Goal: Task Accomplishment & Management: Use online tool/utility

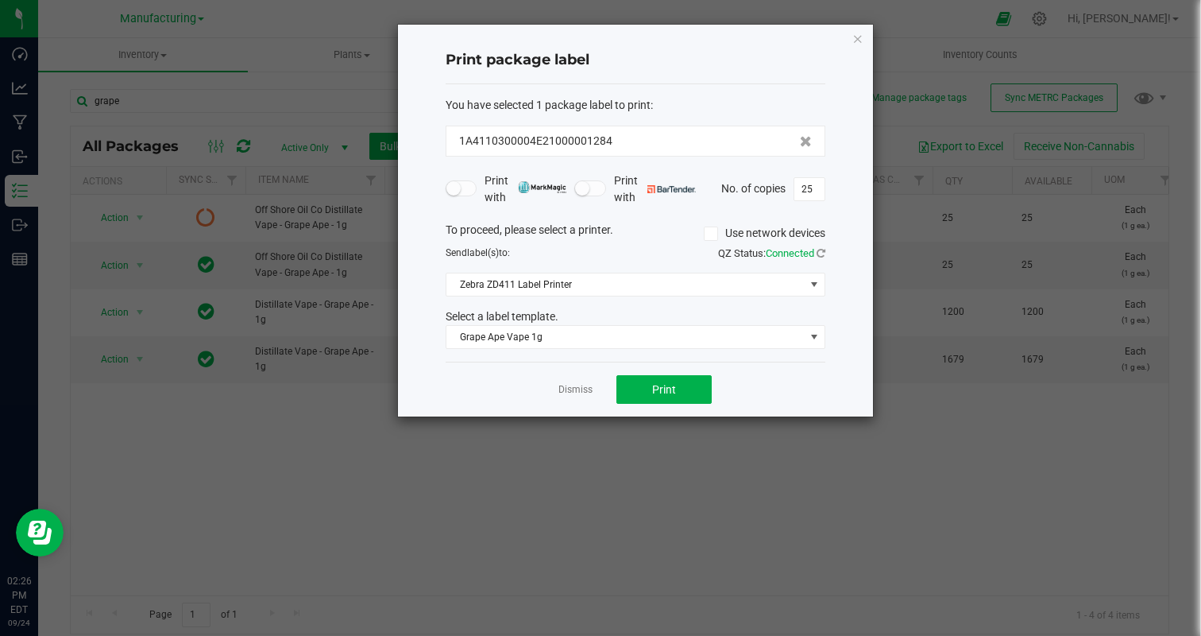
click at [556, 387] on div "Dismiss Print" at bounding box center [636, 388] width 380 height 55
click at [563, 387] on link "Dismiss" at bounding box center [575, 390] width 34 height 14
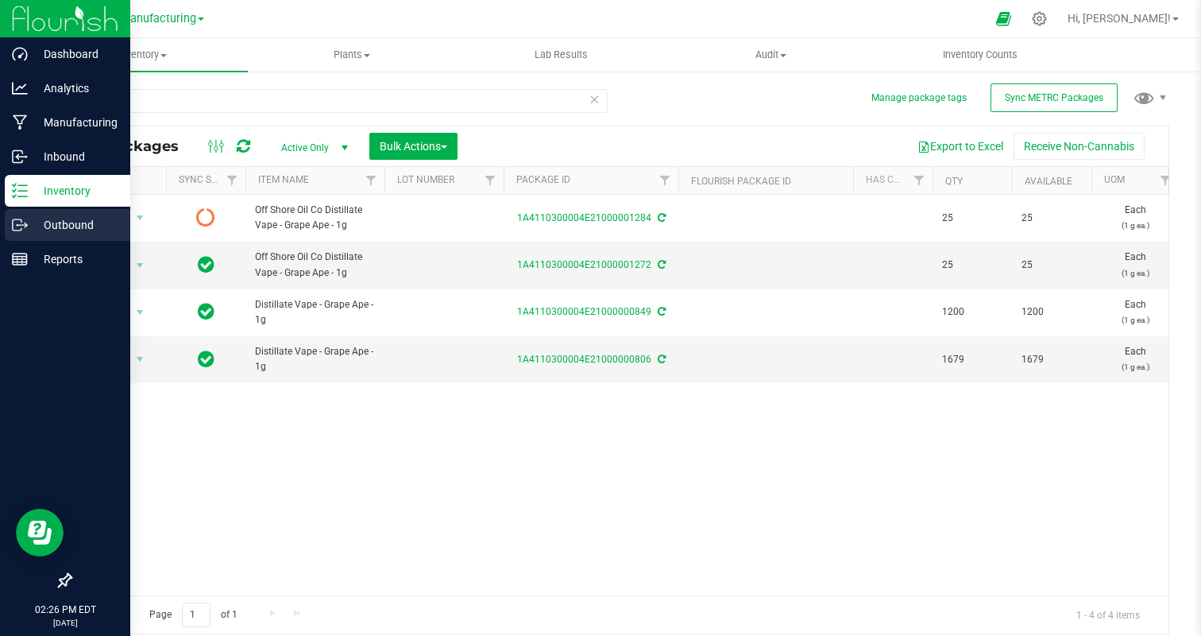
click at [25, 214] on div "Outbound" at bounding box center [68, 225] width 126 height 32
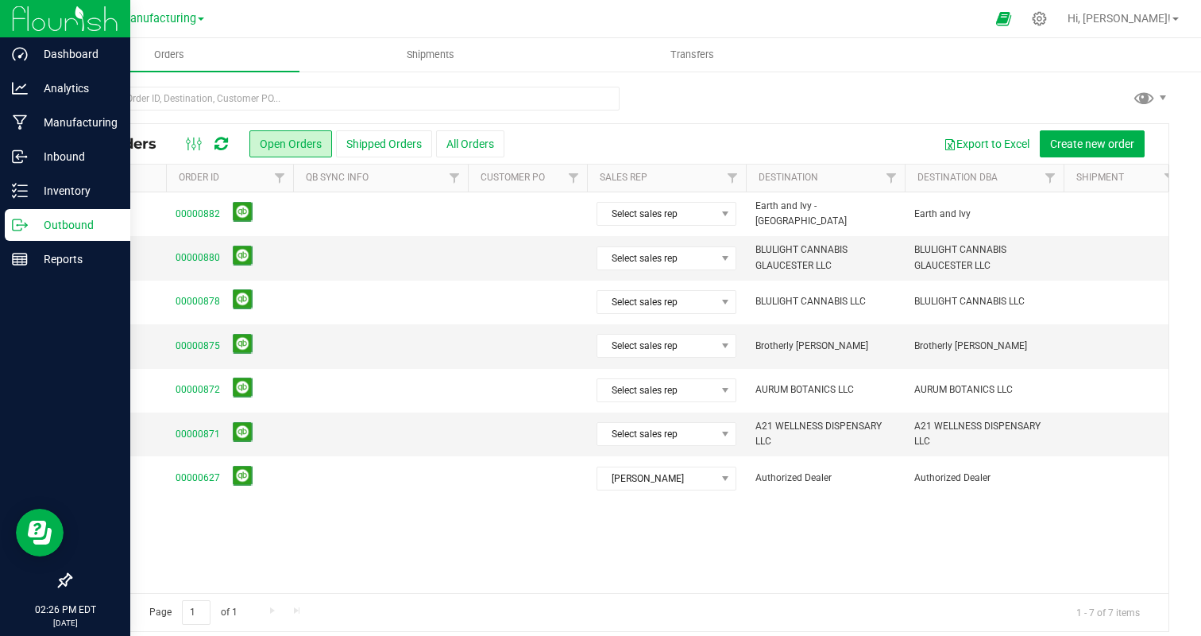
click at [156, 25] on span "Manufacturing" at bounding box center [158, 19] width 76 height 14
click at [131, 52] on link "Cultivation" at bounding box center [162, 55] width 232 height 21
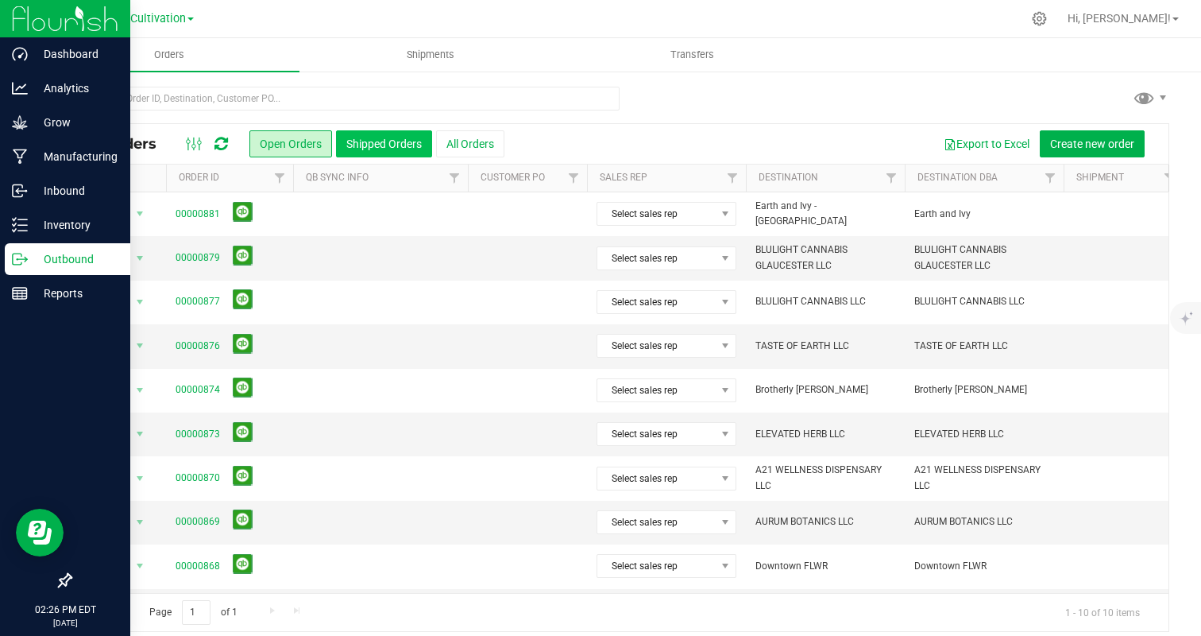
click at [382, 139] on button "Shipped Orders" at bounding box center [384, 143] width 96 height 27
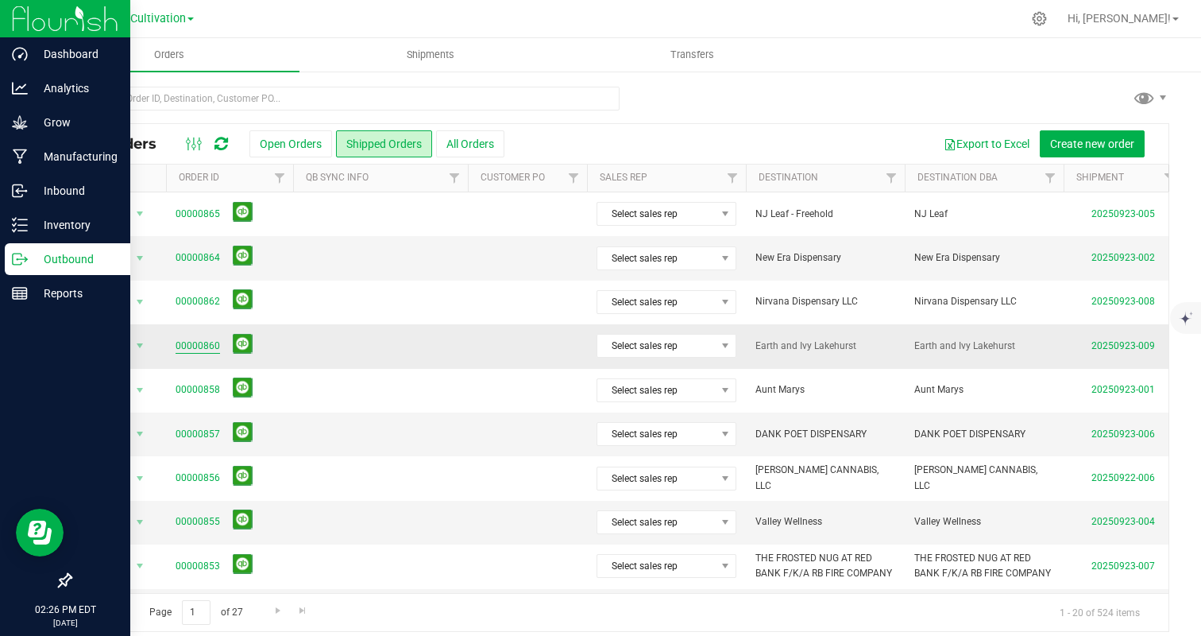
click at [188, 343] on link "00000860" at bounding box center [198, 345] width 44 height 15
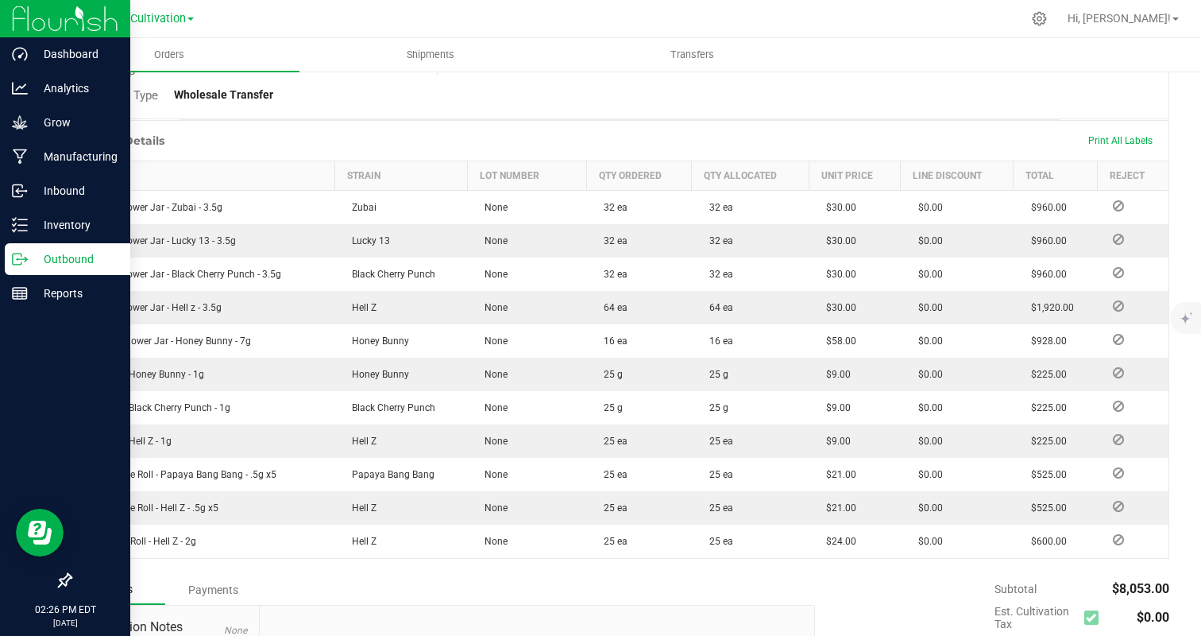
scroll to position [405, 0]
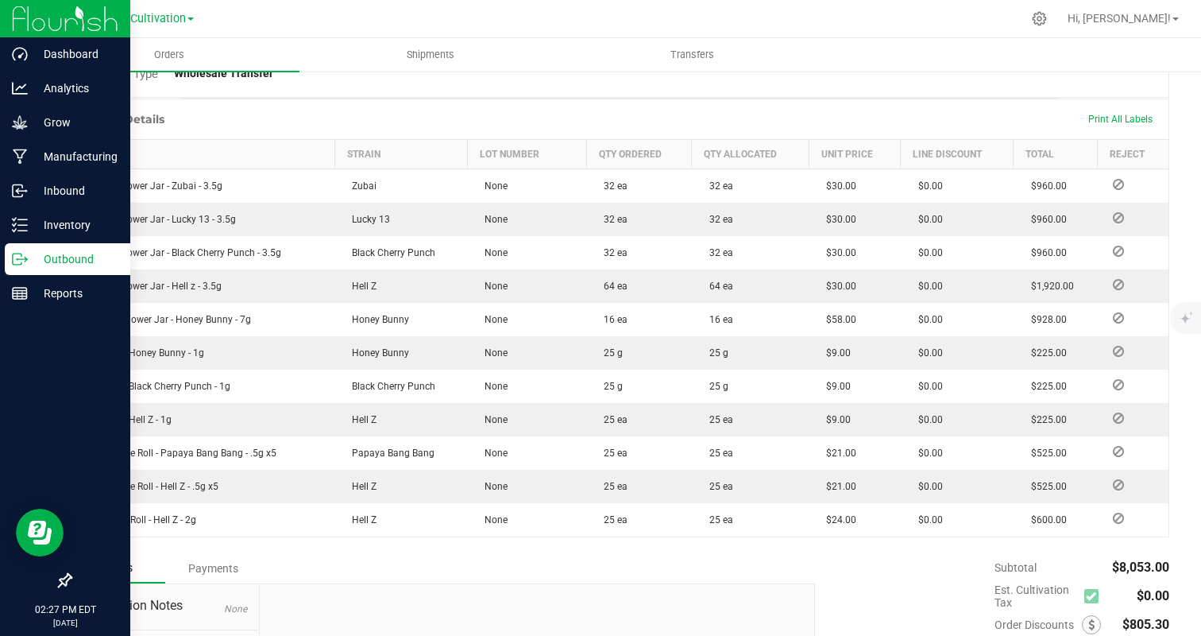
click at [41, 255] on p "Outbound" at bounding box center [75, 258] width 95 height 19
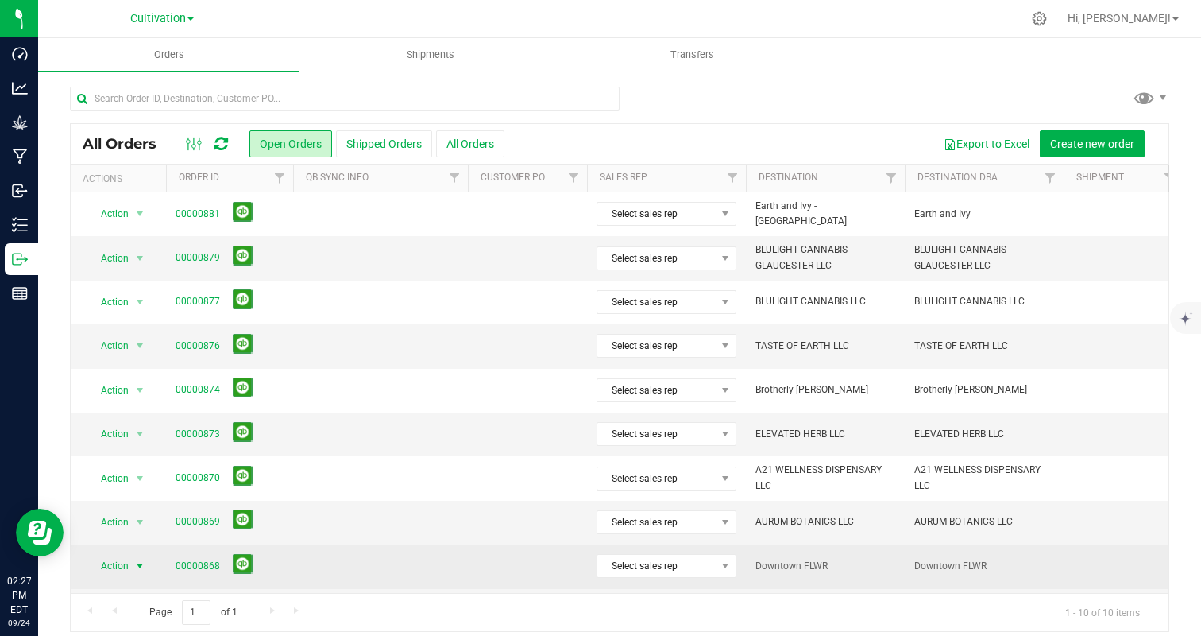
click at [129, 566] on span "Action" at bounding box center [119, 565] width 64 height 22
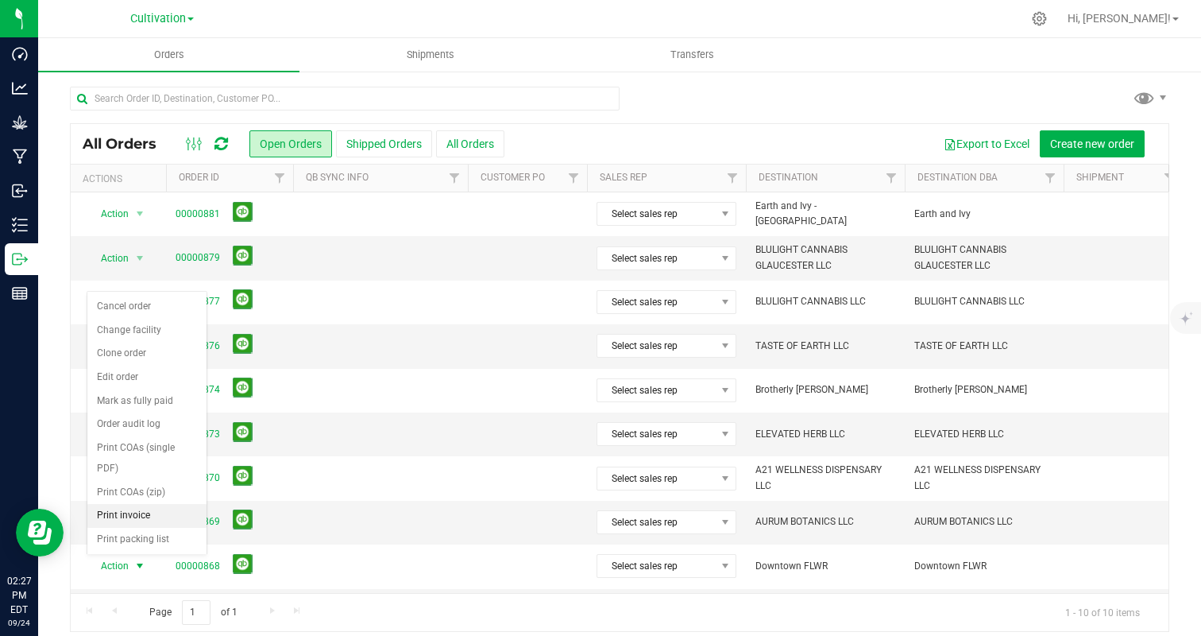
click at [147, 512] on li "Print invoice" at bounding box center [146, 516] width 119 height 24
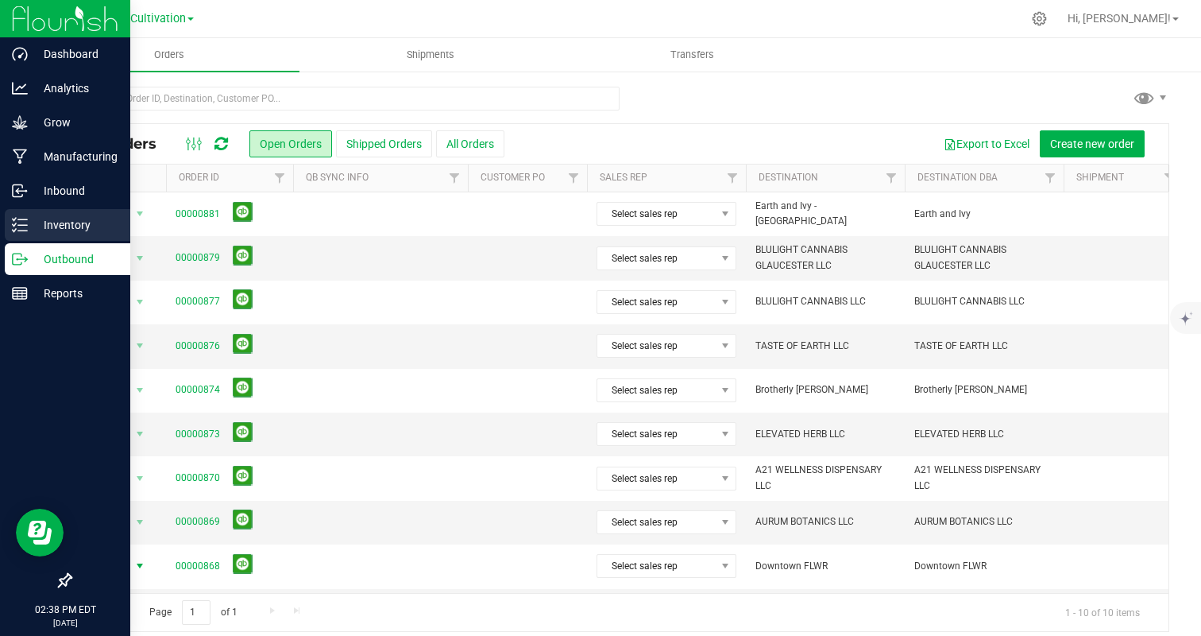
click at [56, 217] on p "Inventory" at bounding box center [75, 224] width 95 height 19
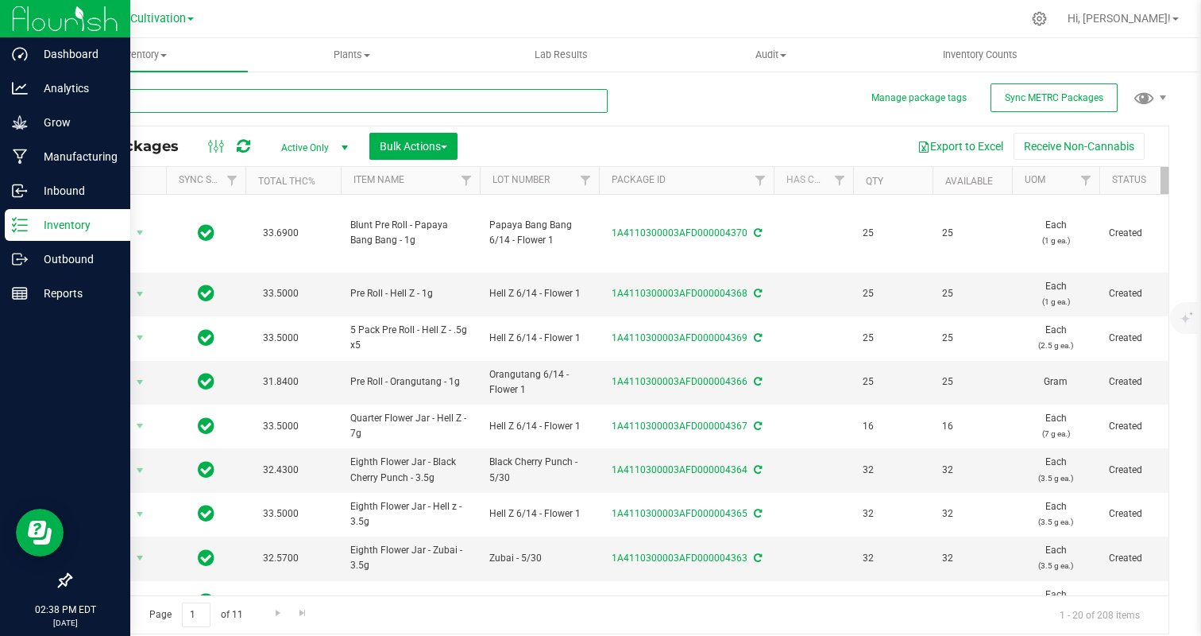
click at [258, 100] on input "text" at bounding box center [339, 101] width 538 height 24
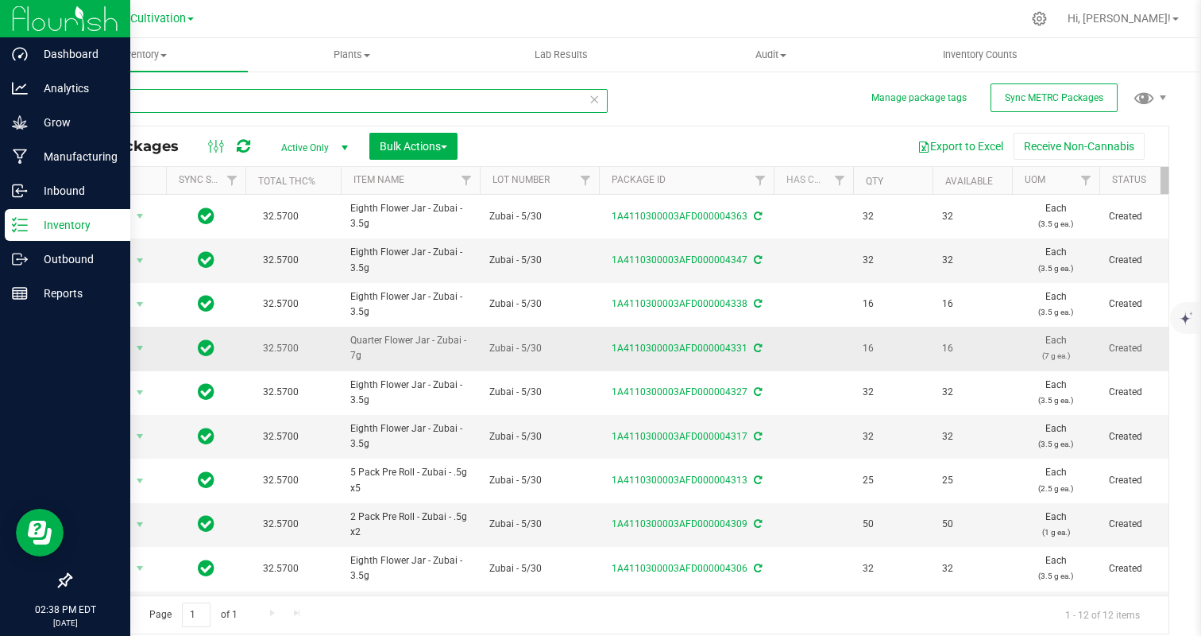
scroll to position [126, 0]
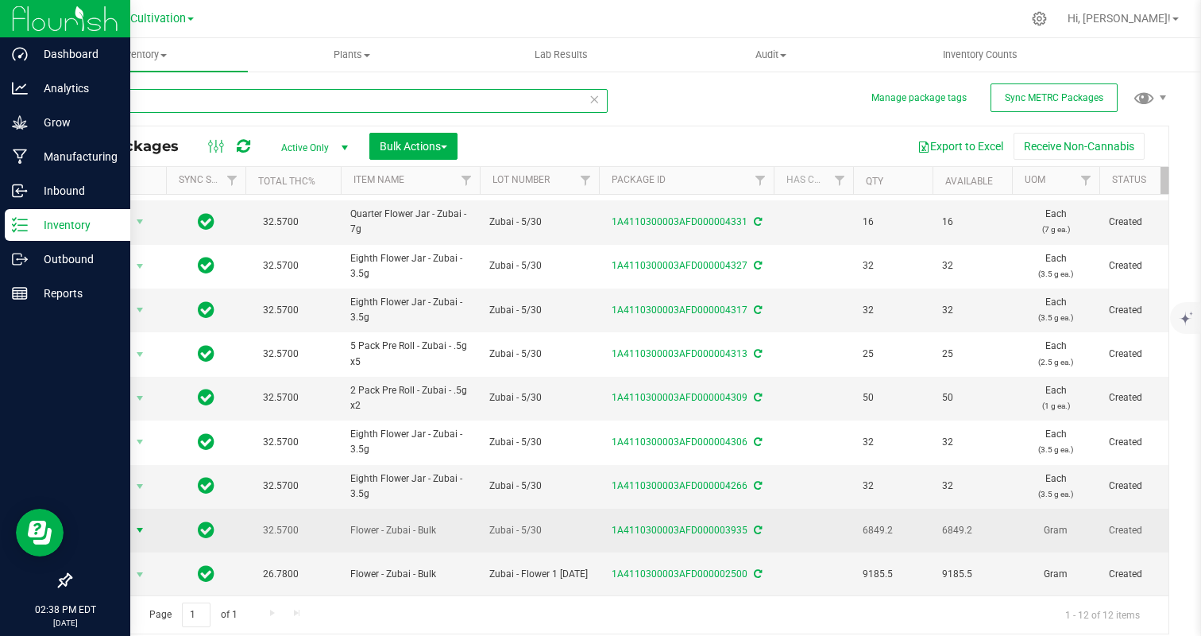
type input "zubai"
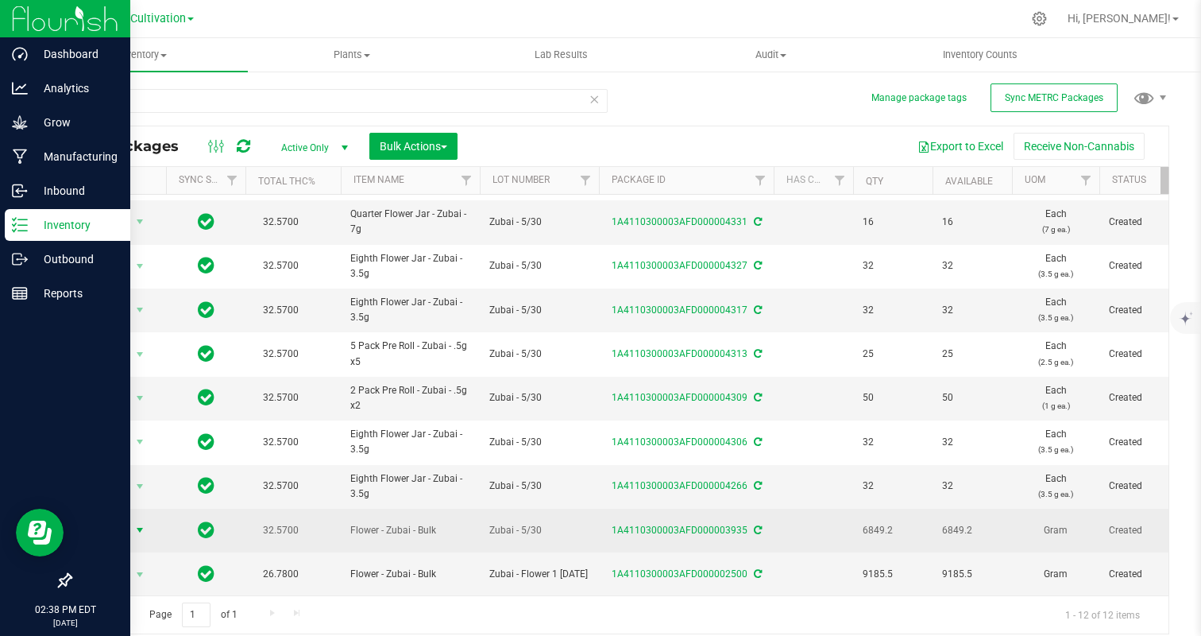
click at [104, 534] on span "Action" at bounding box center [108, 530] width 43 height 22
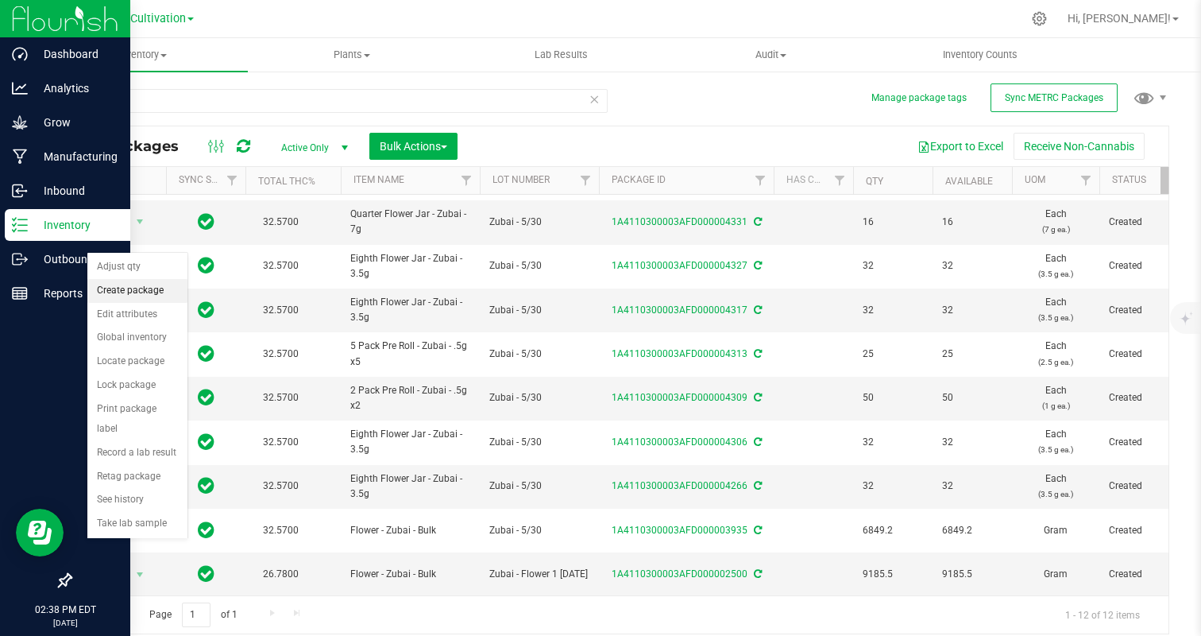
click at [128, 291] on li "Create package" at bounding box center [137, 291] width 100 height 24
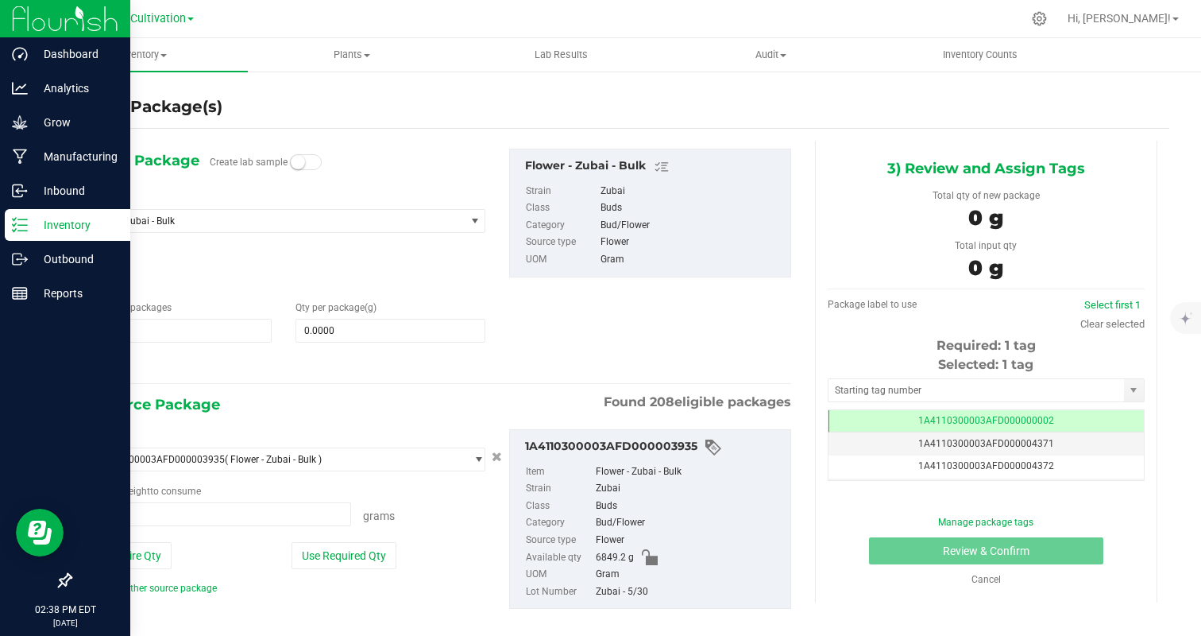
type input "0.0000 g"
click at [261, 226] on span "Flower - Zubai - Bulk" at bounding box center [266, 220] width 355 height 11
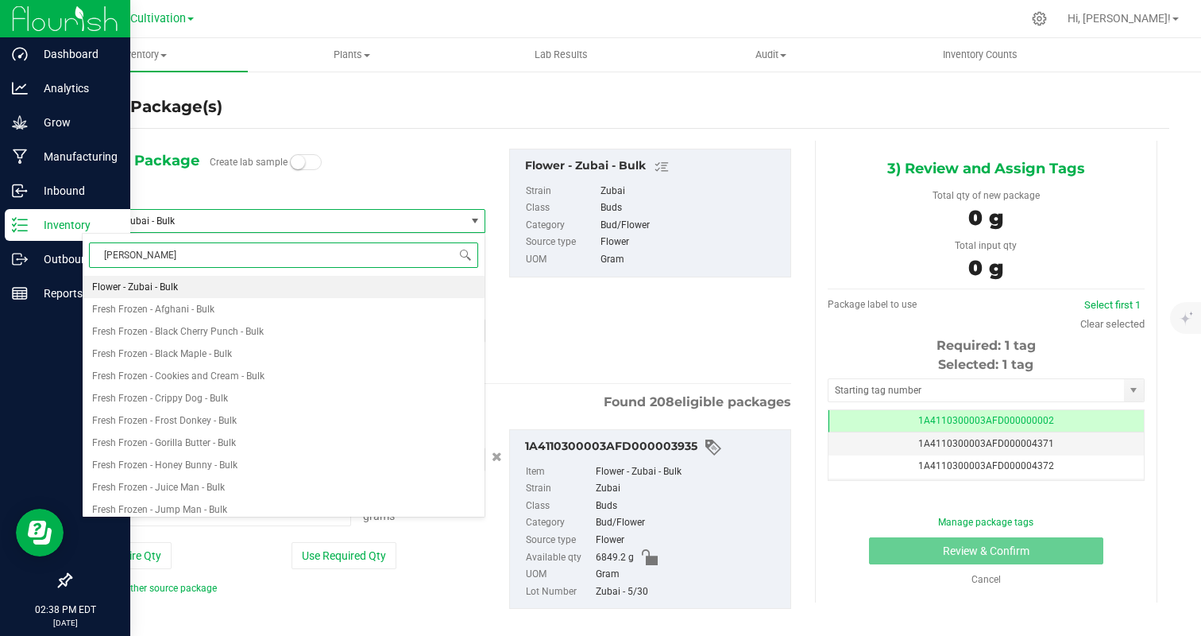
type input "zubai"
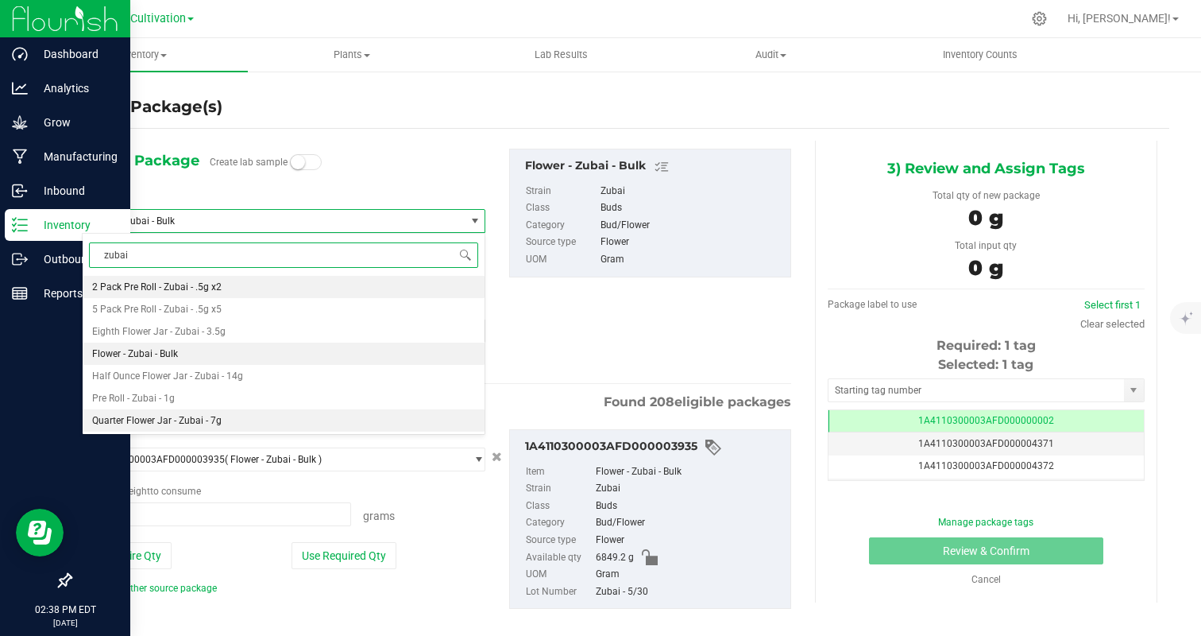
click at [253, 423] on li "Quarter Flower Jar - Zubai - 7g" at bounding box center [284, 420] width 402 height 22
type input "0"
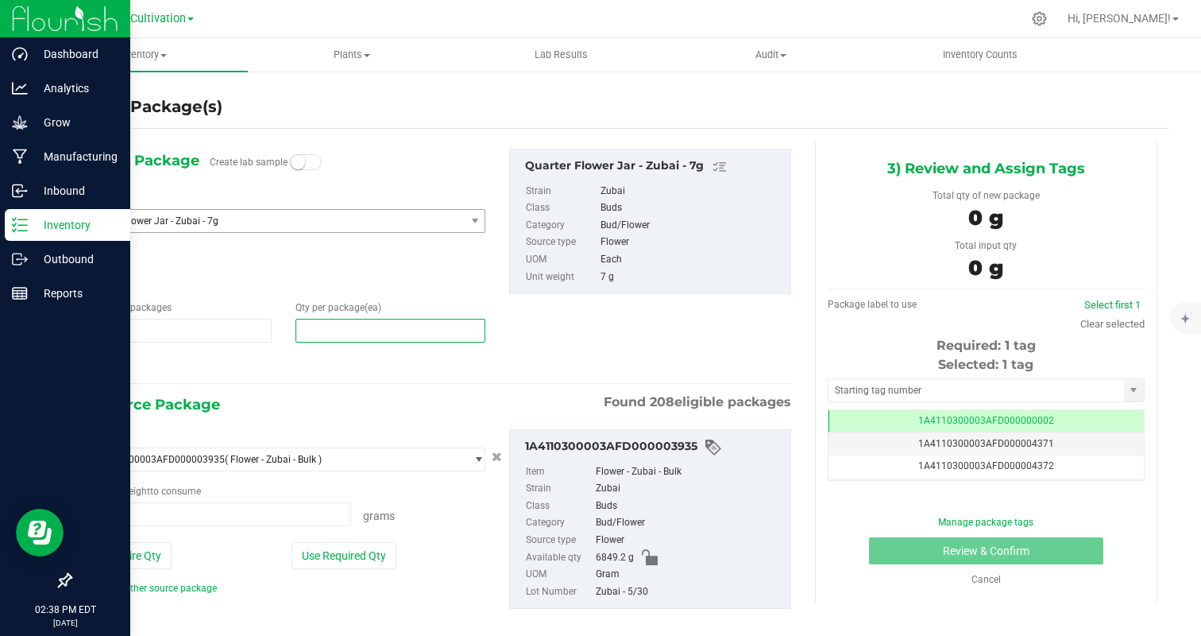
click at [315, 340] on span at bounding box center [391, 331] width 190 height 24
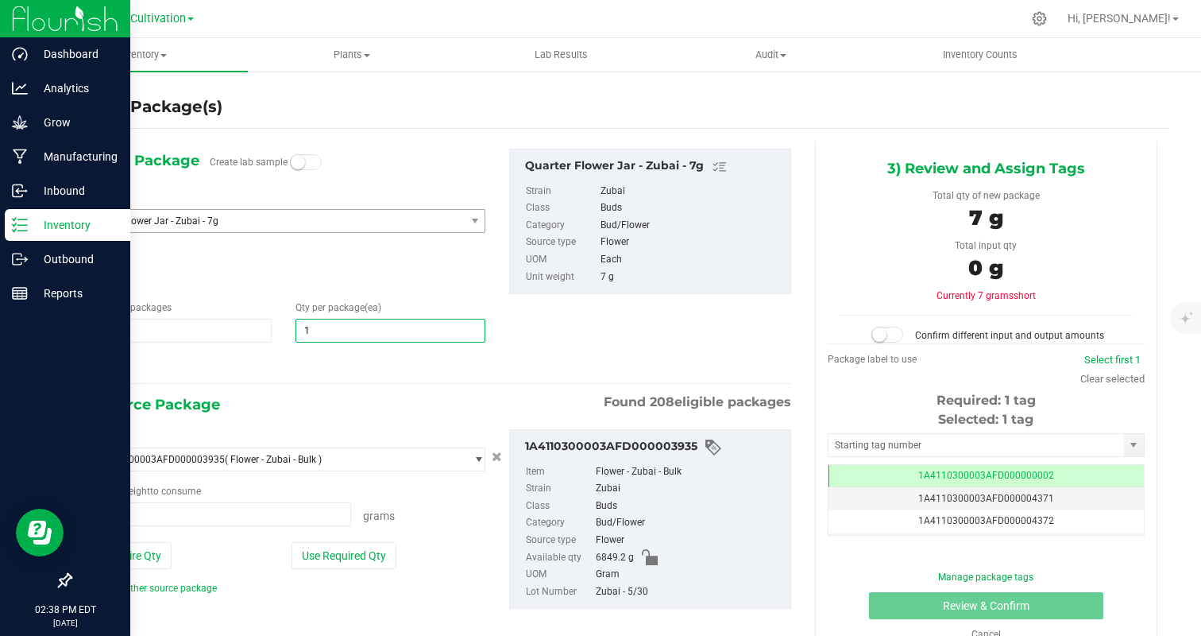
type input "16"
click at [267, 338] on span "1 1" at bounding box center [177, 331] width 190 height 24
click at [257, 373] on div at bounding box center [284, 364] width 404 height 21
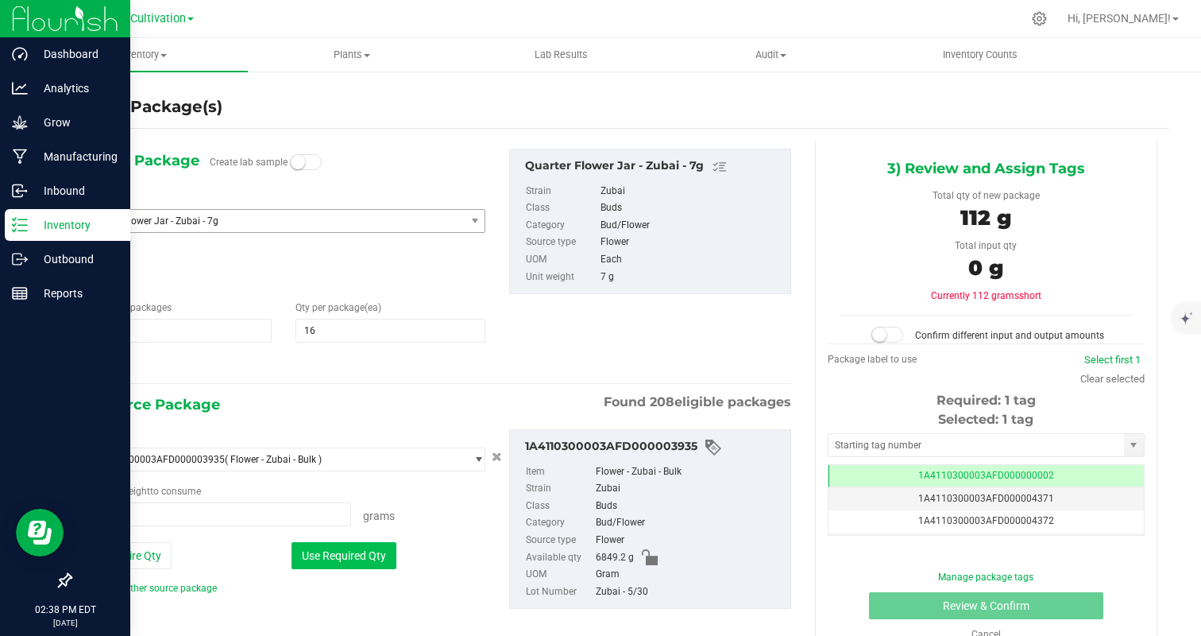
click at [330, 554] on button "Use Required Qty" at bounding box center [344, 555] width 105 height 27
type input "112.0000 g"
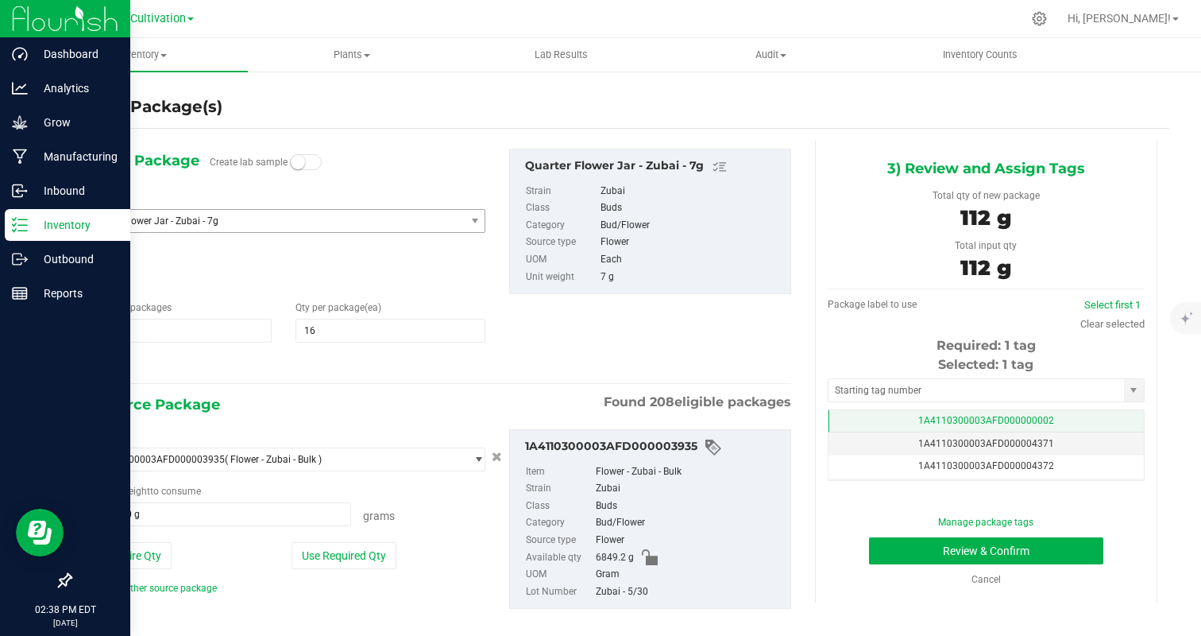
click at [1049, 419] on span "1A4110300003AFD000000002" at bounding box center [986, 420] width 136 height 11
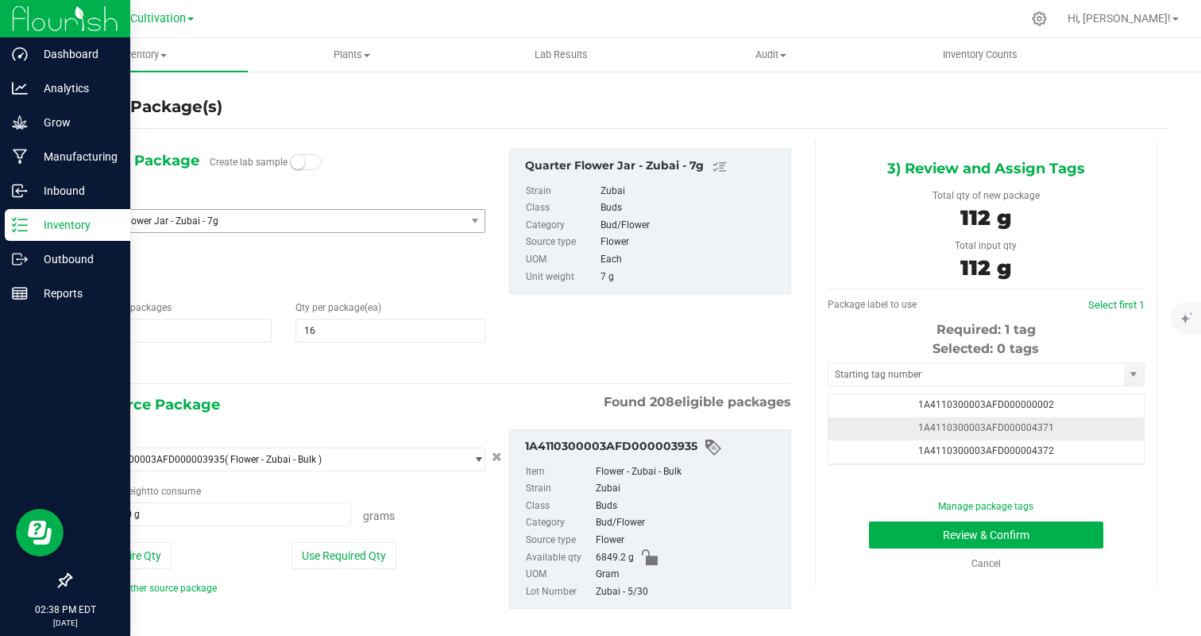
click at [1055, 426] on td "1A4110300003AFD000004371" at bounding box center [986, 428] width 315 height 23
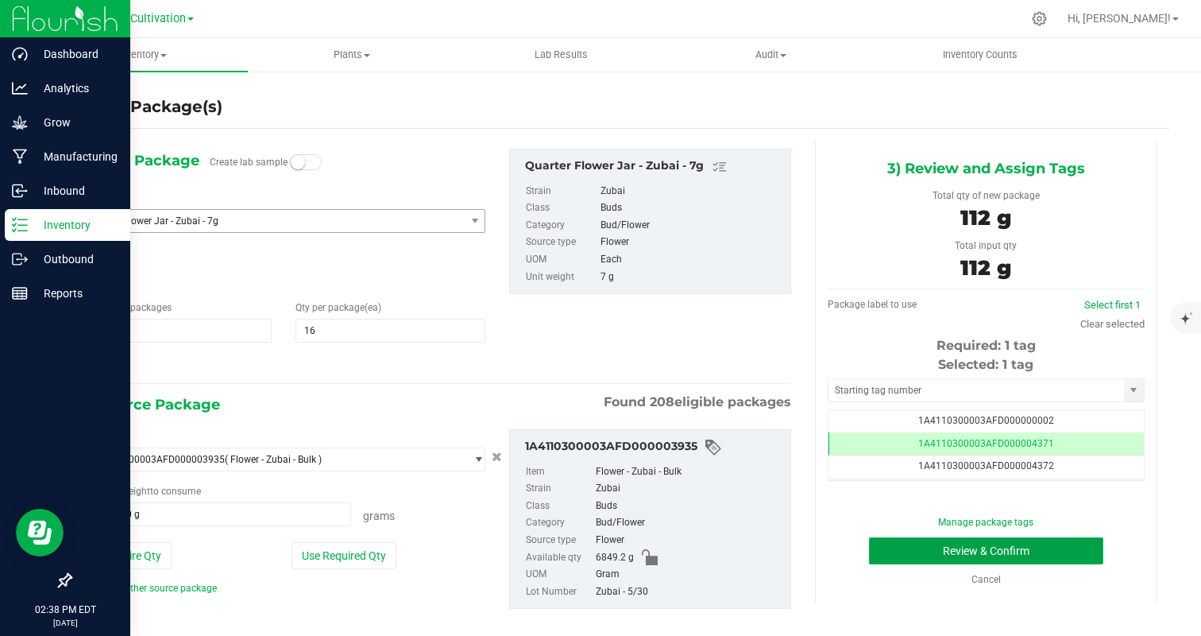
click at [1006, 553] on button "Review & Confirm" at bounding box center [986, 550] width 234 height 27
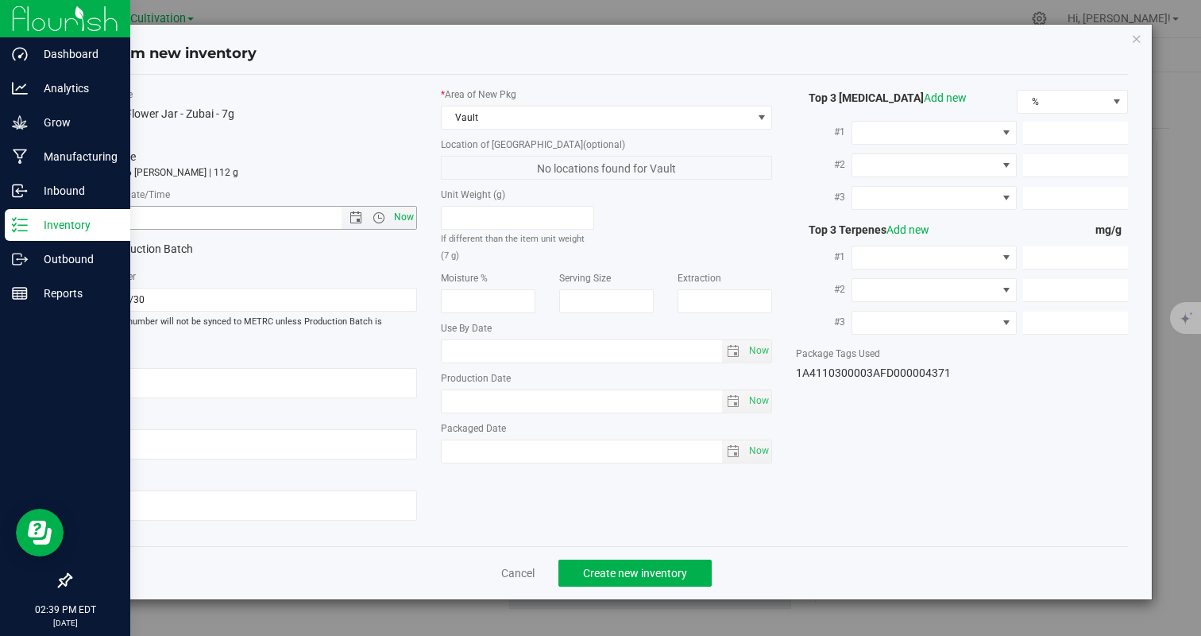
click at [415, 214] on span "Now" at bounding box center [403, 217] width 27 height 23
type input "9/24/2025 2:39 PM"
click at [607, 566] on span "Create new inventory" at bounding box center [635, 572] width 104 height 13
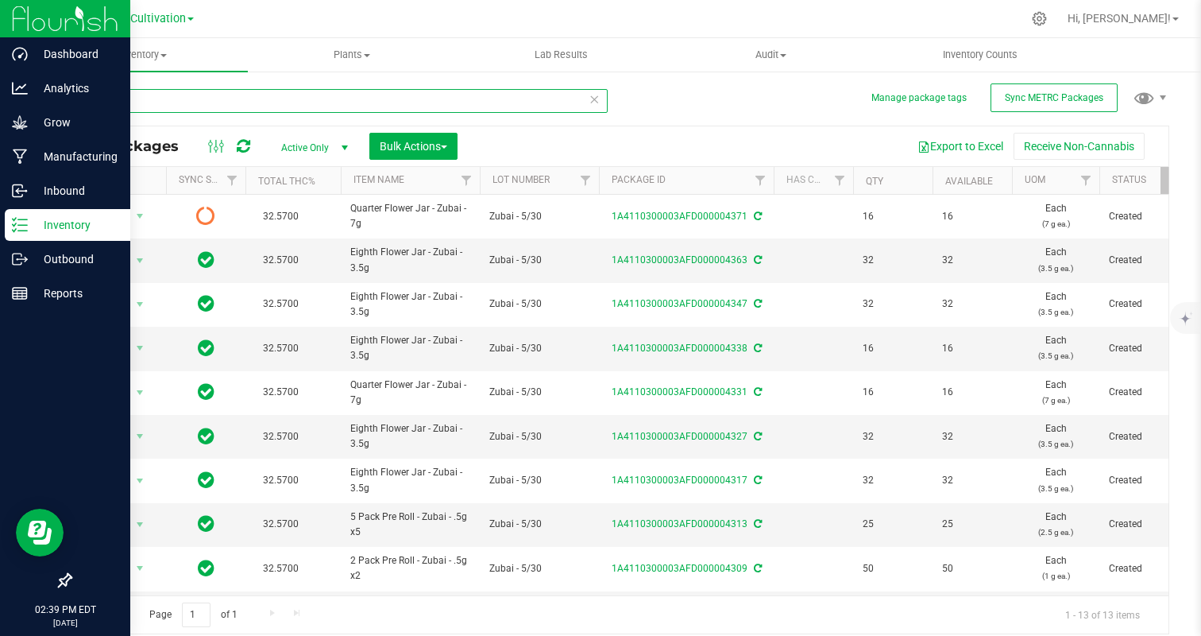
click at [262, 99] on input "zubai" at bounding box center [339, 101] width 538 height 24
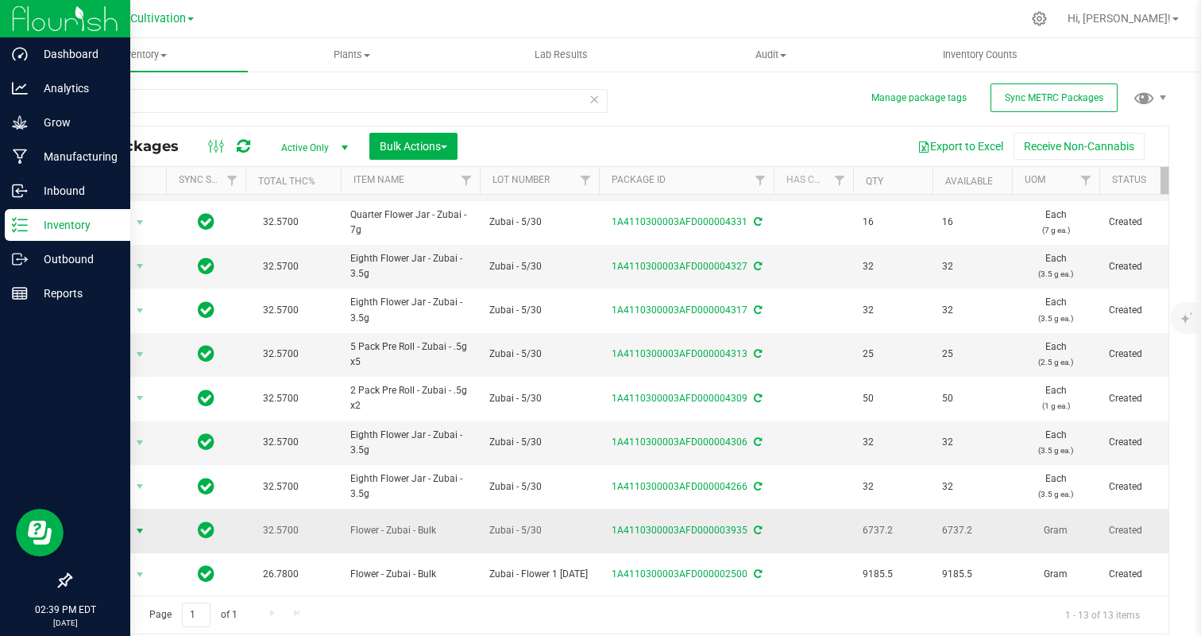
click at [123, 536] on span "Action" at bounding box center [108, 531] width 43 height 22
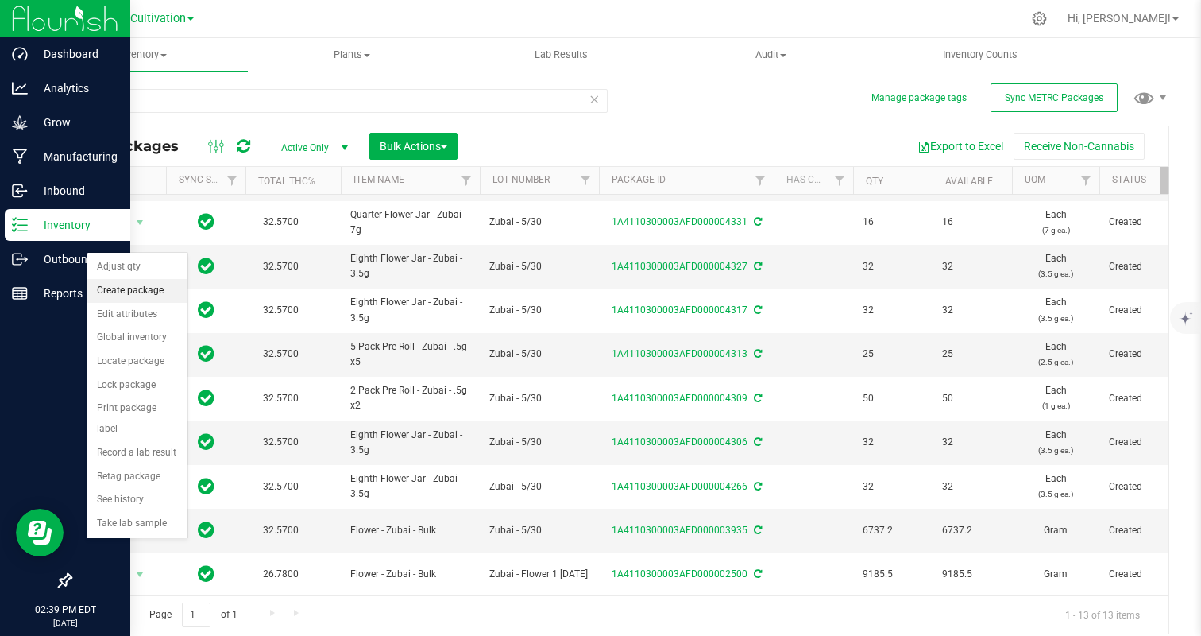
click at [125, 288] on li "Create package" at bounding box center [137, 291] width 100 height 24
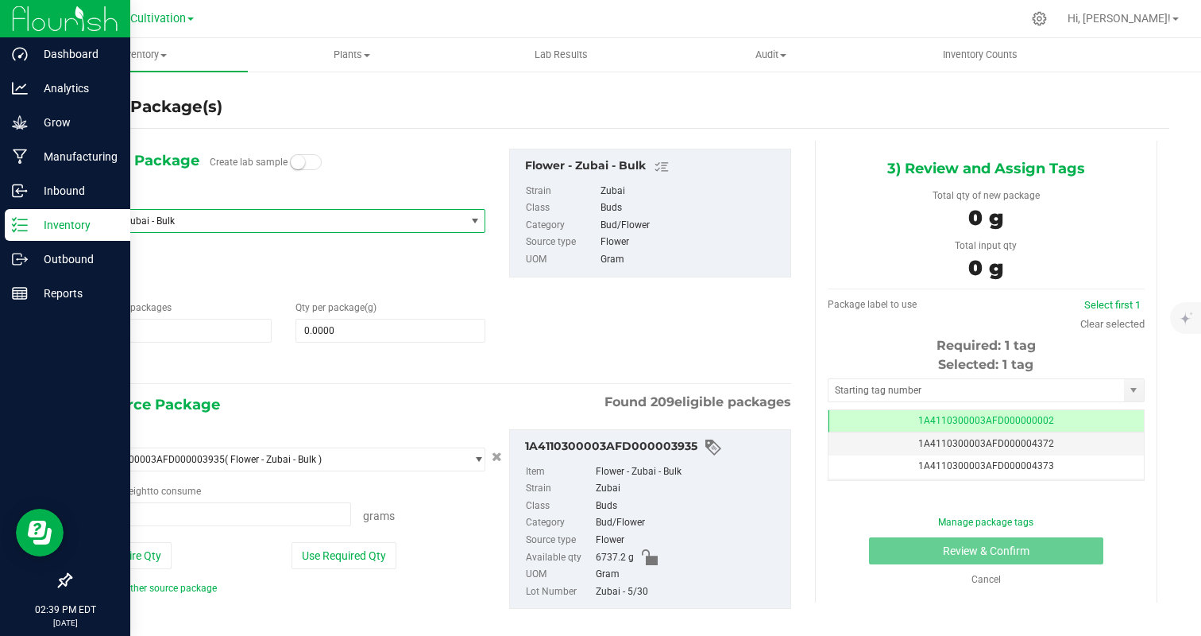
click at [253, 223] on span "Flower - Zubai - Bulk" at bounding box center [266, 220] width 355 height 11
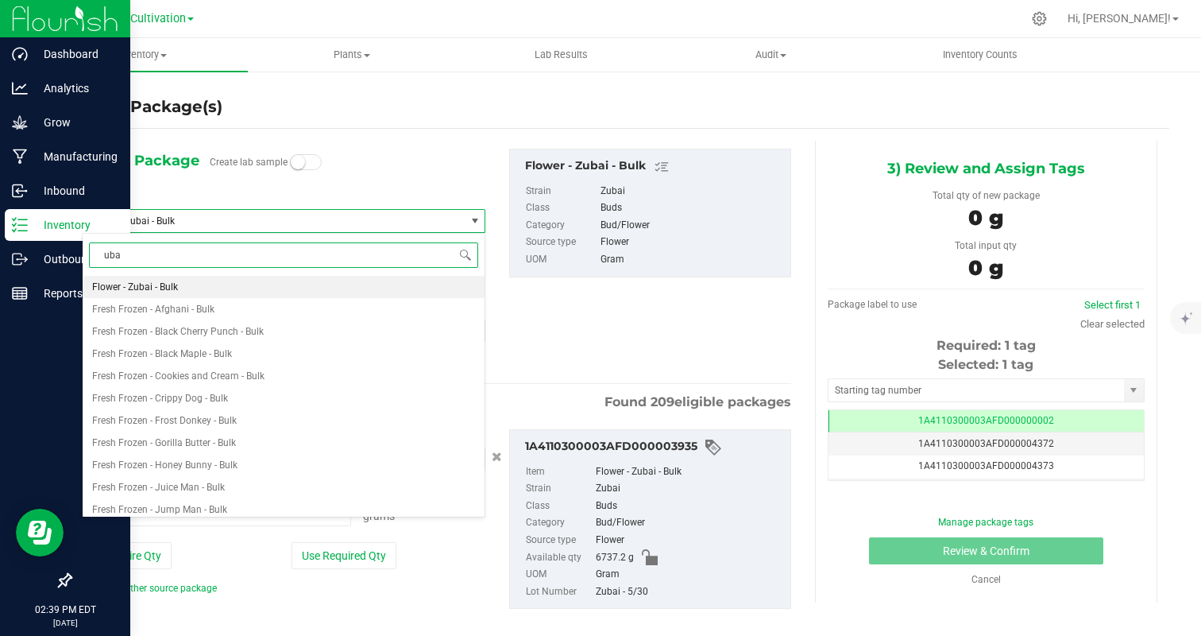
type input "ubai"
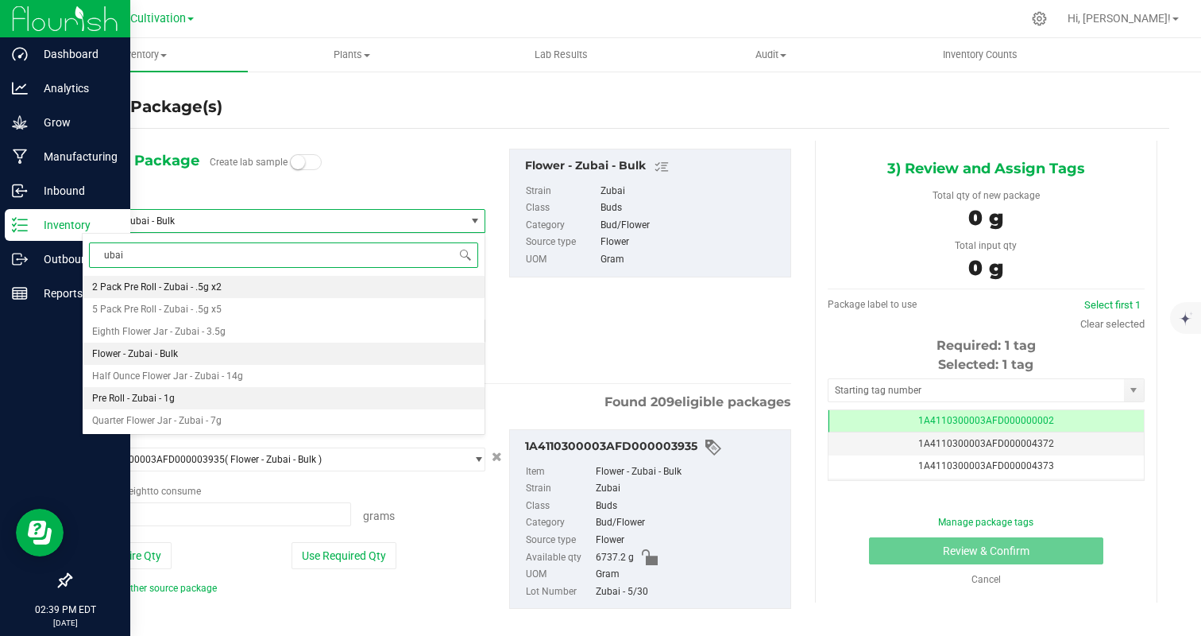
click at [241, 396] on li "Pre Roll - Zubai - 1g" at bounding box center [284, 398] width 402 height 22
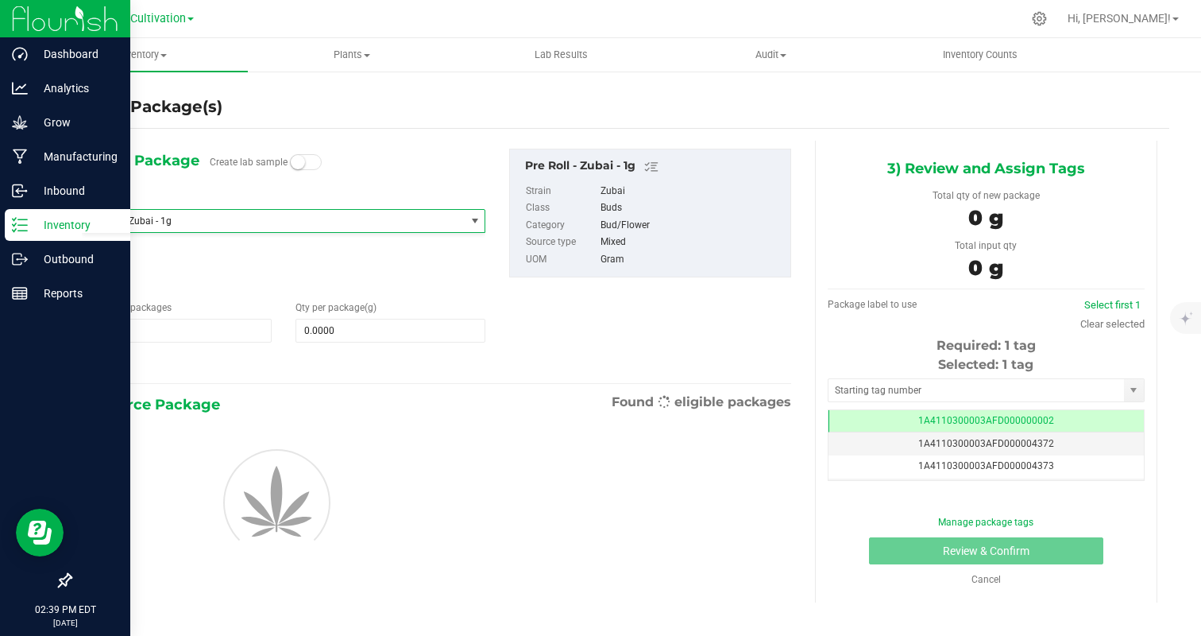
type input "0.0000"
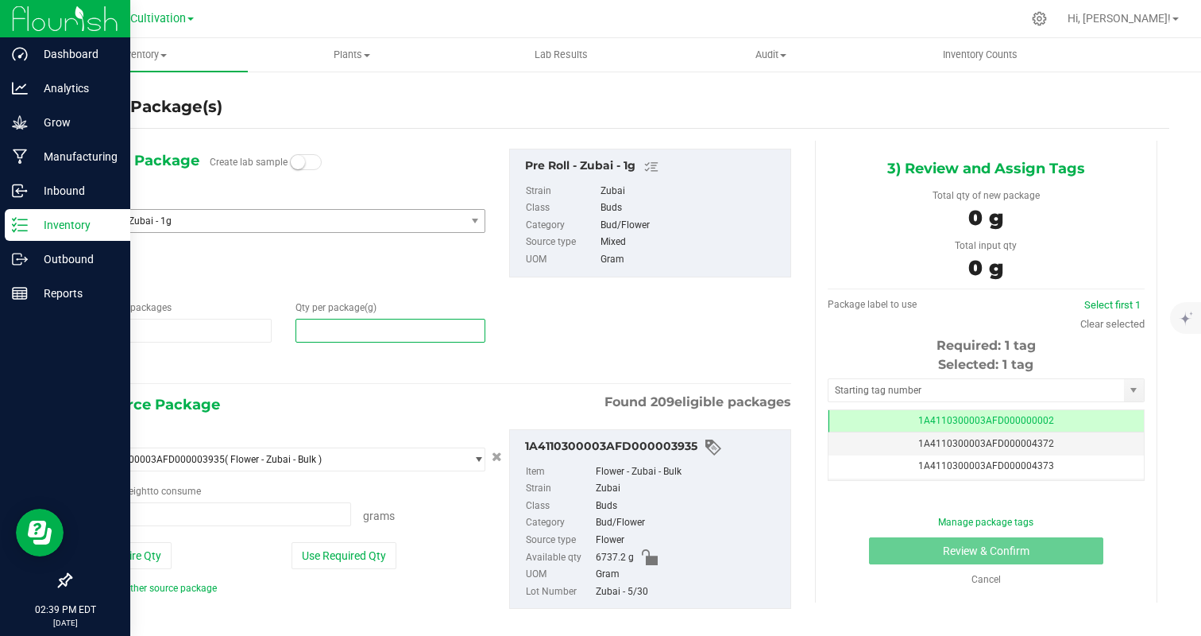
click at [326, 334] on span at bounding box center [391, 331] width 190 height 24
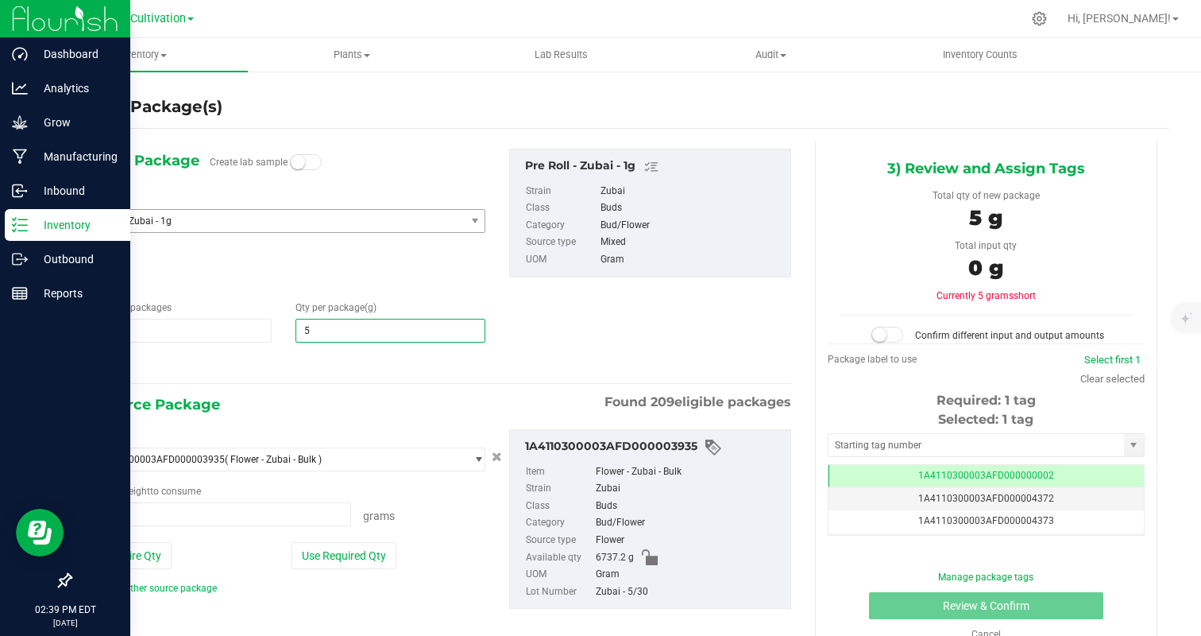
type input "50"
type input "50.0000"
click at [281, 365] on div at bounding box center [284, 364] width 404 height 21
click at [330, 570] on div "Package ID 1A4110300003AFD000003935 ( Flower - Zubai - Bulk ) 1A4110300003AFD00…" at bounding box center [283, 512] width 427 height 166
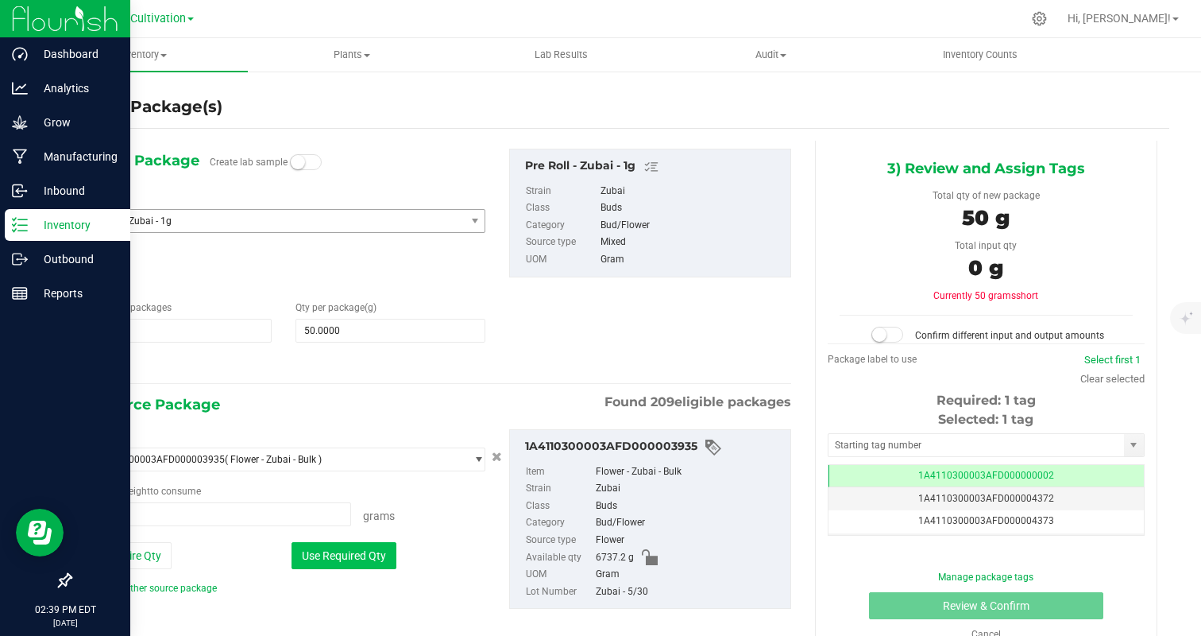
click at [347, 556] on button "Use Required Qty" at bounding box center [344, 555] width 105 height 27
type input "50.0000 g"
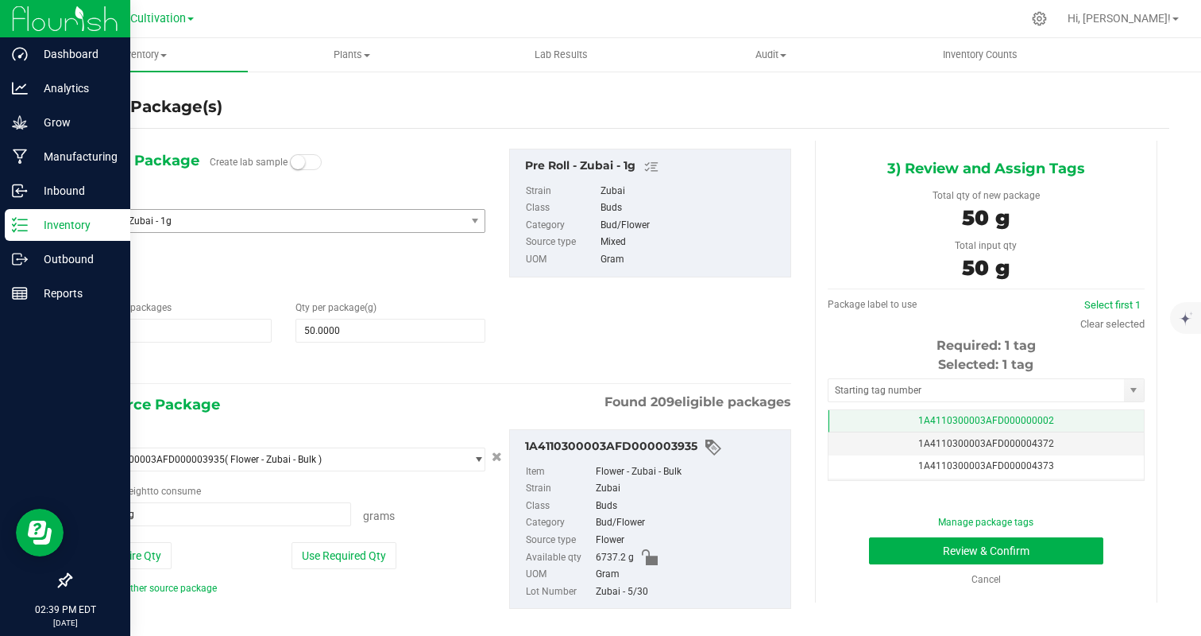
click at [1072, 422] on td "1A4110300003AFD000000002" at bounding box center [986, 421] width 315 height 23
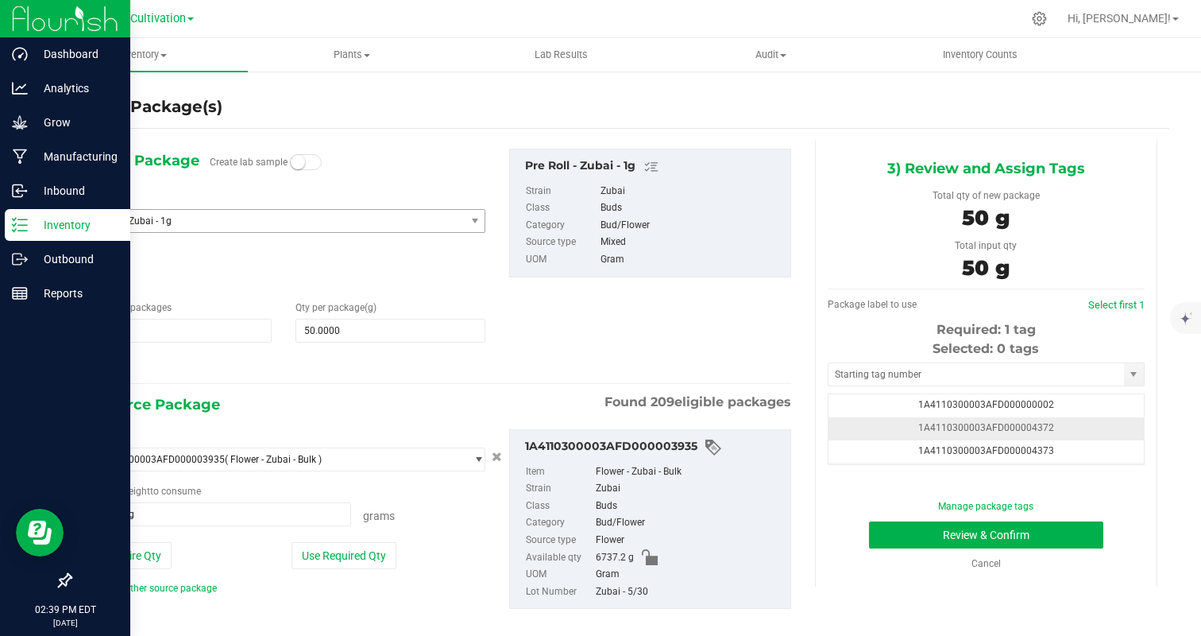
click at [1103, 423] on td "1A4110300003AFD000004372" at bounding box center [986, 428] width 315 height 23
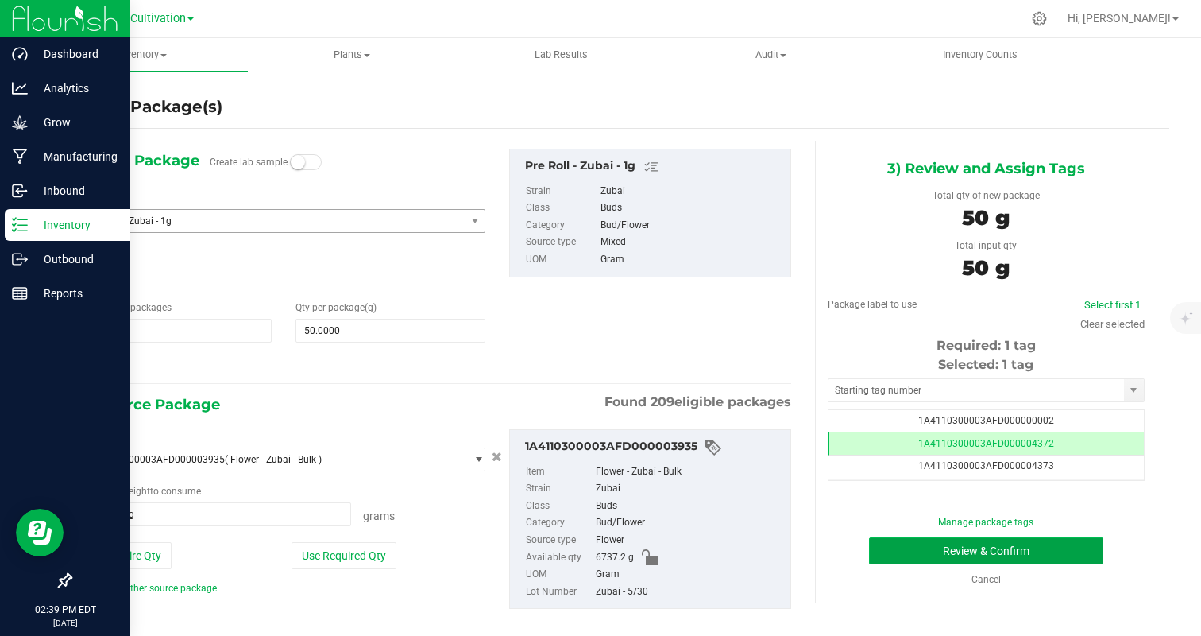
click at [1053, 543] on button "Review & Confirm" at bounding box center [986, 550] width 234 height 27
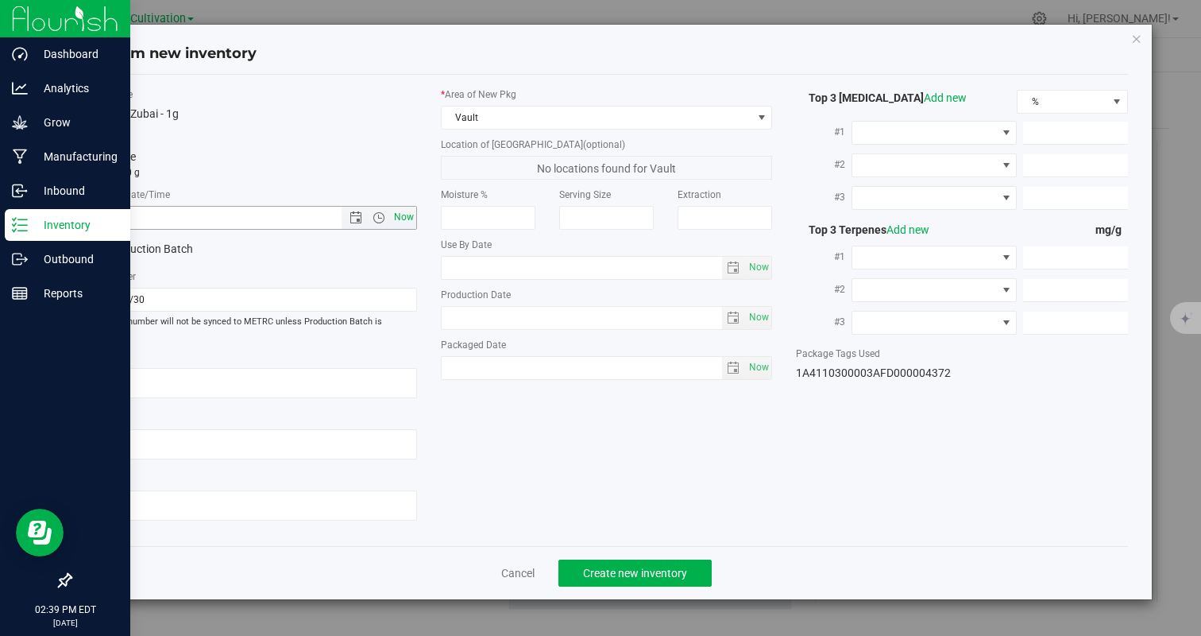
click at [402, 211] on span "Now" at bounding box center [403, 217] width 27 height 23
type input "9/24/2025 2:39 PM"
click at [669, 566] on span "Create new inventory" at bounding box center [635, 572] width 104 height 13
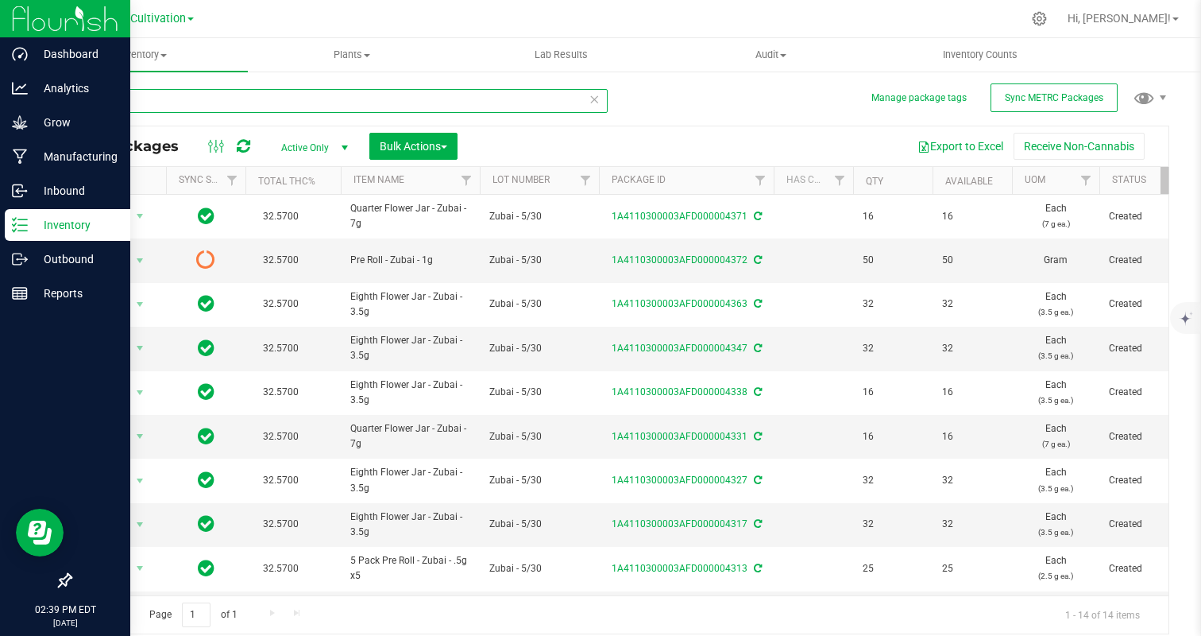
click at [299, 112] on input "zubai" at bounding box center [339, 101] width 538 height 24
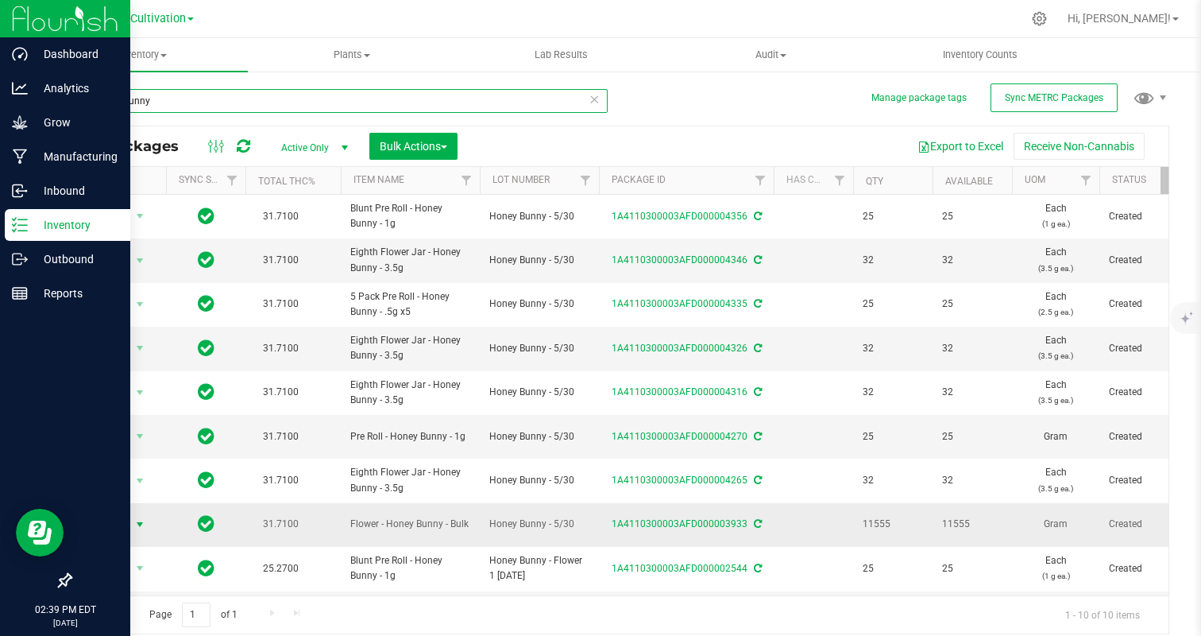
type input "honey bunny"
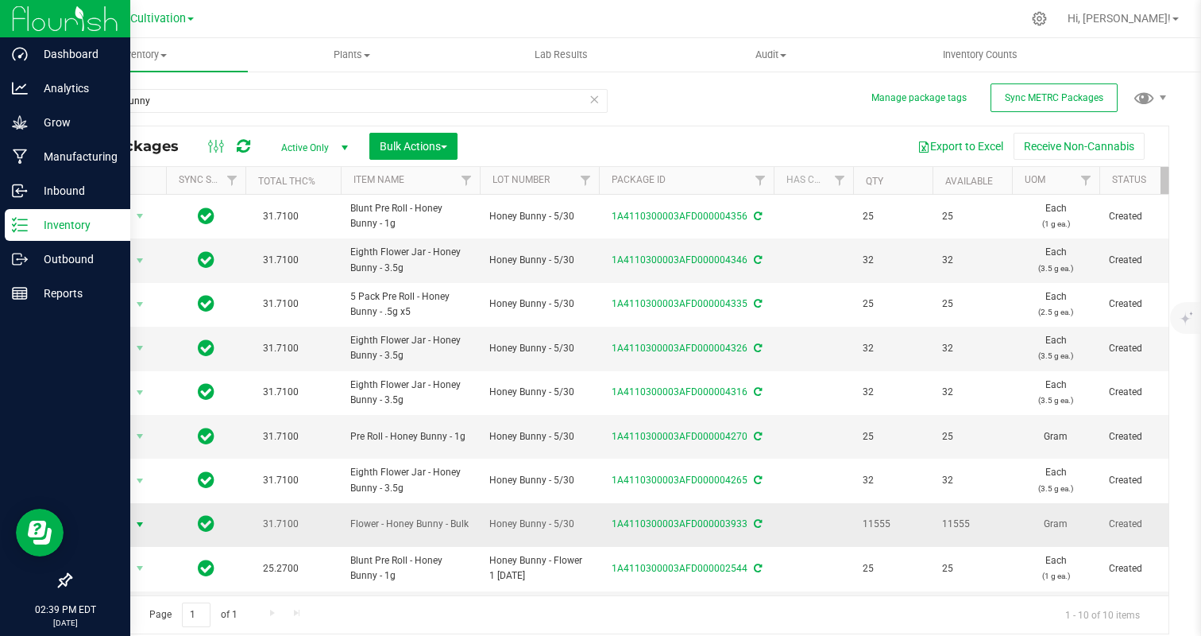
click at [116, 521] on span "Action" at bounding box center [108, 524] width 43 height 22
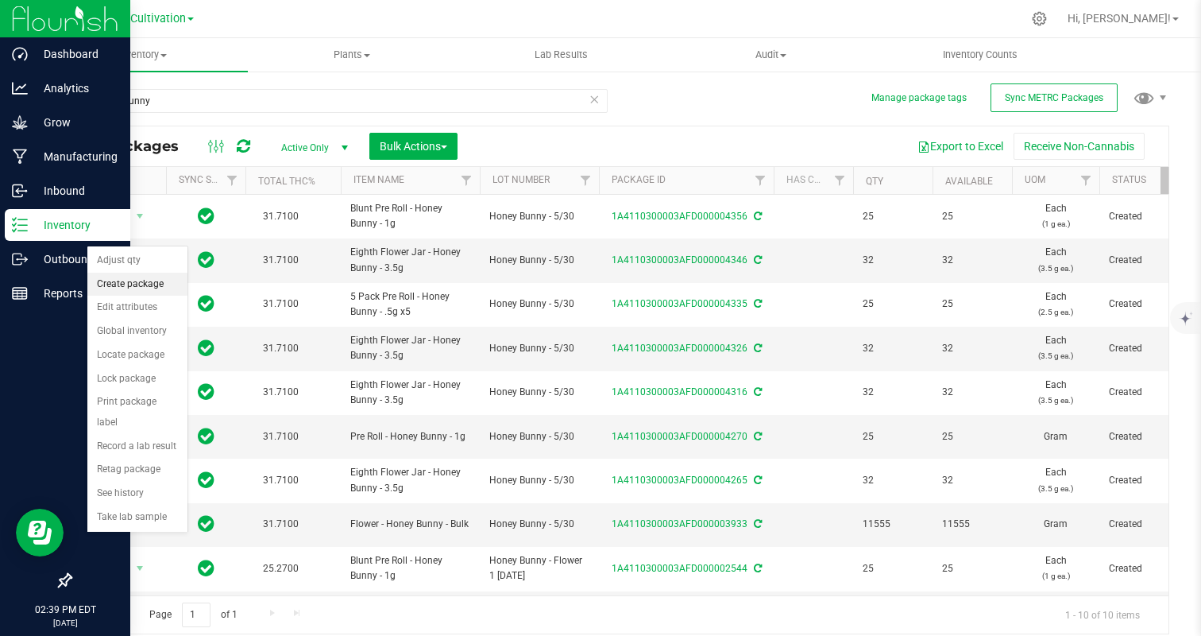
click at [113, 279] on li "Create package" at bounding box center [137, 284] width 100 height 24
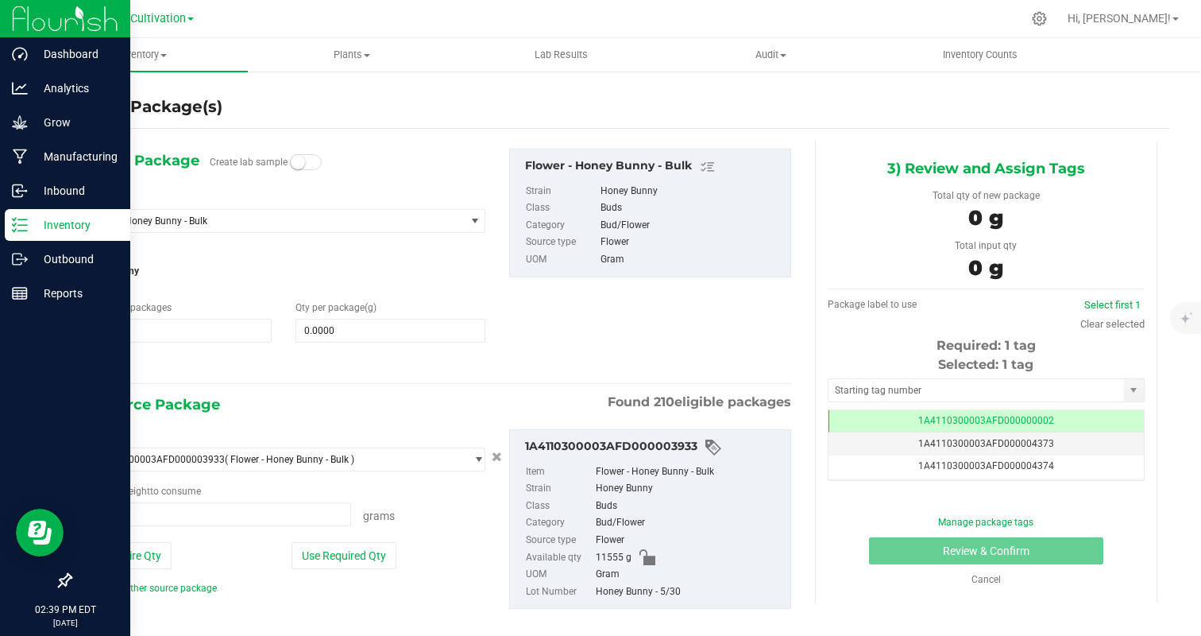
type input "0.0000 g"
click at [201, 228] on span "Flower - Honey Bunny - Bulk" at bounding box center [274, 221] width 382 height 22
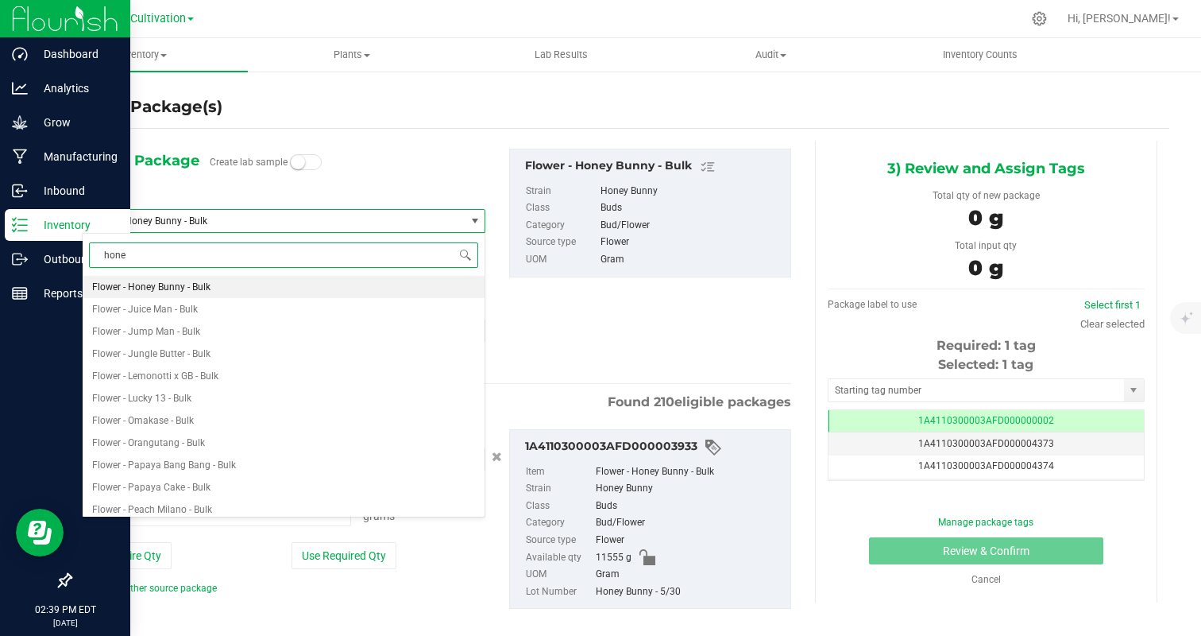
type input "honey"
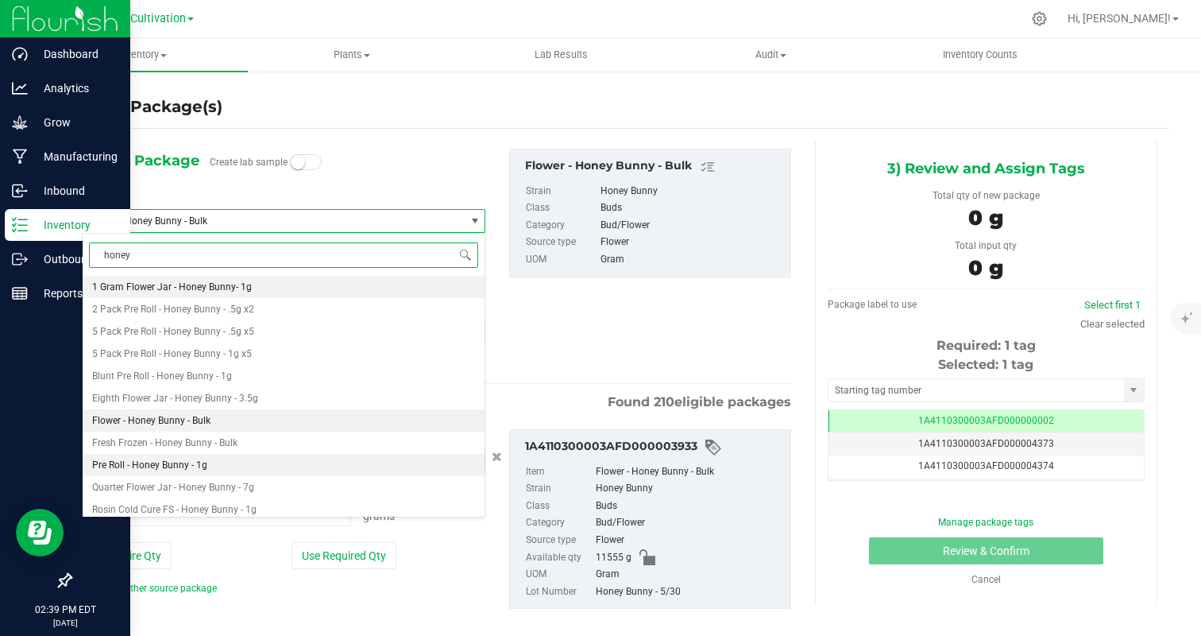
click at [207, 454] on li "Pre Roll - Honey Bunny - 1g" at bounding box center [284, 465] width 402 height 22
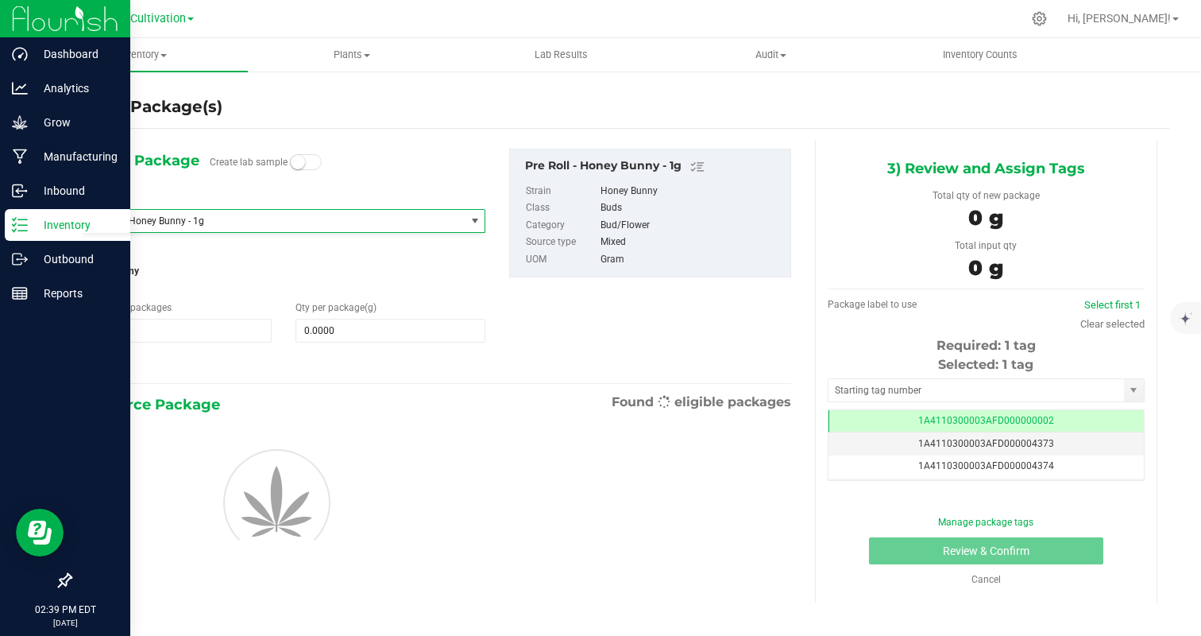
type input "0.0000"
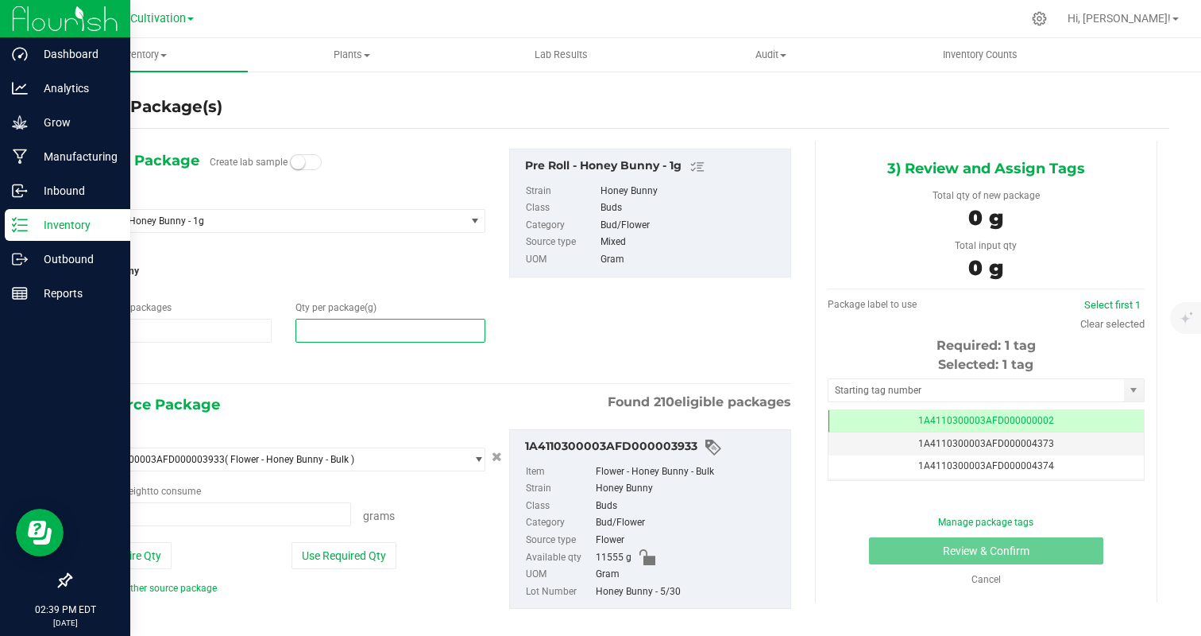
click at [341, 323] on span at bounding box center [391, 331] width 190 height 24
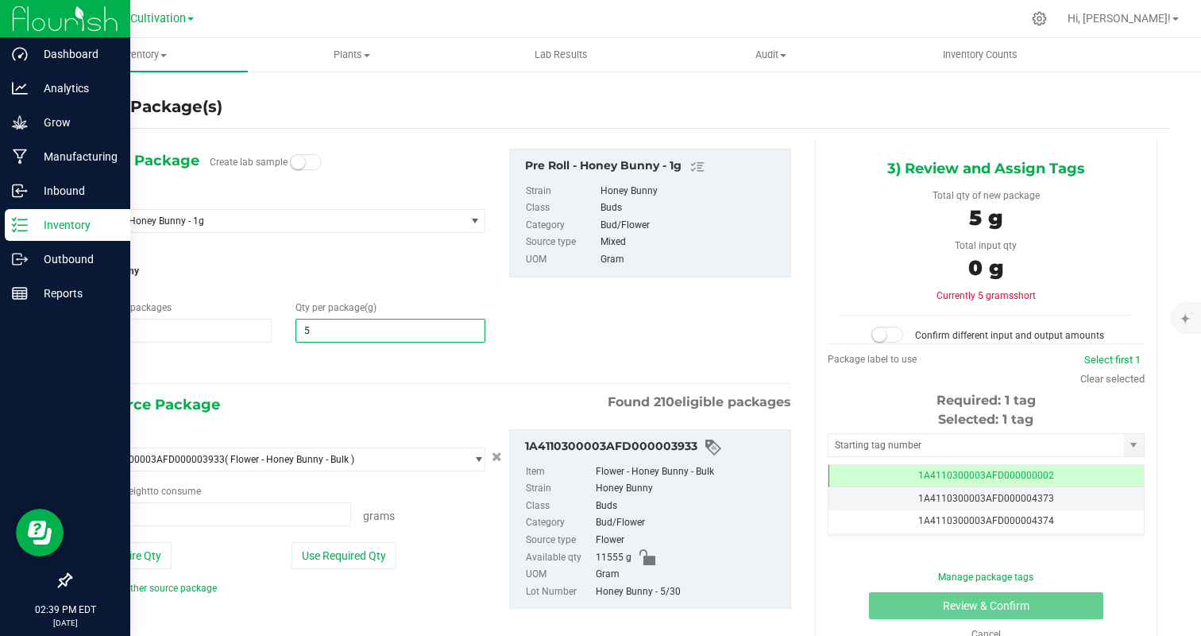
type input "50"
type input "50.0000"
click at [259, 376] on div "1) New Package Create lab sample Select Item Pre Roll - Honey Bunny - 1g Pre Ro…" at bounding box center [436, 392] width 733 height 502
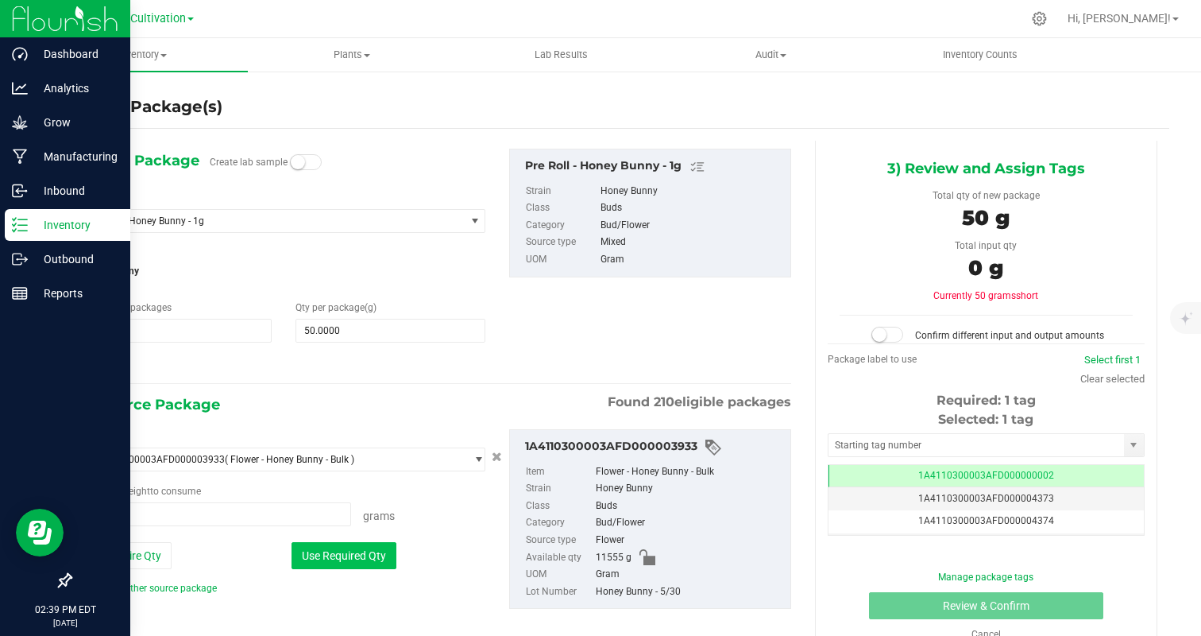
click at [334, 559] on button "Use Required Qty" at bounding box center [344, 555] width 105 height 27
type input "50.0000 g"
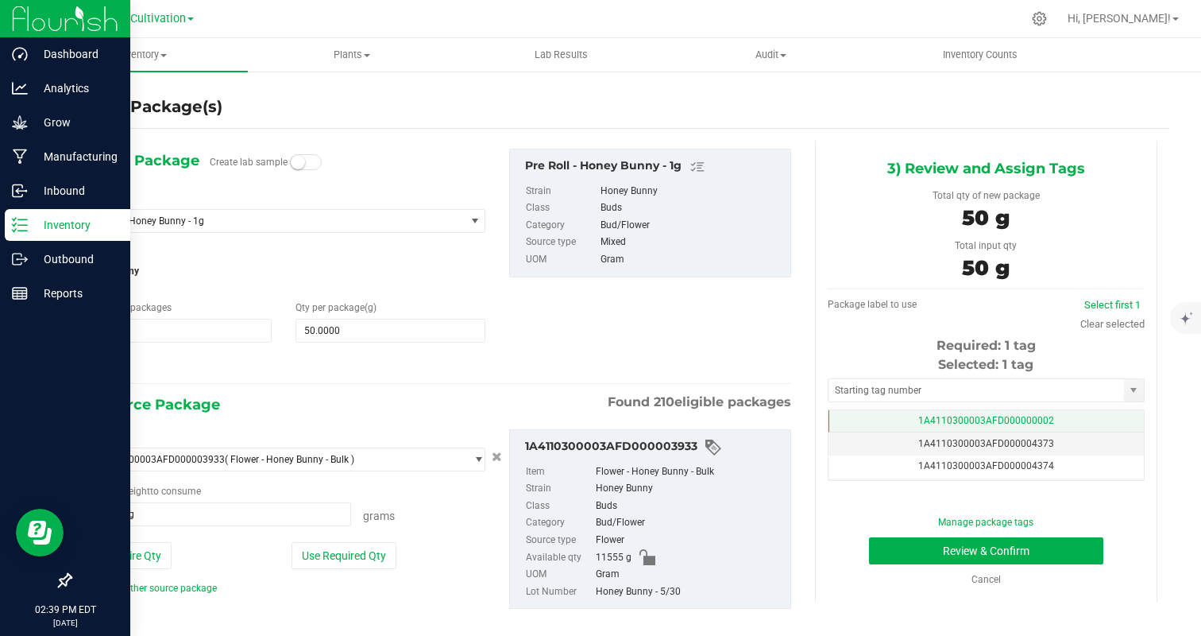
click at [1027, 411] on td "1A4110300003AFD000000002" at bounding box center [986, 421] width 315 height 23
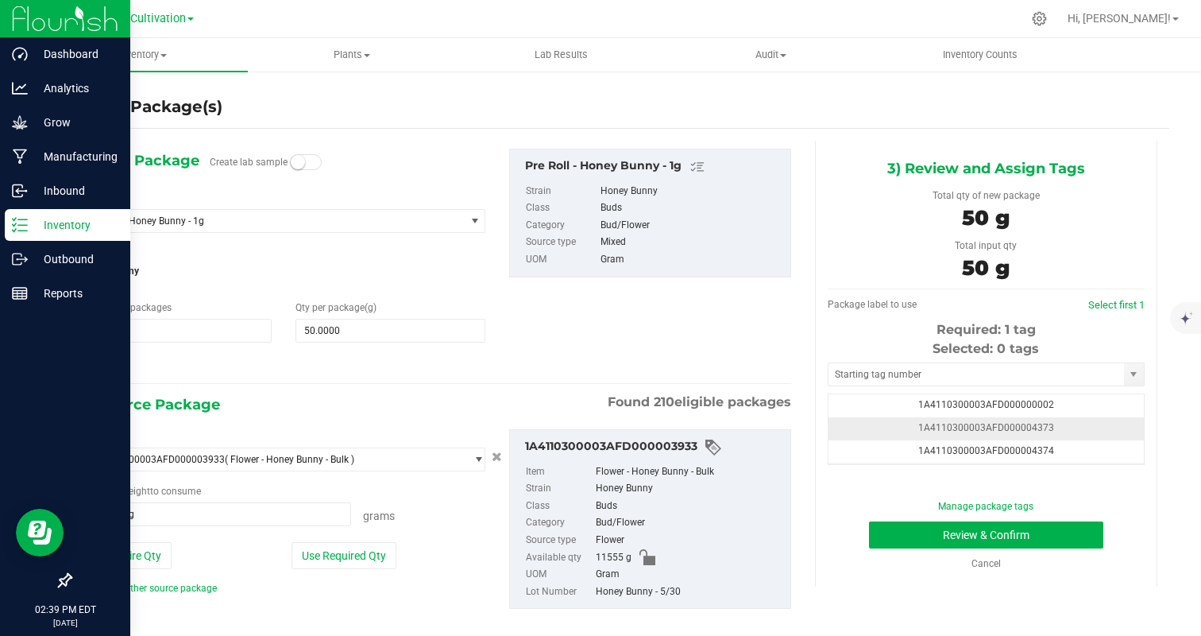
click at [1101, 423] on td "1A4110300003AFD000004373" at bounding box center [986, 428] width 315 height 23
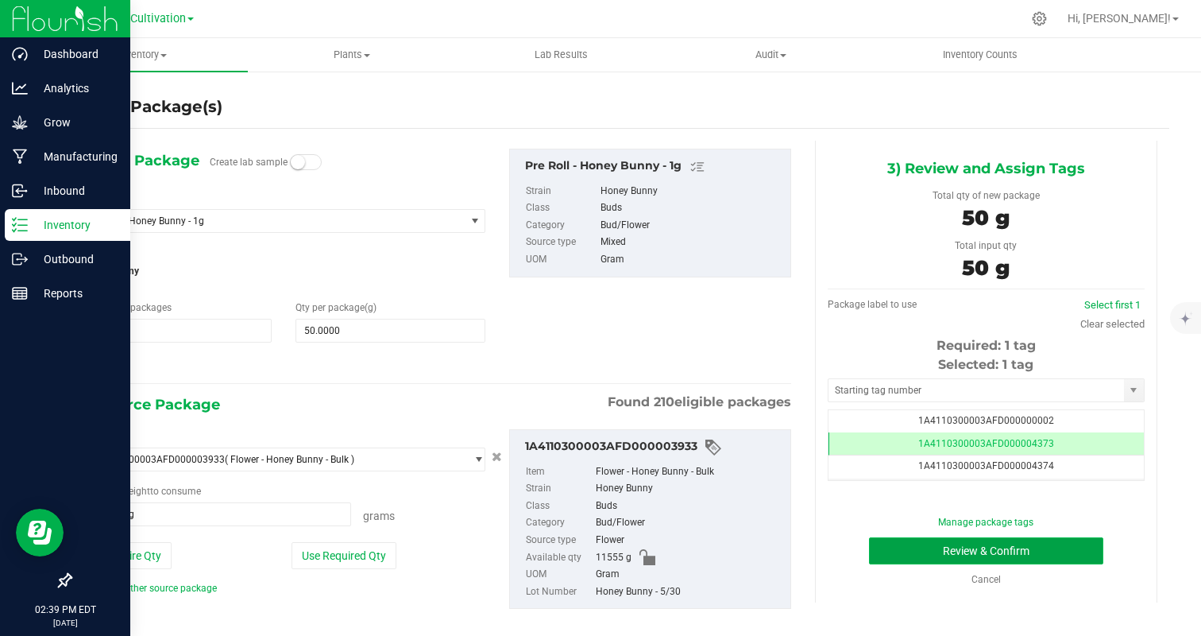
click at [1047, 553] on button "Review & Confirm" at bounding box center [986, 550] width 234 height 27
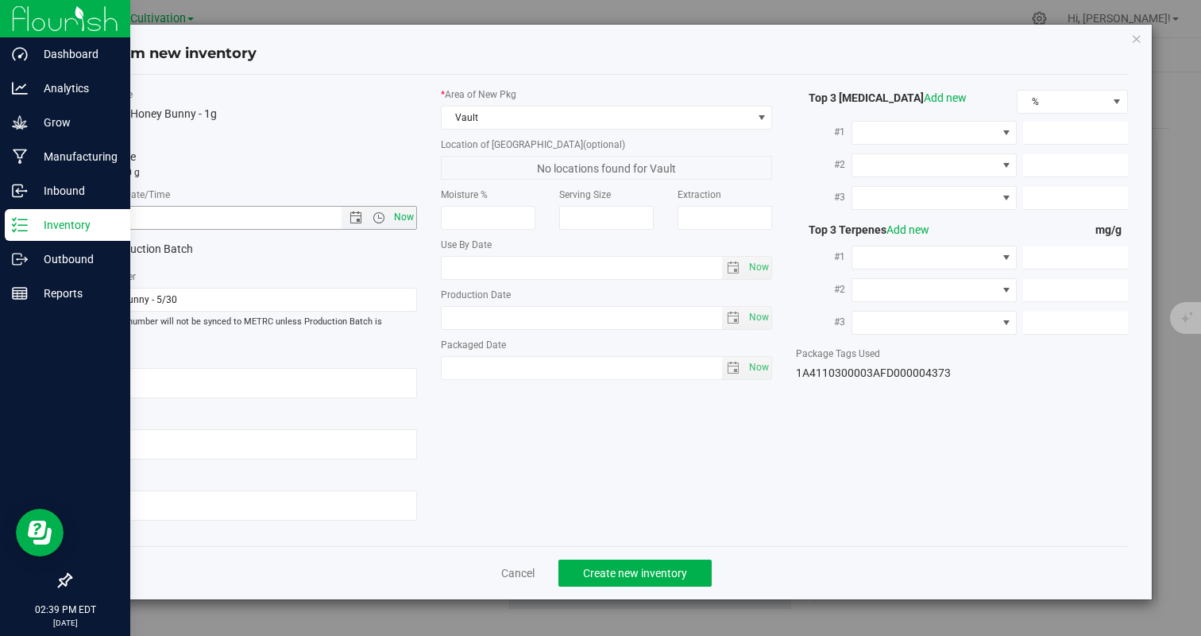
click at [408, 225] on span "Now" at bounding box center [403, 217] width 27 height 23
type input "9/24/2025 2:39 PM"
click at [620, 566] on button "Create new inventory" at bounding box center [634, 572] width 153 height 27
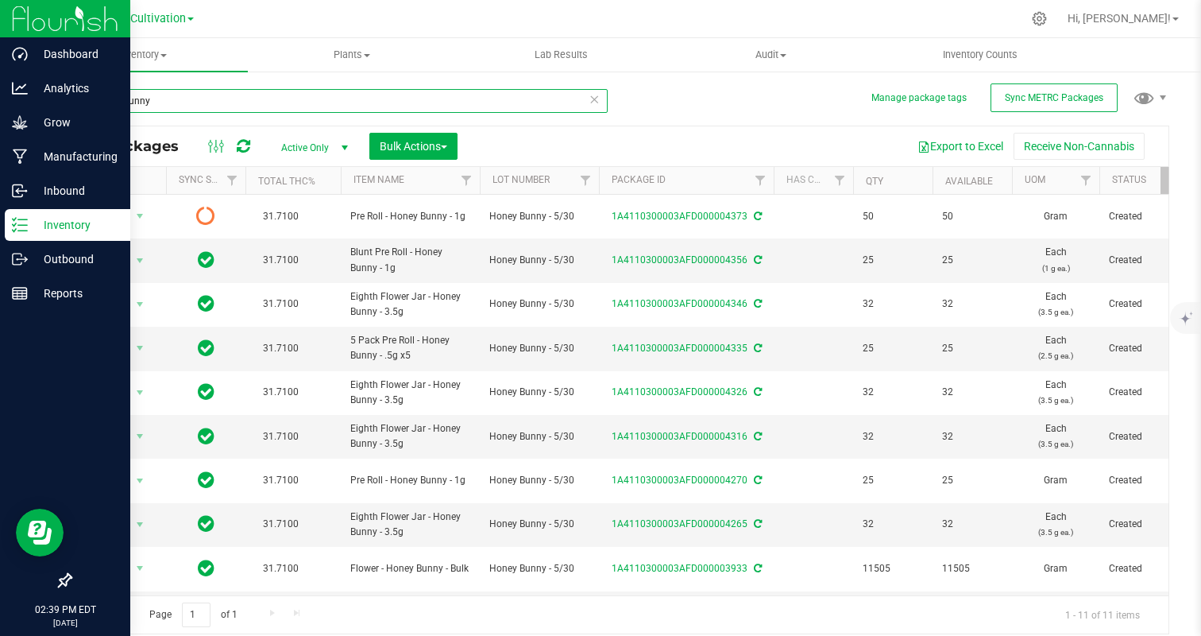
click at [258, 99] on input "honey bunny" at bounding box center [339, 101] width 538 height 24
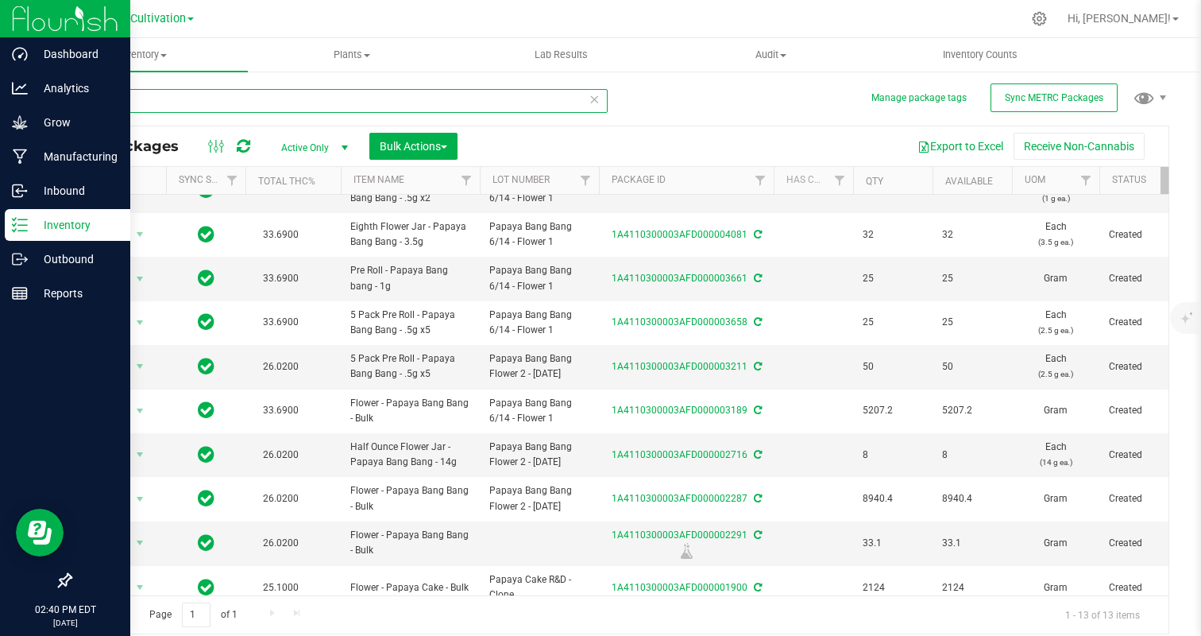
scroll to position [205, 0]
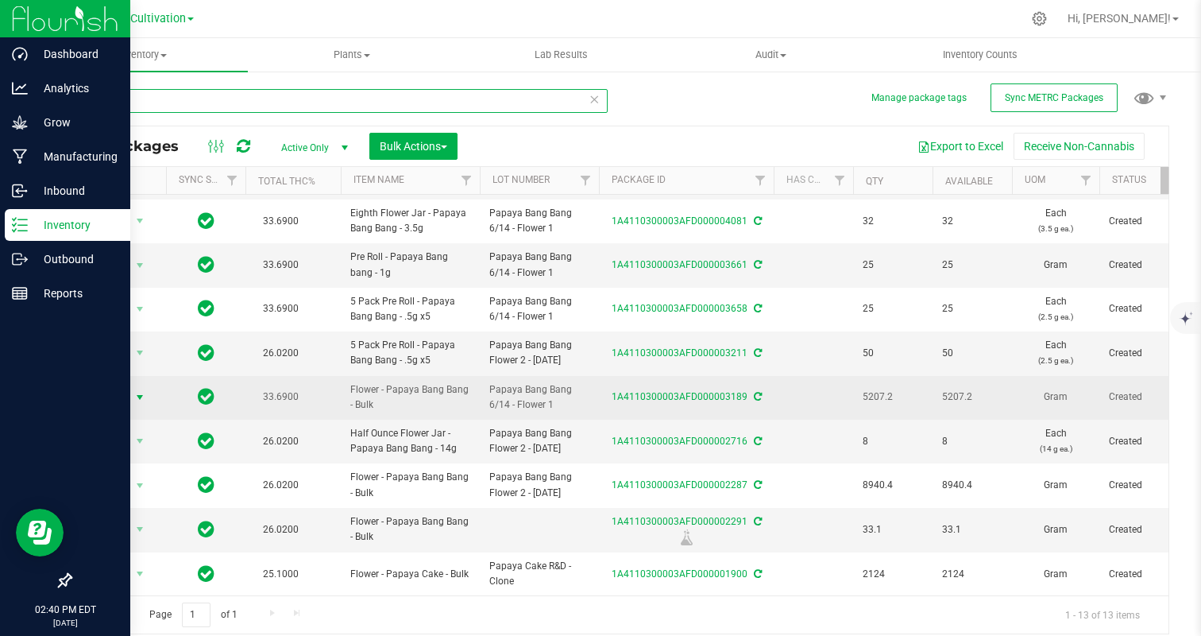
type input "papaya"
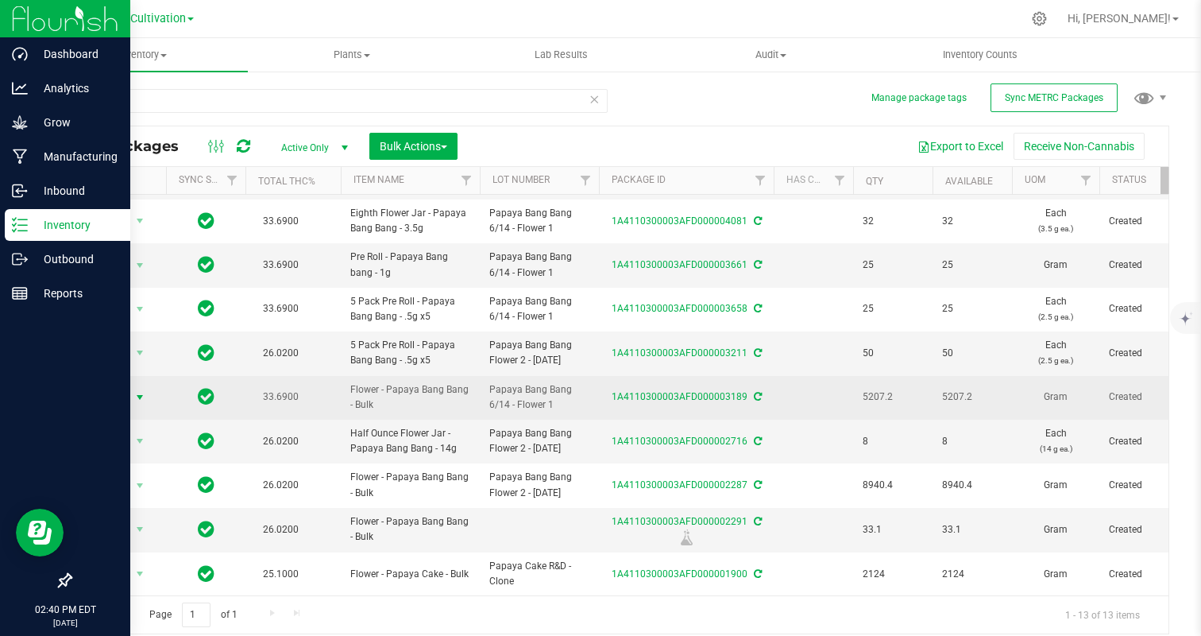
click at [128, 397] on span "Action" at bounding box center [108, 397] width 43 height 22
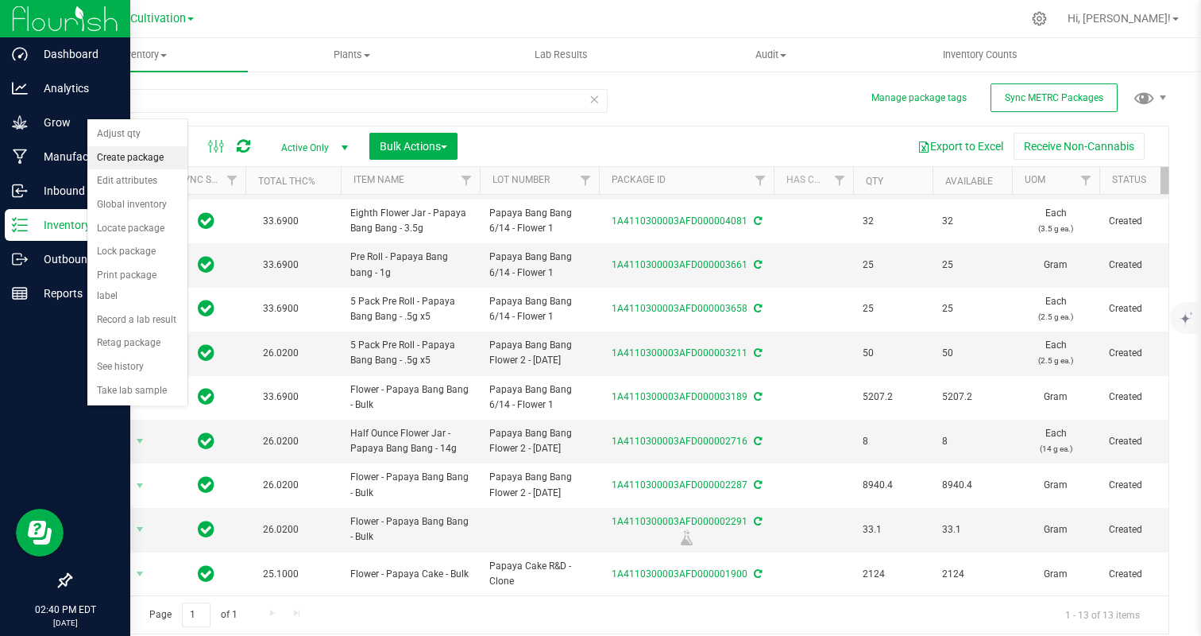
click at [126, 158] on li "Create package" at bounding box center [137, 158] width 100 height 24
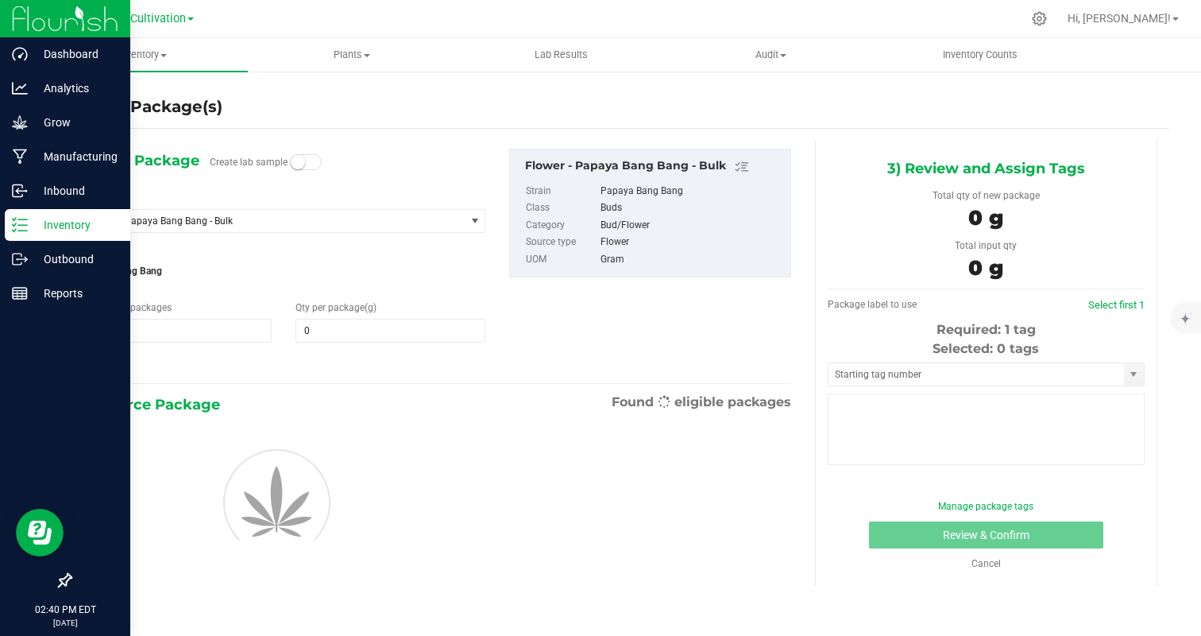
type input "0.0000"
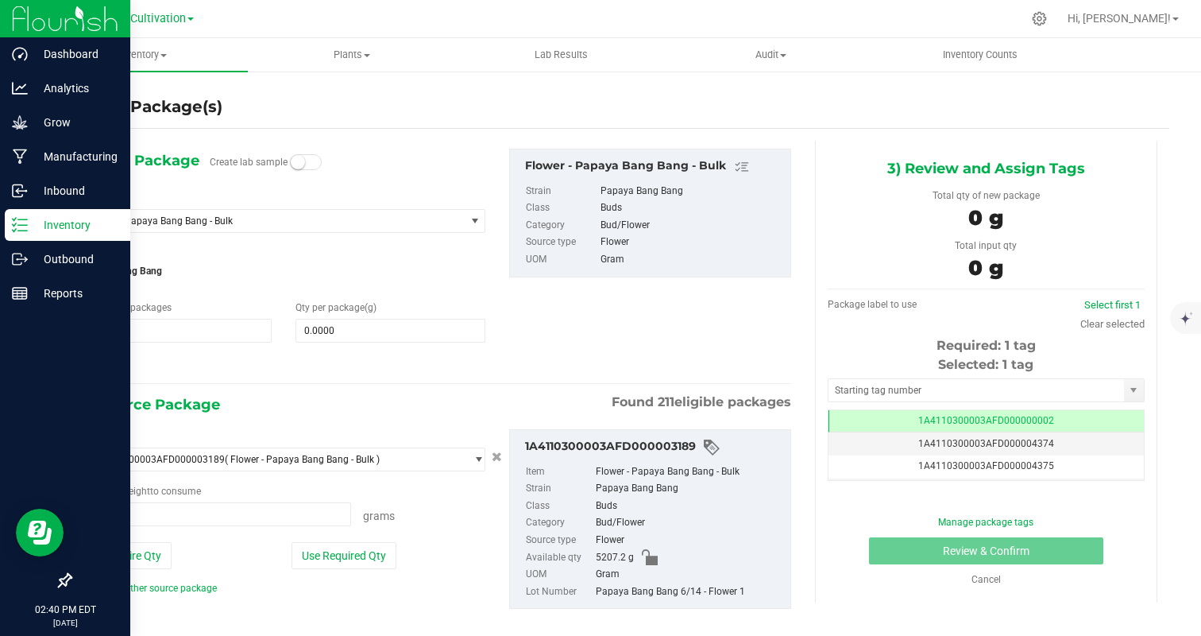
type input "0.0000 g"
click at [254, 218] on span "Flower - Papaya Bang Bang - Bulk" at bounding box center [266, 220] width 355 height 11
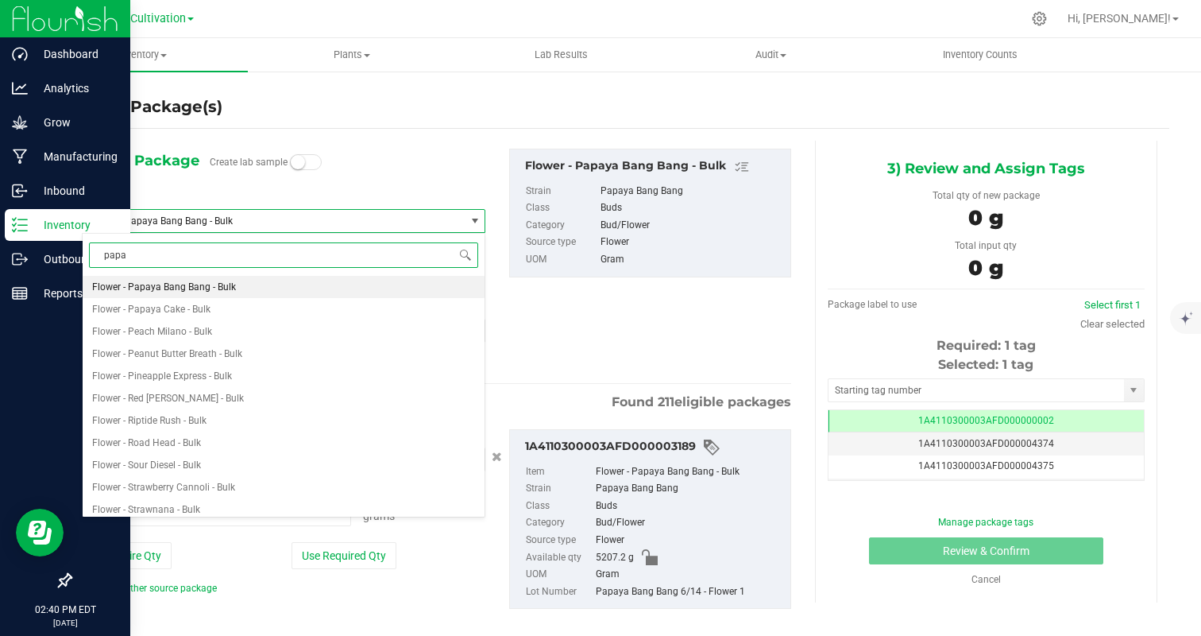
type input "[PERSON_NAME]"
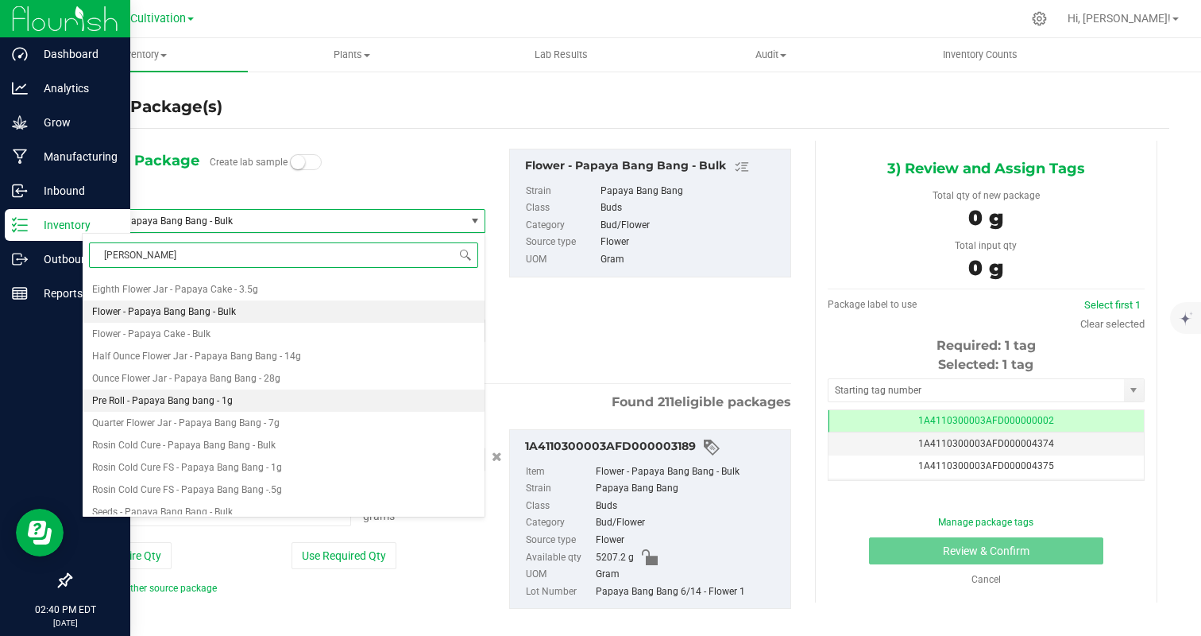
click at [229, 402] on li "Pre Roll - Papaya Bang bang - 1g" at bounding box center [284, 400] width 402 height 22
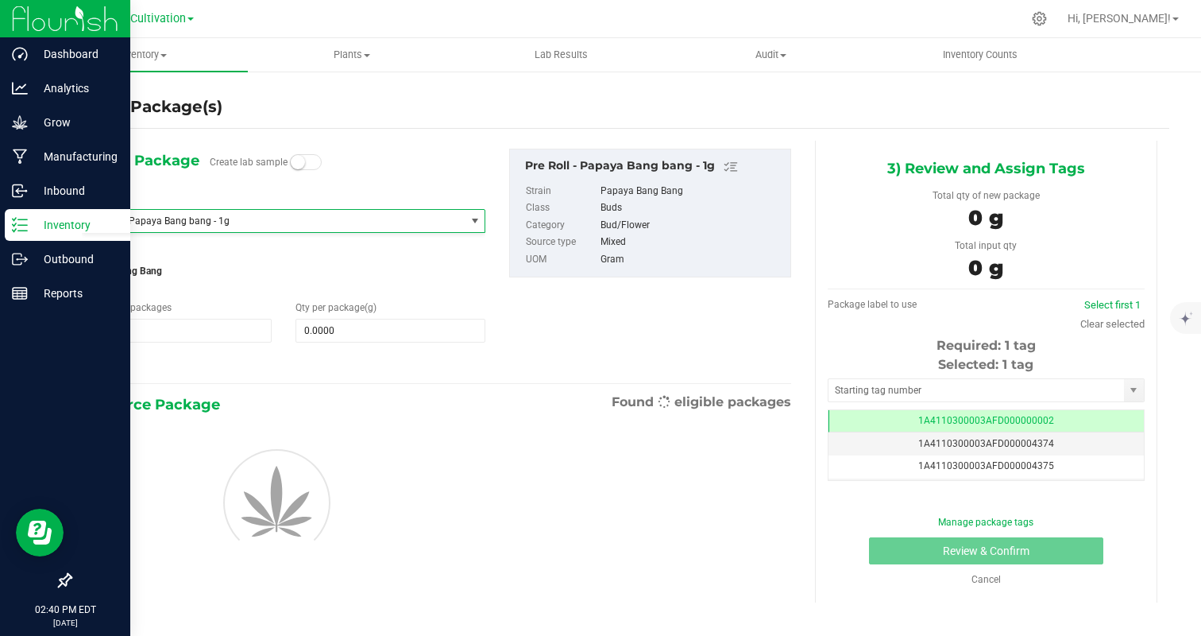
type input "0.0000"
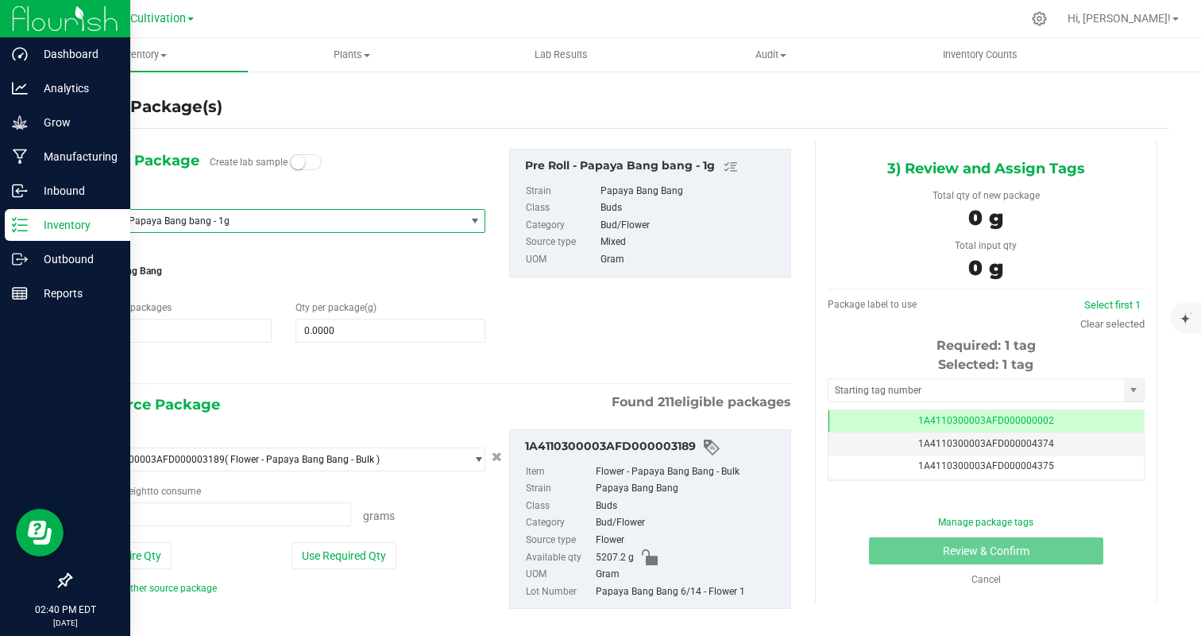
type input "0.0000 g"
click at [326, 333] on span at bounding box center [391, 331] width 190 height 24
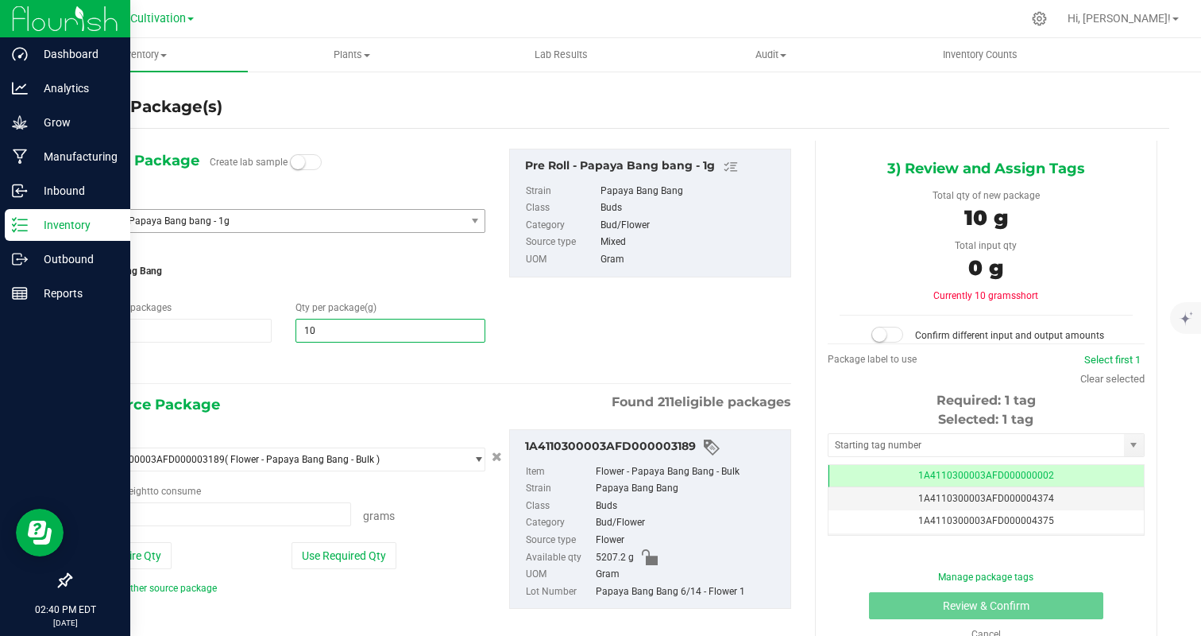
type input "100"
type input "100.0000"
click at [211, 383] on hr at bounding box center [436, 384] width 709 height 2
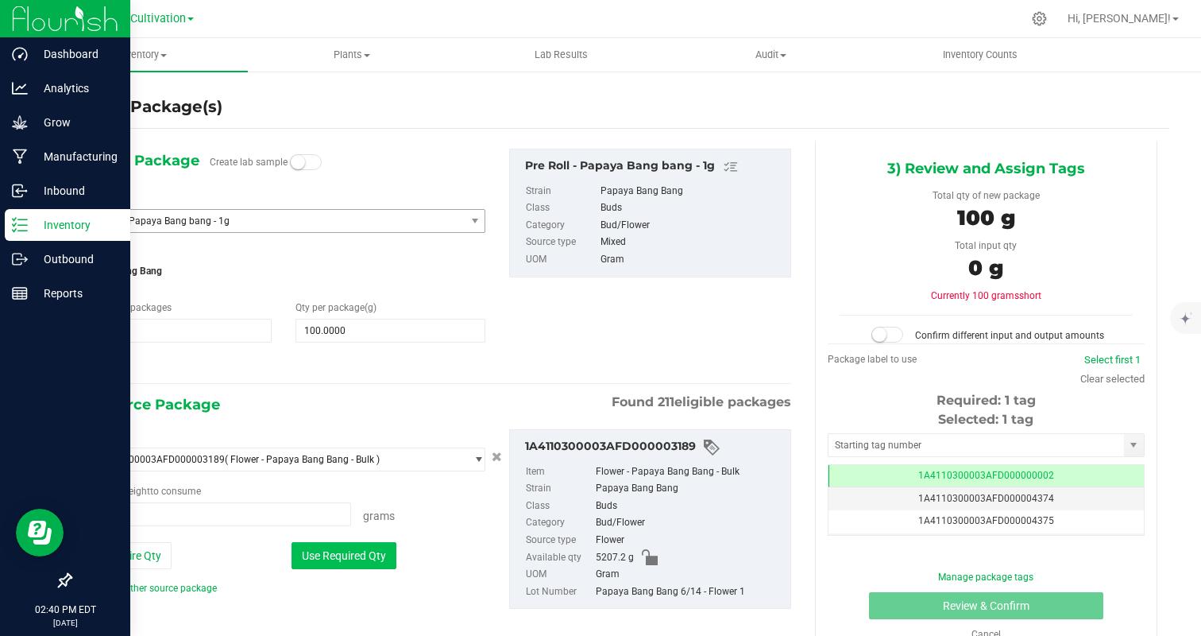
click at [342, 557] on button "Use Required Qty" at bounding box center [344, 555] width 105 height 27
type input "100.0000 g"
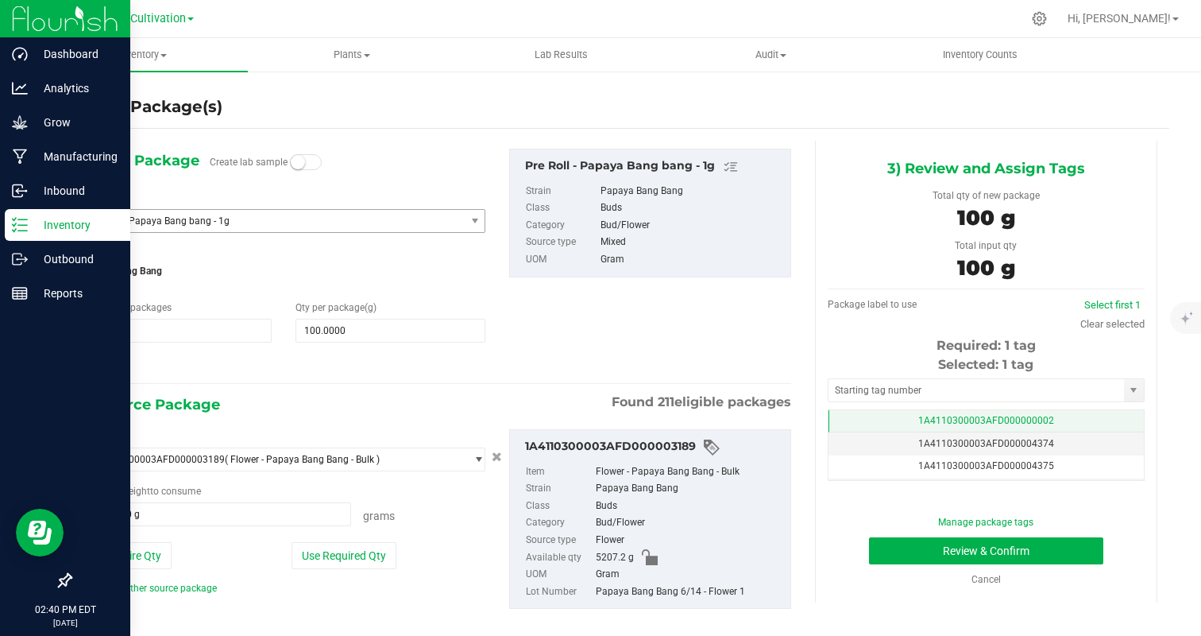
click at [1043, 416] on span "1A4110300003AFD000000002" at bounding box center [986, 420] width 136 height 11
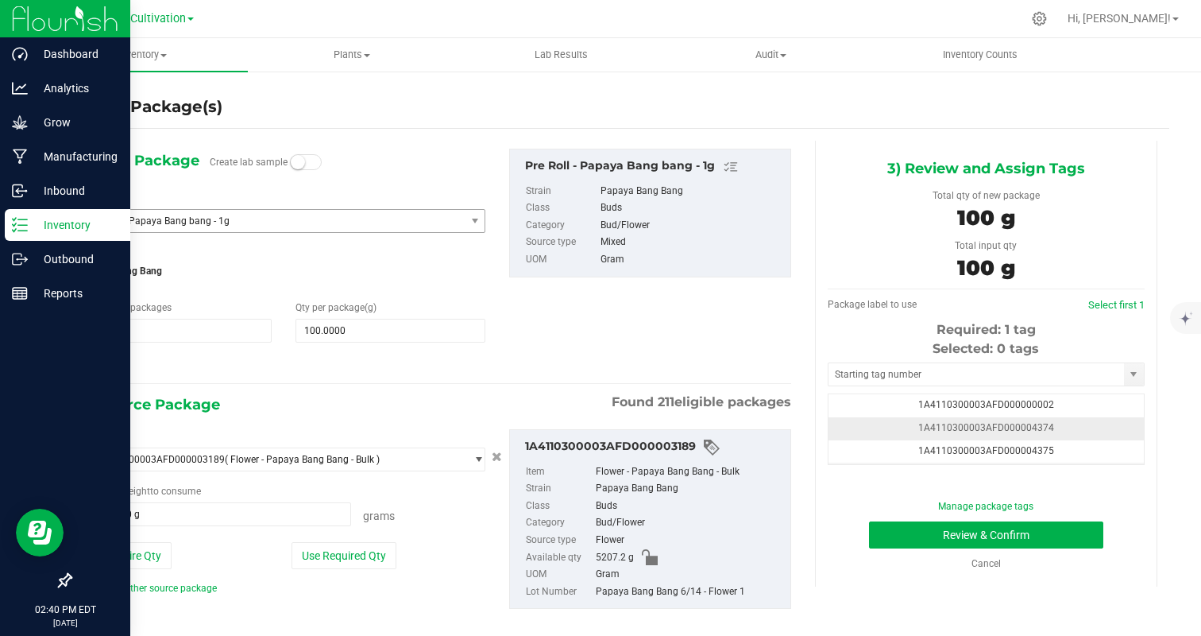
click at [1085, 421] on td "1A4110300003AFD000004374" at bounding box center [986, 428] width 315 height 23
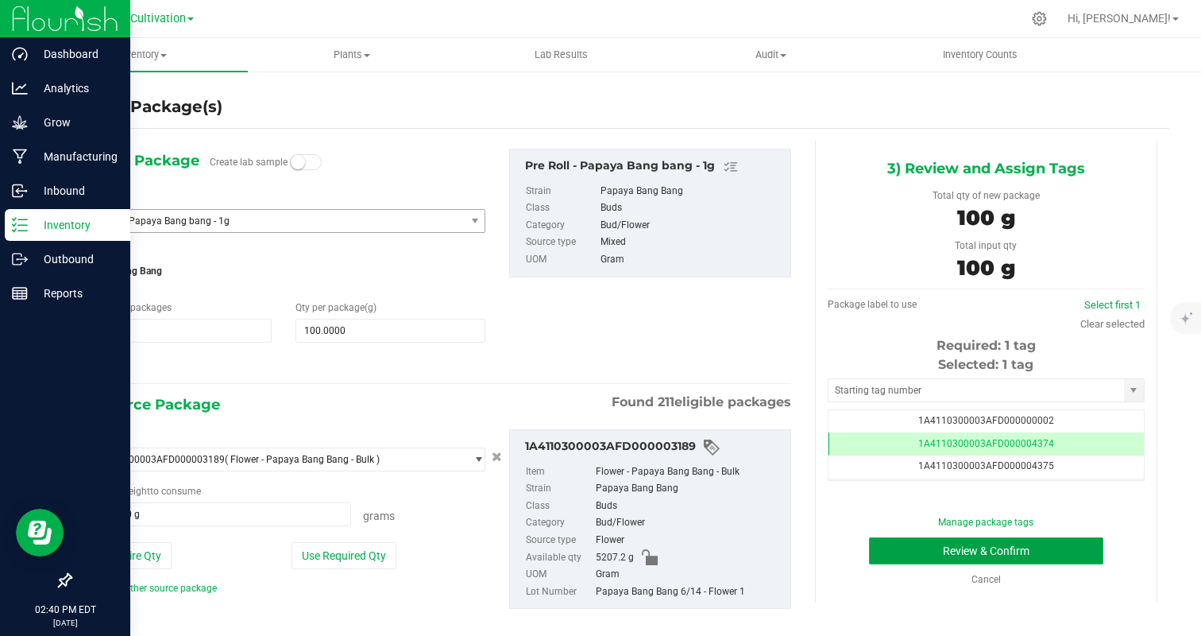
click at [1057, 545] on button "Review & Confirm" at bounding box center [986, 550] width 234 height 27
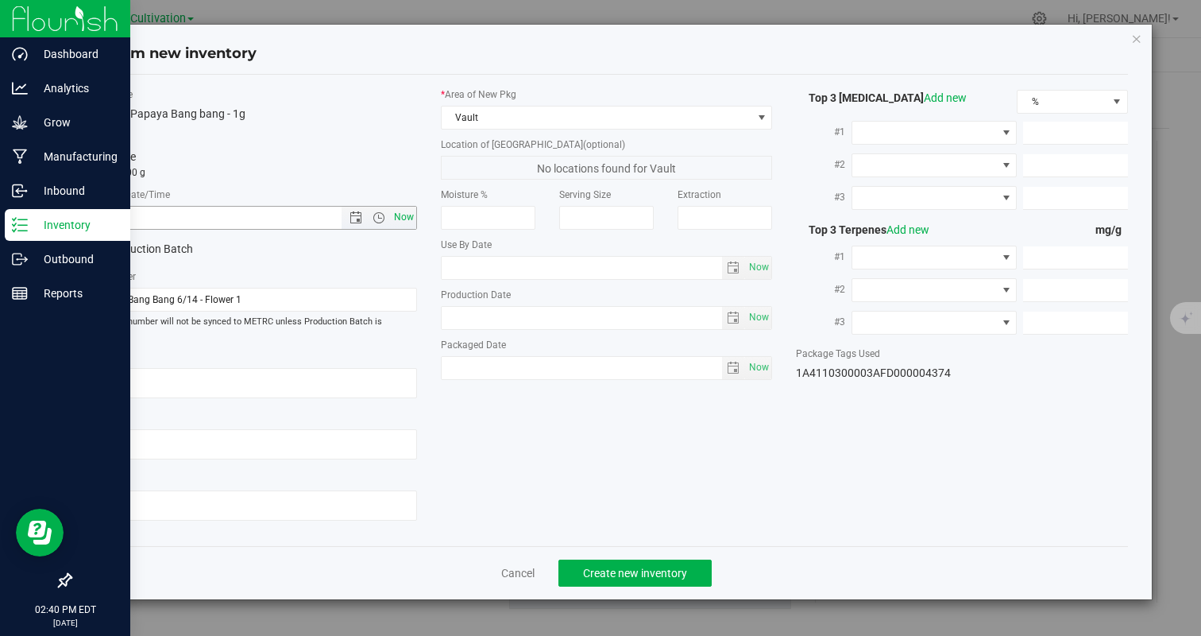
click at [410, 210] on span "Now" at bounding box center [403, 217] width 27 height 23
type input "9/24/2025 2:40 PM"
click at [593, 566] on span "Create new inventory" at bounding box center [635, 572] width 104 height 13
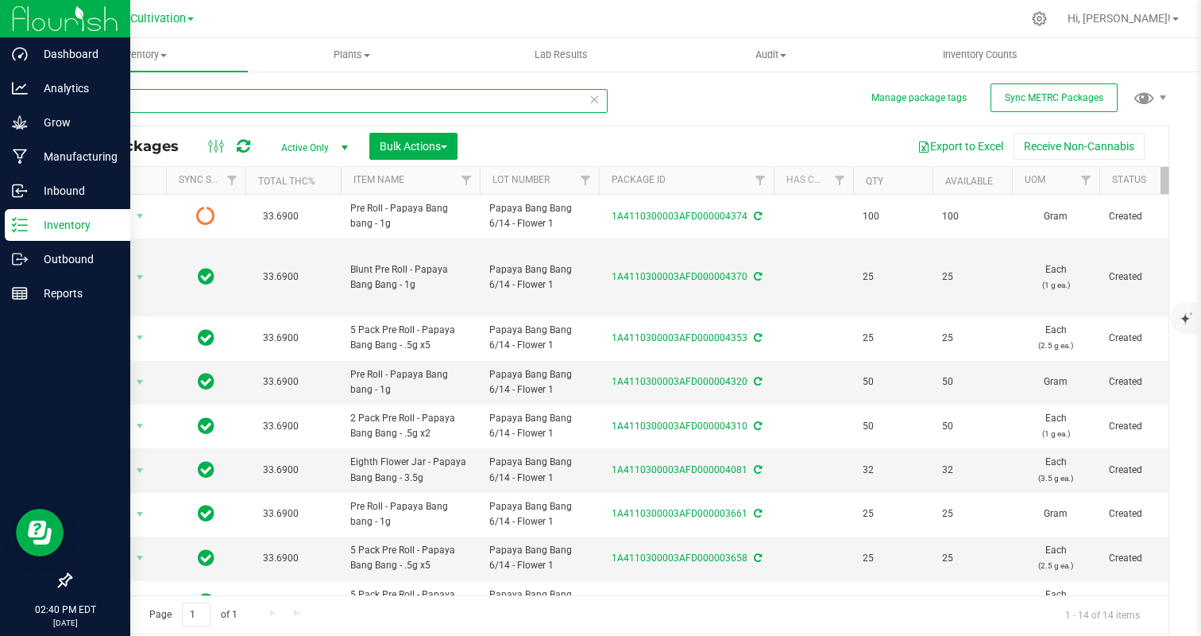
click at [207, 96] on input "papaya" at bounding box center [339, 101] width 538 height 24
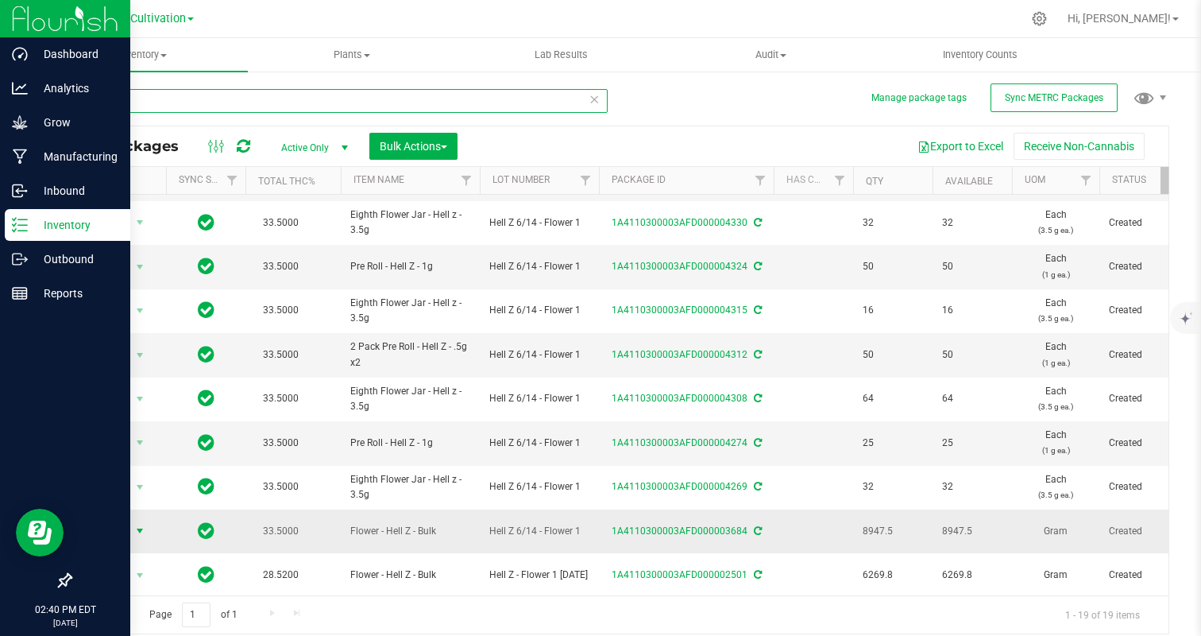
type input "hell z"
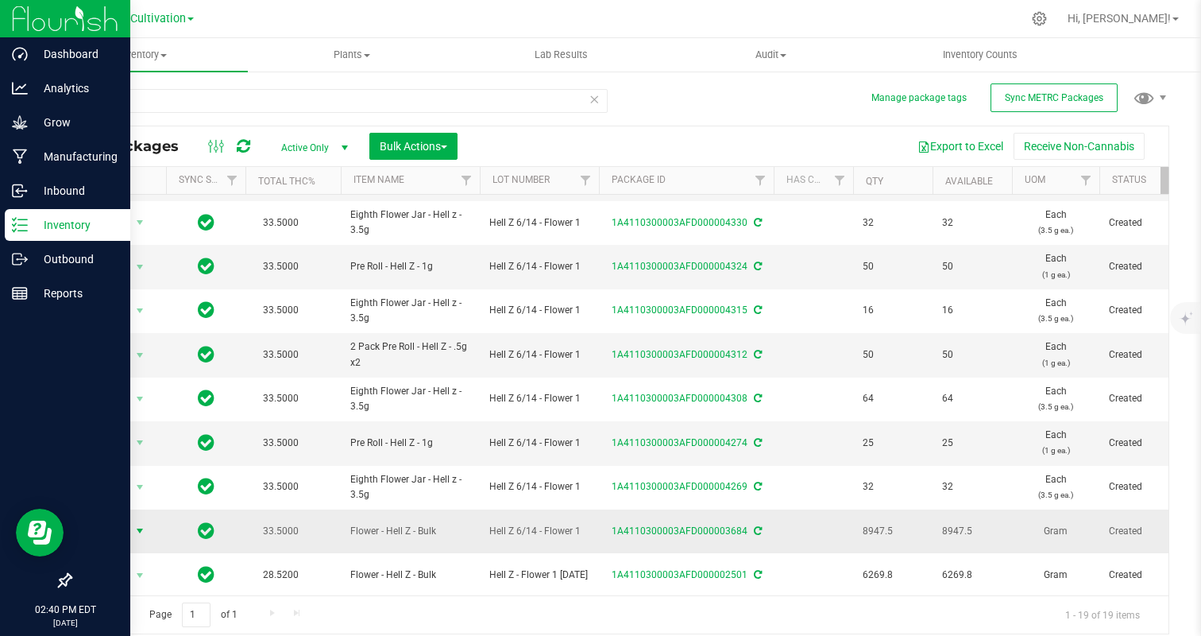
click at [130, 528] on span "select" at bounding box center [140, 531] width 20 height 22
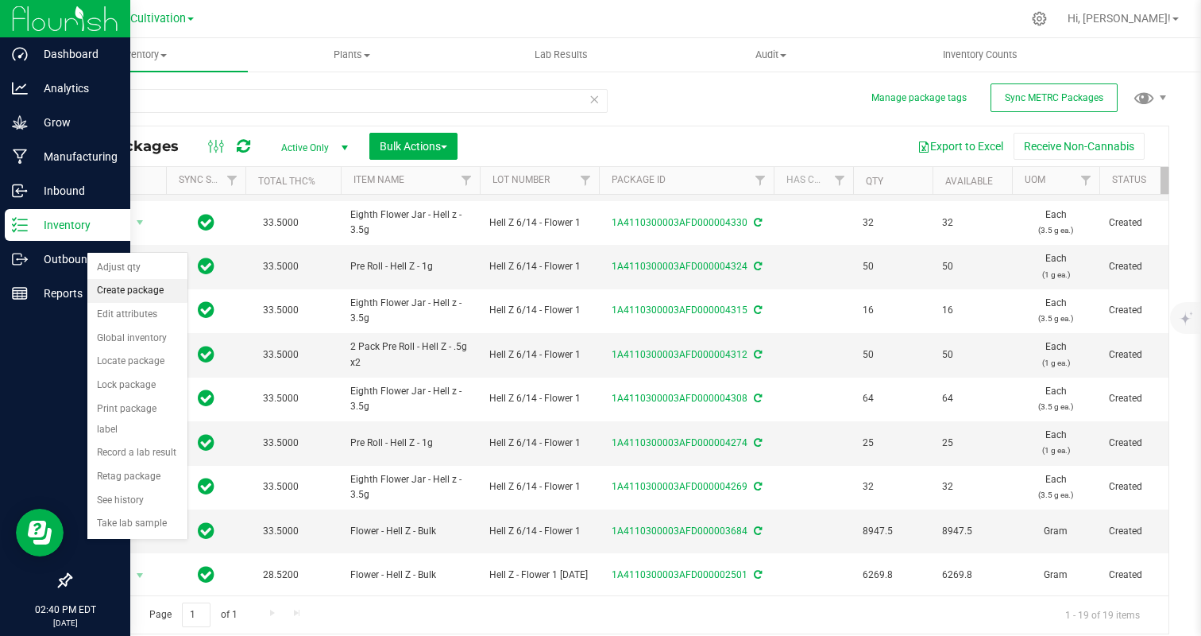
click at [122, 289] on li "Create package" at bounding box center [137, 291] width 100 height 24
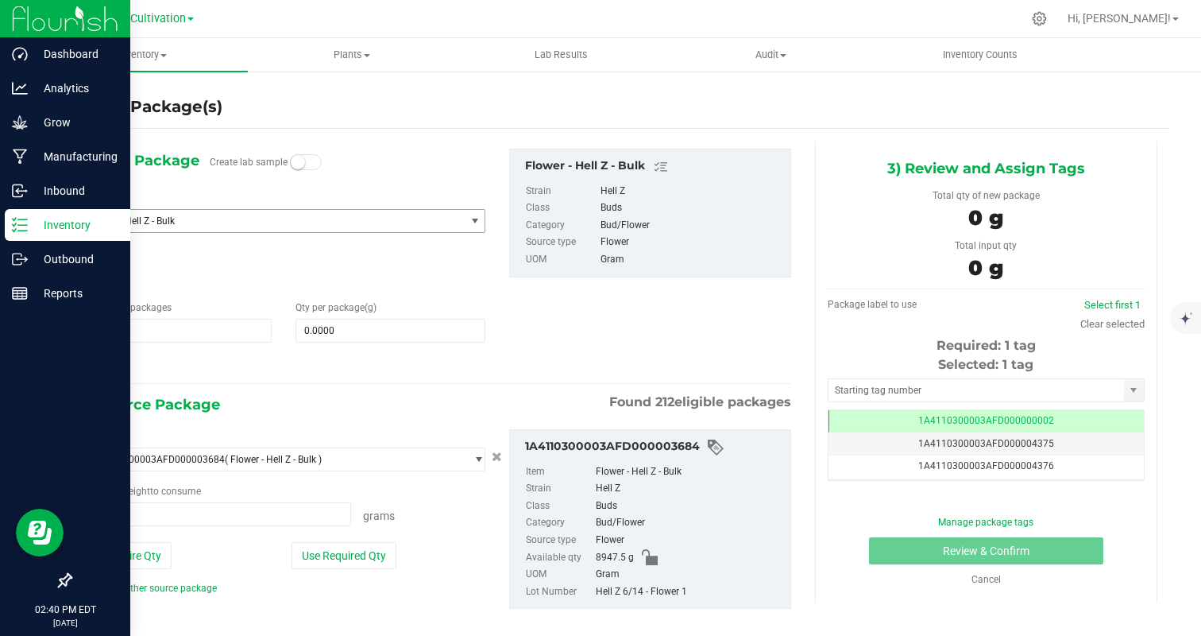
click at [274, 215] on span "Flower - Hell Z - Bulk" at bounding box center [266, 220] width 355 height 11
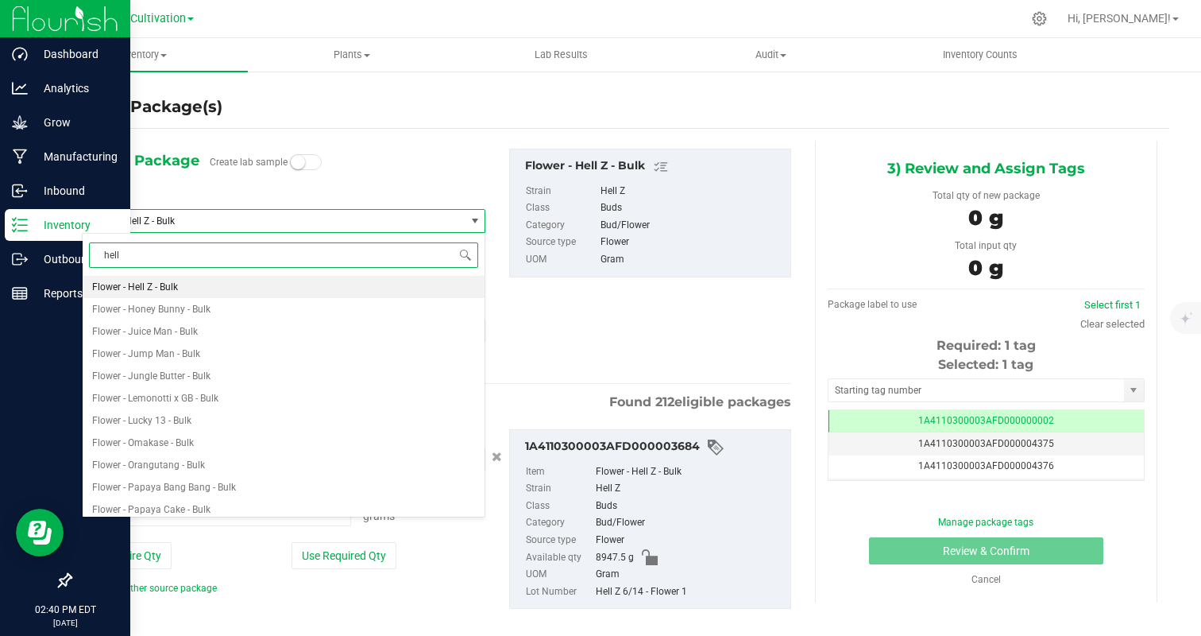
type input "hell z"
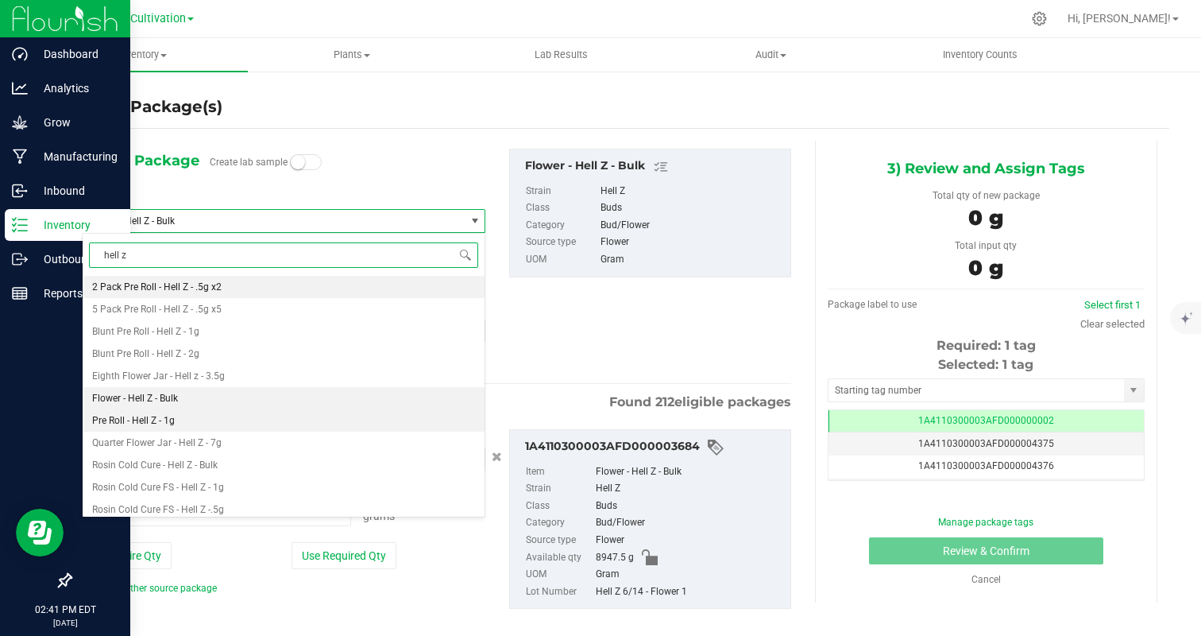
click at [238, 424] on li "Pre Roll - Hell Z - 1g" at bounding box center [284, 420] width 402 height 22
type input "0"
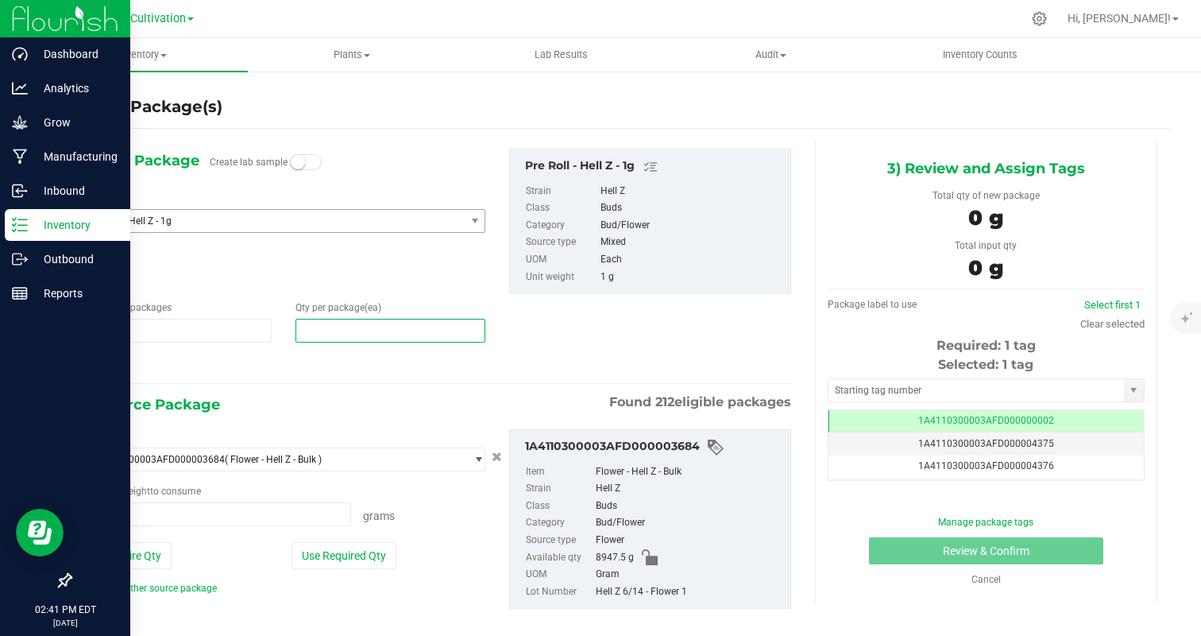
click at [317, 338] on span at bounding box center [391, 331] width 190 height 24
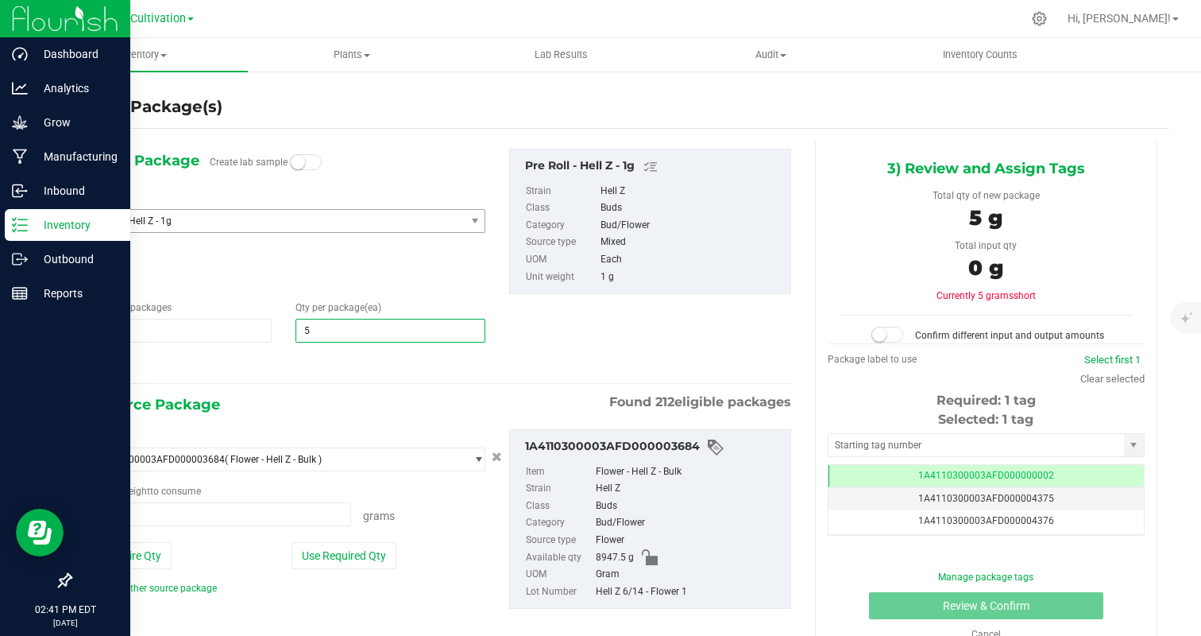
type input "50"
click at [272, 391] on div "1) New Package Create lab sample Select Item Pre Roll - Hell Z - 1g Pre Roll - …" at bounding box center [436, 392] width 733 height 502
click at [331, 561] on button "Use Required Qty" at bounding box center [344, 555] width 105 height 27
type input "50.0000 g"
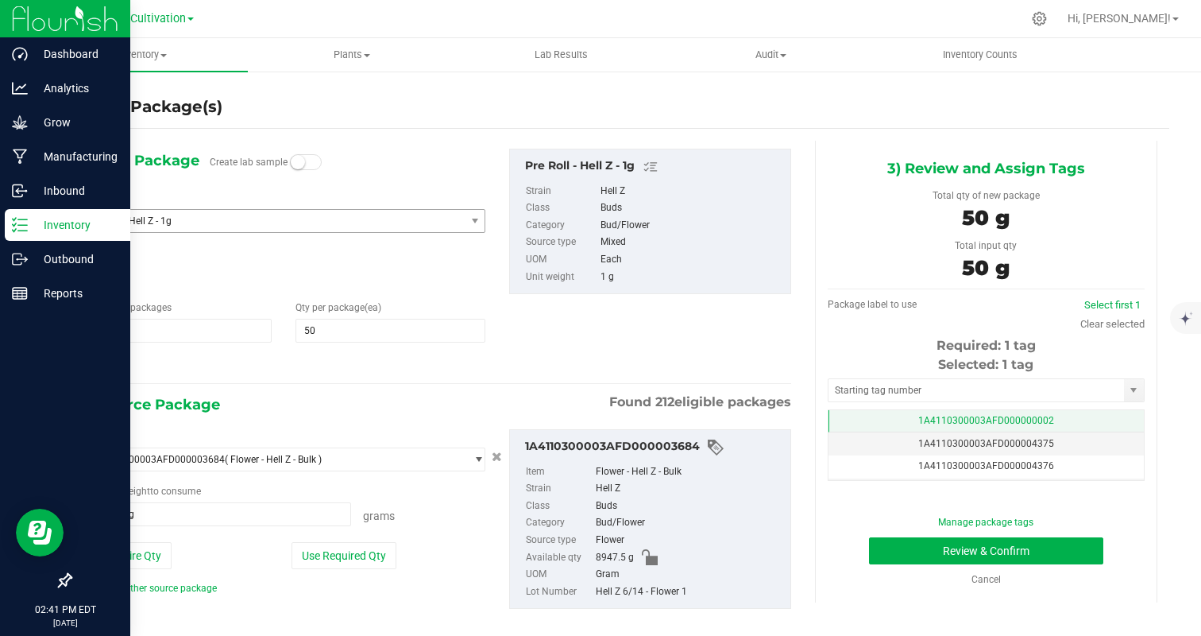
click at [1076, 418] on td "1A4110300003AFD000000002" at bounding box center [986, 421] width 315 height 23
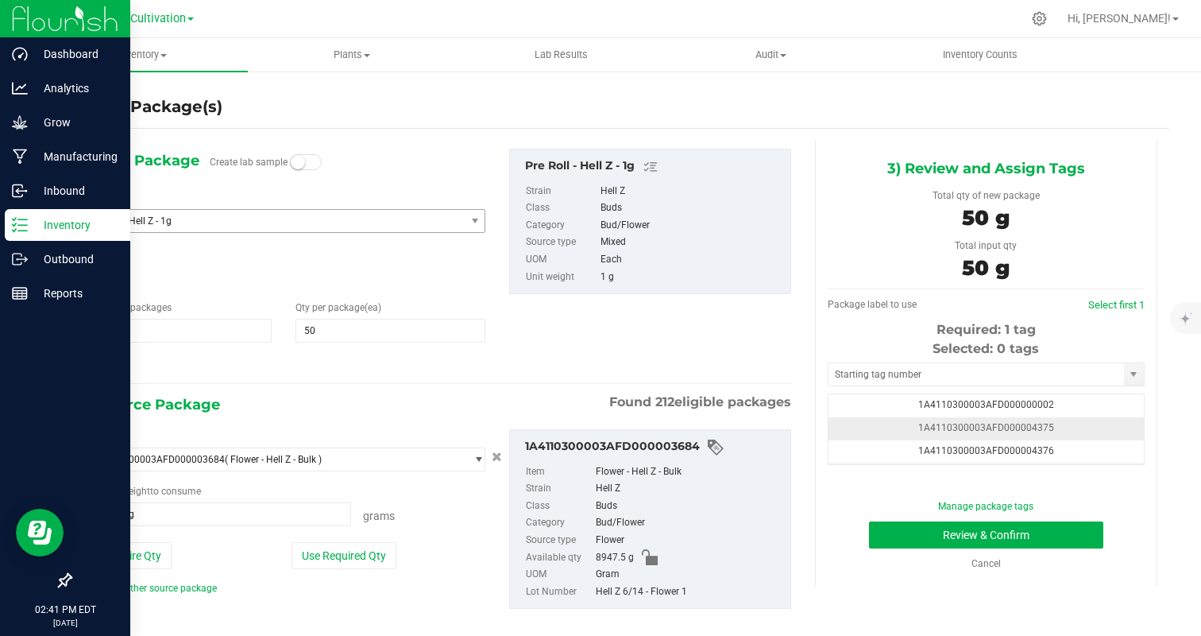
click at [1076, 421] on td "1A4110300003AFD000004375" at bounding box center [986, 428] width 315 height 23
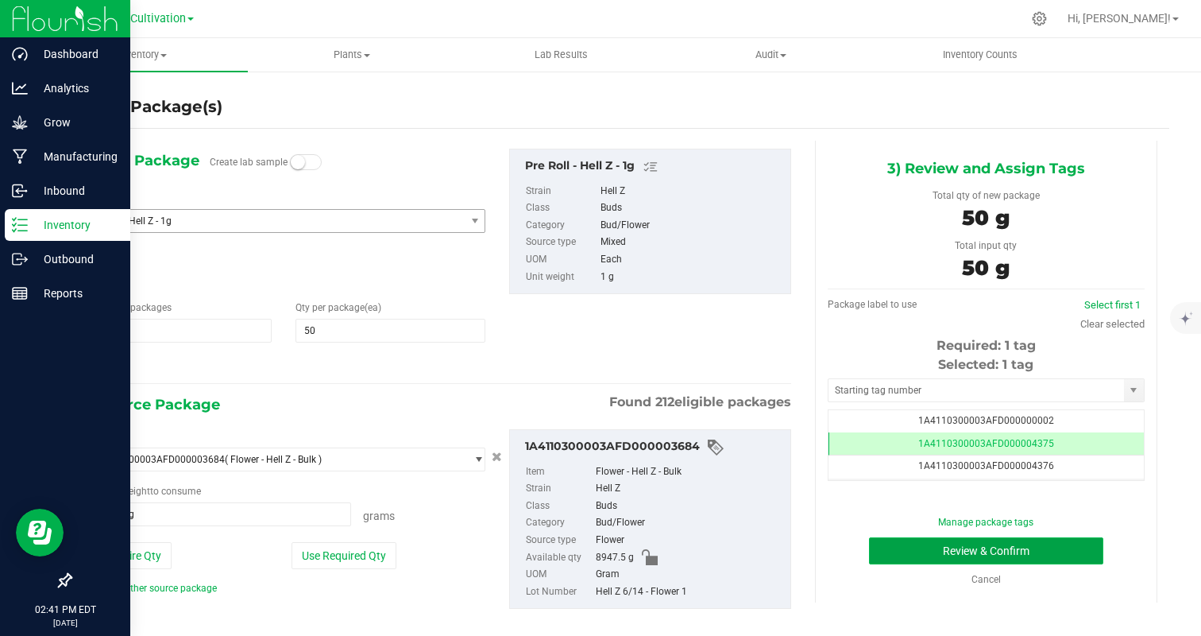
click at [1056, 547] on button "Review & Confirm" at bounding box center [986, 550] width 234 height 27
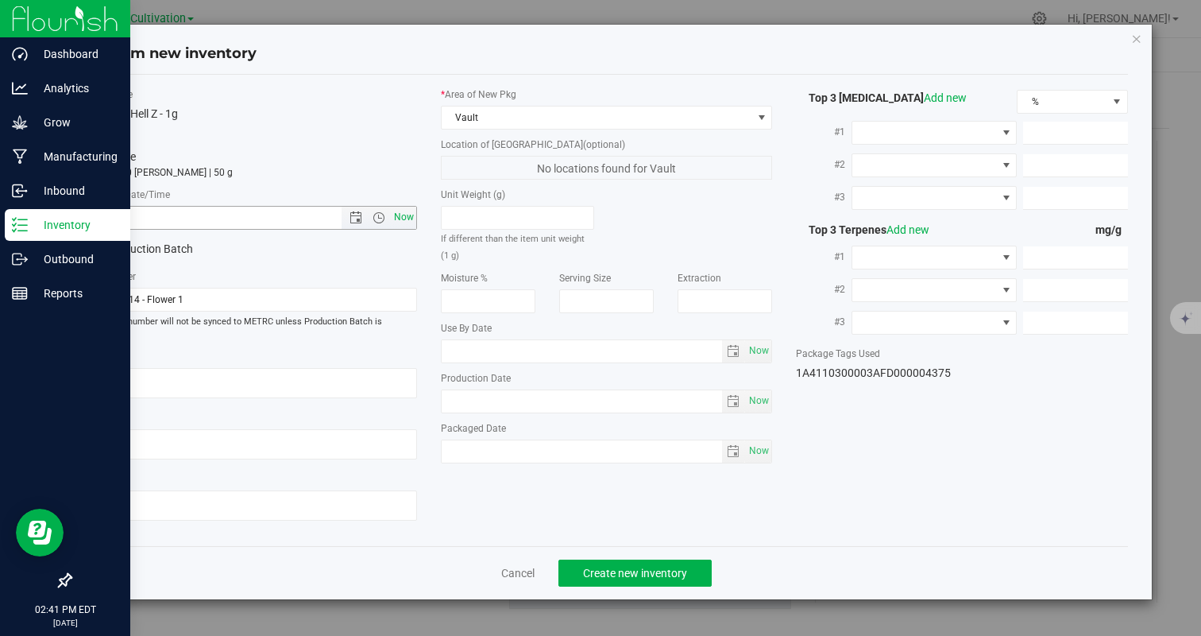
click at [406, 222] on span "Now" at bounding box center [403, 217] width 27 height 23
type input "9/24/2025 2:41 PM"
click at [639, 566] on span "Create new inventory" at bounding box center [635, 572] width 104 height 13
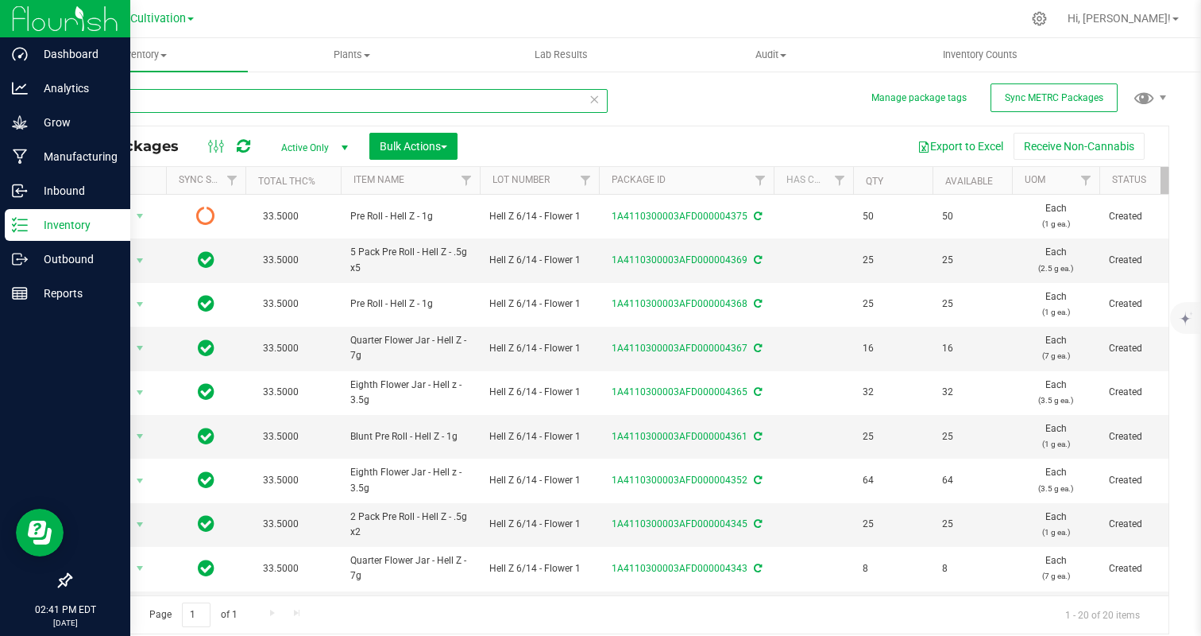
click at [207, 106] on input "hell z" at bounding box center [339, 101] width 538 height 24
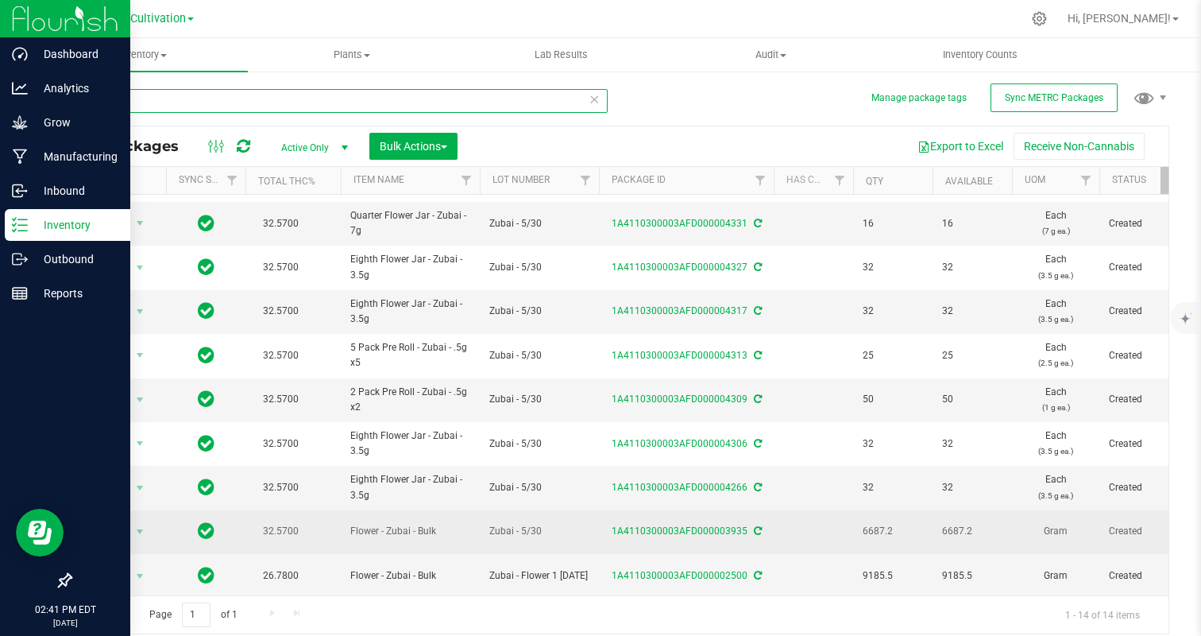
type input "zubai"
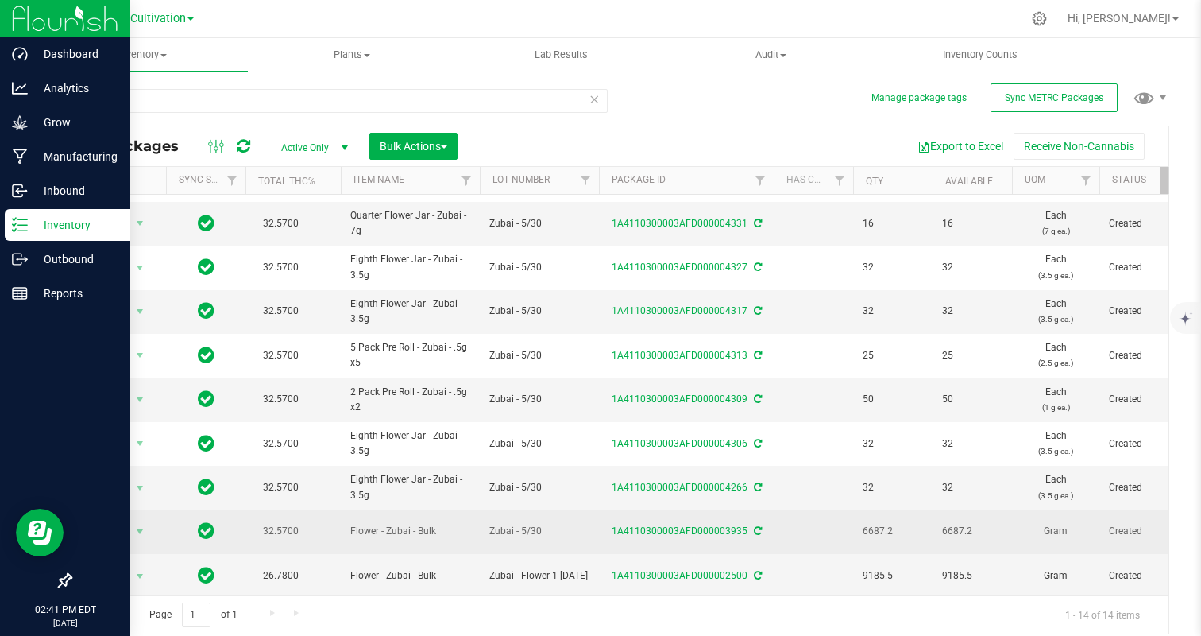
click at [90, 523] on span "Action" at bounding box center [108, 531] width 43 height 22
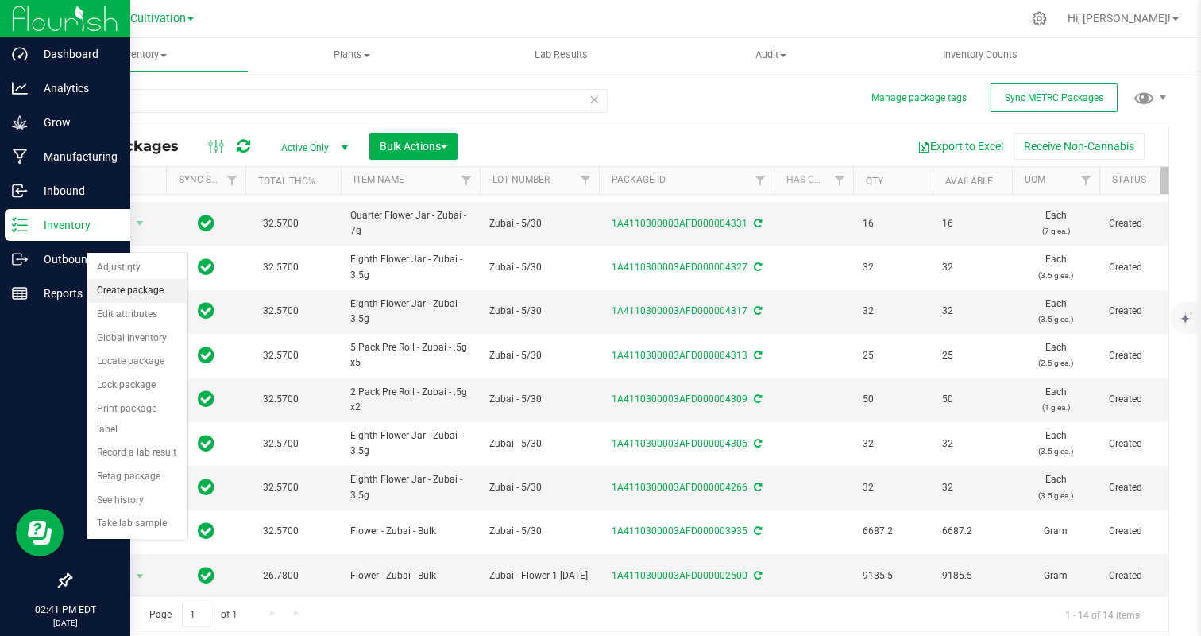
click at [128, 289] on li "Create package" at bounding box center [137, 291] width 100 height 24
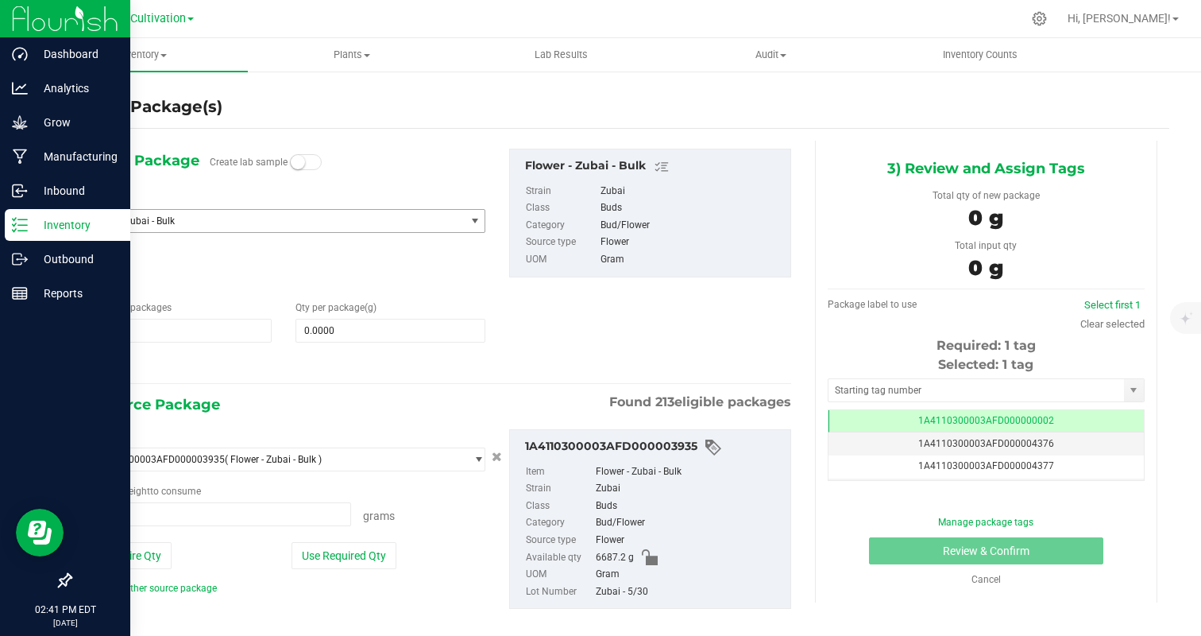
click at [275, 226] on span "Flower - Zubai - Bulk" at bounding box center [274, 221] width 382 height 22
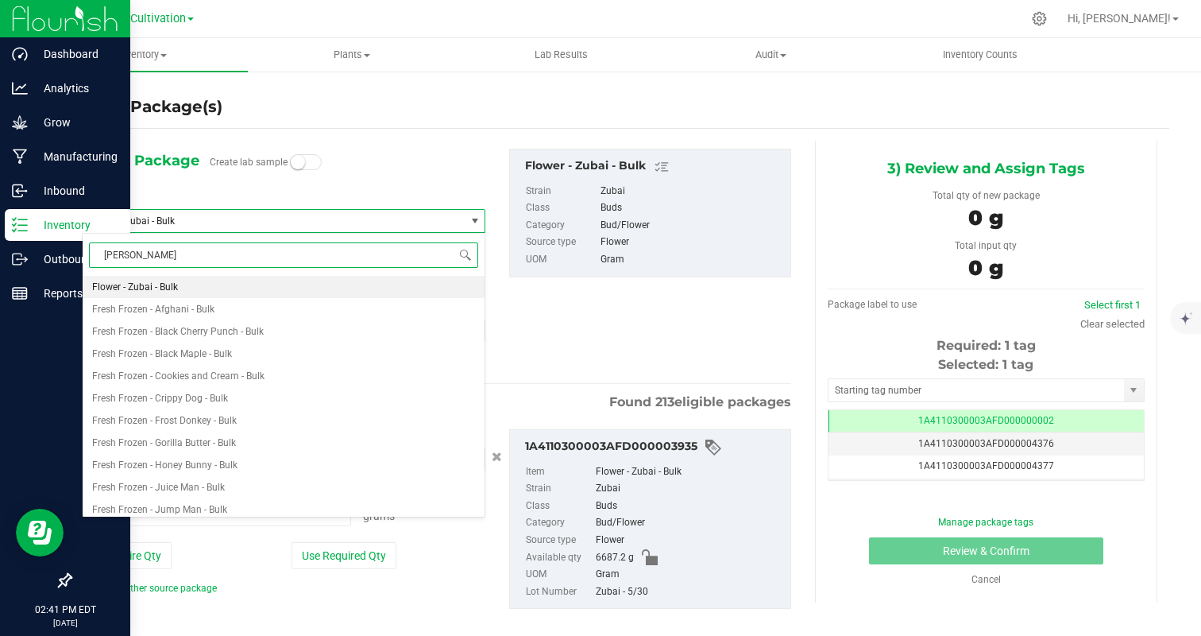
type input "zubai"
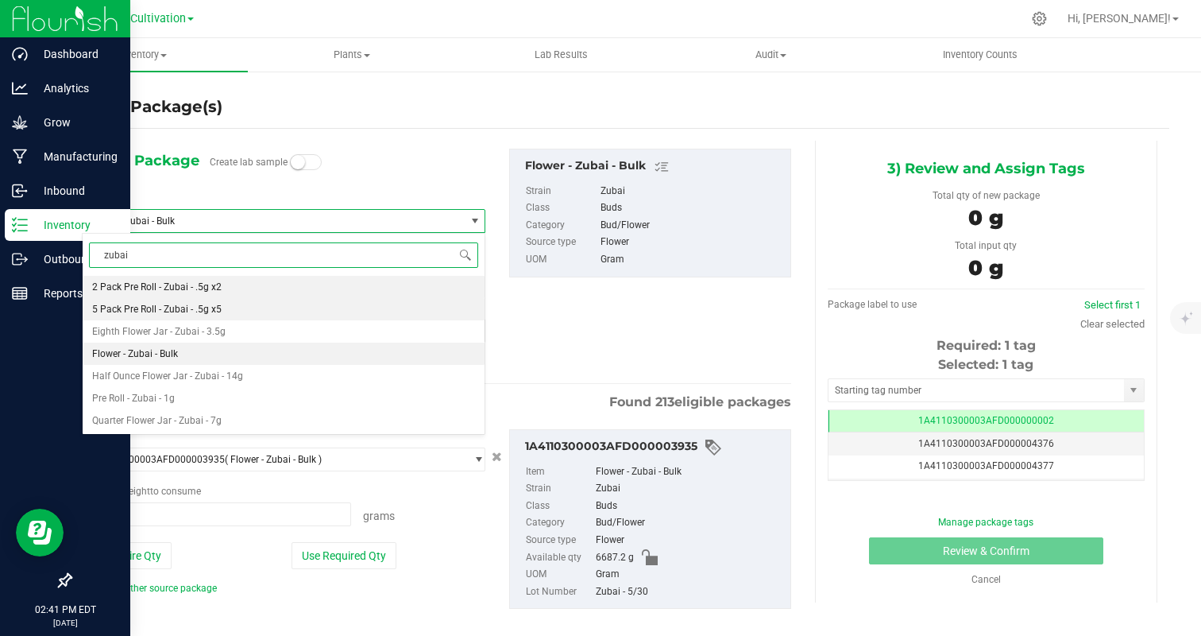
click at [287, 306] on li "5 Pack Pre Roll - Zubai - .5g x5" at bounding box center [284, 309] width 402 height 22
type input "0"
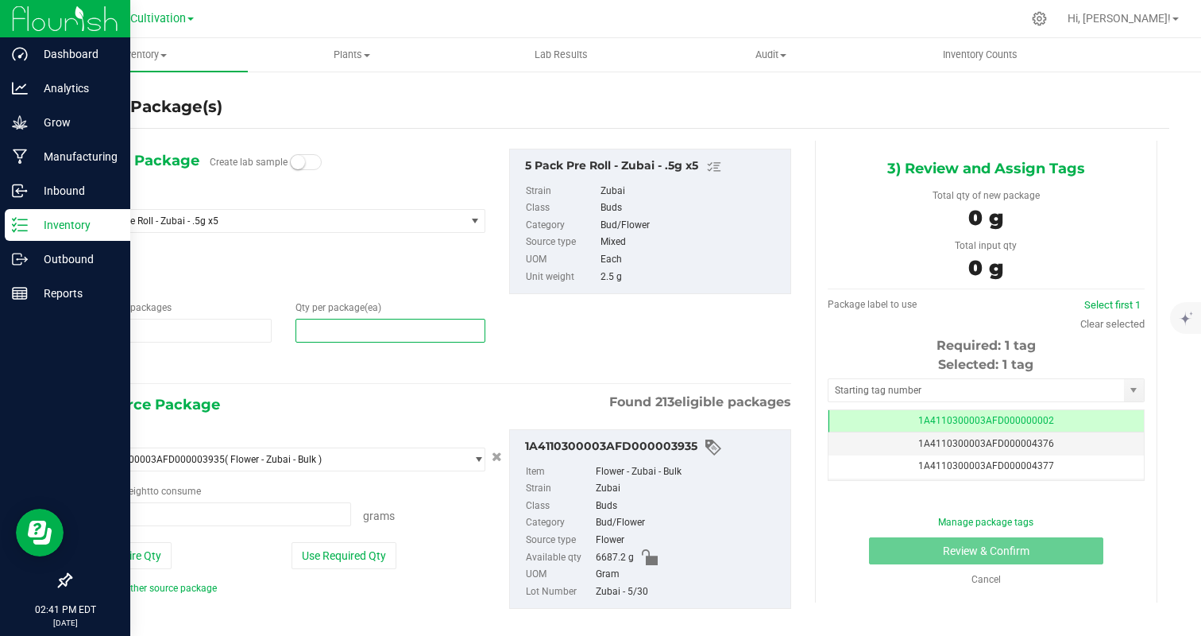
click at [305, 339] on span at bounding box center [391, 331] width 190 height 24
type input "50"
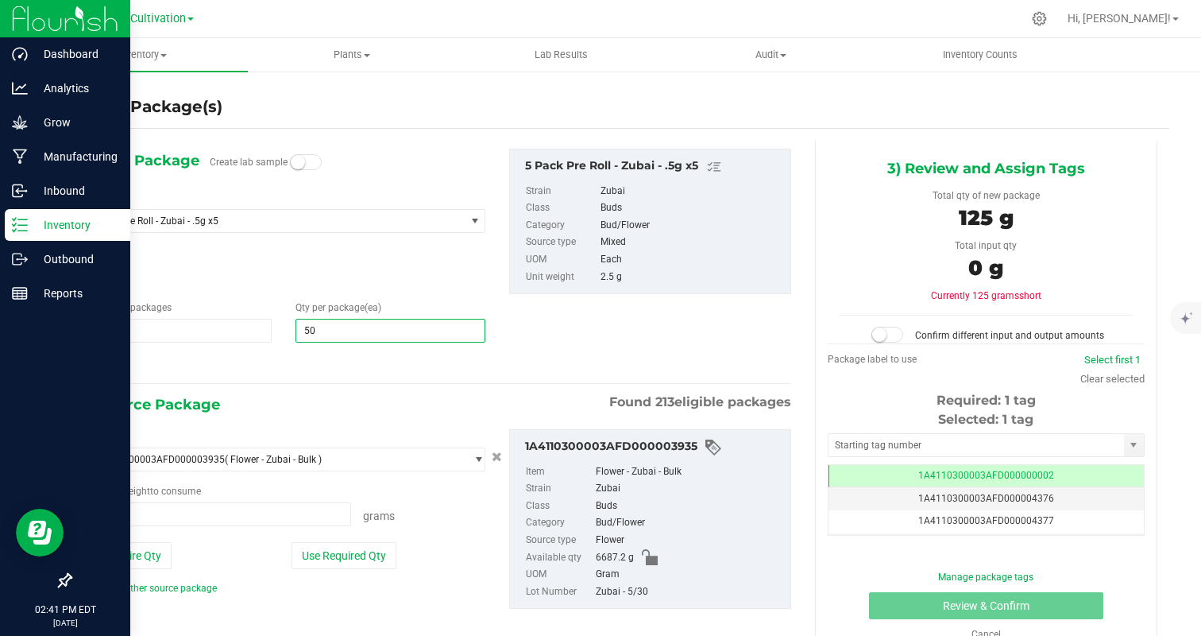
type input "50"
click at [217, 423] on div "Package ID 1A4110300003AFD000003935 ( Flower - Zubai - Bulk ) 1A4110300003AFD00…" at bounding box center [436, 519] width 733 height 206
click at [338, 560] on button "Use Required Qty" at bounding box center [344, 555] width 105 height 27
type input "125.0000 g"
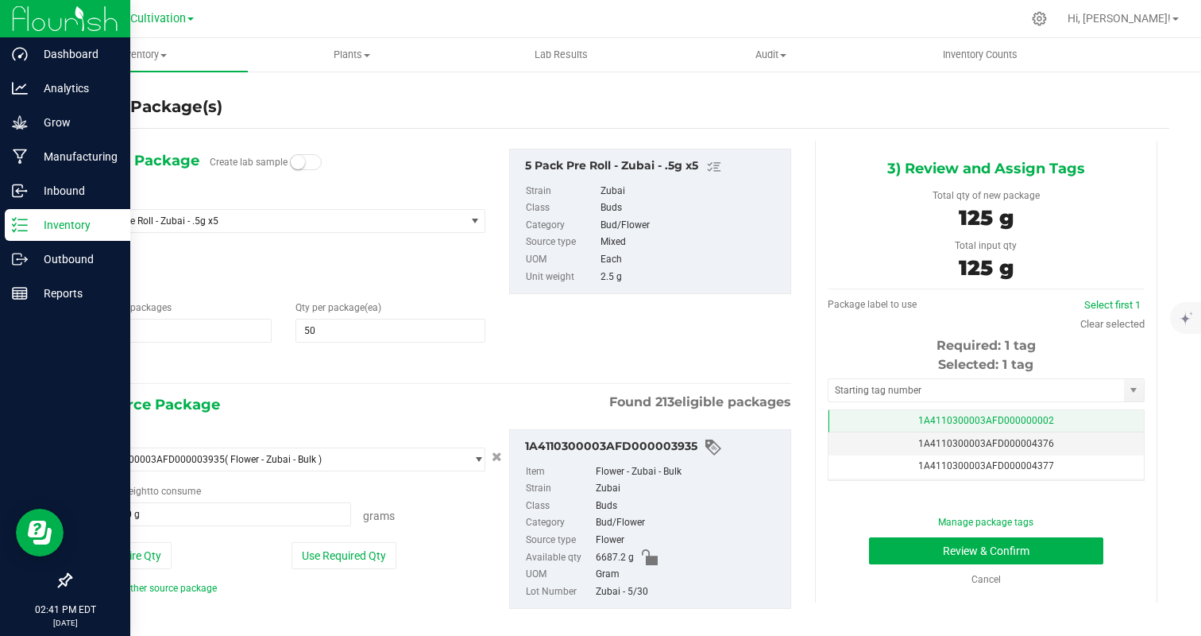
click at [1076, 415] on td "1A4110300003AFD000000002" at bounding box center [986, 421] width 315 height 23
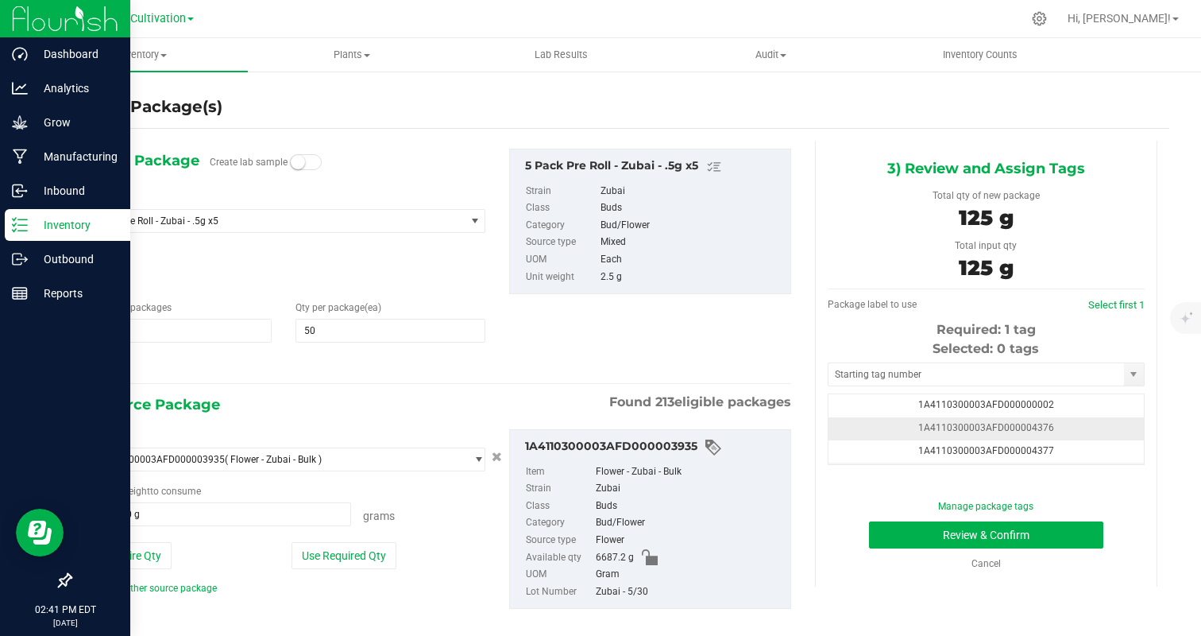
click at [1083, 435] on td "1A4110300003AFD000004376" at bounding box center [986, 428] width 315 height 23
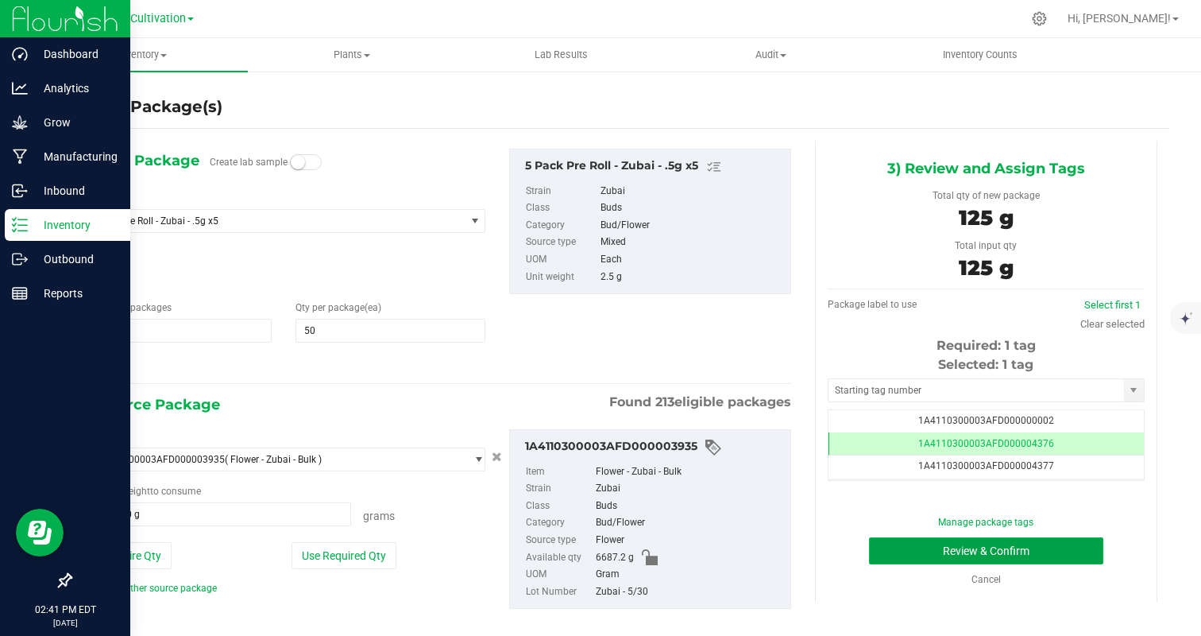
click at [1053, 545] on button "Review & Confirm" at bounding box center [986, 550] width 234 height 27
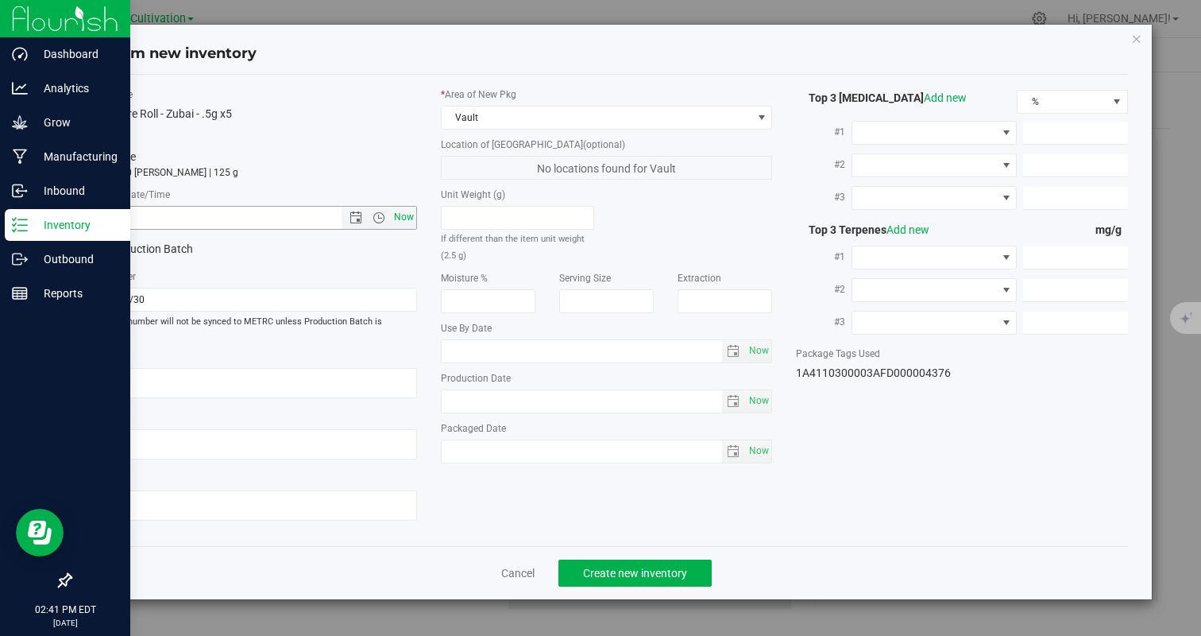
click at [397, 220] on span "Now" at bounding box center [403, 217] width 27 height 23
type input "9/24/2025 2:41 PM"
click at [621, 566] on span "Create new inventory" at bounding box center [635, 572] width 104 height 13
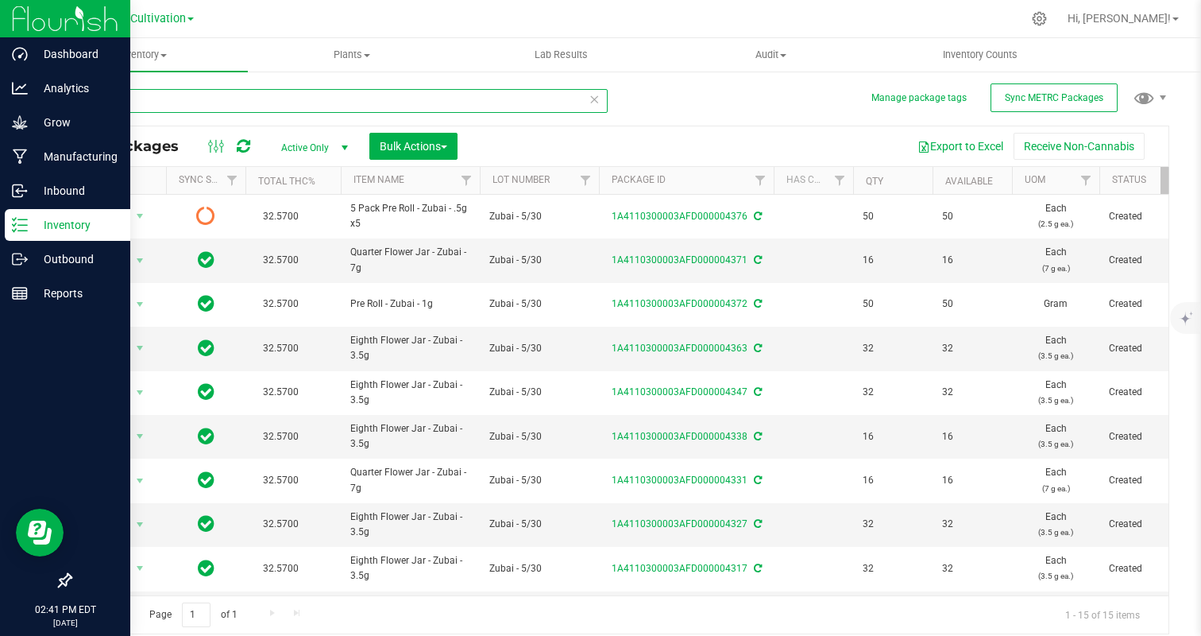
click at [202, 106] on input "zubai" at bounding box center [339, 101] width 538 height 24
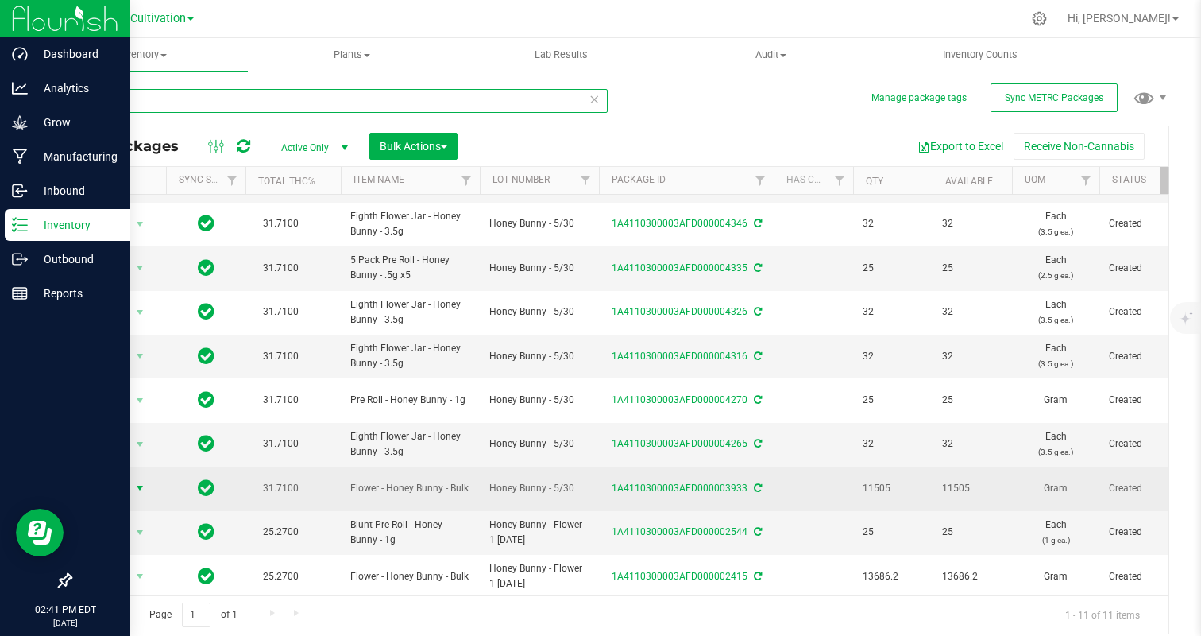
type input "honey"
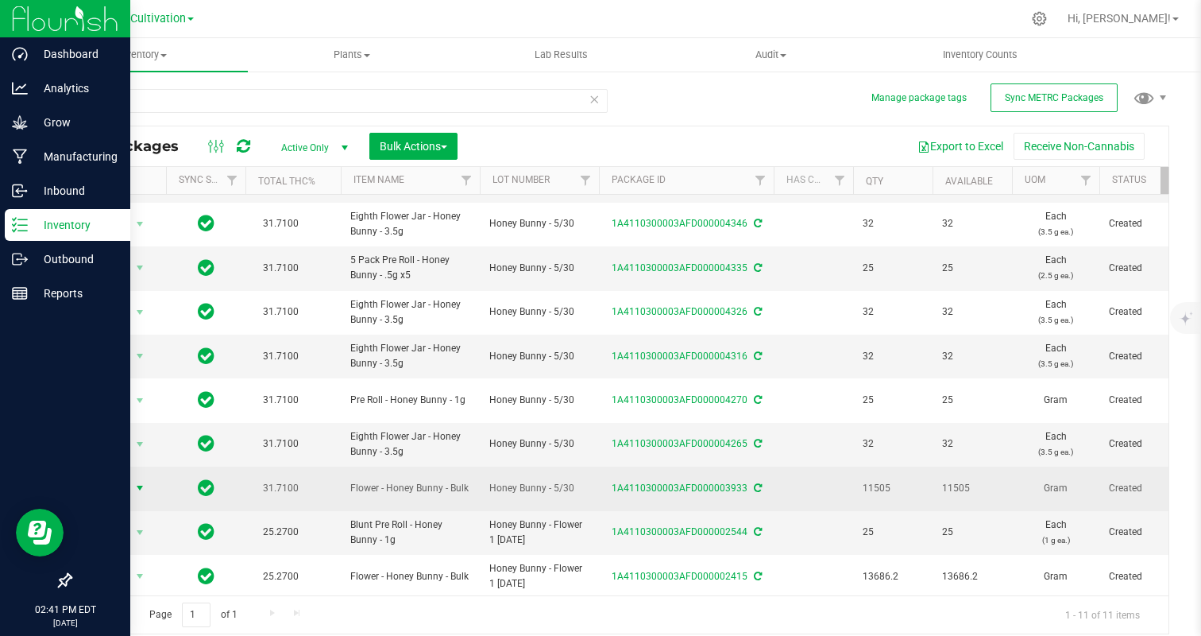
click at [117, 493] on span "Action" at bounding box center [108, 488] width 43 height 22
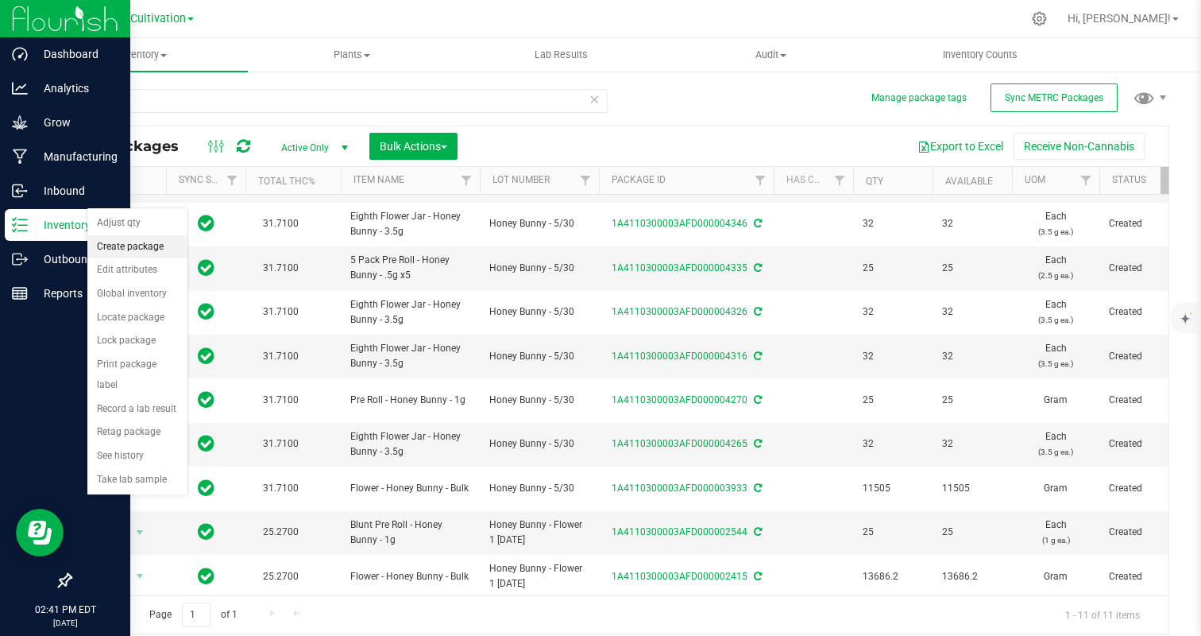
click at [144, 236] on li "Create package" at bounding box center [137, 247] width 100 height 24
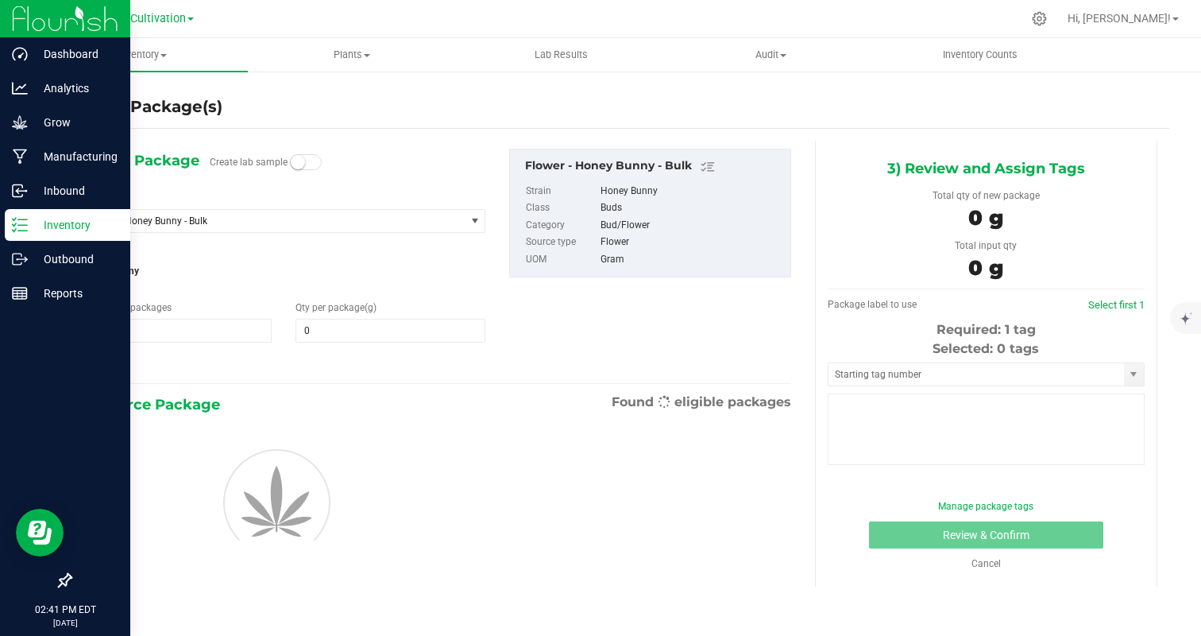
type input "0.0000"
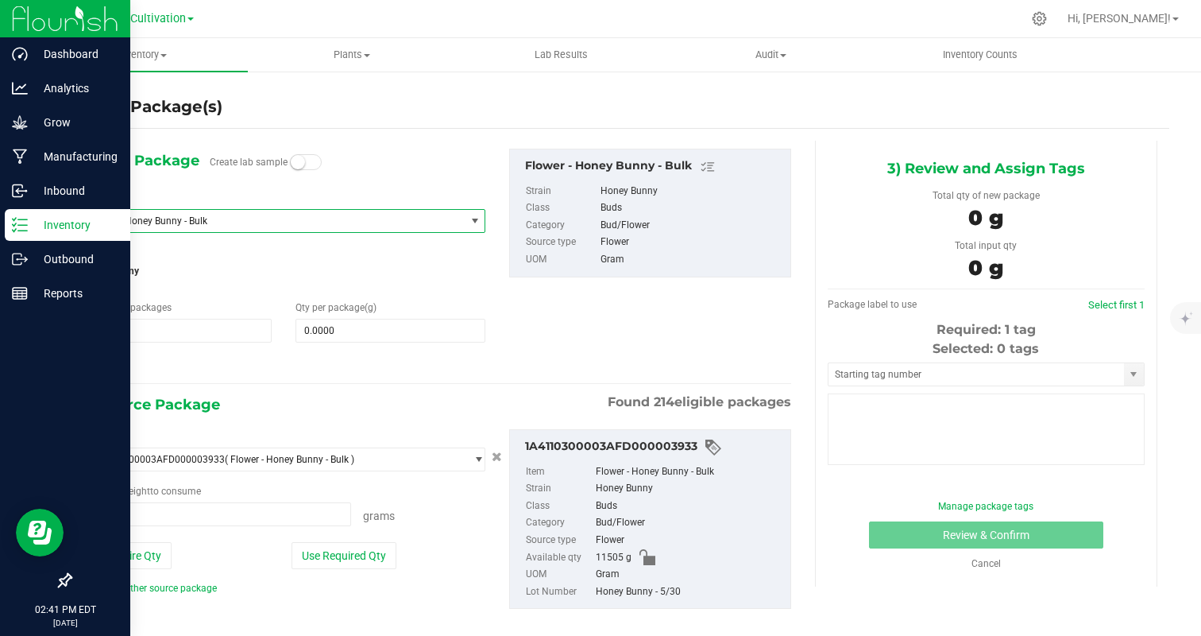
click at [219, 223] on span "Flower - Honey Bunny - Bulk" at bounding box center [266, 220] width 355 height 11
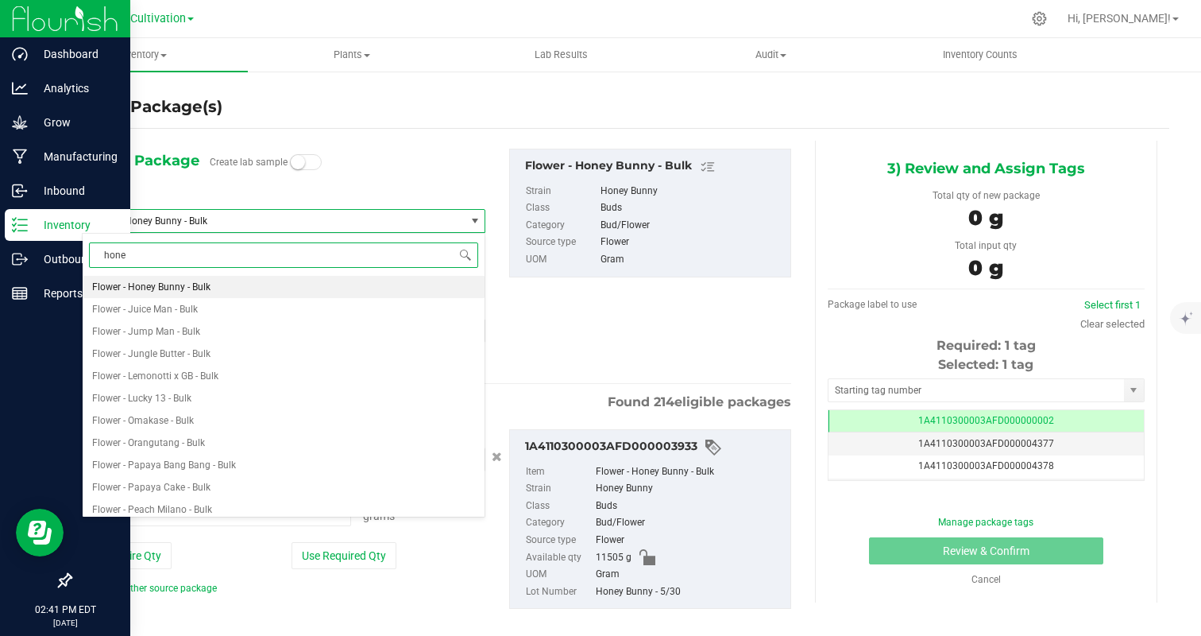
type input "honey"
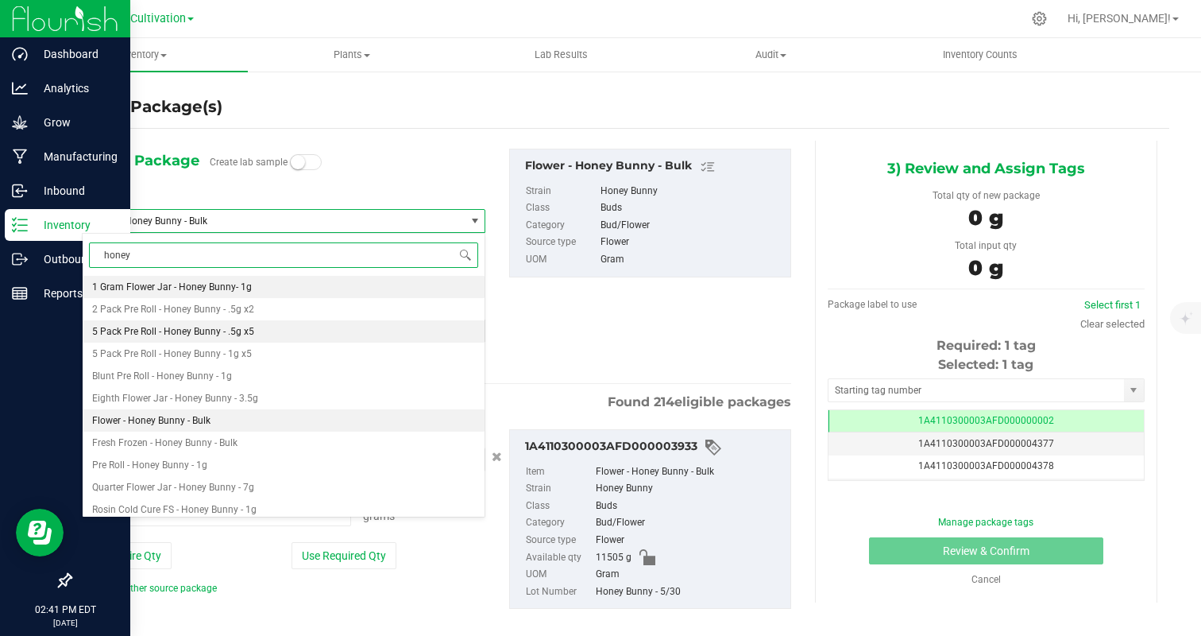
click at [266, 330] on li "5 Pack Pre Roll - Honey Bunny - .5g x5" at bounding box center [284, 331] width 402 height 22
type input "0"
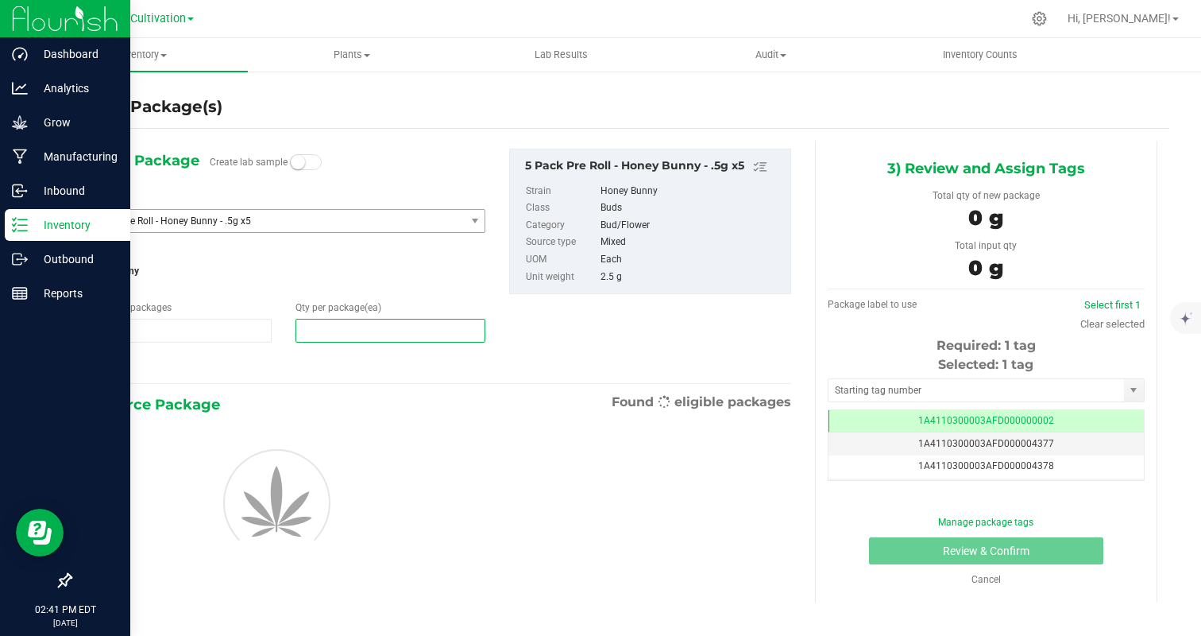
click at [360, 337] on span at bounding box center [391, 331] width 190 height 24
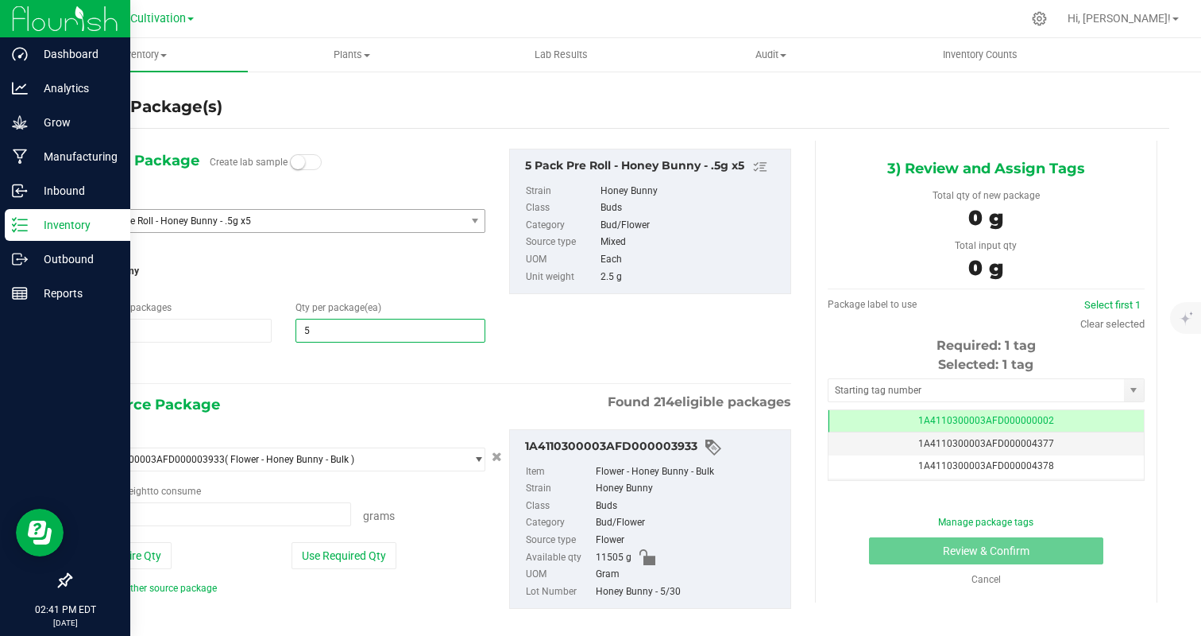
type input "50"
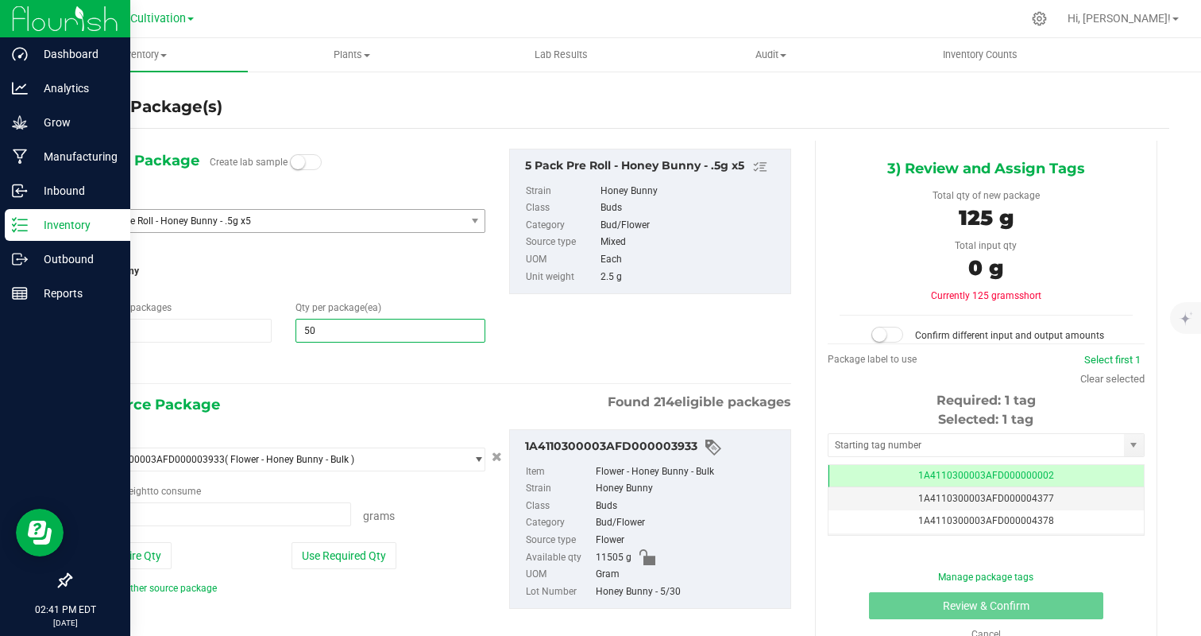
type input "50"
click at [308, 371] on div at bounding box center [284, 364] width 404 height 21
click at [355, 566] on button "Use Required Qty" at bounding box center [344, 555] width 105 height 27
type input "125.0000 g"
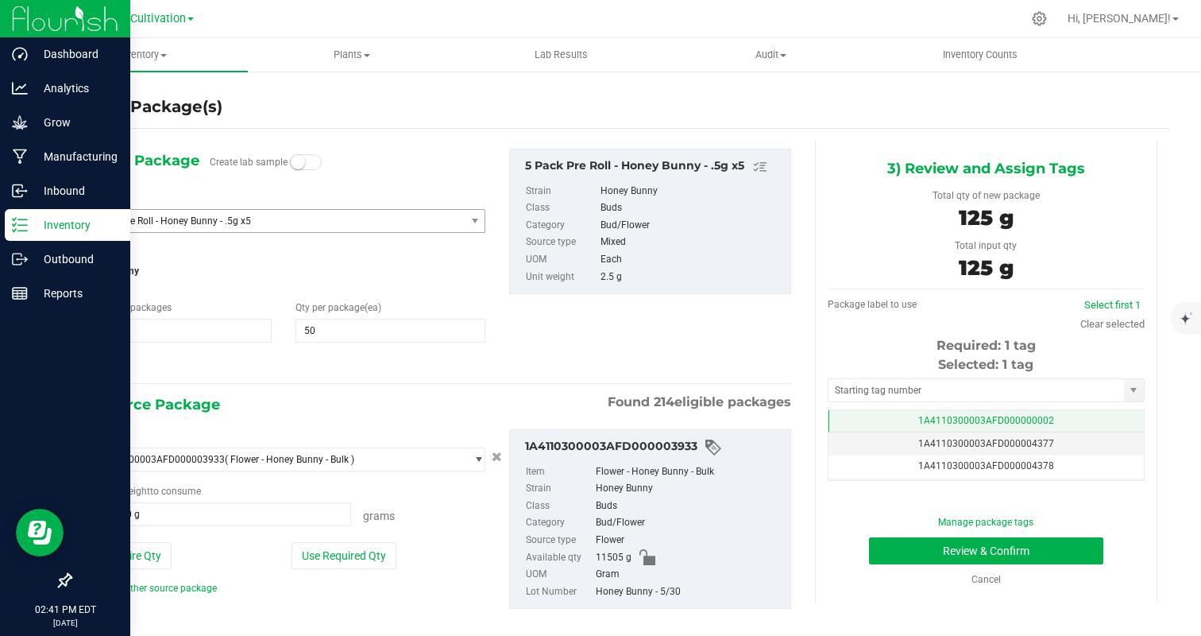
click at [993, 410] on td "1A4110300003AFD000000002" at bounding box center [986, 421] width 315 height 23
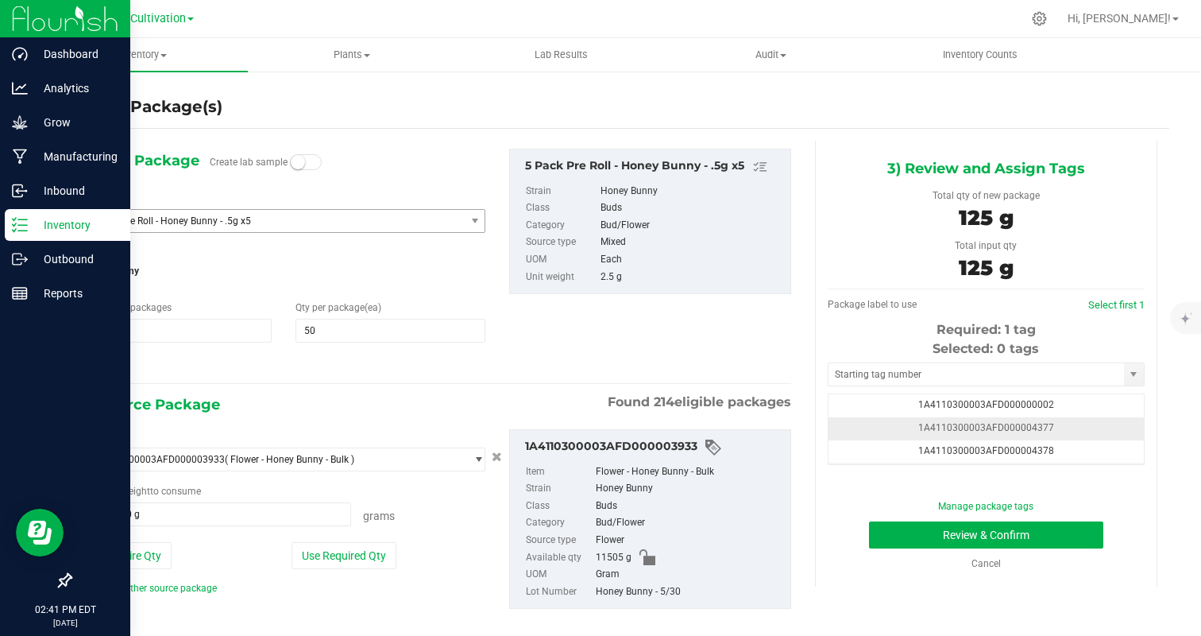
click at [1073, 435] on td "1A4110300003AFD000004377" at bounding box center [986, 428] width 315 height 23
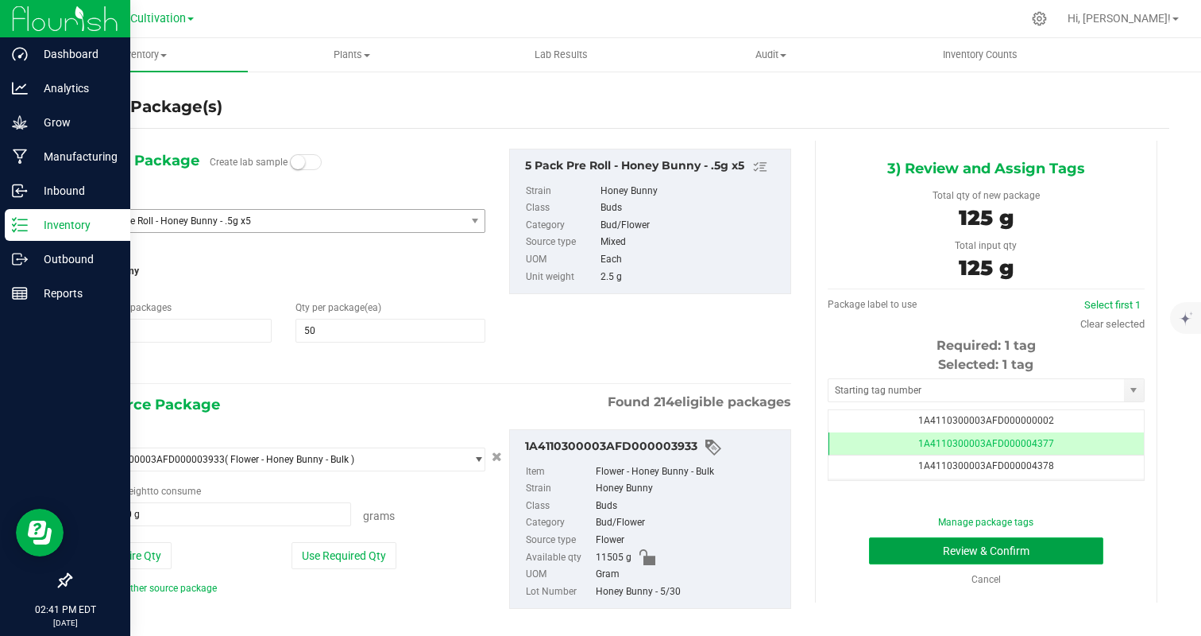
click at [1064, 551] on button "Review & Confirm" at bounding box center [986, 550] width 234 height 27
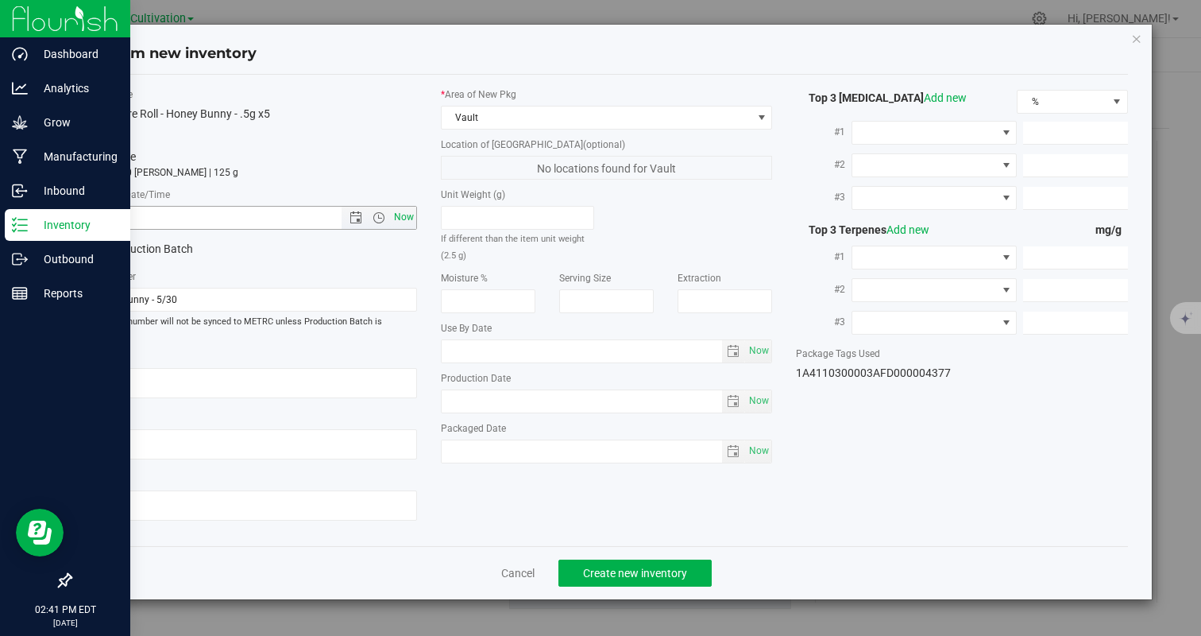
click at [403, 220] on span "Now" at bounding box center [403, 217] width 27 height 23
type input "9/24/2025 2:41 PM"
click at [641, 566] on span "Create new inventory" at bounding box center [635, 572] width 104 height 13
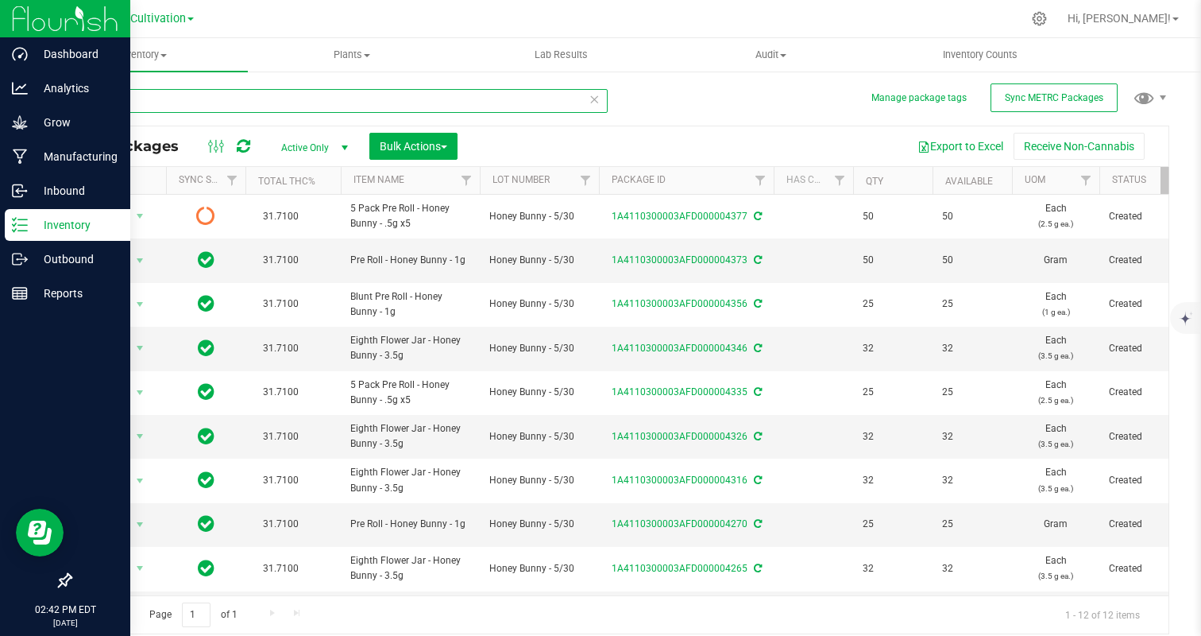
click at [237, 102] on input "honey" at bounding box center [339, 101] width 538 height 24
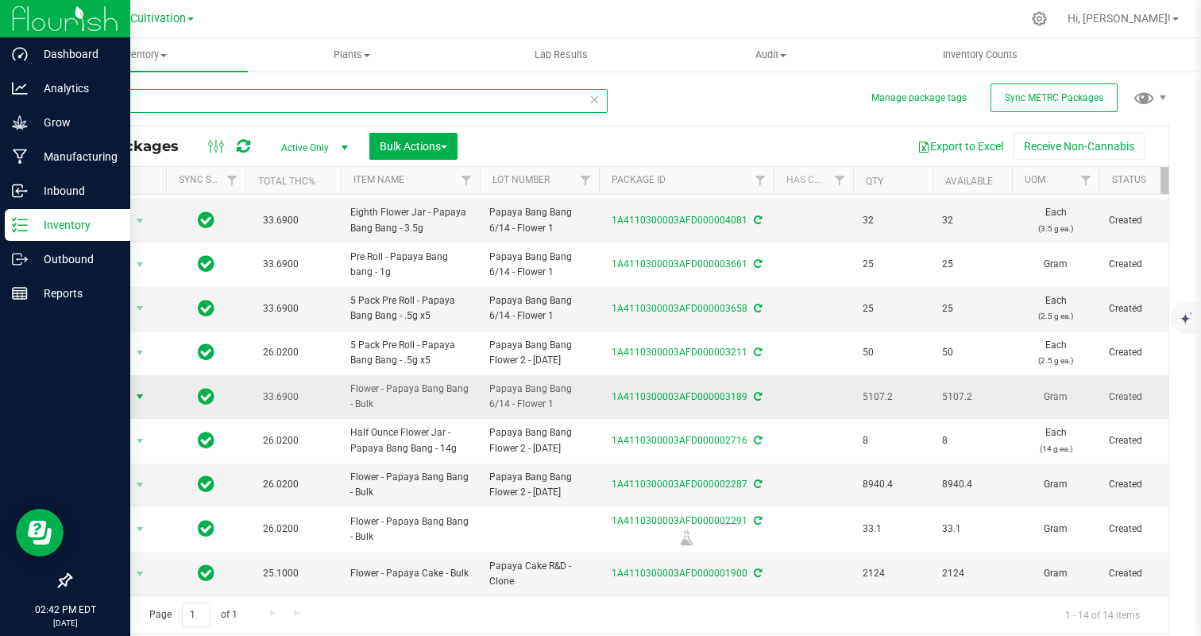
type input "papaya"
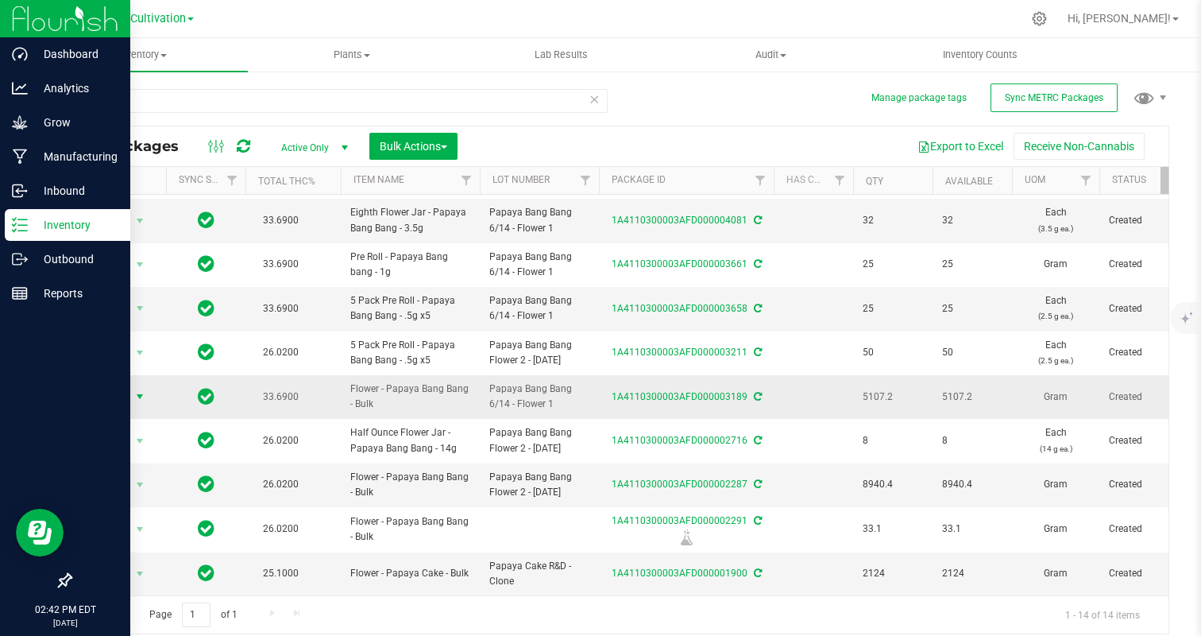
click at [122, 398] on span "Action" at bounding box center [108, 396] width 43 height 22
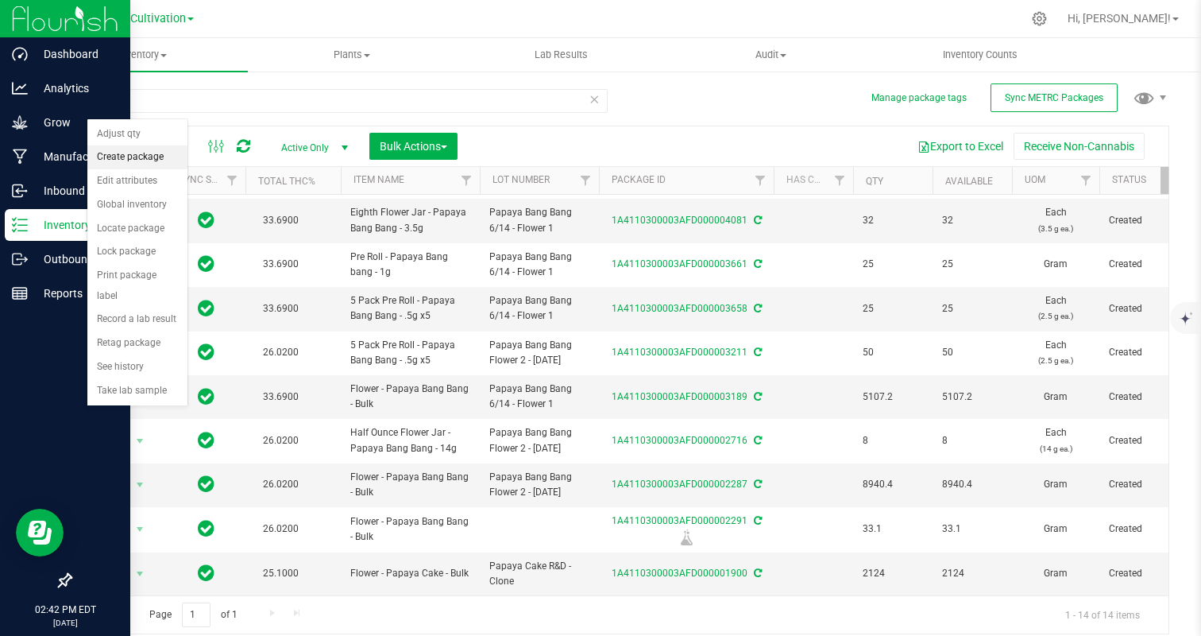
click at [126, 156] on li "Create package" at bounding box center [137, 157] width 100 height 24
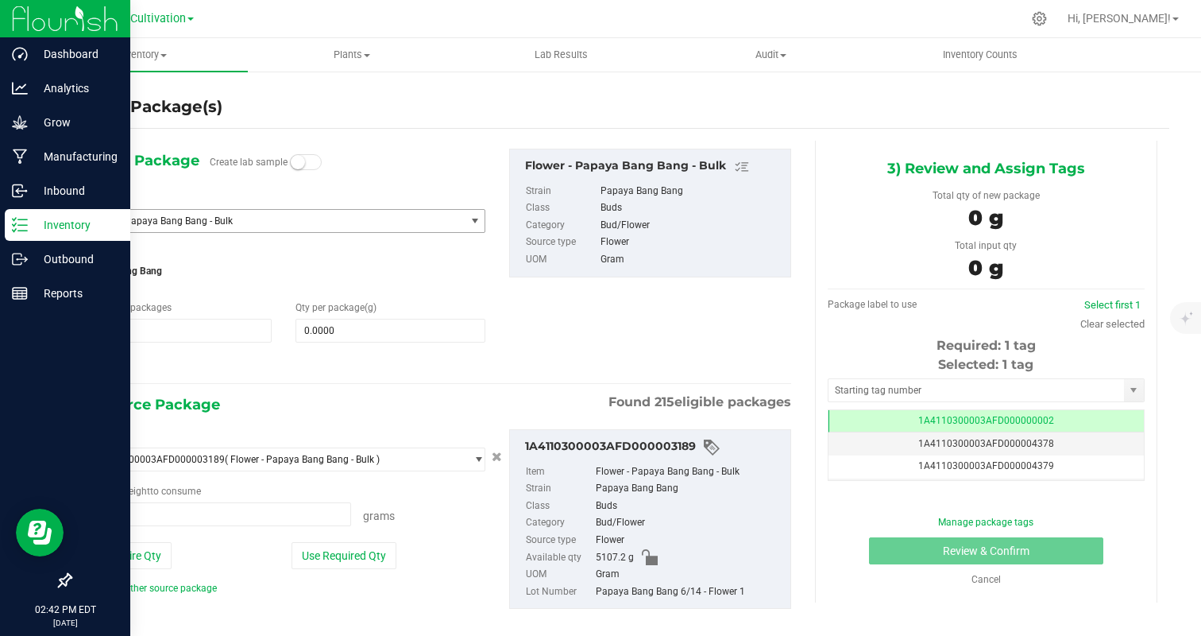
click at [206, 220] on span "Flower - Papaya Bang Bang - Bulk" at bounding box center [266, 220] width 355 height 11
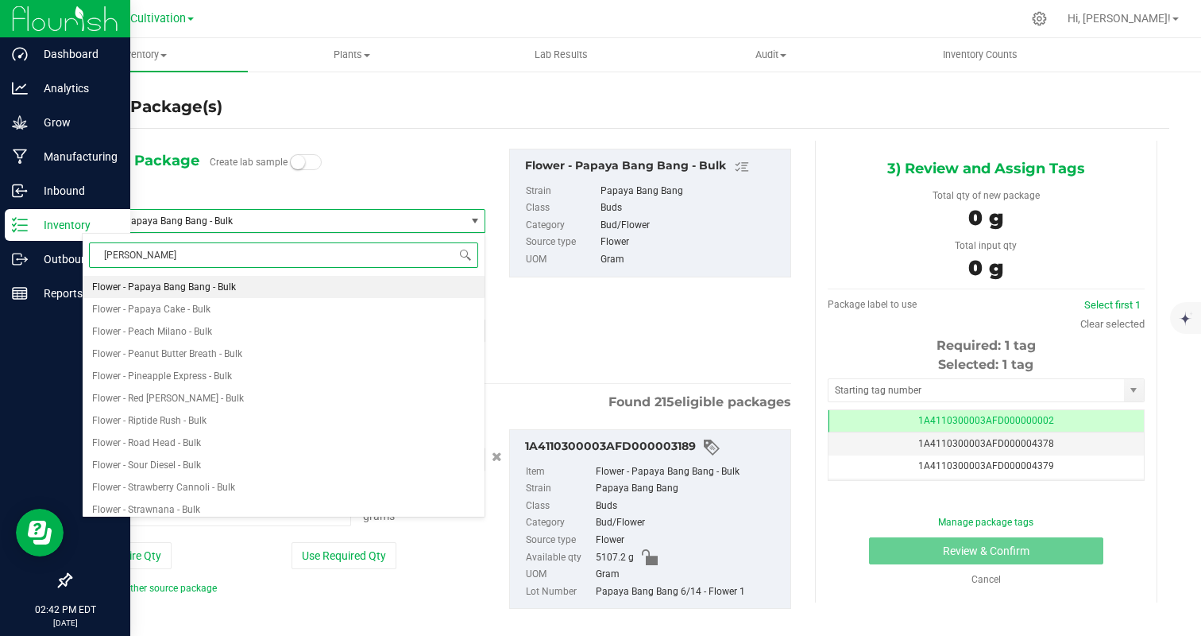
type input "papaya"
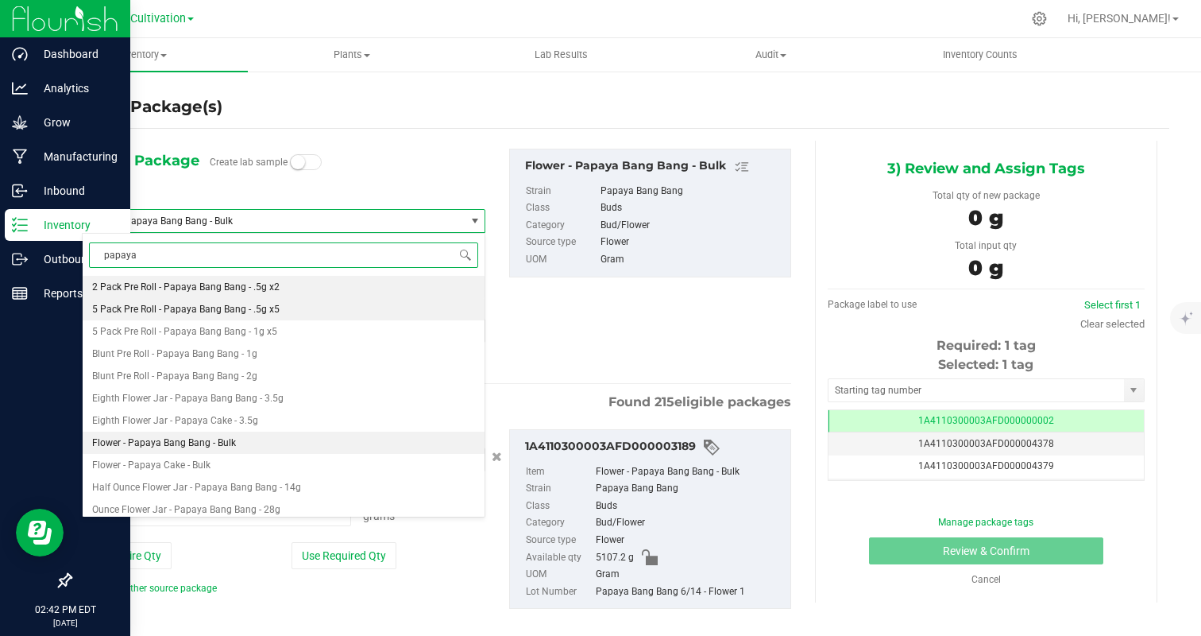
click at [262, 312] on span "5 Pack Pre Roll - Papaya Bang Bang - .5g x5" at bounding box center [185, 308] width 187 height 11
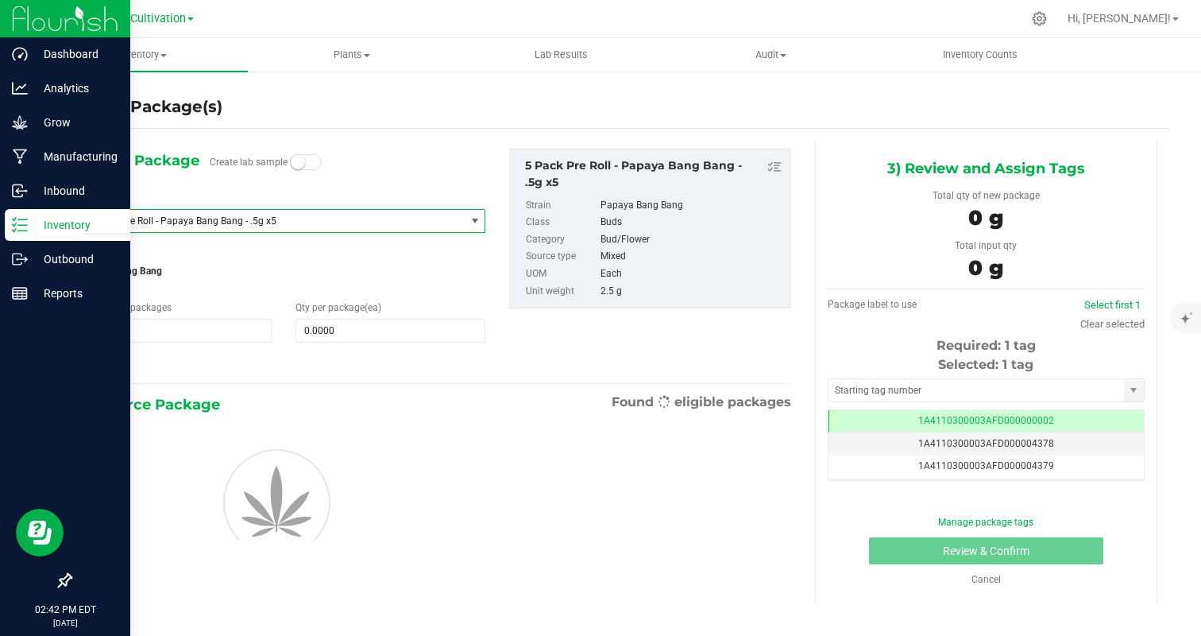
type input "0"
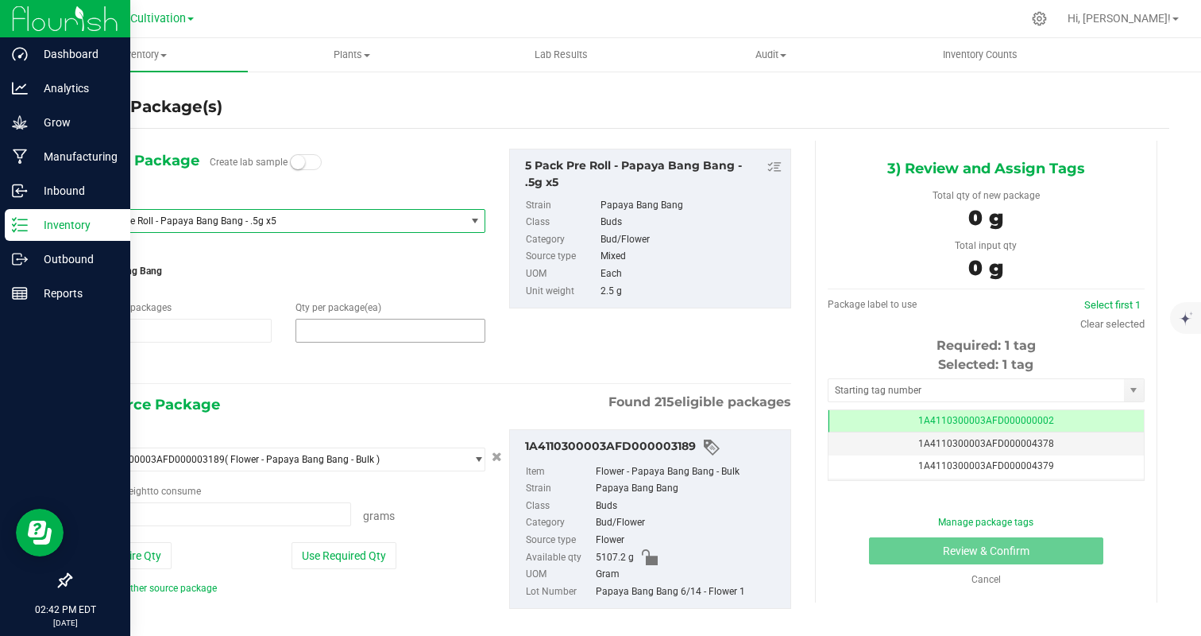
click at [391, 333] on span at bounding box center [391, 331] width 190 height 24
type input "0"
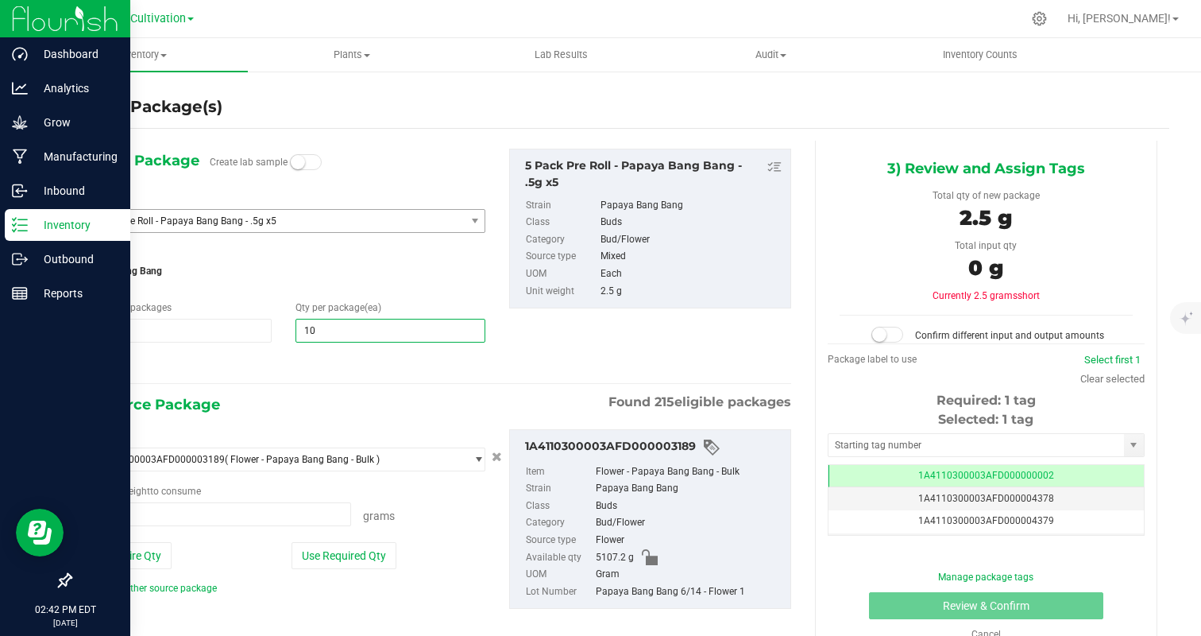
type input "100"
click at [313, 353] on div "1) New Package Create lab sample Select Item 5 Pack Pre Roll - Papaya Bang Bang…" at bounding box center [283, 262] width 427 height 226
click at [315, 558] on button "Use Required Qty" at bounding box center [344, 555] width 105 height 27
type input "250.0000 g"
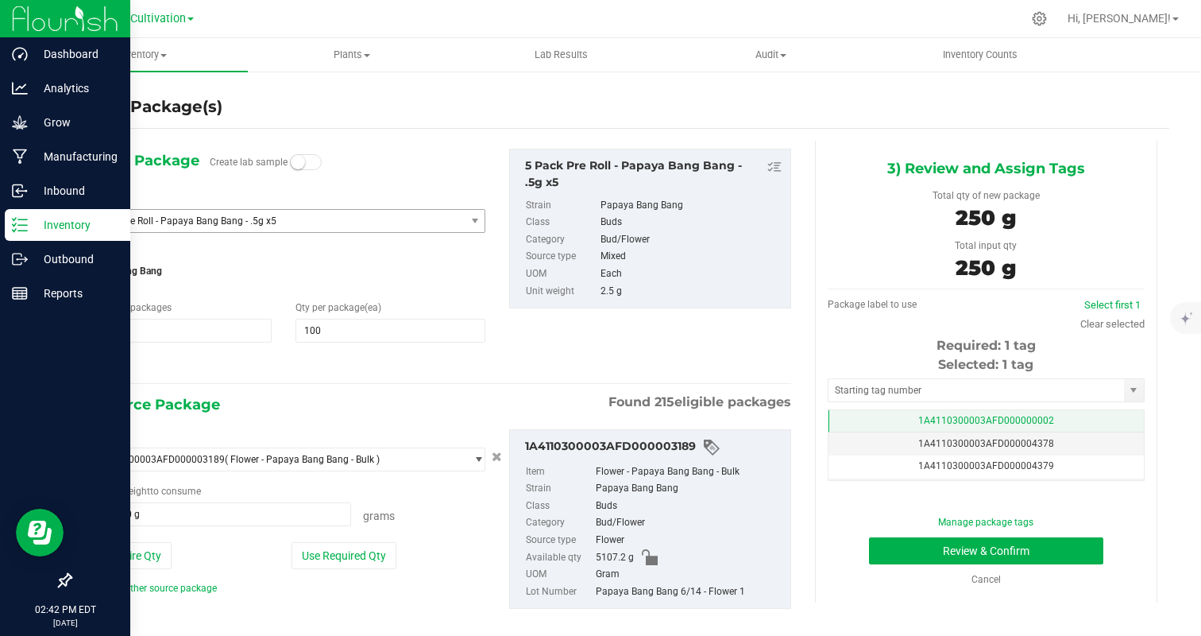
click at [1000, 419] on span "1A4110300003AFD000000002" at bounding box center [986, 420] width 136 height 11
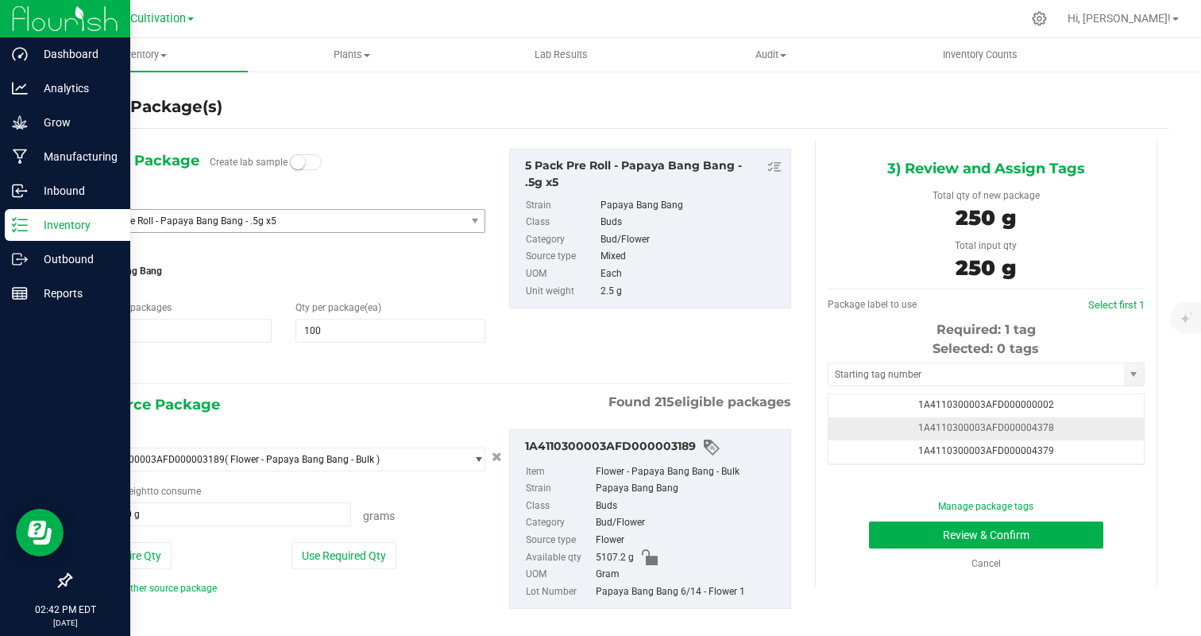
click at [1073, 429] on td "1A4110300003AFD000004378" at bounding box center [986, 428] width 315 height 23
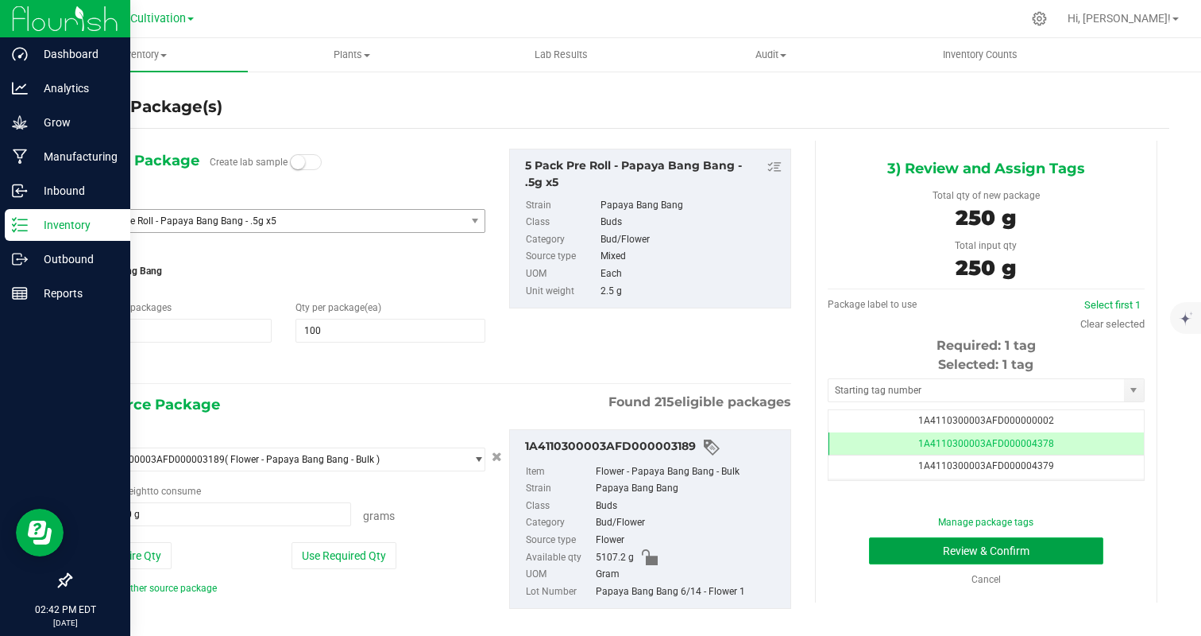
click at [1054, 549] on button "Review & Confirm" at bounding box center [986, 550] width 234 height 27
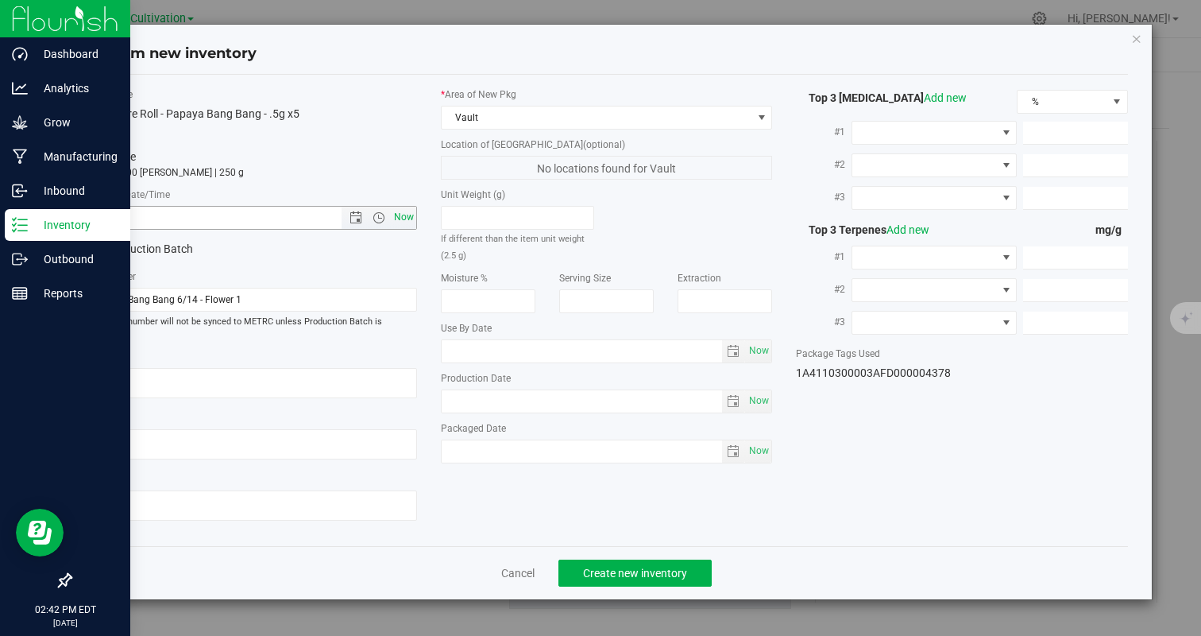
click at [407, 211] on span "Now" at bounding box center [403, 217] width 27 height 23
type input "9/24/2025 2:42 PM"
click at [659, 559] on button "Create new inventory" at bounding box center [634, 572] width 153 height 27
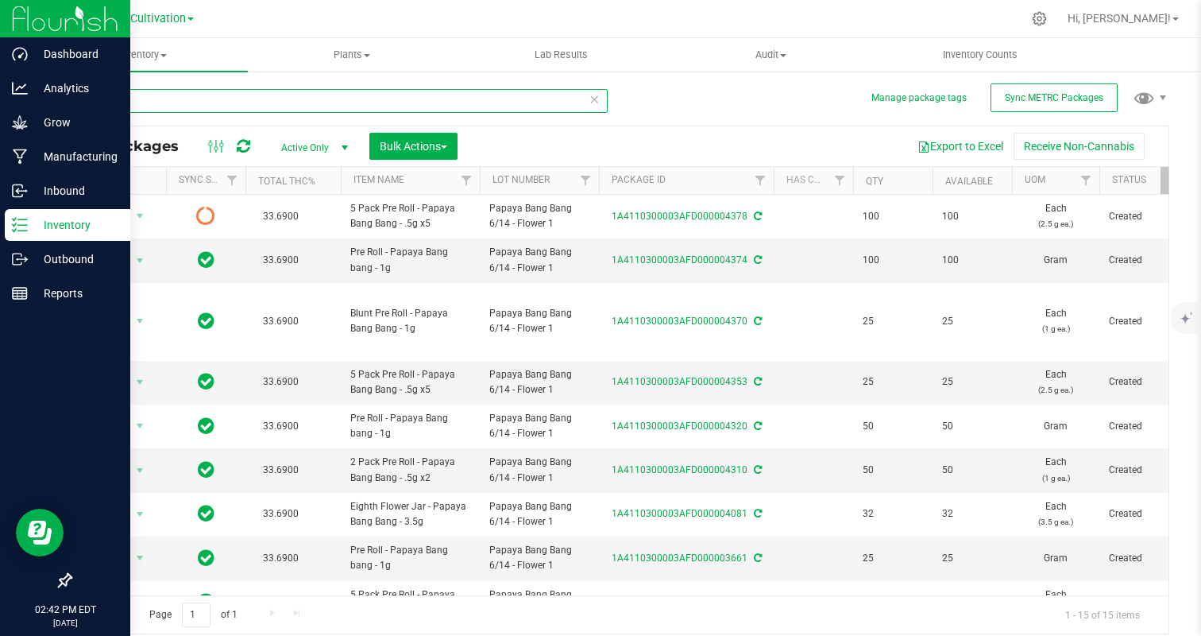
click at [137, 95] on input "papaya" at bounding box center [339, 101] width 538 height 24
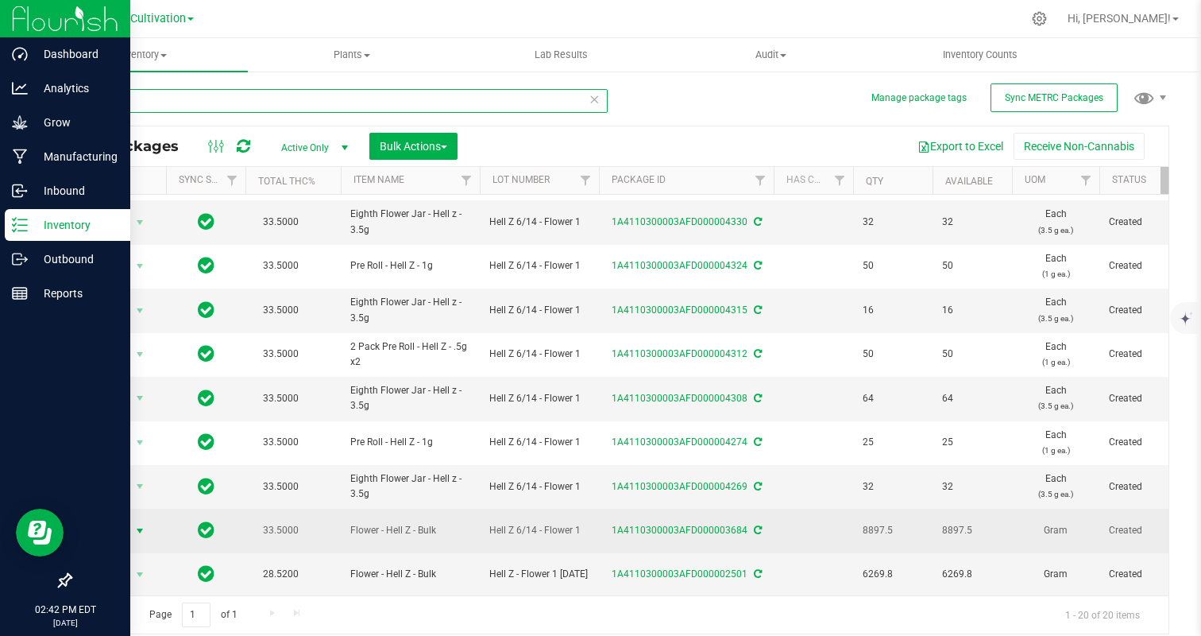
type input "hell z"
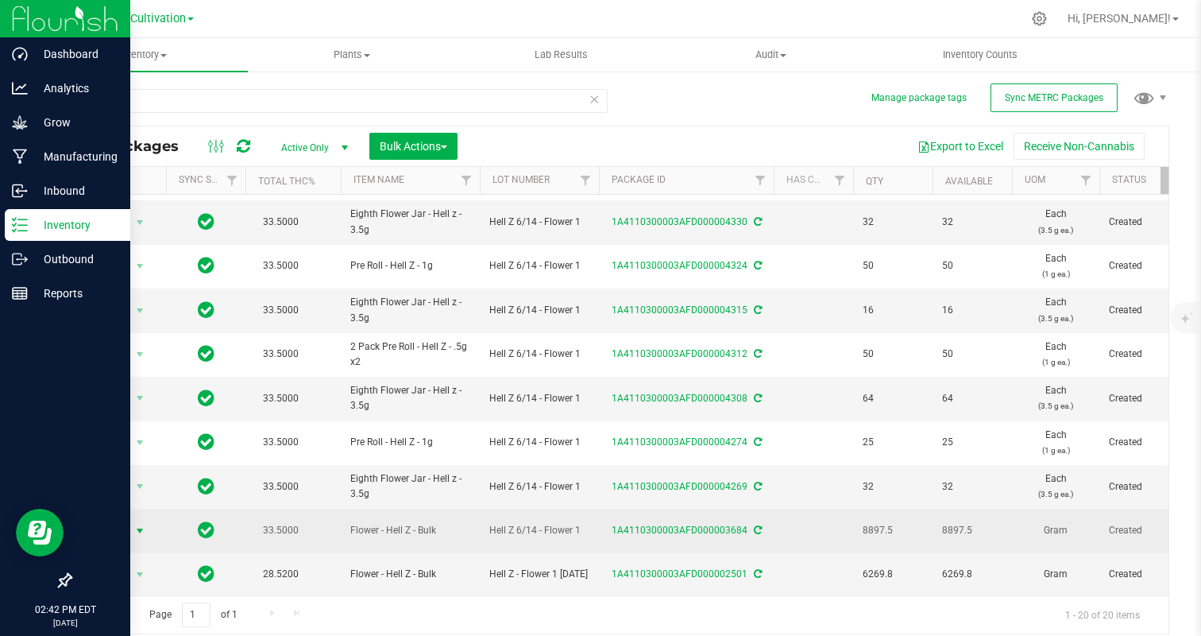
click at [133, 536] on span "select" at bounding box center [140, 531] width 20 height 22
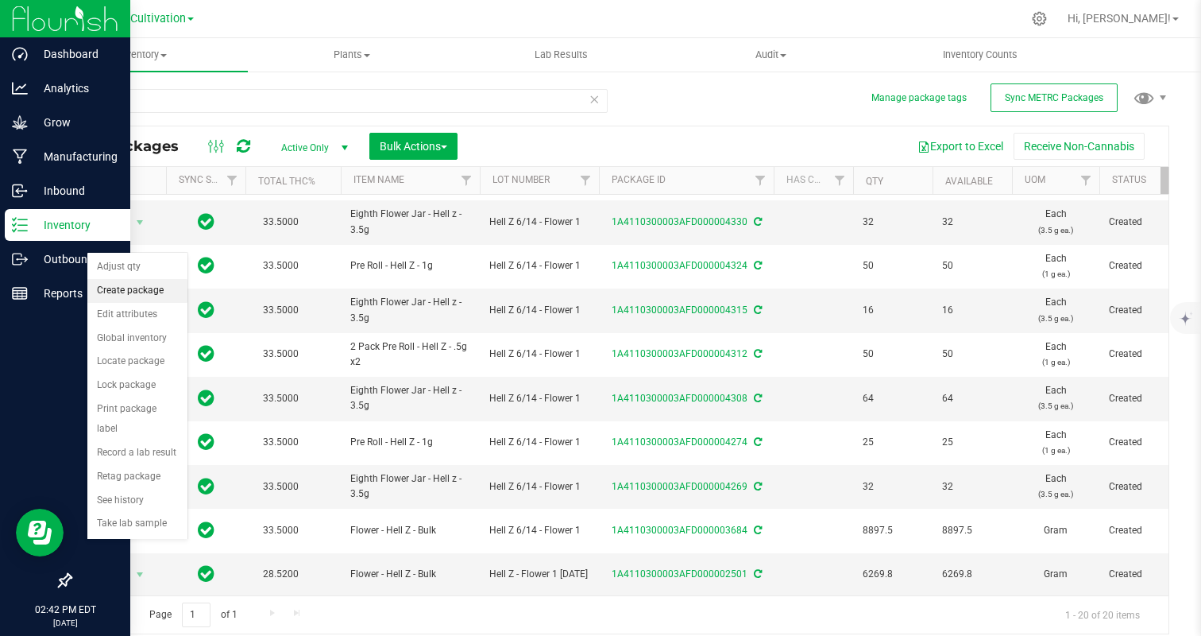
click at [149, 292] on li "Create package" at bounding box center [137, 291] width 100 height 24
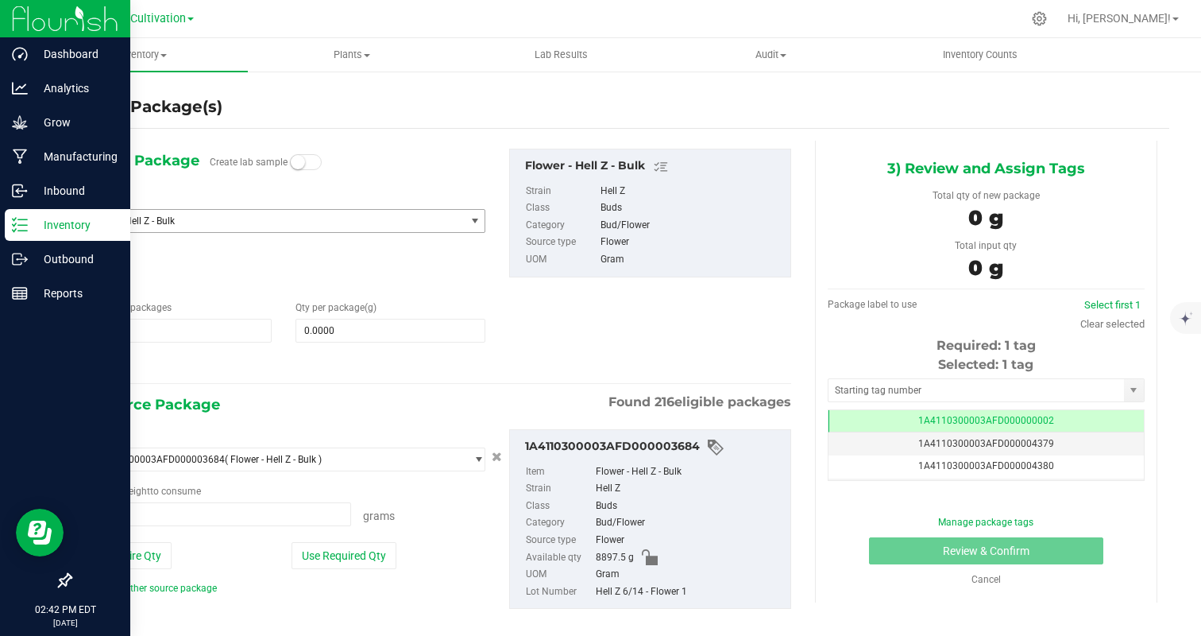
click at [164, 222] on span "Flower - Hell Z - Bulk" at bounding box center [266, 220] width 355 height 11
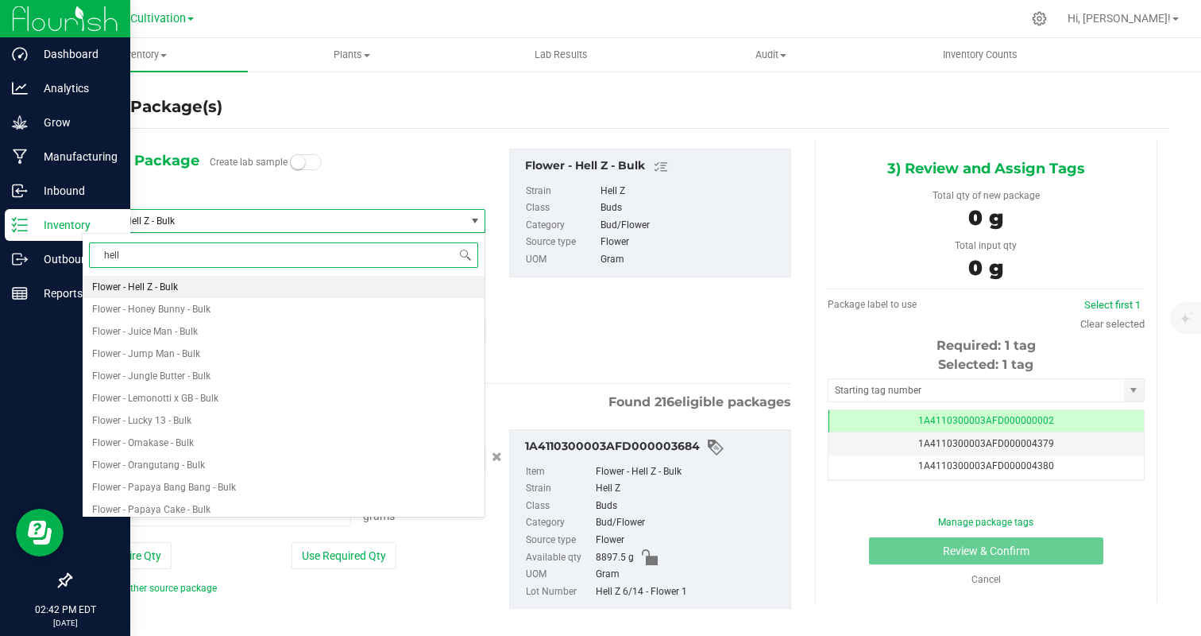
type input "hell z"
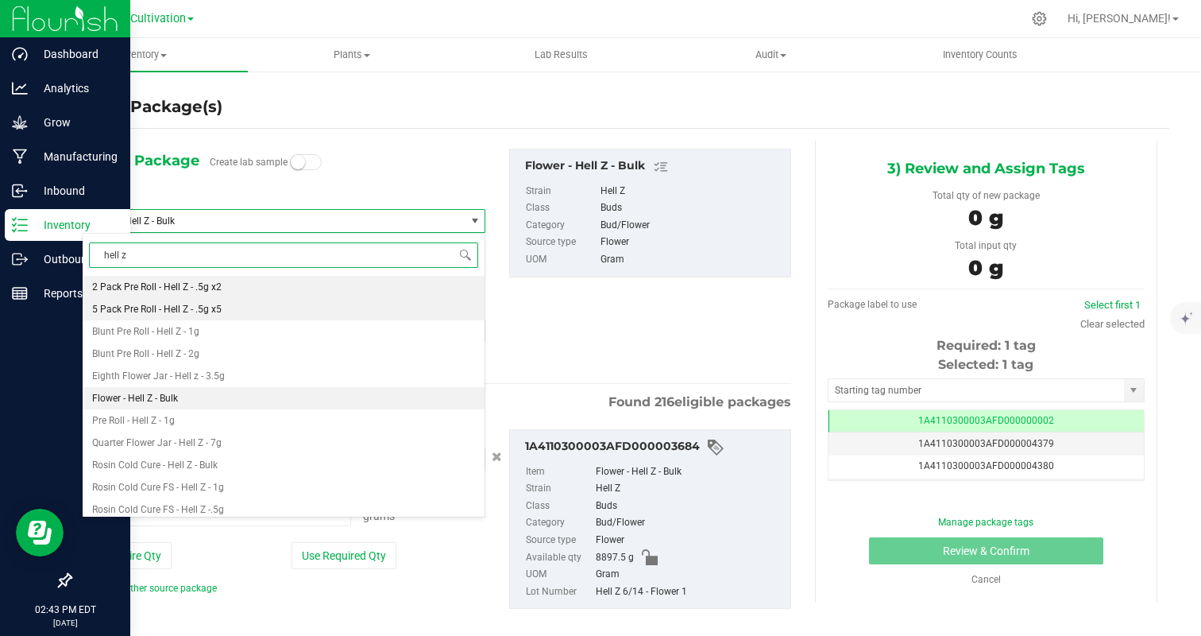
click at [279, 305] on li "5 Pack Pre Roll - Hell Z - .5g x5" at bounding box center [284, 309] width 402 height 22
type input "0"
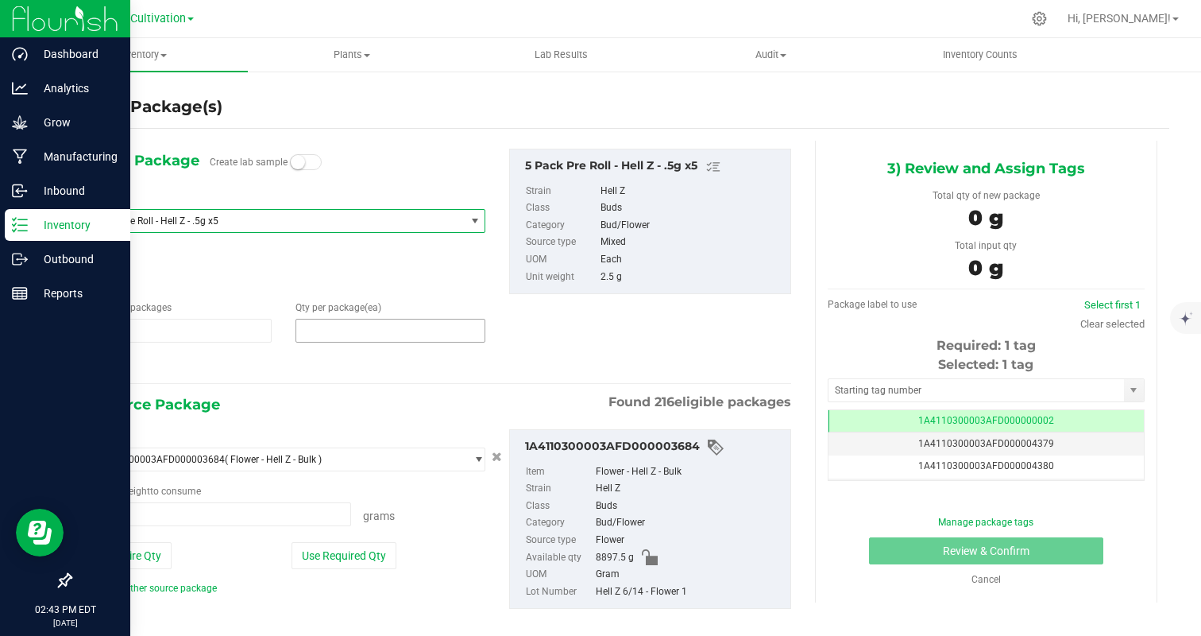
click at [316, 339] on span at bounding box center [391, 331] width 190 height 24
type input "50"
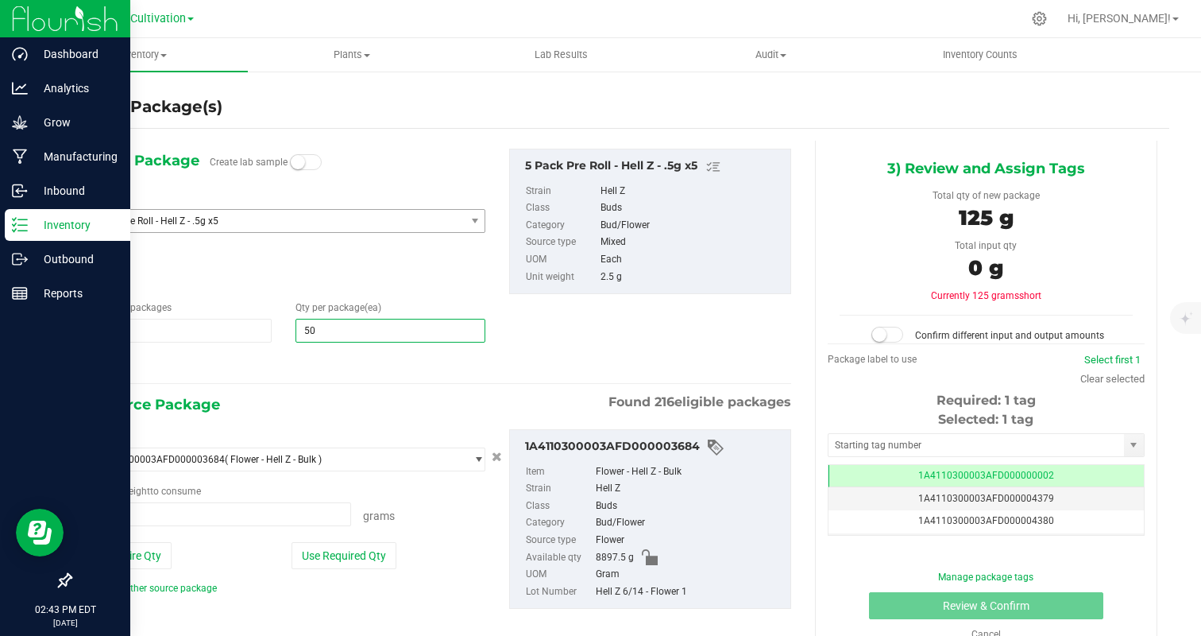
type input "50"
click at [282, 366] on div at bounding box center [284, 364] width 404 height 21
click at [346, 564] on button "Use Required Qty" at bounding box center [344, 555] width 105 height 27
type input "125.0000 g"
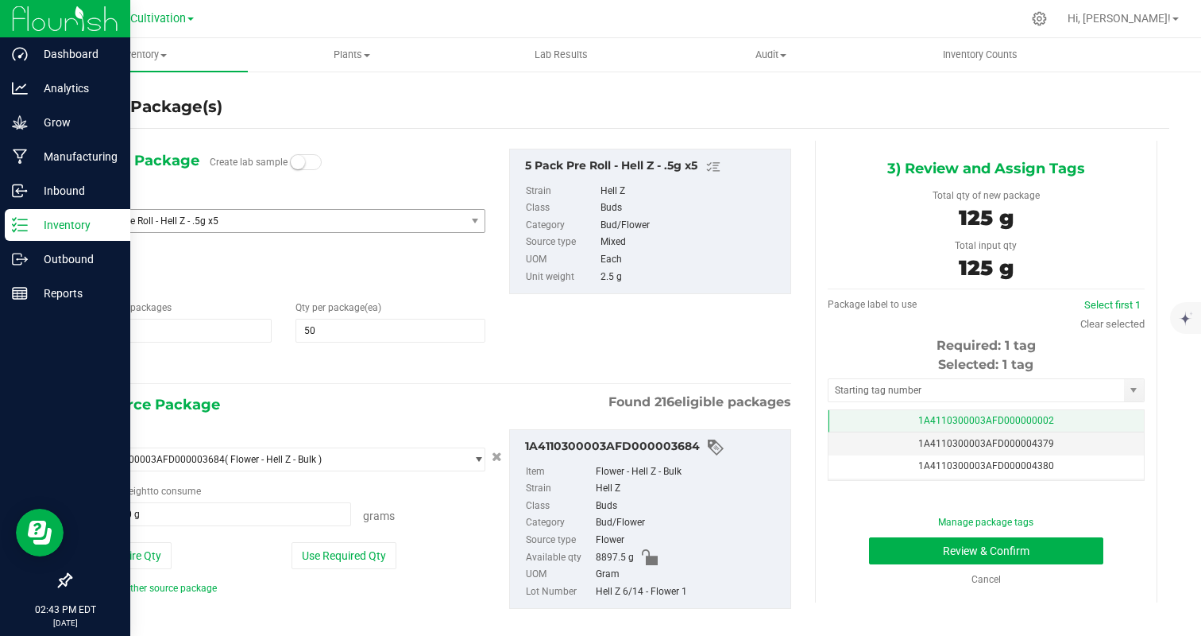
click at [1076, 419] on td "1A4110300003AFD000000002" at bounding box center [986, 421] width 315 height 23
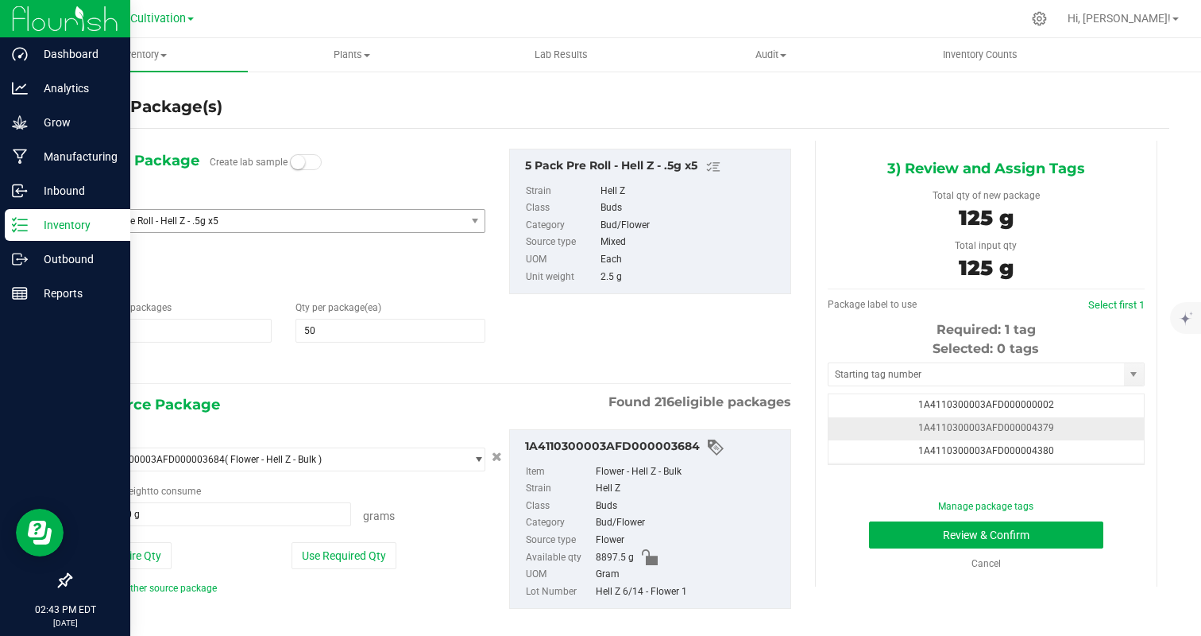
click at [1080, 435] on td "1A4110300003AFD000004379" at bounding box center [986, 428] width 315 height 23
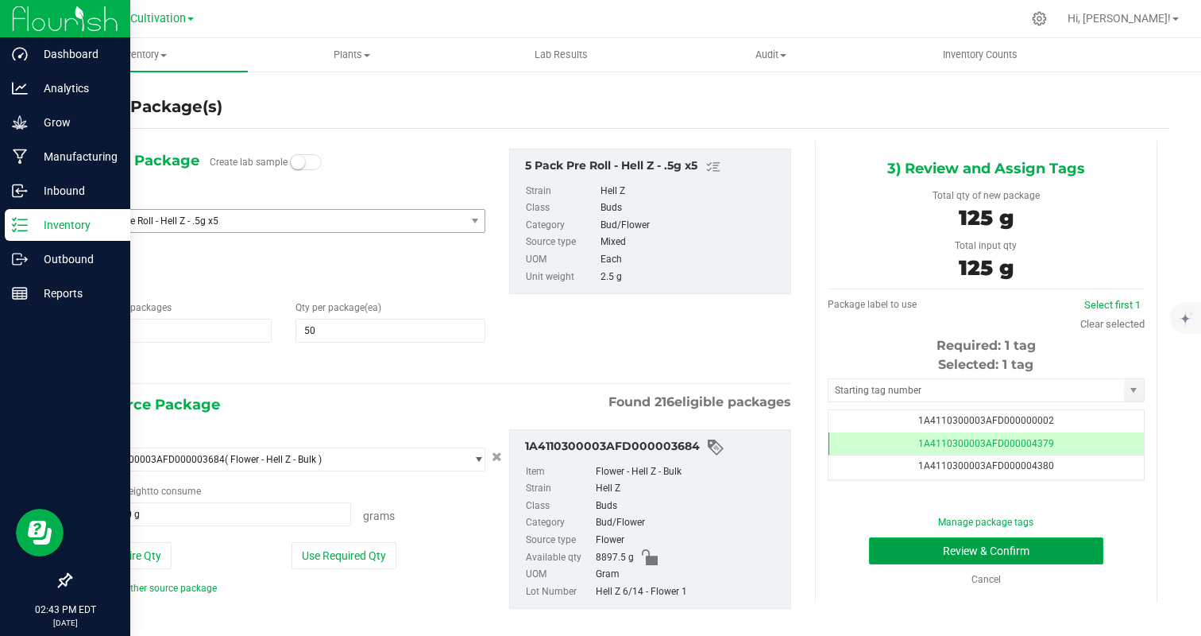
click at [1061, 557] on button "Review & Confirm" at bounding box center [986, 550] width 234 height 27
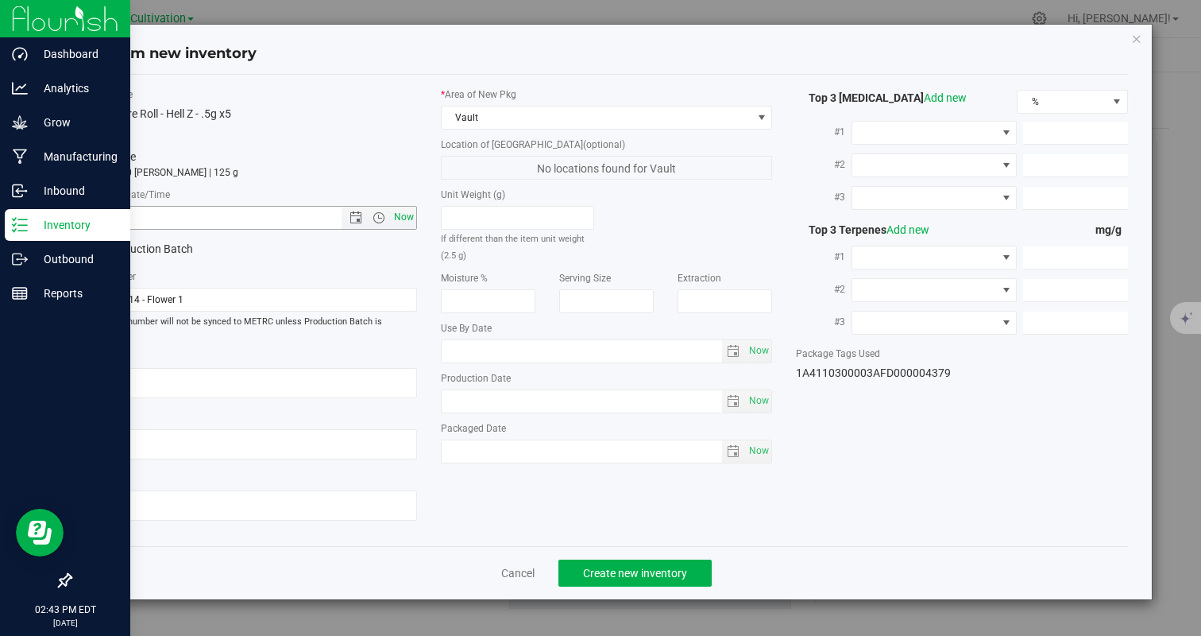
click at [404, 221] on span "Now" at bounding box center [403, 217] width 27 height 23
type input "9/24/2025 2:43 PM"
click at [620, 566] on span "Create new inventory" at bounding box center [635, 572] width 104 height 13
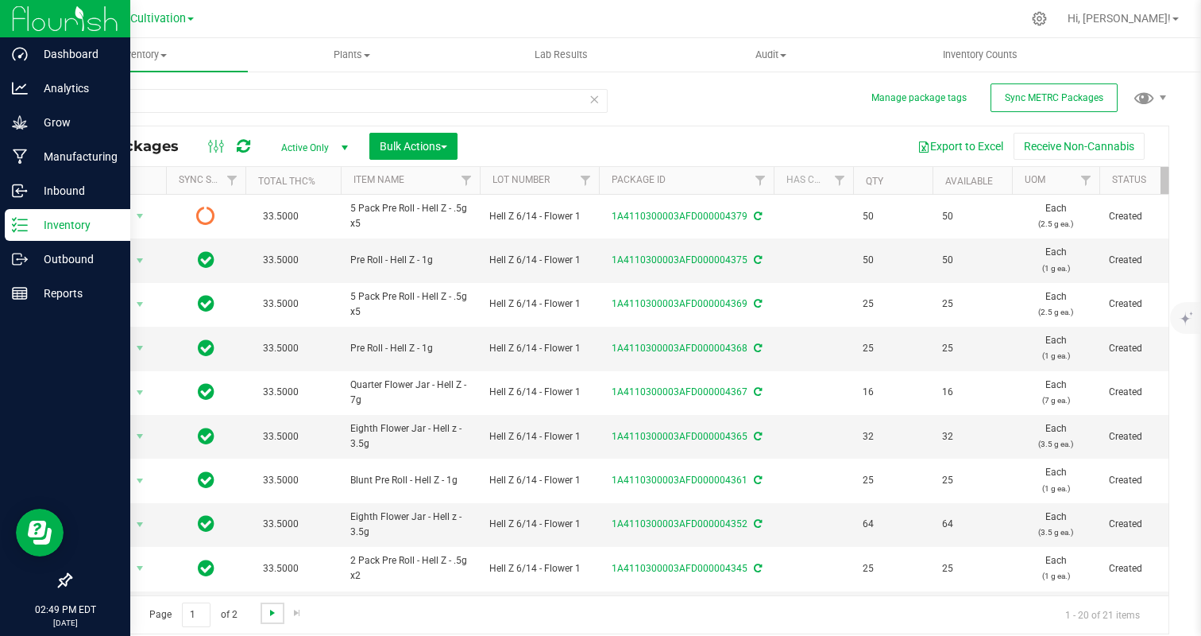
click at [276, 609] on span "Go to the next page" at bounding box center [272, 612] width 13 height 13
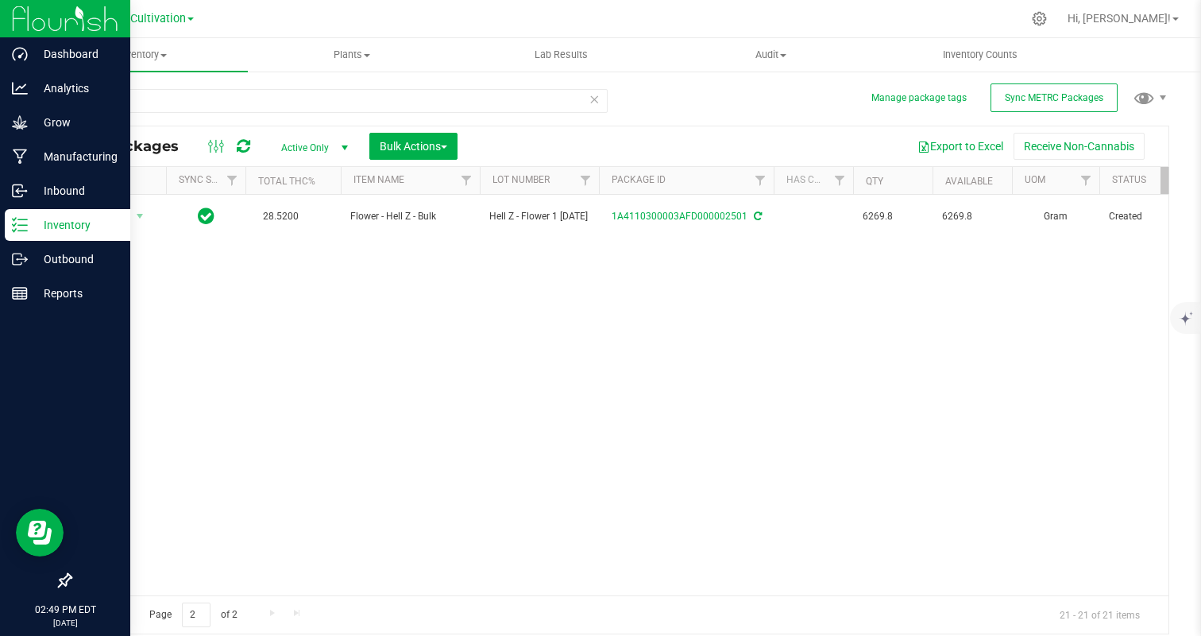
click at [595, 95] on icon at bounding box center [594, 98] width 11 height 19
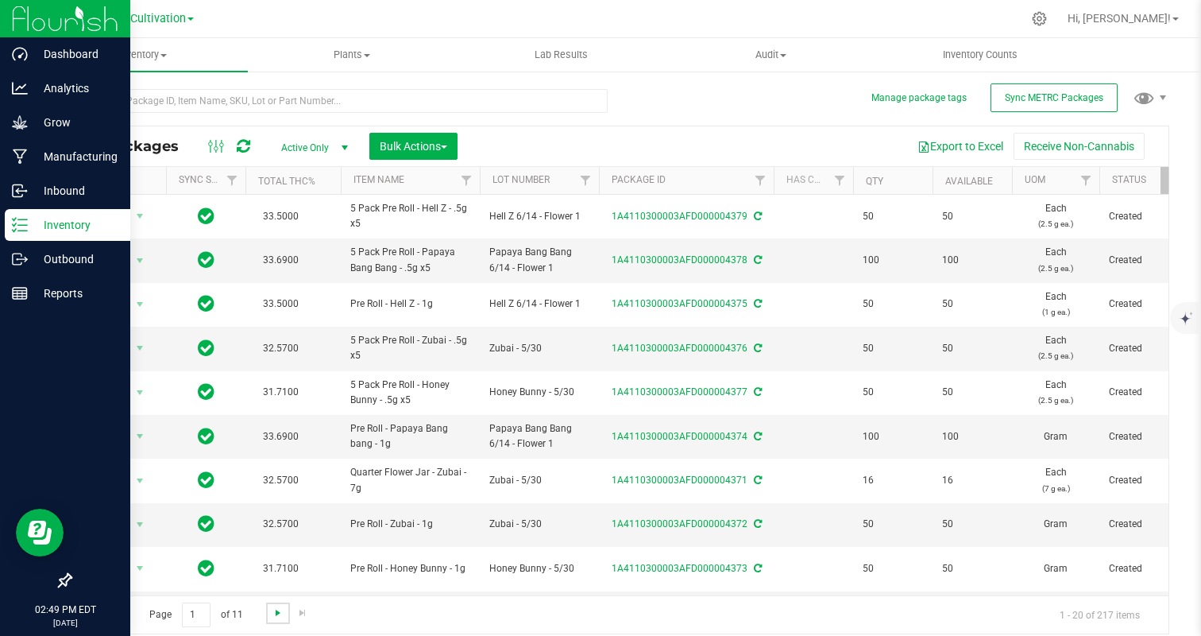
click at [277, 612] on span "Go to the next page" at bounding box center [278, 612] width 13 height 13
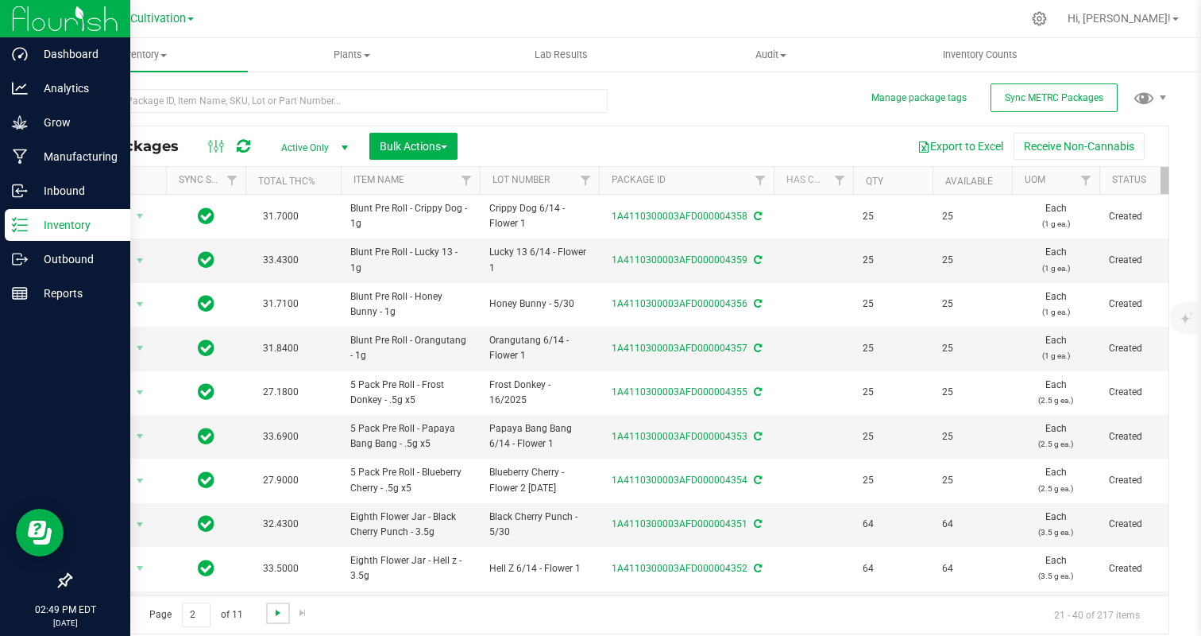
click at [277, 612] on span "Go to the next page" at bounding box center [278, 612] width 13 height 13
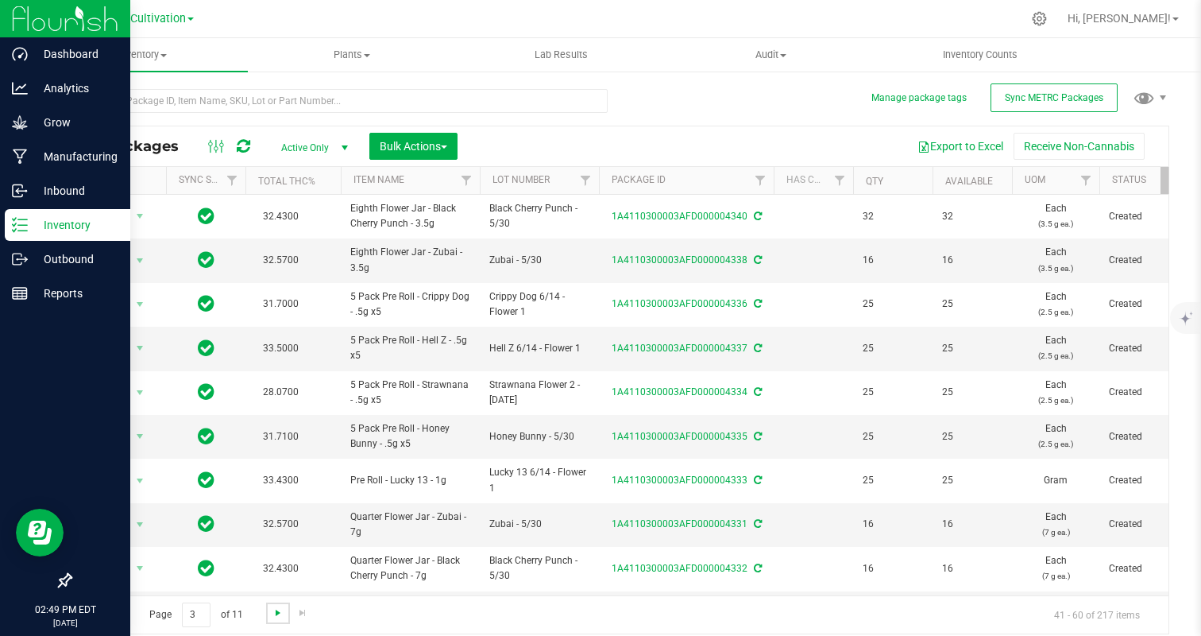
click at [277, 612] on span "Go to the next page" at bounding box center [278, 612] width 13 height 13
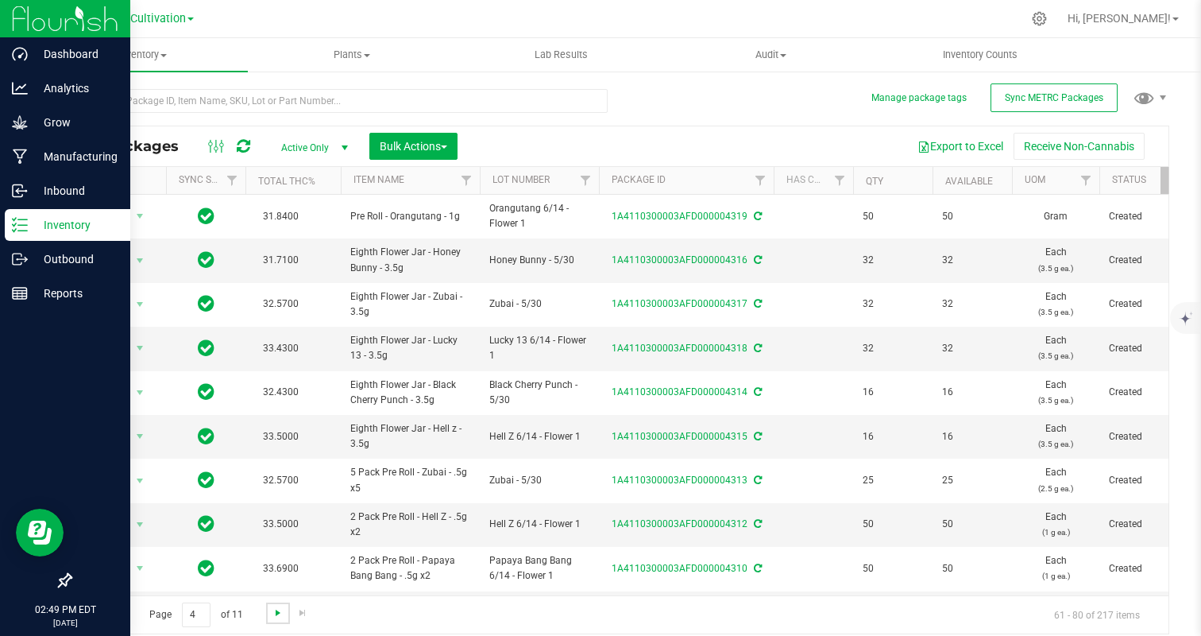
click at [277, 612] on span "Go to the next page" at bounding box center [278, 612] width 13 height 13
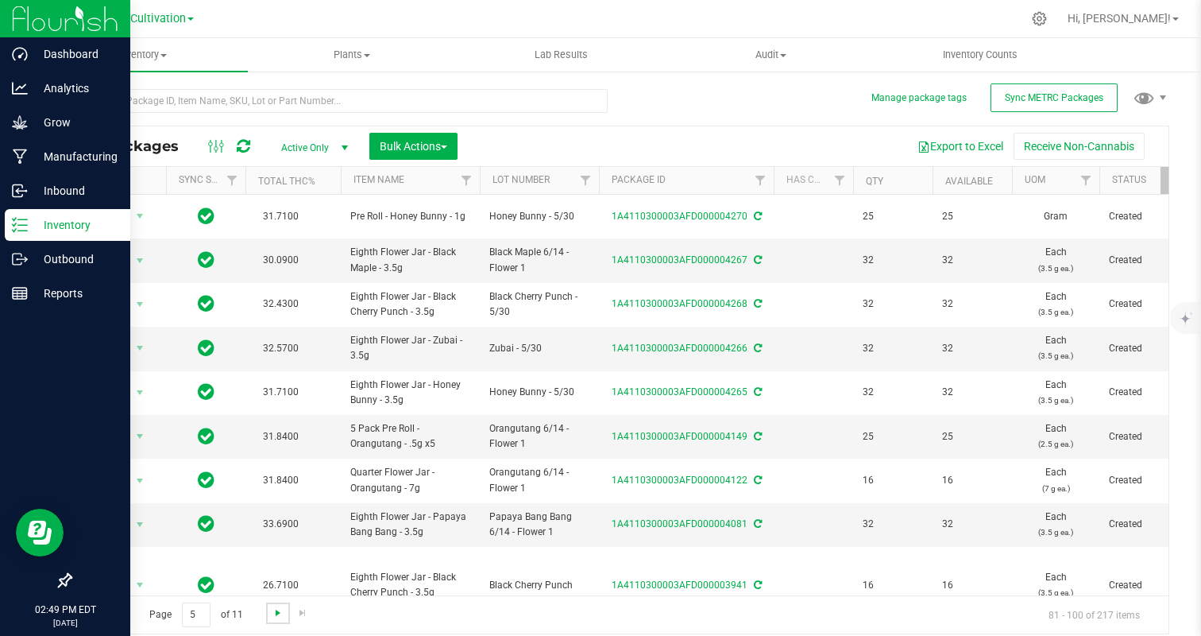
click at [277, 612] on span "Go to the next page" at bounding box center [278, 612] width 13 height 13
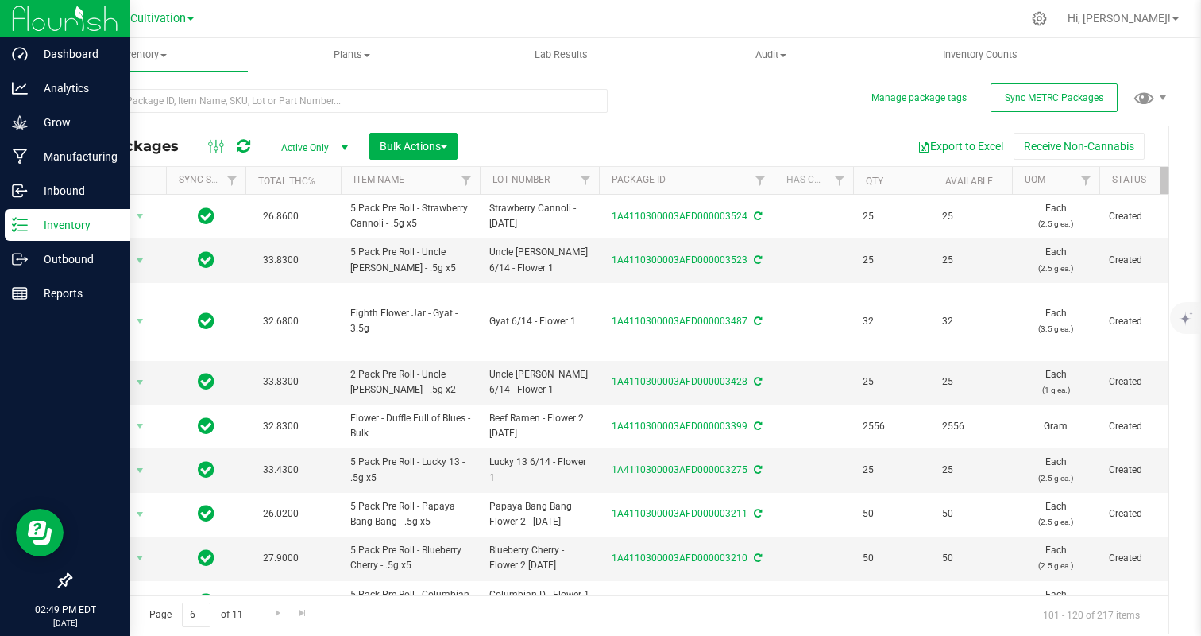
click at [112, 614] on span "Go to the previous page" at bounding box center [114, 612] width 13 height 13
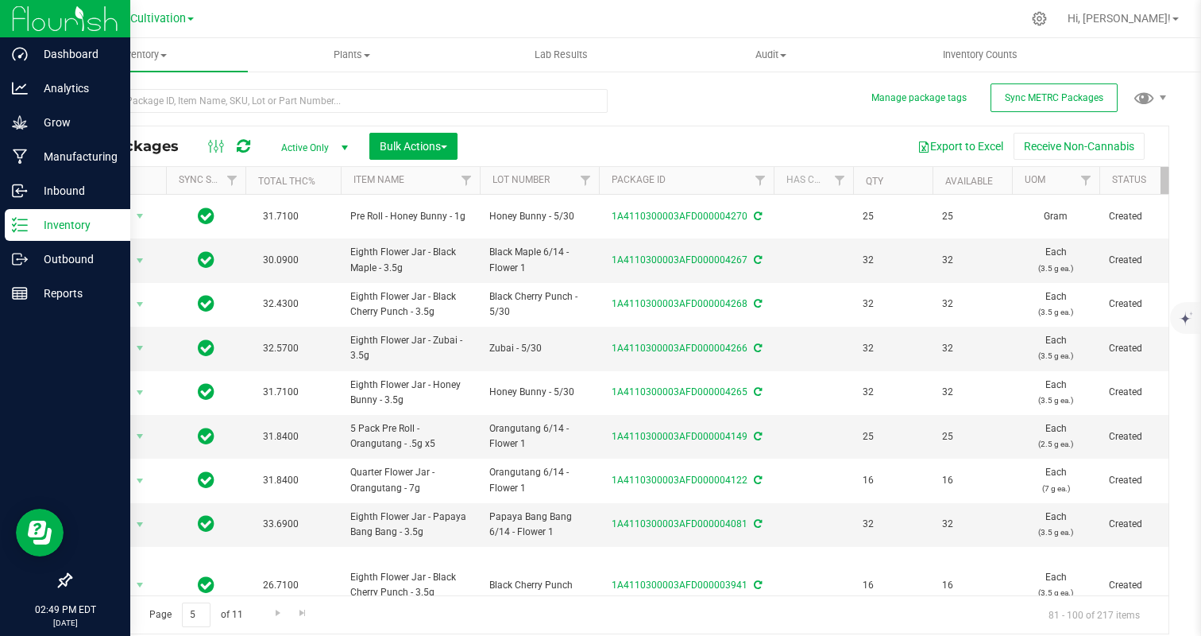
click at [119, 611] on span "Go to the previous page" at bounding box center [114, 612] width 13 height 13
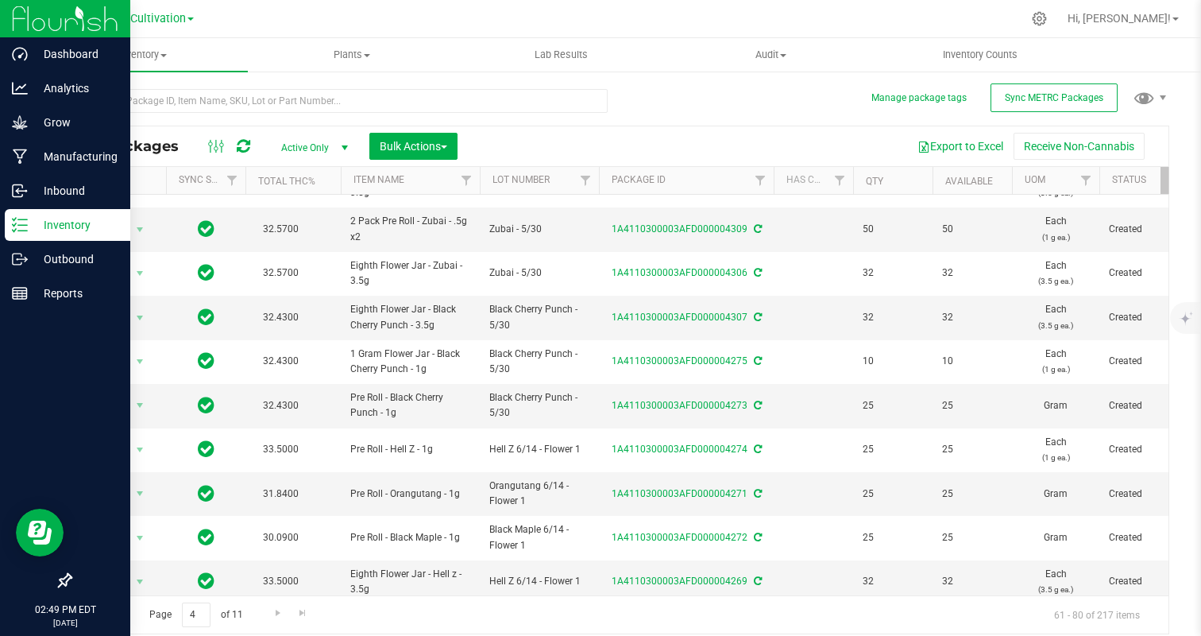
scroll to position [479, 0]
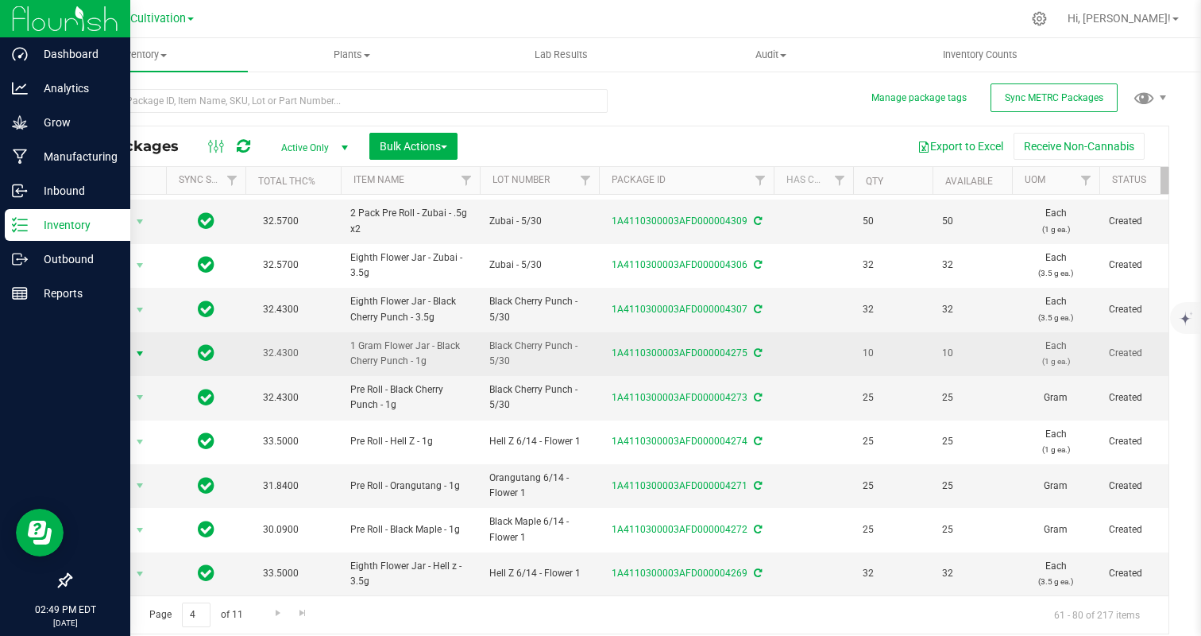
click at [91, 355] on span "Action" at bounding box center [108, 353] width 43 height 22
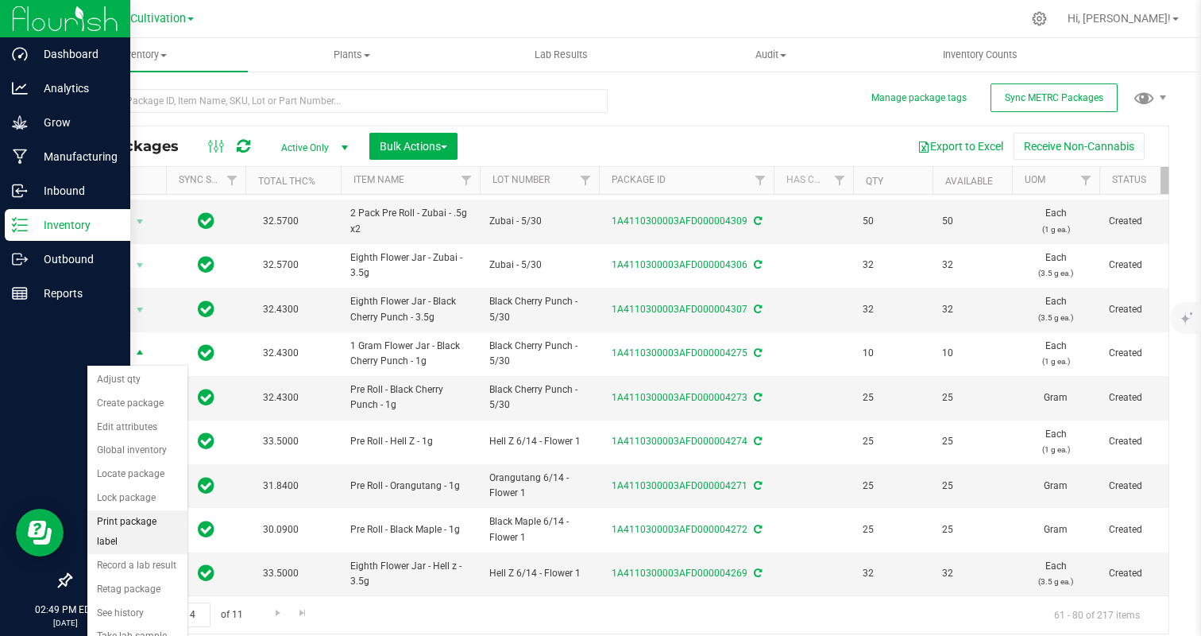
click at [139, 523] on li "Print package label" at bounding box center [137, 532] width 100 height 44
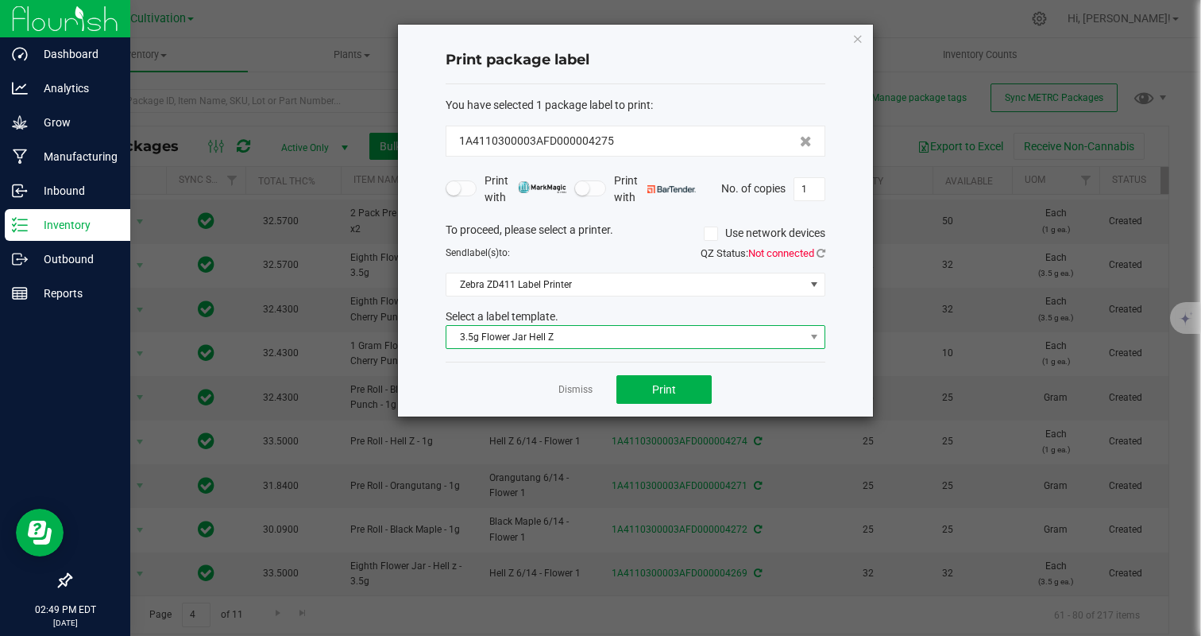
click at [579, 343] on span "3.5g Flower Jar Hell Z" at bounding box center [625, 337] width 358 height 22
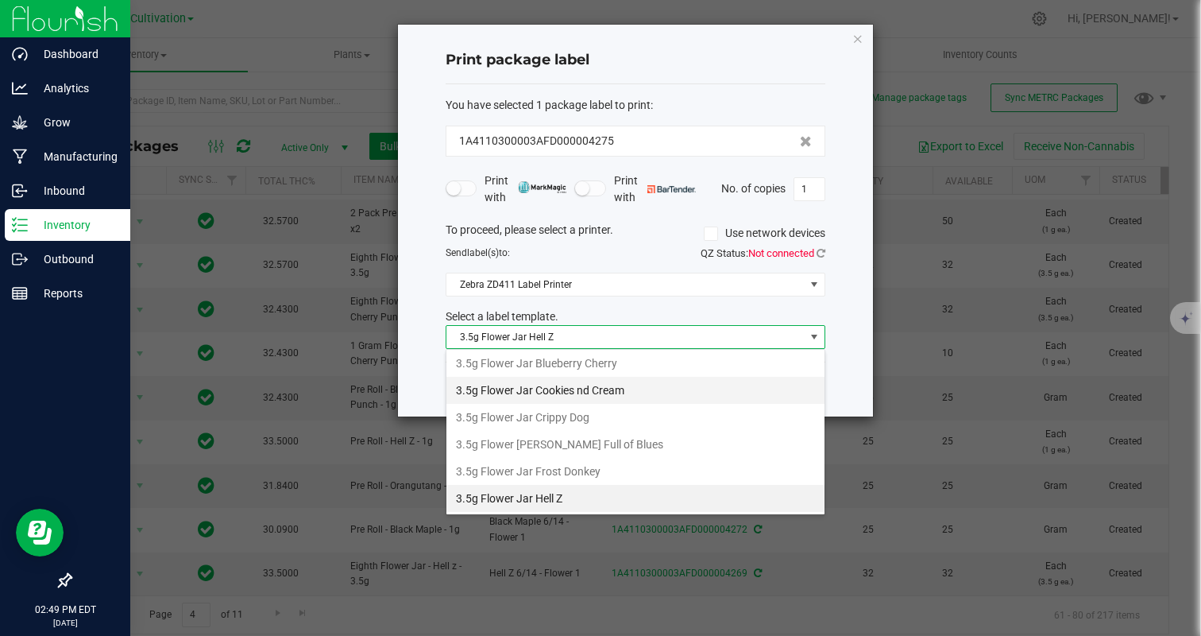
scroll to position [0, 0]
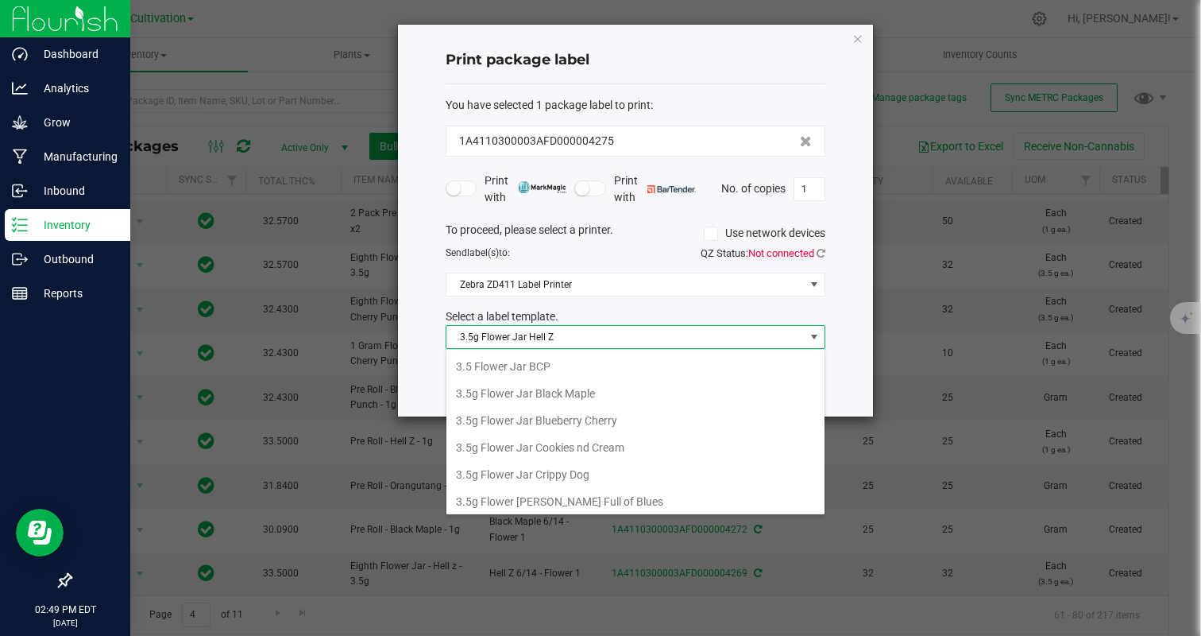
click at [572, 351] on div "3.5 Flower Jar BCP 3.5g Flower Jar Black Maple 3.5g Flower Jar Blueberry Cherry…" at bounding box center [636, 432] width 380 height 166
click at [572, 357] on li "3.5 Flower Jar BCP" at bounding box center [635, 366] width 378 height 27
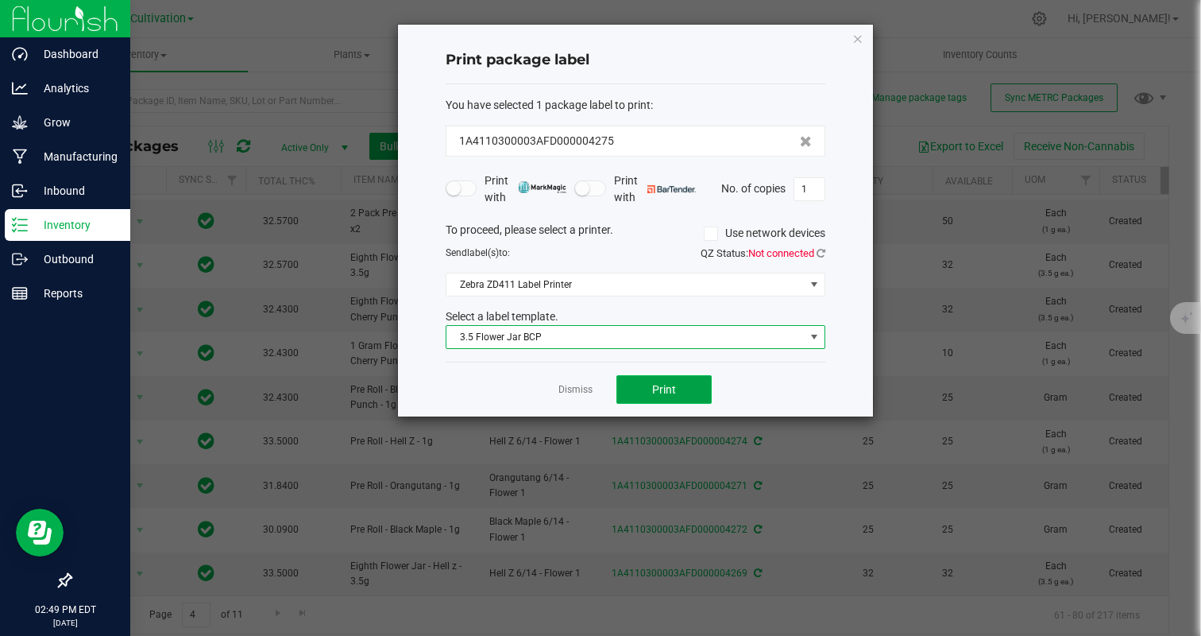
click at [677, 382] on button "Print" at bounding box center [663, 389] width 95 height 29
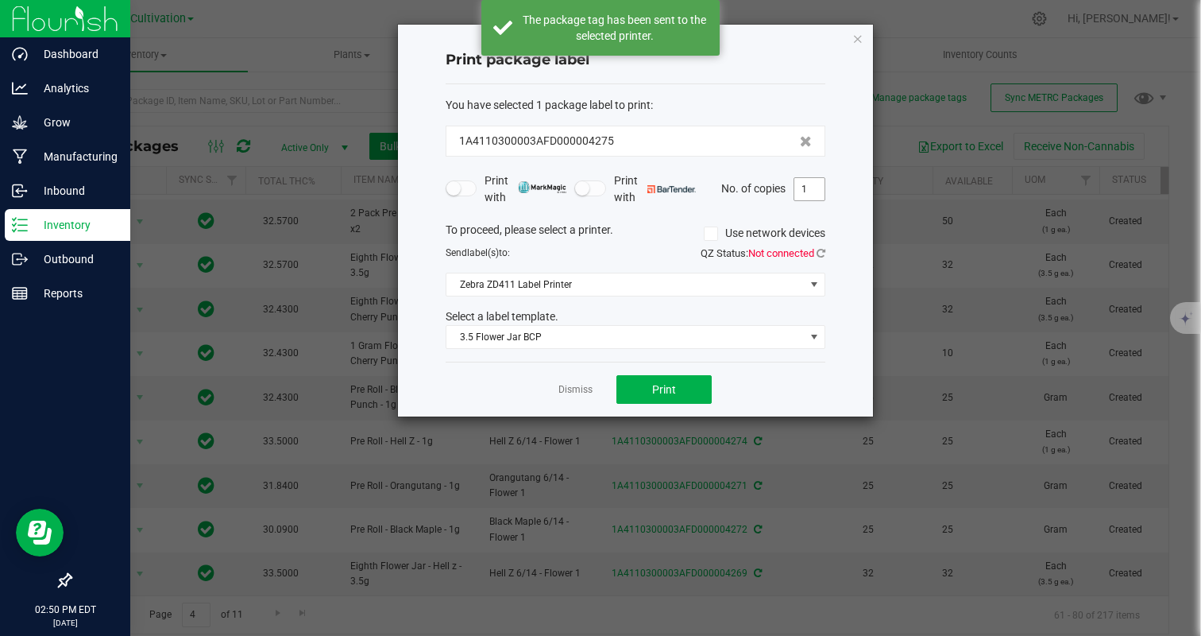
click at [808, 187] on input "1" at bounding box center [809, 189] width 30 height 22
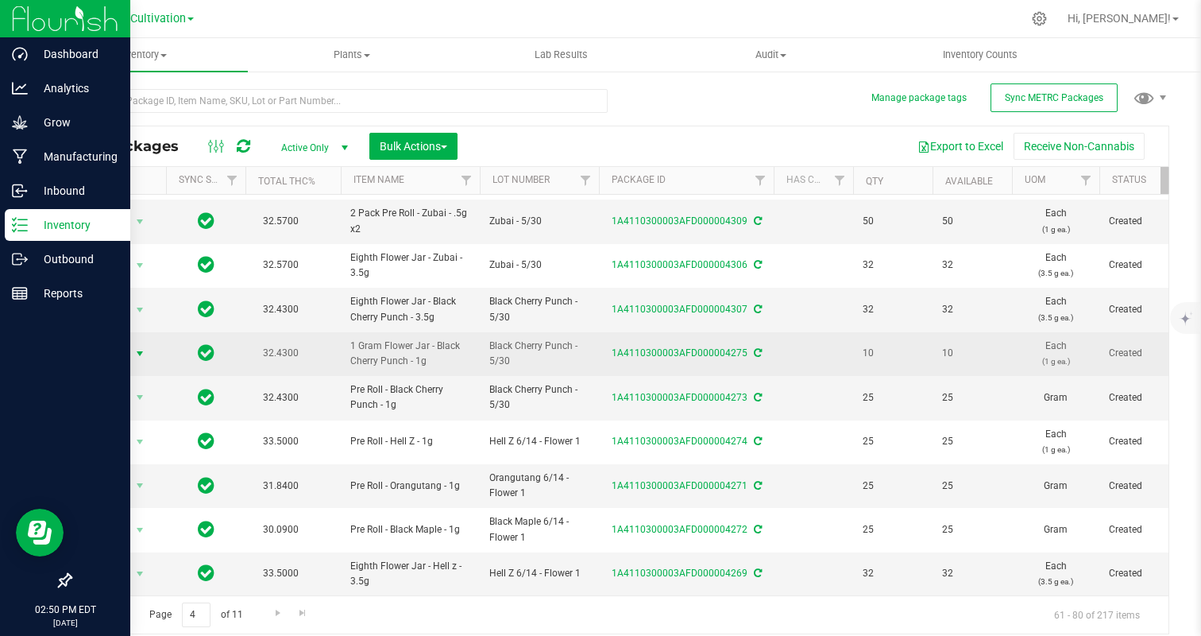
click at [106, 356] on span "Action" at bounding box center [108, 353] width 43 height 22
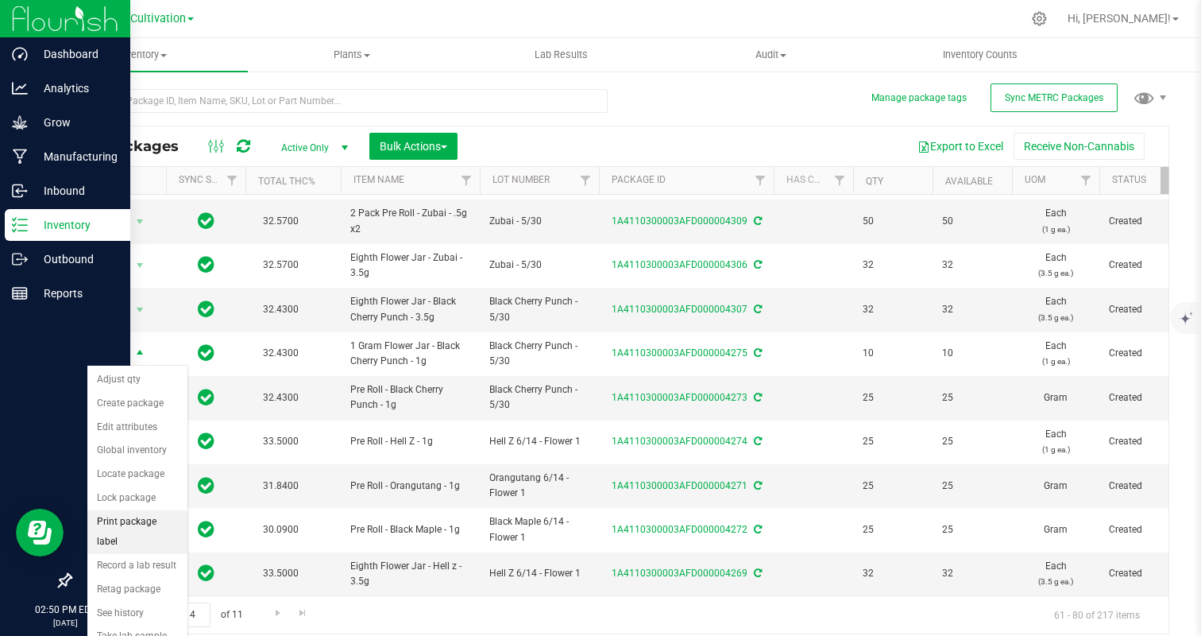
click at [156, 510] on li "Print package label" at bounding box center [137, 532] width 100 height 44
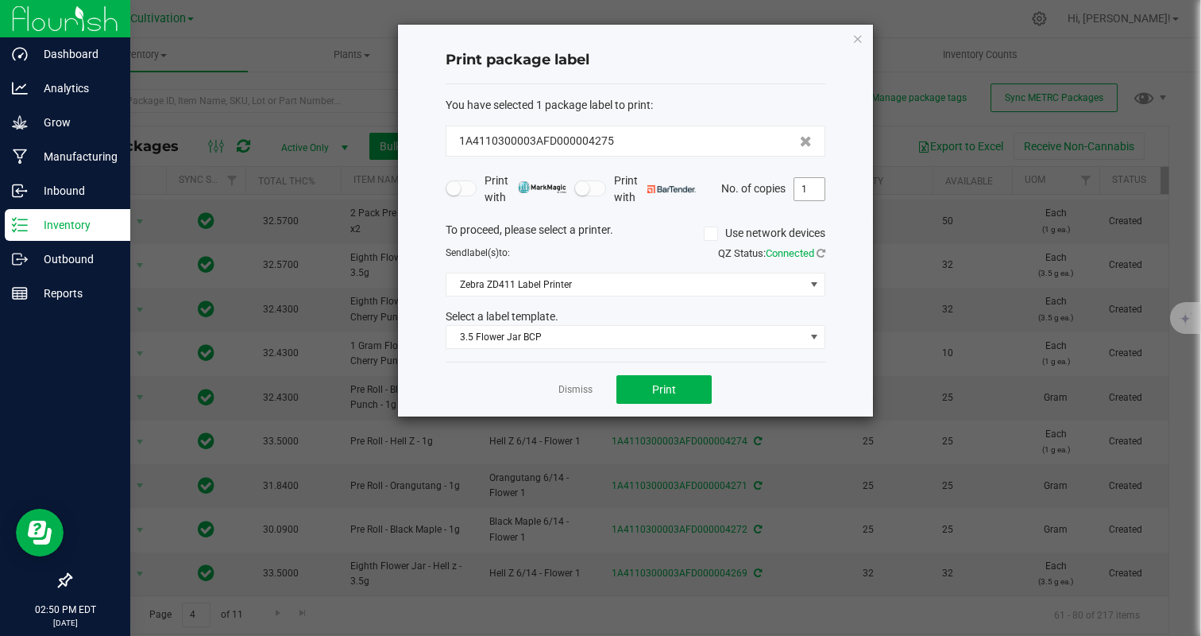
click at [813, 196] on input "1" at bounding box center [809, 189] width 30 height 22
type input "10"
click at [744, 365] on div "Dismiss Print" at bounding box center [636, 388] width 380 height 55
click at [705, 376] on button "Print" at bounding box center [663, 389] width 95 height 29
click at [589, 394] on link "Dismiss" at bounding box center [575, 390] width 34 height 14
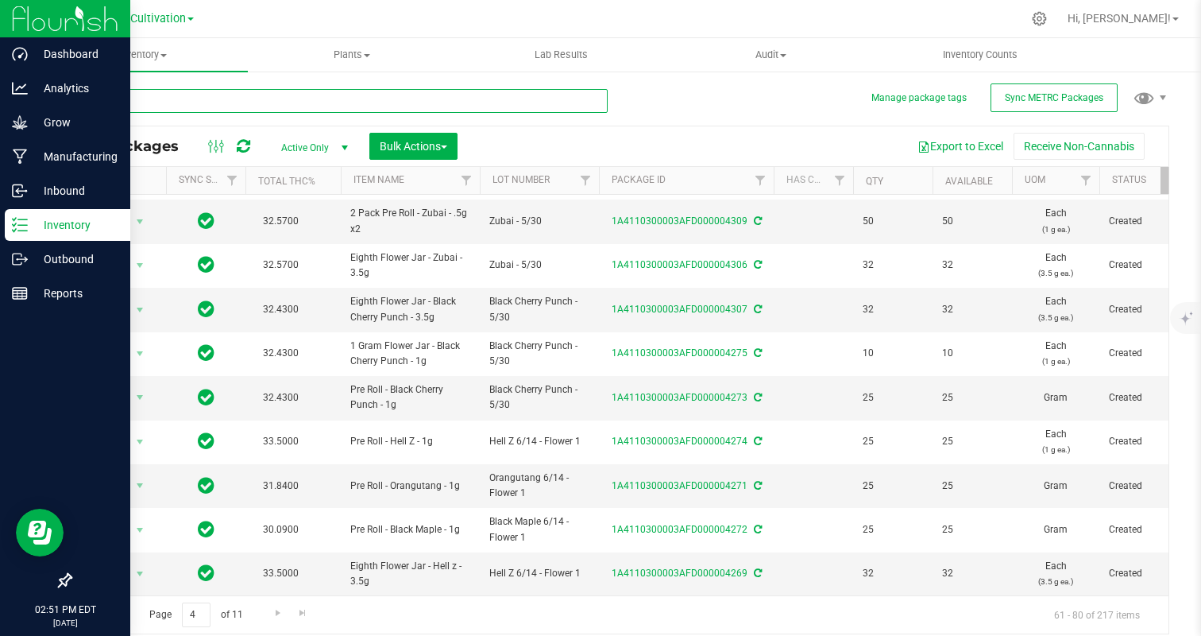
click at [303, 106] on input "text" at bounding box center [339, 101] width 538 height 24
click at [89, 614] on span "Go to the first page" at bounding box center [89, 612] width 13 height 13
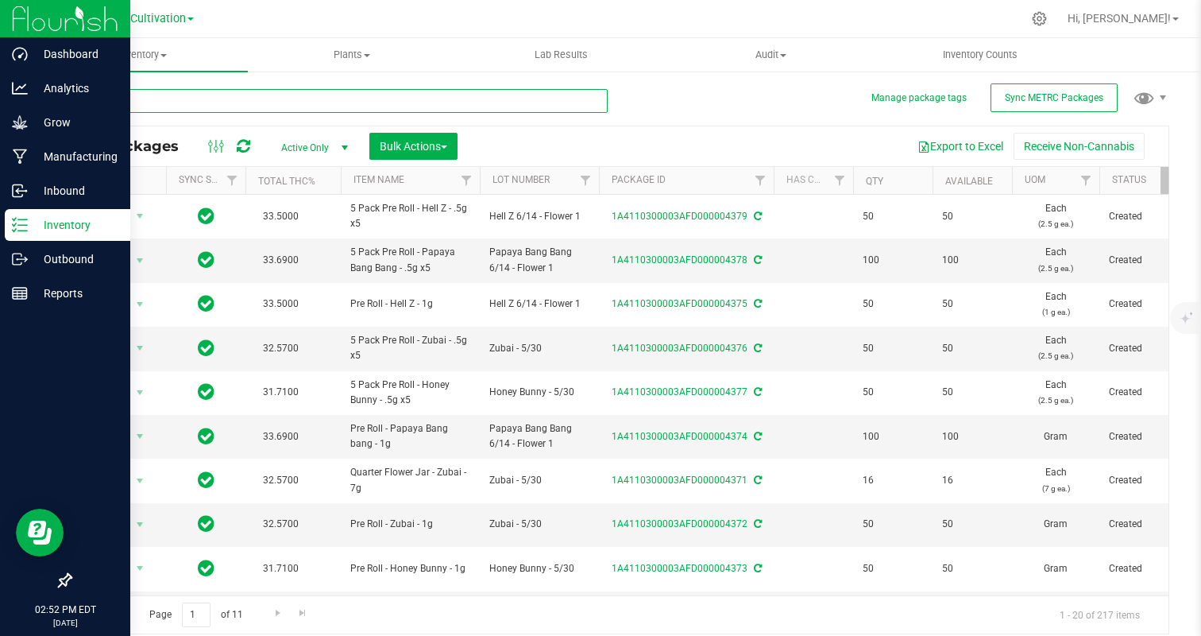
click at [207, 102] on input "text" at bounding box center [339, 101] width 538 height 24
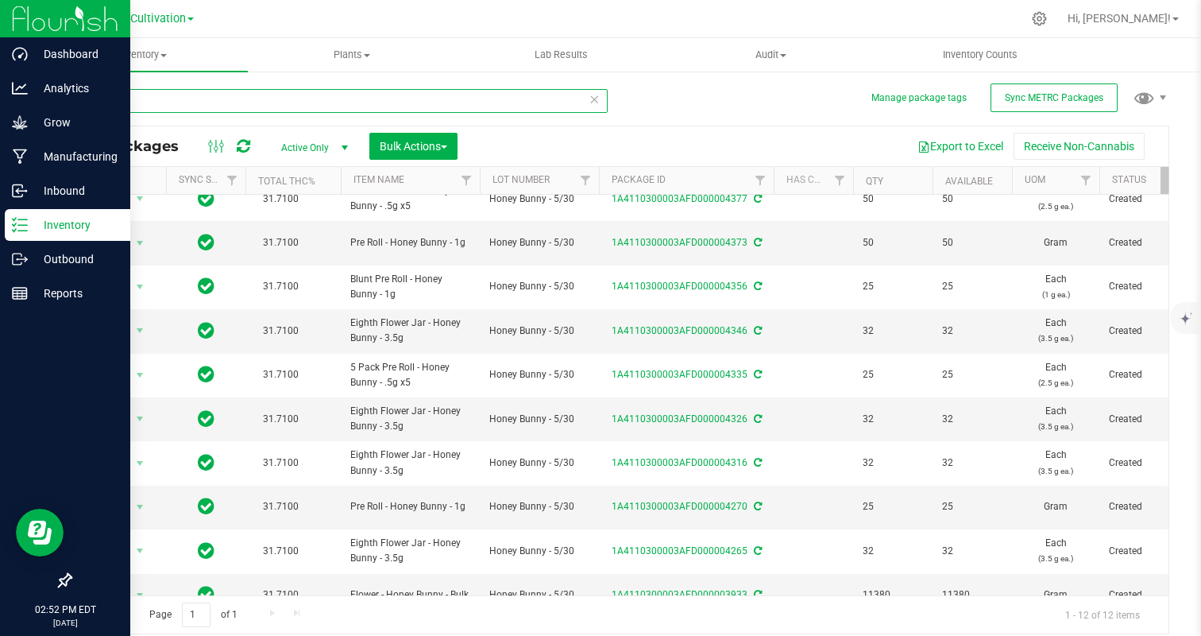
scroll to position [125, 0]
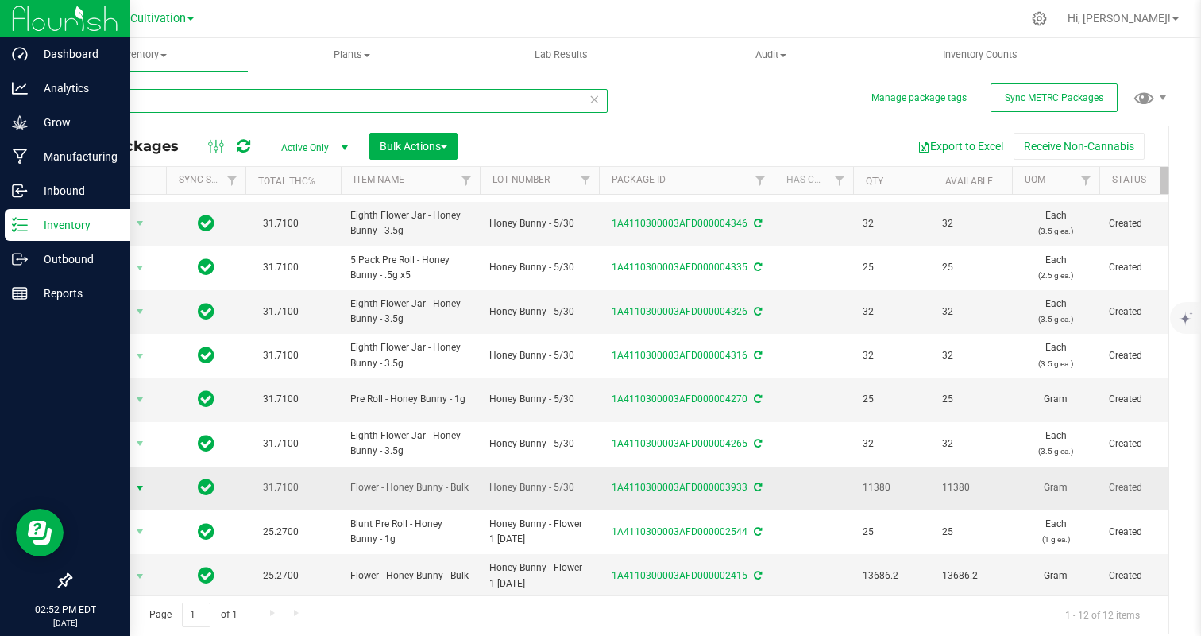
type input "honey"
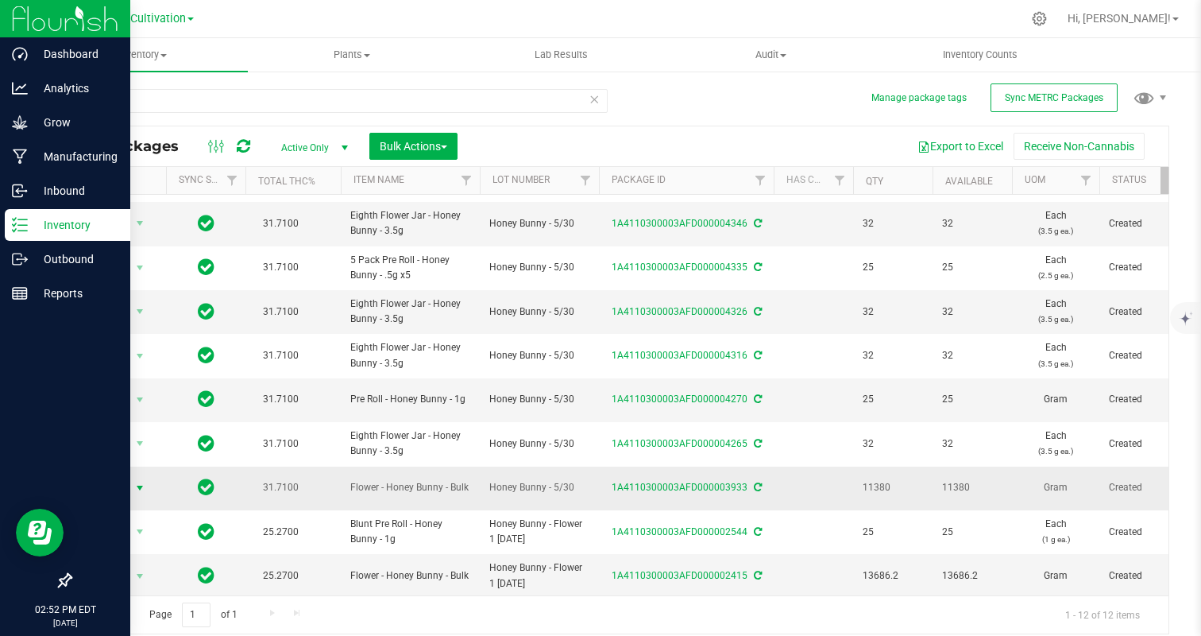
click at [108, 484] on span "Action" at bounding box center [108, 488] width 43 height 22
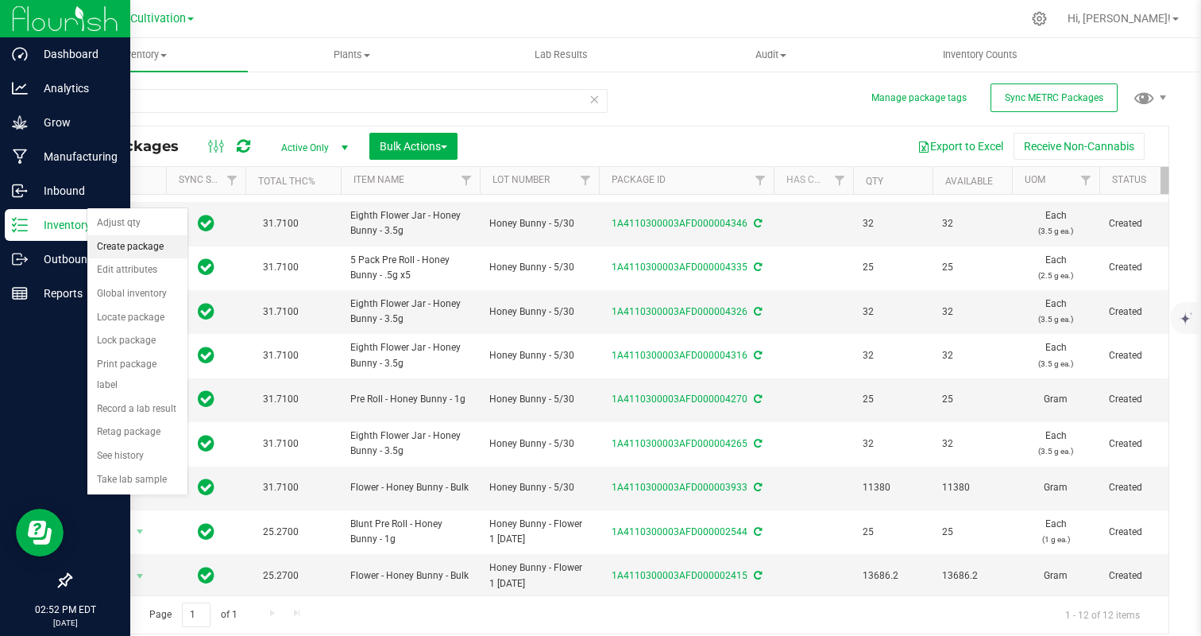
click at [135, 249] on li "Create package" at bounding box center [137, 247] width 100 height 24
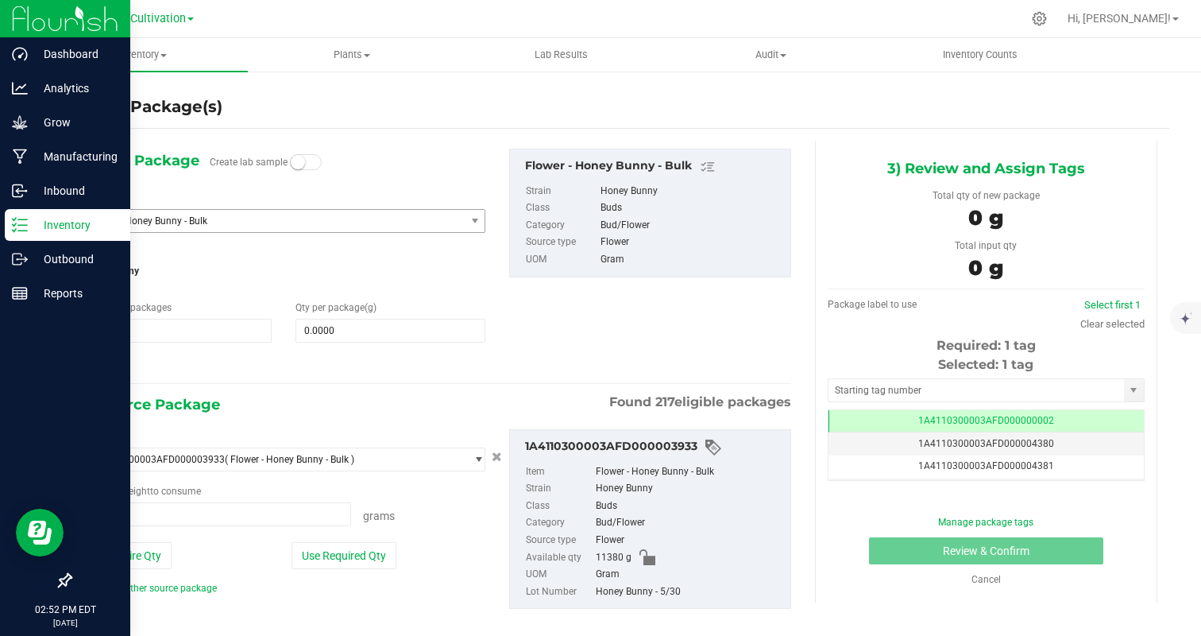
click at [255, 226] on span "Flower - Honey Bunny - Bulk" at bounding box center [274, 221] width 382 height 22
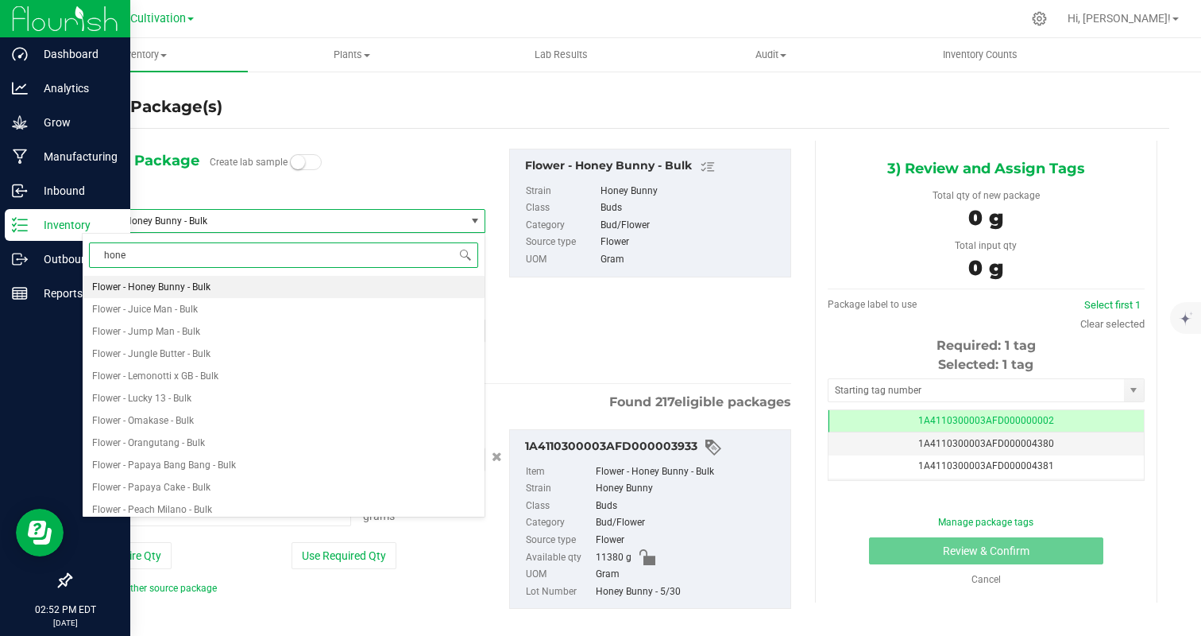
type input "honey"
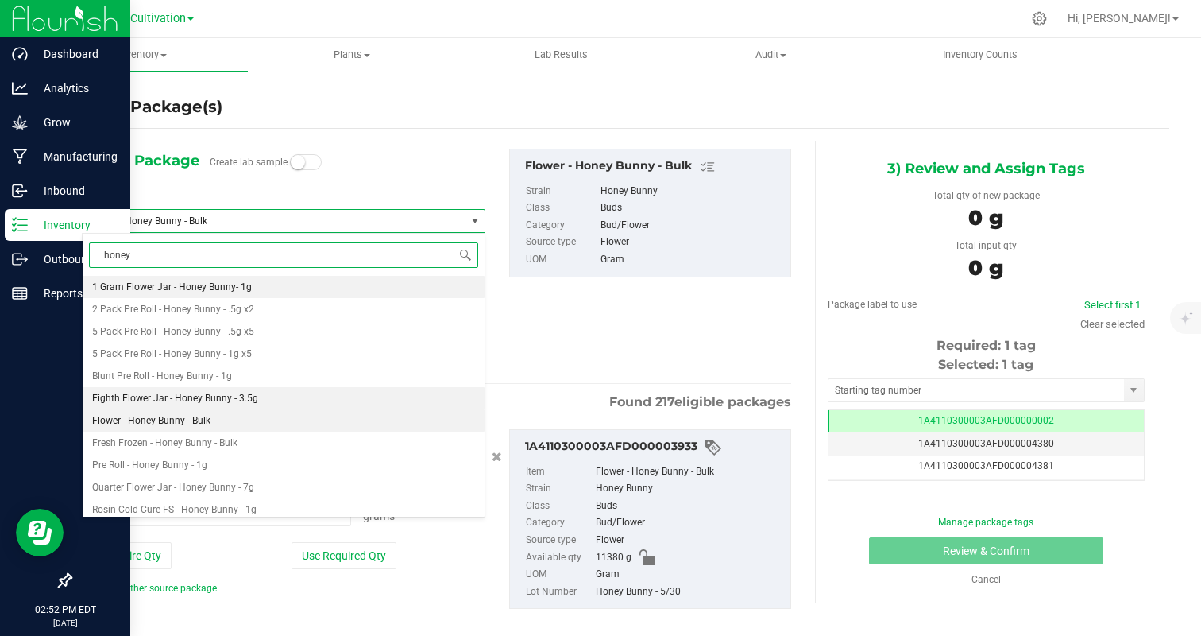
click at [271, 398] on li "Eighth Flower Jar - Honey Bunny - 3.5g" at bounding box center [284, 398] width 402 height 22
type input "0"
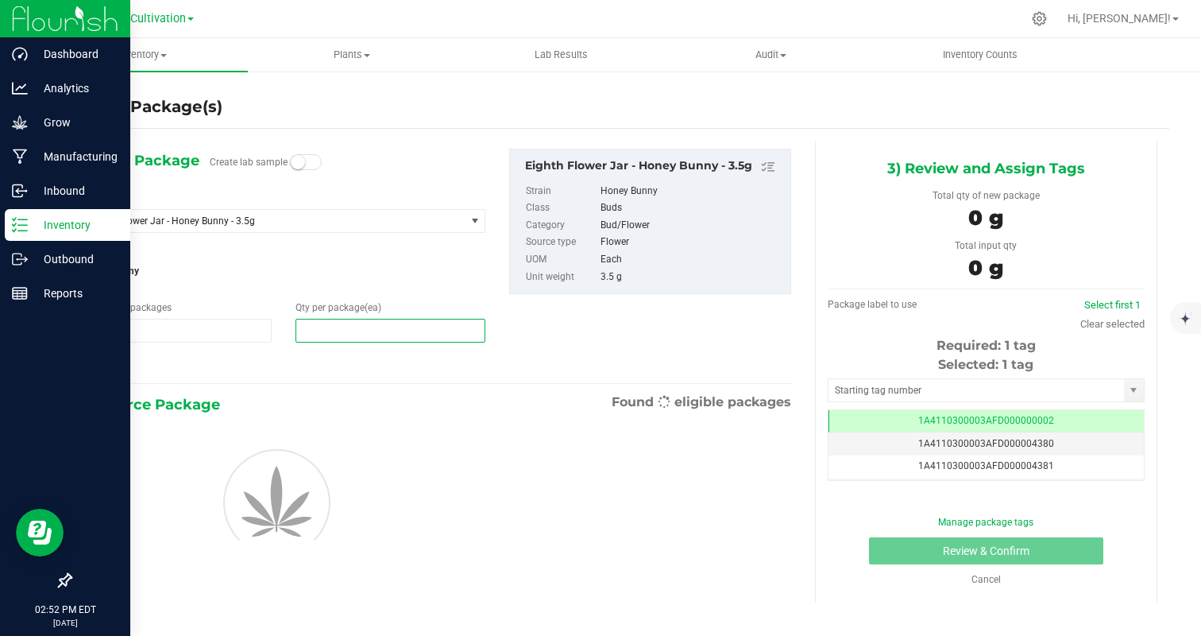
click at [383, 326] on span at bounding box center [391, 331] width 190 height 24
type input "32"
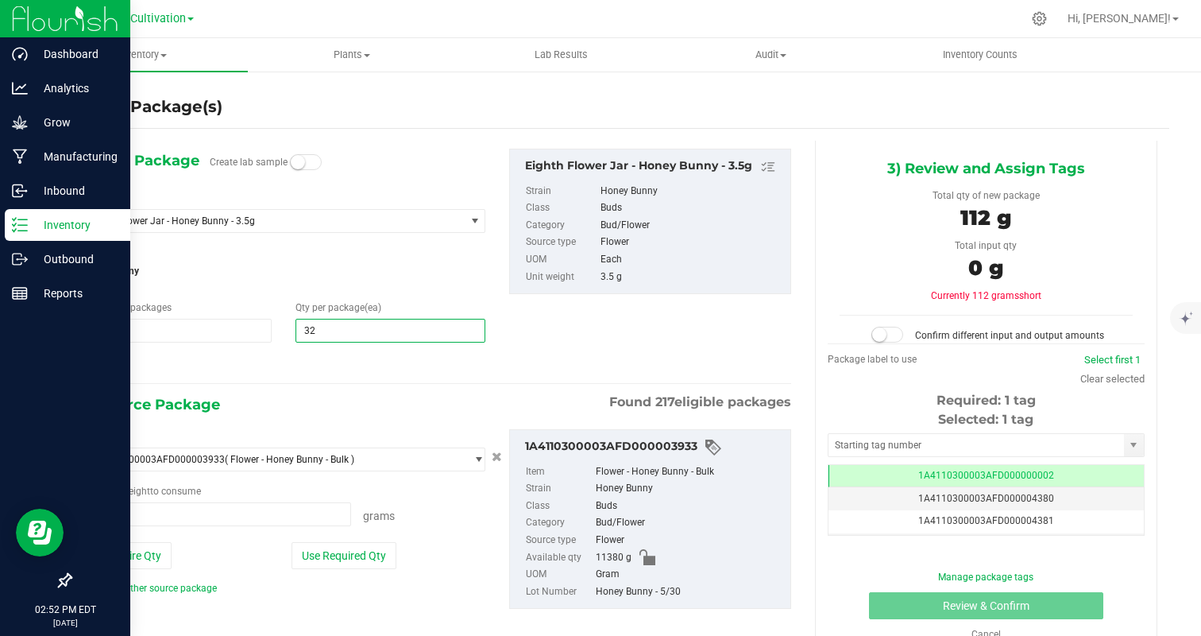
type input "32"
click at [328, 354] on div at bounding box center [284, 364] width 404 height 21
click at [354, 552] on button "Use Required Qty" at bounding box center [344, 555] width 105 height 27
type input "112.0000 g"
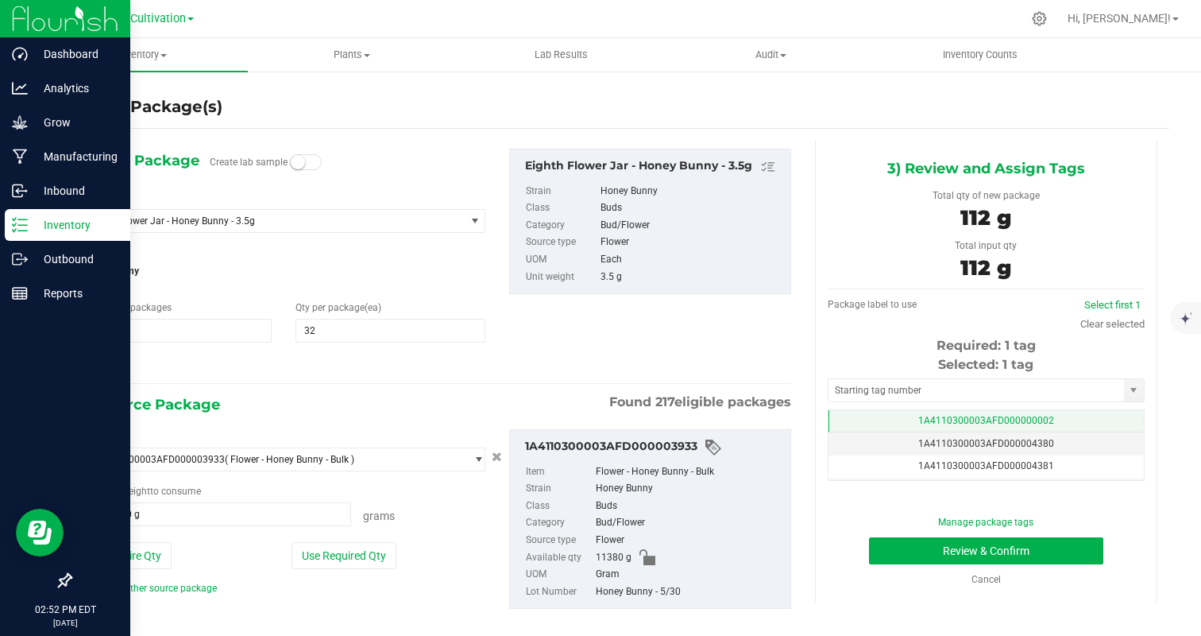
click at [1107, 416] on td "1A4110300003AFD000000002" at bounding box center [986, 421] width 315 height 23
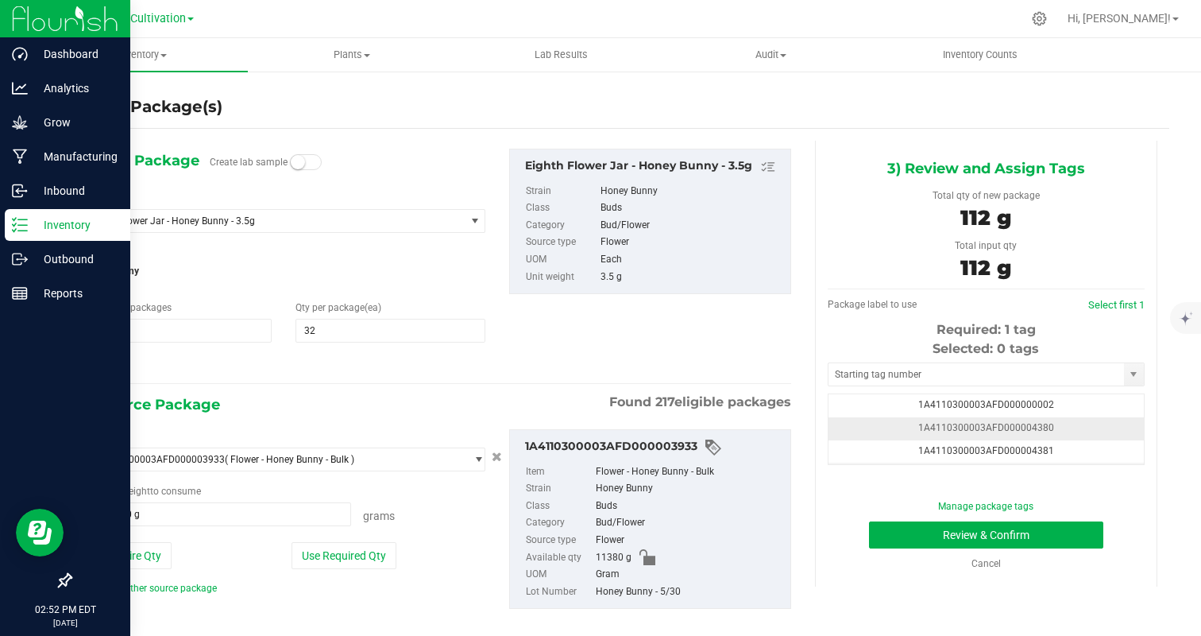
click at [1082, 436] on td "1A4110300003AFD000004380" at bounding box center [986, 428] width 315 height 23
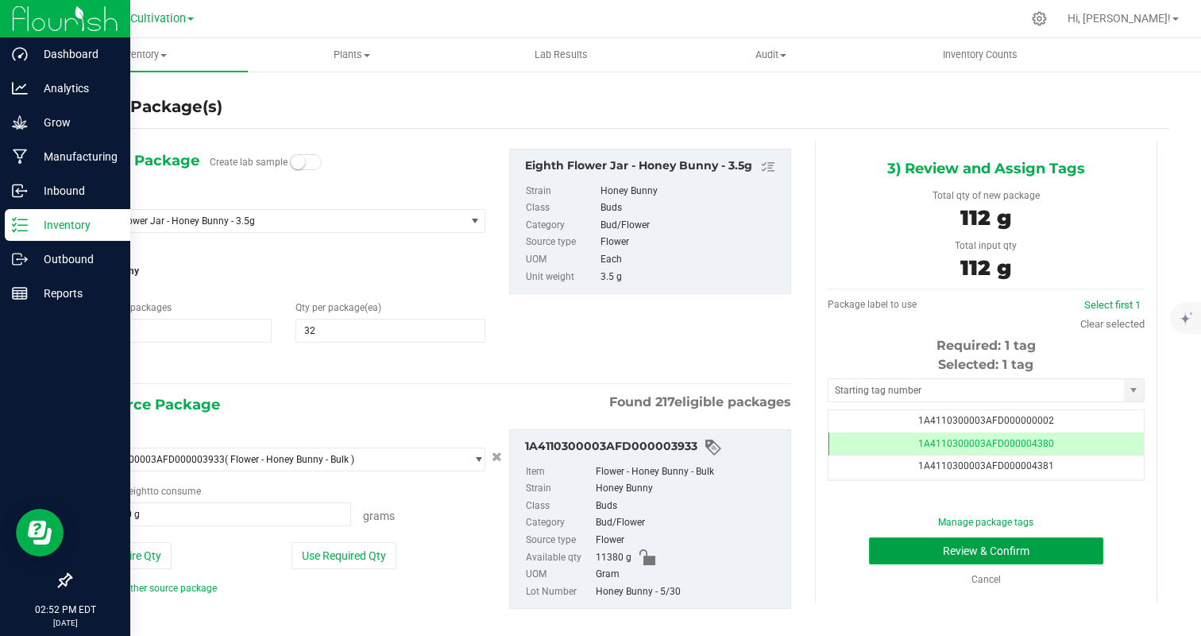
click at [1040, 553] on button "Review & Confirm" at bounding box center [986, 550] width 234 height 27
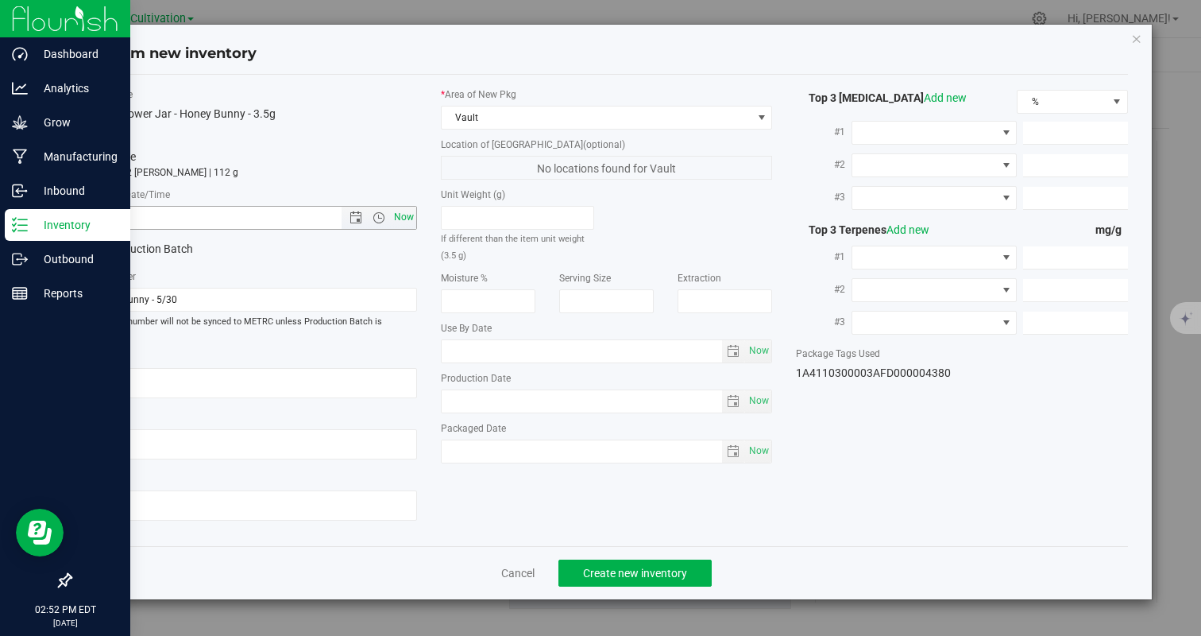
click at [410, 221] on span "Now" at bounding box center [403, 217] width 27 height 23
type input "9/24/2025 2:52 PM"
click at [624, 566] on span "Create new inventory" at bounding box center [635, 572] width 104 height 13
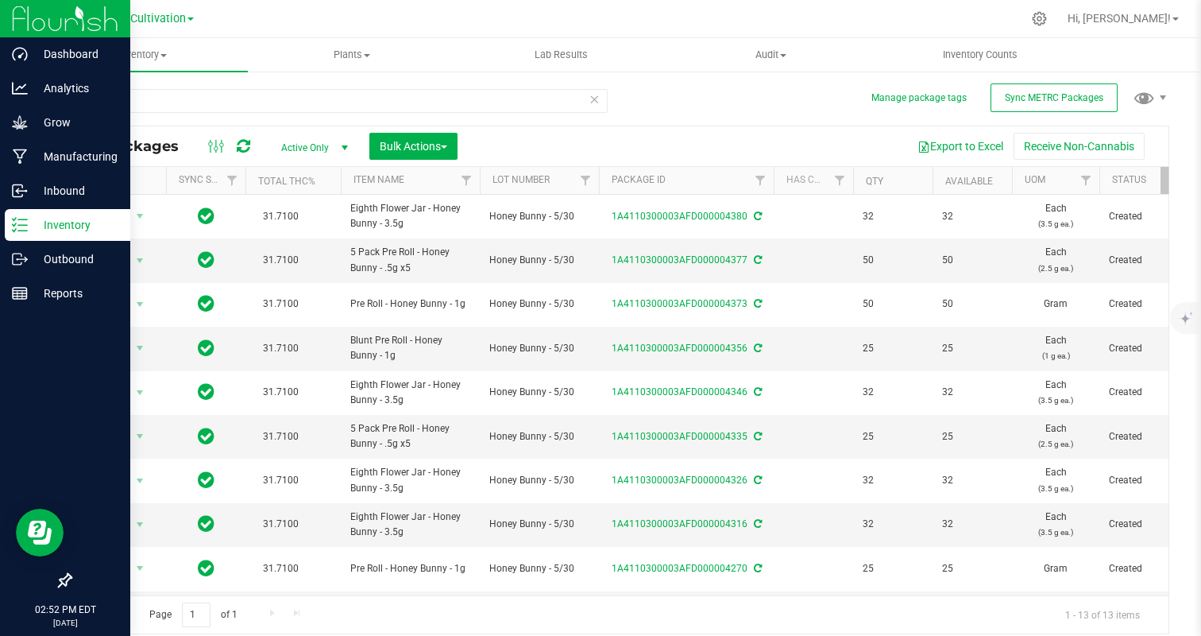
click at [595, 99] on icon at bounding box center [594, 98] width 11 height 19
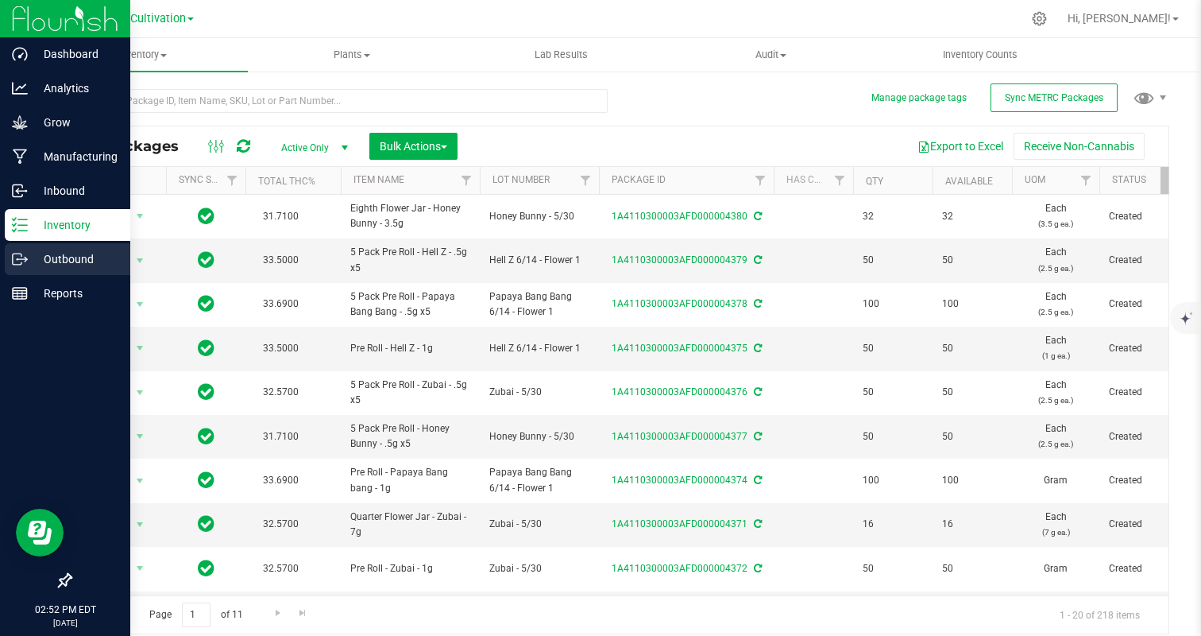
click at [26, 254] on icon at bounding box center [20, 259] width 16 height 16
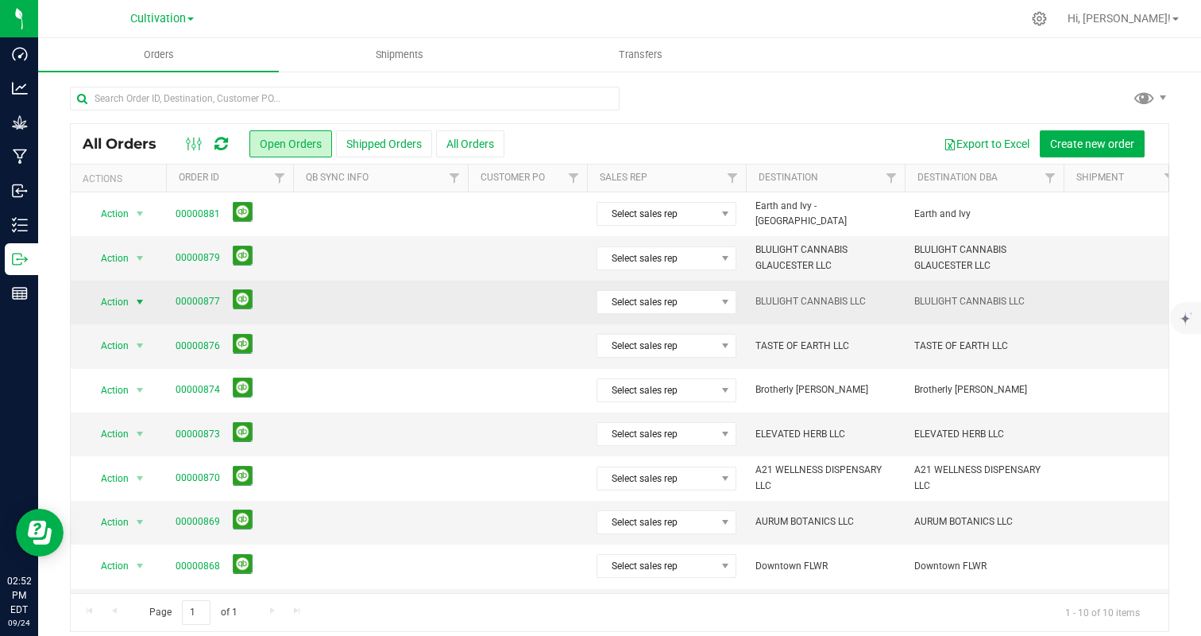
click at [121, 301] on span "Action" at bounding box center [108, 302] width 43 height 22
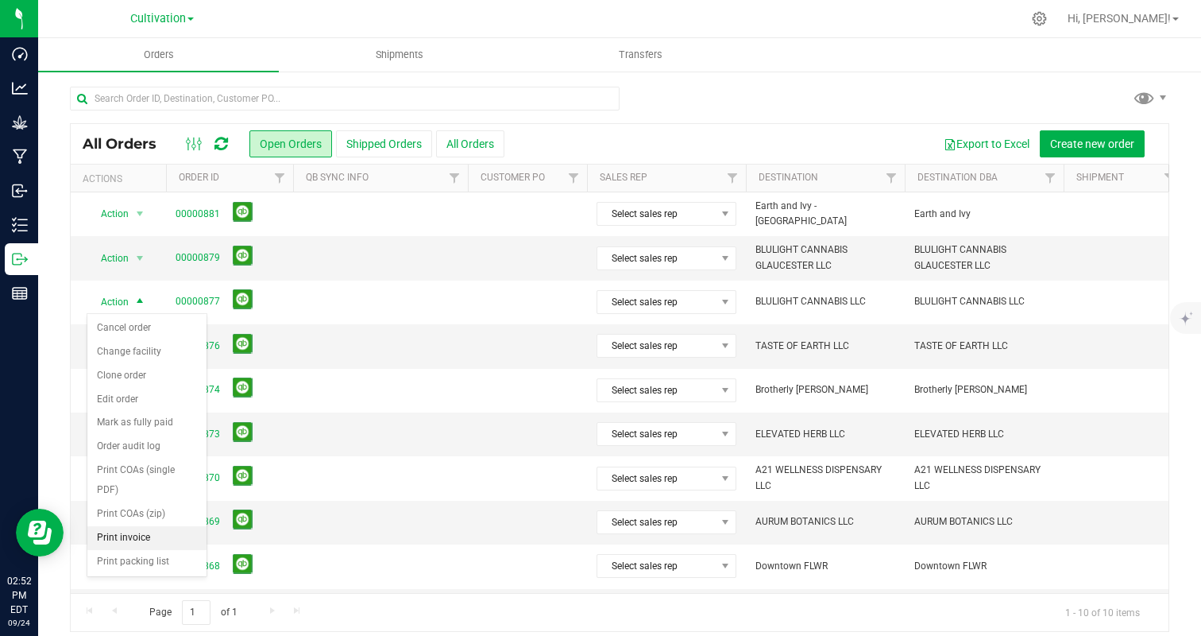
click at [125, 532] on li "Print invoice" at bounding box center [146, 538] width 119 height 24
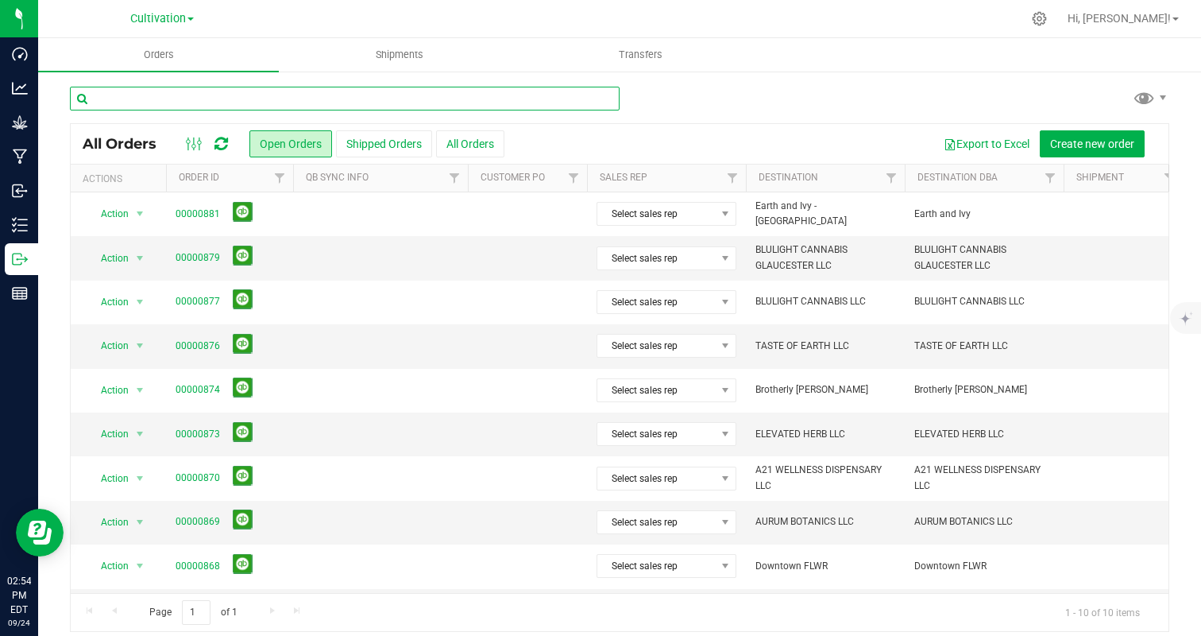
click at [160, 94] on input "text" at bounding box center [345, 99] width 550 height 24
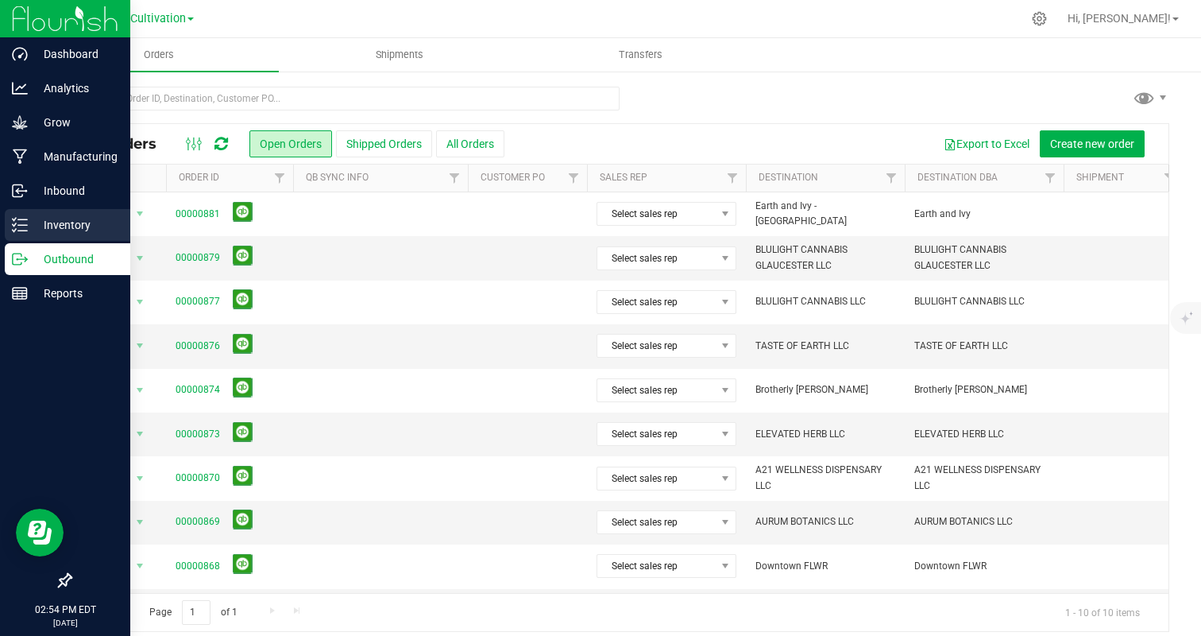
click at [35, 232] on p "Inventory" at bounding box center [75, 224] width 95 height 19
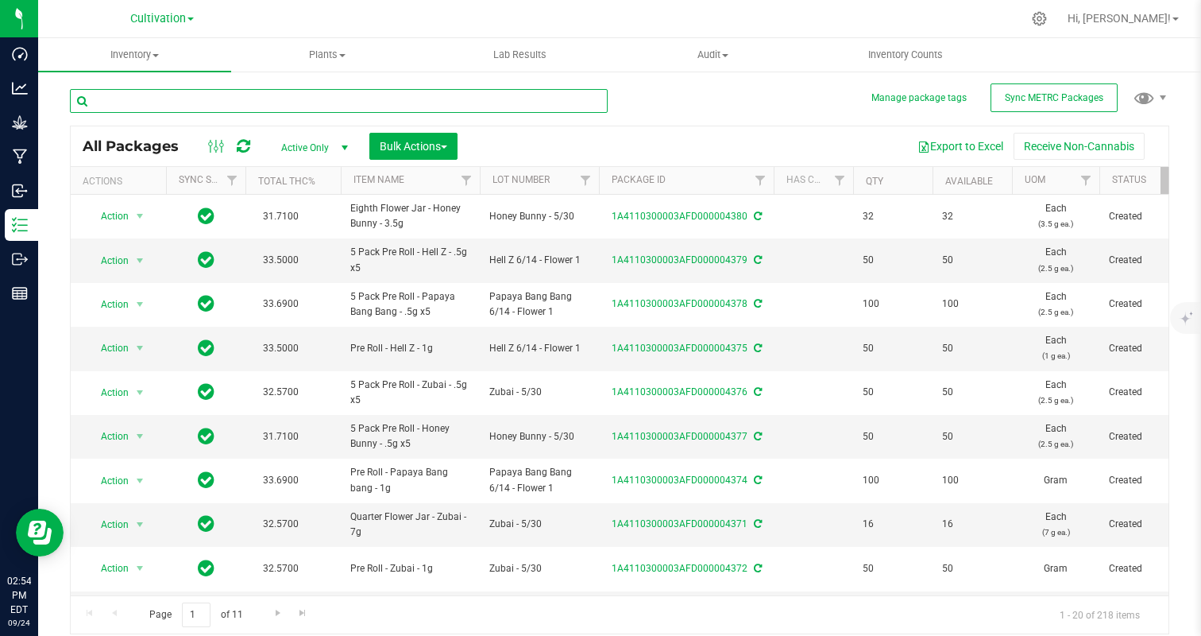
click at [201, 106] on input "text" at bounding box center [339, 101] width 538 height 24
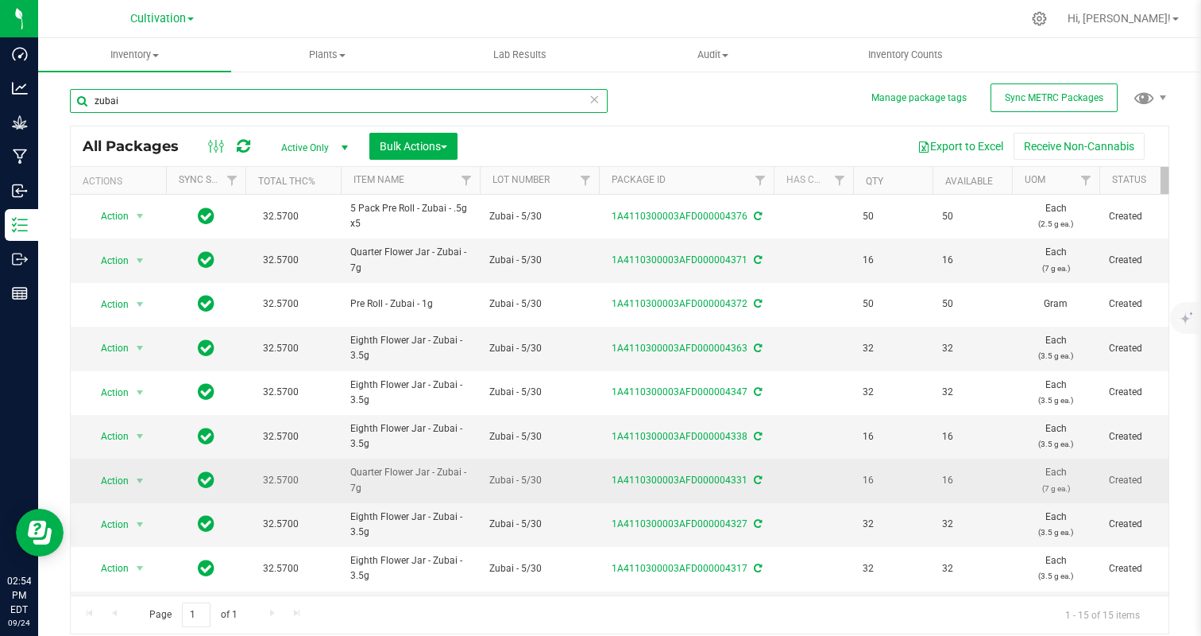
scroll to position [257, 0]
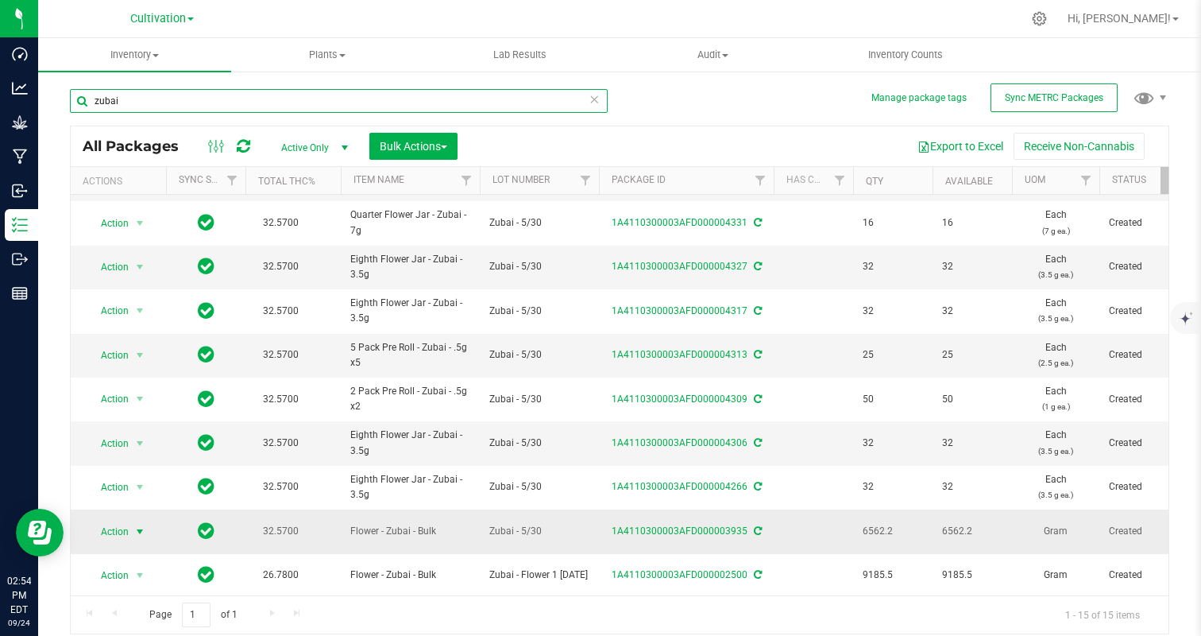
type input "zubai"
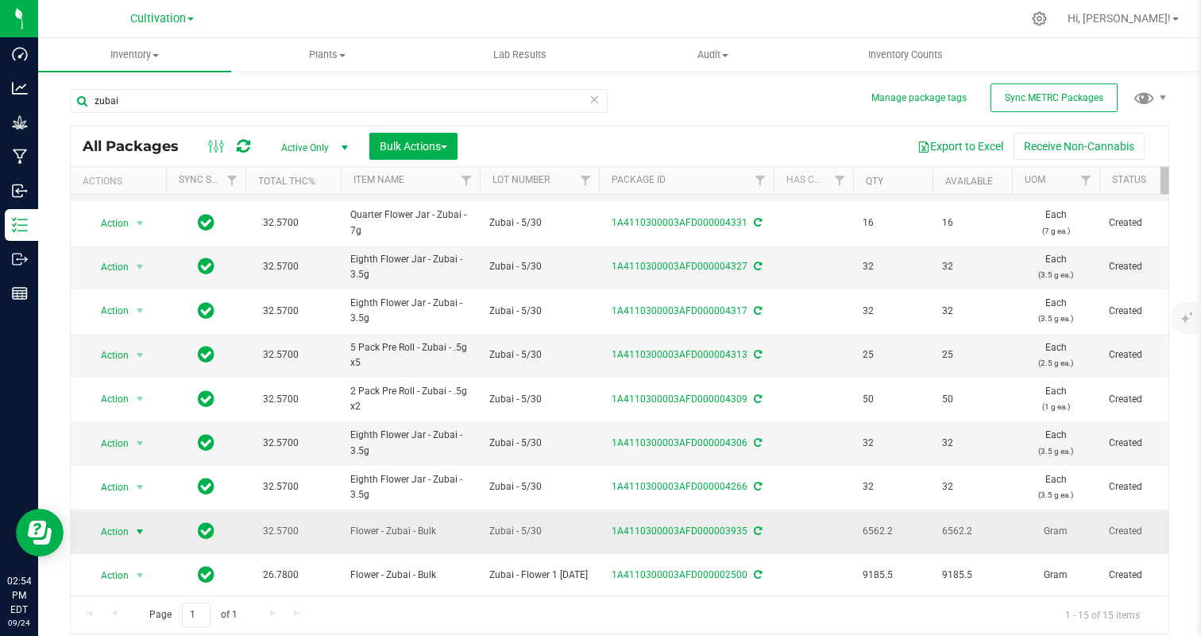
click at [98, 529] on span "Action" at bounding box center [108, 531] width 43 height 22
click at [121, 290] on li "Create package" at bounding box center [137, 291] width 100 height 24
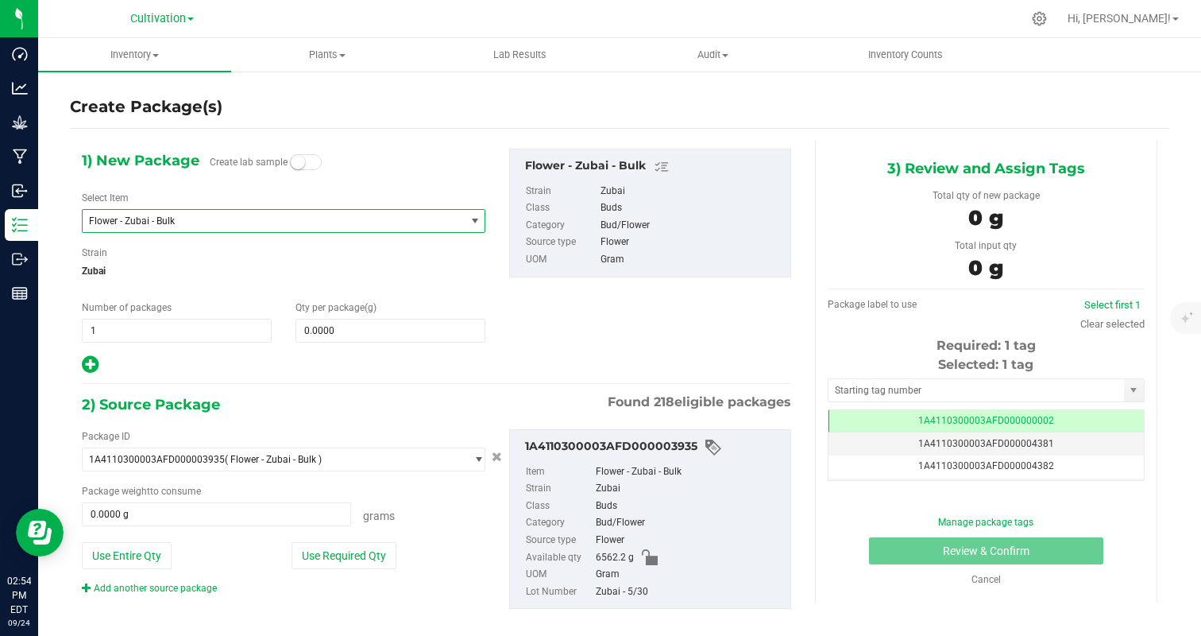
click at [299, 222] on span "Flower - Zubai - Bulk" at bounding box center [266, 220] width 355 height 11
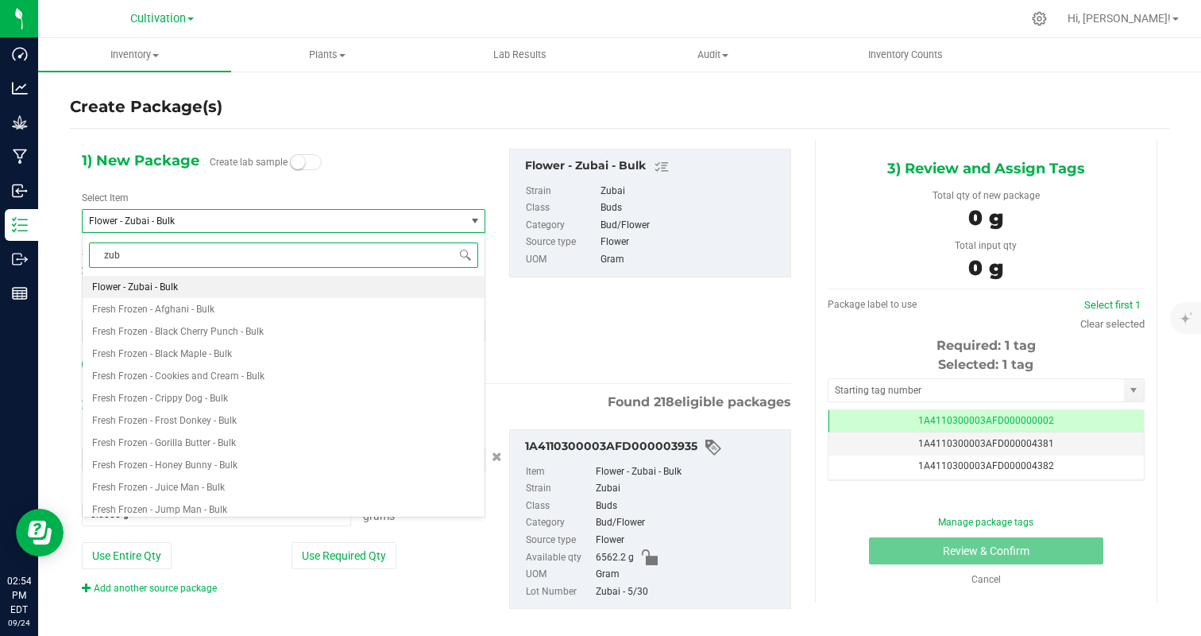
type input "zuba"
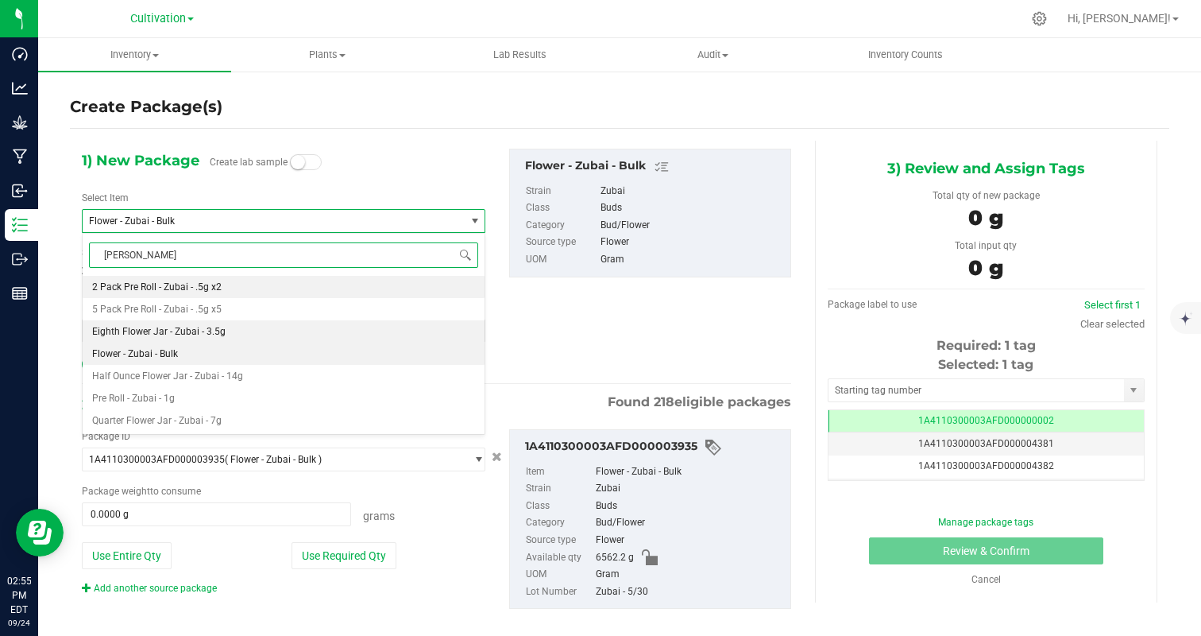
click at [263, 326] on li "Eighth Flower Jar - Zubai - 3.5g" at bounding box center [284, 331] width 402 height 22
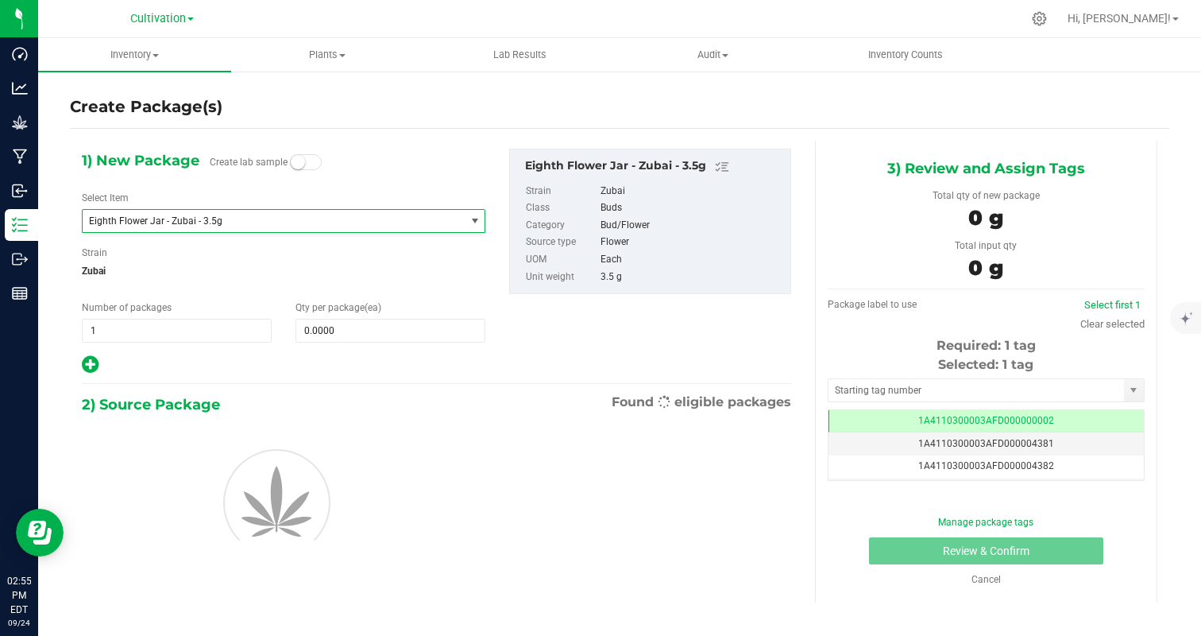
type input "0"
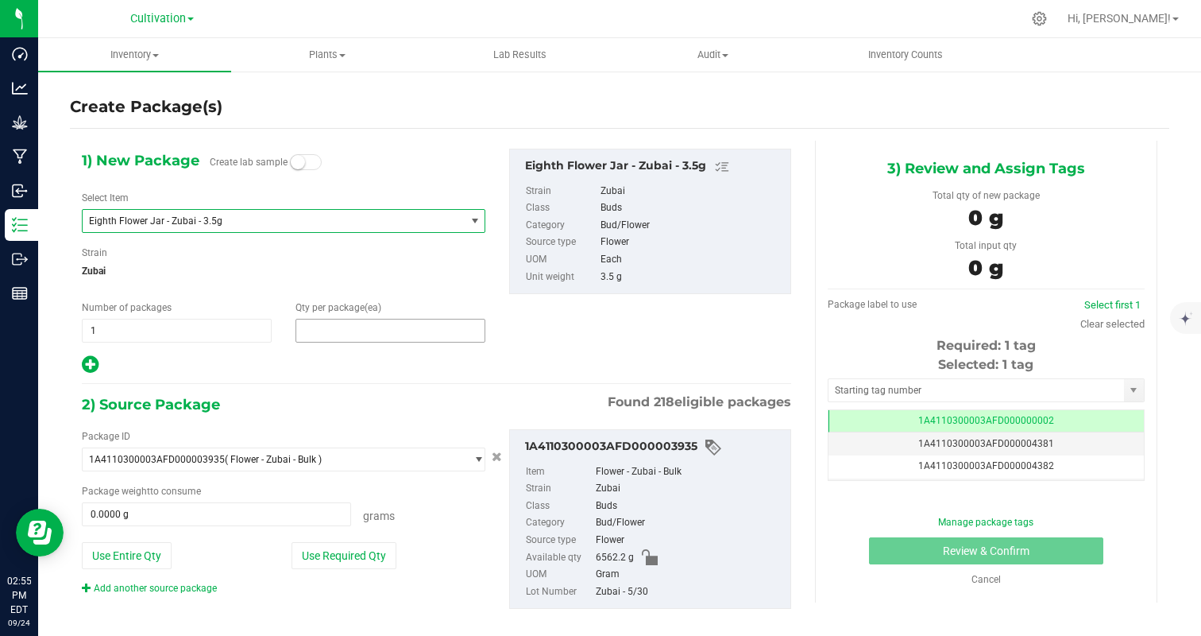
click at [329, 339] on span at bounding box center [391, 331] width 190 height 24
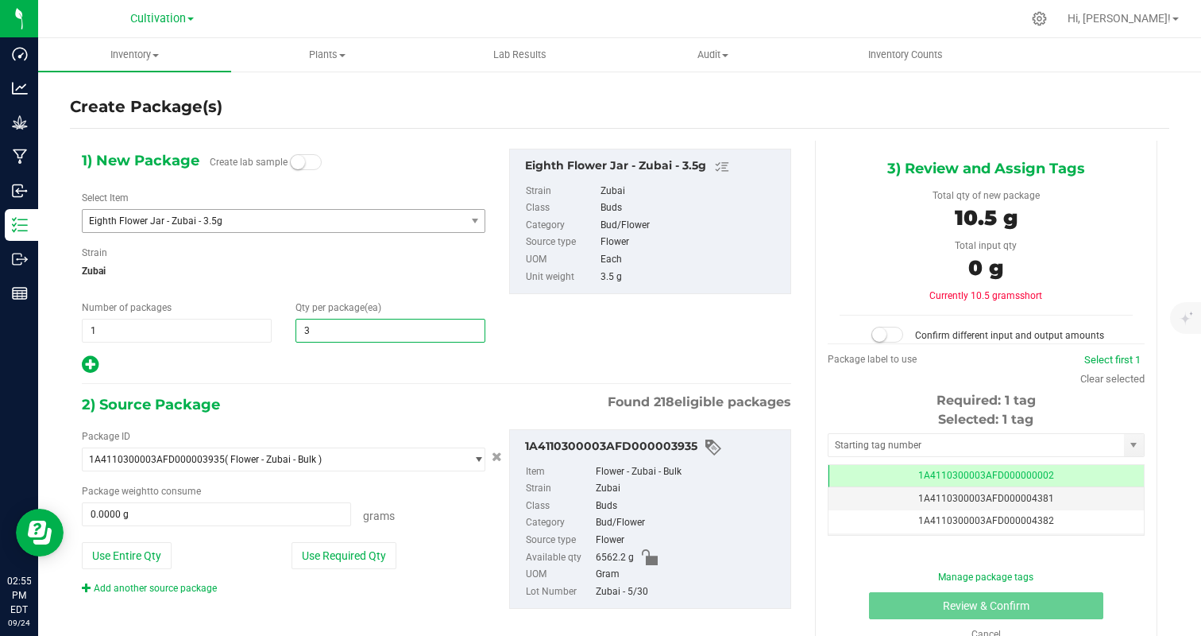
type input "32"
click at [213, 343] on div "1) New Package Create lab sample Select Item Eighth Flower Jar - Zubai - 3.5g E…" at bounding box center [283, 262] width 427 height 226
click at [353, 549] on button "Use Required Qty" at bounding box center [344, 555] width 105 height 27
type input "112.0000 g"
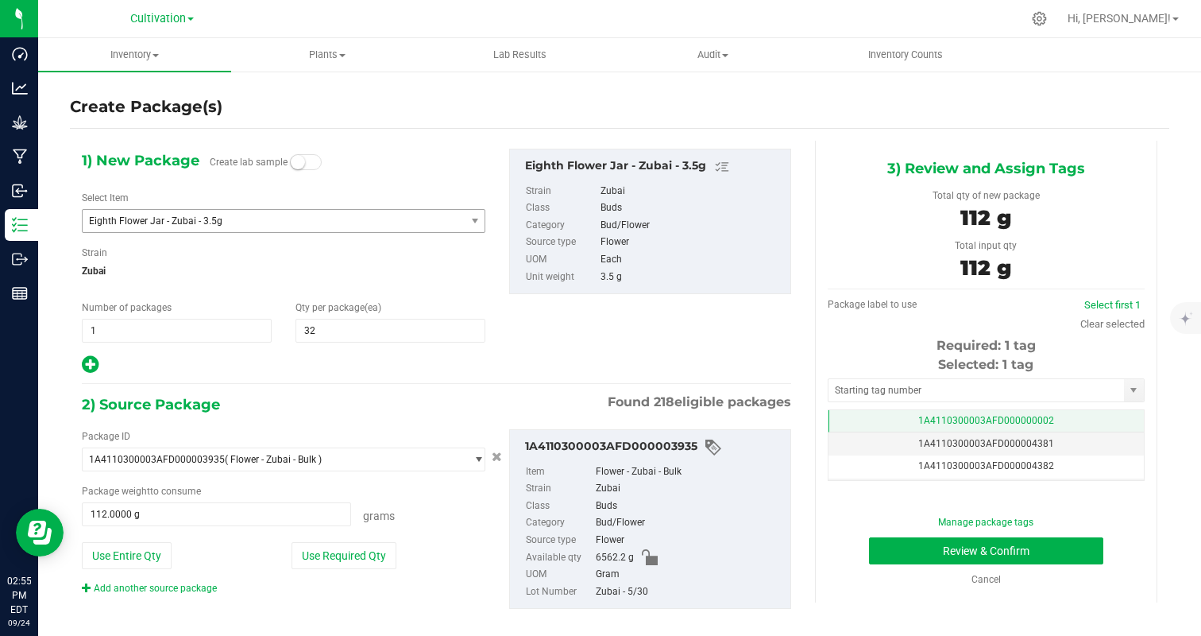
click at [1027, 419] on span "1A4110300003AFD000000002" at bounding box center [986, 420] width 136 height 11
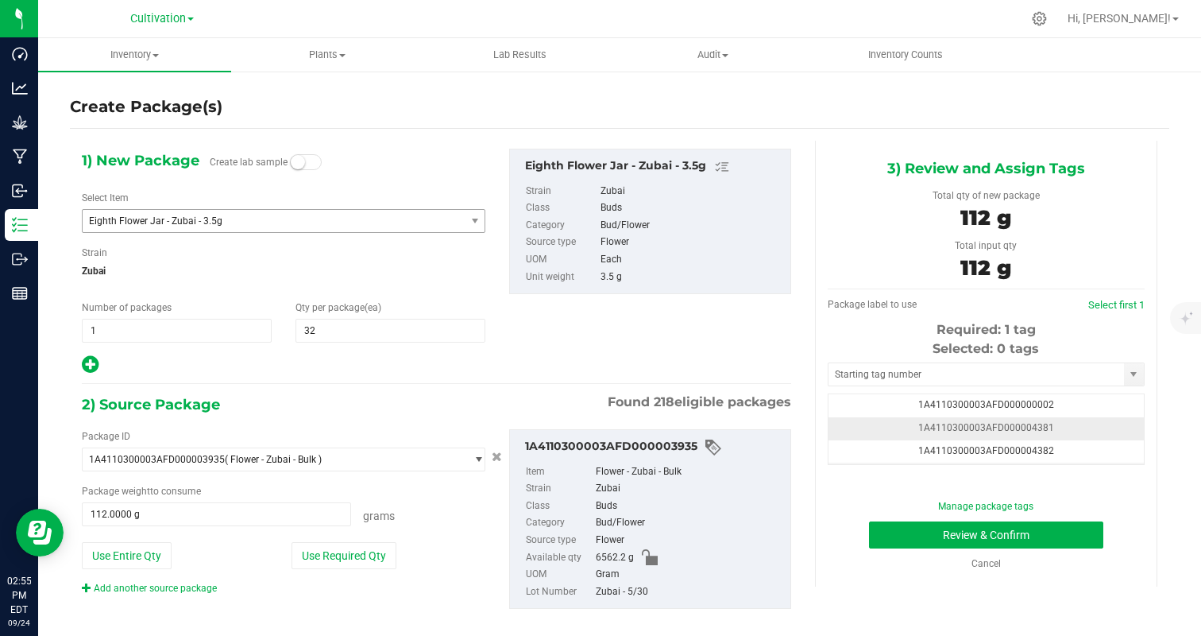
click at [1099, 422] on td "1A4110300003AFD000004381" at bounding box center [986, 428] width 315 height 23
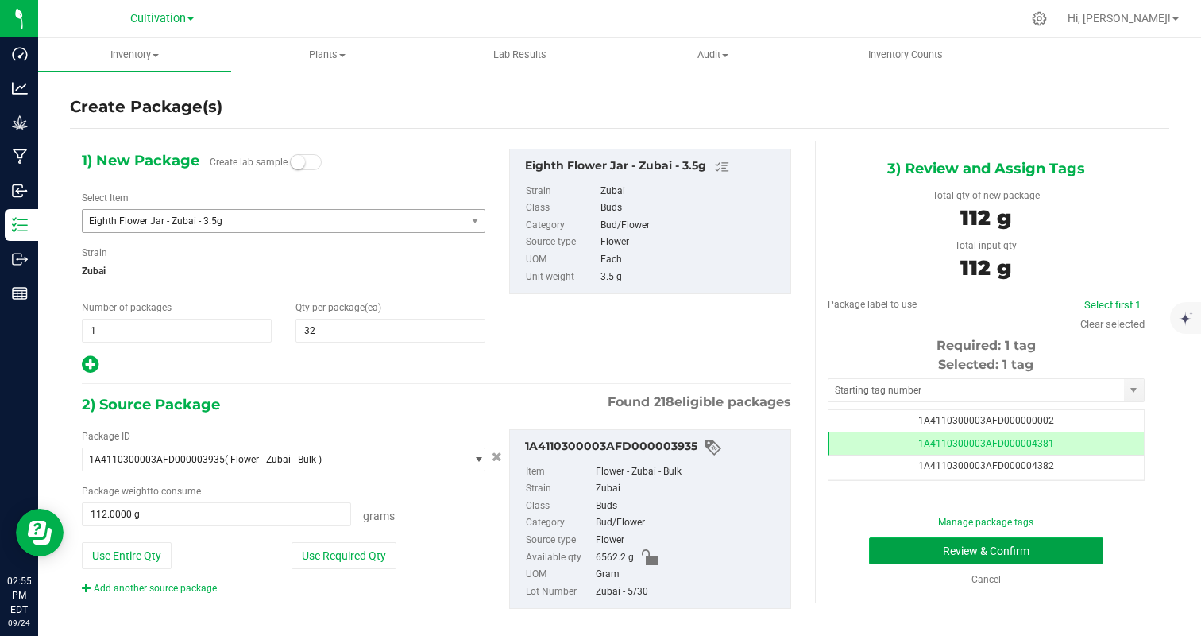
click at [1049, 556] on button "Review & Confirm" at bounding box center [986, 550] width 234 height 27
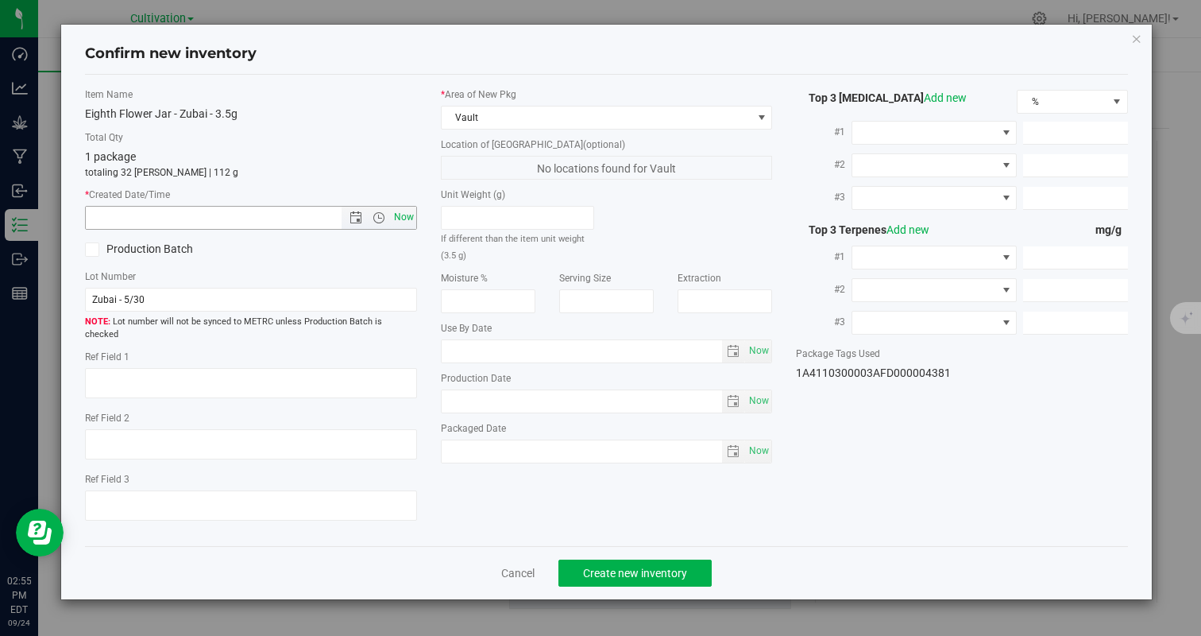
click at [404, 216] on span "Now" at bounding box center [403, 217] width 27 height 23
type input "9/24/2025 2:55 PM"
click at [600, 566] on span "Create new inventory" at bounding box center [635, 572] width 104 height 13
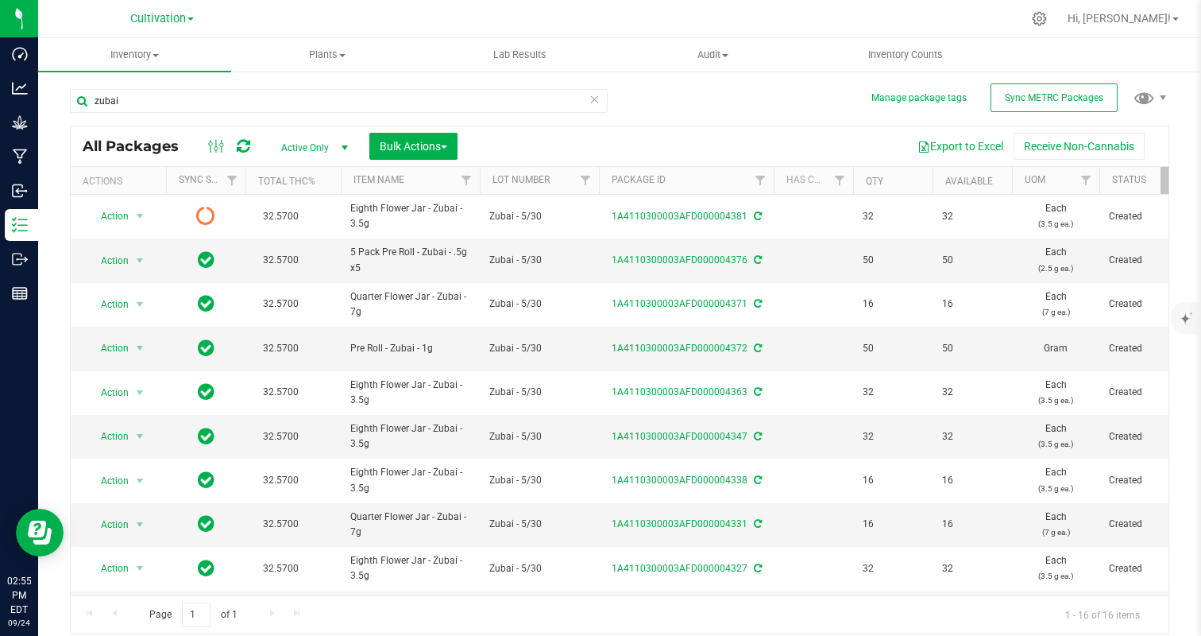
click at [590, 102] on icon at bounding box center [594, 98] width 11 height 19
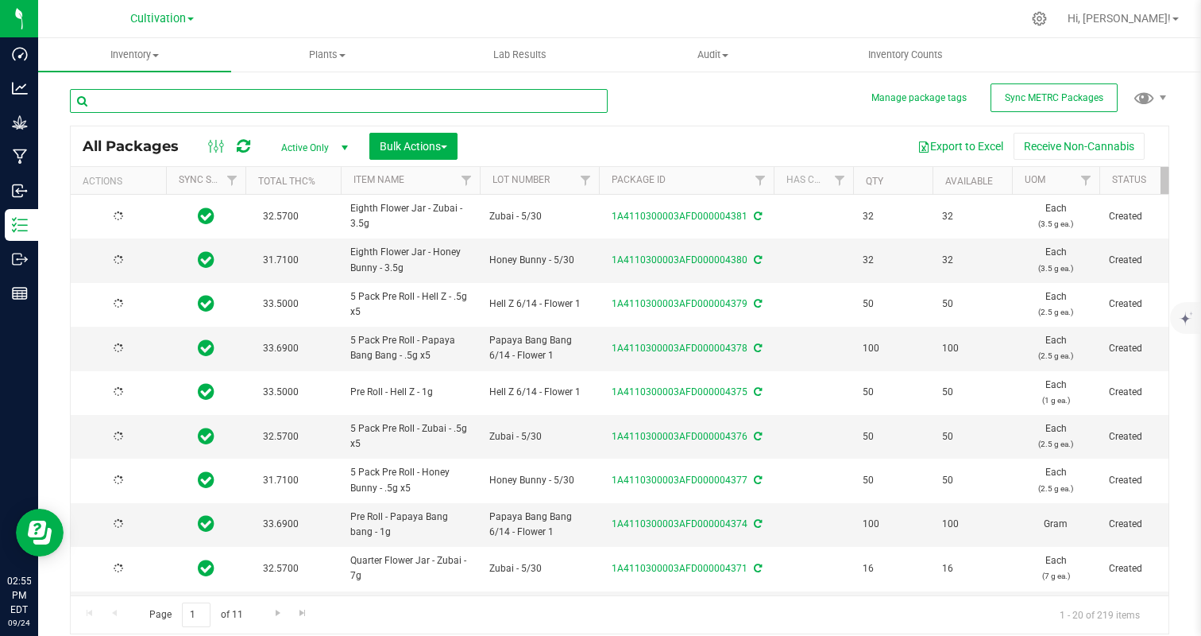
click at [546, 104] on input "text" at bounding box center [339, 101] width 538 height 24
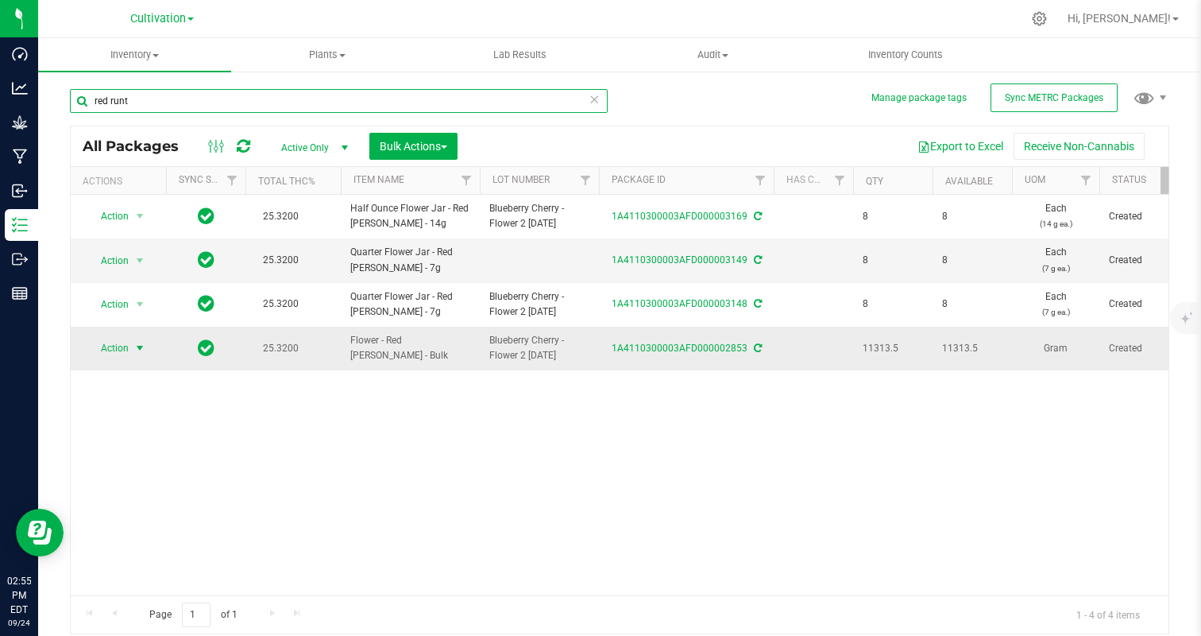
type input "red runt"
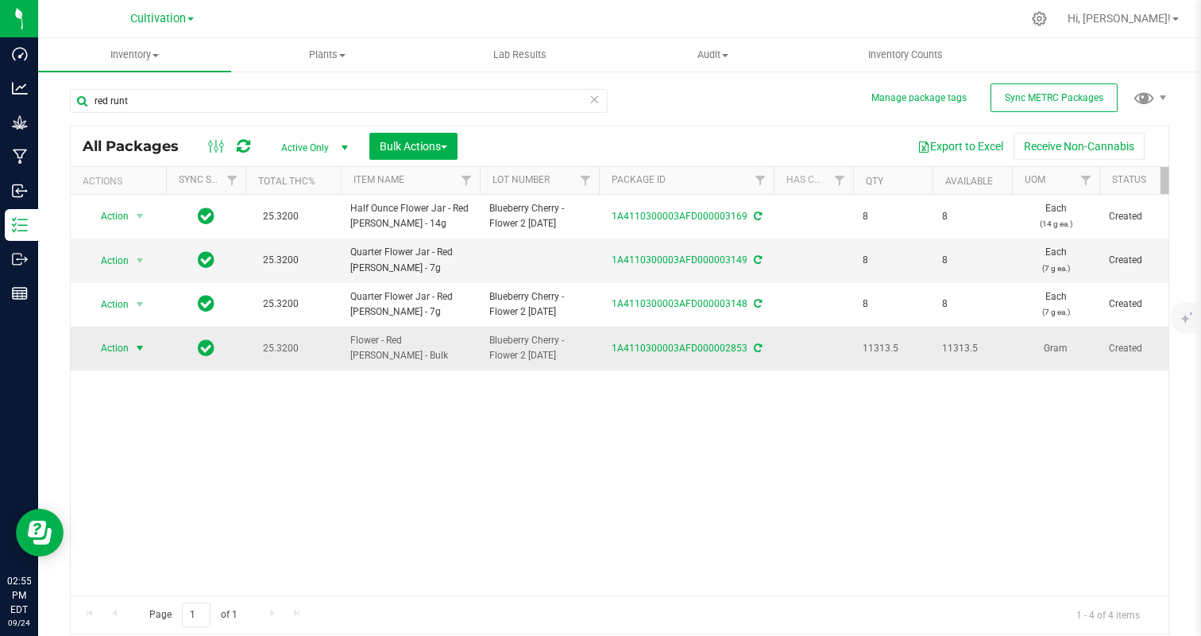
click at [135, 347] on span "select" at bounding box center [139, 348] width 13 height 13
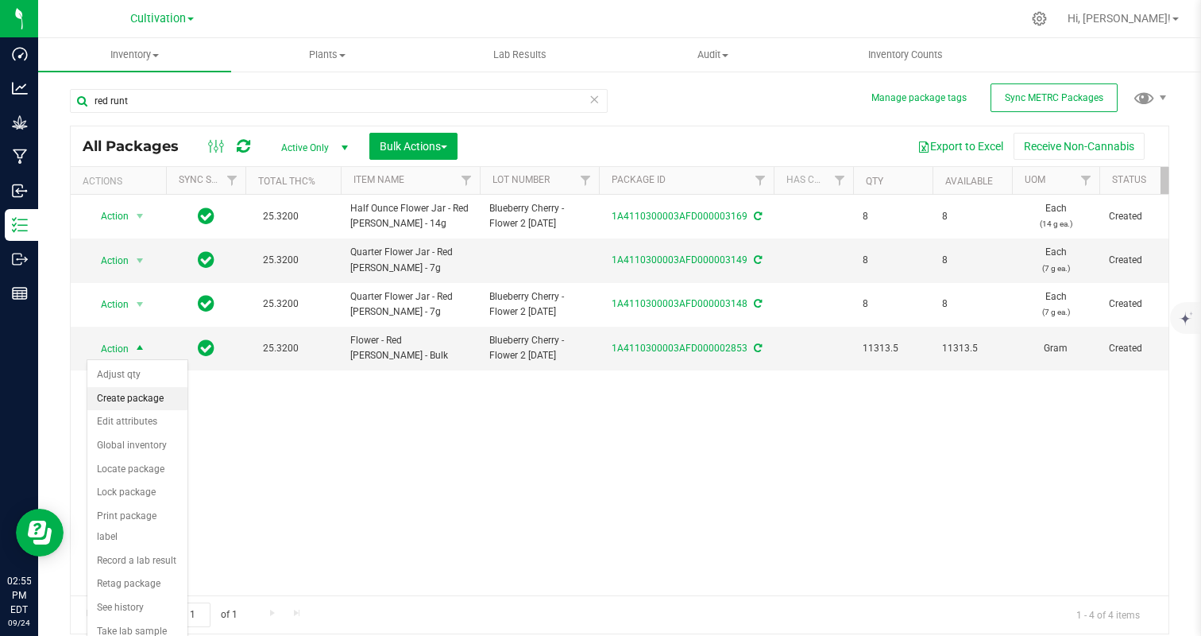
click at [117, 396] on li "Create package" at bounding box center [137, 399] width 100 height 24
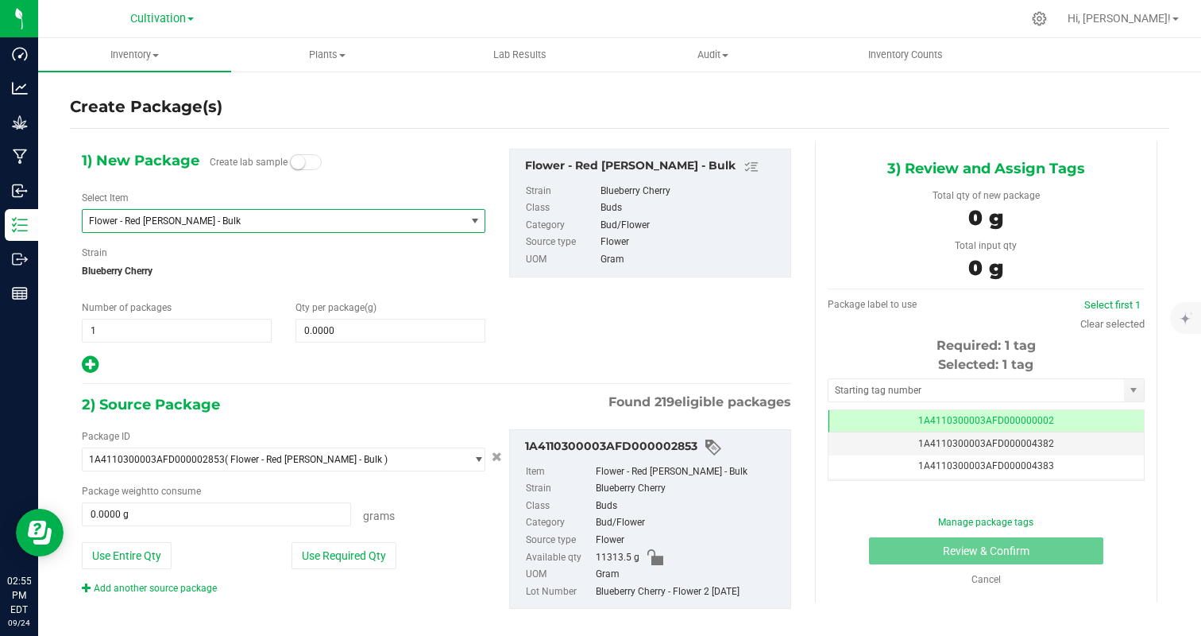
click at [204, 231] on span "Flower - Red [PERSON_NAME] - Bulk" at bounding box center [274, 221] width 382 height 22
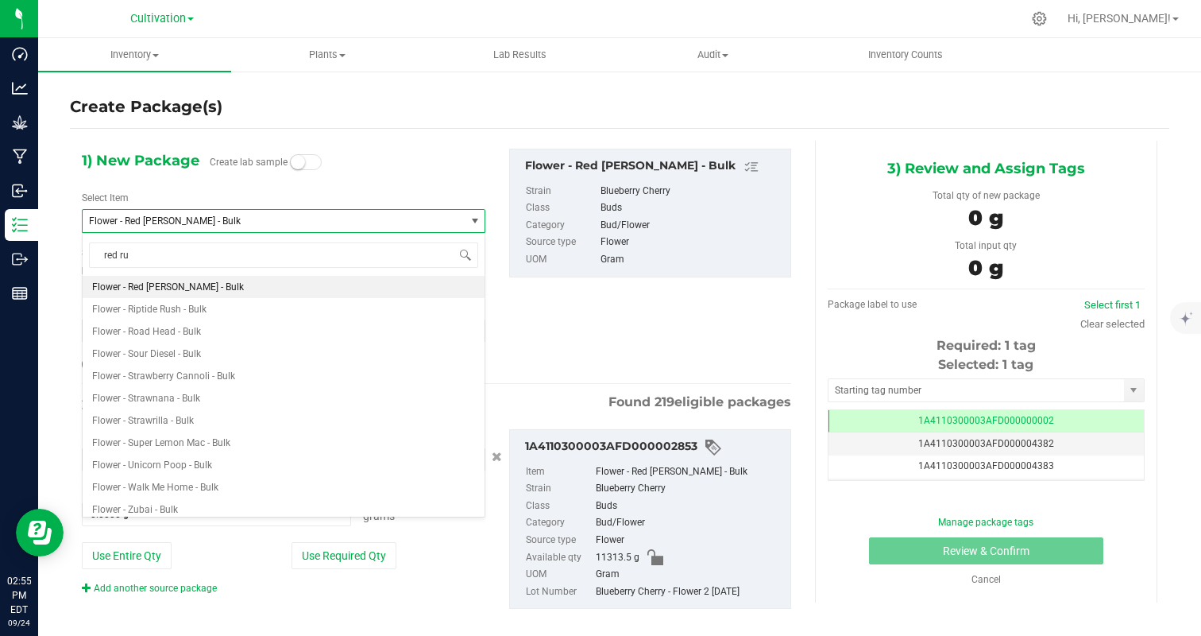
type input "red run"
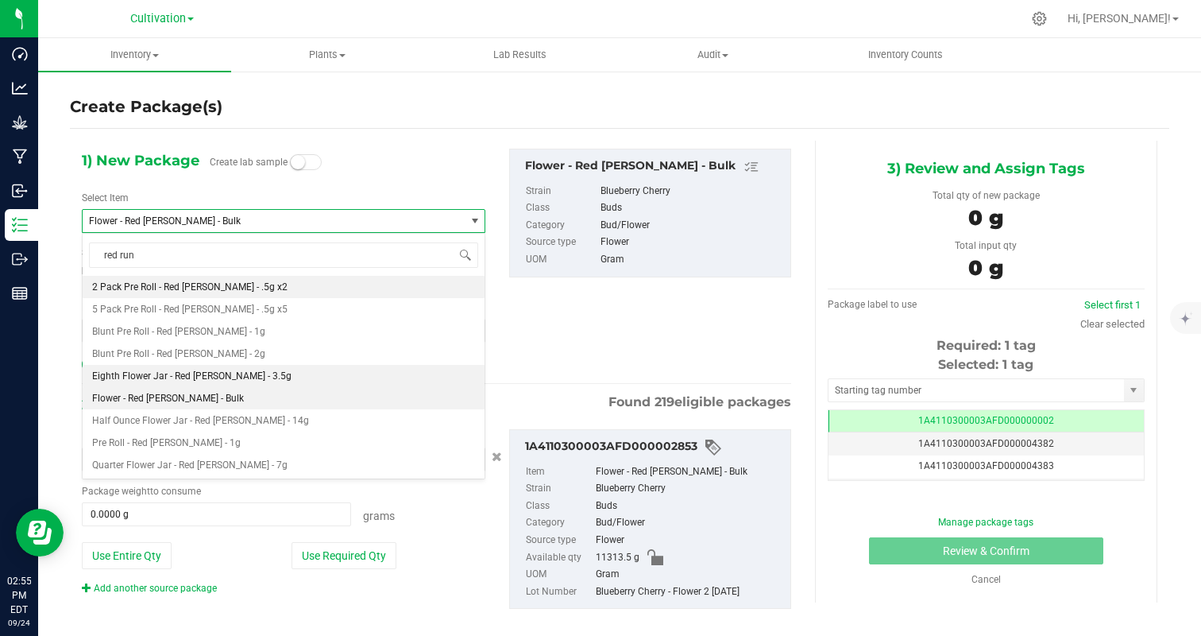
click at [252, 372] on li "Eighth Flower Jar - Red [PERSON_NAME] - 3.5g" at bounding box center [284, 376] width 402 height 22
type input "0"
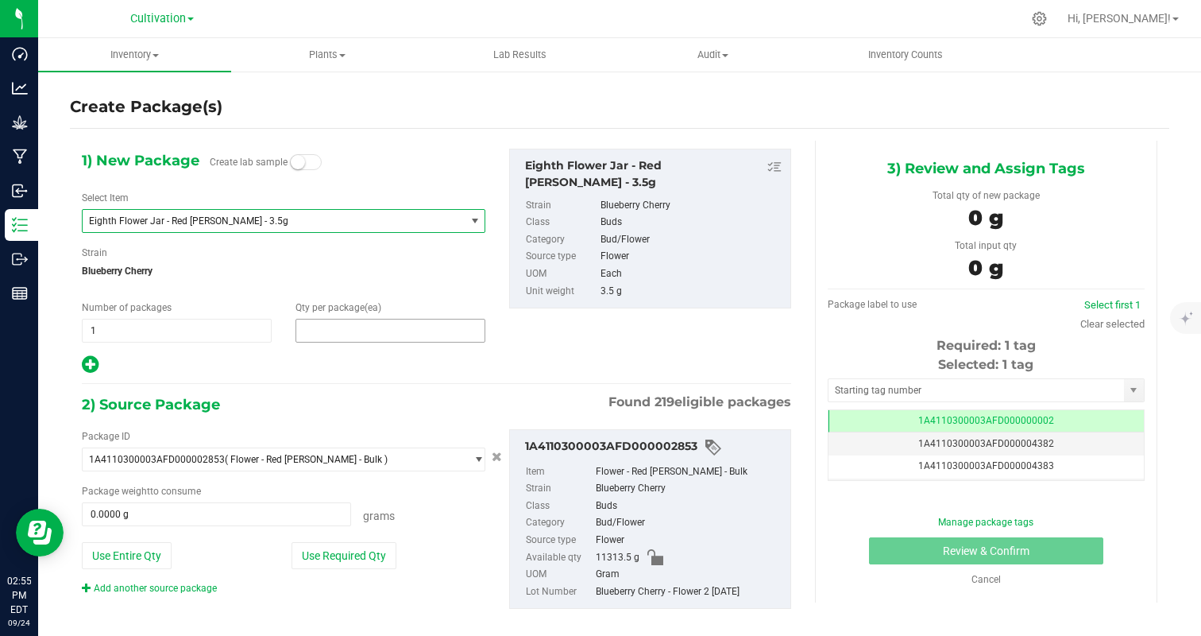
click at [323, 327] on span at bounding box center [391, 331] width 190 height 24
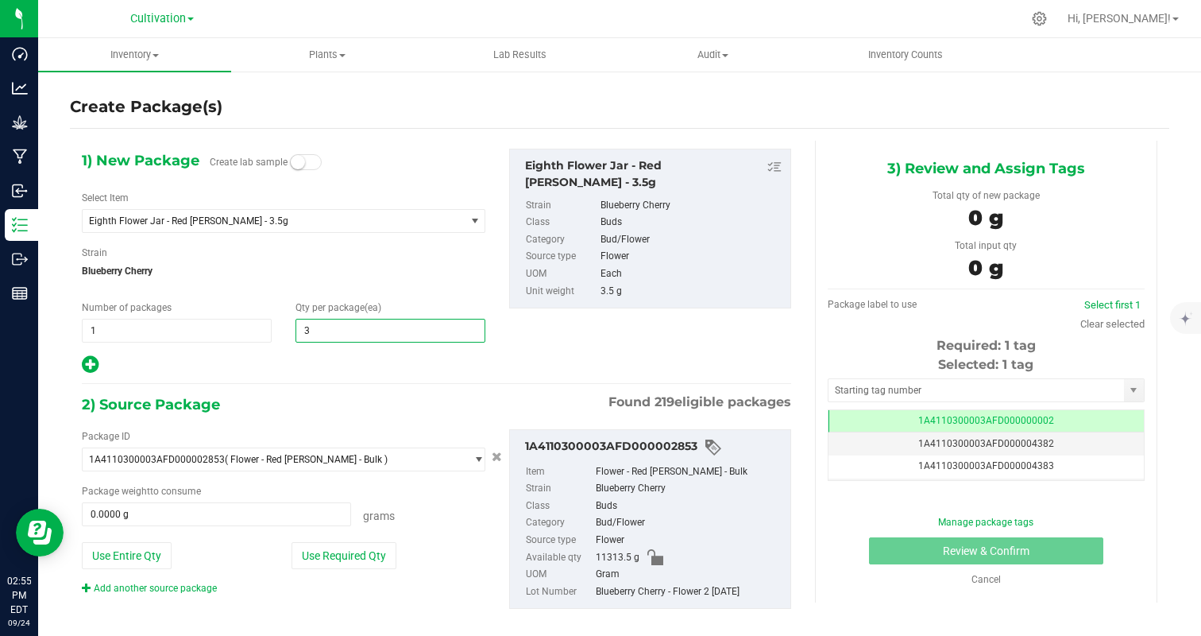
type input "32"
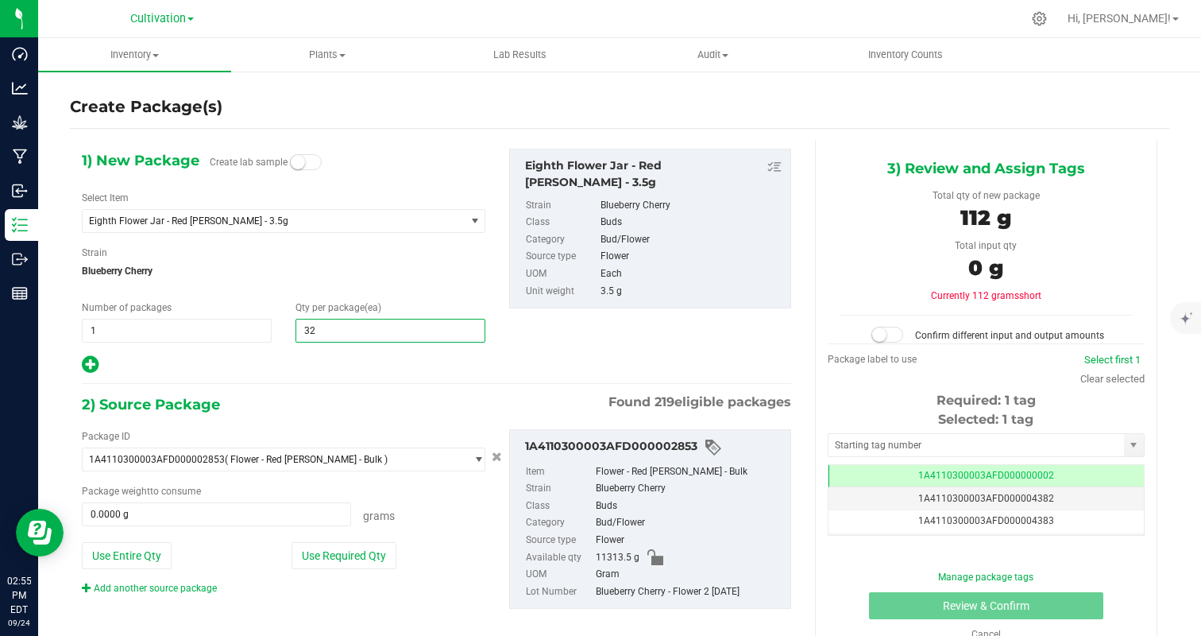
type input "32"
click at [214, 355] on div at bounding box center [284, 364] width 404 height 21
click at [334, 556] on button "Use Required Qty" at bounding box center [344, 555] width 105 height 27
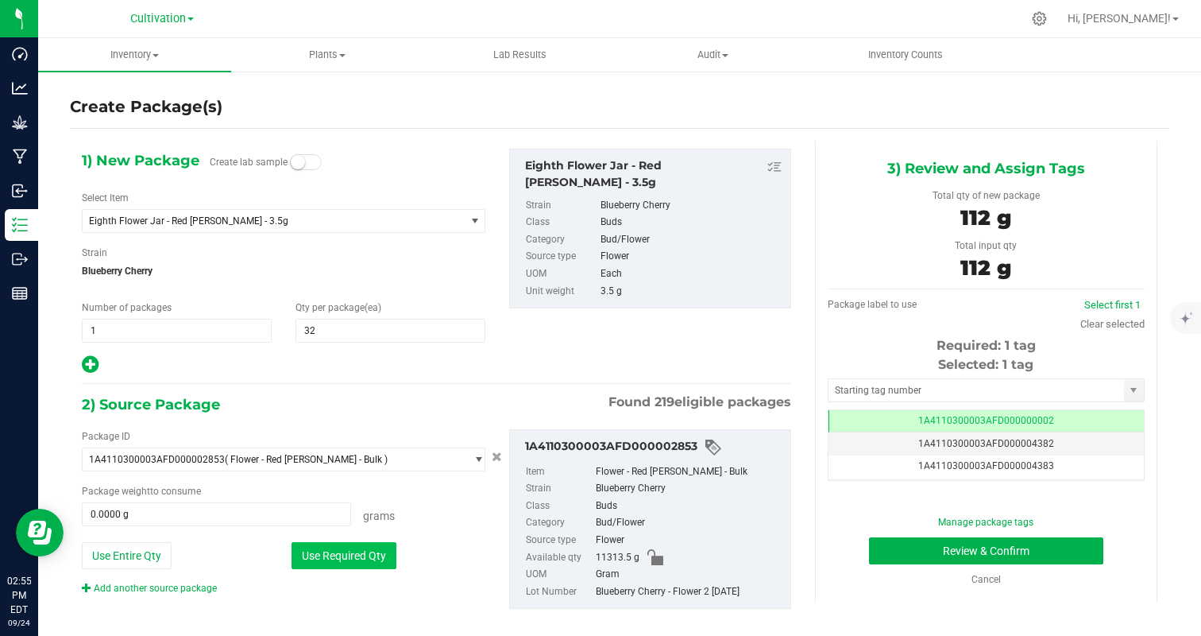
type input "112.0000 g"
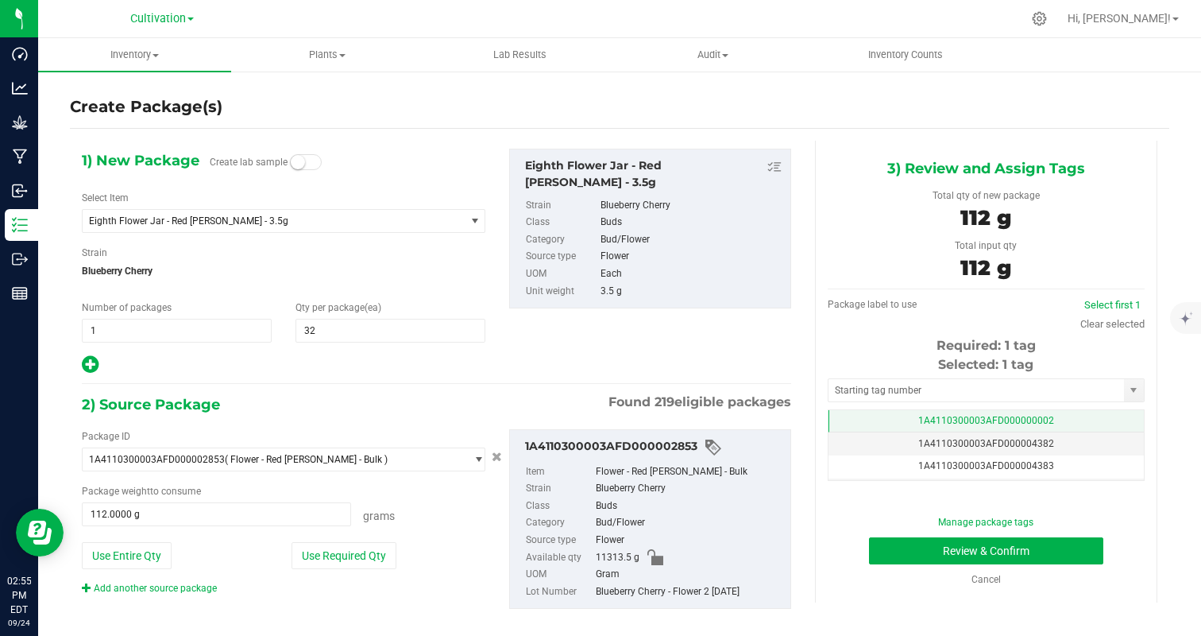
click at [1038, 415] on span "1A4110300003AFD000000002" at bounding box center [986, 420] width 136 height 11
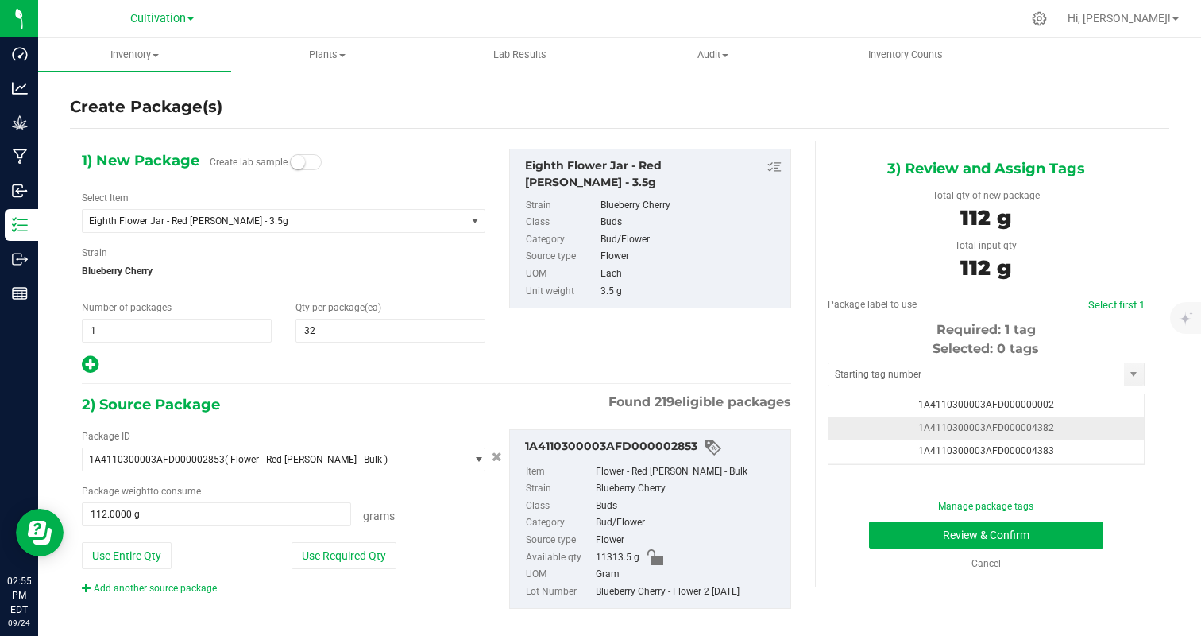
click at [1110, 427] on td "1A4110300003AFD000004382" at bounding box center [986, 428] width 315 height 23
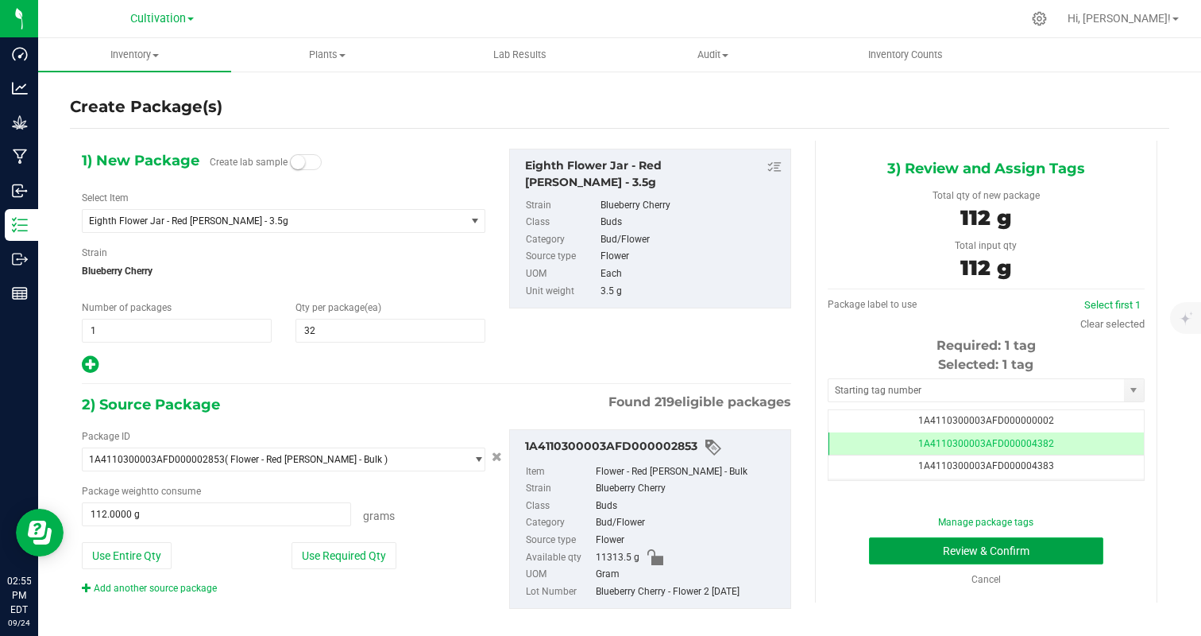
click at [1030, 546] on button "Review & Confirm" at bounding box center [986, 550] width 234 height 27
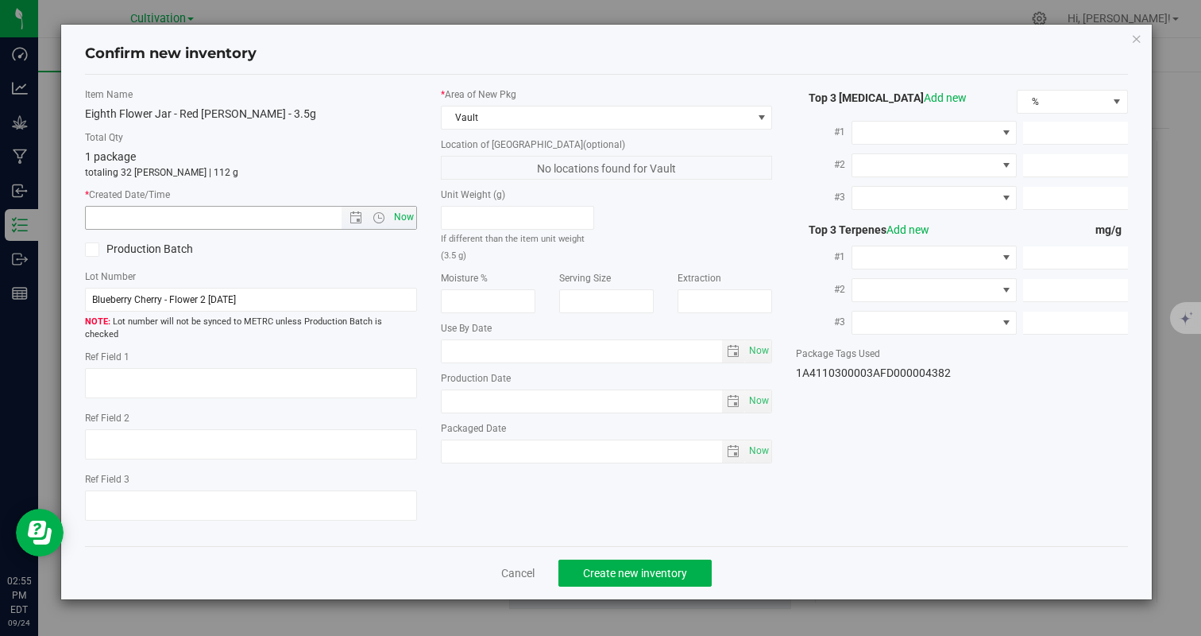
click at [405, 216] on span "Now" at bounding box center [403, 217] width 27 height 23
type input "9/24/2025 2:55 PM"
click at [613, 566] on span "Create new inventory" at bounding box center [635, 572] width 104 height 13
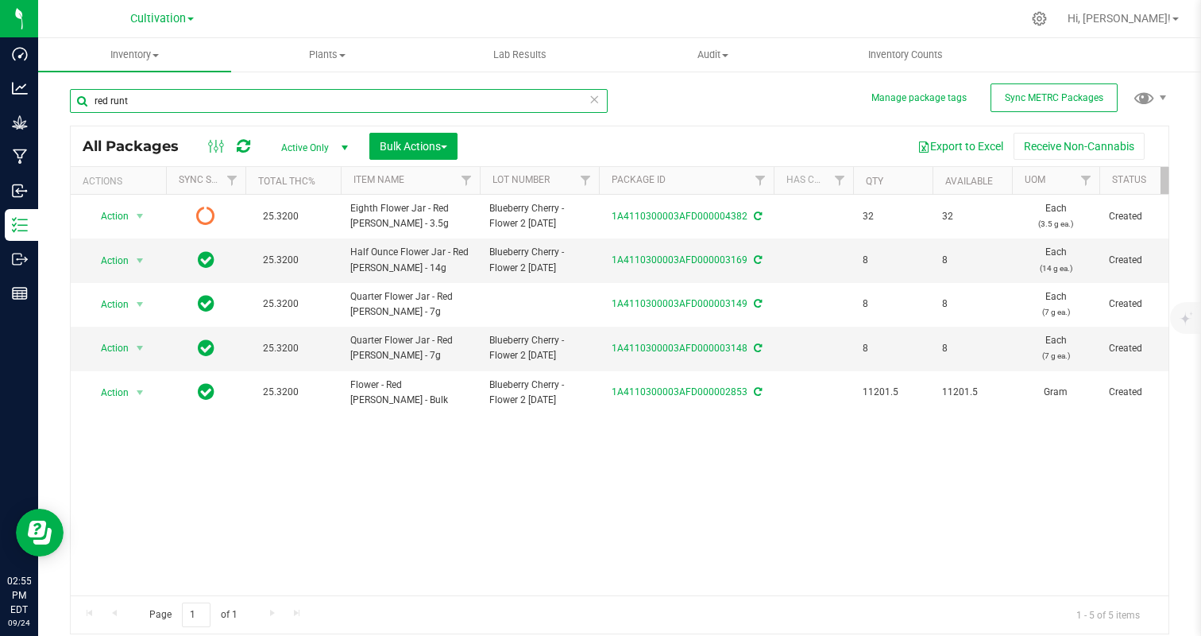
click at [218, 105] on input "red runt" at bounding box center [339, 101] width 538 height 24
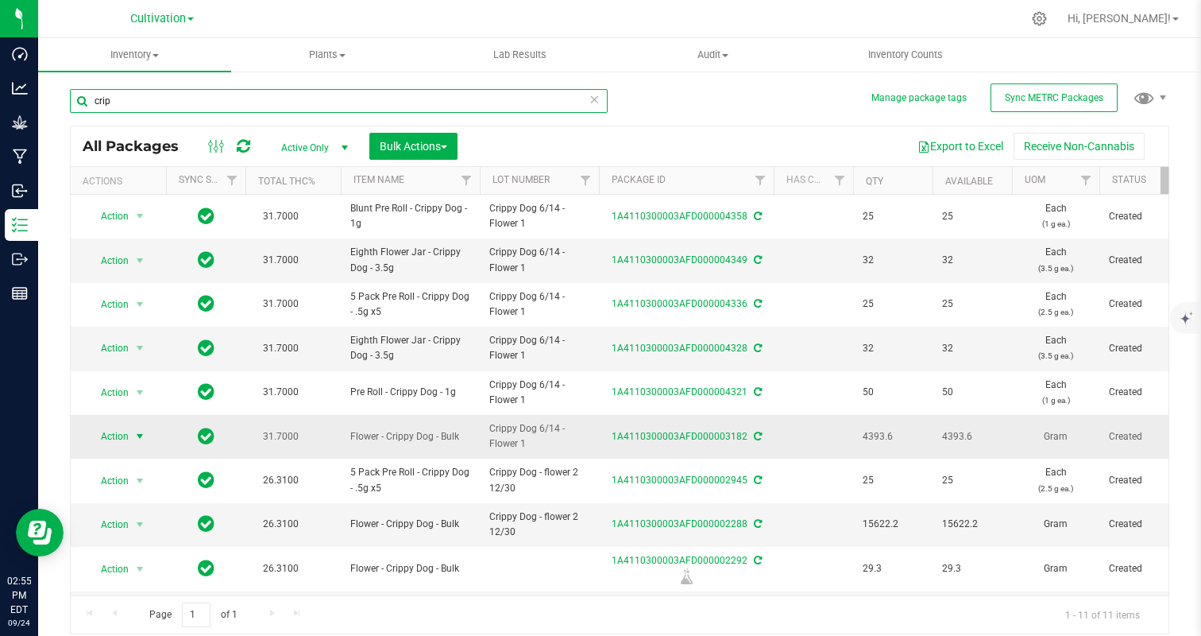
type input "crip"
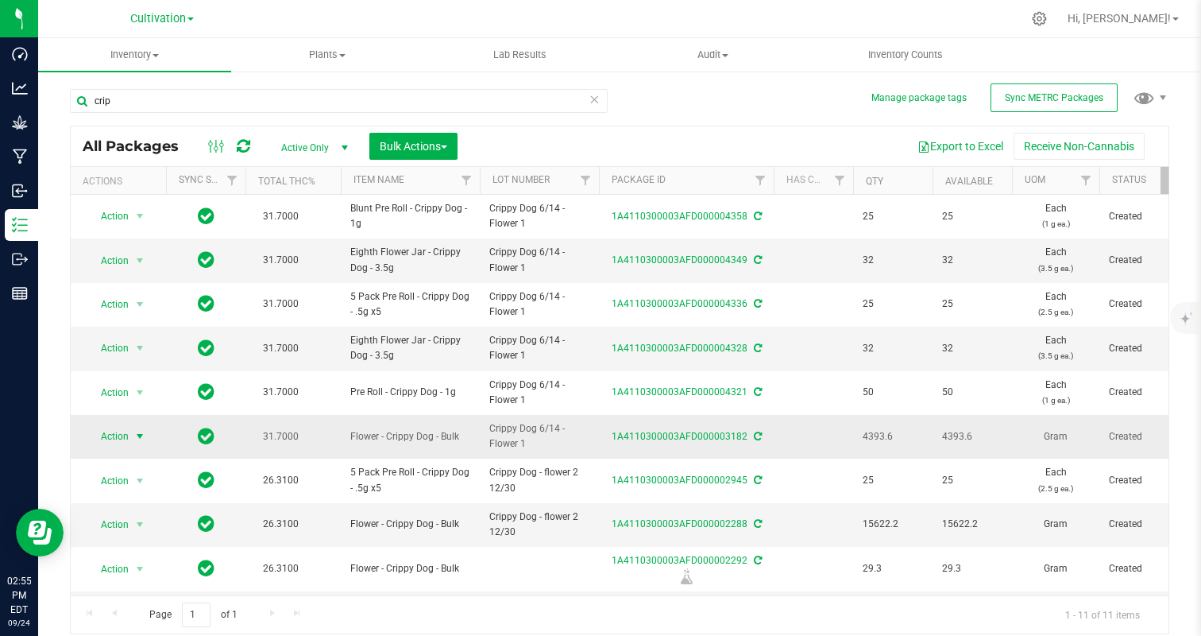
click at [122, 438] on span "Action" at bounding box center [108, 436] width 43 height 22
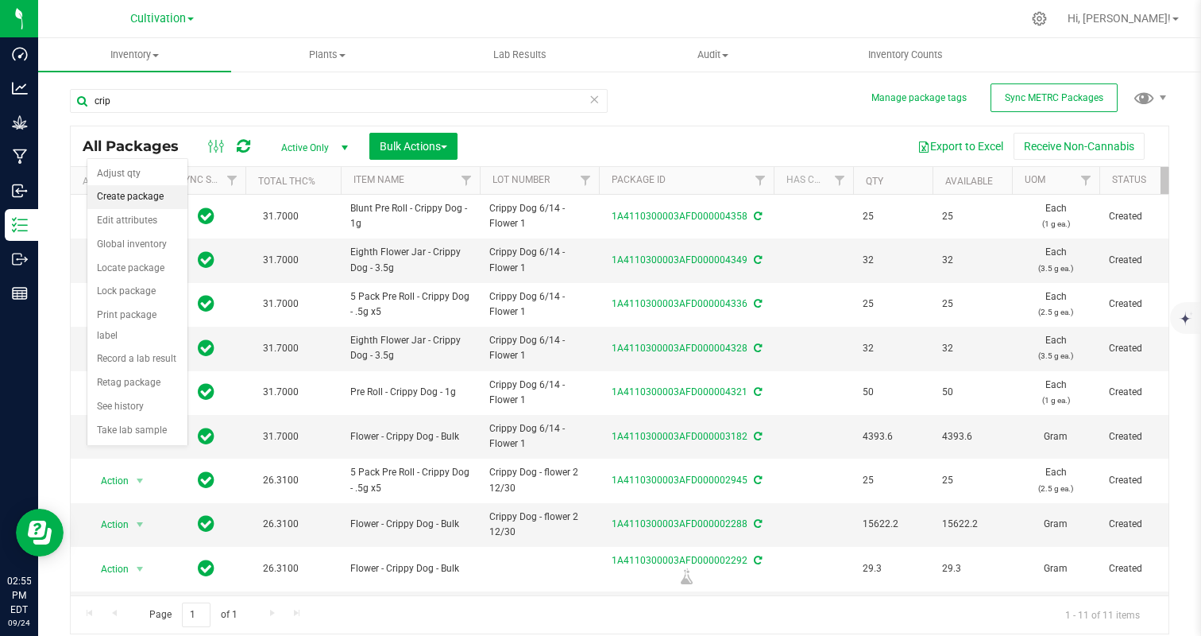
click at [133, 195] on li "Create package" at bounding box center [137, 197] width 100 height 24
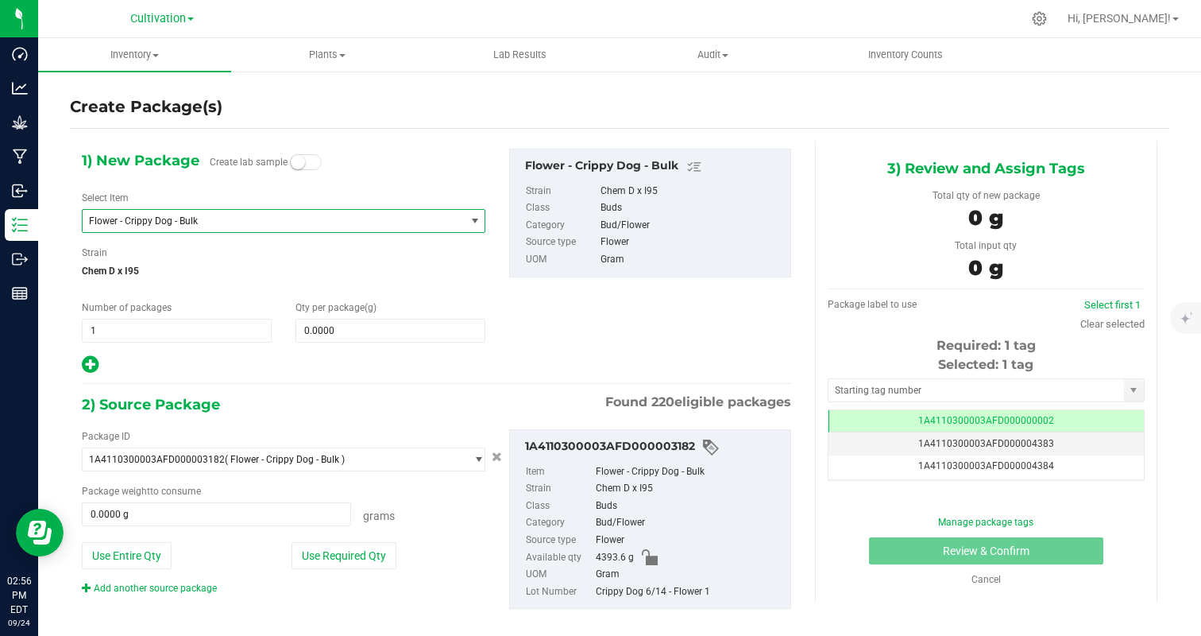
click at [130, 215] on span "Flower - Crippy Dog - Bulk" at bounding box center [266, 220] width 355 height 11
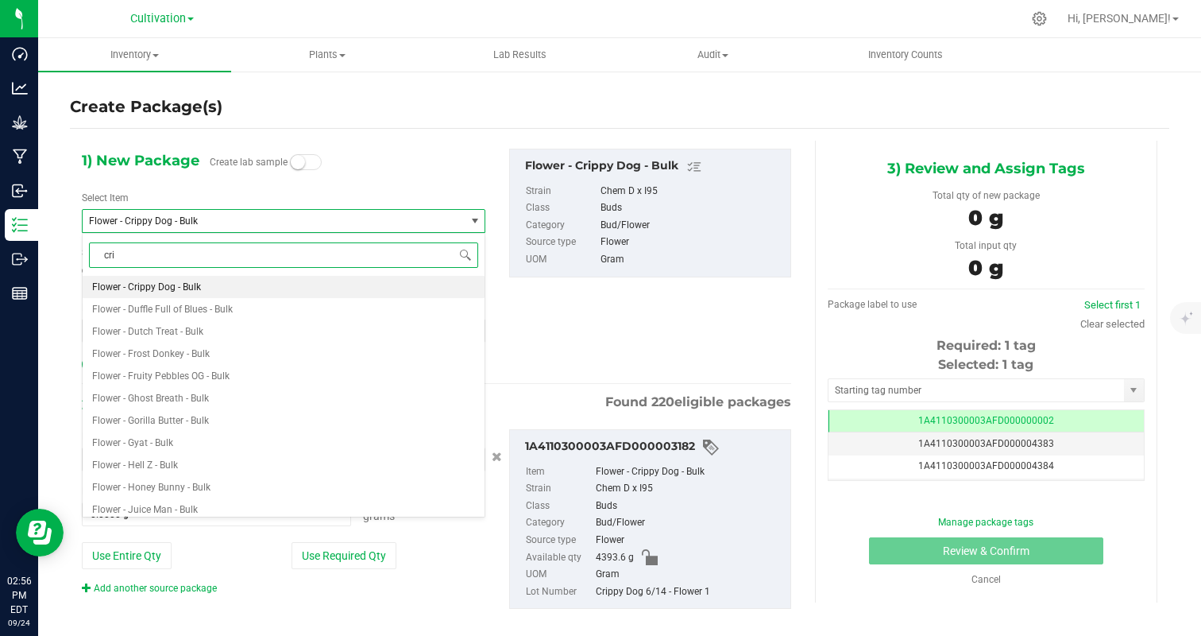
type input "crip"
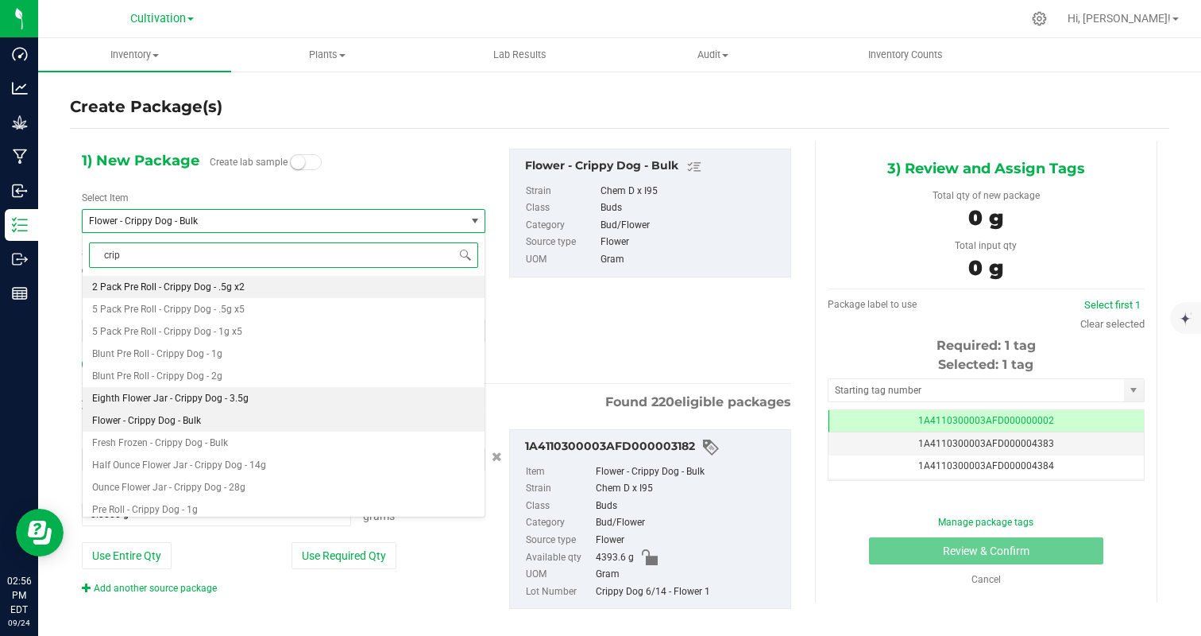
click at [186, 392] on li "Eighth Flower Jar - Crippy Dog - 3.5g" at bounding box center [284, 398] width 402 height 22
type input "0"
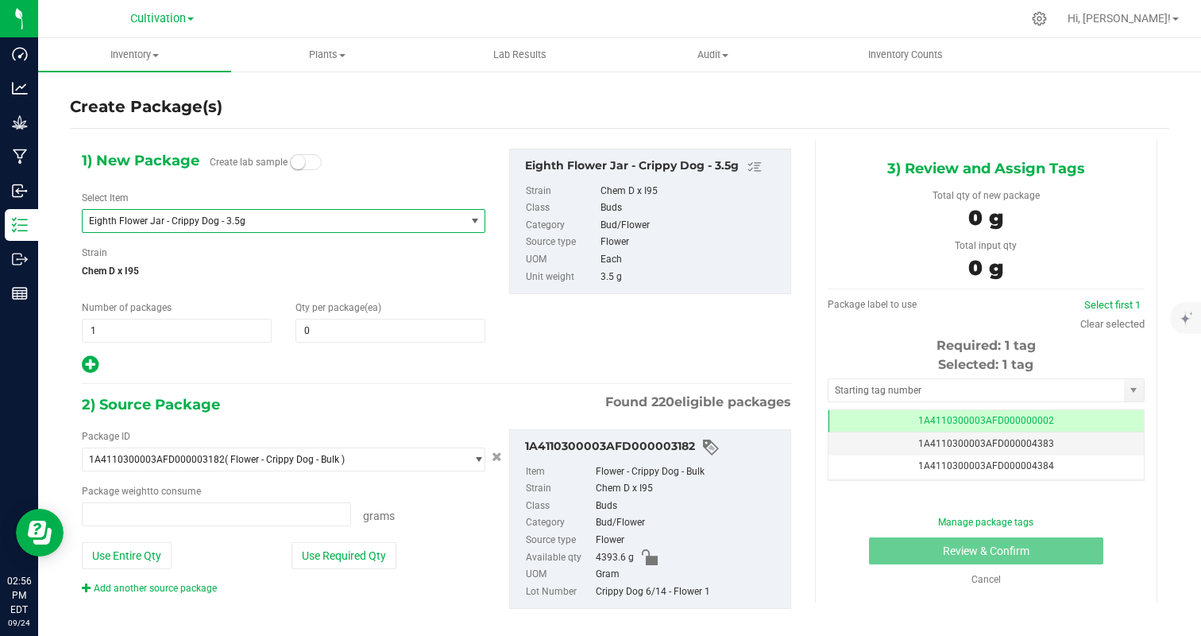
type input "0.0000 g"
click at [325, 311] on span "Qty per package (ea)" at bounding box center [339, 307] width 86 height 11
click at [319, 333] on span at bounding box center [391, 331] width 190 height 24
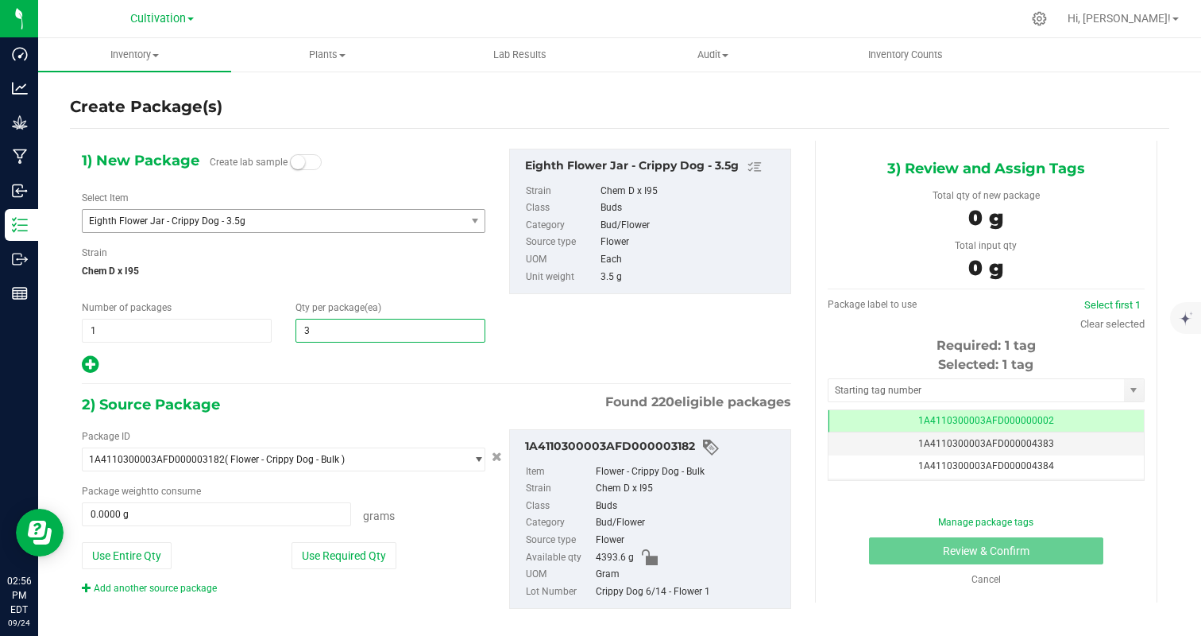
type input "32"
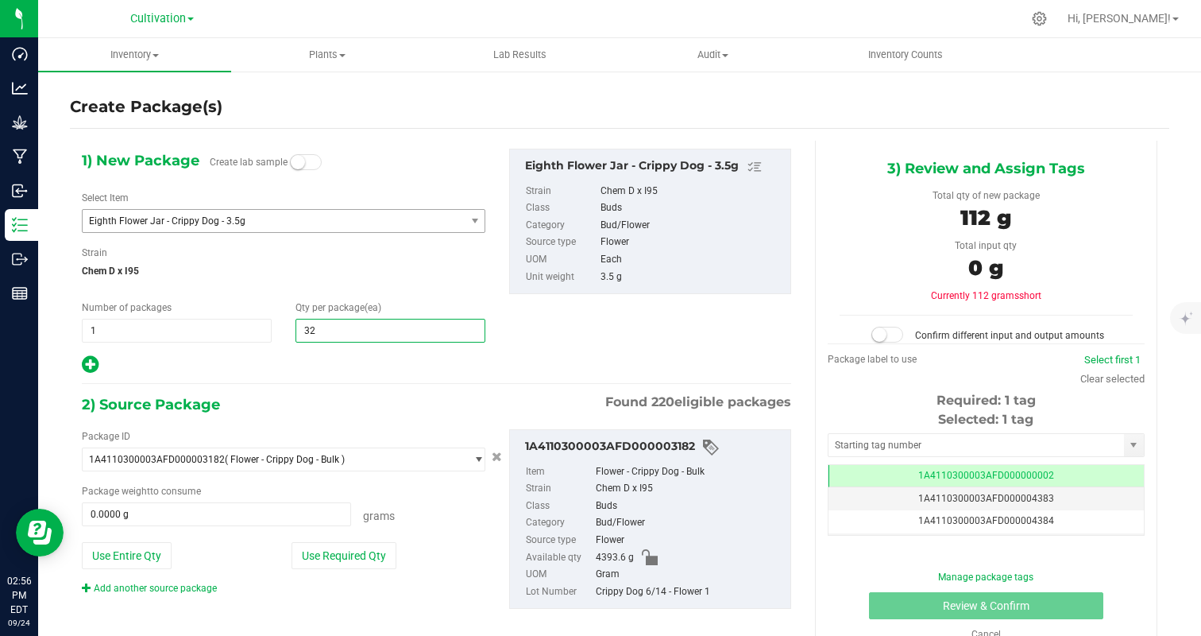
type input "32"
click at [276, 378] on div "1) New Package Create lab sample Select Item Eighth Flower Jar - Crippy Dog - 3…" at bounding box center [436, 392] width 733 height 502
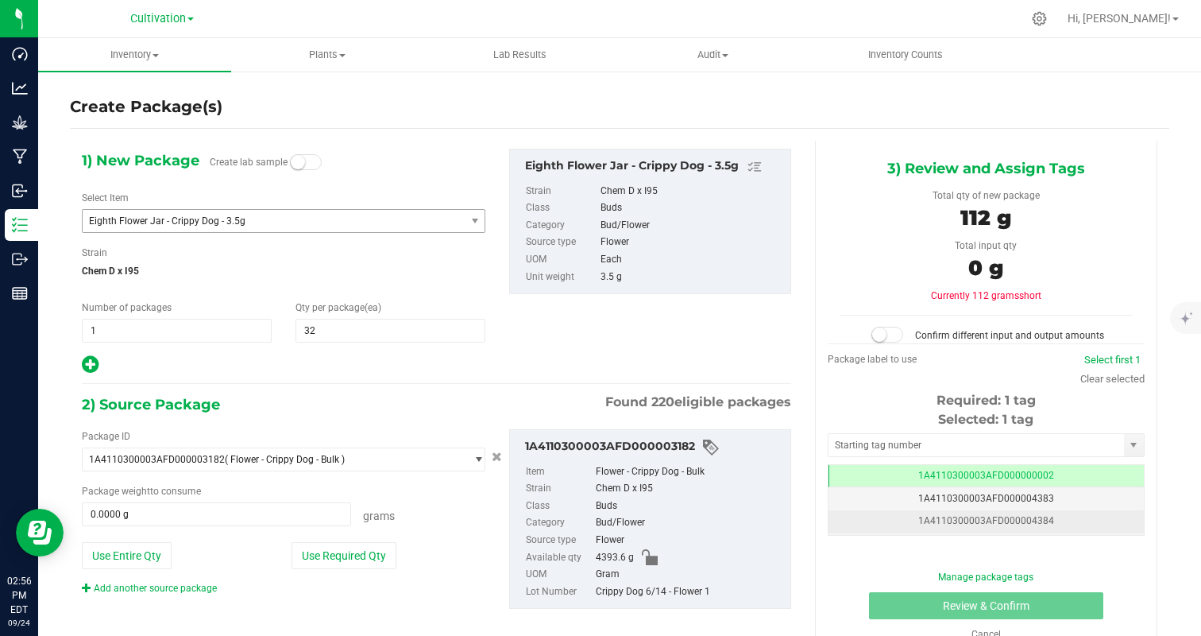
click at [335, 562] on button "Use Required Qty" at bounding box center [344, 555] width 105 height 27
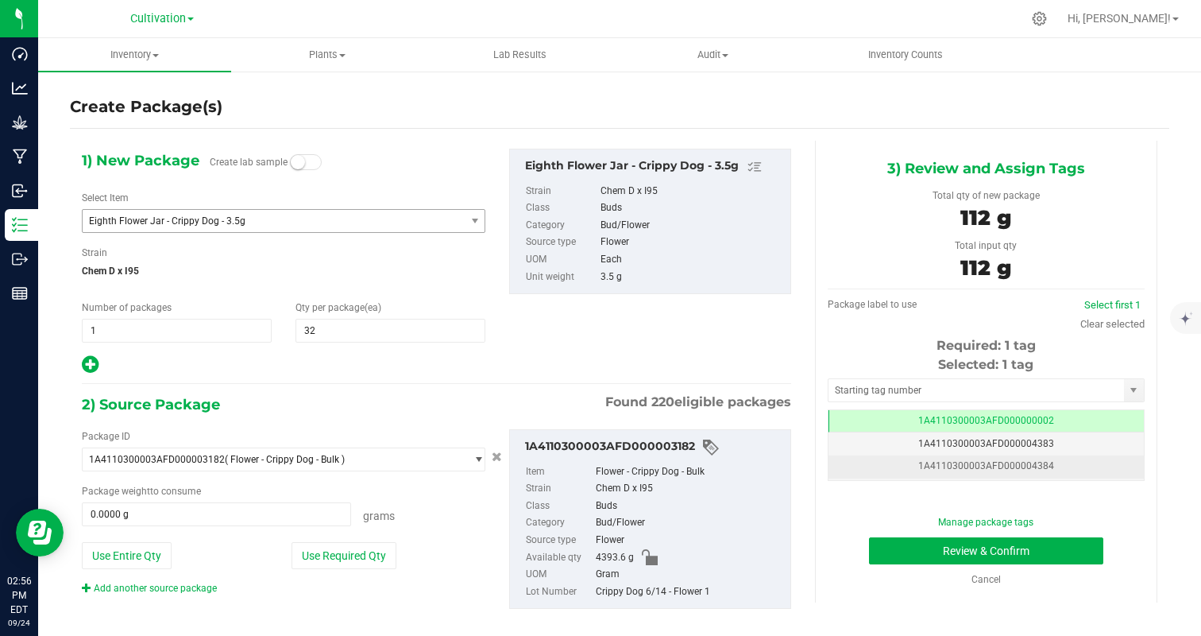
type input "112.0000 g"
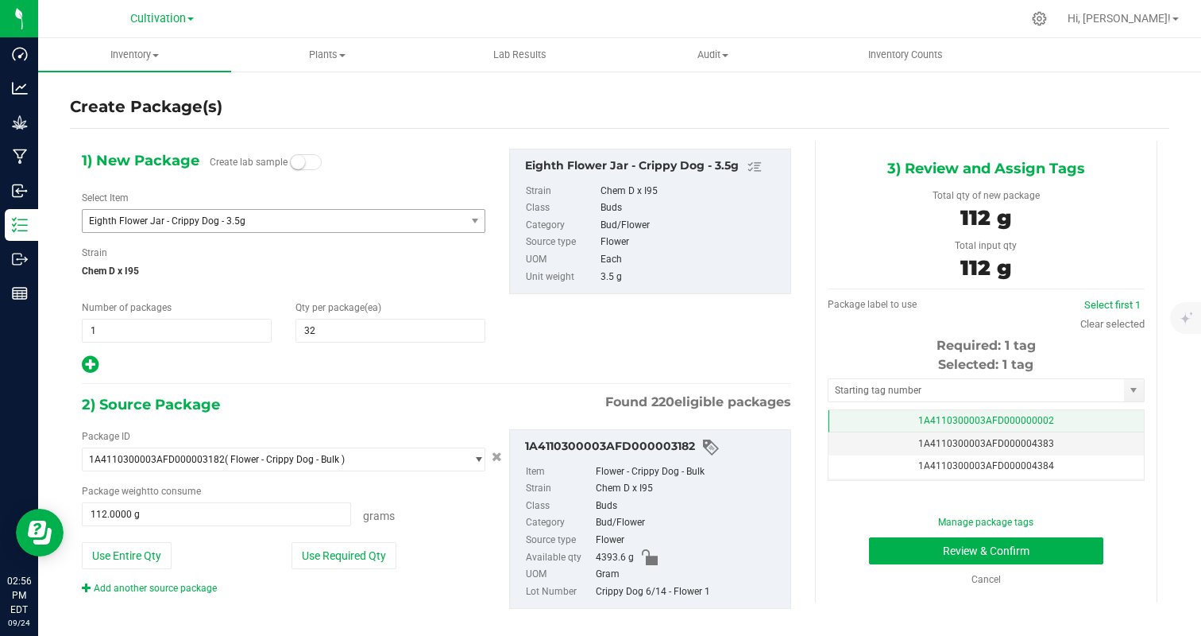
click at [1057, 424] on td "1A4110300003AFD000000002" at bounding box center [986, 421] width 315 height 23
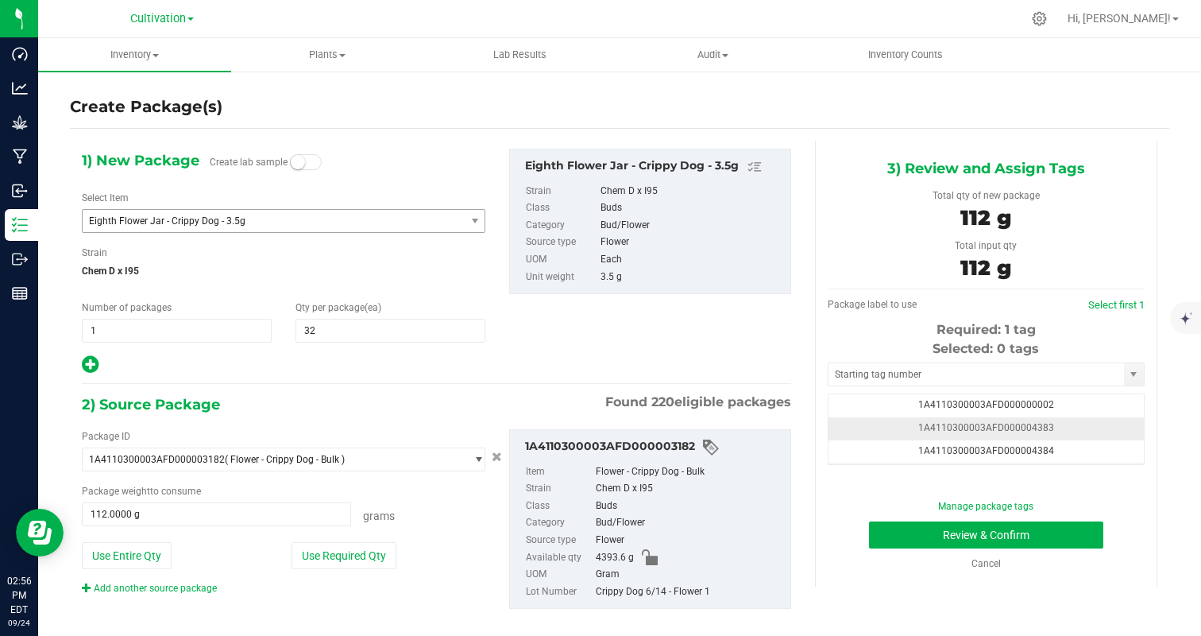
click at [1067, 427] on td "1A4110300003AFD000004383" at bounding box center [986, 428] width 315 height 23
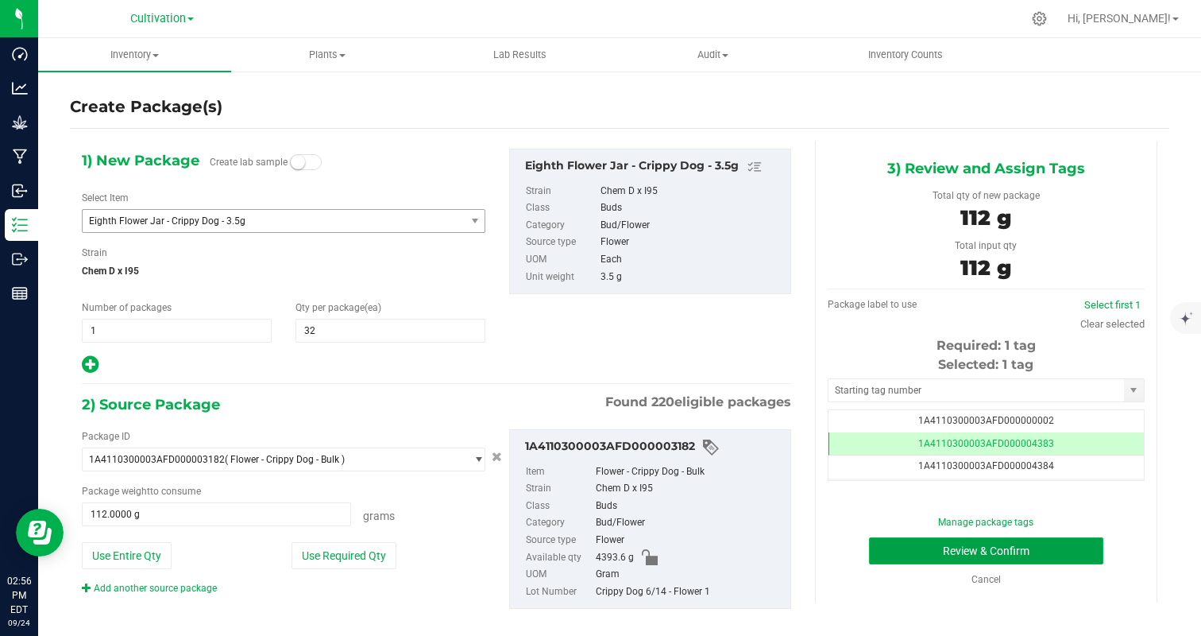
click at [1055, 547] on button "Review & Confirm" at bounding box center [986, 550] width 234 height 27
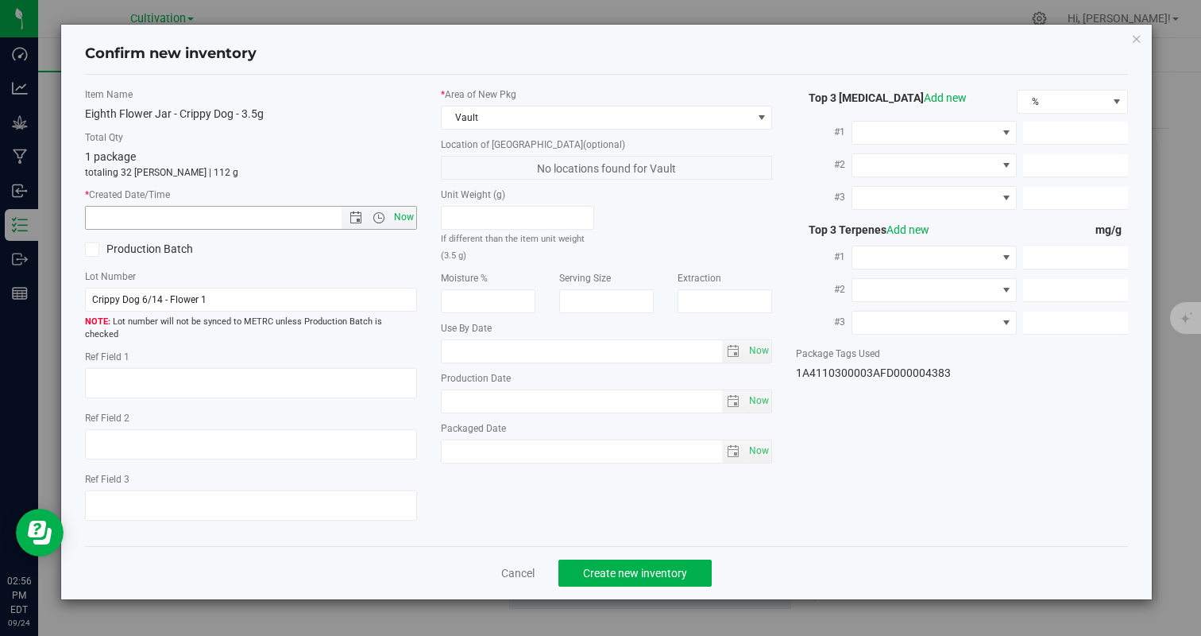
click at [394, 212] on span "Now" at bounding box center [403, 217] width 27 height 23
type input "9/24/2025 2:56 PM"
click at [651, 559] on button "Create new inventory" at bounding box center [634, 572] width 153 height 27
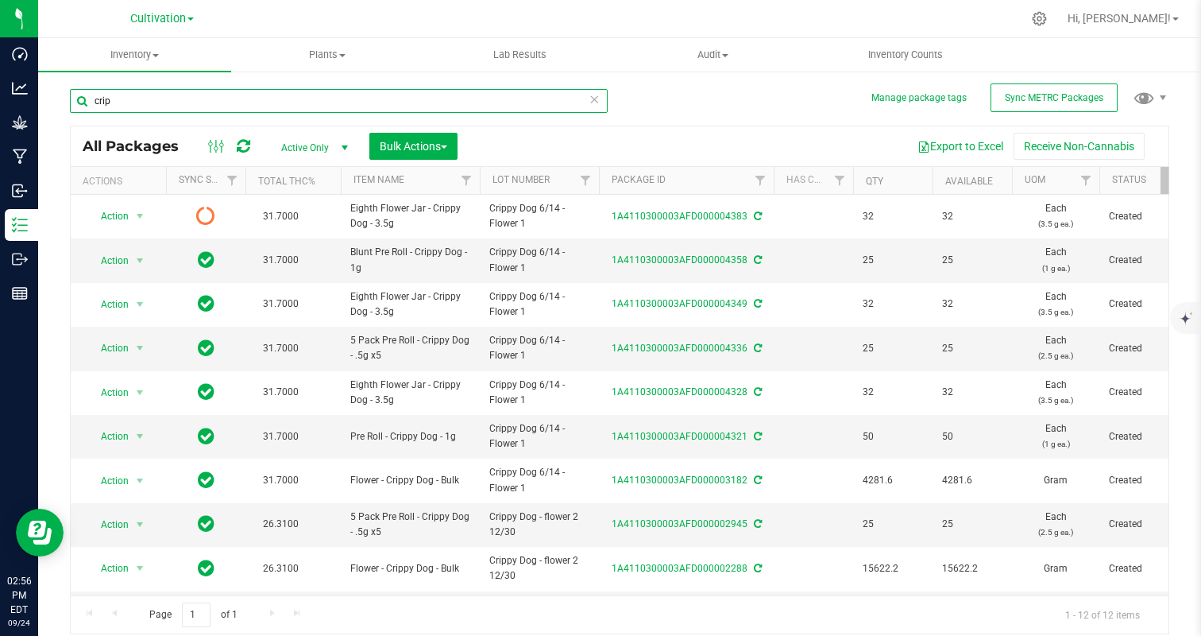
click at [242, 109] on input "crip" at bounding box center [339, 101] width 538 height 24
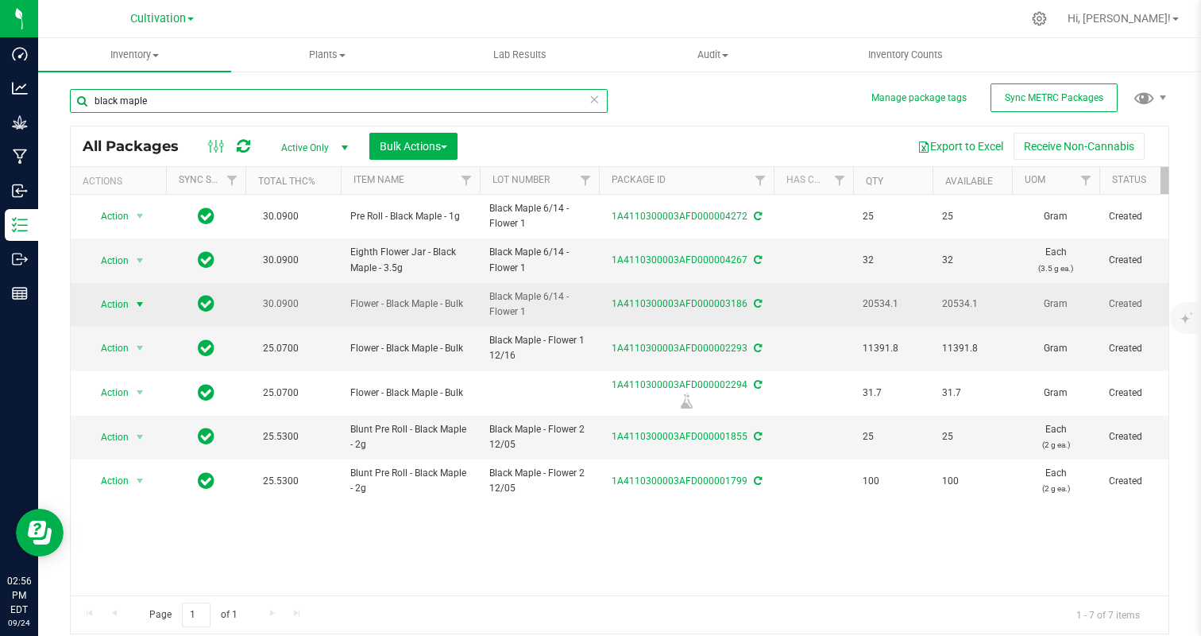
type input "black maple"
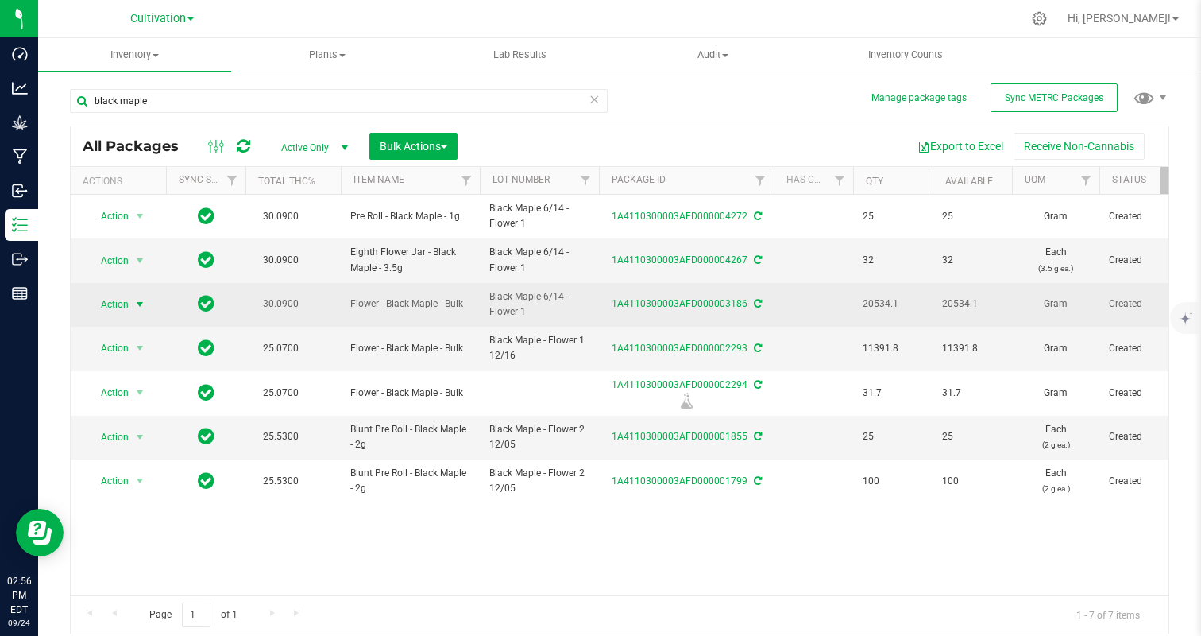
click at [137, 311] on span "select" at bounding box center [140, 304] width 20 height 22
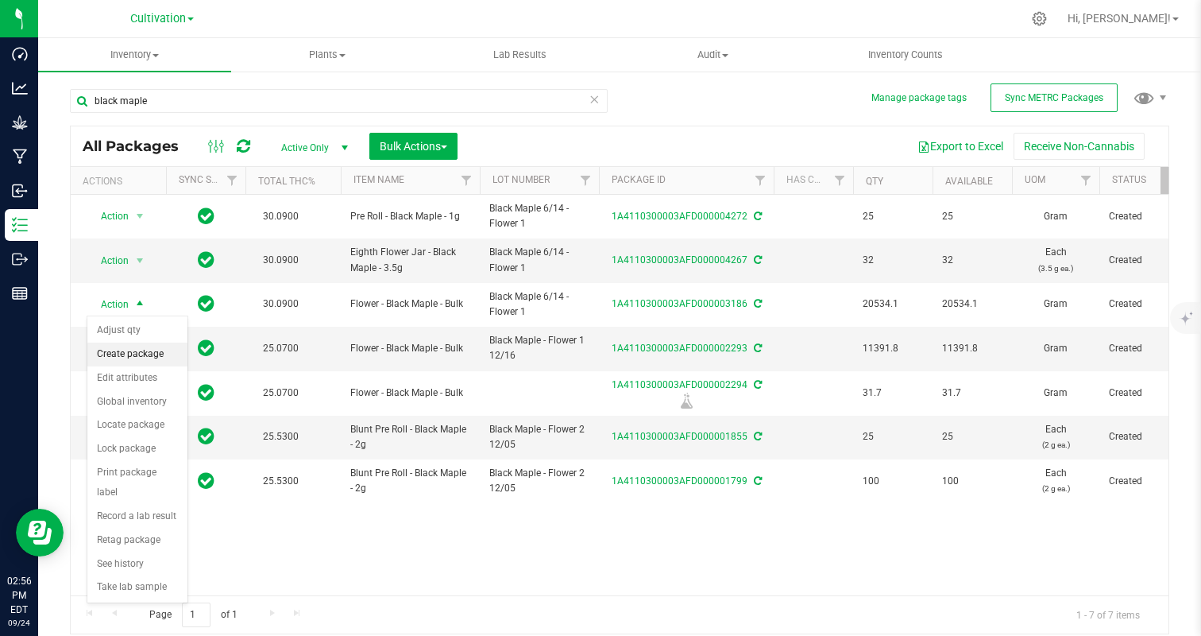
click at [119, 360] on li "Create package" at bounding box center [137, 354] width 100 height 24
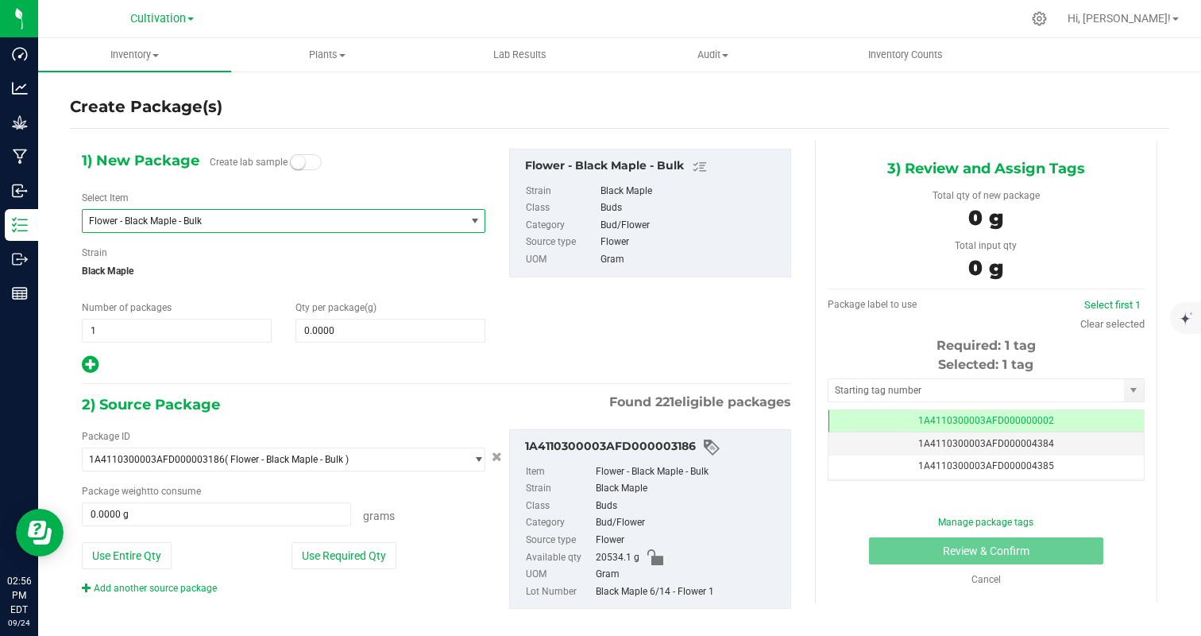
click at [164, 215] on span "Flower - Black Maple - Bulk" at bounding box center [266, 220] width 355 height 11
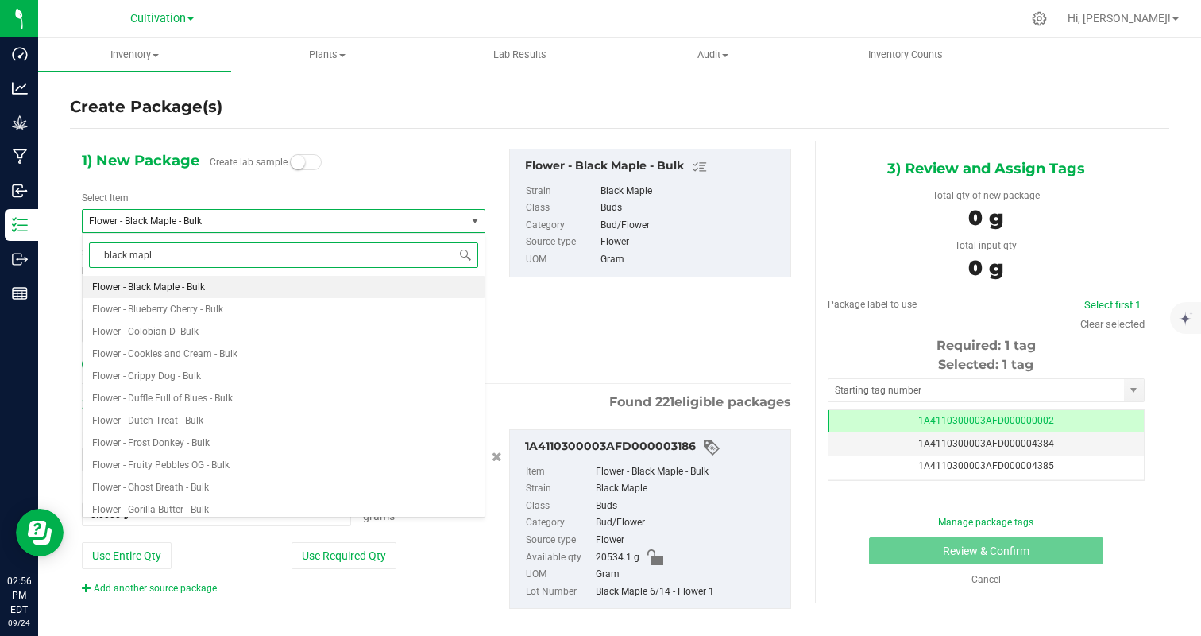
type input "black maple"
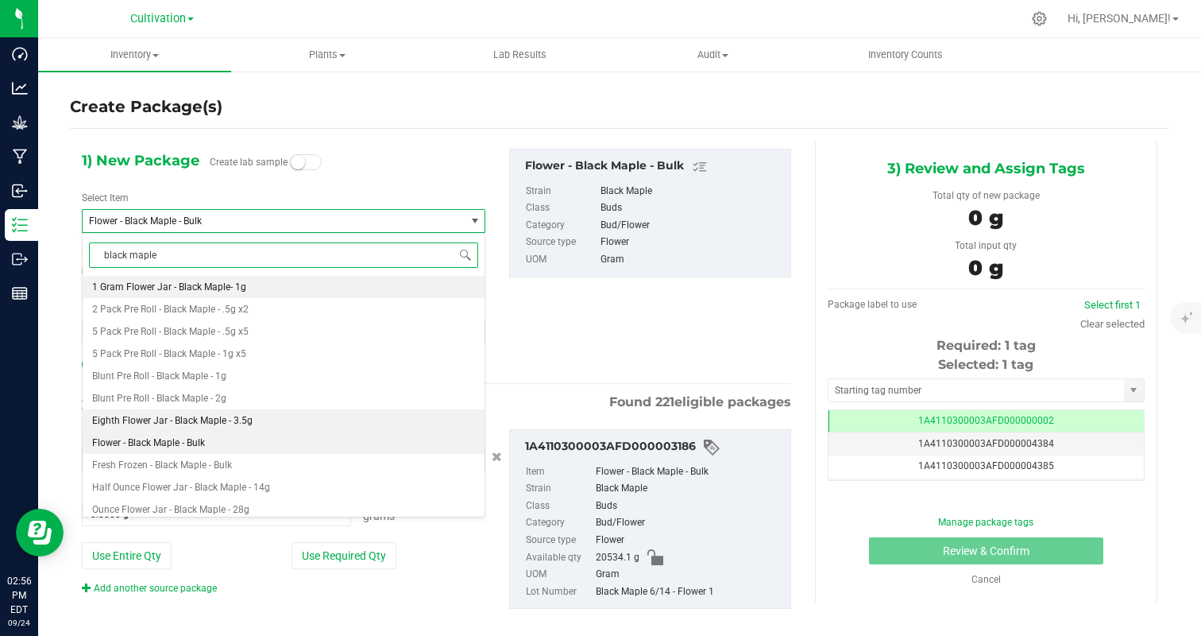
click at [194, 415] on span "Eighth Flower Jar - Black Maple - 3.5g" at bounding box center [172, 420] width 160 height 11
type input "0"
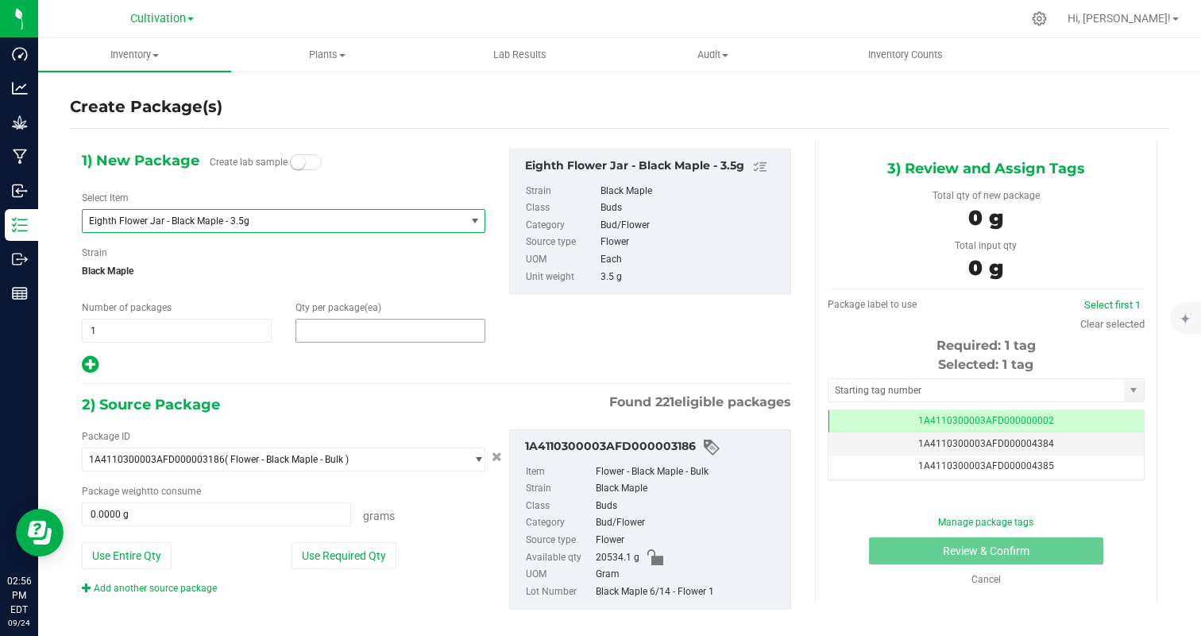
click at [342, 334] on span at bounding box center [391, 331] width 190 height 24
type input "32"
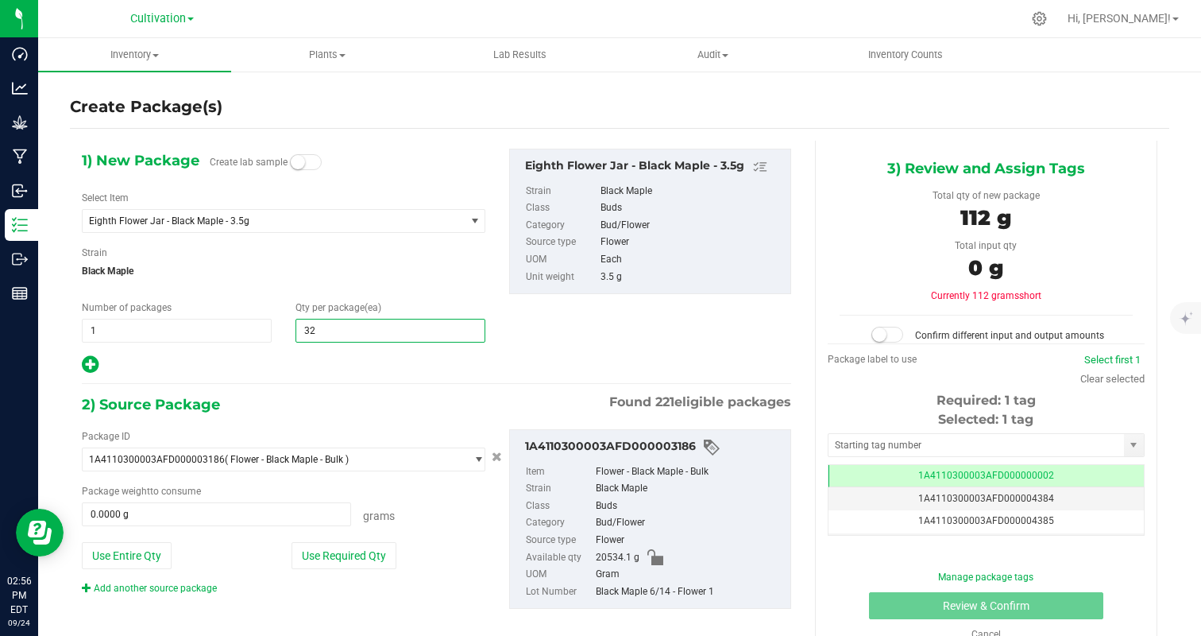
type input "32"
click at [299, 372] on div at bounding box center [284, 364] width 404 height 21
click at [342, 555] on button "Use Required Qty" at bounding box center [344, 555] width 105 height 27
type input "112.0000 g"
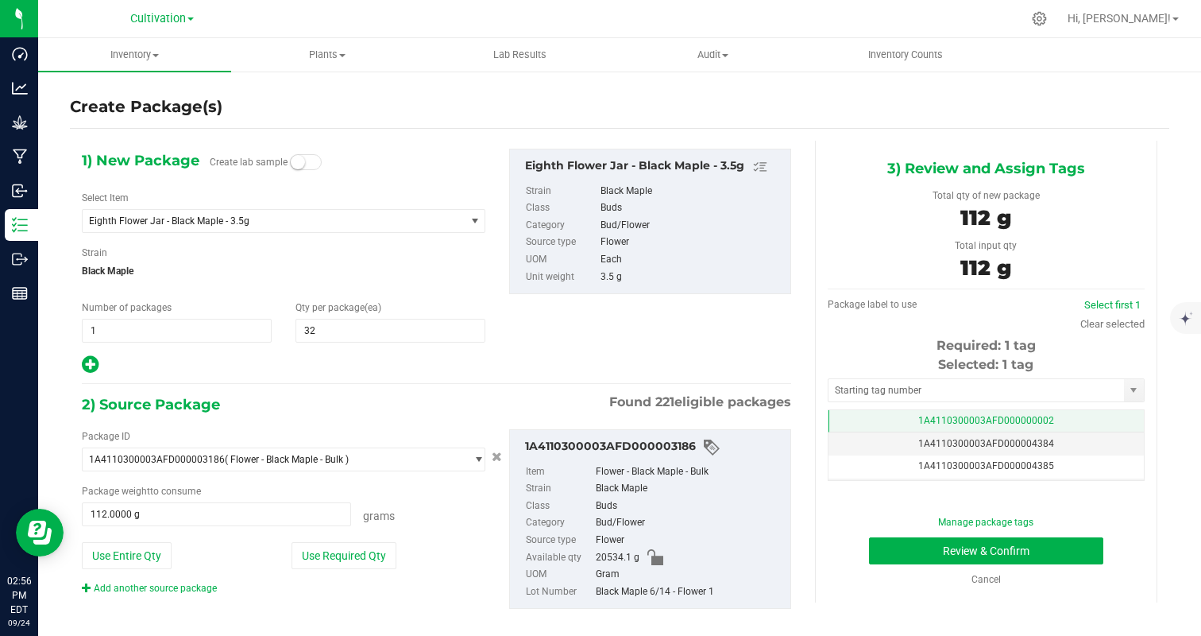
click at [1068, 415] on td "1A4110300003AFD000000002" at bounding box center [986, 421] width 315 height 23
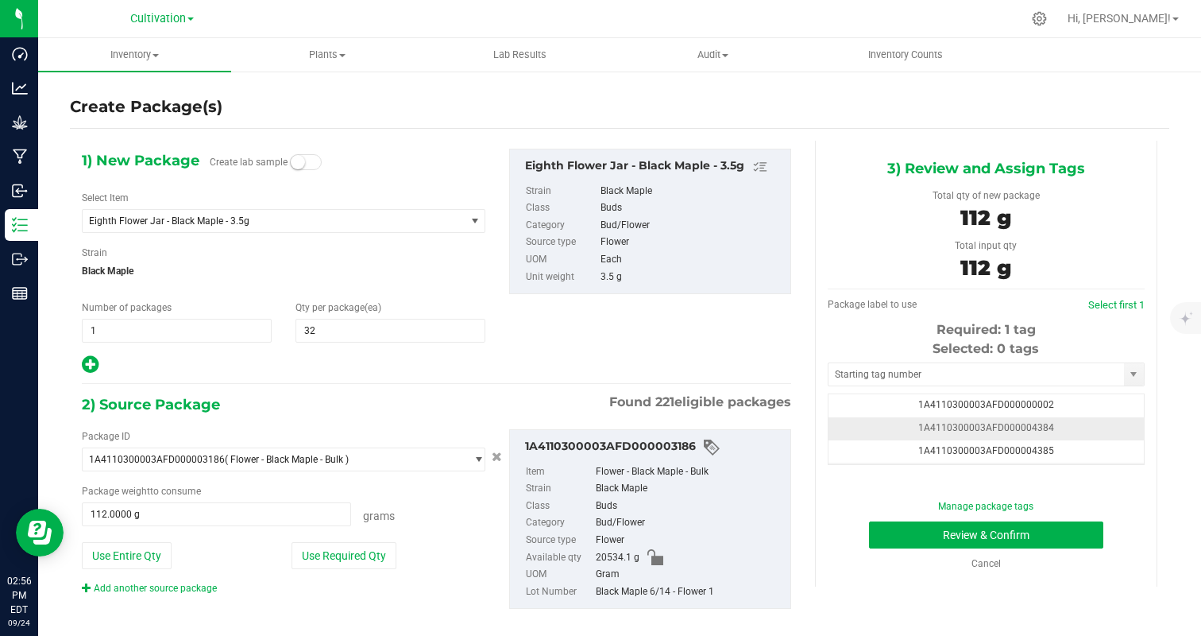
click at [1088, 420] on td "1A4110300003AFD000004384" at bounding box center [986, 428] width 315 height 23
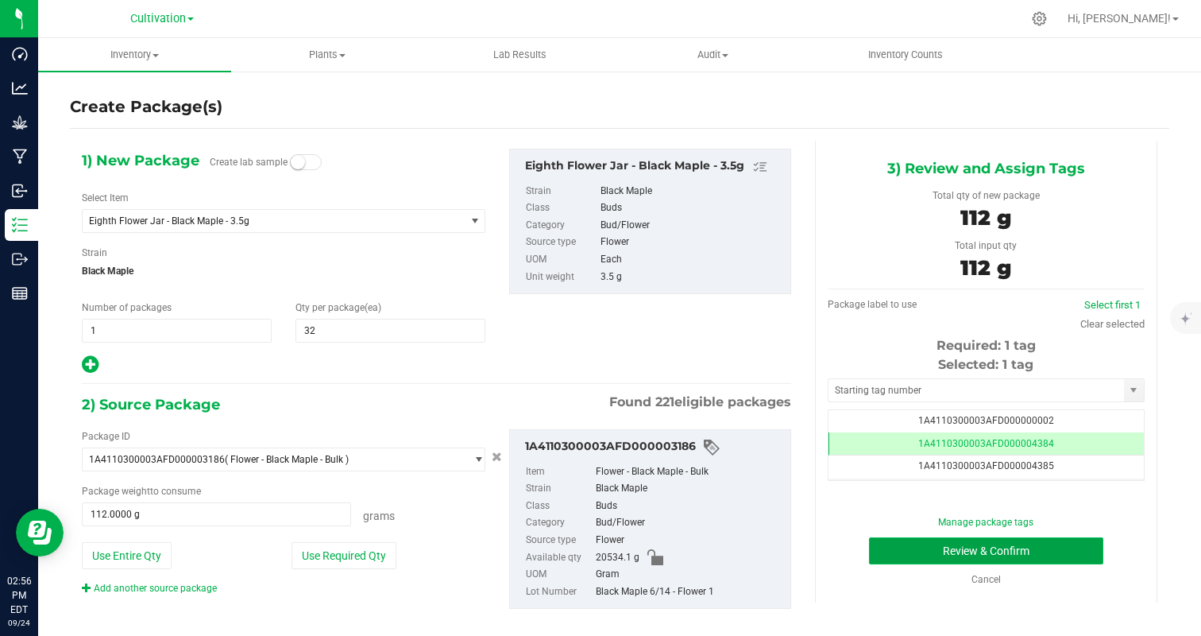
click at [1044, 552] on button "Review & Confirm" at bounding box center [986, 550] width 234 height 27
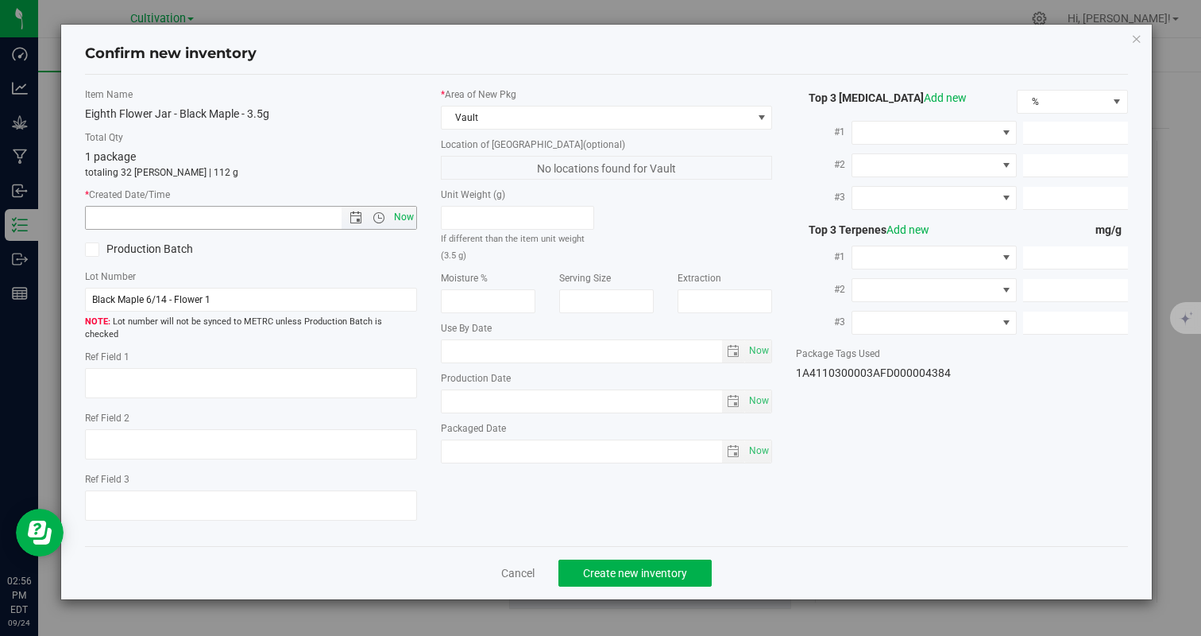
click at [404, 219] on span "Now" at bounding box center [403, 217] width 27 height 23
type input "9/24/2025 2:56 PM"
click at [634, 559] on button "Create new inventory" at bounding box center [634, 572] width 153 height 27
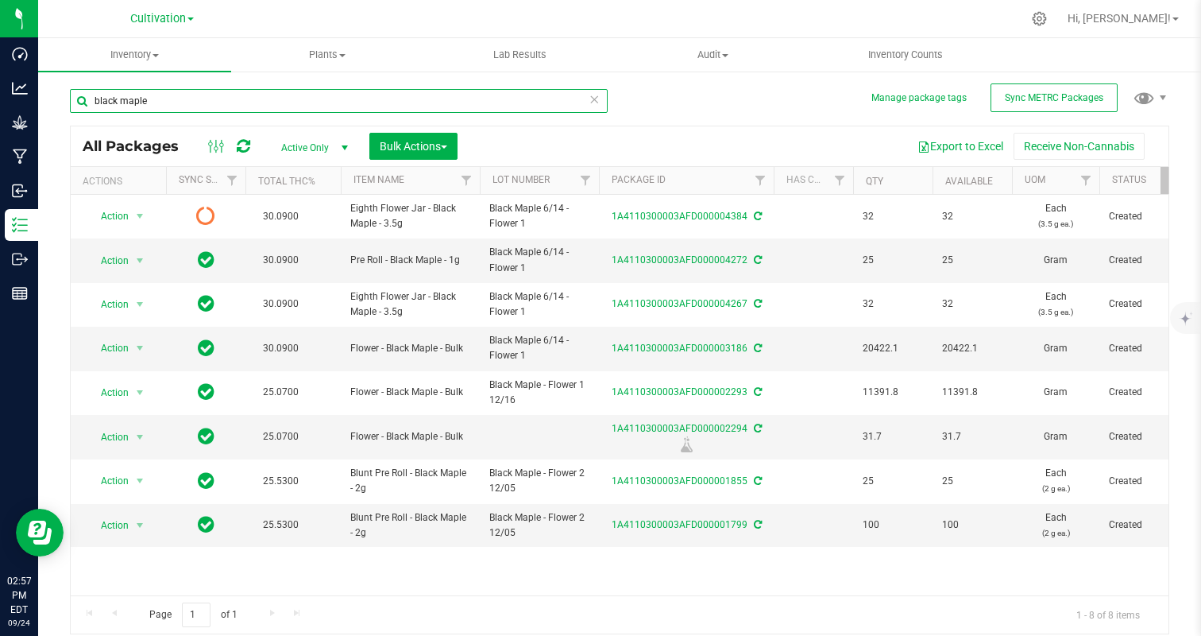
click at [181, 96] on input "black maple" at bounding box center [339, 101] width 538 height 24
type input "black cherry"
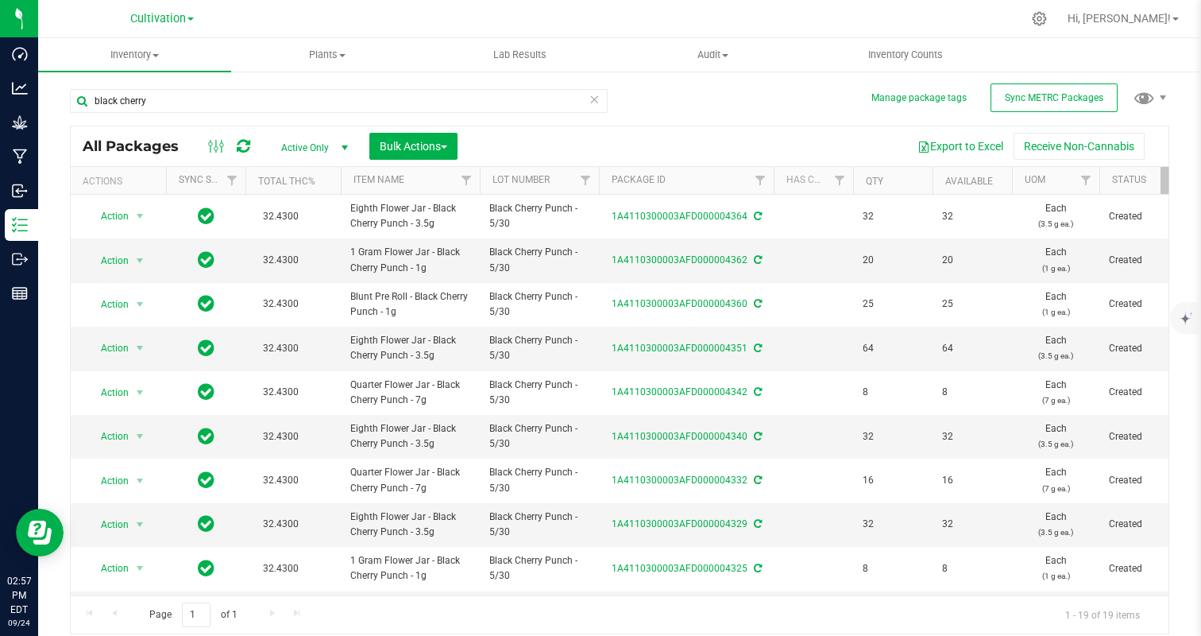
scroll to position [500, 0]
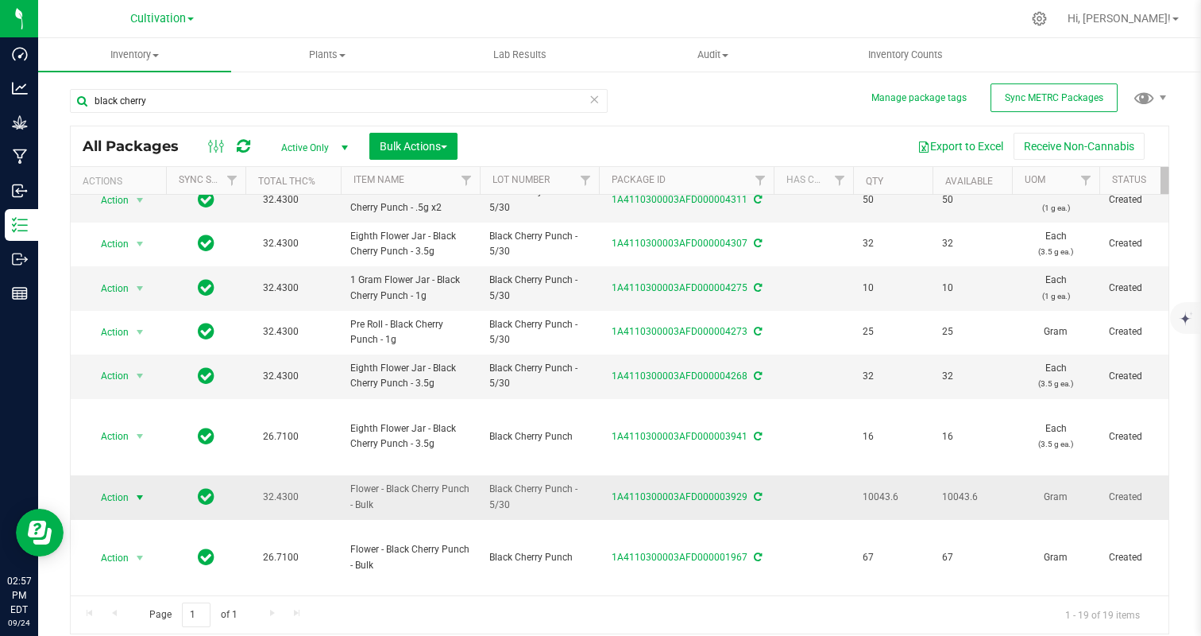
type input "black cherry"
click at [117, 498] on span "Action" at bounding box center [108, 497] width 43 height 22
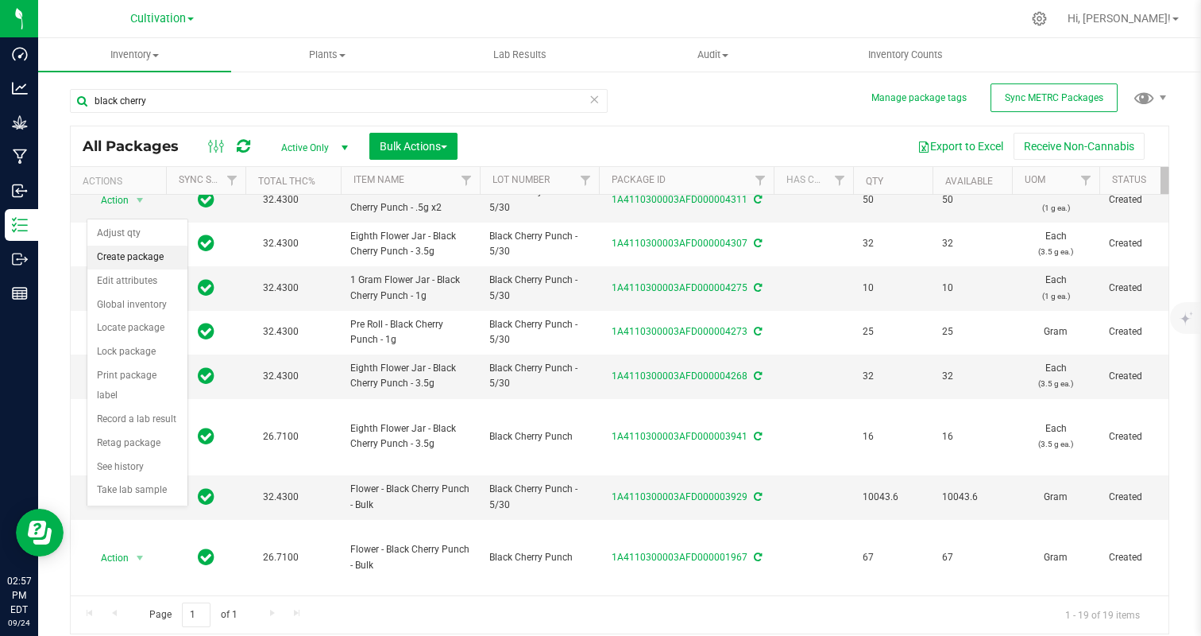
click at [144, 254] on li "Create package" at bounding box center [137, 257] width 100 height 24
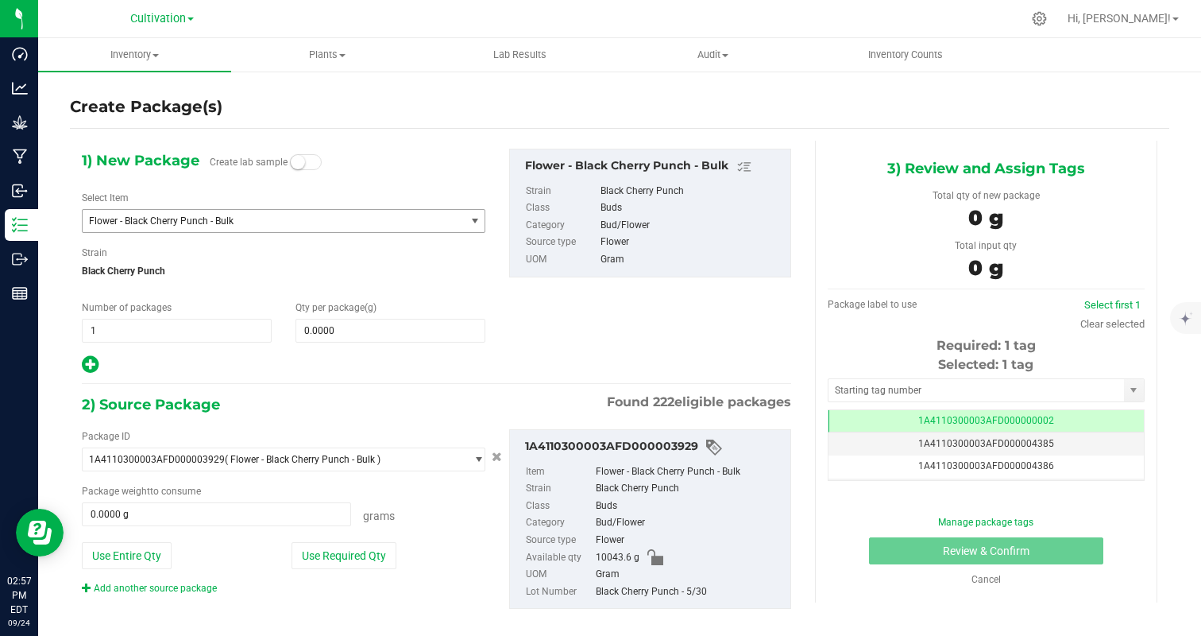
click at [288, 222] on span "Flower - Black Cherry Punch - Bulk" at bounding box center [266, 220] width 355 height 11
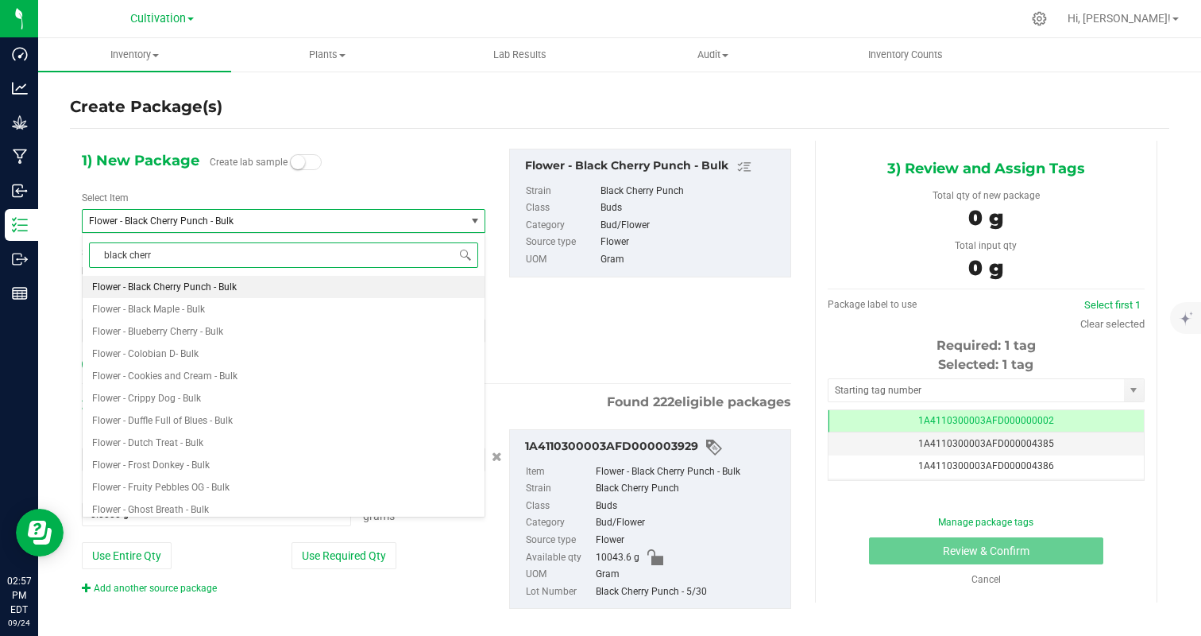
type input "black cherry"
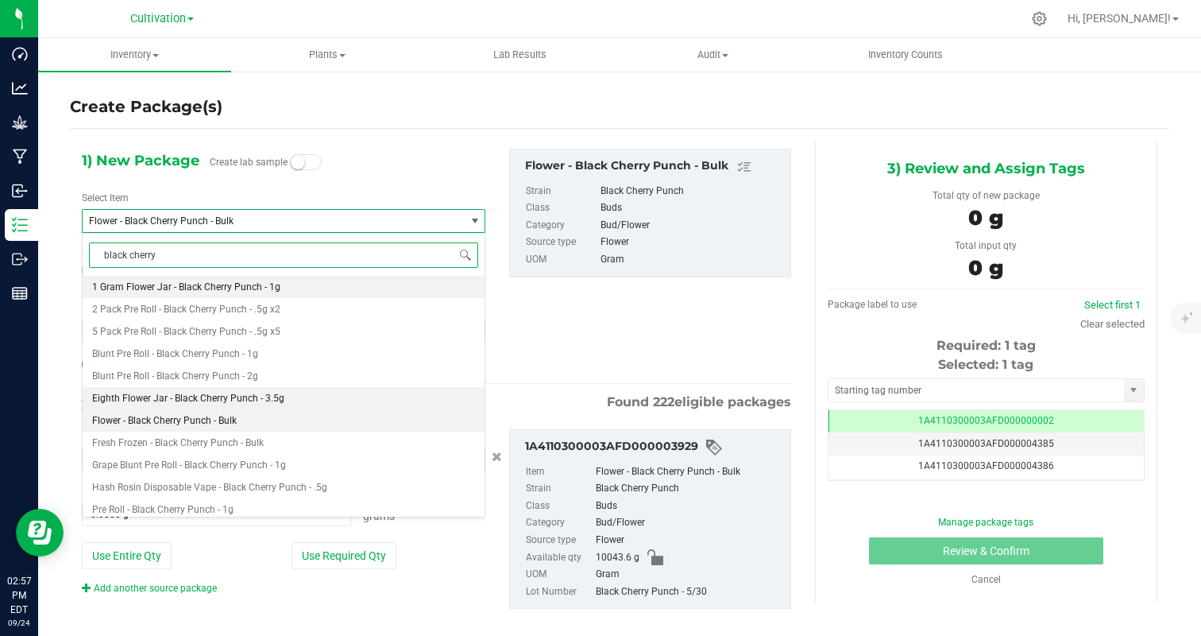
click at [284, 397] on li "Eighth Flower Jar - Black Cherry Punch - 3.5g" at bounding box center [284, 398] width 402 height 22
type input "0"
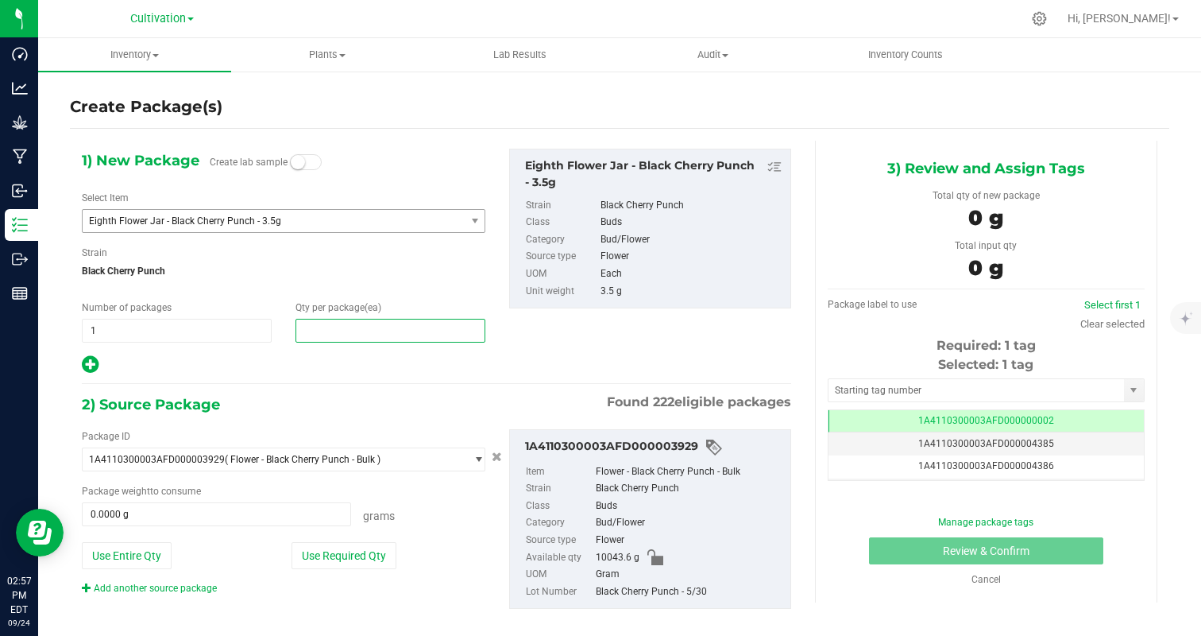
click at [368, 333] on span at bounding box center [391, 331] width 190 height 24
type input "32"
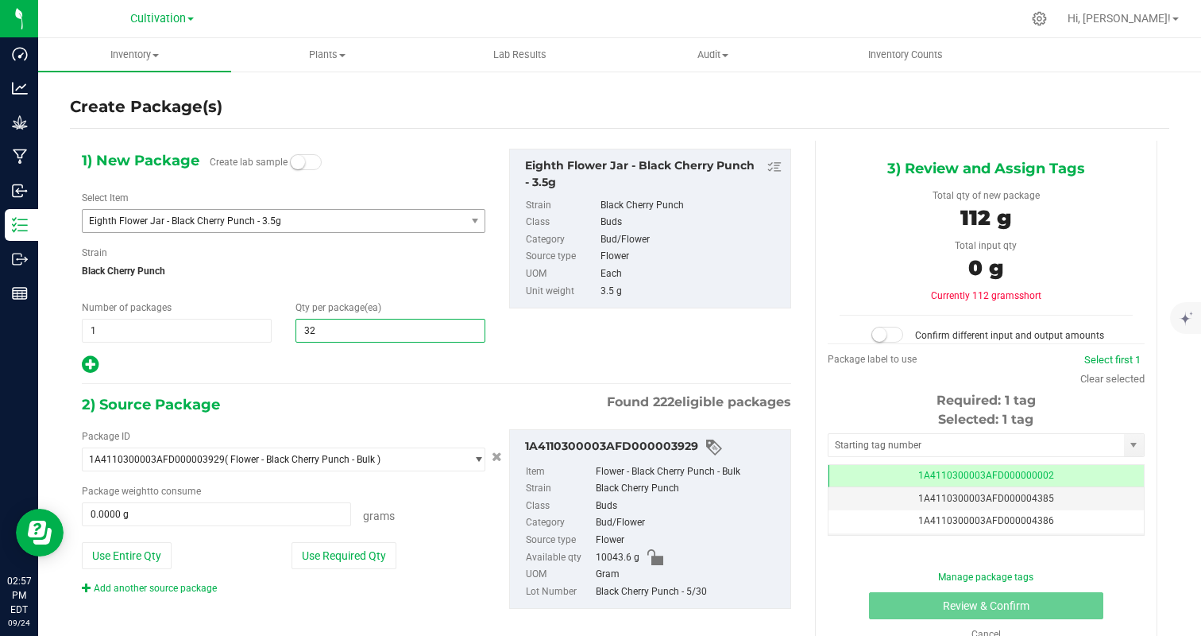
type input "32"
click at [262, 378] on div "1) New Package Create lab sample Select Item Eighth Flower Jar - Black Cherry P…" at bounding box center [436, 392] width 733 height 502
click at [356, 563] on button "Use Required Qty" at bounding box center [344, 555] width 105 height 27
type input "112.0000 g"
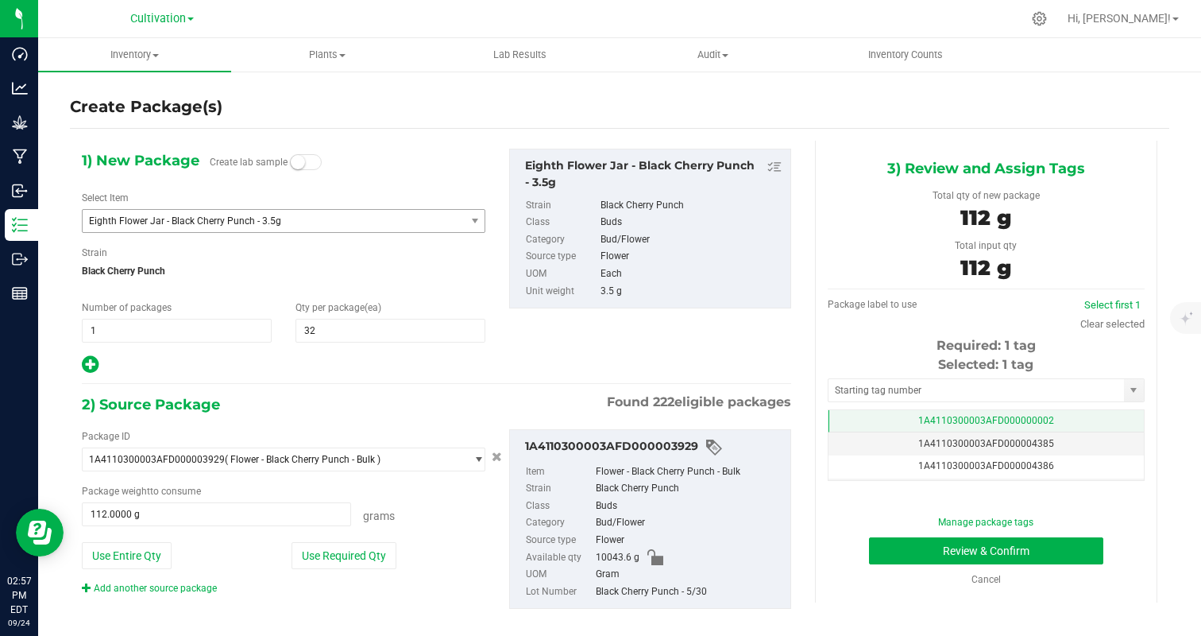
click at [1093, 412] on td "1A4110300003AFD000000002" at bounding box center [986, 421] width 315 height 23
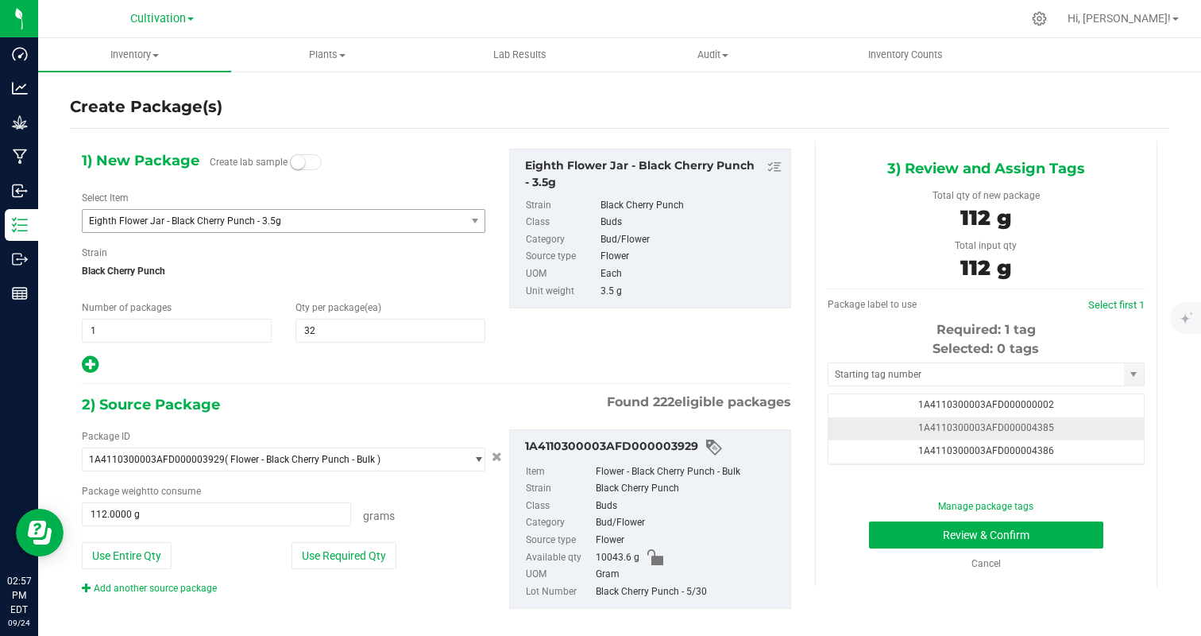
click at [1092, 423] on td "1A4110300003AFD000004385" at bounding box center [986, 428] width 315 height 23
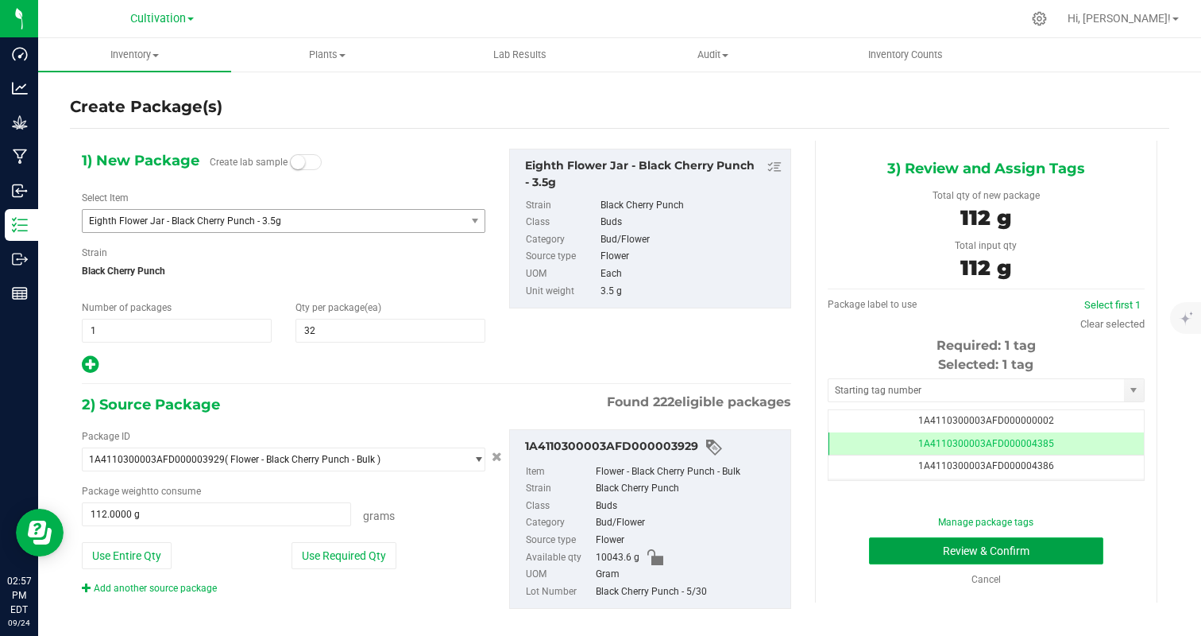
click at [1057, 548] on button "Review & Confirm" at bounding box center [986, 550] width 234 height 27
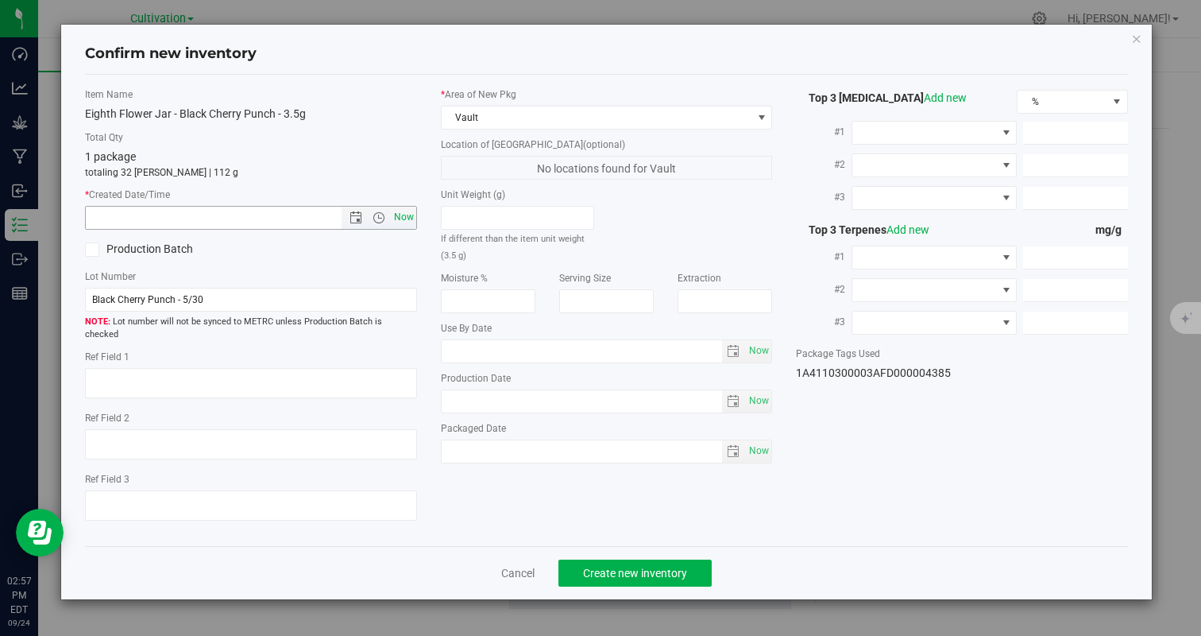
click at [412, 222] on span "Now" at bounding box center [403, 217] width 27 height 23
type input "[DATE] 2:57 PM"
click at [627, 566] on span "Create new inventory" at bounding box center [635, 572] width 104 height 13
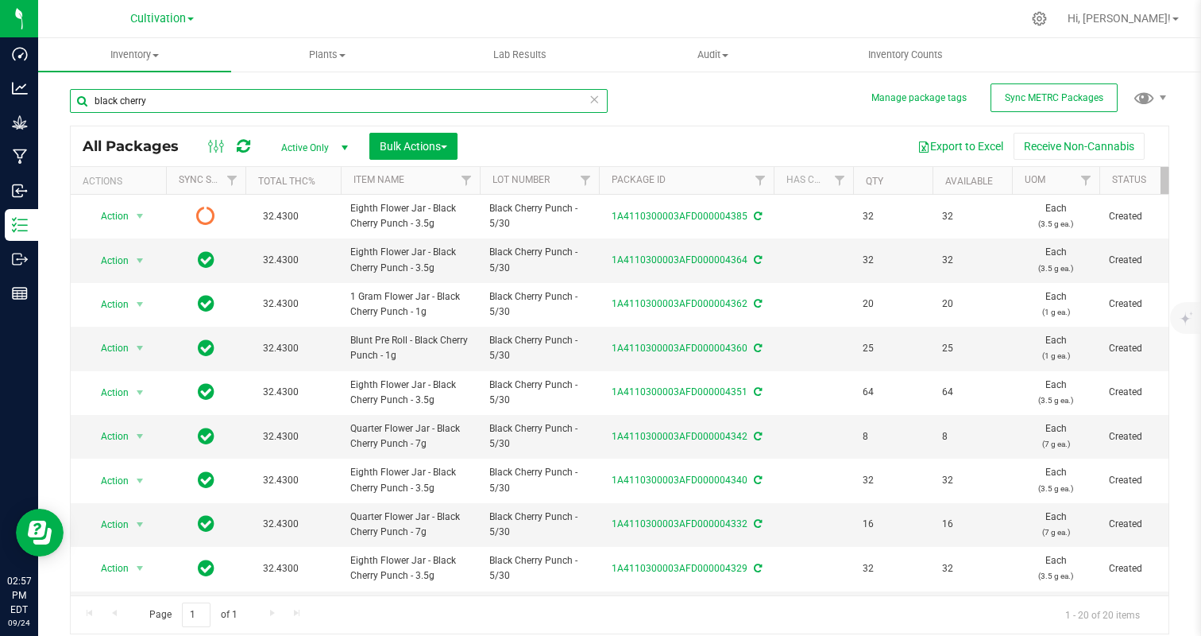
click at [216, 96] on input "black cherry" at bounding box center [339, 101] width 538 height 24
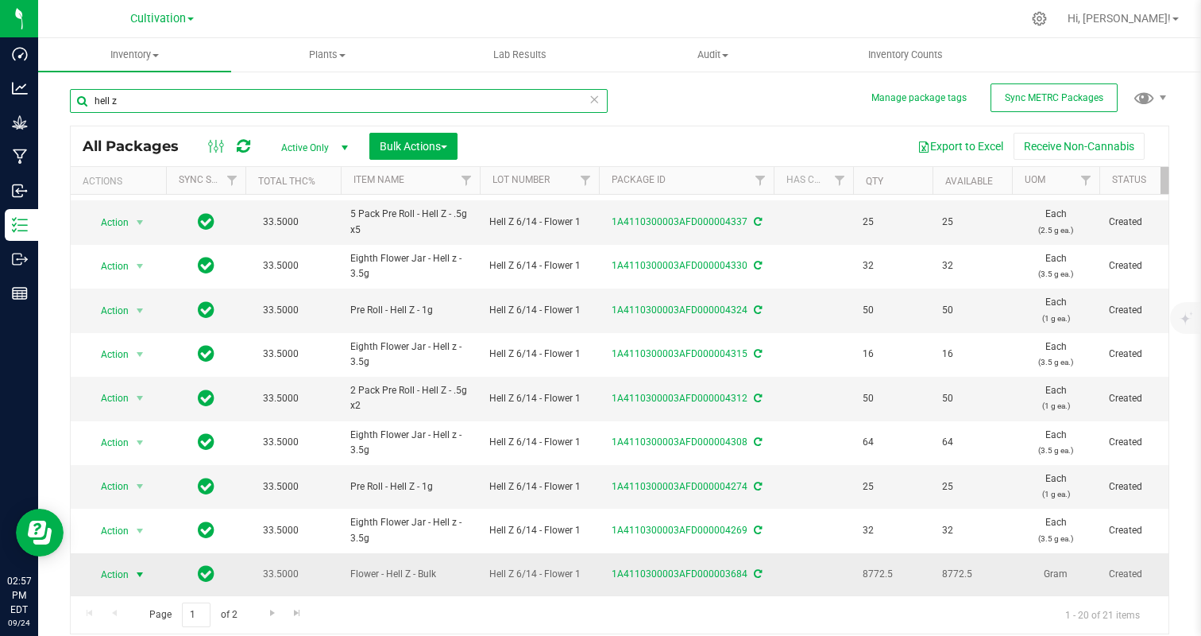
type input "hell z"
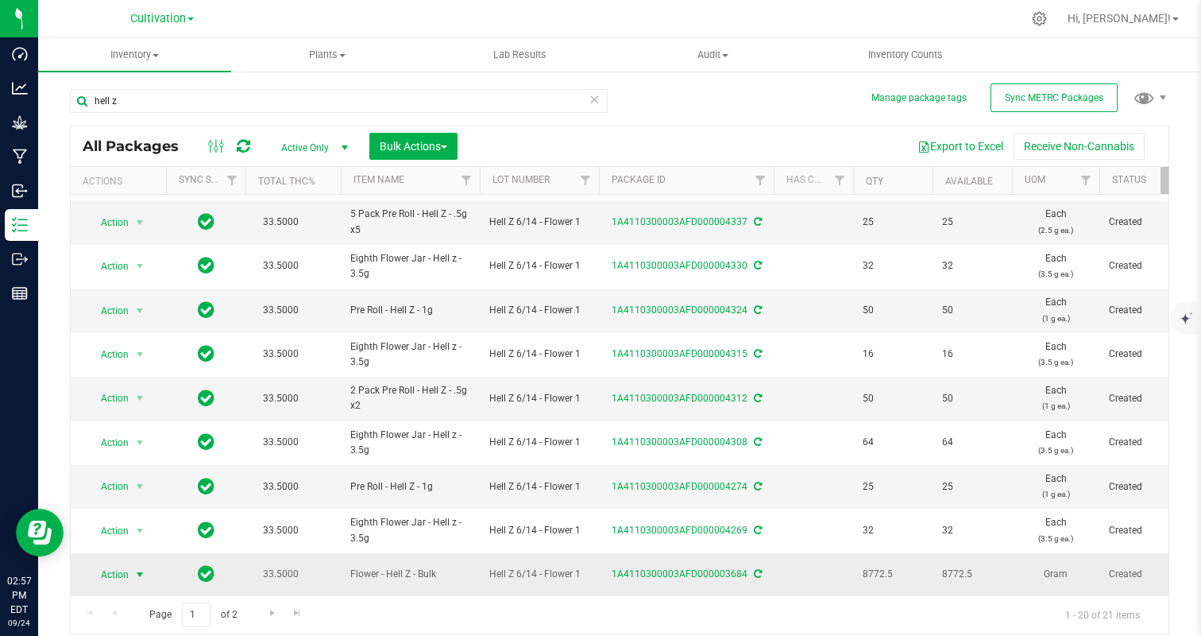
click at [107, 575] on span "Action" at bounding box center [108, 574] width 43 height 22
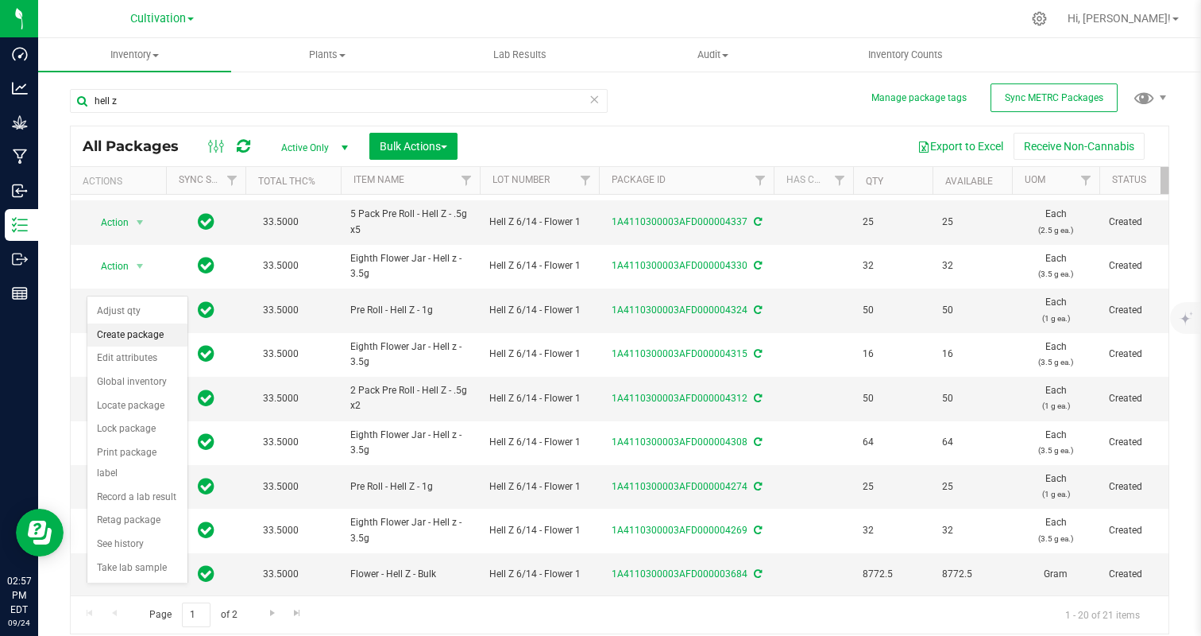
click at [156, 329] on li "Create package" at bounding box center [137, 335] width 100 height 24
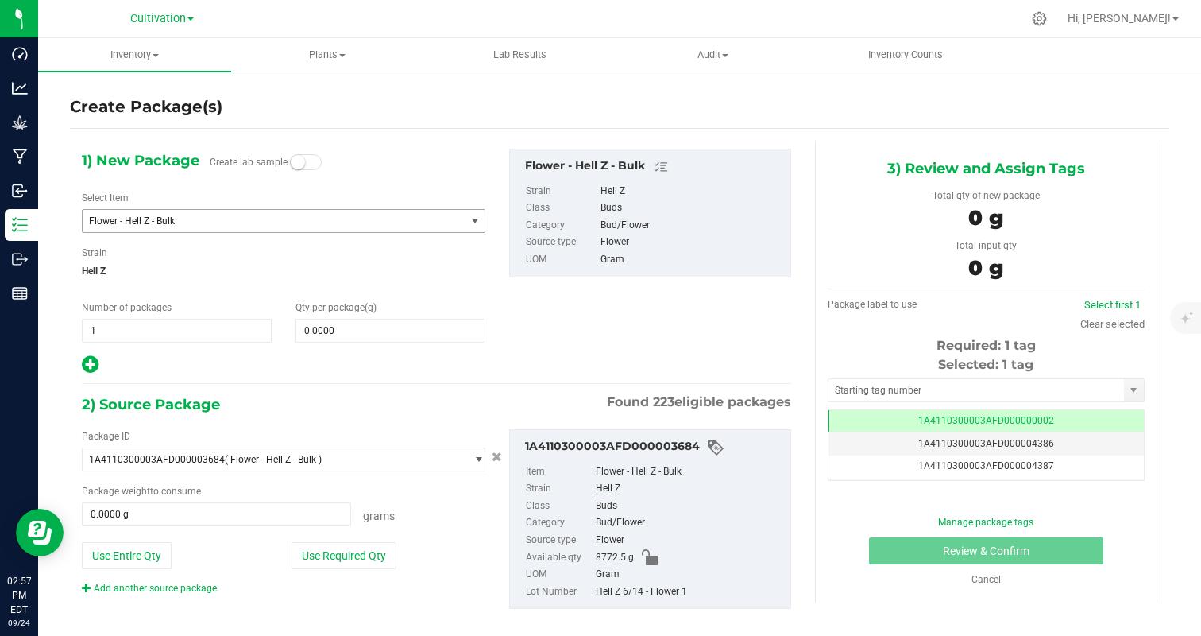
click at [167, 226] on span "Flower - Hell Z - Bulk" at bounding box center [274, 221] width 382 height 22
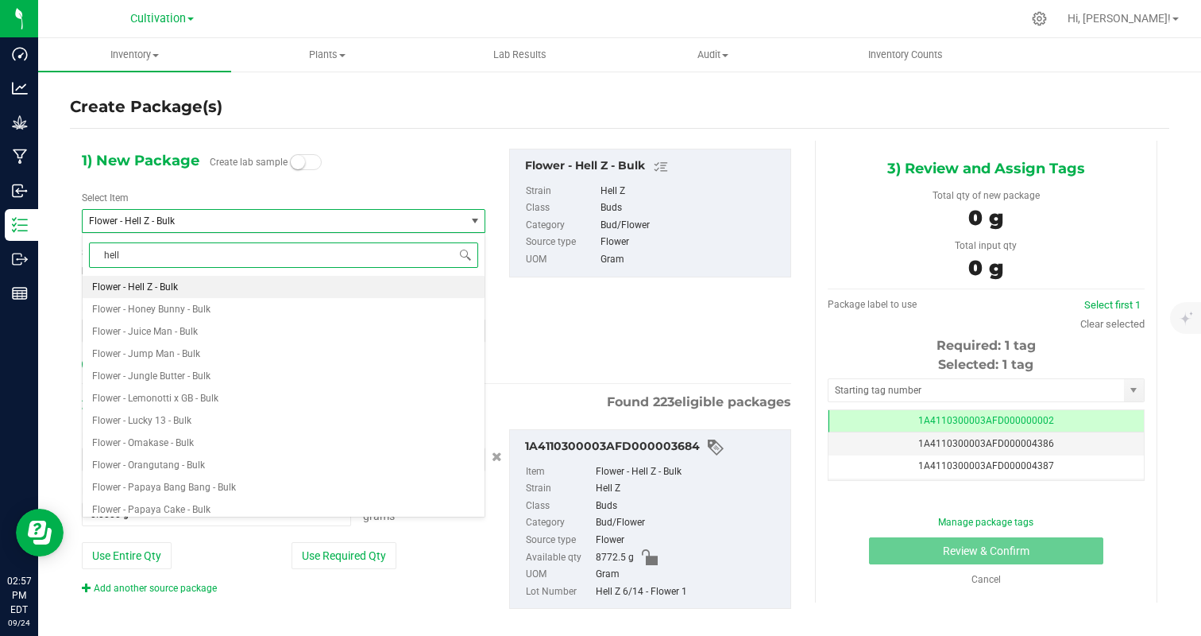
type input "hell z"
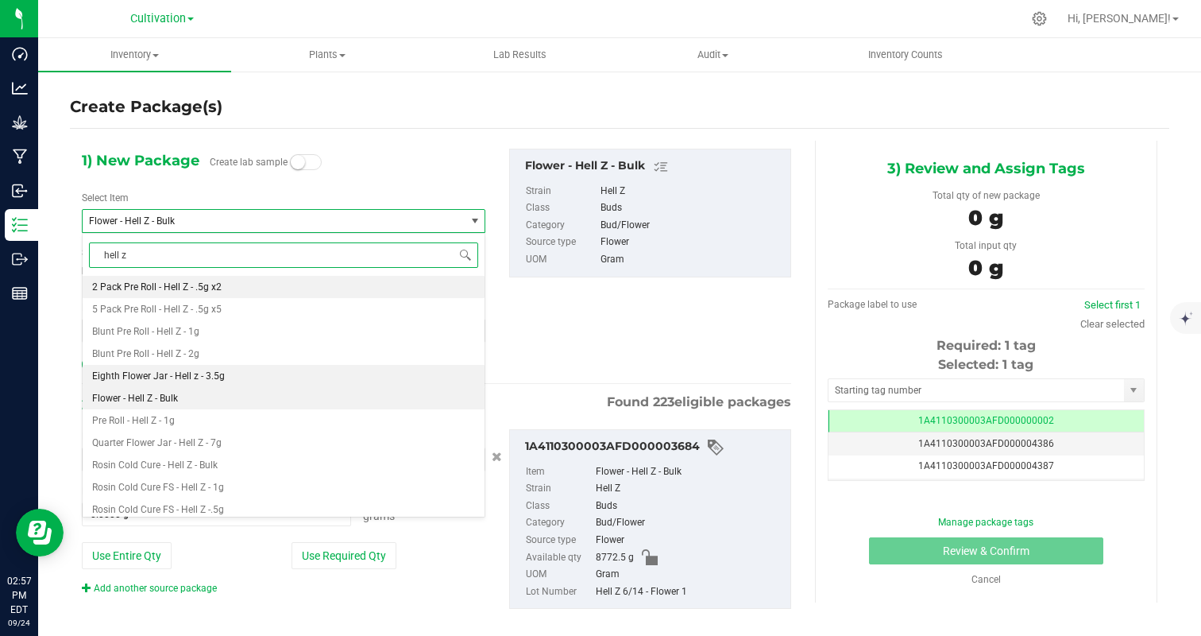
click at [202, 381] on li "Eighth Flower Jar - Hell z - 3.5g" at bounding box center [284, 376] width 402 height 22
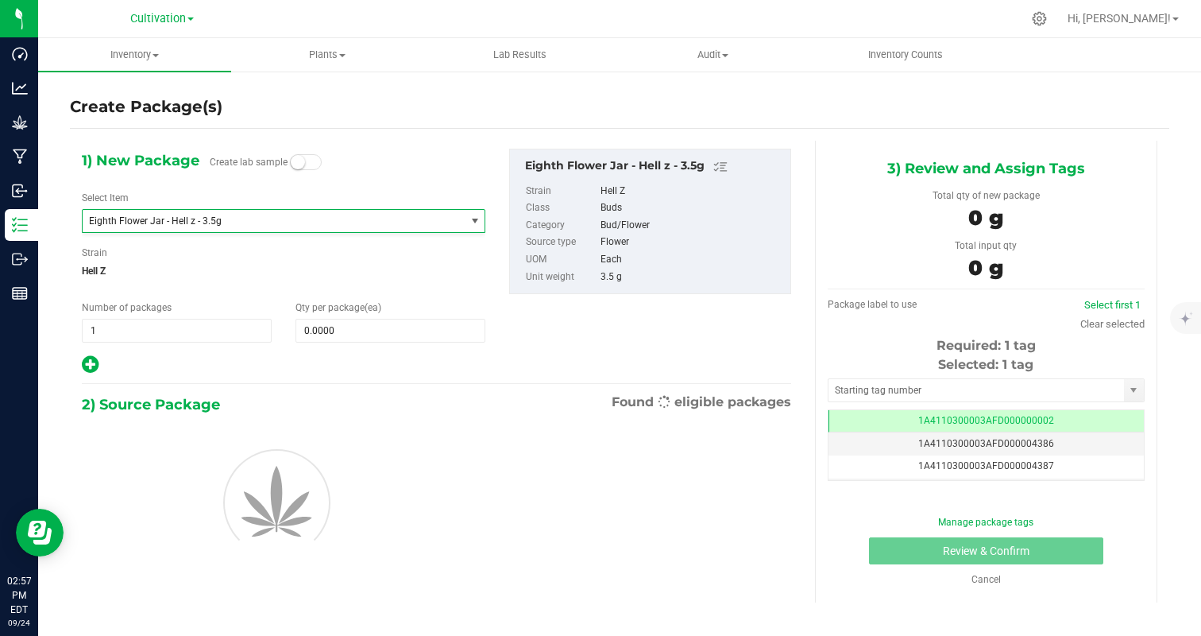
type input "0"
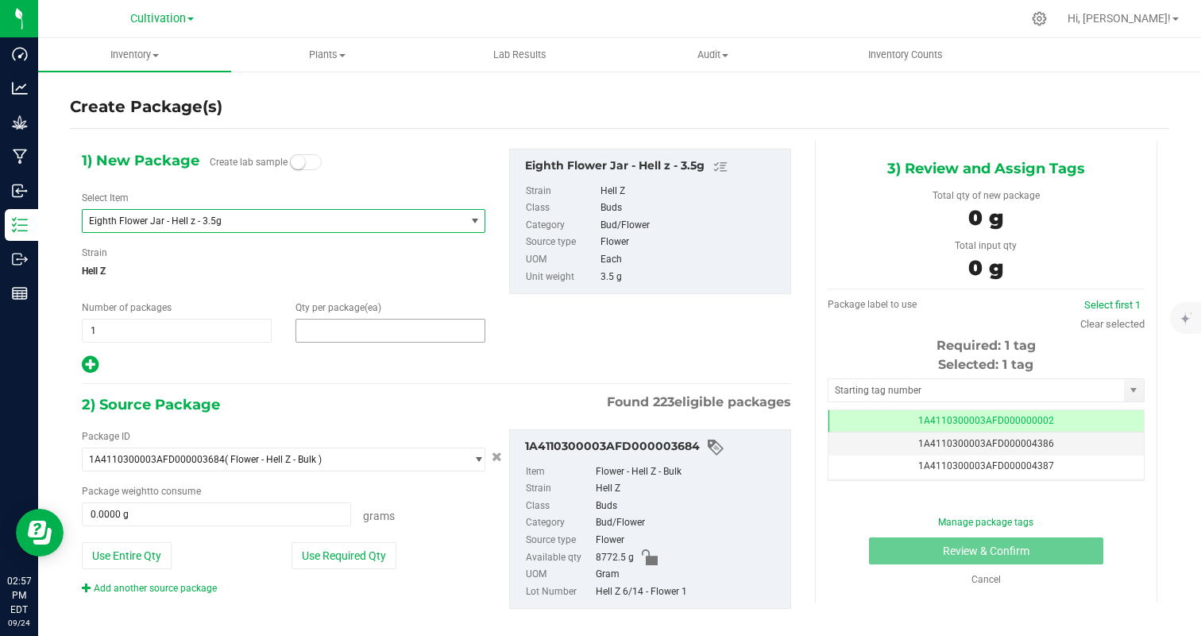
click at [342, 333] on span at bounding box center [391, 331] width 190 height 24
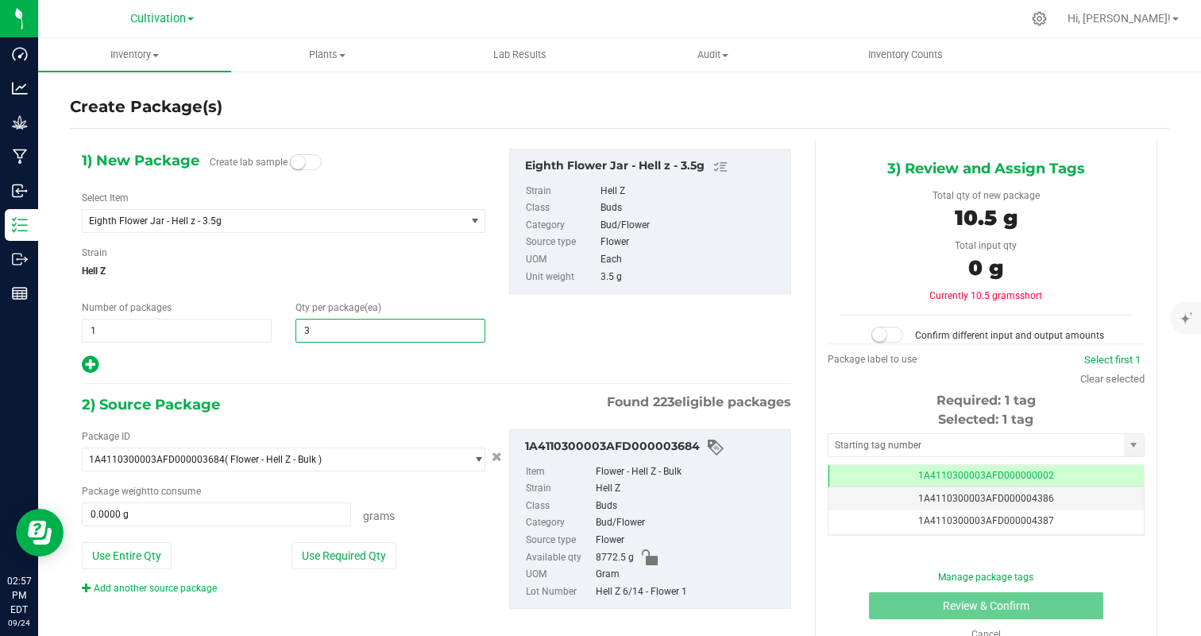
type input "32"
click at [311, 369] on div at bounding box center [284, 364] width 404 height 21
click at [347, 558] on button "Use Required Qty" at bounding box center [344, 555] width 105 height 27
type input "112.0000 g"
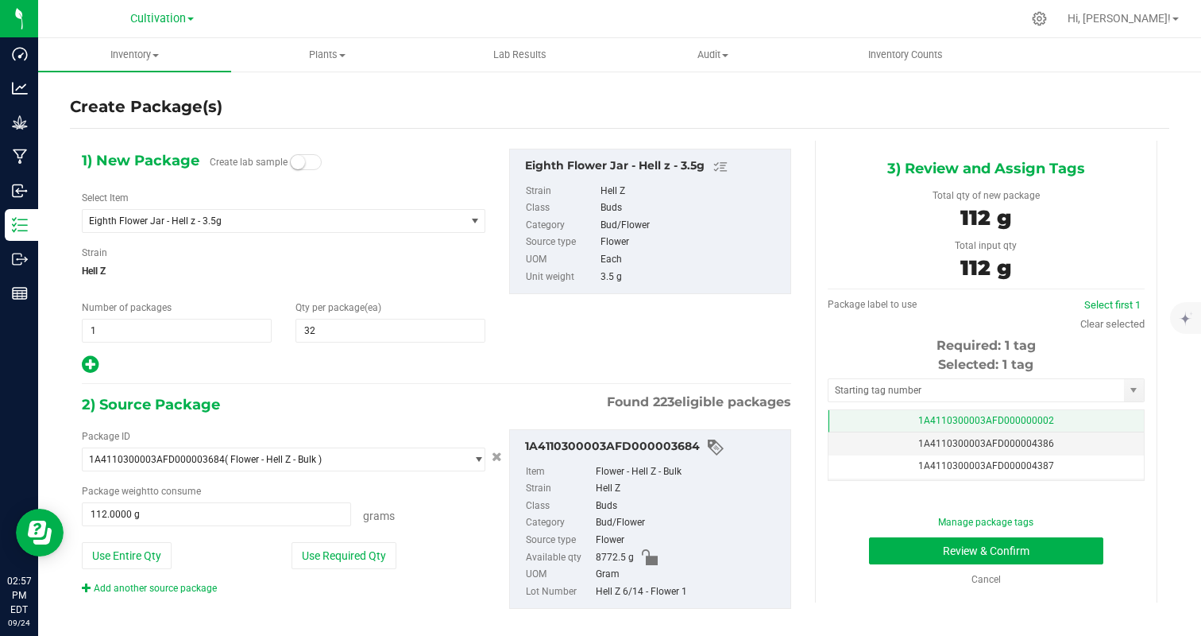
click at [1035, 414] on td "1A4110300003AFD000000002" at bounding box center [986, 421] width 315 height 23
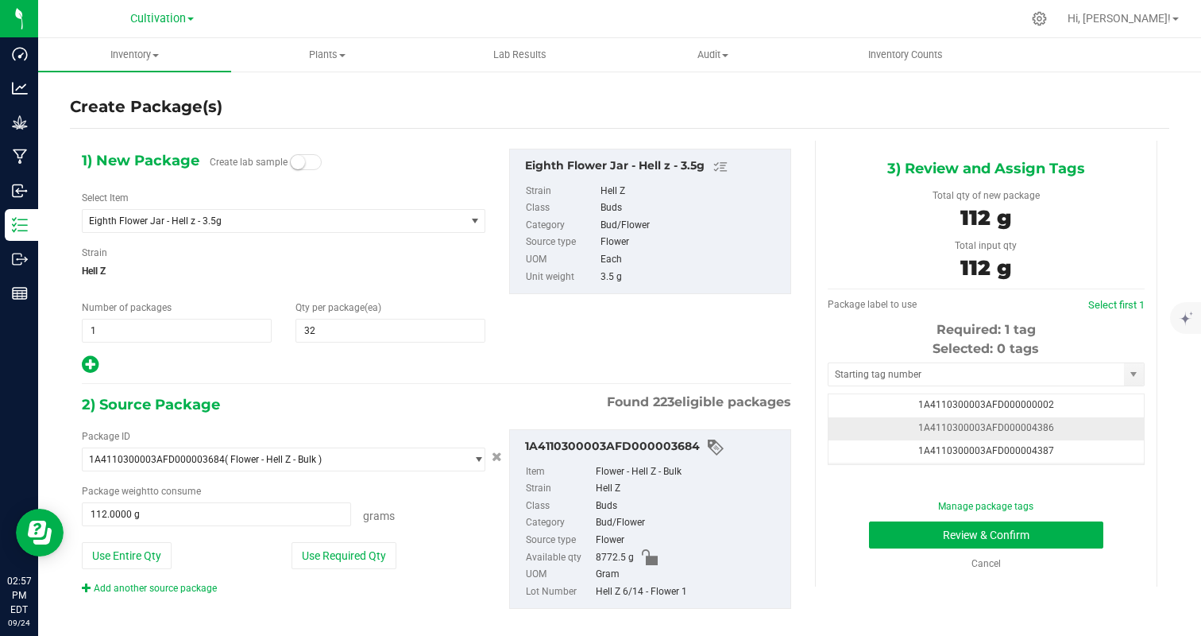
click at [1093, 429] on td "1A4110300003AFD000004386" at bounding box center [986, 428] width 315 height 23
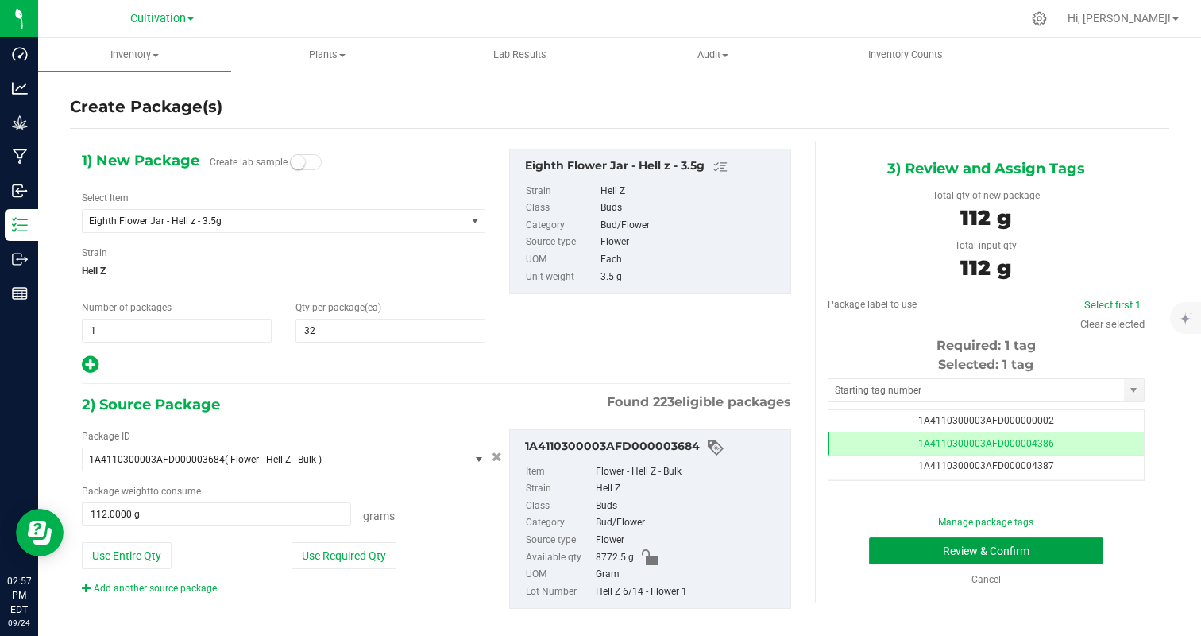
click at [1071, 543] on button "Review & Confirm" at bounding box center [986, 550] width 234 height 27
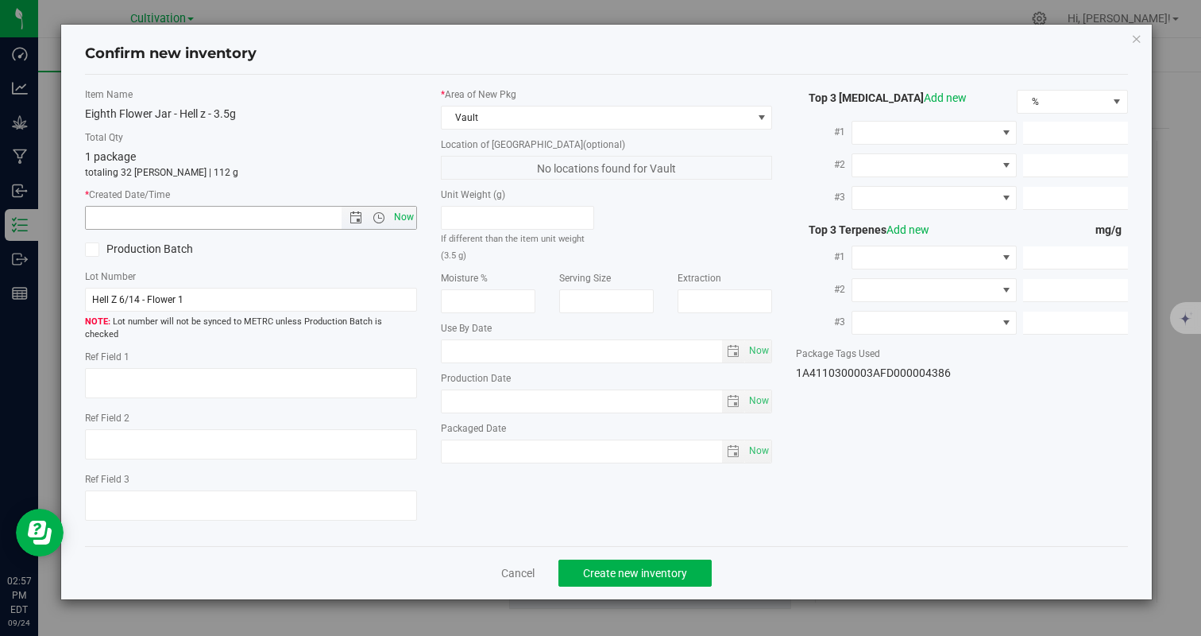
click at [408, 224] on span "Now" at bounding box center [403, 217] width 27 height 23
type input "[DATE] 2:57 PM"
click at [709, 559] on button "Create new inventory" at bounding box center [634, 572] width 153 height 27
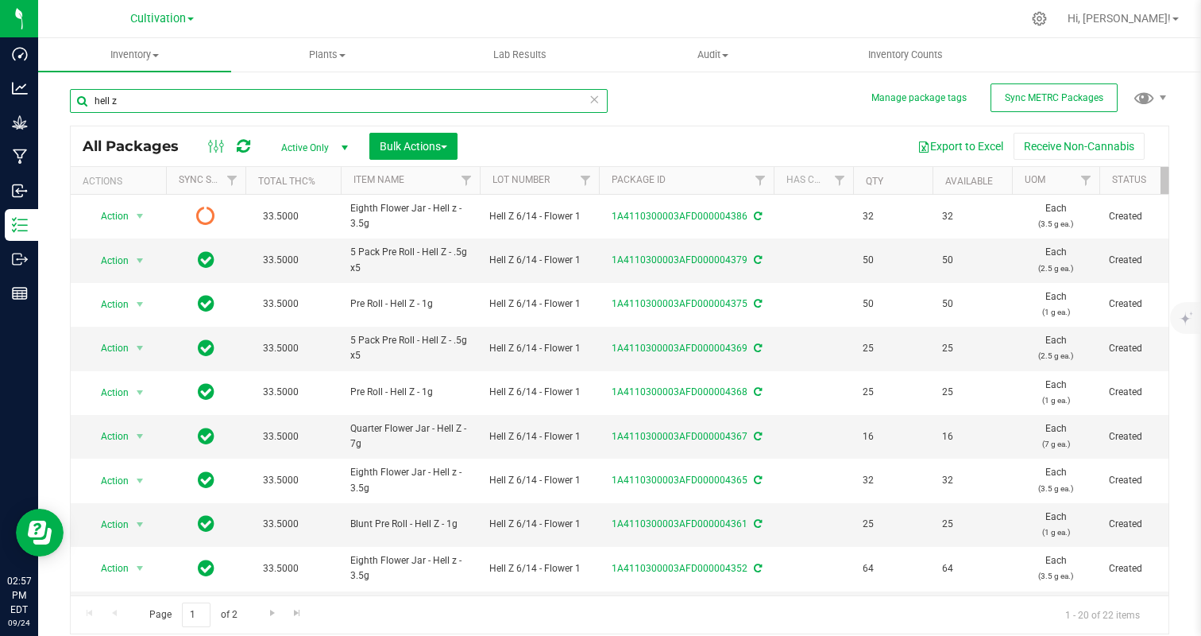
click at [193, 91] on input "hell z" at bounding box center [339, 101] width 538 height 24
click at [365, 89] on input "hell z" at bounding box center [339, 101] width 538 height 24
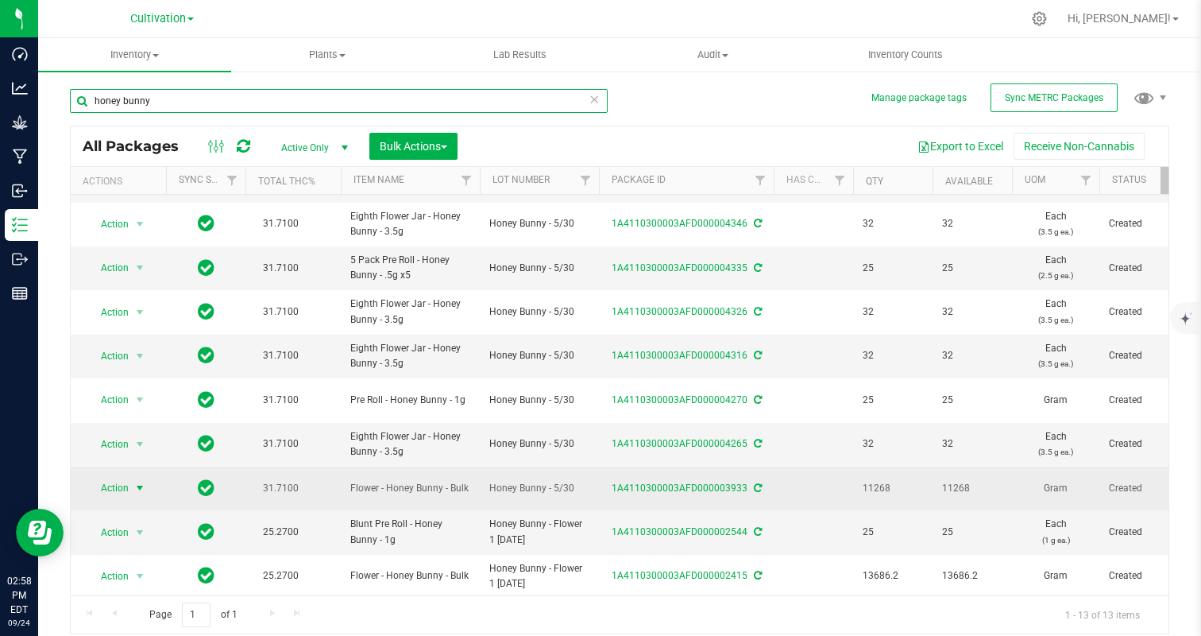
type input "honey bunny"
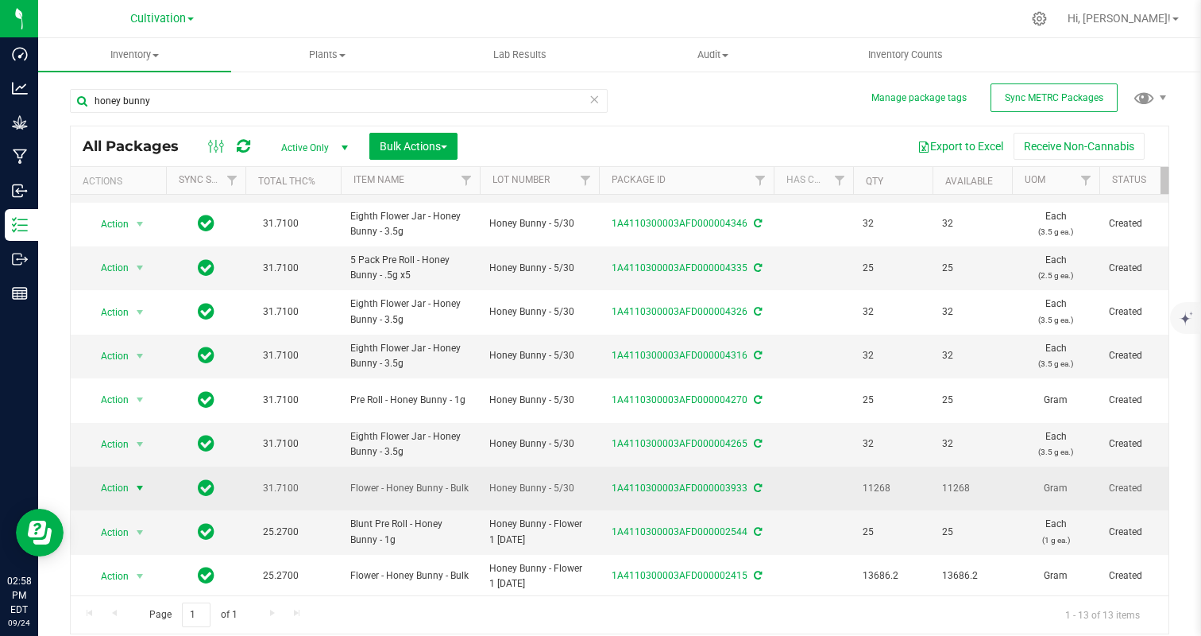
click at [114, 485] on span "Action" at bounding box center [108, 488] width 43 height 22
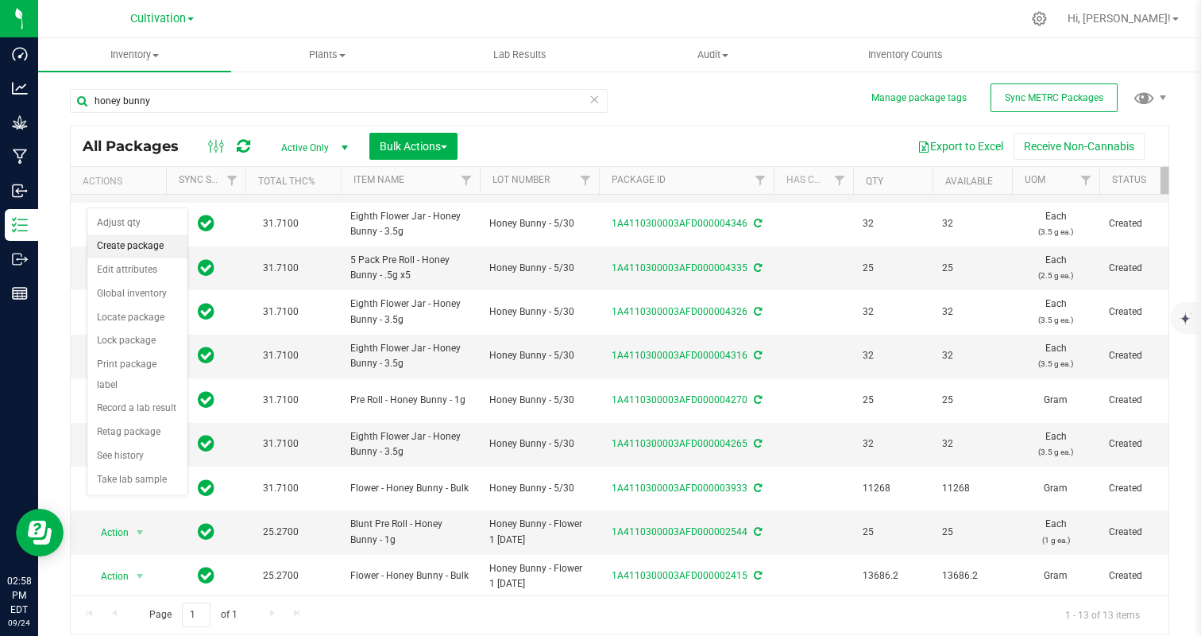
click at [159, 238] on li "Create package" at bounding box center [137, 246] width 100 height 24
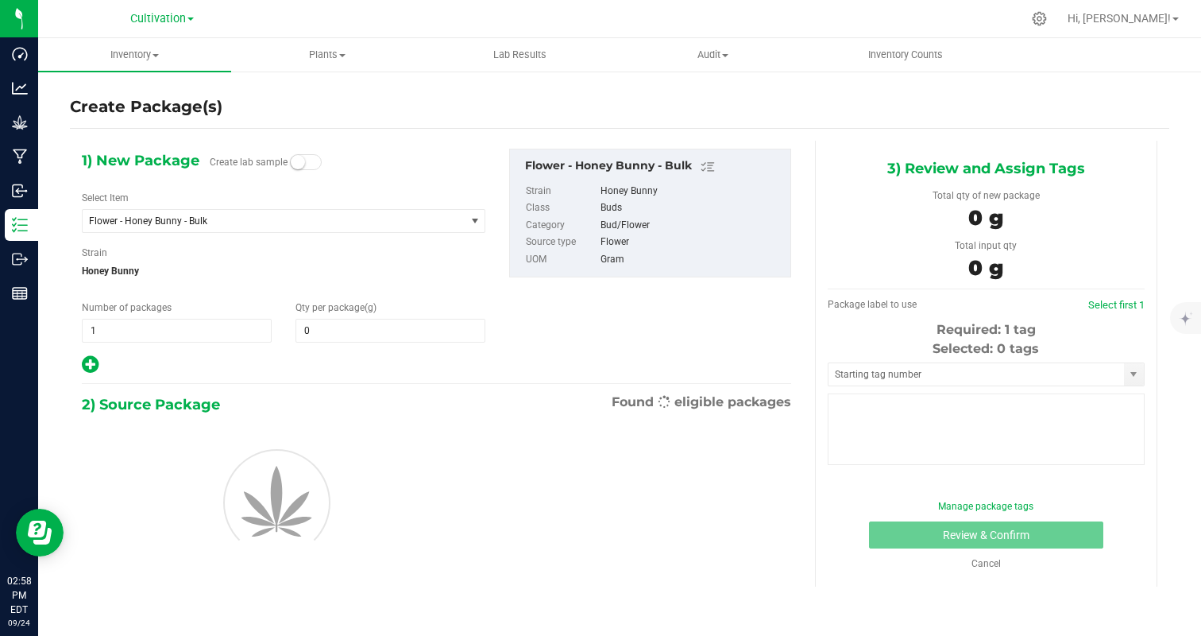
type input "0.0000"
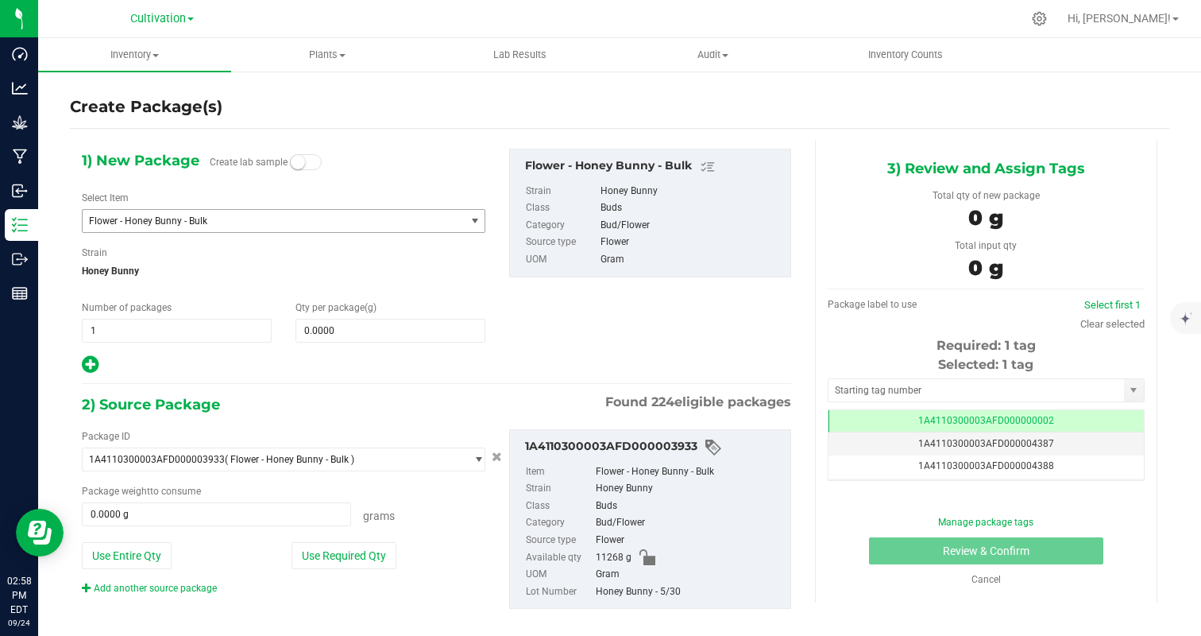
click at [146, 226] on span "Flower - Honey Bunny - Bulk" at bounding box center [266, 220] width 355 height 11
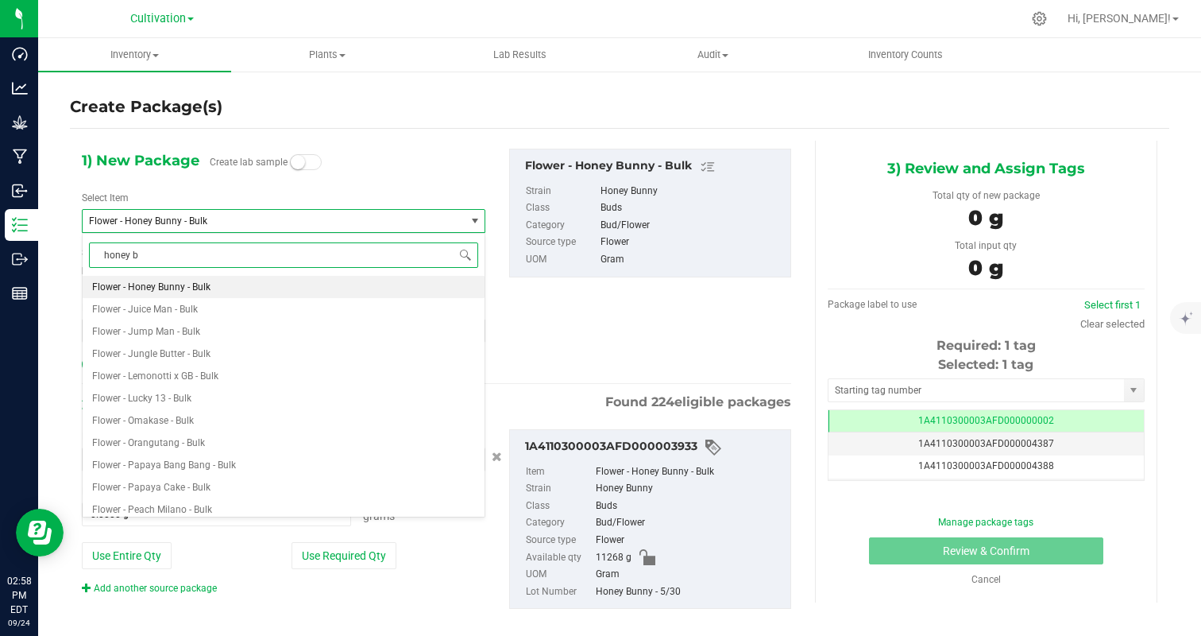
type input "honey bu"
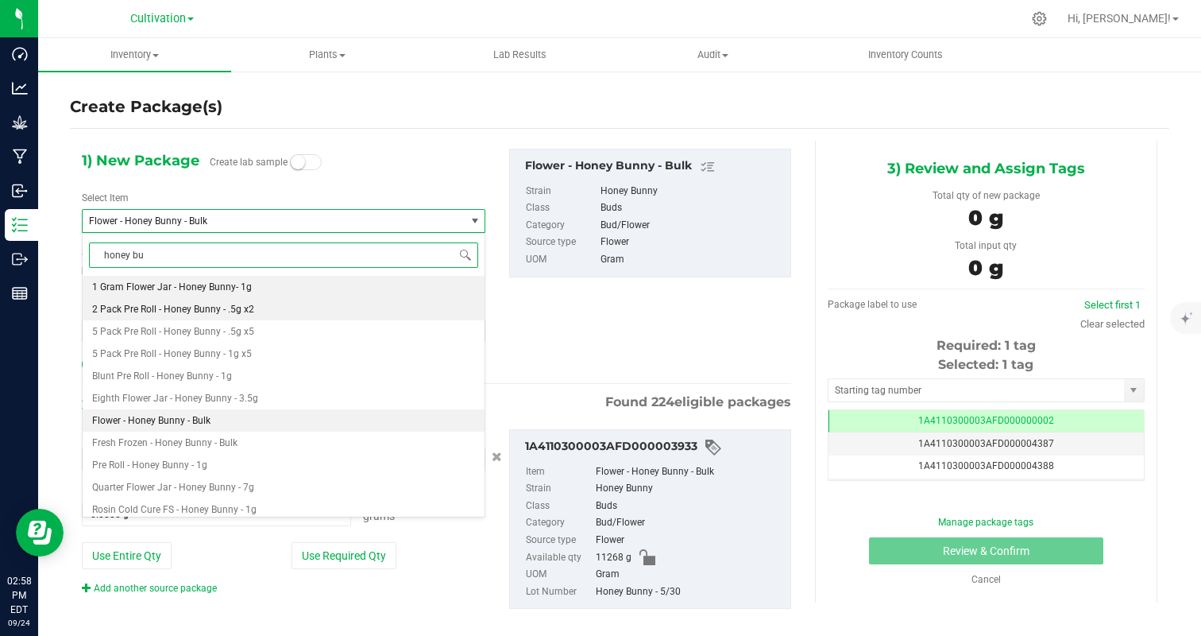
click at [201, 311] on span "2 Pack Pre Roll - Honey Bunny - .5g x2" at bounding box center [173, 308] width 162 height 11
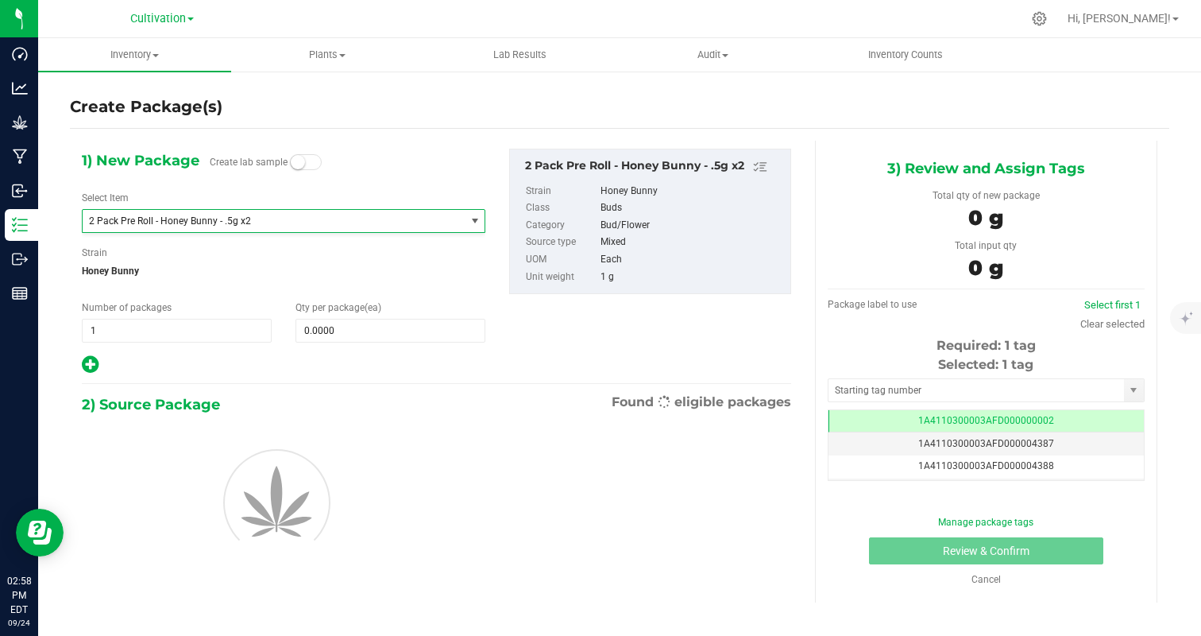
type input "0"
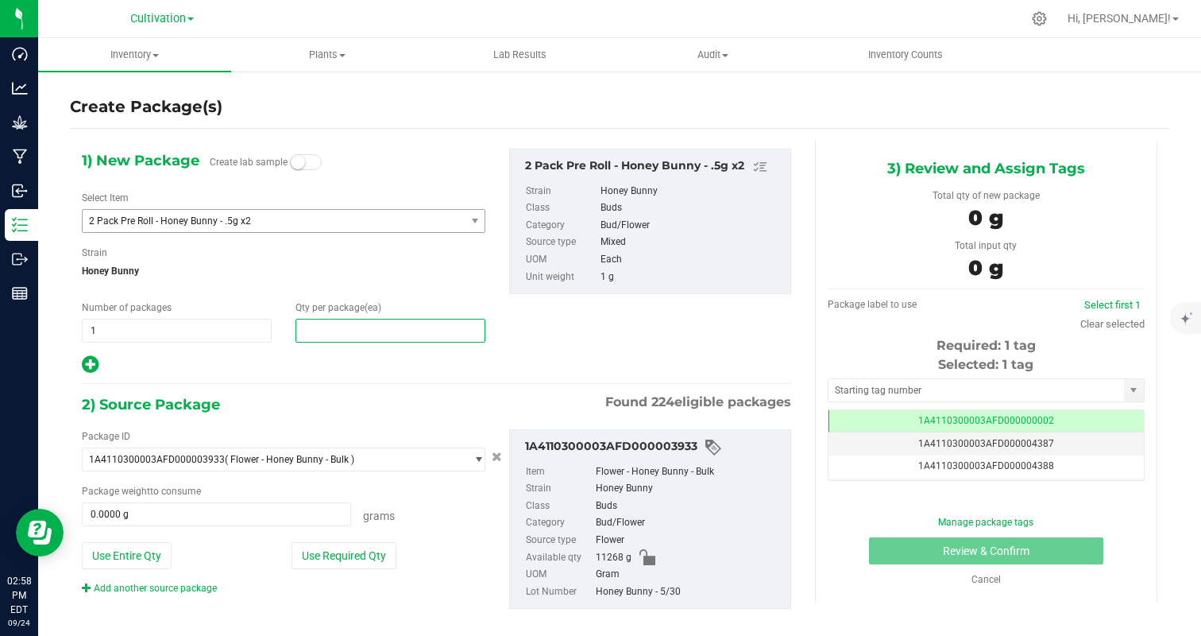
click at [335, 321] on span at bounding box center [391, 331] width 190 height 24
type input "50"
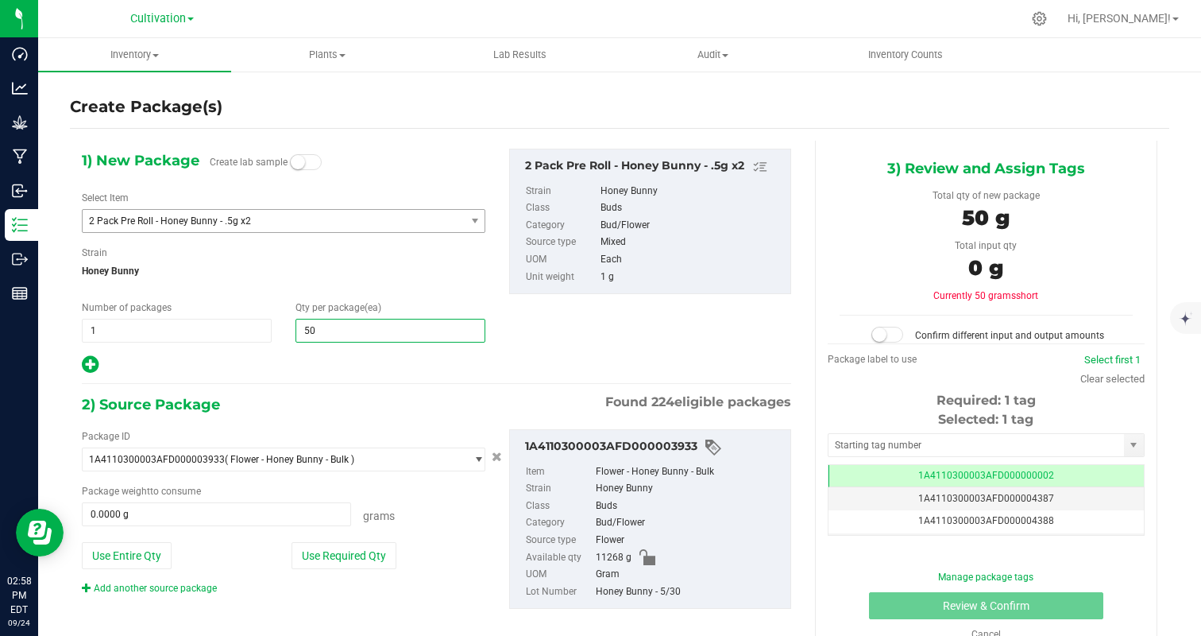
type input "50"
click at [291, 346] on div "1) New Package Create lab sample Select Item 2 Pack Pre Roll - Honey Bunny - .5…" at bounding box center [283, 262] width 427 height 226
click at [350, 563] on button "Use Required Qty" at bounding box center [344, 555] width 105 height 27
type input "50.0000 g"
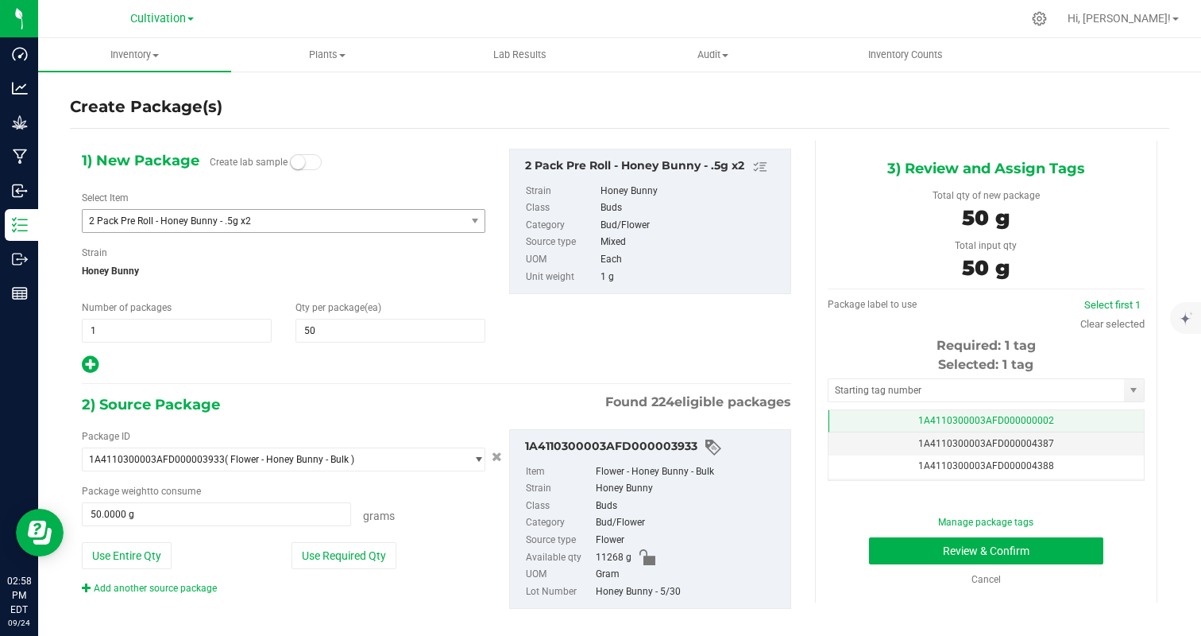
click at [1063, 424] on td "1A4110300003AFD000000002" at bounding box center [986, 421] width 315 height 23
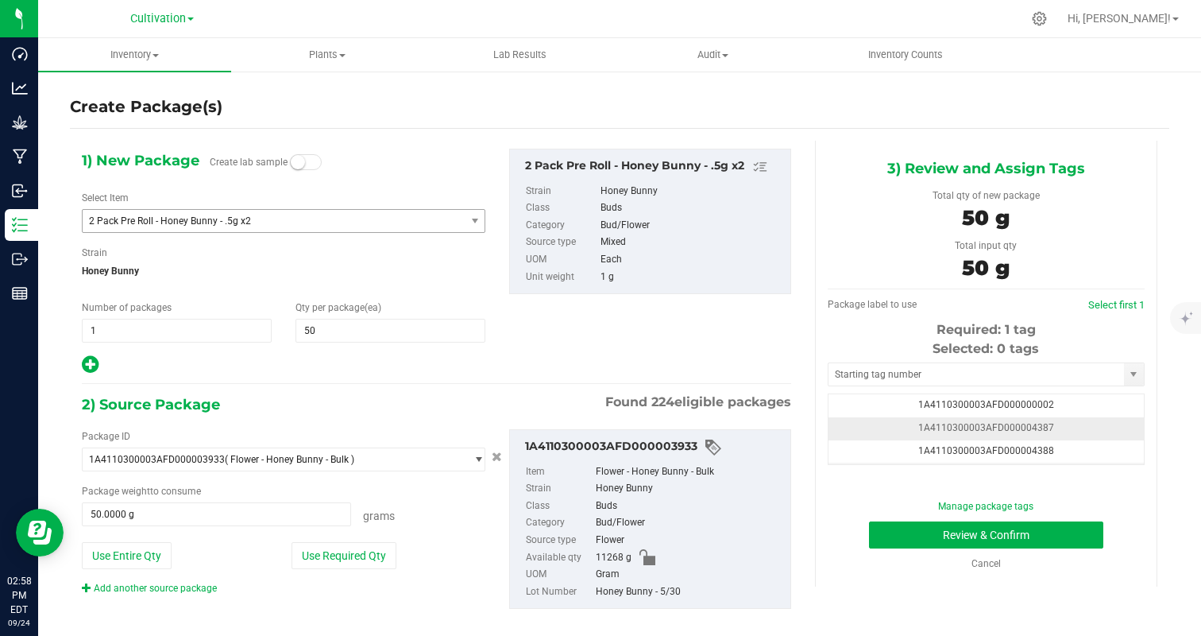
click at [1074, 426] on td "1A4110300003AFD000004387" at bounding box center [986, 428] width 315 height 23
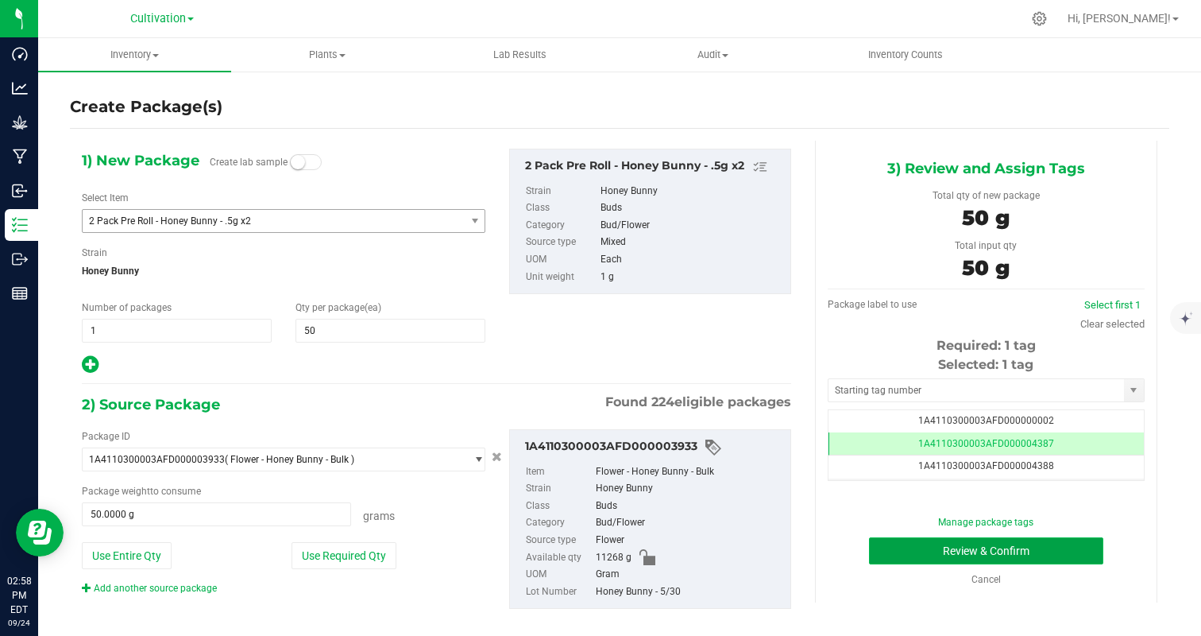
click at [1052, 551] on button "Review & Confirm" at bounding box center [986, 550] width 234 height 27
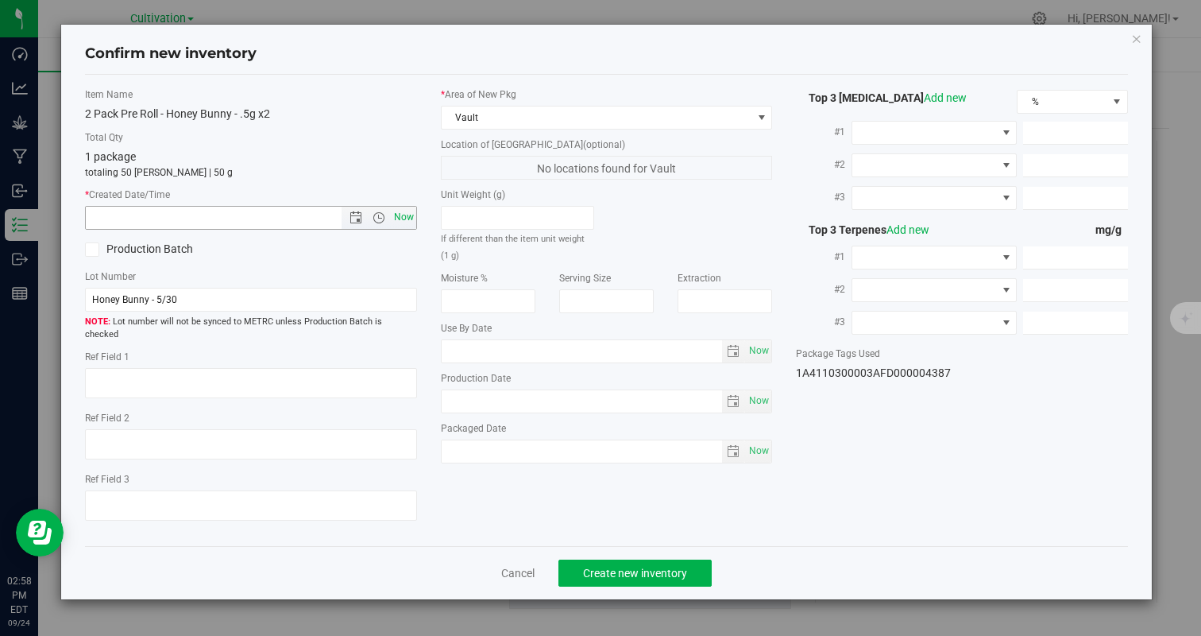
click at [400, 218] on span "Now" at bounding box center [403, 217] width 27 height 23
type input "[DATE] 2:58 PM"
click at [617, 566] on span "Create new inventory" at bounding box center [635, 572] width 104 height 13
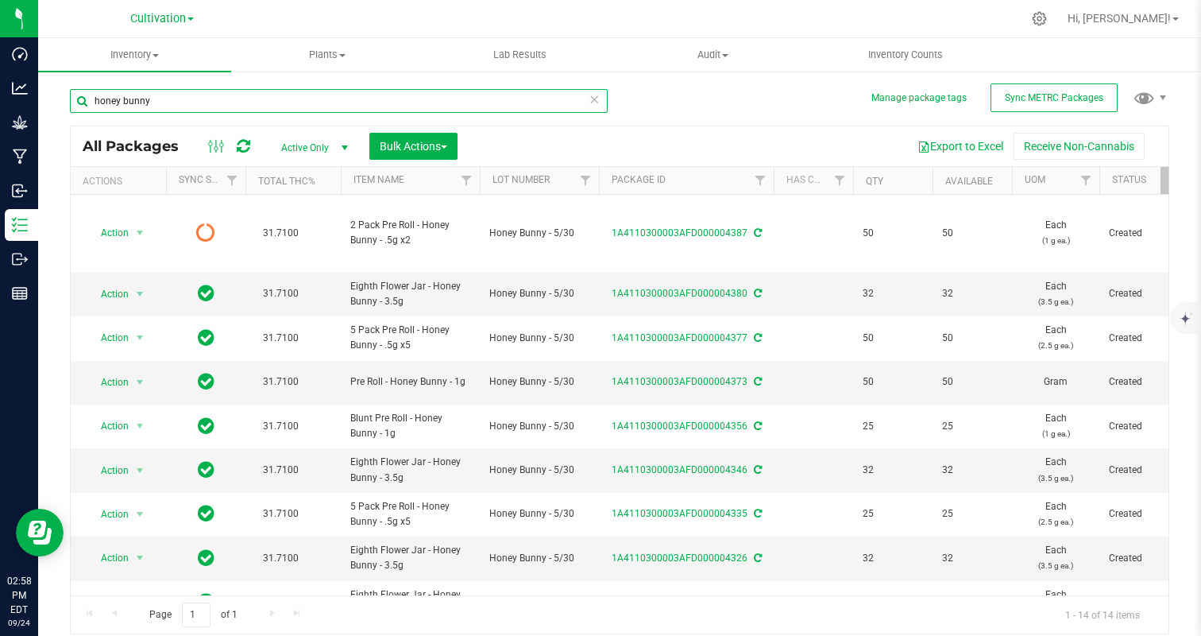
click at [218, 111] on input "honey bunny" at bounding box center [339, 101] width 538 height 24
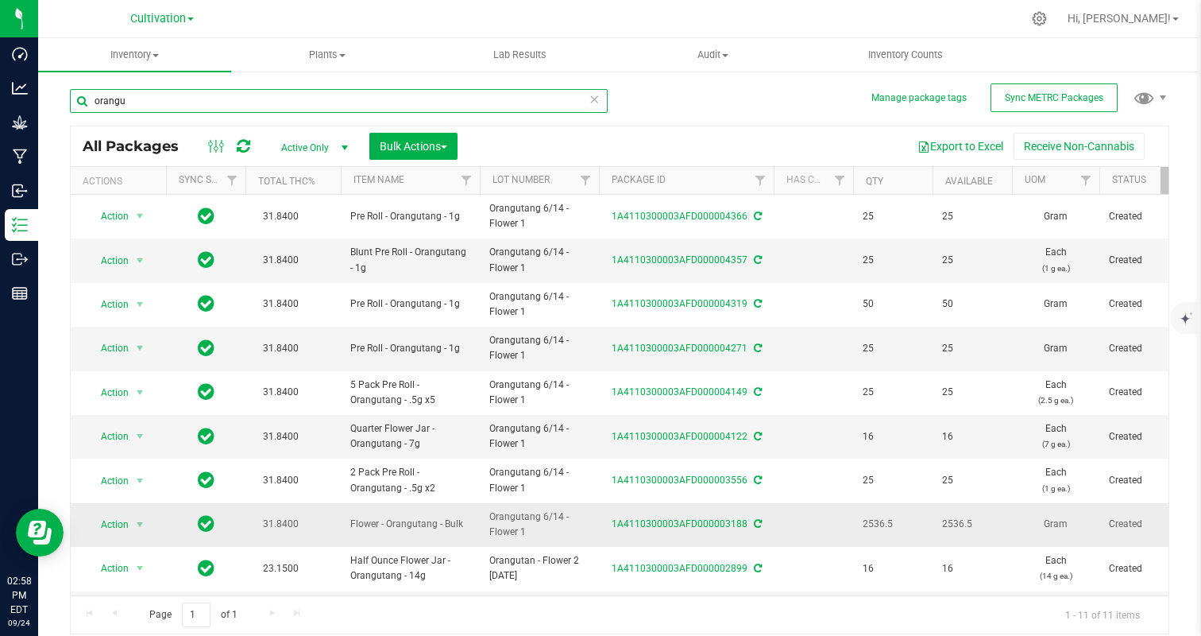
type input "orangu"
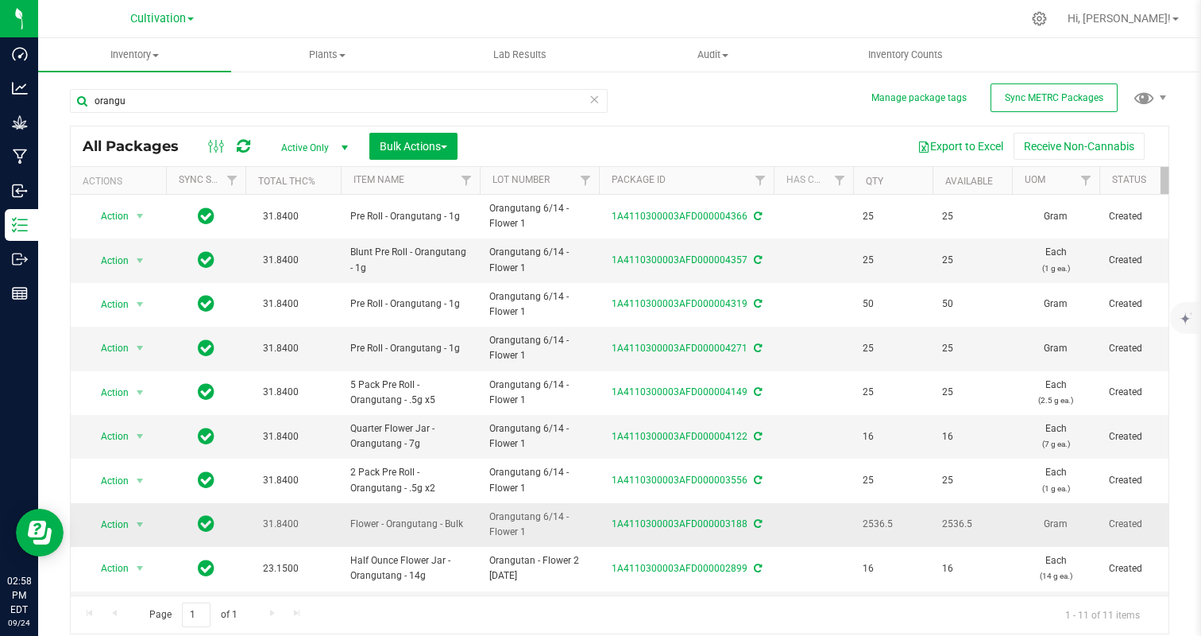
click at [102, 530] on span "Action" at bounding box center [108, 524] width 43 height 22
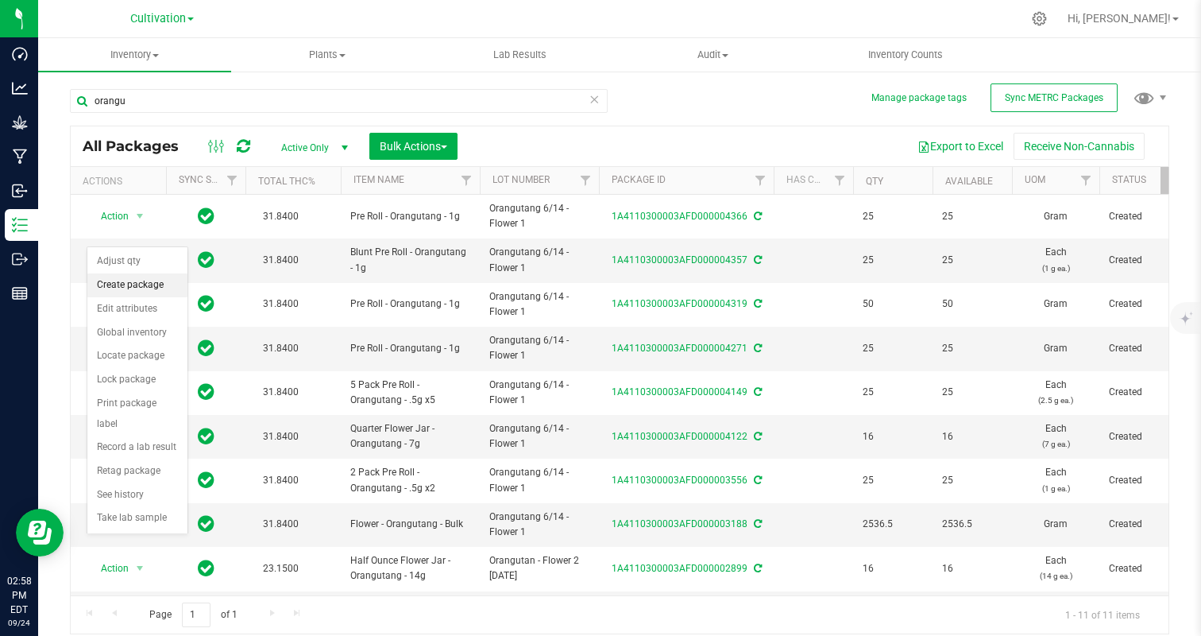
click at [152, 280] on li "Create package" at bounding box center [137, 285] width 100 height 24
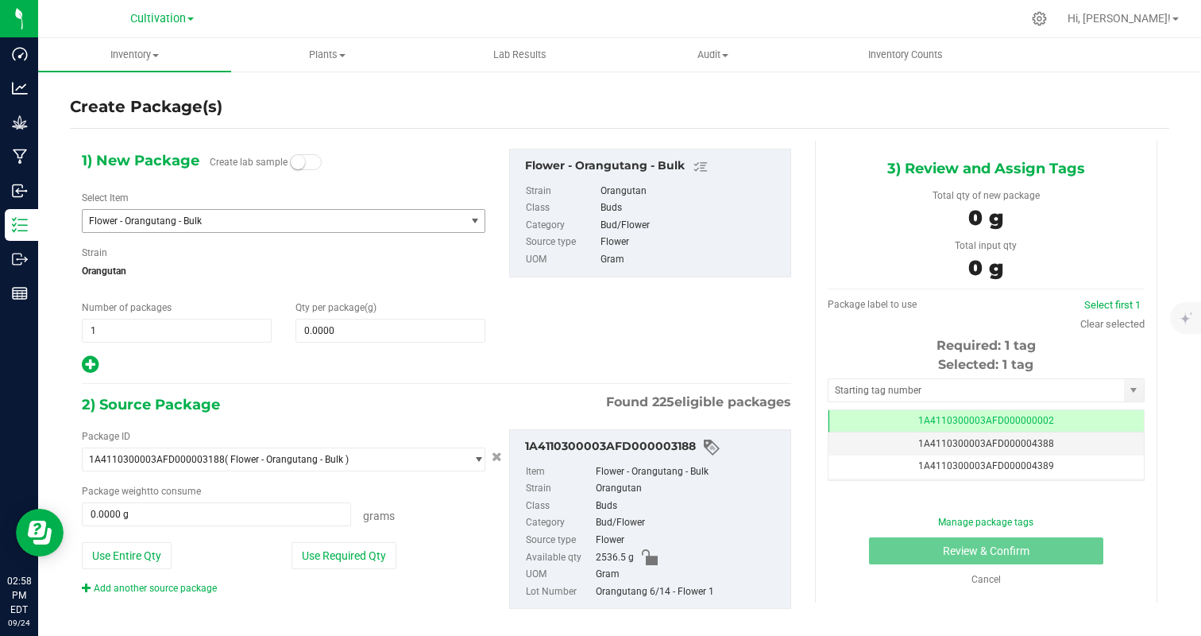
click at [215, 222] on span "Flower - Orangutang - Bulk" at bounding box center [266, 220] width 355 height 11
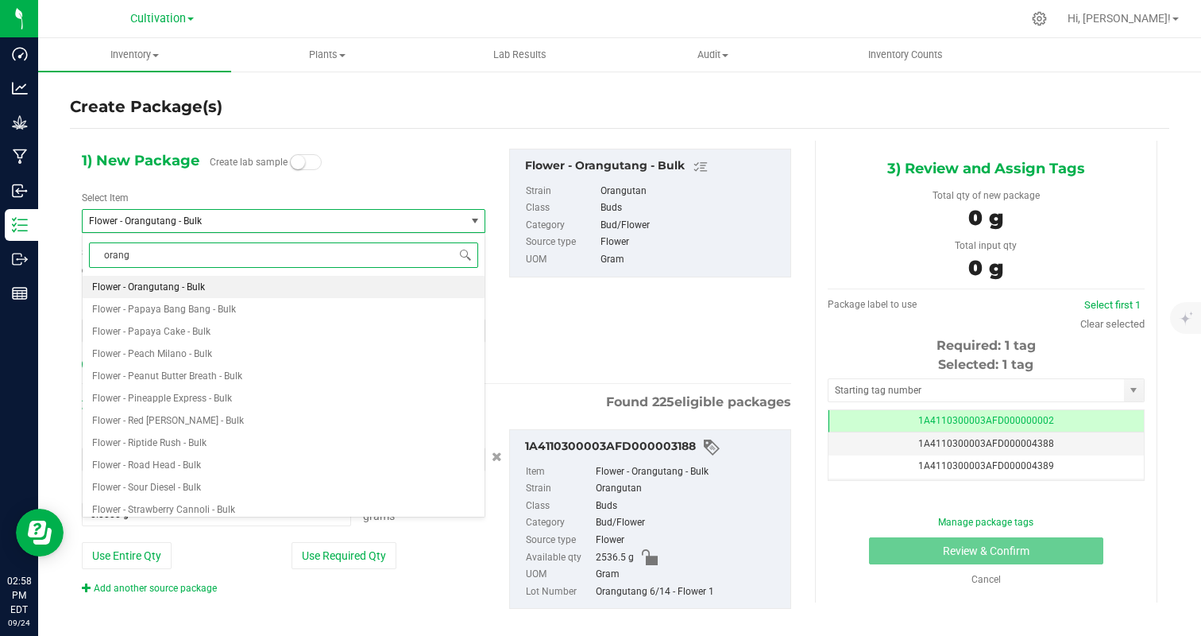
type input "orangu"
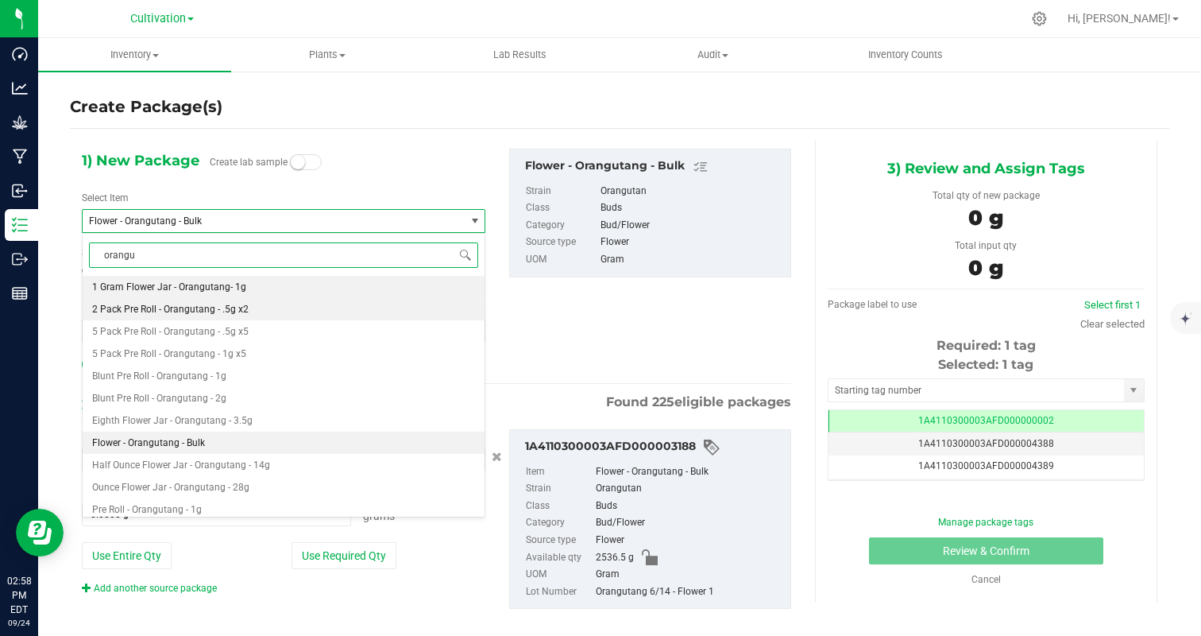
click at [227, 306] on span "2 Pack Pre Roll - Orangutang - .5g x2" at bounding box center [170, 308] width 156 height 11
type input "0"
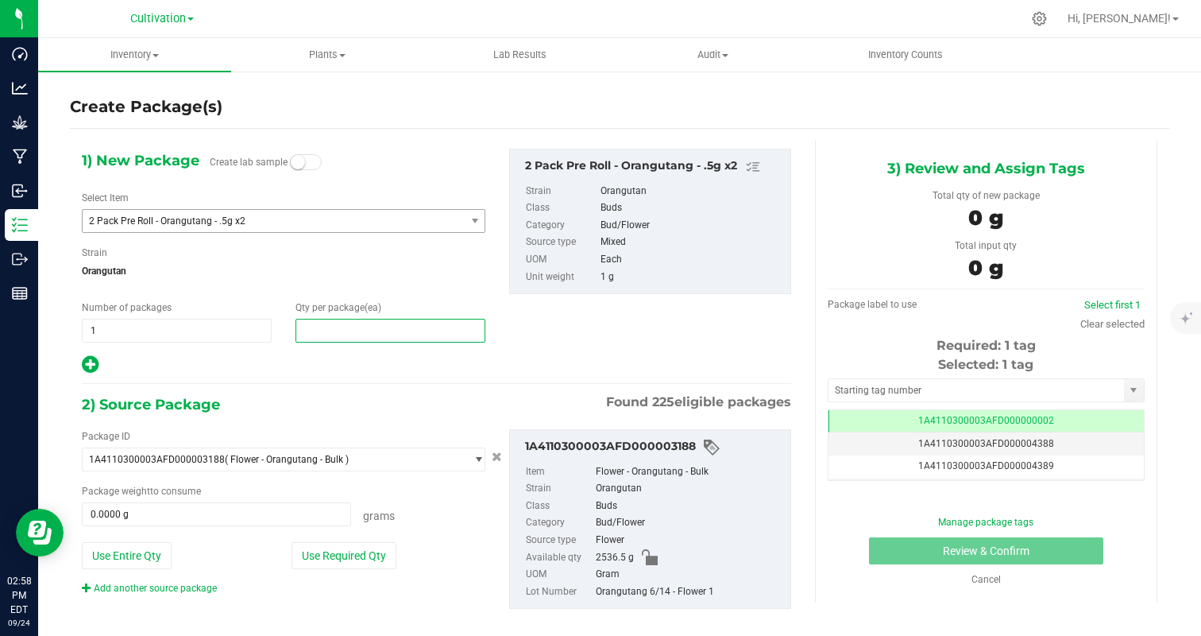
click at [346, 331] on span at bounding box center [391, 331] width 190 height 24
type input "50"
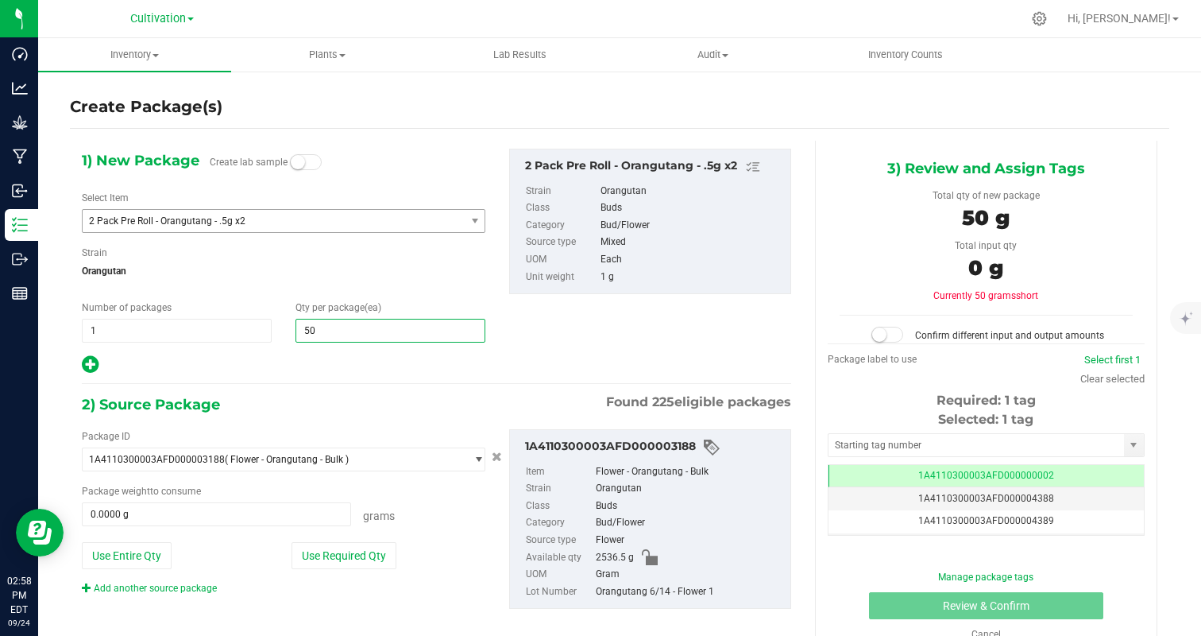
type input "50"
click at [283, 361] on div at bounding box center [284, 364] width 404 height 21
click at [330, 547] on button "Use Required Qty" at bounding box center [344, 555] width 105 height 27
type input "50.0000 g"
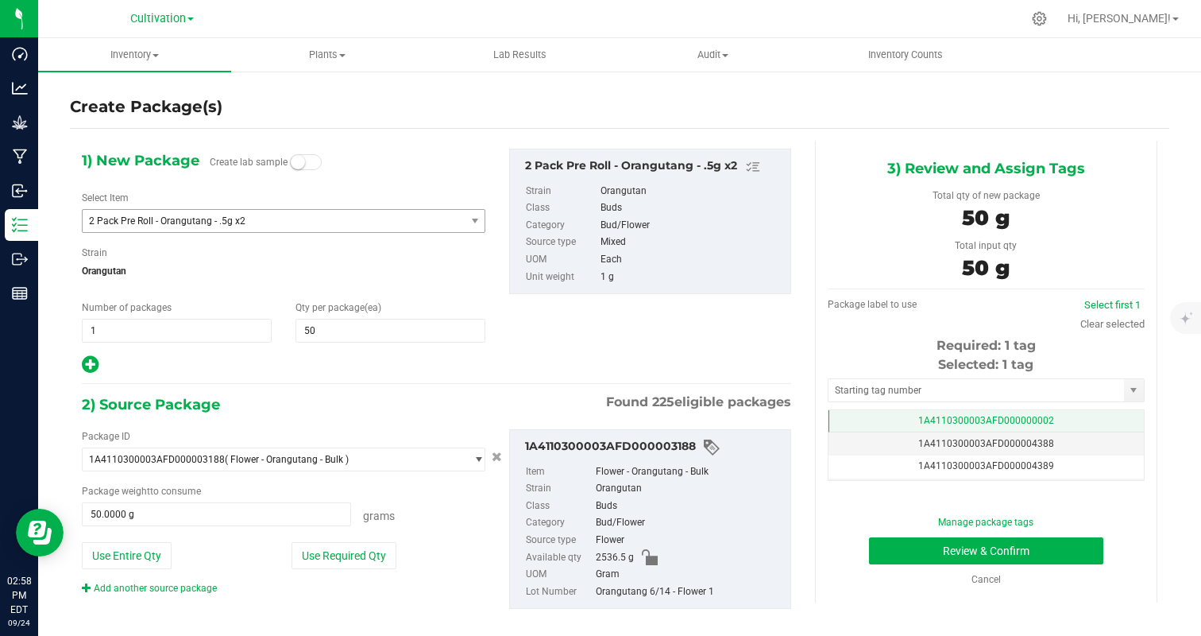
click at [1072, 417] on td "1A4110300003AFD000000002" at bounding box center [986, 421] width 315 height 23
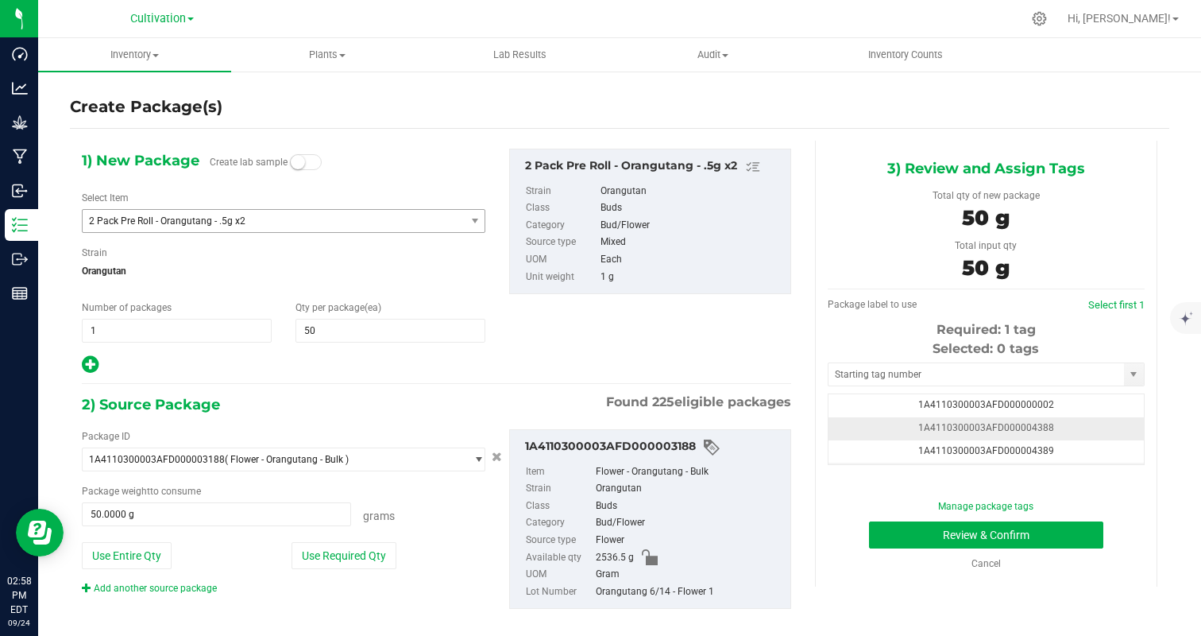
click at [1075, 429] on td "1A4110300003AFD000004388" at bounding box center [986, 428] width 315 height 23
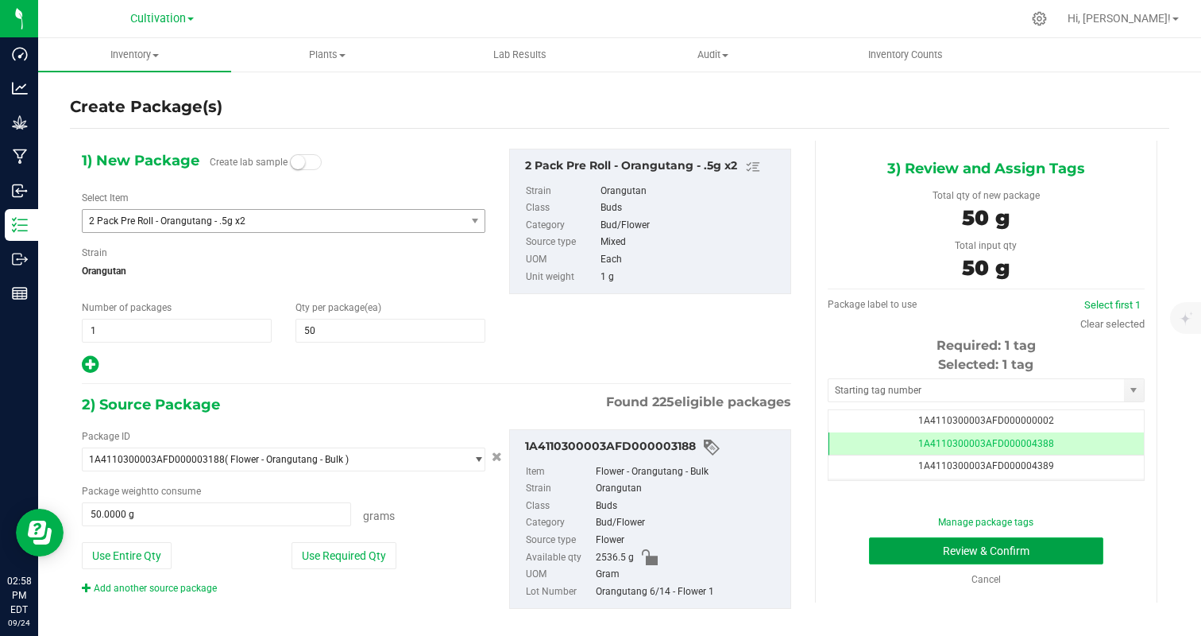
click at [1047, 557] on button "Review & Confirm" at bounding box center [986, 550] width 234 height 27
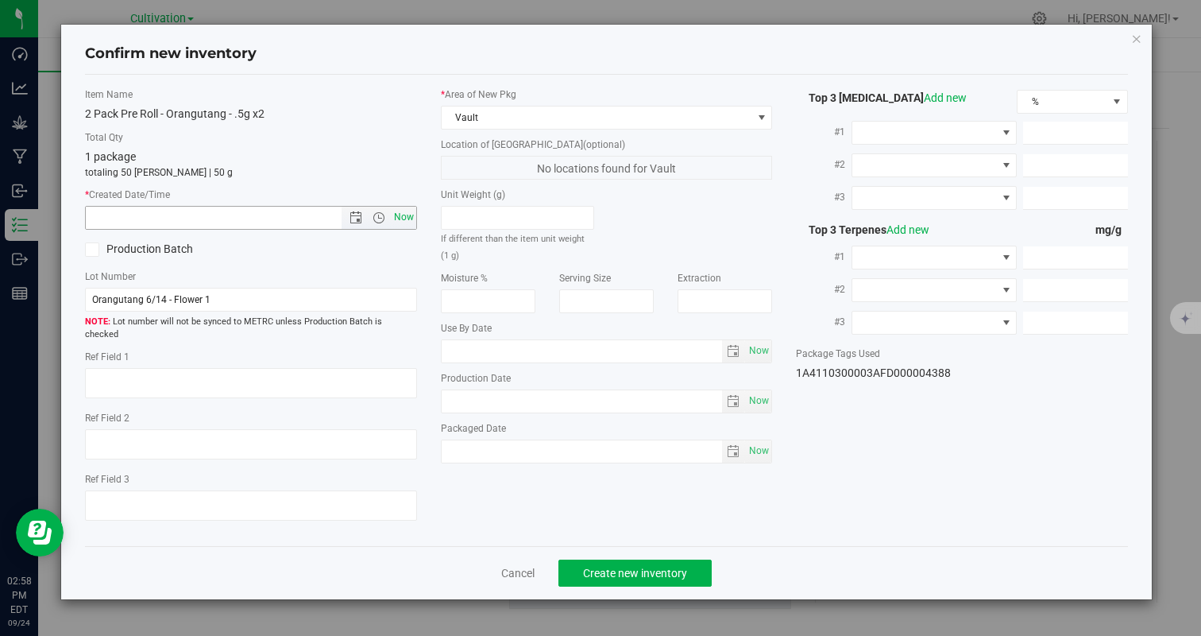
click at [410, 221] on span "Now" at bounding box center [403, 217] width 27 height 23
type input "[DATE] 2:58 PM"
click at [687, 559] on button "Create new inventory" at bounding box center [634, 572] width 153 height 27
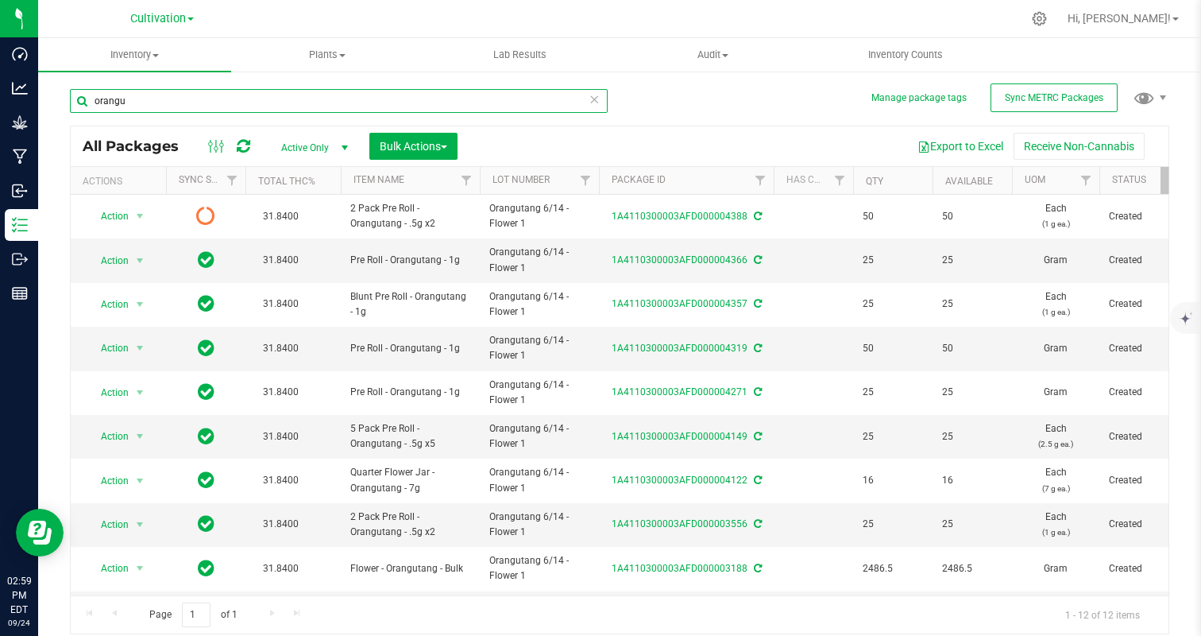
click at [160, 102] on input "orangu" at bounding box center [339, 101] width 538 height 24
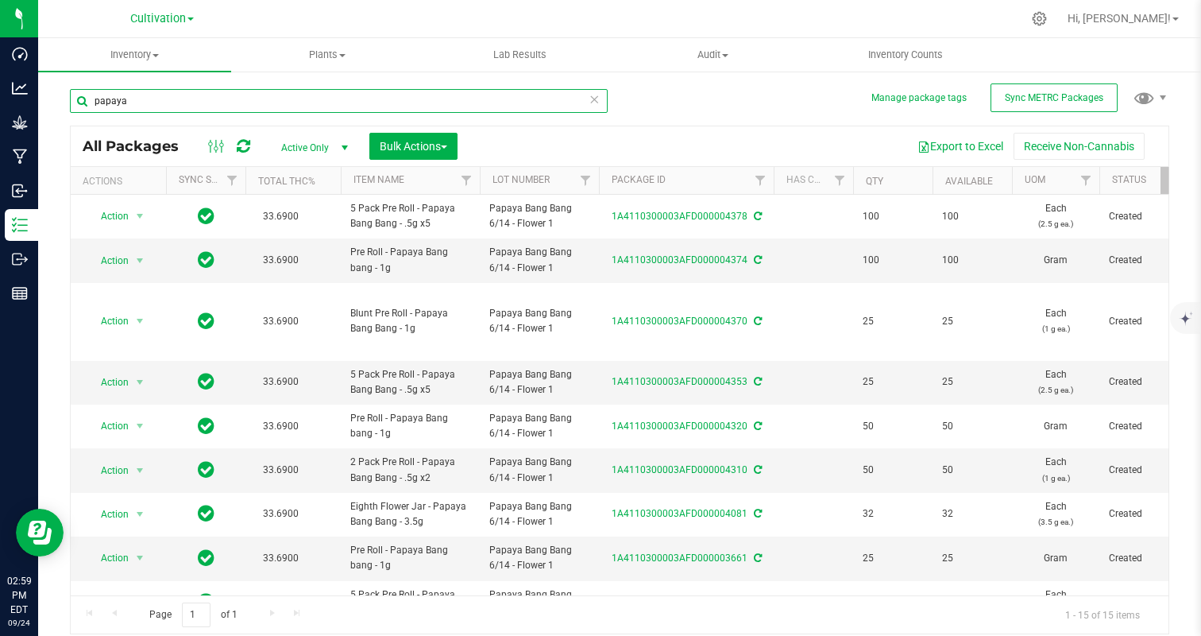
scroll to position [293, 0]
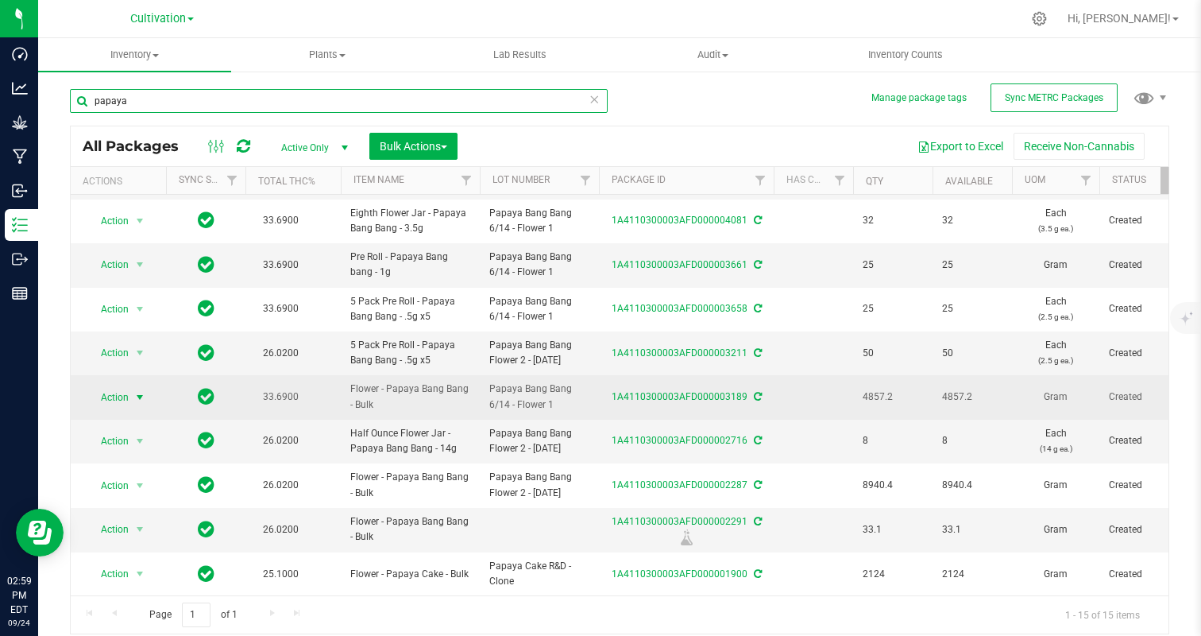
type input "papaya"
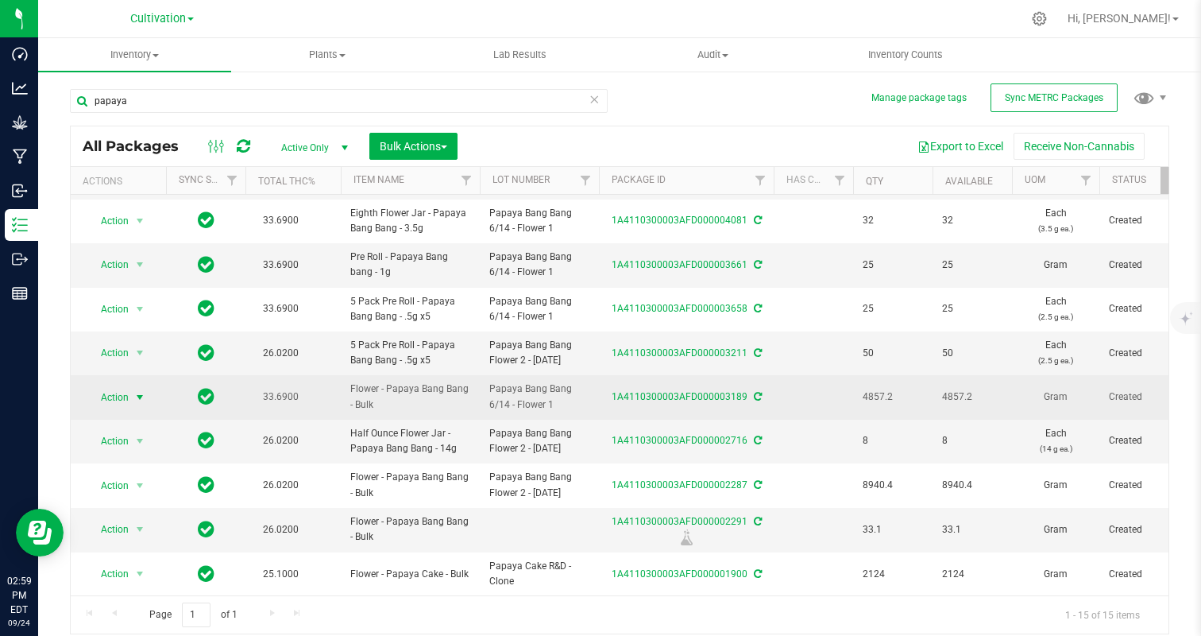
click at [126, 387] on span "Action" at bounding box center [108, 397] width 43 height 22
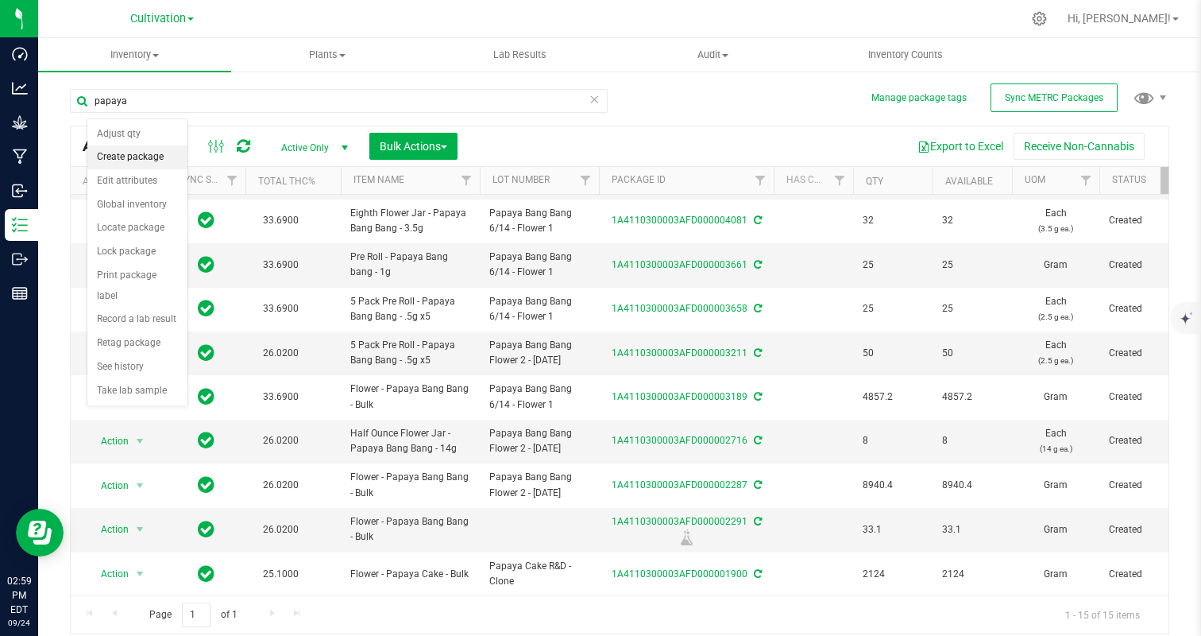
click at [142, 160] on li "Create package" at bounding box center [137, 157] width 100 height 24
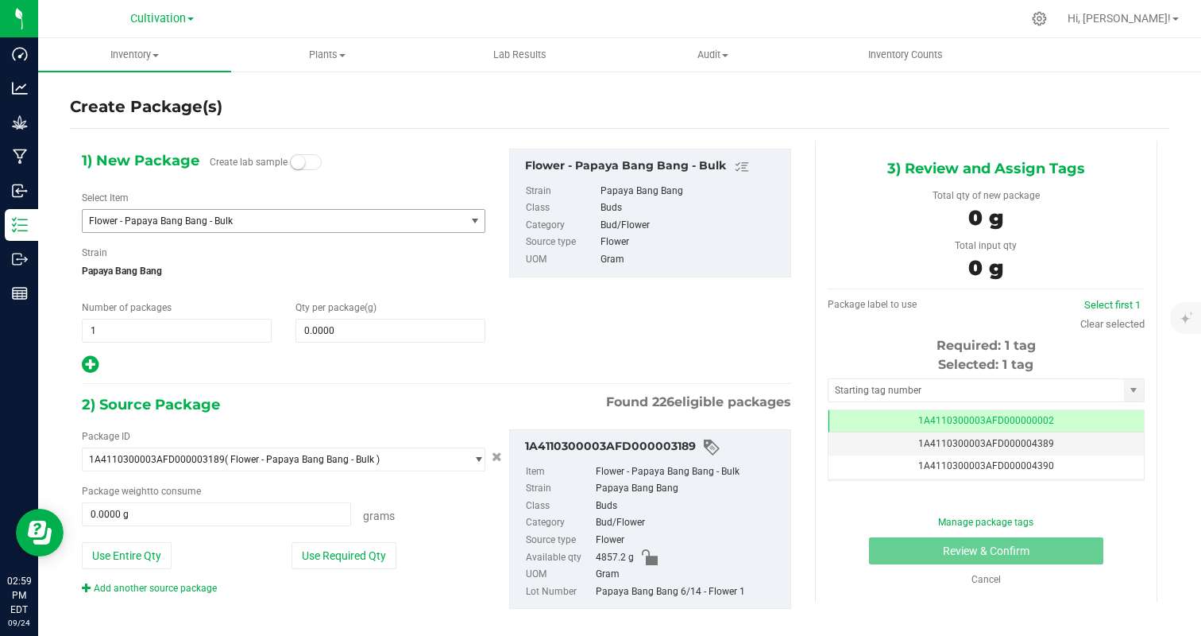
click at [145, 231] on span "Flower - Papaya Bang Bang - Bulk" at bounding box center [274, 221] width 382 height 22
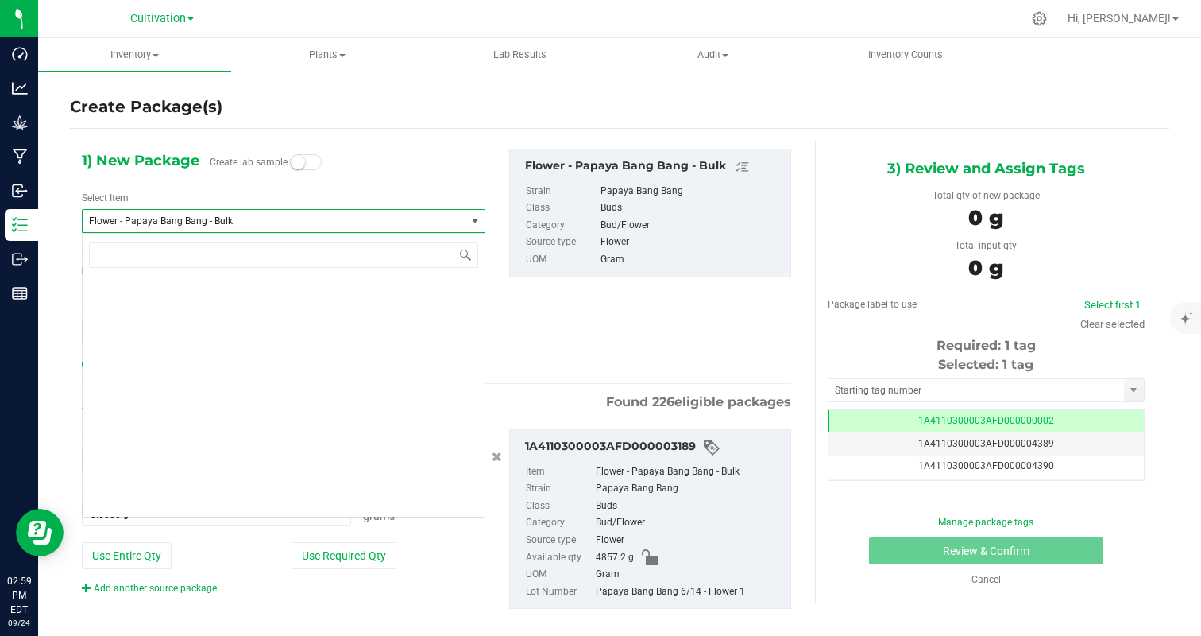
scroll to position [5539, 0]
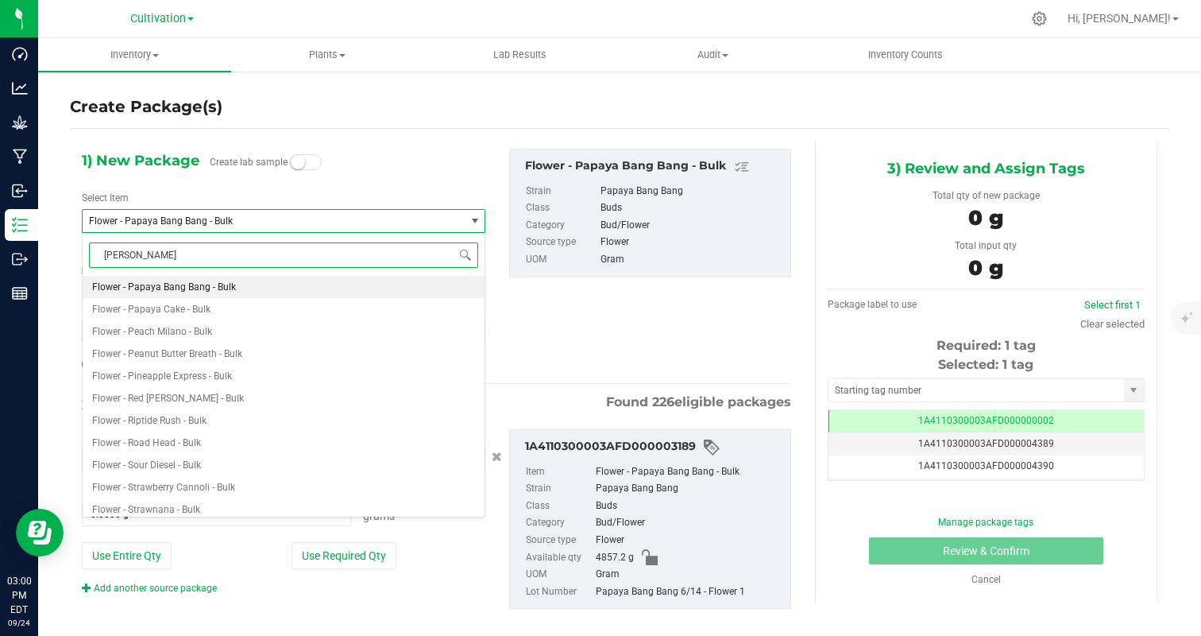
type input "papaya"
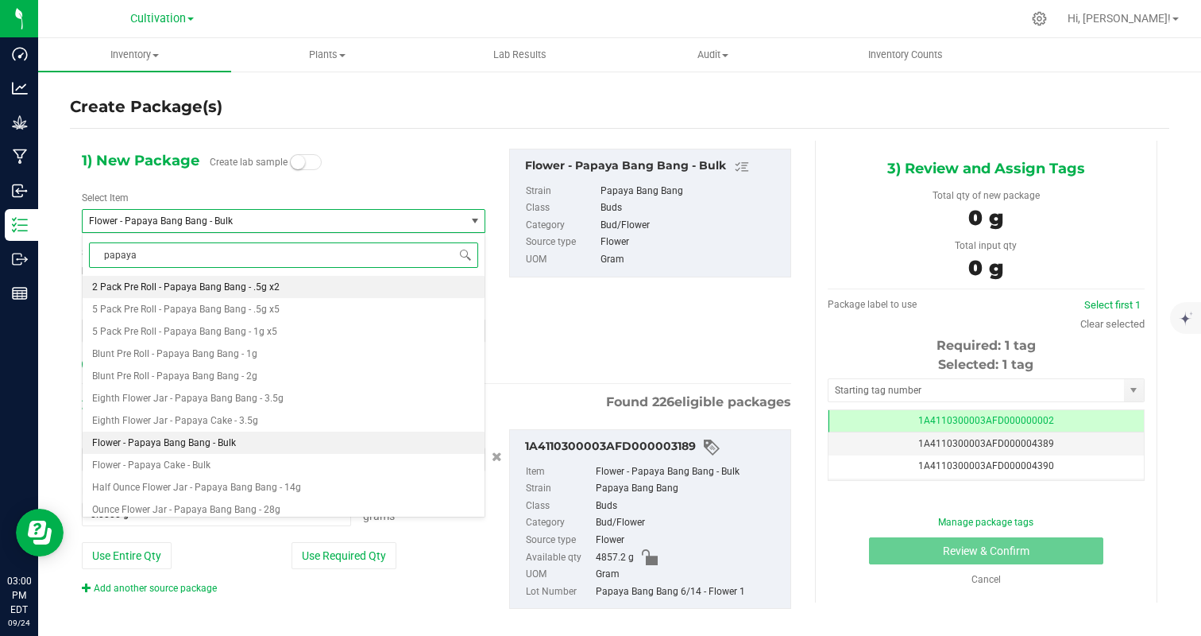
click at [180, 290] on span "2 Pack Pre Roll - Papaya Bang Bang - .5g x2" at bounding box center [185, 286] width 187 height 11
type input "0"
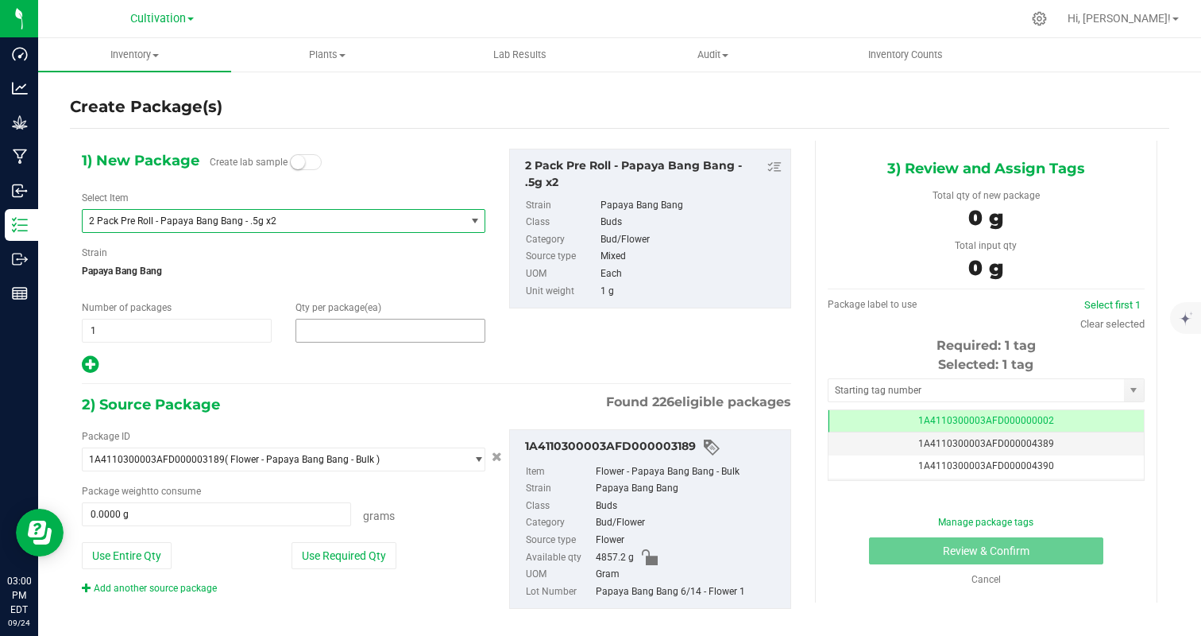
click at [310, 328] on span at bounding box center [391, 331] width 190 height 24
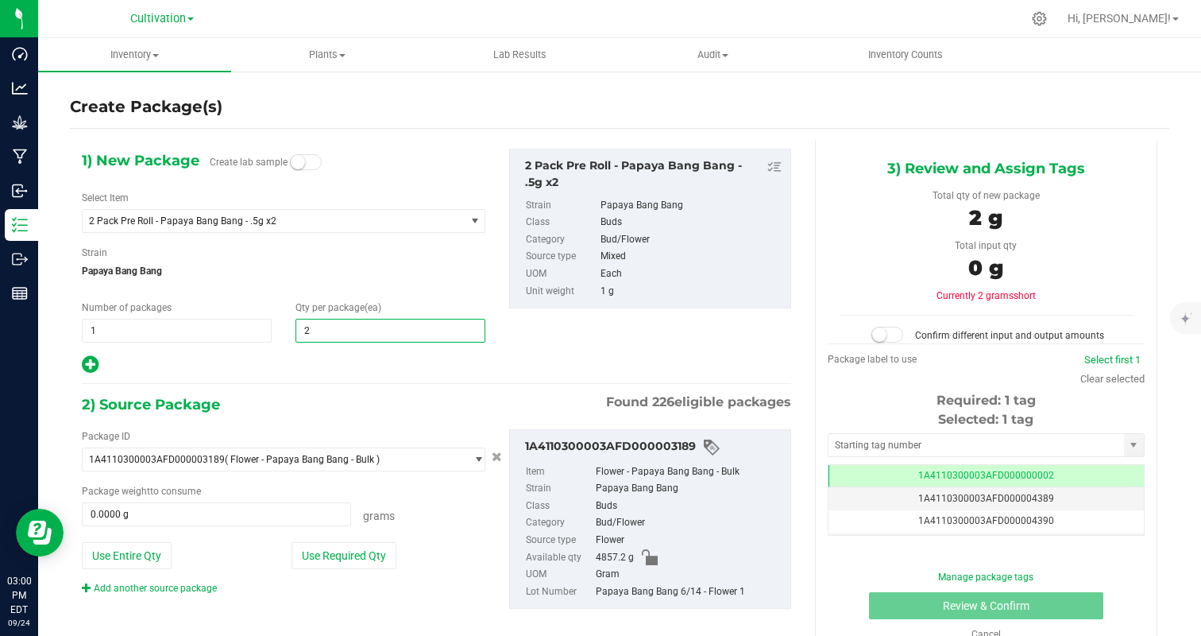
type input "25"
click at [281, 370] on div at bounding box center [284, 364] width 404 height 21
click at [379, 554] on button "Use Required Qty" at bounding box center [344, 555] width 105 height 27
type input "25.0000 g"
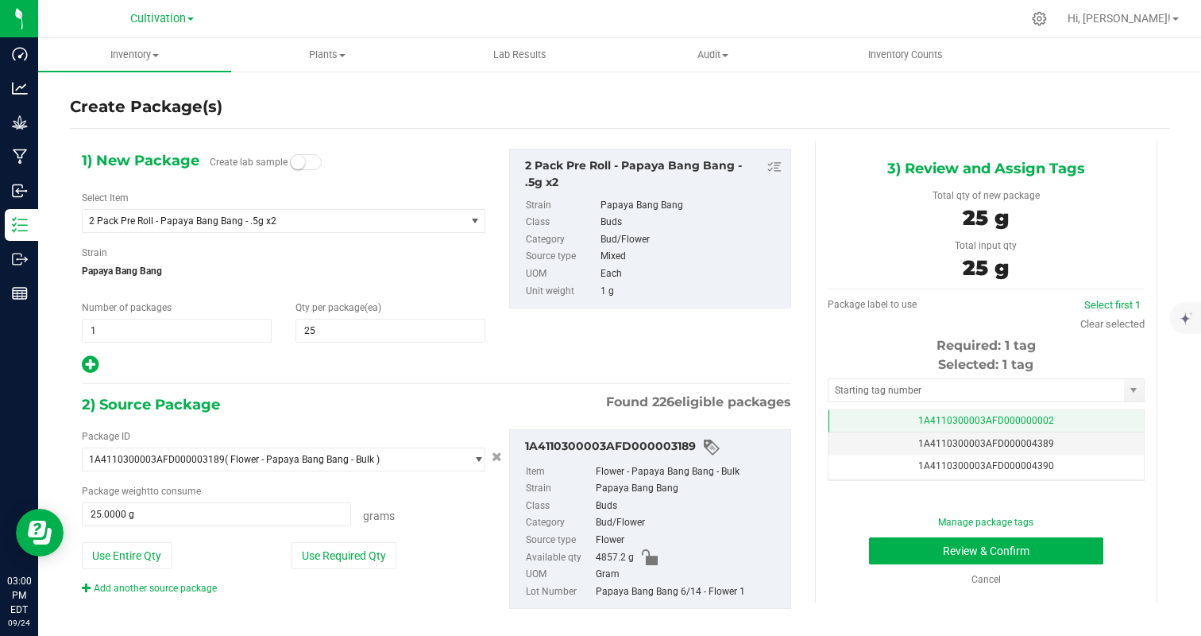
click at [972, 417] on span "1A4110300003AFD000000002" at bounding box center [986, 420] width 136 height 11
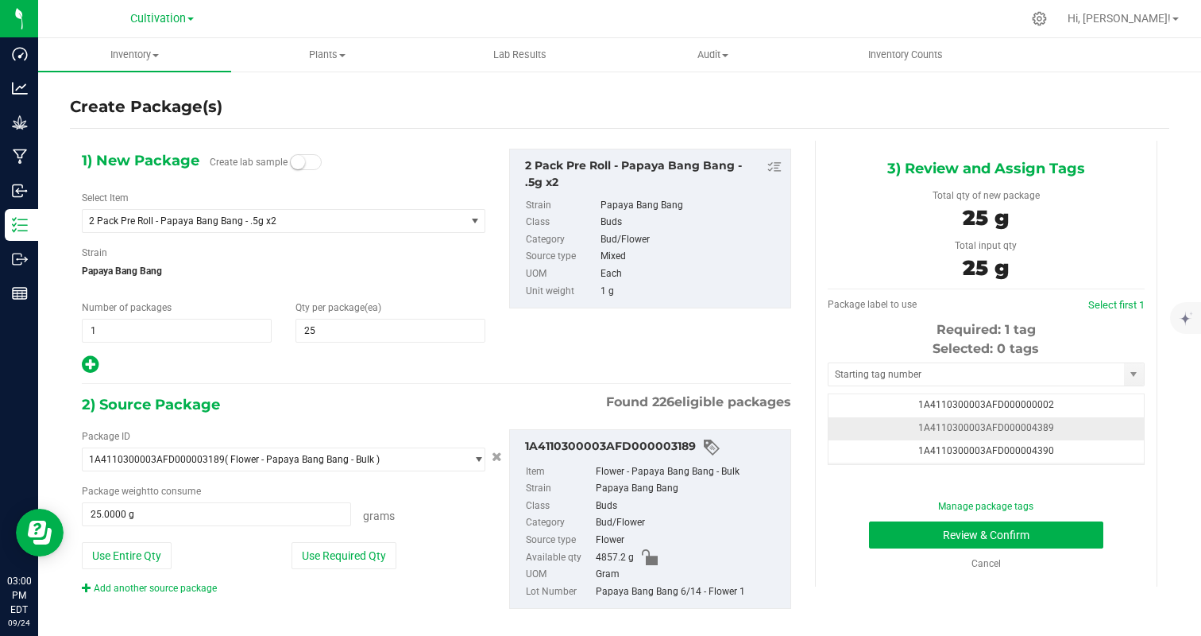
click at [1071, 434] on td "1A4110300003AFD000004389" at bounding box center [986, 428] width 315 height 23
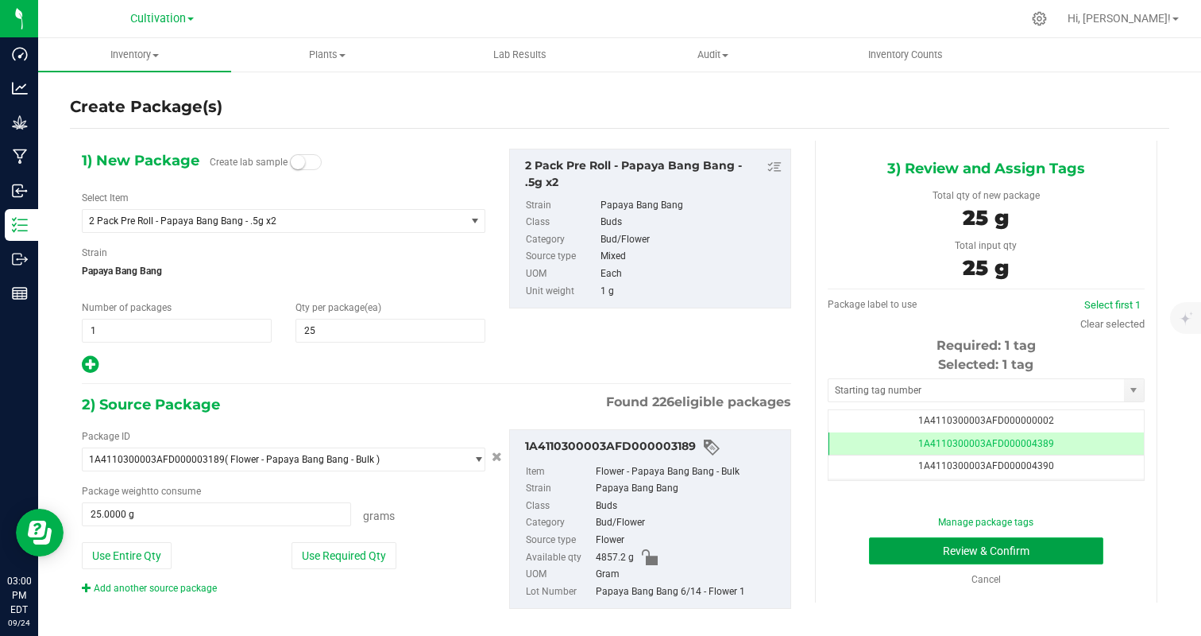
click at [1049, 548] on button "Review & Confirm" at bounding box center [986, 550] width 234 height 27
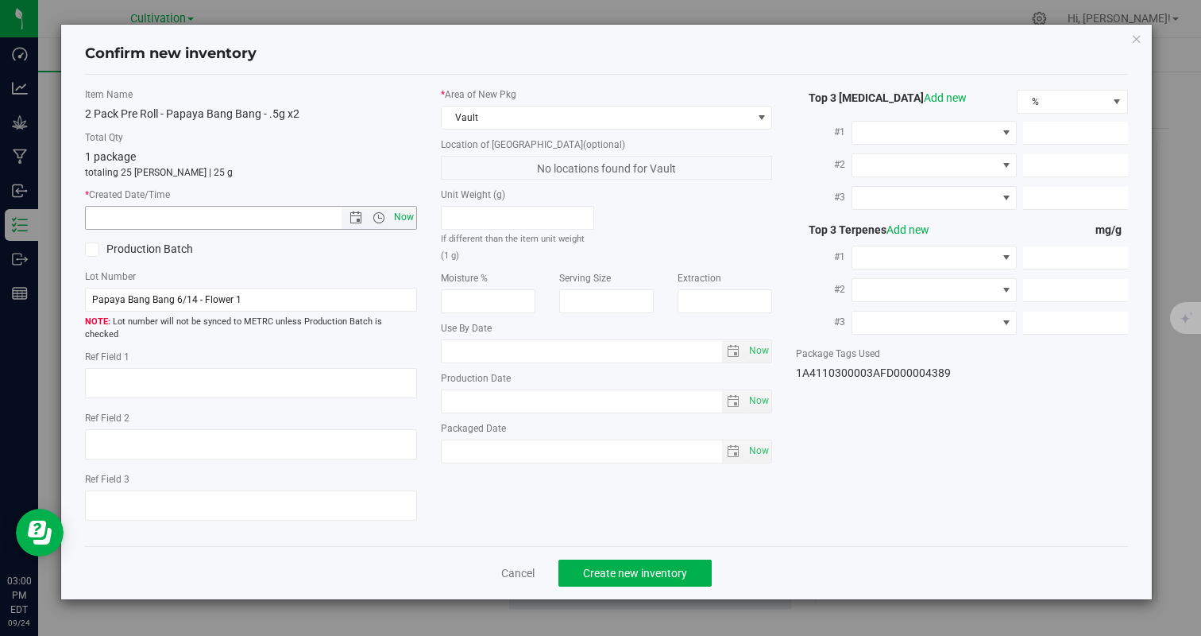
click at [399, 218] on span "Now" at bounding box center [403, 217] width 27 height 23
type input "[DATE] 3:00 PM"
click at [597, 566] on span "Create new inventory" at bounding box center [635, 572] width 104 height 13
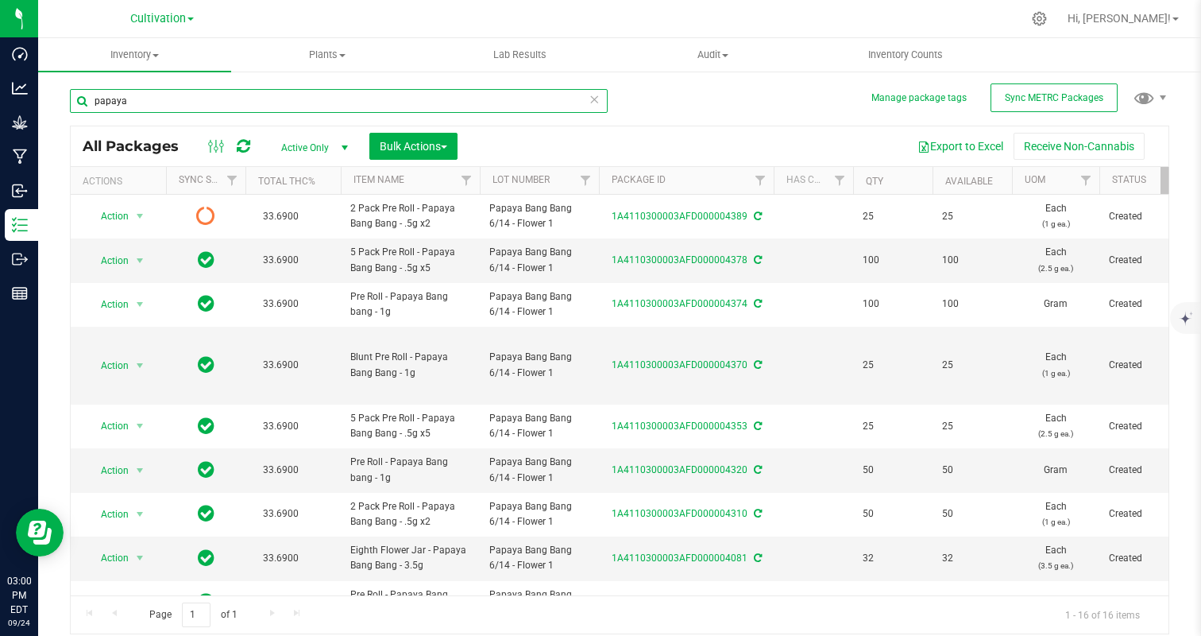
click at [166, 104] on input "papaya" at bounding box center [339, 101] width 538 height 24
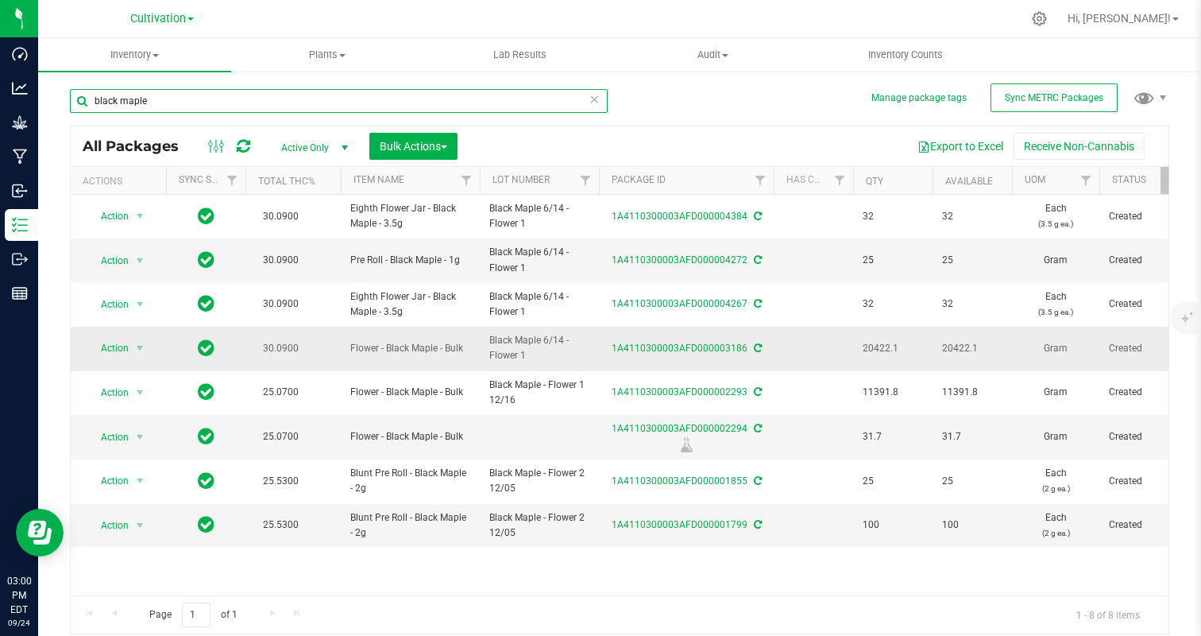
type input "black maple"
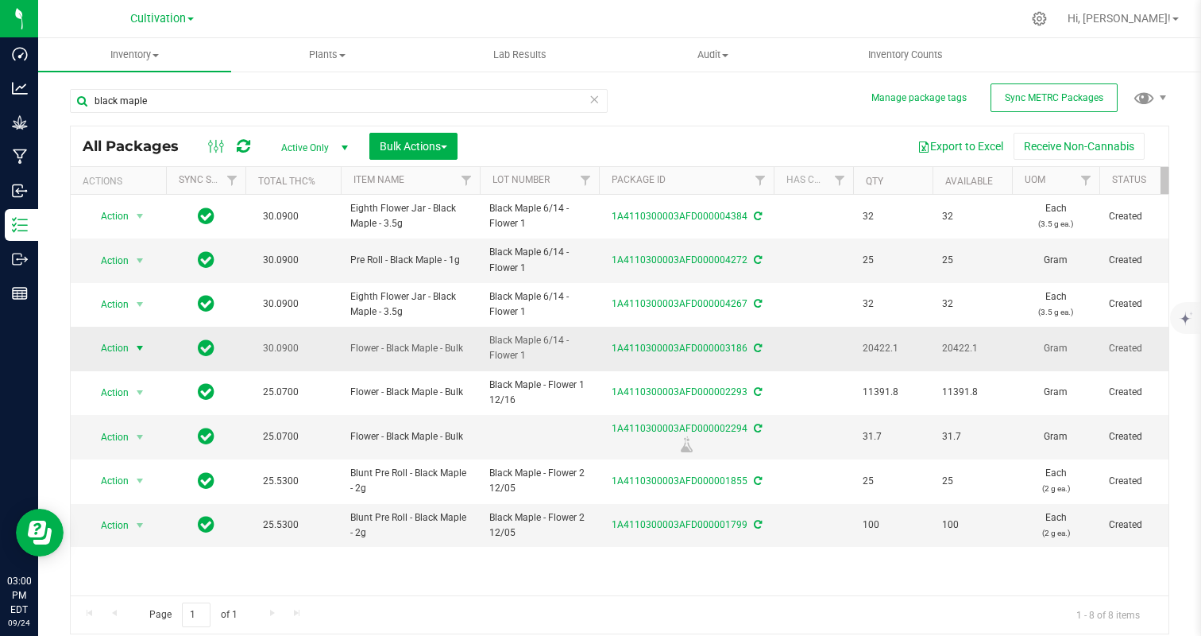
click at [114, 344] on span "Action" at bounding box center [108, 348] width 43 height 22
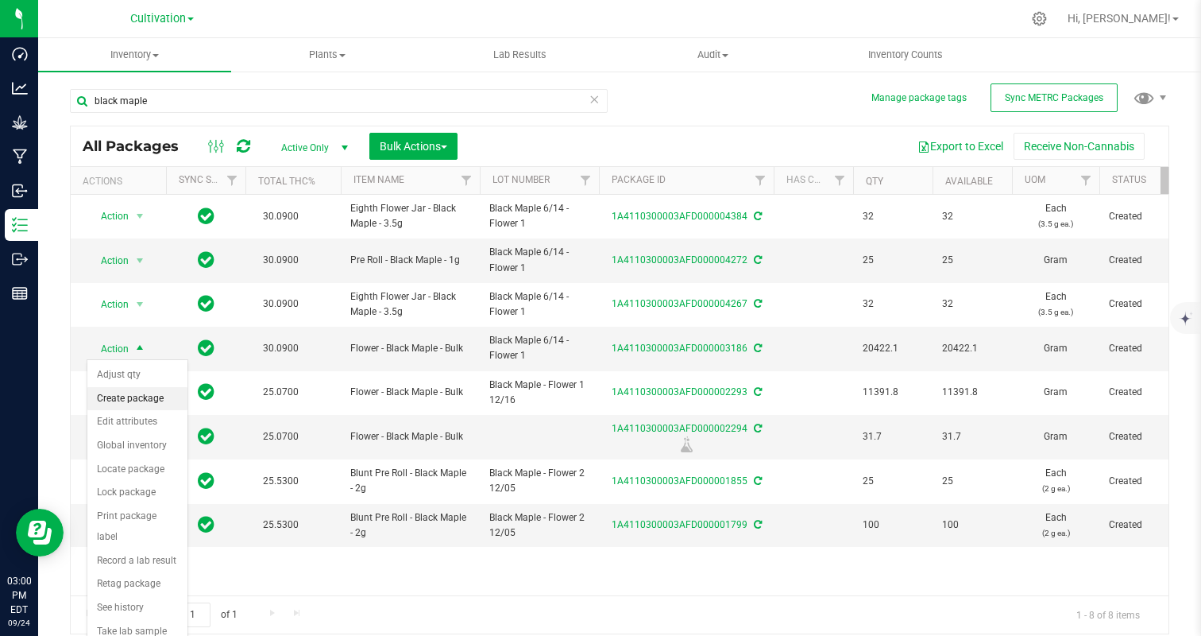
click at [111, 401] on li "Create package" at bounding box center [137, 399] width 100 height 24
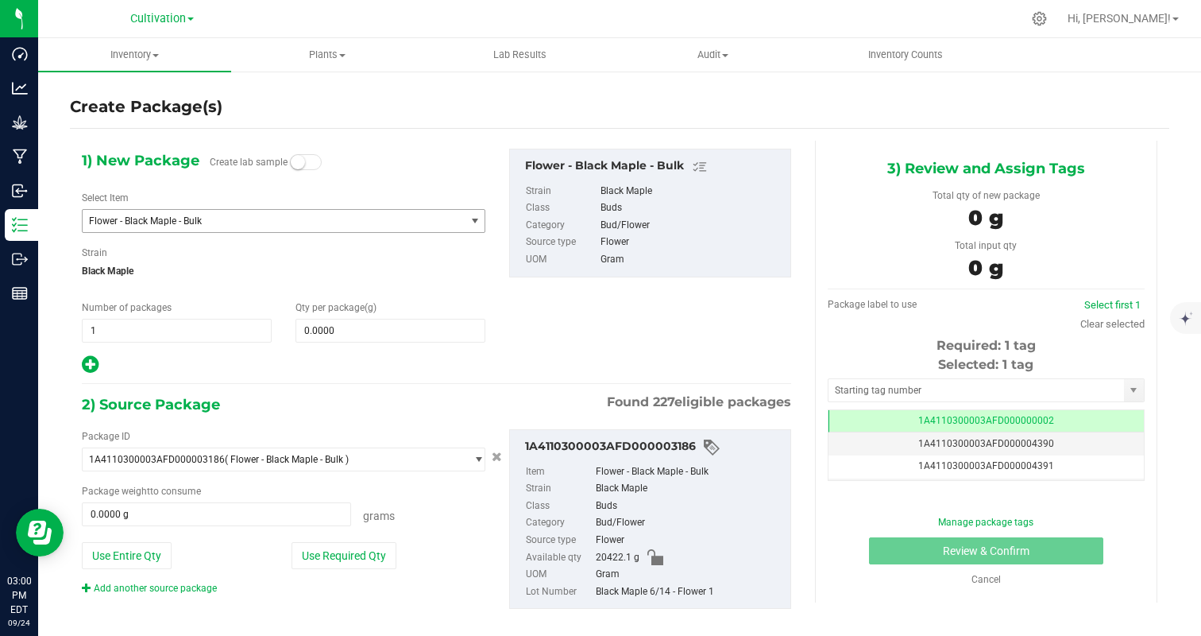
click at [181, 229] on span "Flower - Black Maple - Bulk" at bounding box center [274, 221] width 382 height 22
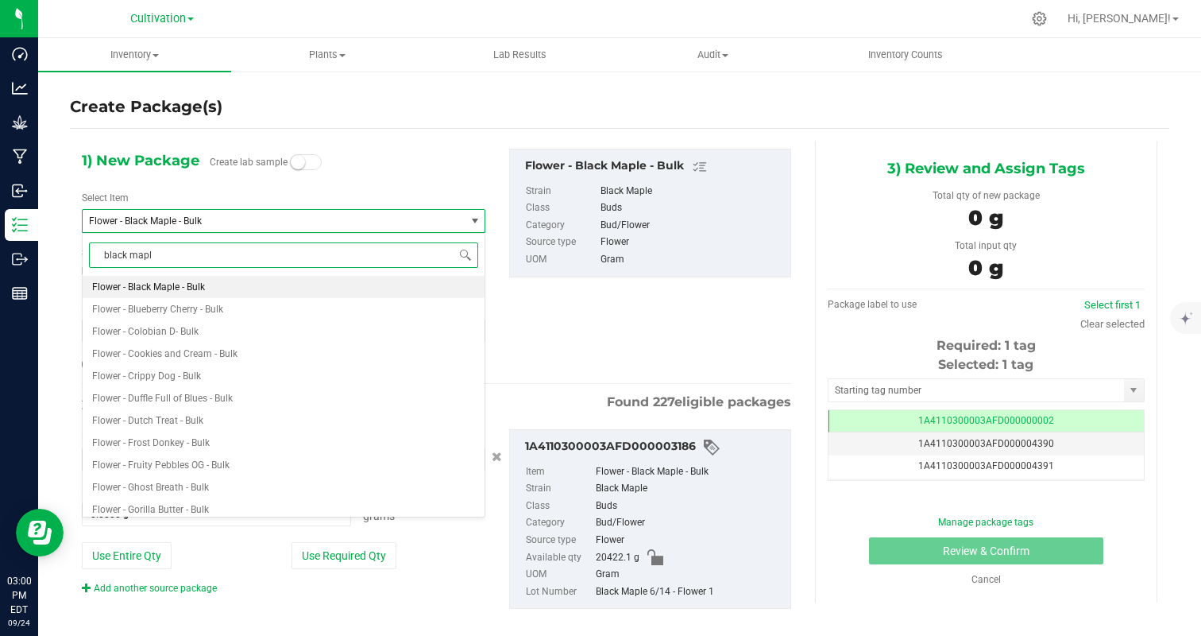
type input "black maple"
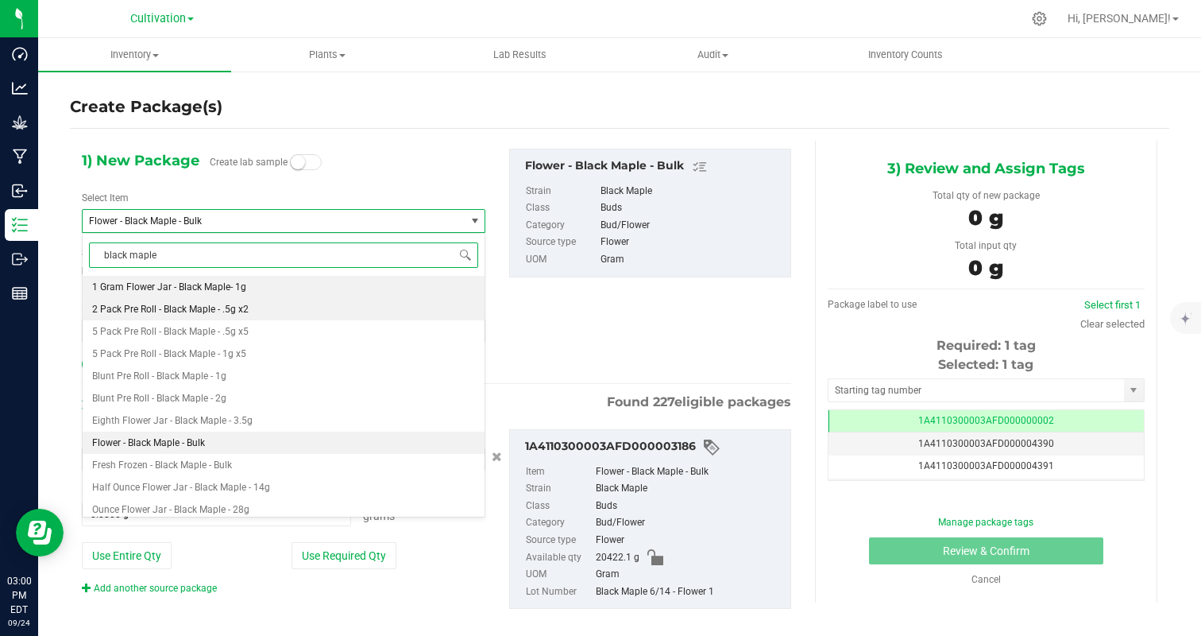
drag, startPoint x: 176, startPoint y: 297, endPoint x: 177, endPoint y: 306, distance: 8.8
click at [177, 276] on ul "1 Gram Flower Jar - Black Maple- 1g 2 Pack Pre Roll - Black Maple - .5g x2 5 Pa…" at bounding box center [284, 276] width 402 height 0
click at [177, 305] on span "2 Pack Pre Roll - Black Maple - .5g x2" at bounding box center [170, 308] width 156 height 11
type input "0"
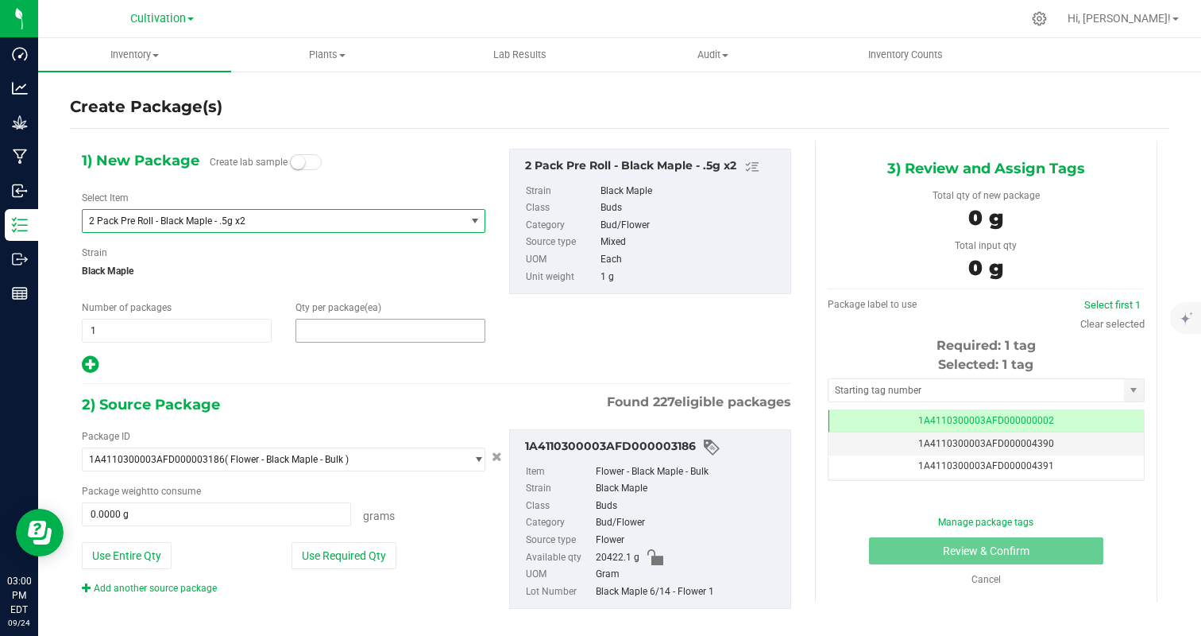
click at [364, 329] on span at bounding box center [391, 331] width 190 height 24
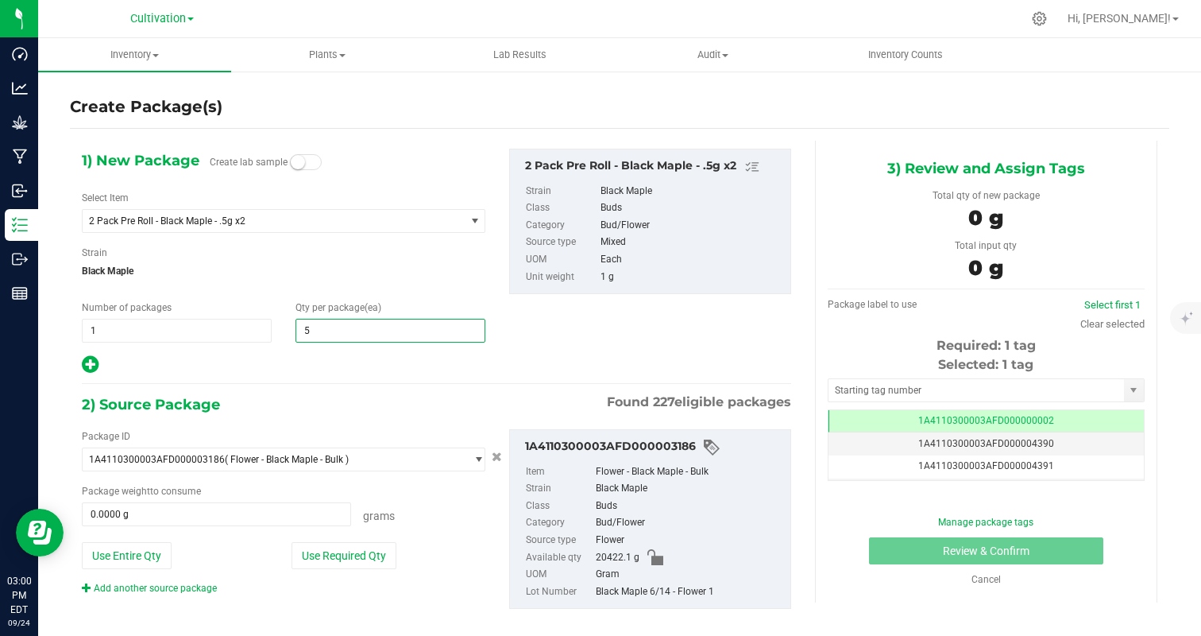
type input "50"
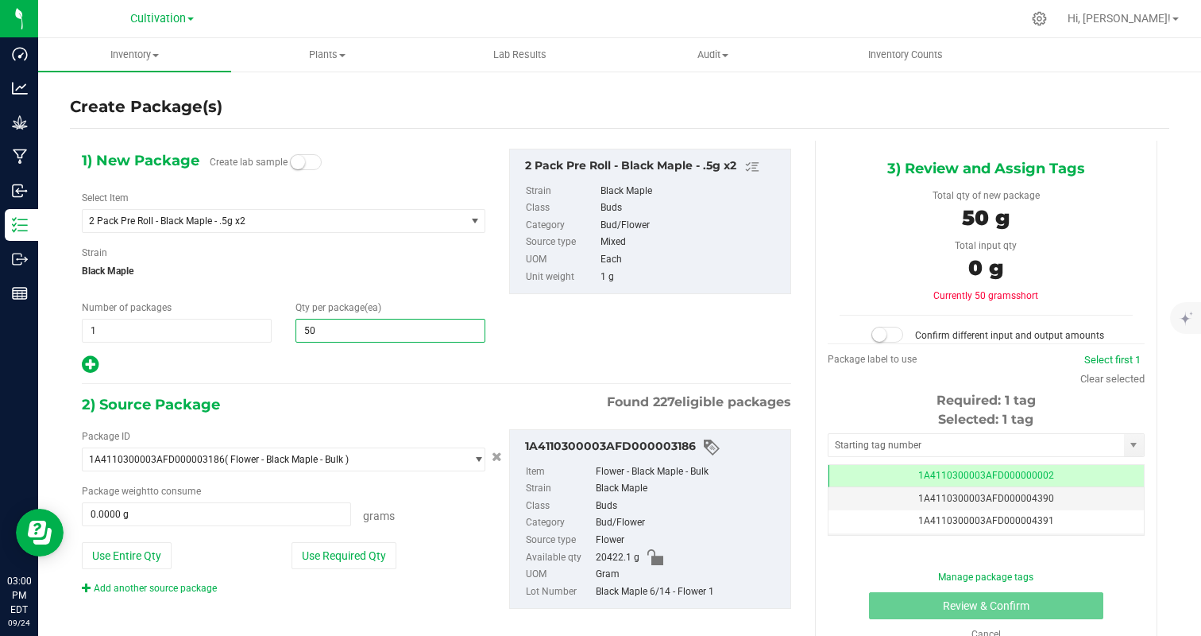
type input "50"
click at [296, 417] on div "Package ID 1A4110300003AFD000003186 ( Flower - Black Maple - Bulk ) 1A411030000…" at bounding box center [436, 519] width 733 height 206
click at [349, 543] on button "Use Required Qty" at bounding box center [344, 555] width 105 height 27
type input "50.0000 g"
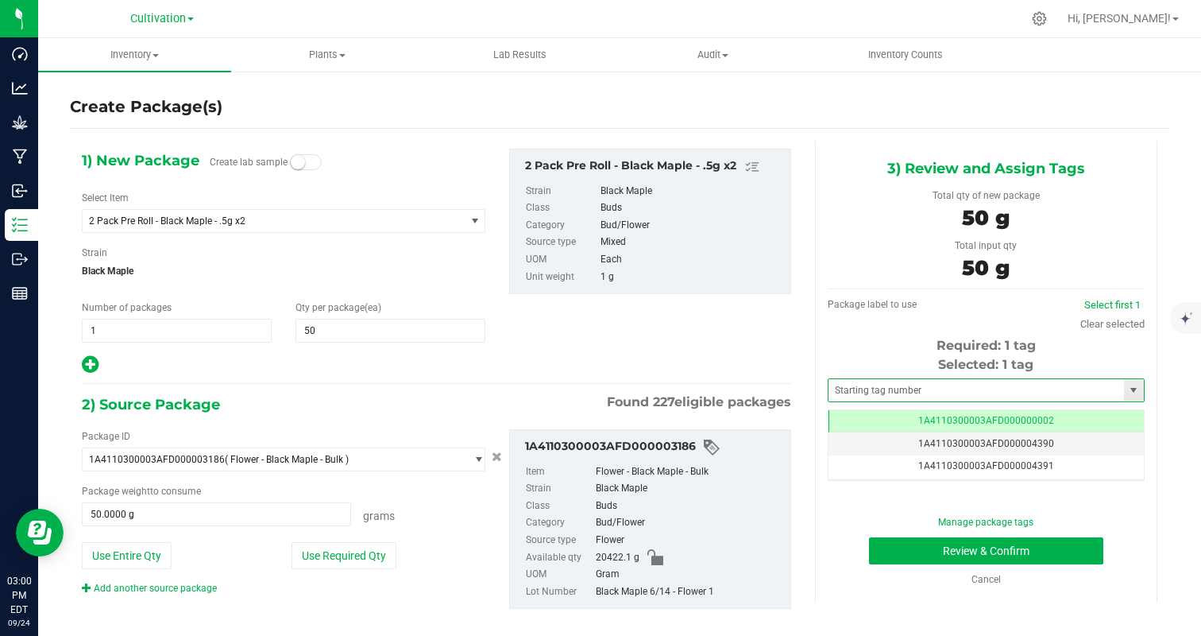
click at [1074, 401] on span at bounding box center [986, 390] width 317 height 24
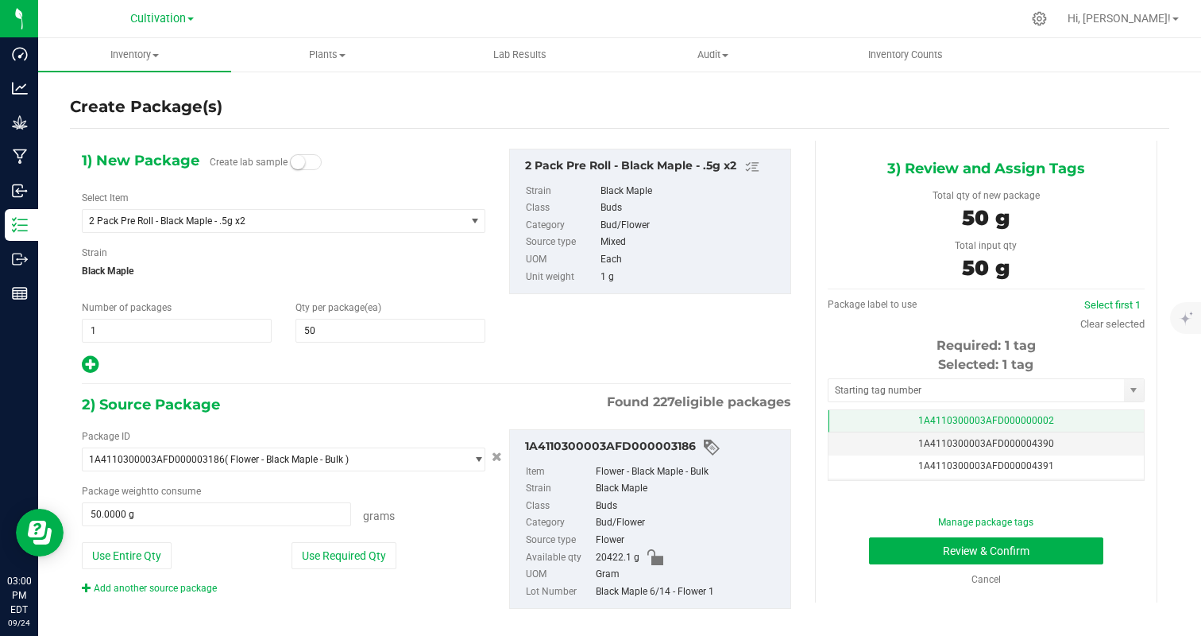
click at [1056, 417] on td "1A4110300003AFD000000002" at bounding box center [986, 421] width 315 height 23
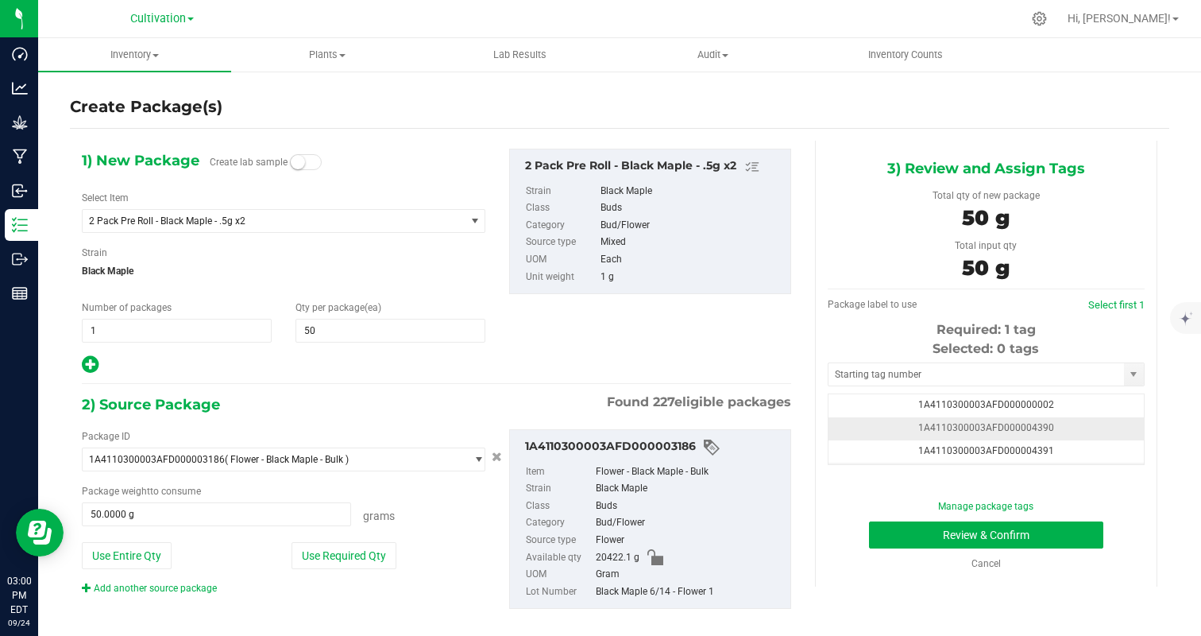
click at [1056, 431] on td "1A4110300003AFD000004390" at bounding box center [986, 428] width 315 height 23
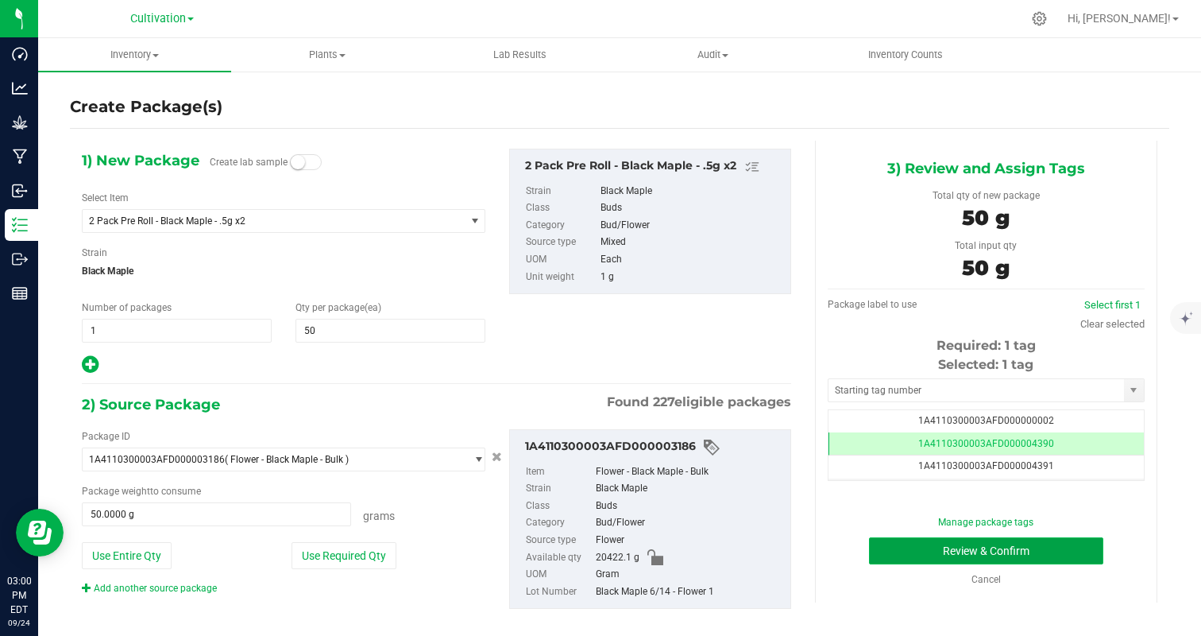
click at [1037, 551] on button "Review & Confirm" at bounding box center [986, 550] width 234 height 27
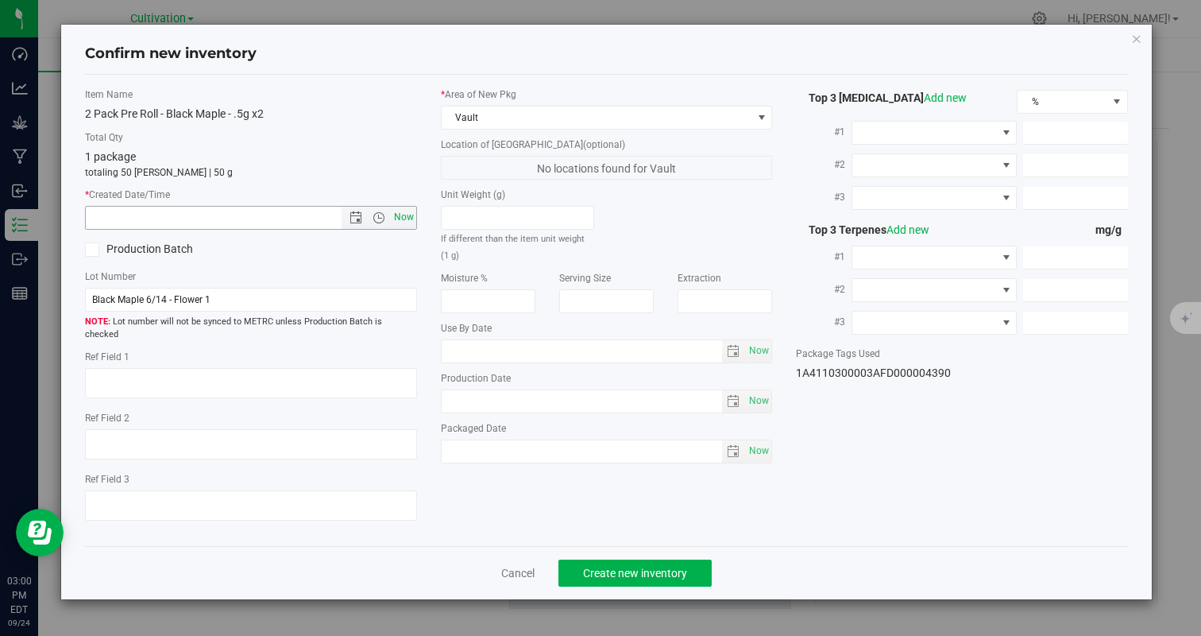
click at [410, 221] on span "Now" at bounding box center [403, 217] width 27 height 23
type input "[DATE] 3:00 PM"
click at [623, 566] on span "Create new inventory" at bounding box center [635, 572] width 104 height 13
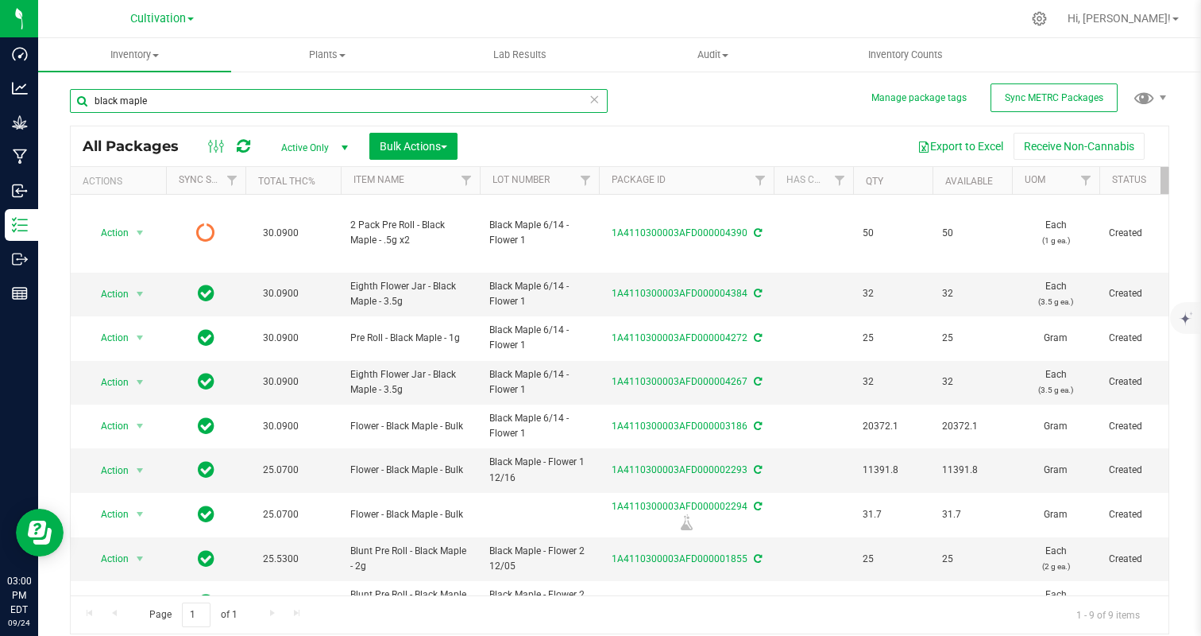
click at [167, 106] on input "black maple" at bounding box center [339, 101] width 538 height 24
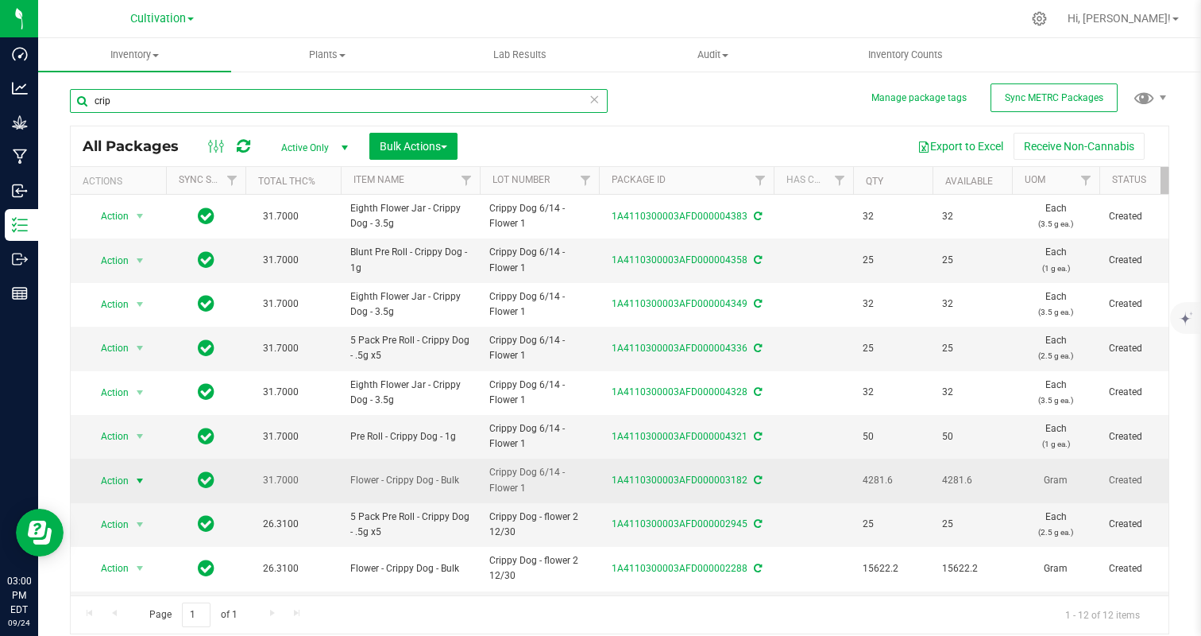
type input "crip"
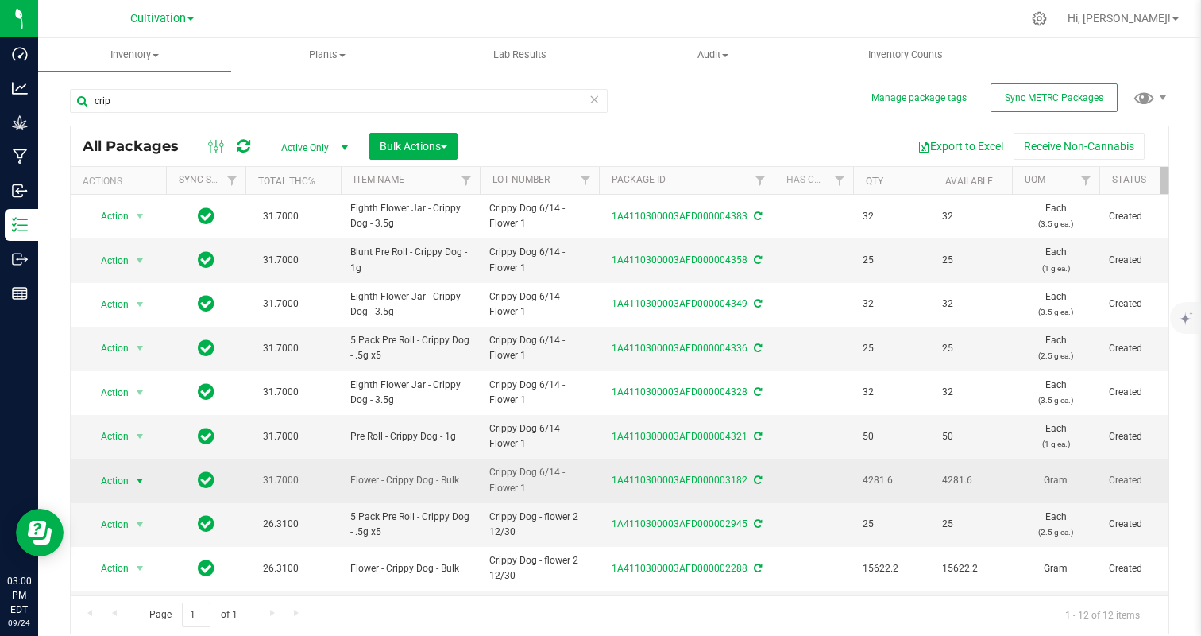
click at [114, 482] on span "Action" at bounding box center [108, 480] width 43 height 22
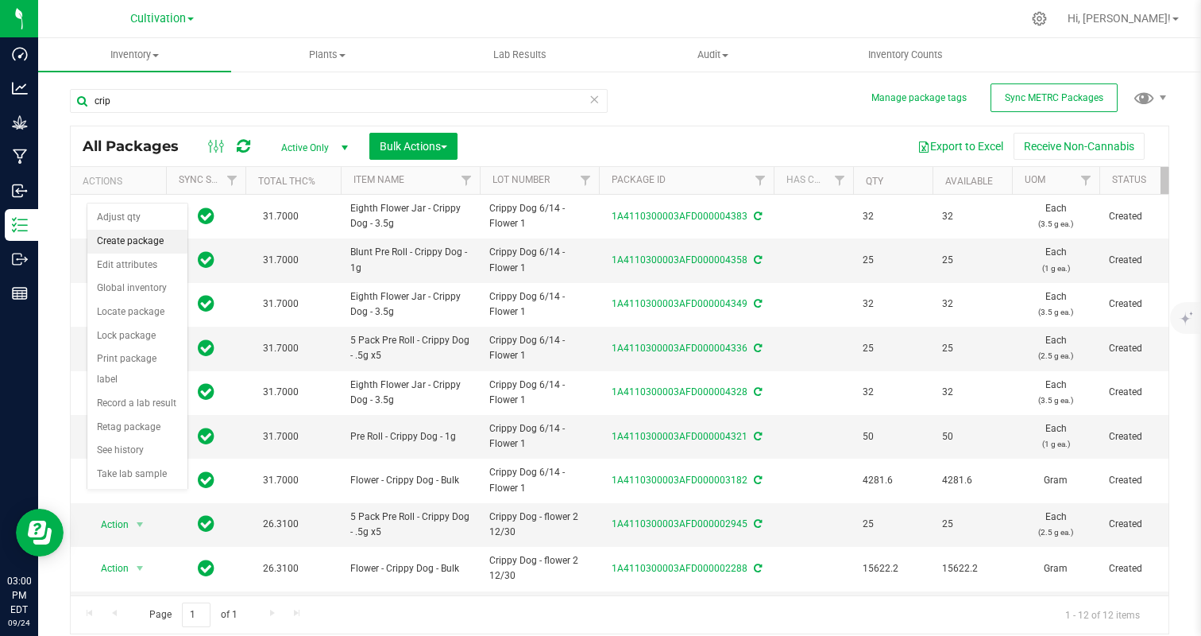
click at [160, 237] on li "Create package" at bounding box center [137, 242] width 100 height 24
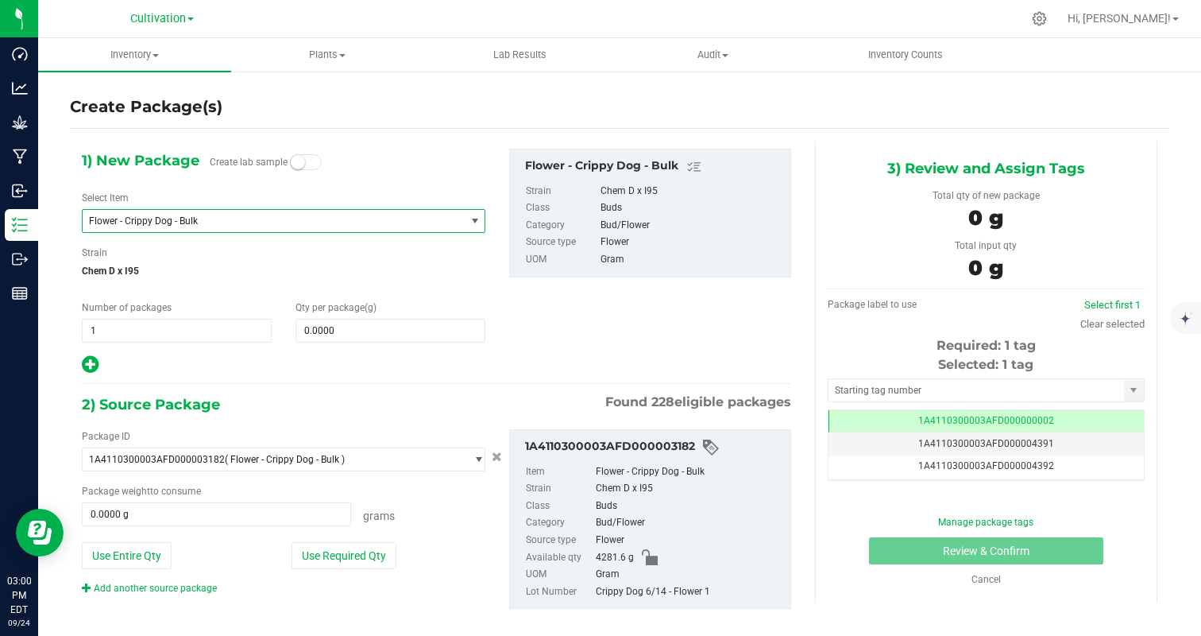
click at [215, 227] on span "Flower - Crippy Dog - Bulk" at bounding box center [274, 221] width 382 height 22
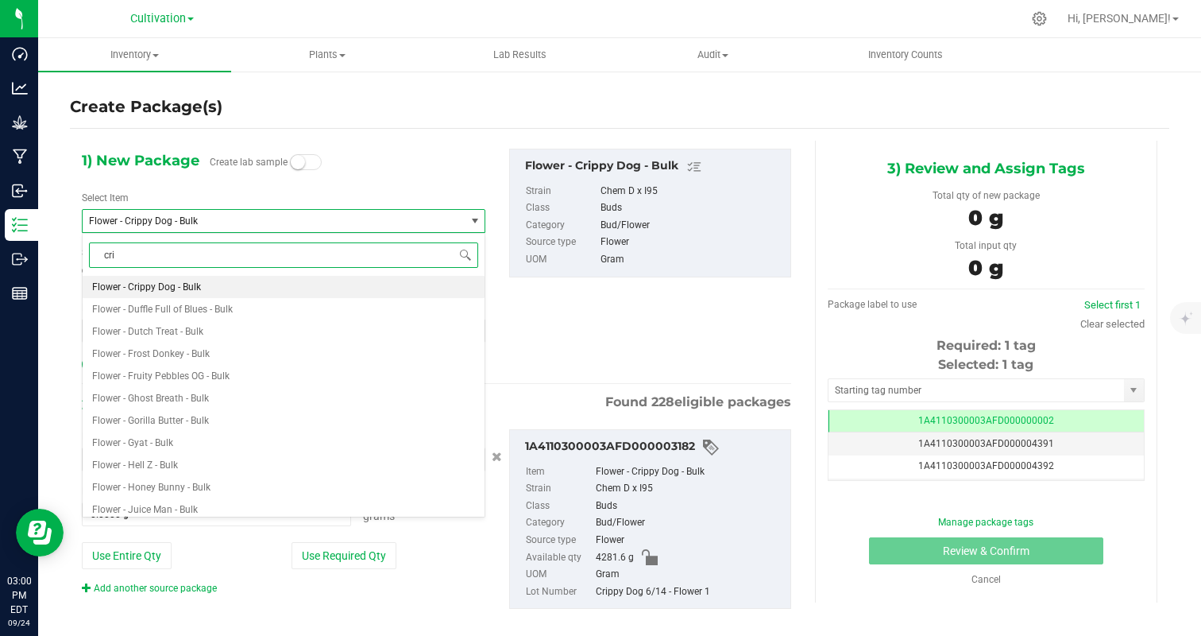
type input "crip"
click at [176, 284] on span "2 Pack Pre Roll - Crippy Dog - .5g x2" at bounding box center [168, 286] width 153 height 11
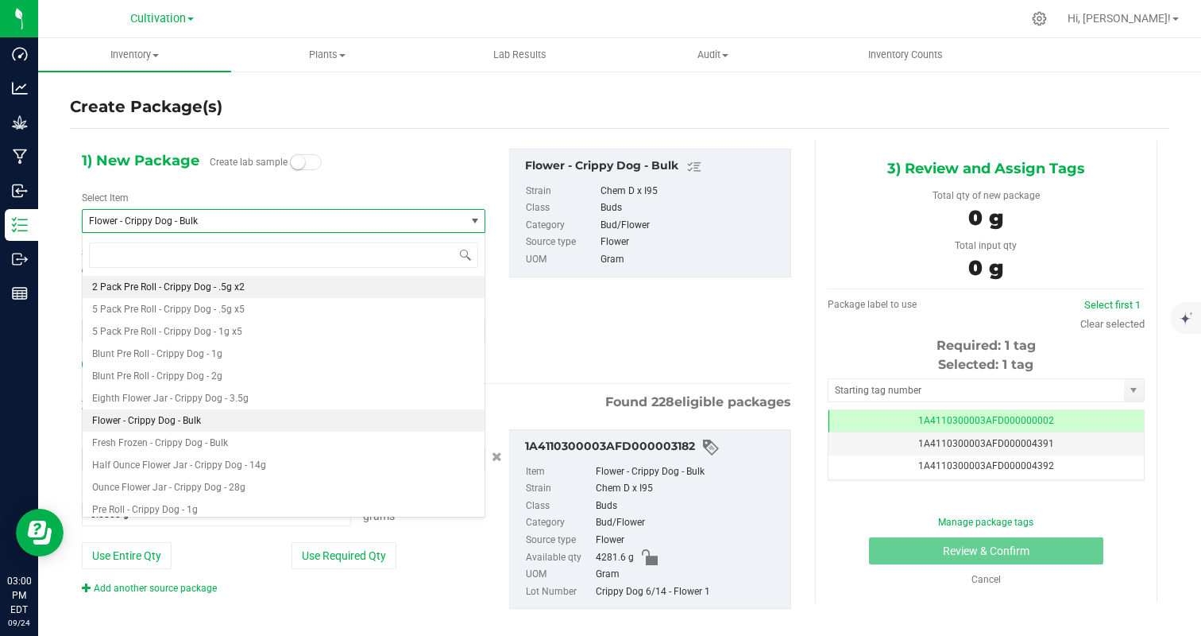
type input "0"
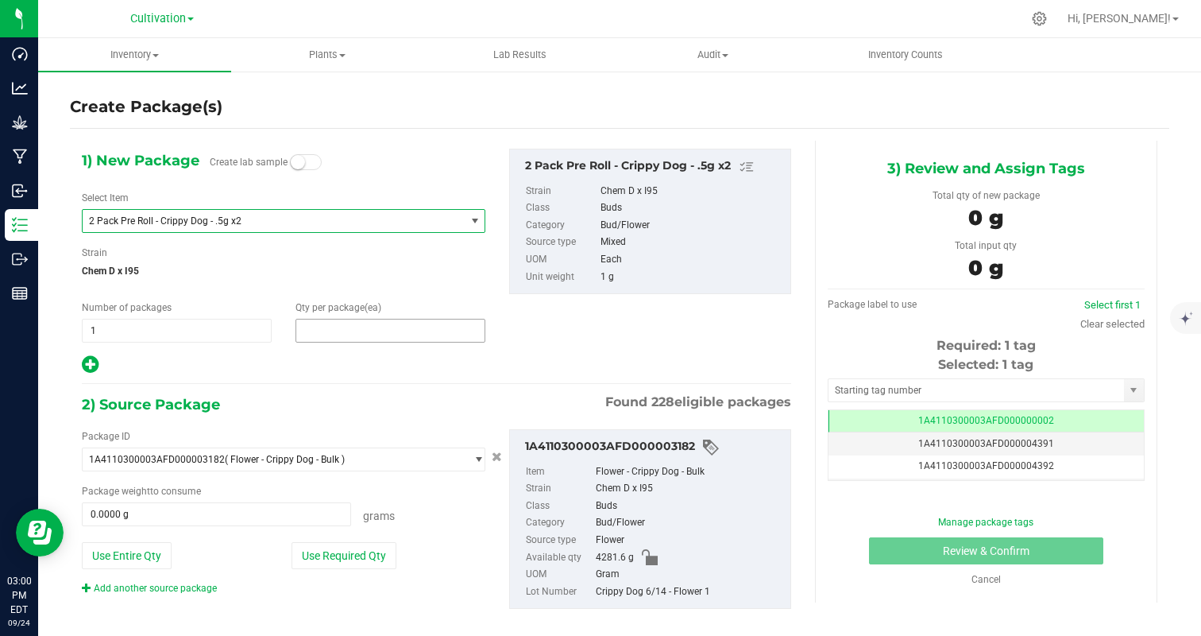
click at [309, 319] on span at bounding box center [391, 331] width 190 height 24
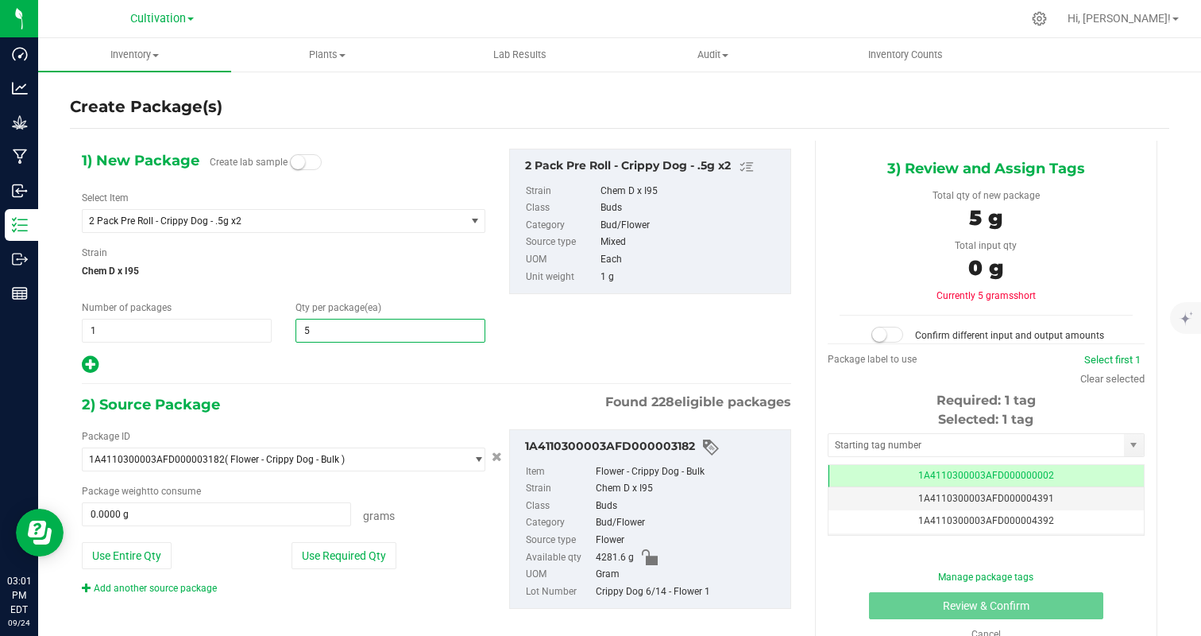
type input "50"
click at [346, 543] on button "Use Required Qty" at bounding box center [344, 555] width 105 height 27
type input "50"
type input "50.0000 g"
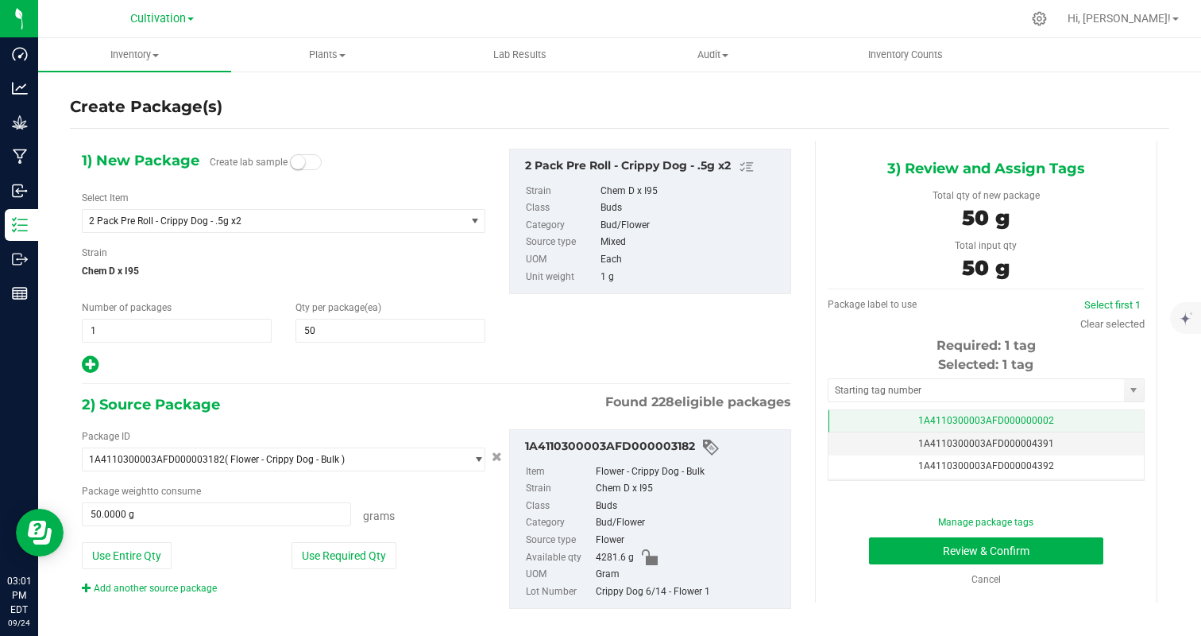
click at [1063, 416] on td "1A4110300003AFD000000002" at bounding box center [986, 421] width 315 height 23
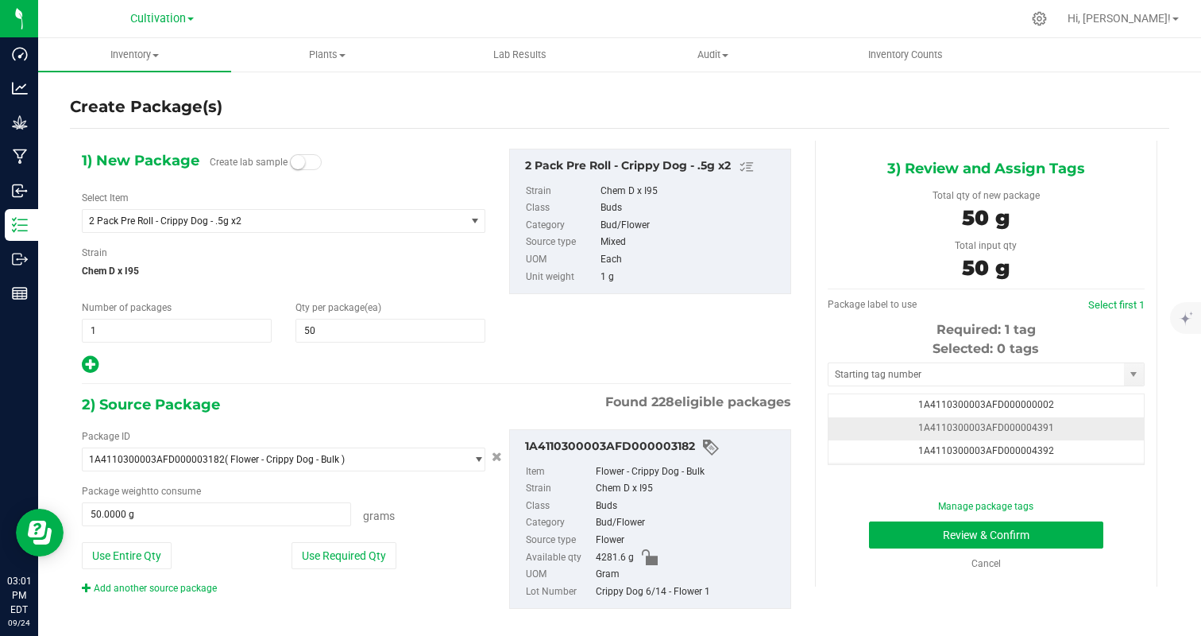
click at [1077, 427] on td "1A4110300003AFD000004391" at bounding box center [986, 428] width 315 height 23
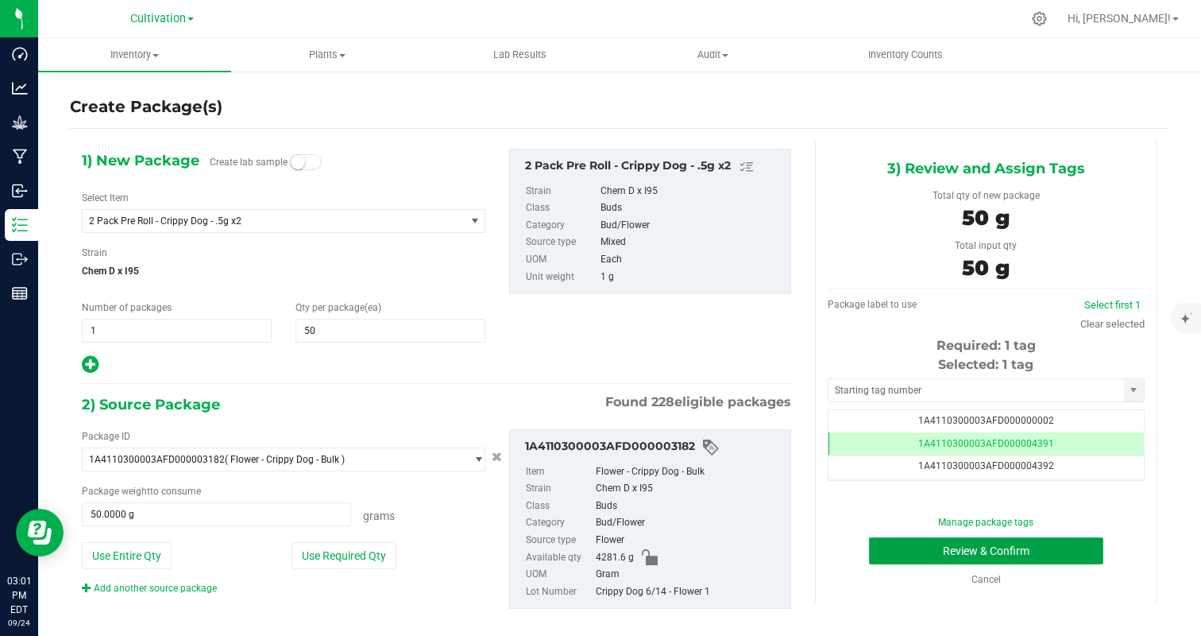
click at [1063, 548] on button "Review & Confirm" at bounding box center [986, 550] width 234 height 27
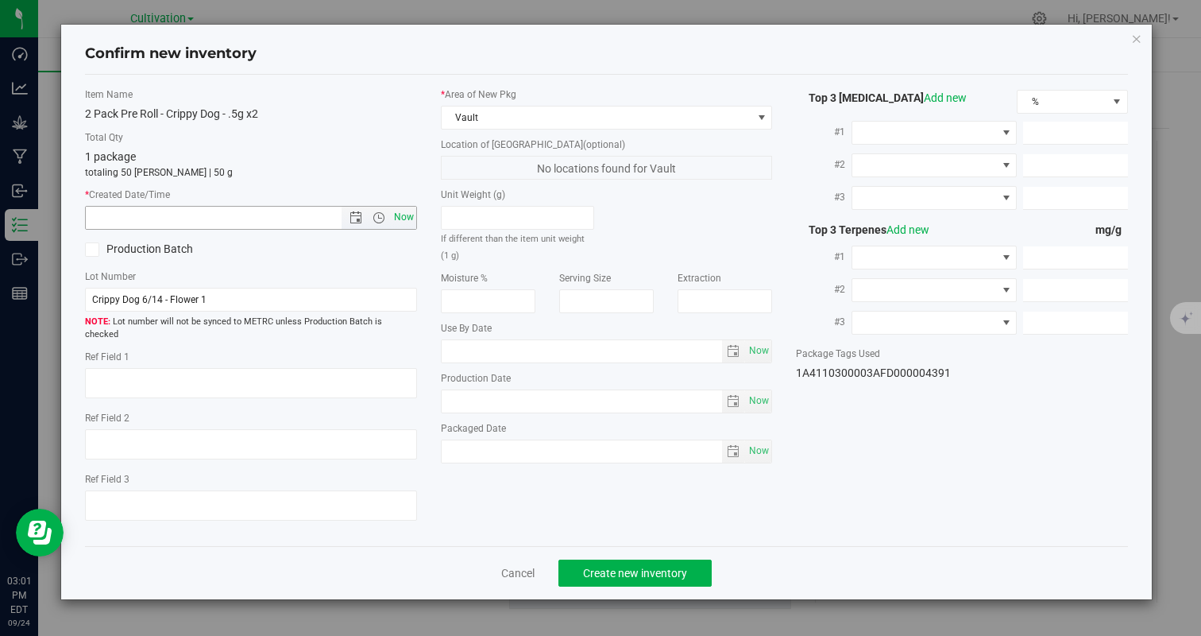
click at [401, 218] on span "Now" at bounding box center [403, 217] width 27 height 23
type input "[DATE] 3:01 PM"
click at [609, 546] on div "Cancel Create new inventory" at bounding box center [606, 572] width 1042 height 53
click at [609, 566] on button "Create new inventory" at bounding box center [634, 572] width 153 height 27
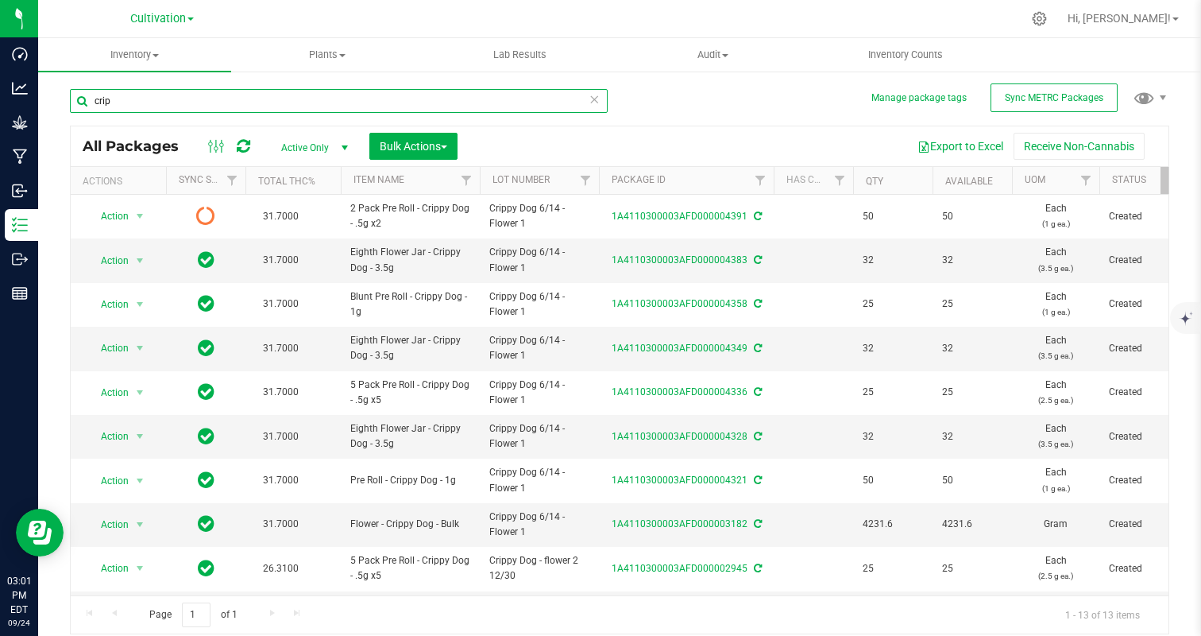
click at [184, 106] on input "crip" at bounding box center [339, 101] width 538 height 24
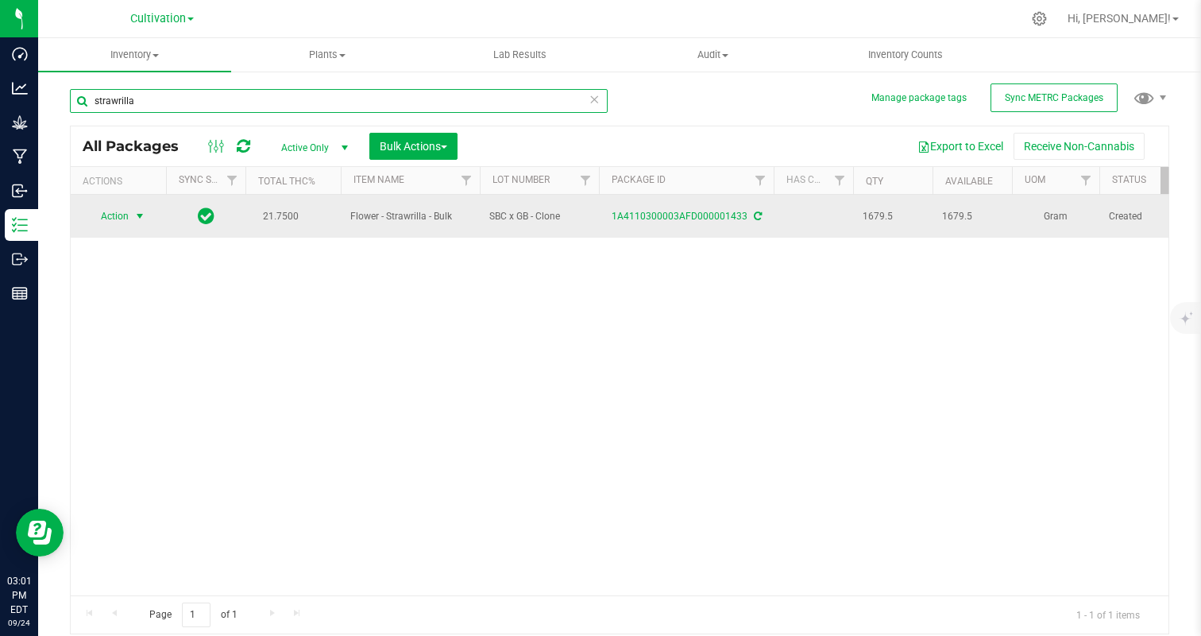
type input "strawrilla"
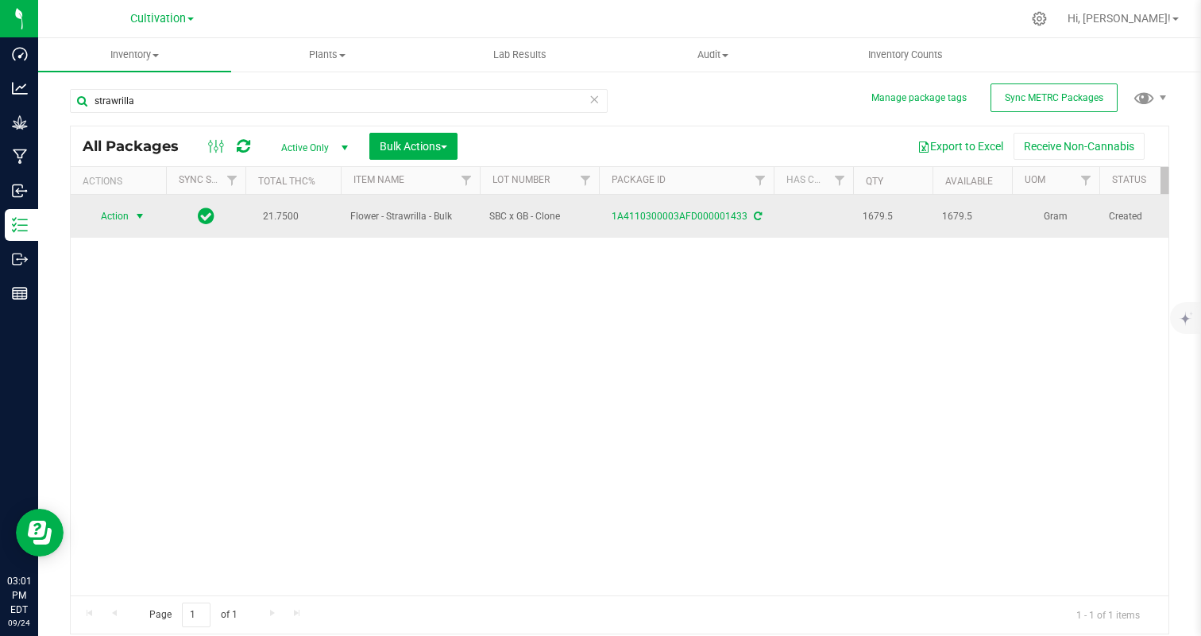
click at [116, 206] on span "Action" at bounding box center [108, 216] width 43 height 22
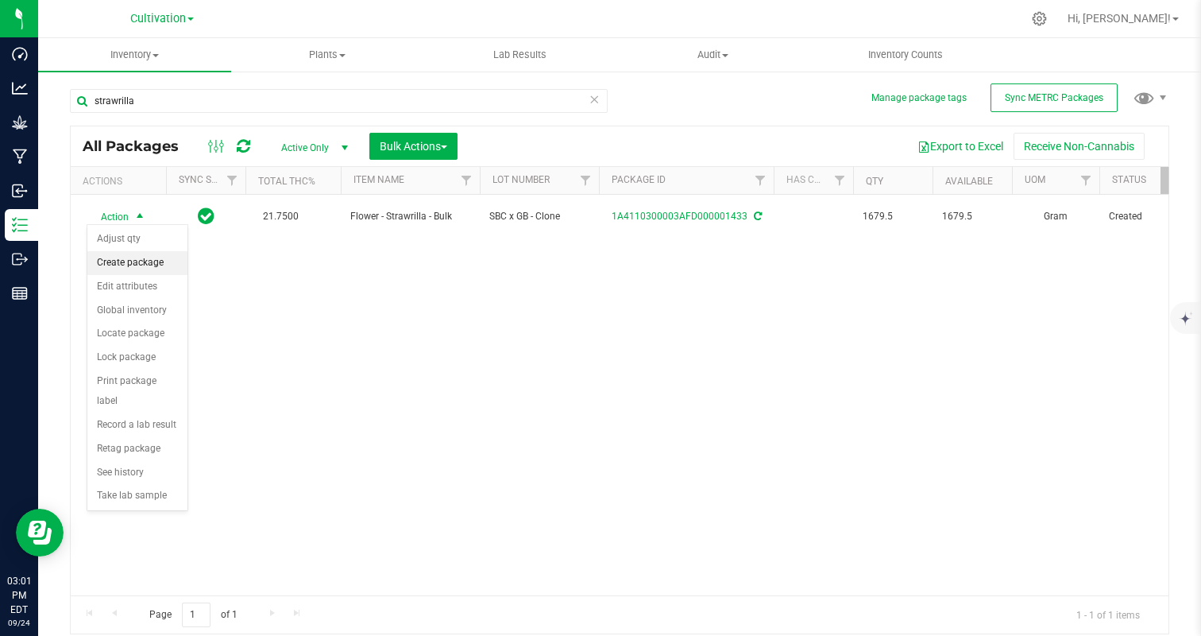
click at [151, 272] on li "Create package" at bounding box center [137, 263] width 100 height 24
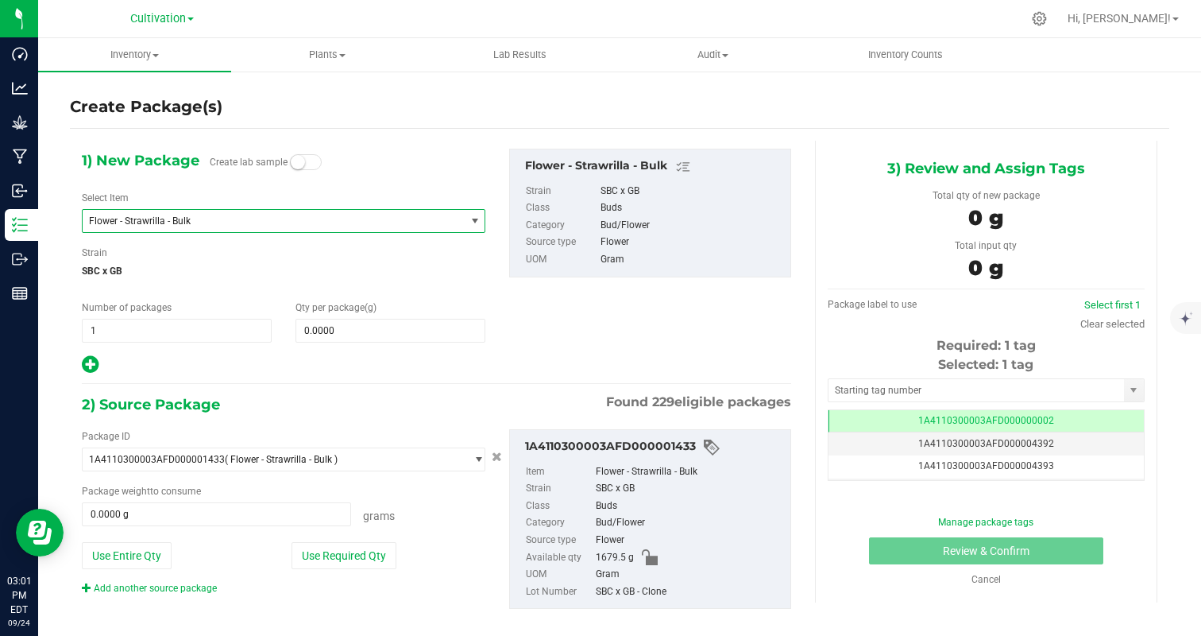
click at [226, 212] on span "Flower - Strawrilla - Bulk" at bounding box center [274, 221] width 382 height 22
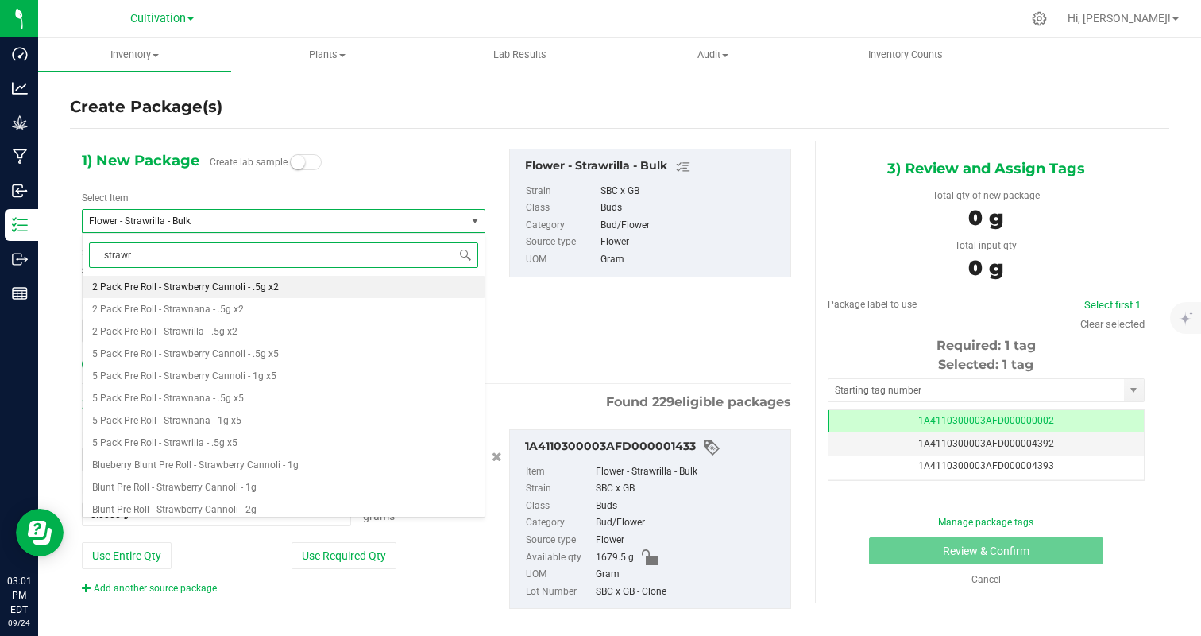
type input "strawri"
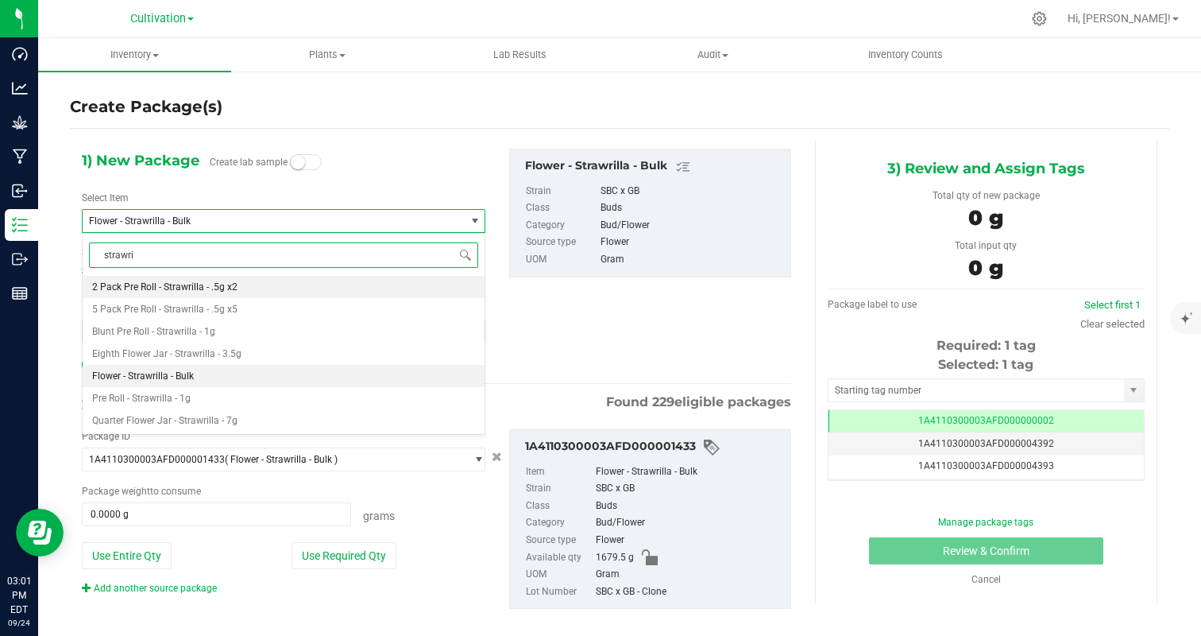
click at [235, 284] on span "2 Pack Pre Roll - Strawrilla - .5g x2" at bounding box center [164, 286] width 145 height 11
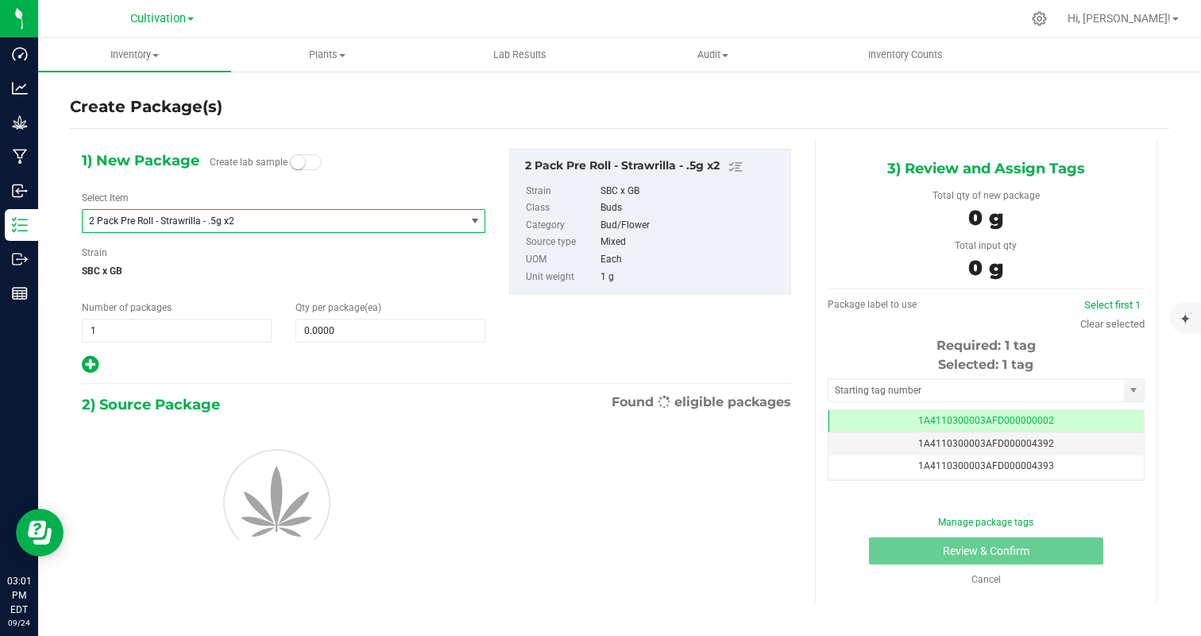
type input "0"
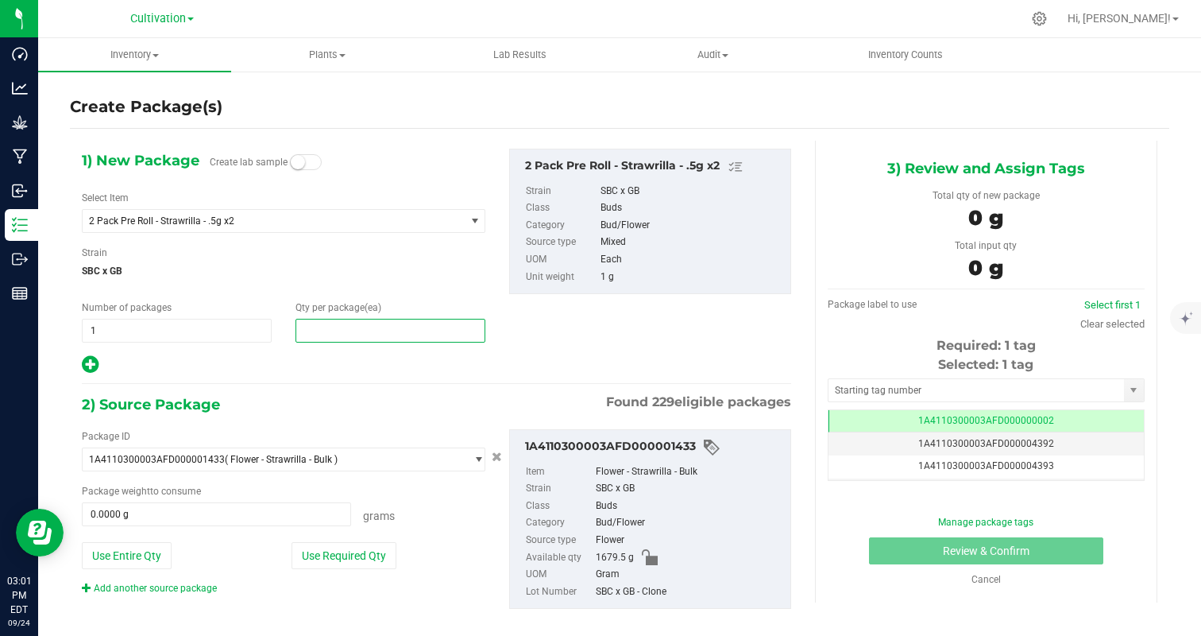
click at [336, 330] on span at bounding box center [391, 331] width 190 height 24
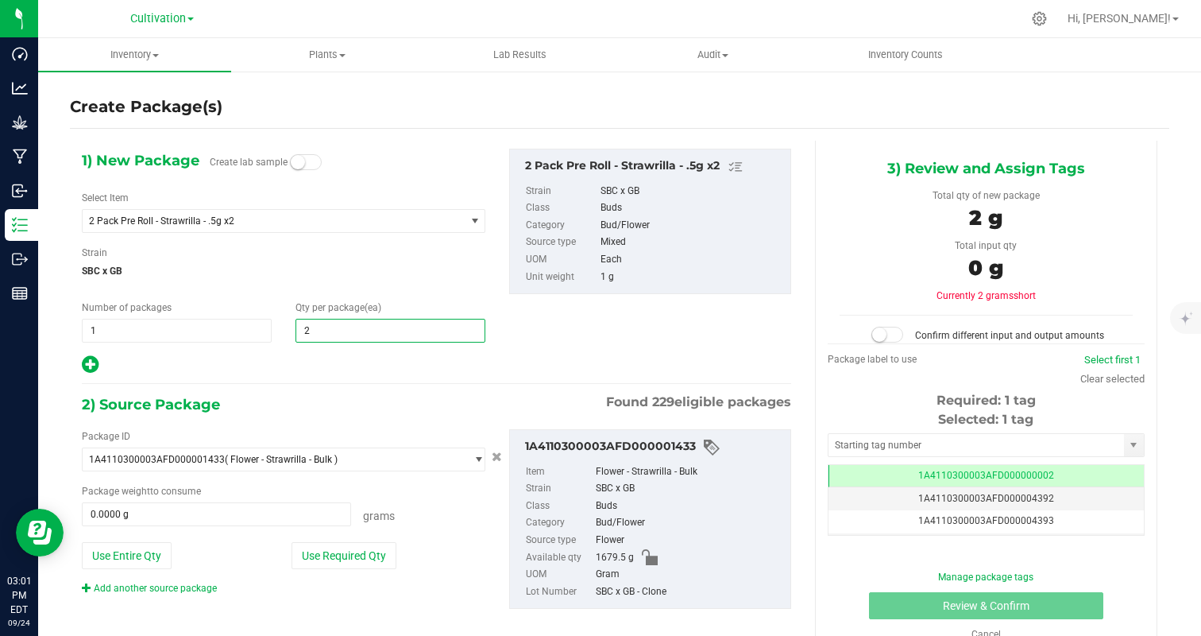
type input "25"
click at [293, 349] on div "1) New Package Create lab sample Select Item 2 Pack Pre Roll - Strawrilla - .5g…" at bounding box center [283, 262] width 427 height 226
click at [347, 553] on button "Use Required Qty" at bounding box center [344, 555] width 105 height 27
type input "25.0000 g"
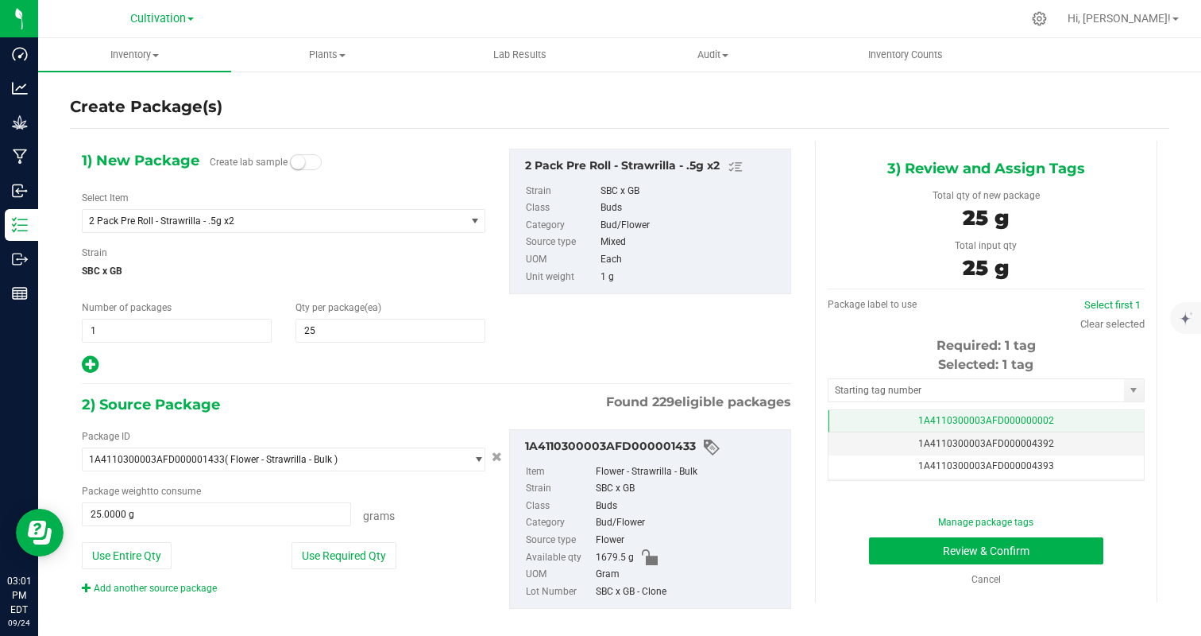
click at [1038, 419] on span "1A4110300003AFD000000002" at bounding box center [986, 420] width 136 height 11
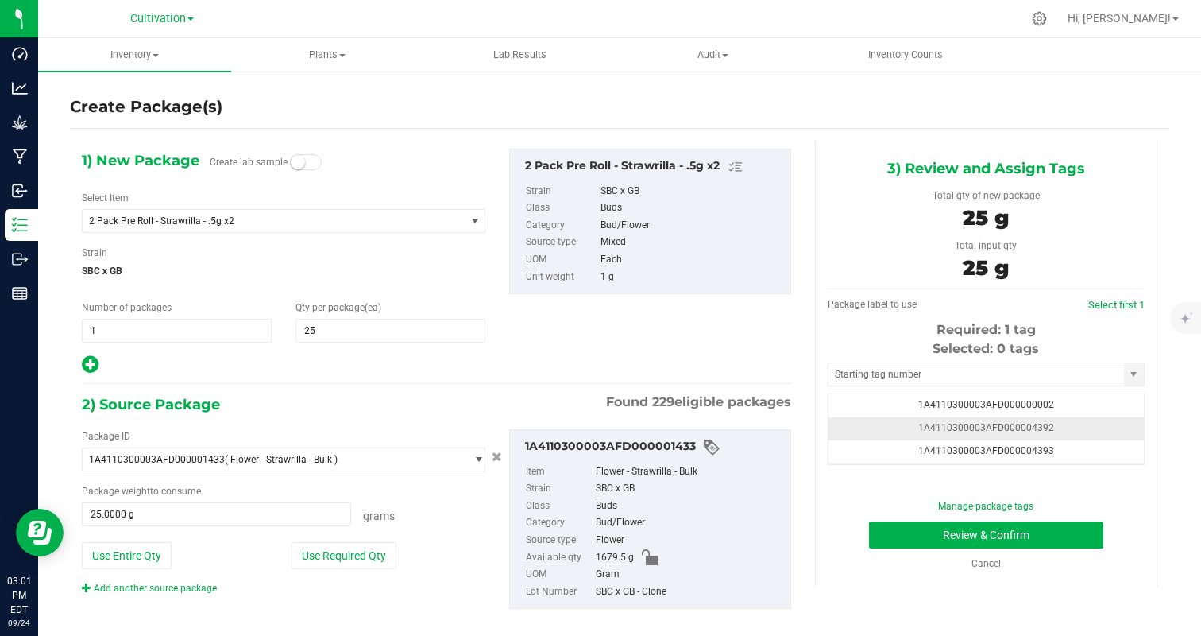
click at [1092, 431] on td "1A4110300003AFD000004392" at bounding box center [986, 428] width 315 height 23
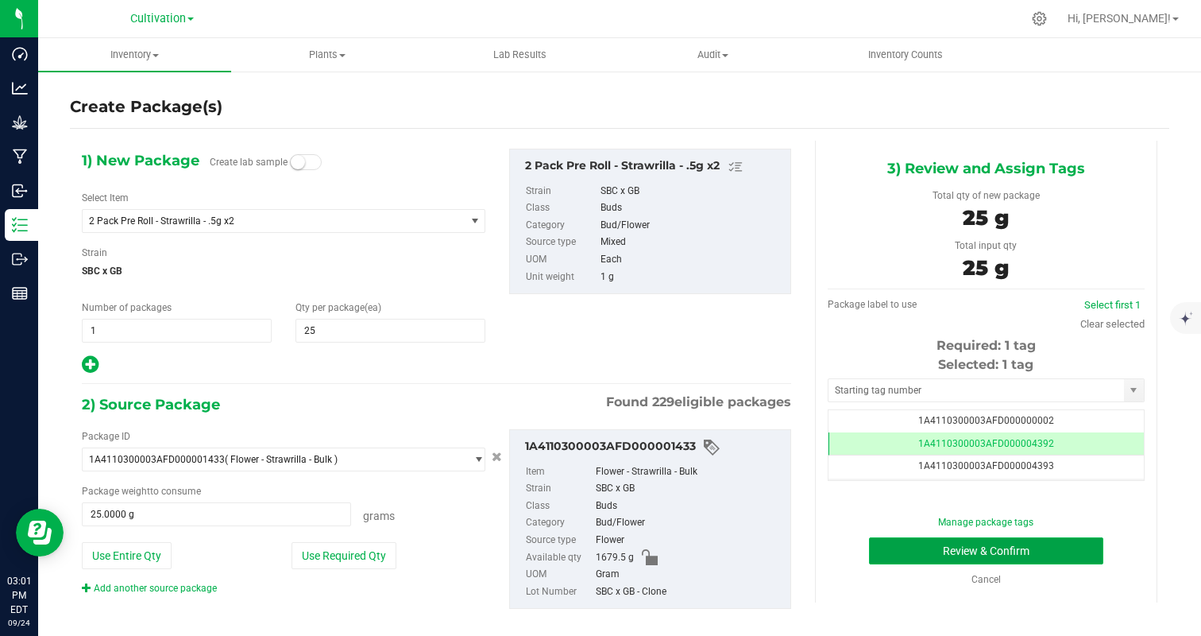
click at [1076, 556] on button "Review & Confirm" at bounding box center [986, 550] width 234 height 27
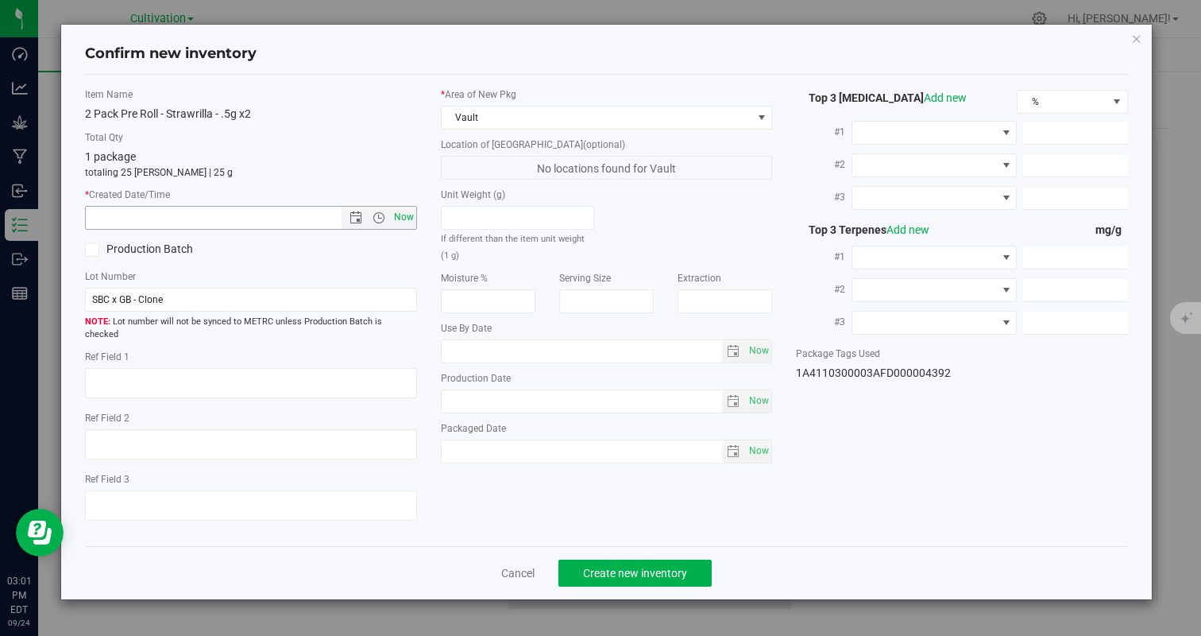
click at [396, 218] on span "Now" at bounding box center [403, 217] width 27 height 23
type input "[DATE] 3:01 PM"
click at [632, 566] on span "Create new inventory" at bounding box center [635, 572] width 104 height 13
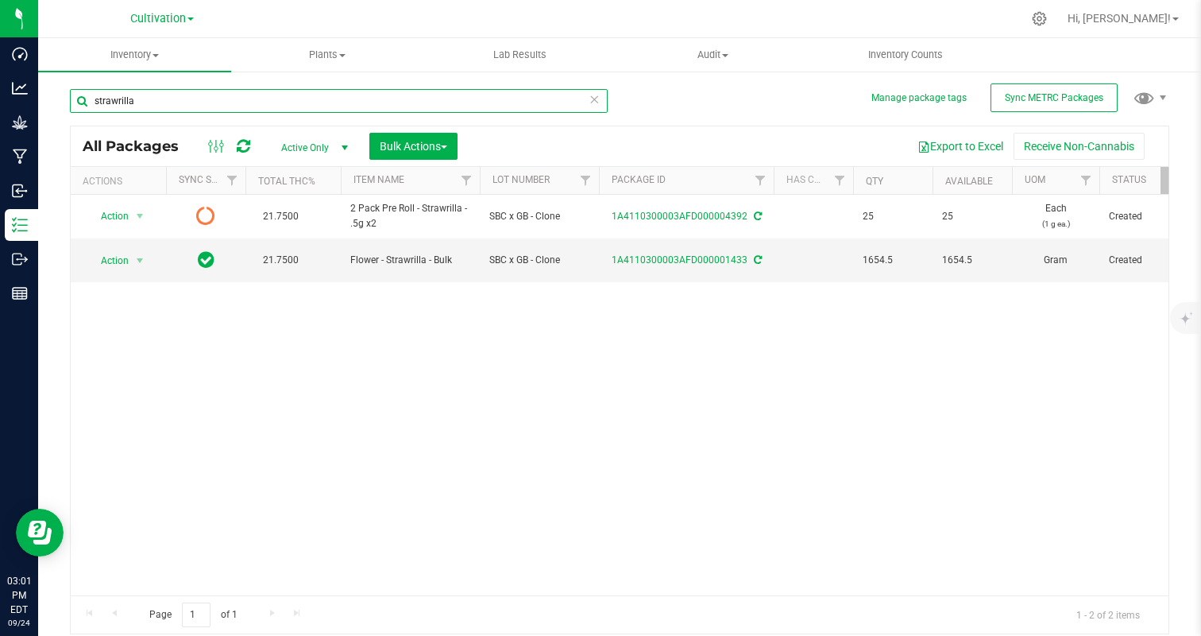
click at [169, 105] on input "strawrilla" at bounding box center [339, 101] width 538 height 24
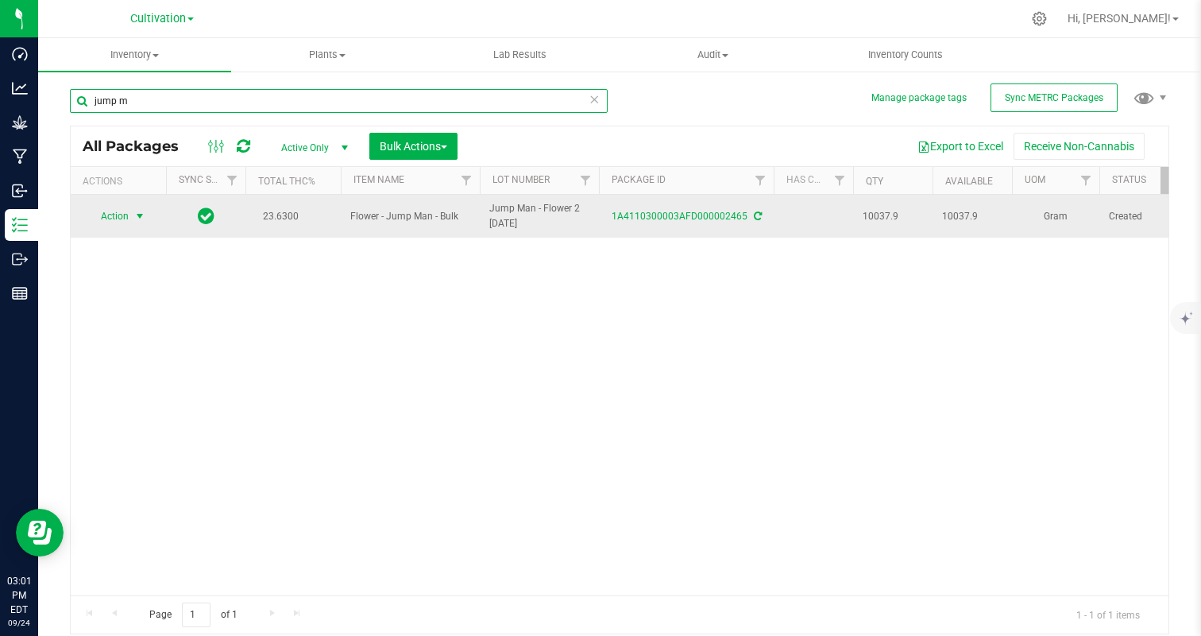
type input "jump m"
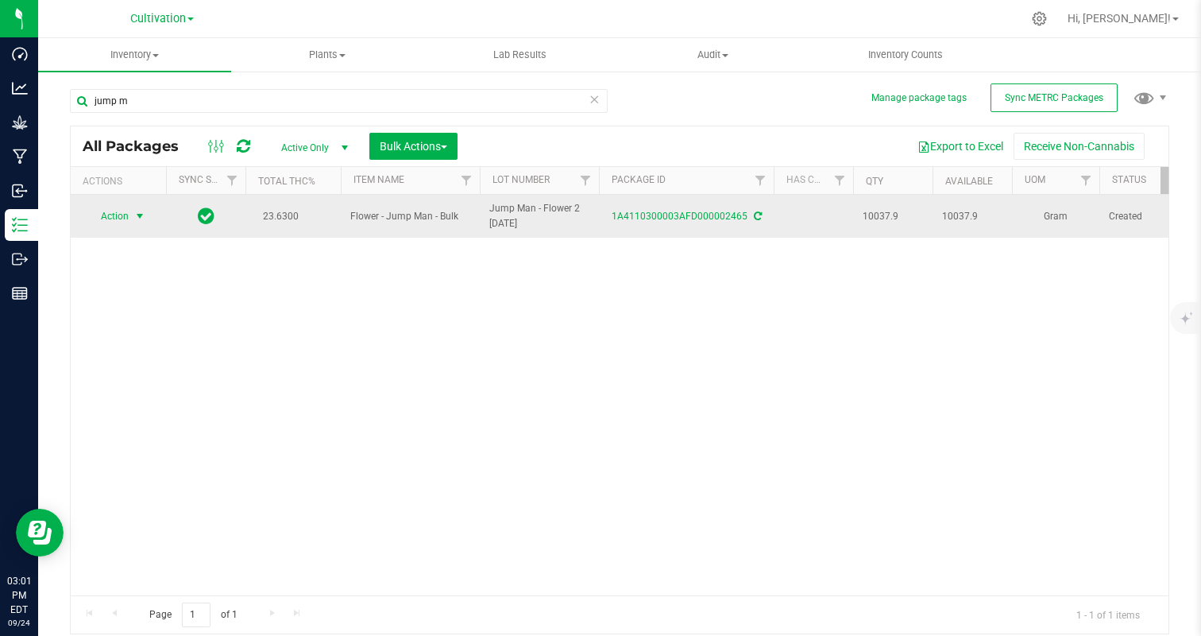
click at [124, 211] on span "Action" at bounding box center [108, 216] width 43 height 22
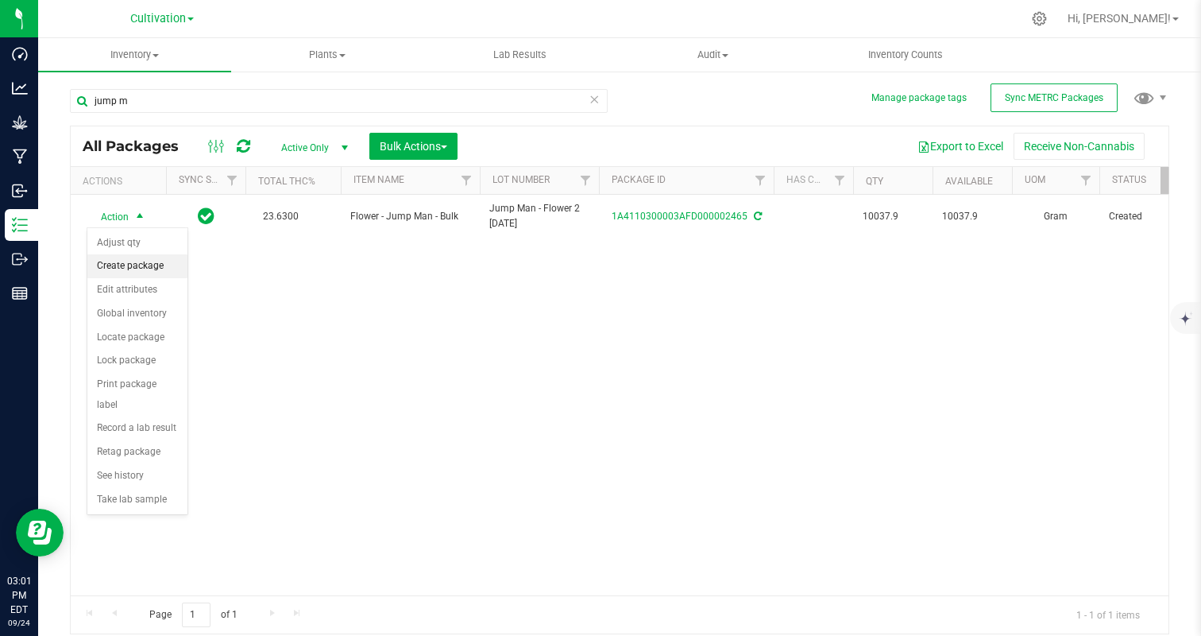
click at [129, 262] on li "Create package" at bounding box center [137, 266] width 100 height 24
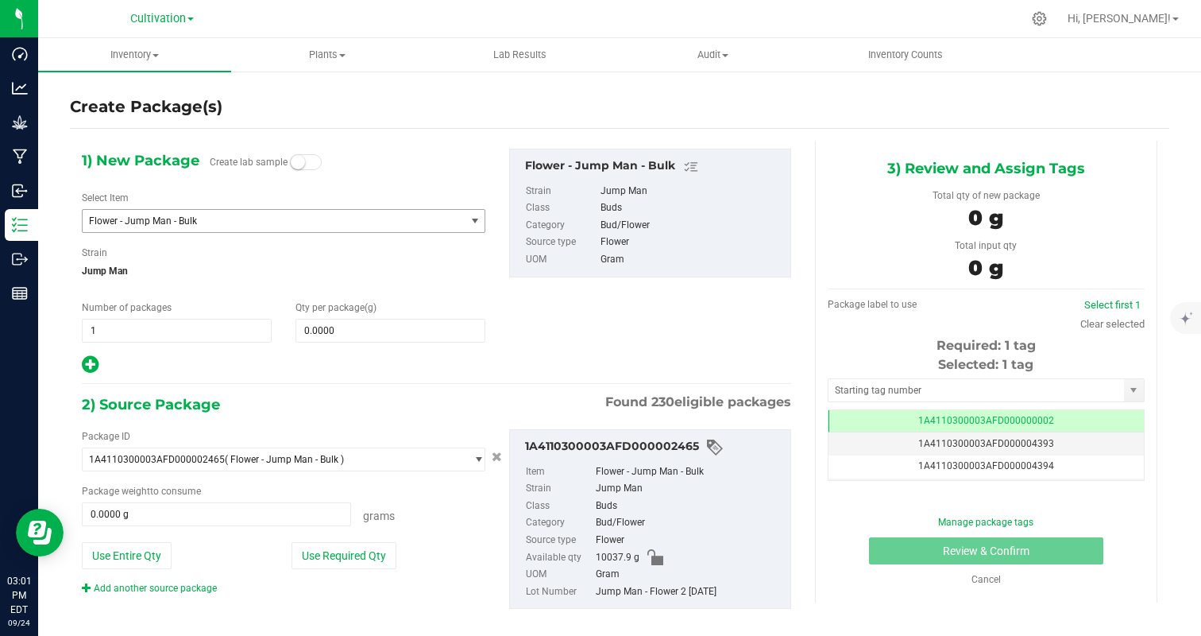
click at [170, 217] on span "Flower - Jump Man - Bulk" at bounding box center [266, 220] width 355 height 11
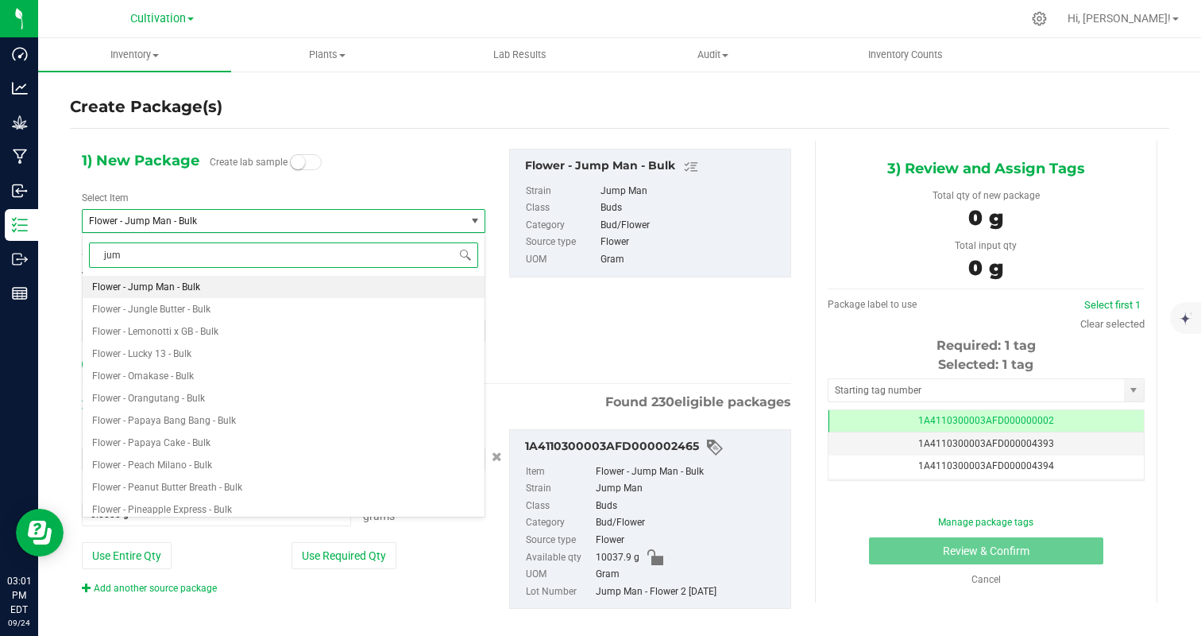
type input "jump"
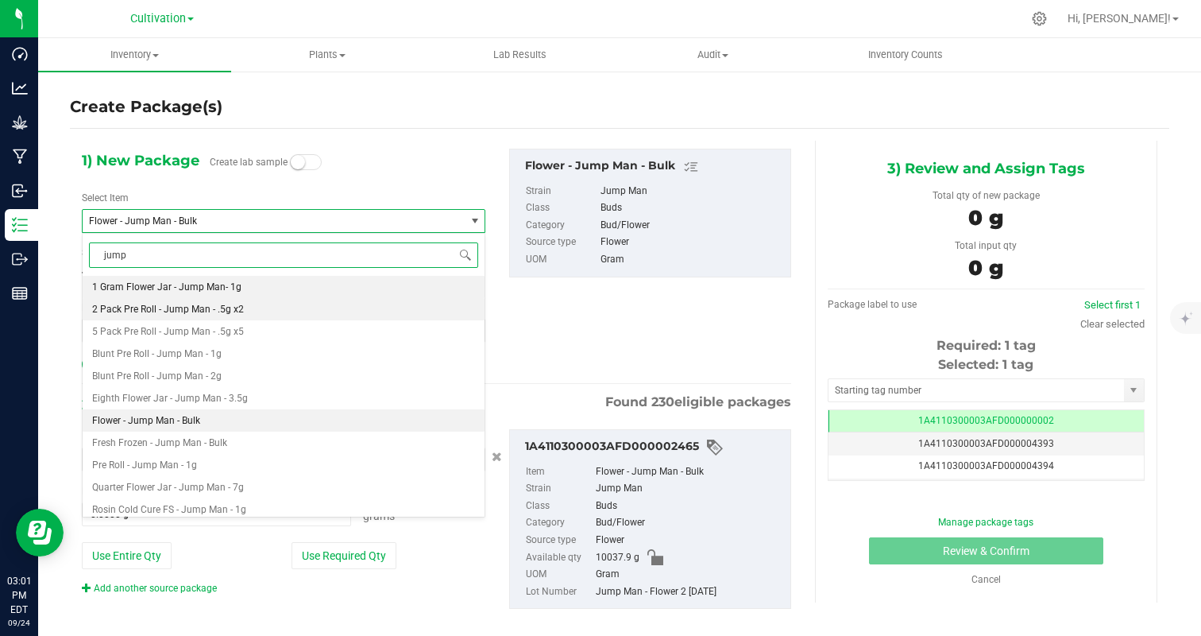
click at [189, 308] on span "2 Pack Pre Roll - Jump Man - .5g x2" at bounding box center [168, 308] width 152 height 11
type input "0"
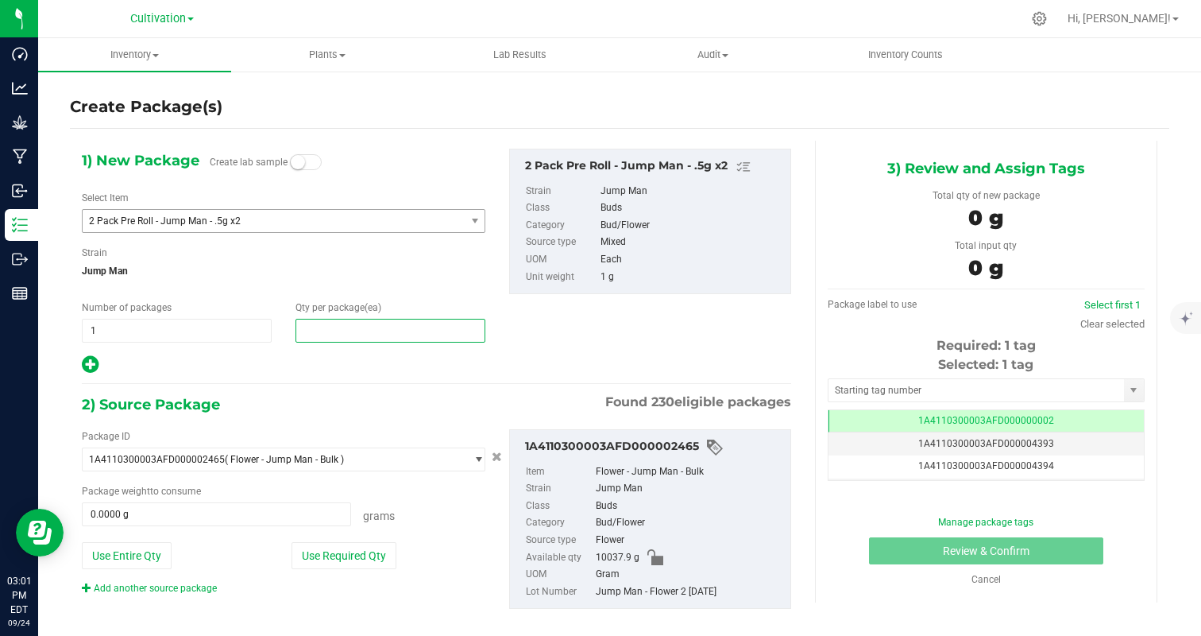
click at [343, 332] on span at bounding box center [391, 331] width 190 height 24
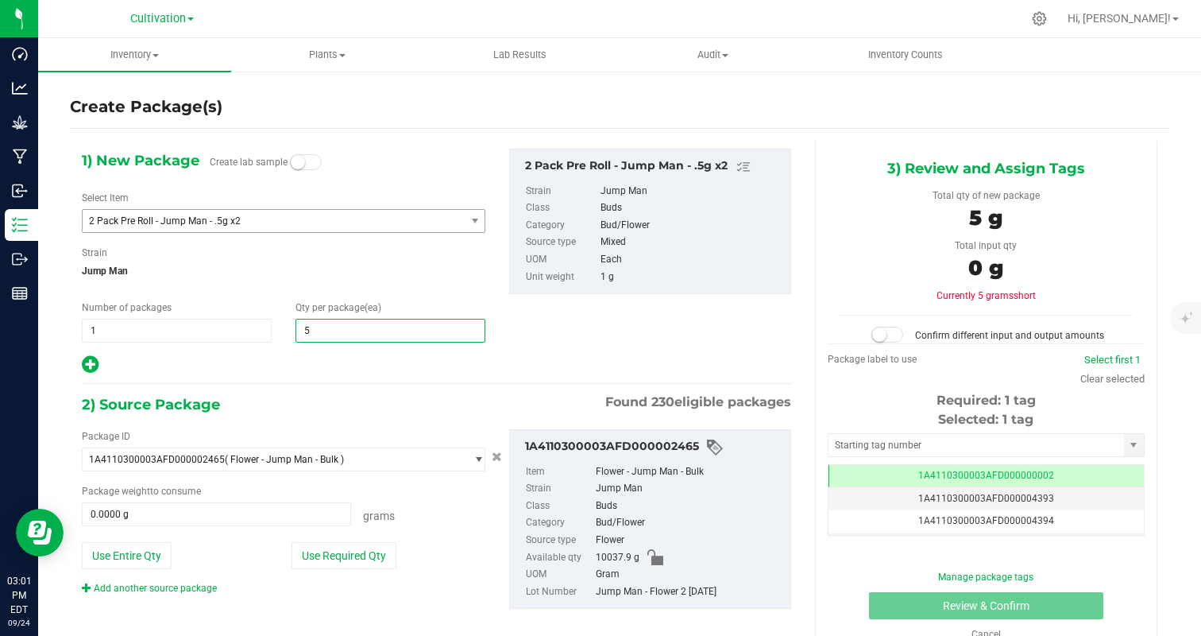
type input "50"
click at [346, 560] on button "Use Required Qty" at bounding box center [344, 555] width 105 height 27
type input "50.0000 g"
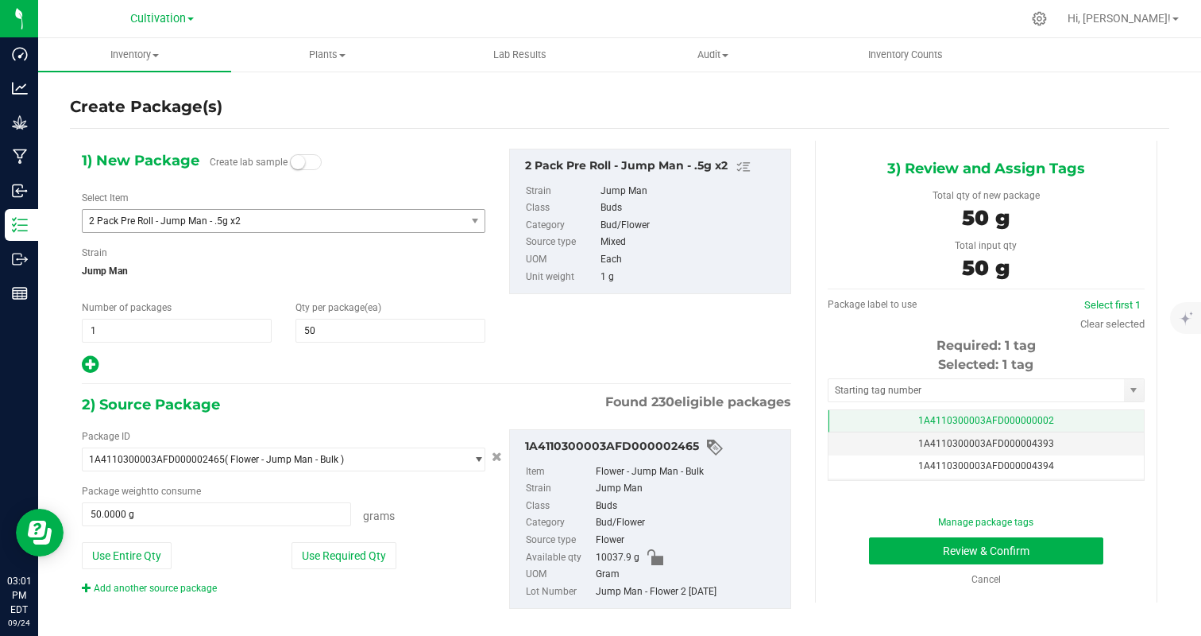
click at [1057, 423] on td "1A4110300003AFD000000002" at bounding box center [986, 421] width 315 height 23
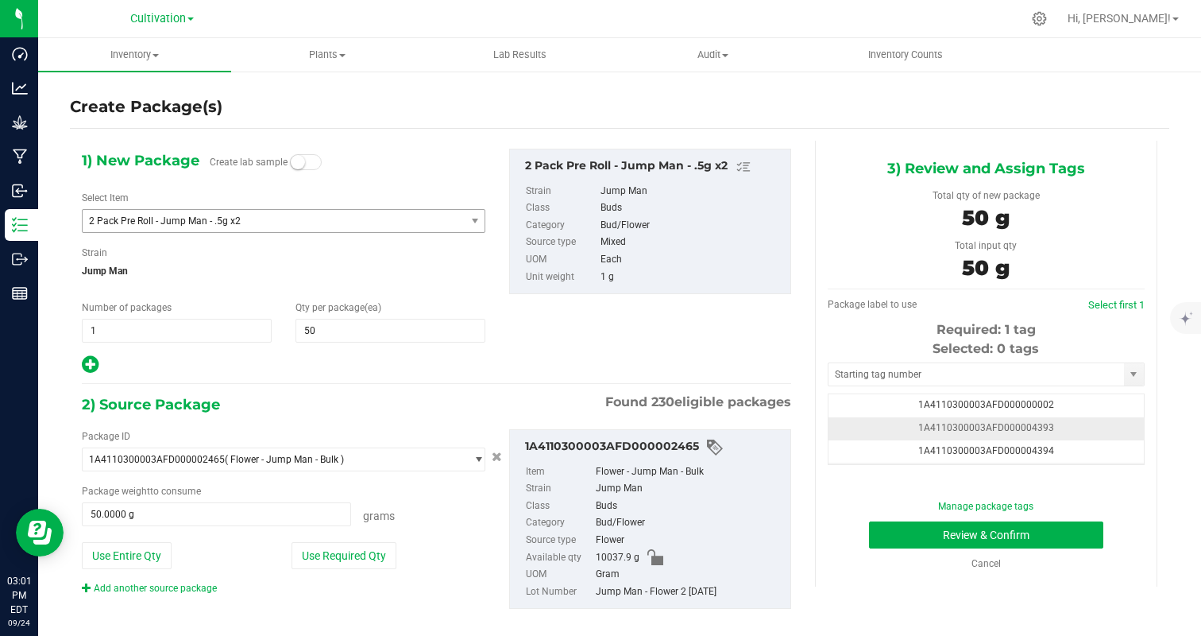
click at [1076, 424] on td "1A4110300003AFD000004393" at bounding box center [986, 428] width 315 height 23
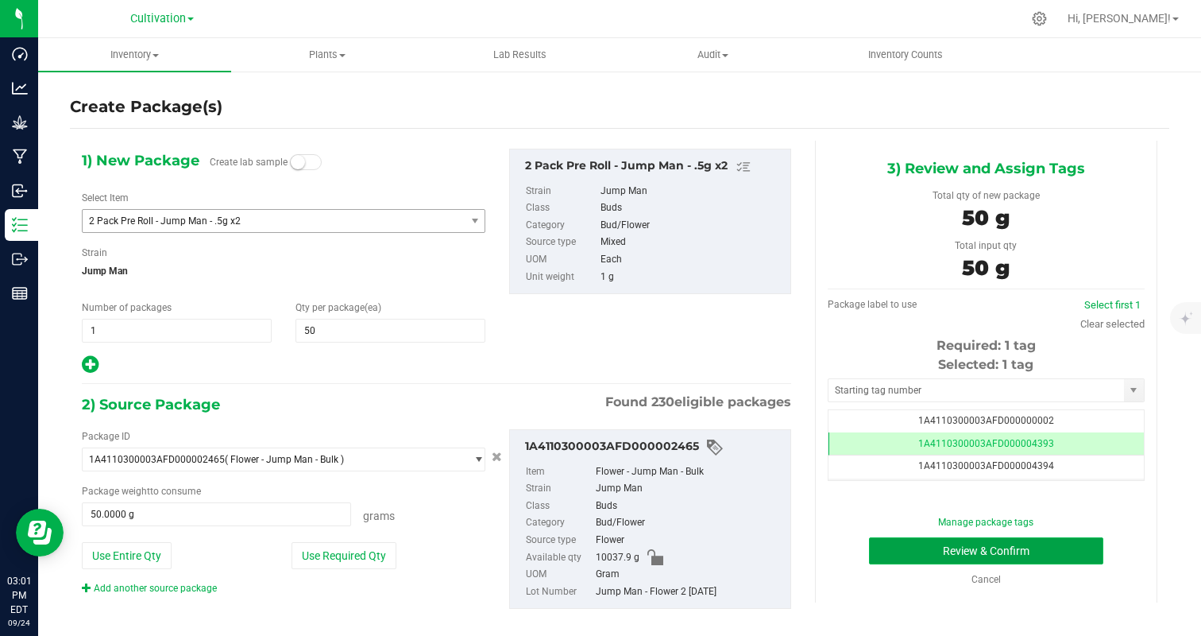
click at [1034, 551] on button "Review & Confirm" at bounding box center [986, 550] width 234 height 27
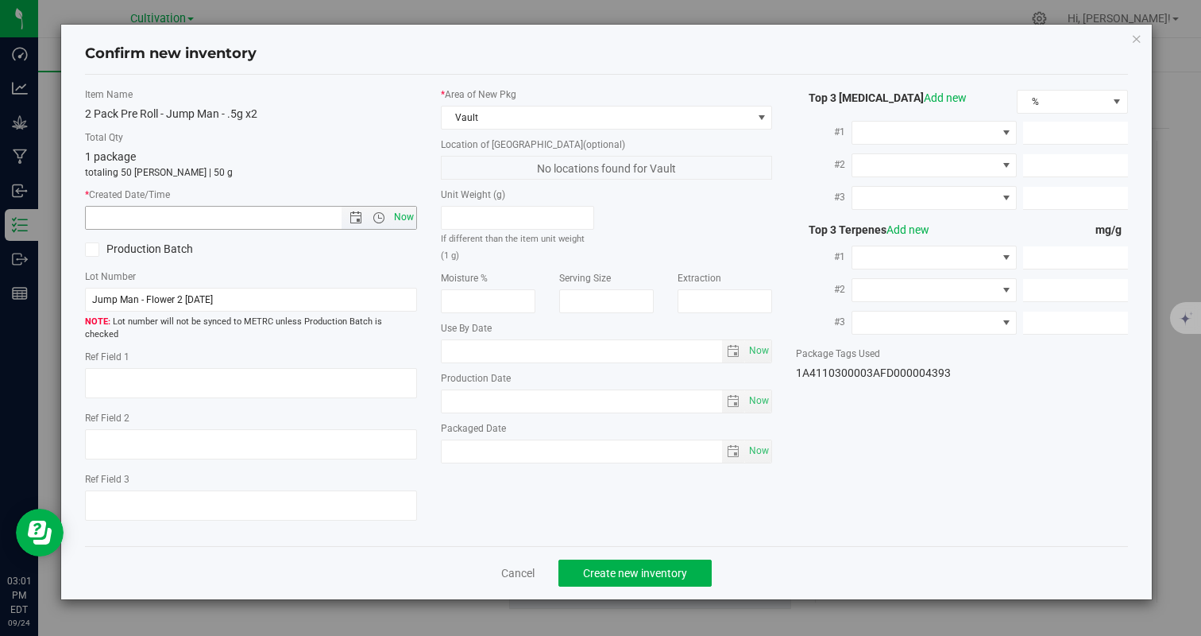
click at [411, 217] on span "Now" at bounding box center [403, 217] width 27 height 23
type input "[DATE] 3:02 PM"
click at [596, 566] on span "Create new inventory" at bounding box center [635, 572] width 104 height 13
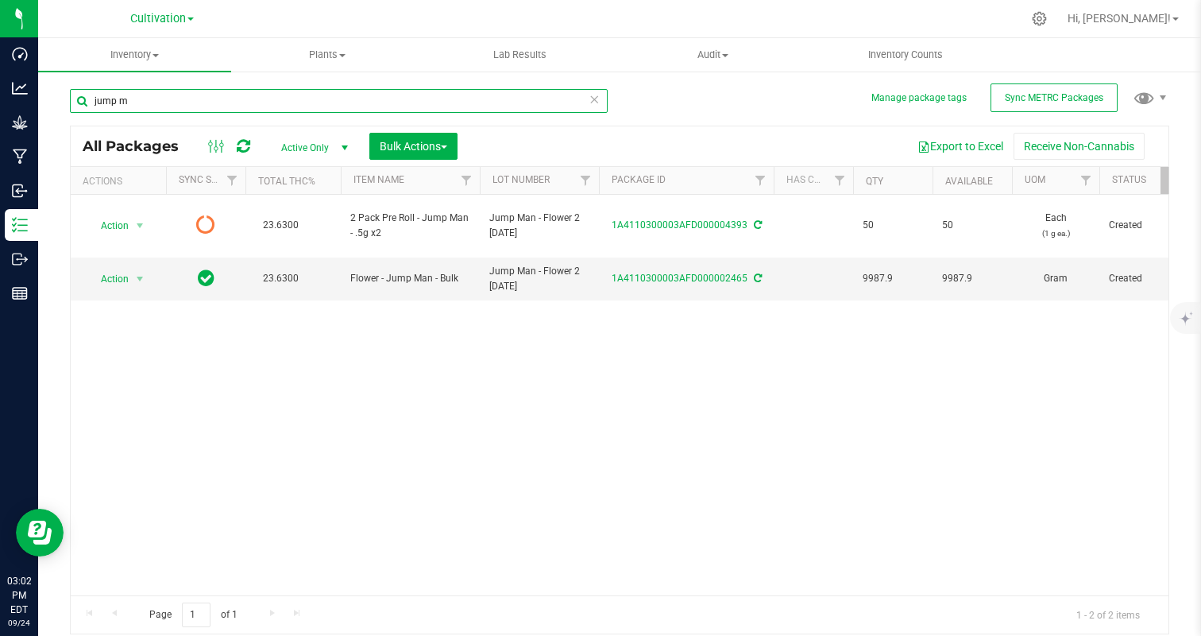
click at [241, 93] on input "jump m" at bounding box center [339, 101] width 538 height 24
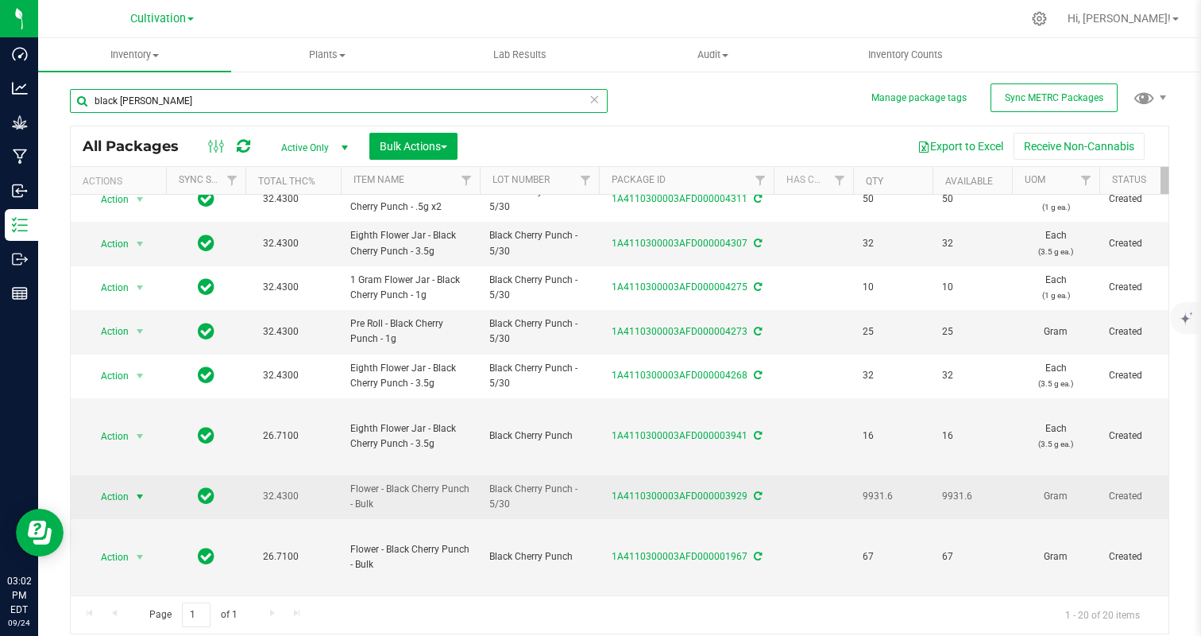
type input "black [PERSON_NAME]"
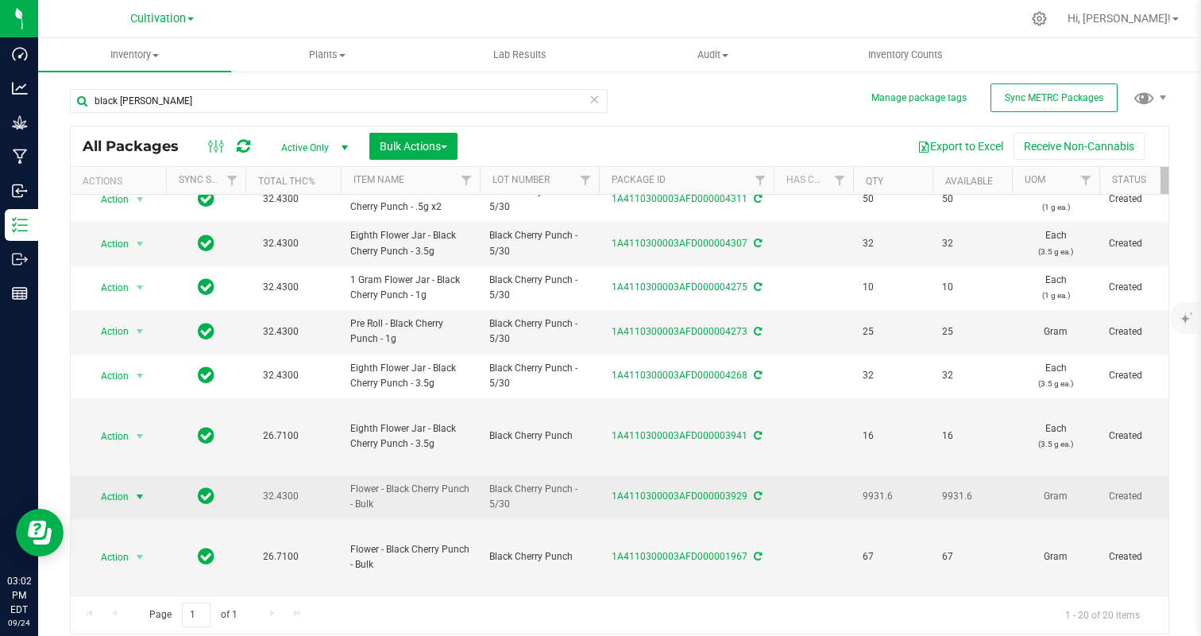
click at [128, 504] on span "Action" at bounding box center [108, 496] width 43 height 22
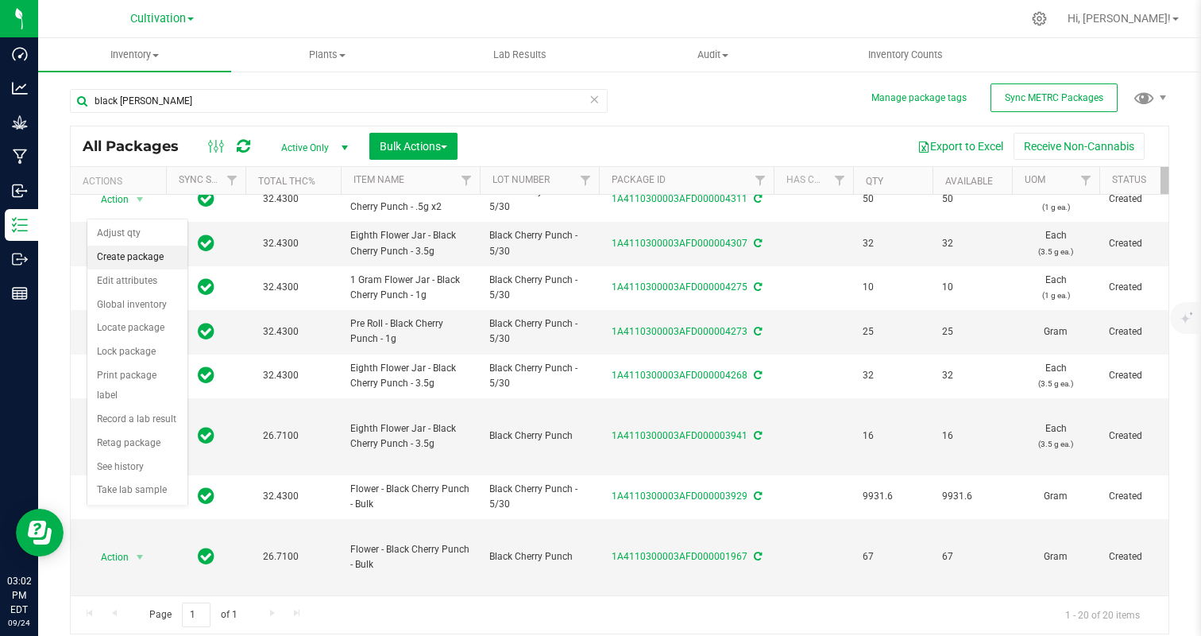
click at [138, 245] on li "Create package" at bounding box center [137, 257] width 100 height 24
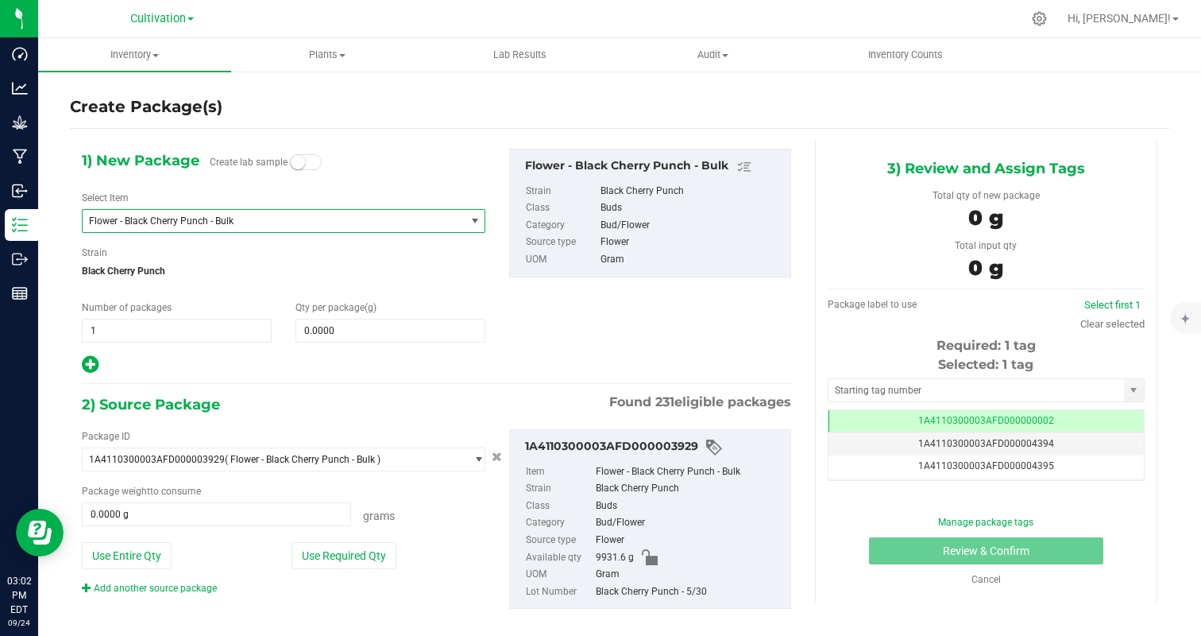
click at [182, 229] on span "Flower - Black Cherry Punch - Bulk" at bounding box center [274, 221] width 382 height 22
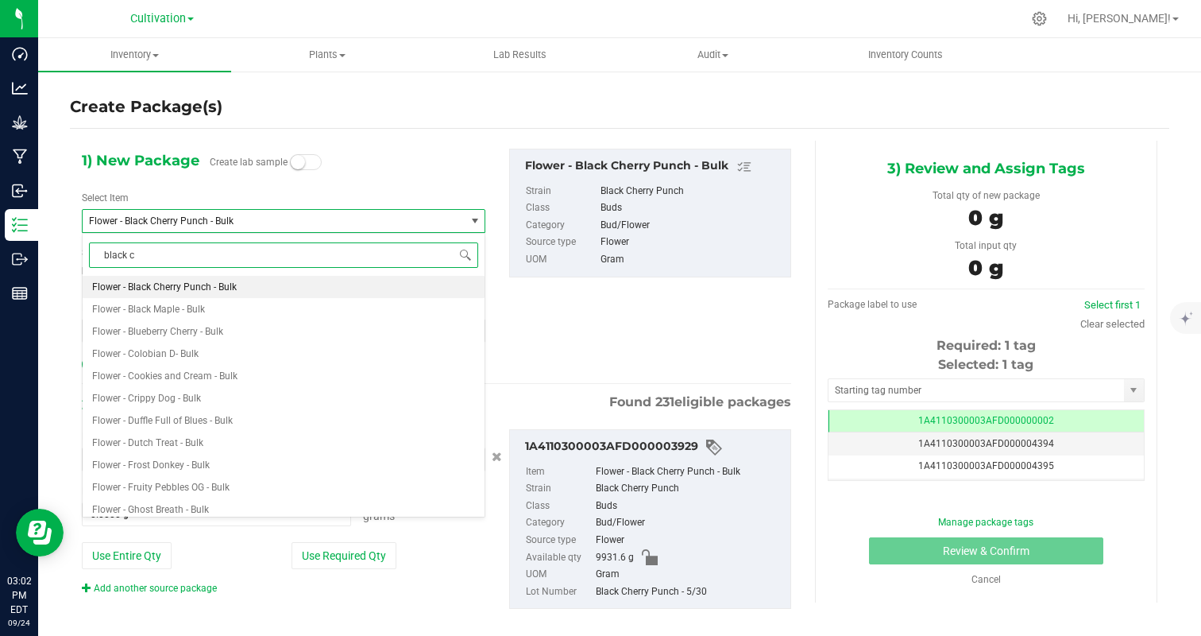
type input "black ch"
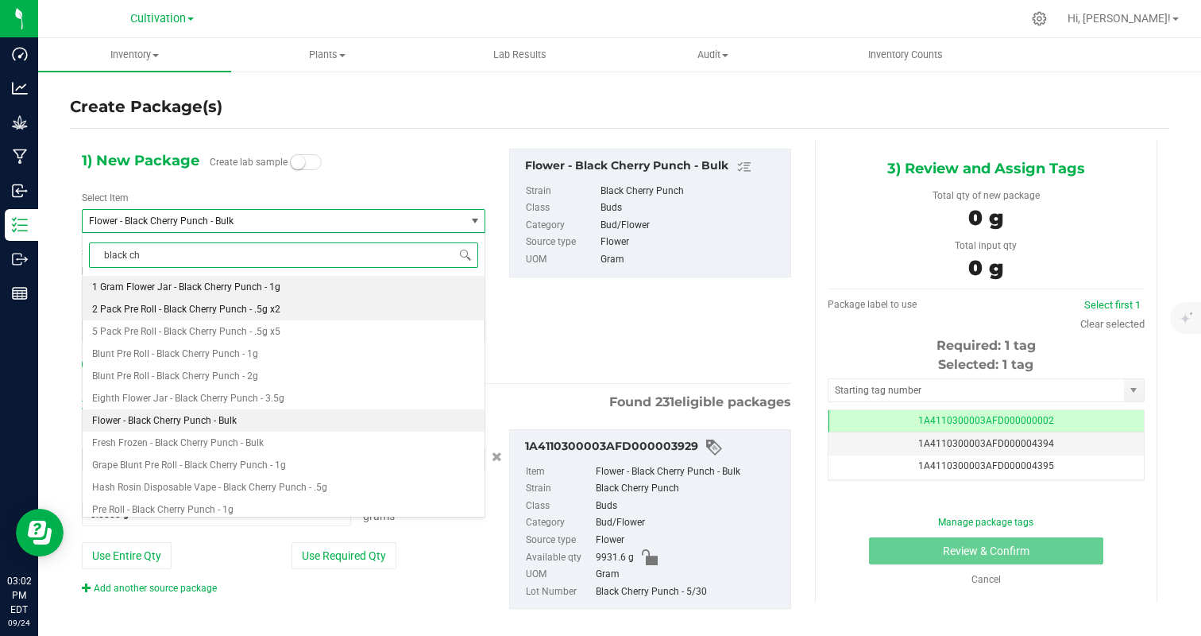
click at [238, 305] on span "2 Pack Pre Roll - Black Cherry Punch - .5g x2" at bounding box center [186, 308] width 188 height 11
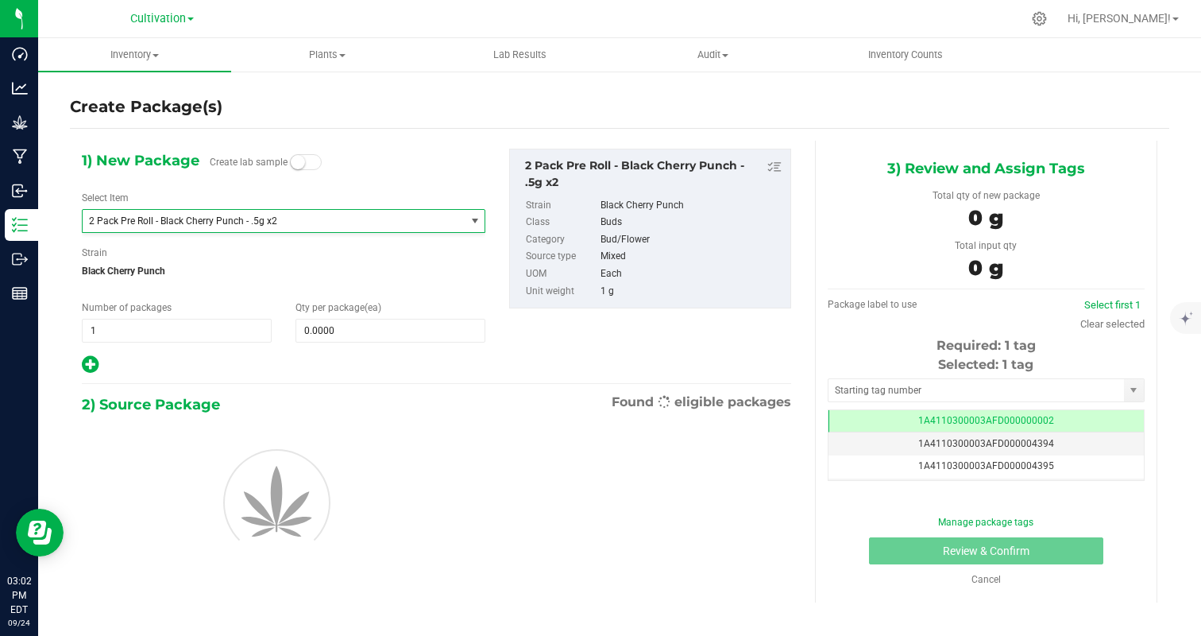
type input "0"
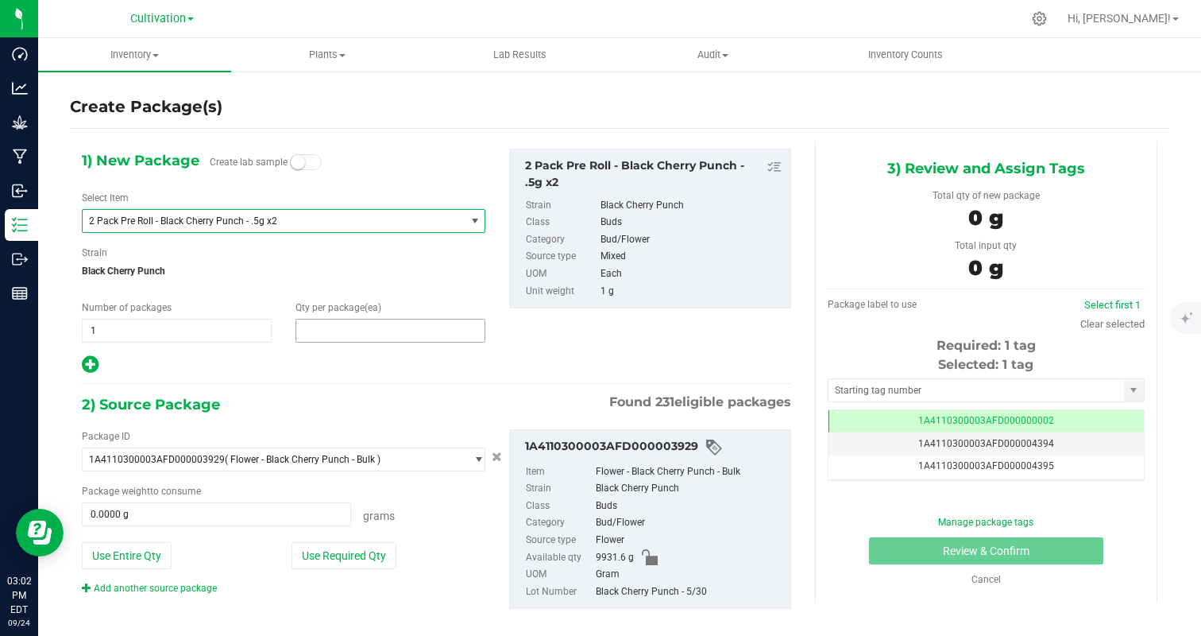
click at [344, 337] on span at bounding box center [391, 331] width 190 height 24
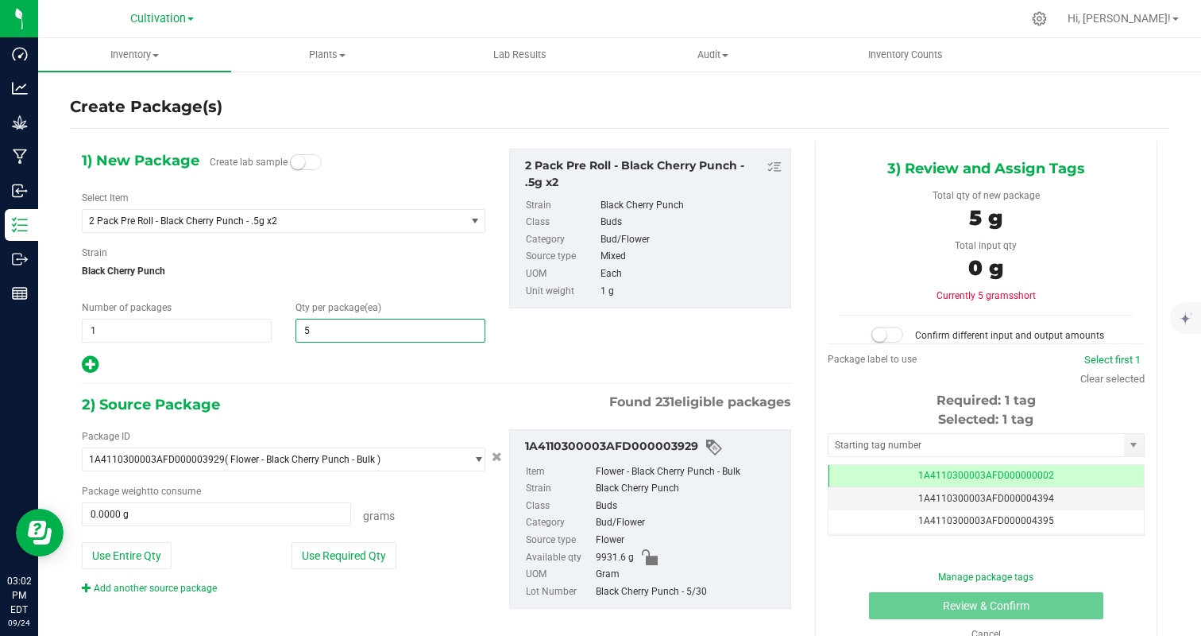
type input "50"
click at [292, 373] on div at bounding box center [284, 364] width 404 height 21
click at [336, 543] on button "Use Required Qty" at bounding box center [344, 555] width 105 height 27
type input "50.0000 g"
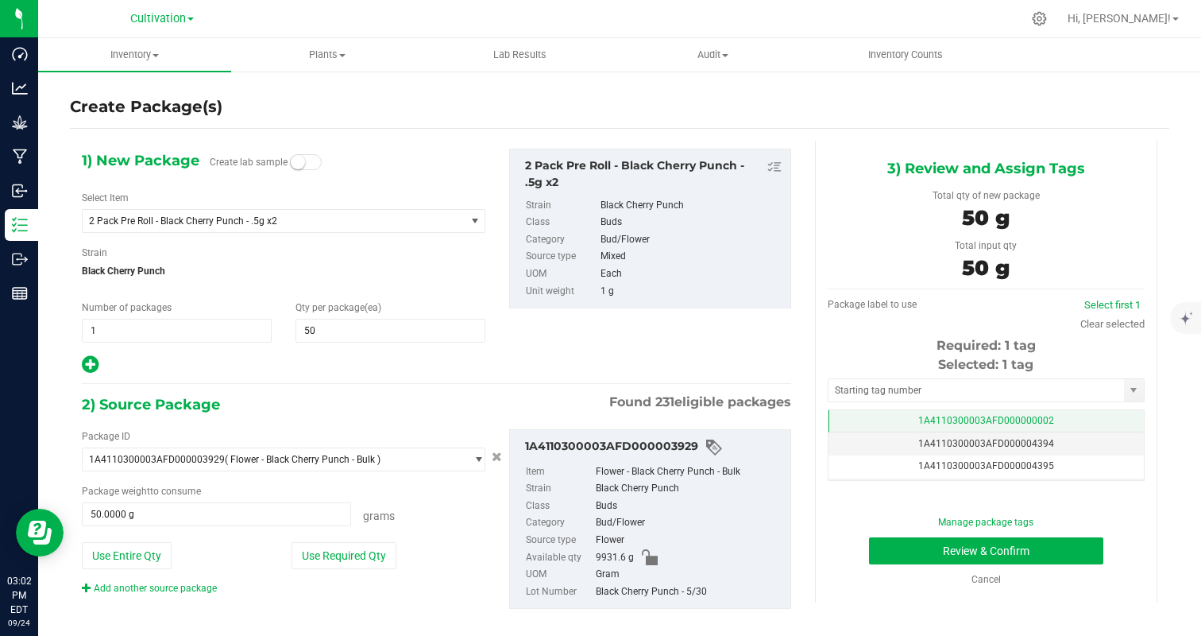
click at [1064, 421] on td "1A4110300003AFD000000002" at bounding box center [986, 421] width 315 height 23
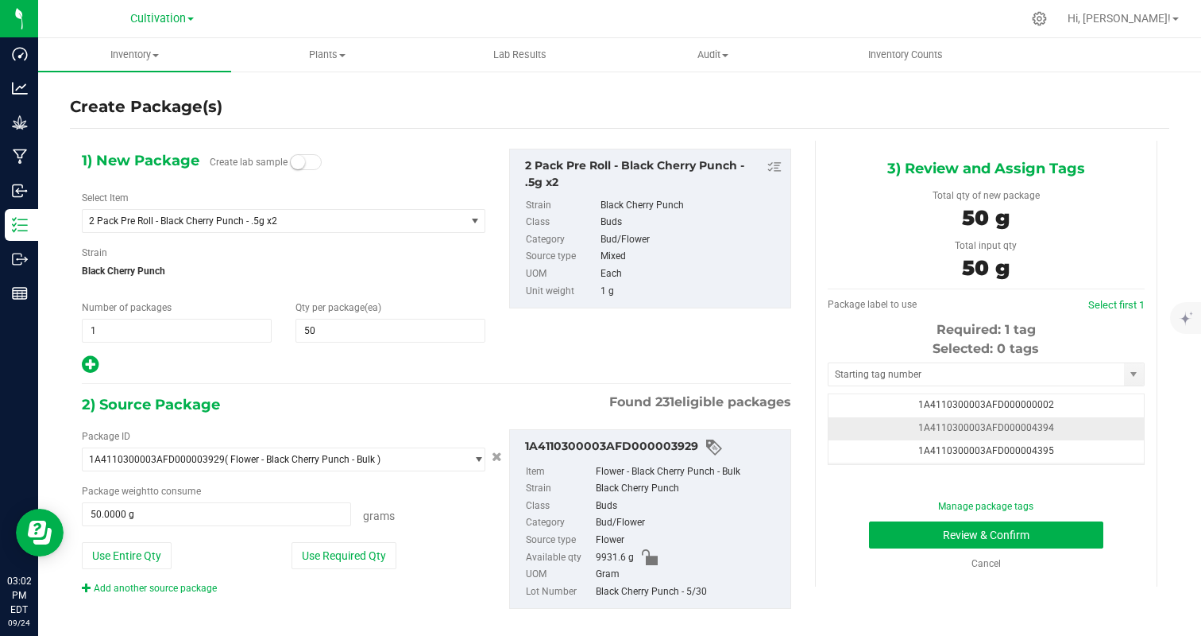
click at [1095, 426] on td "1A4110300003AFD000004394" at bounding box center [986, 428] width 315 height 23
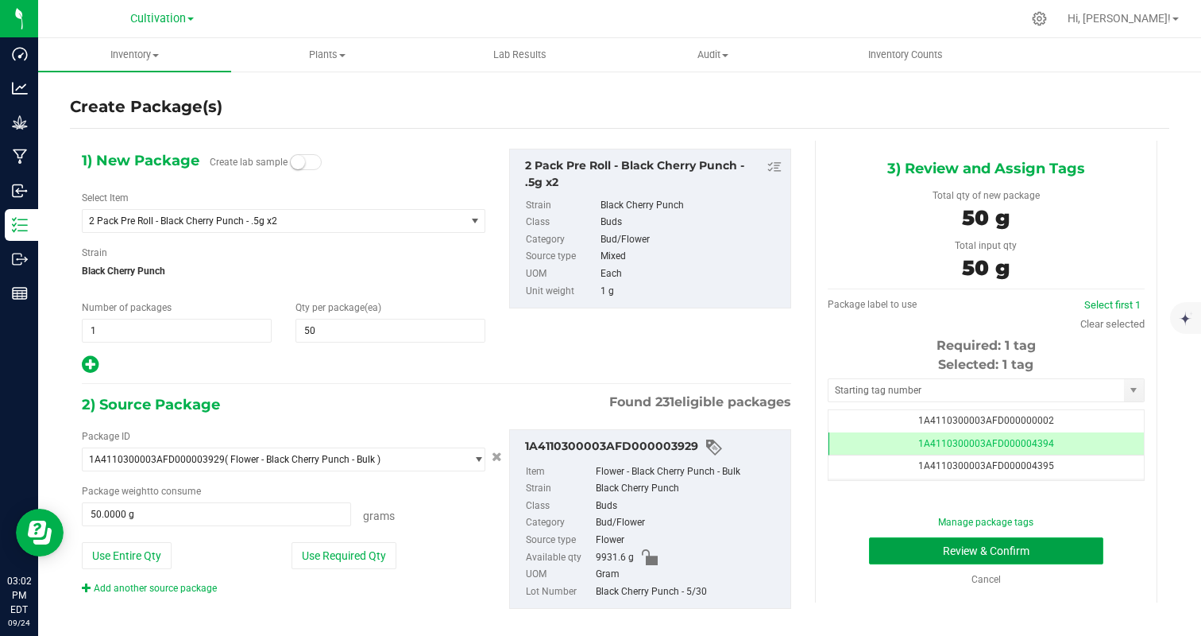
click at [1063, 545] on button "Review & Confirm" at bounding box center [986, 550] width 234 height 27
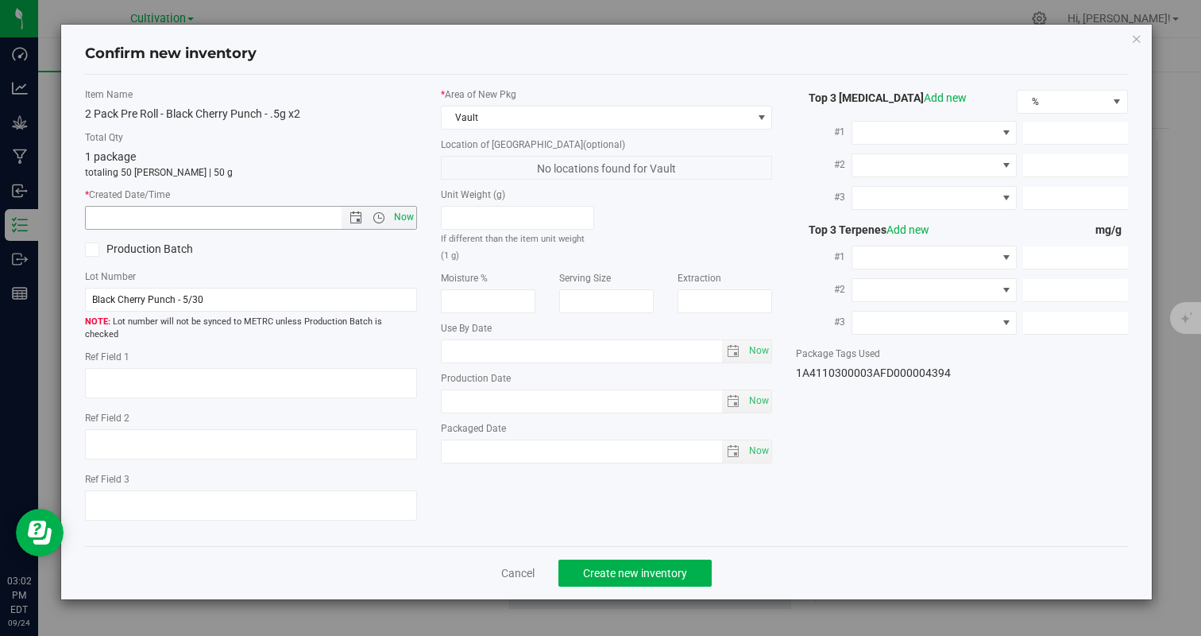
click at [401, 219] on span "Now" at bounding box center [403, 217] width 27 height 23
type input "[DATE] 3:02 PM"
click at [620, 559] on button "Create new inventory" at bounding box center [634, 572] width 153 height 27
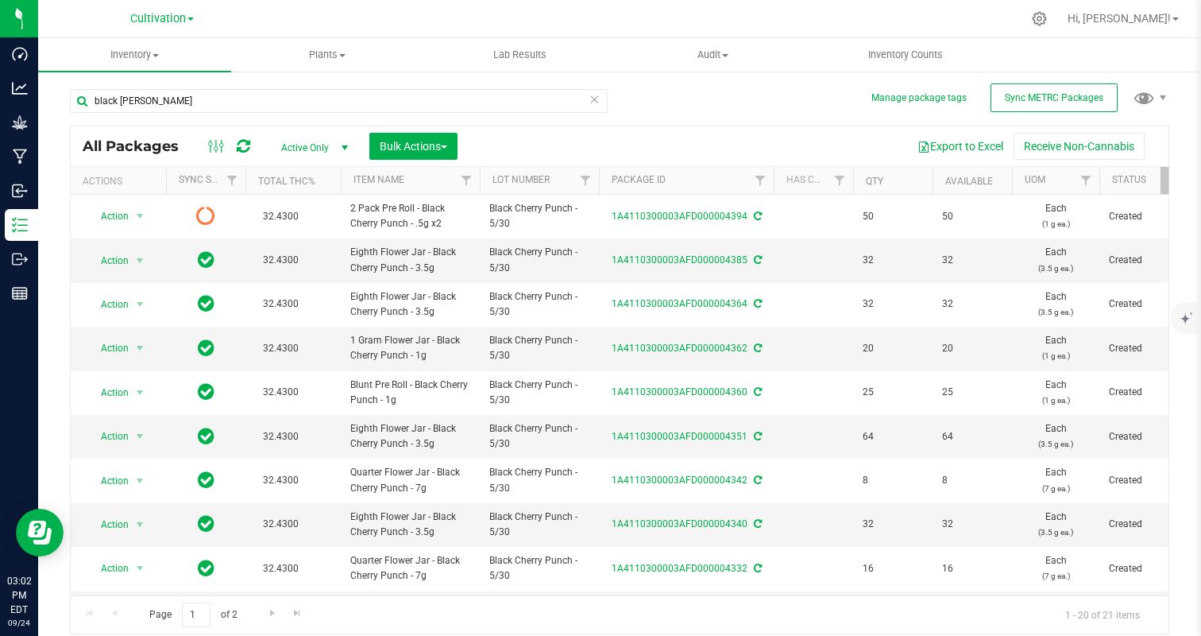
click at [166, 113] on div "black [PERSON_NAME]" at bounding box center [339, 107] width 538 height 37
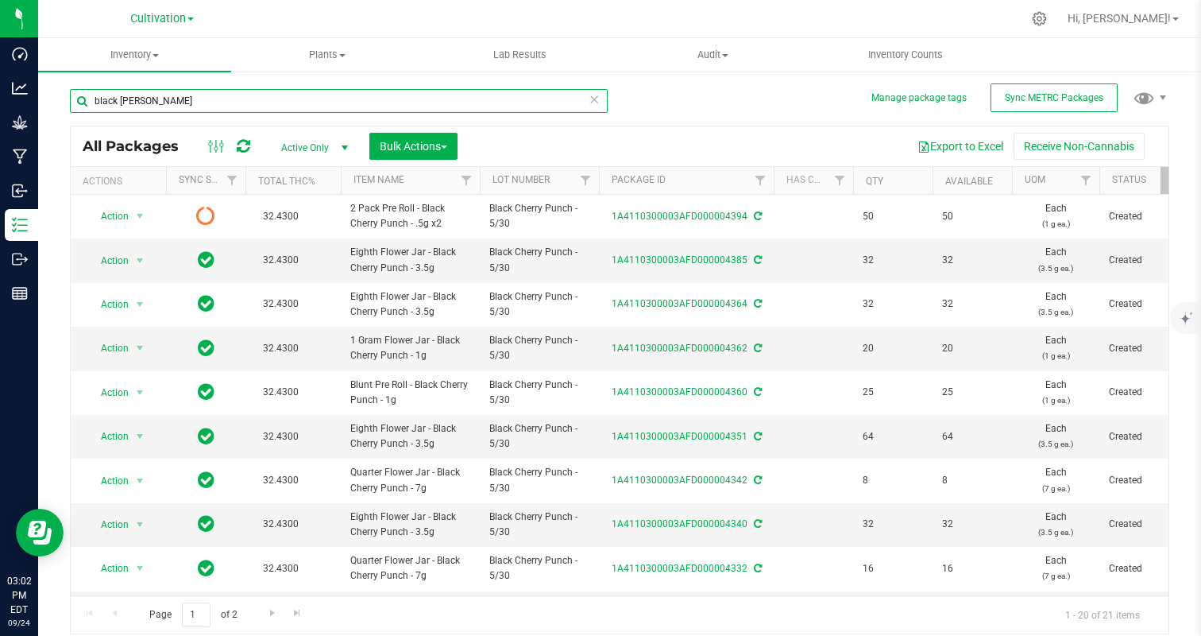
click at [172, 100] on input "black [PERSON_NAME]" at bounding box center [339, 101] width 538 height 24
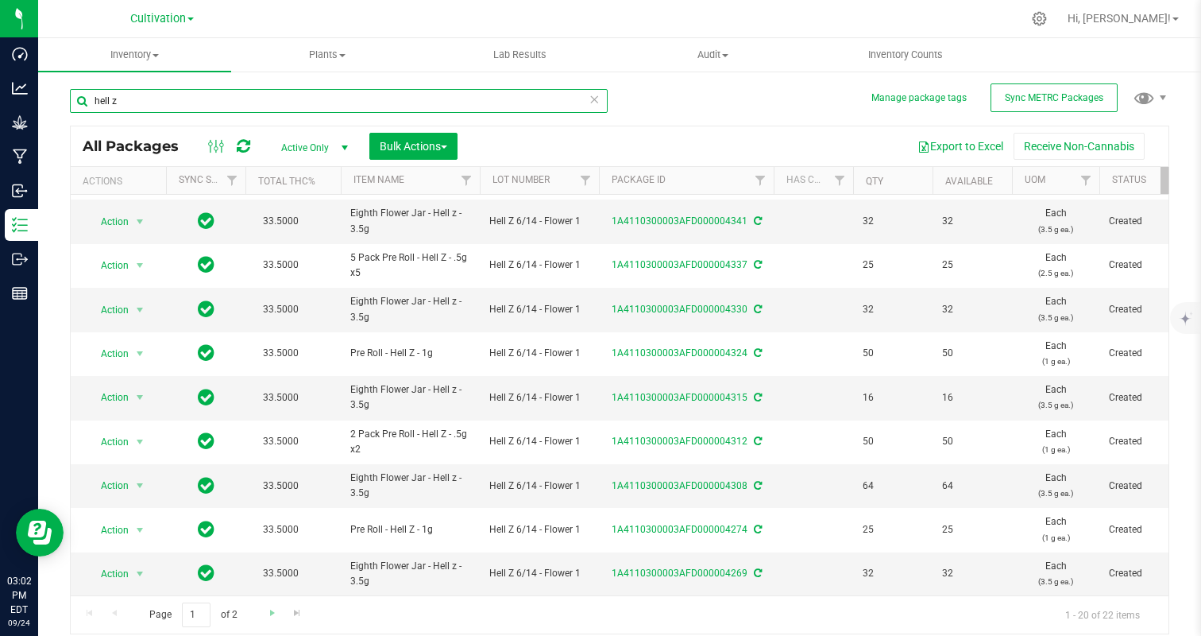
type input "hell z"
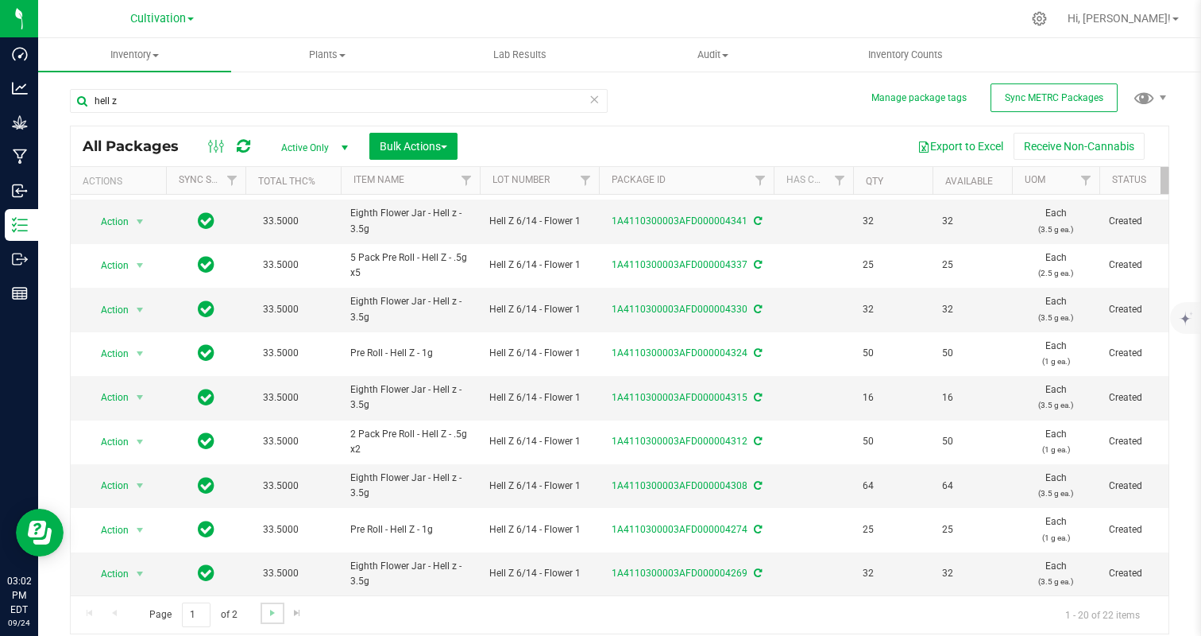
click at [261, 606] on link "Go to the next page" at bounding box center [272, 612] width 23 height 21
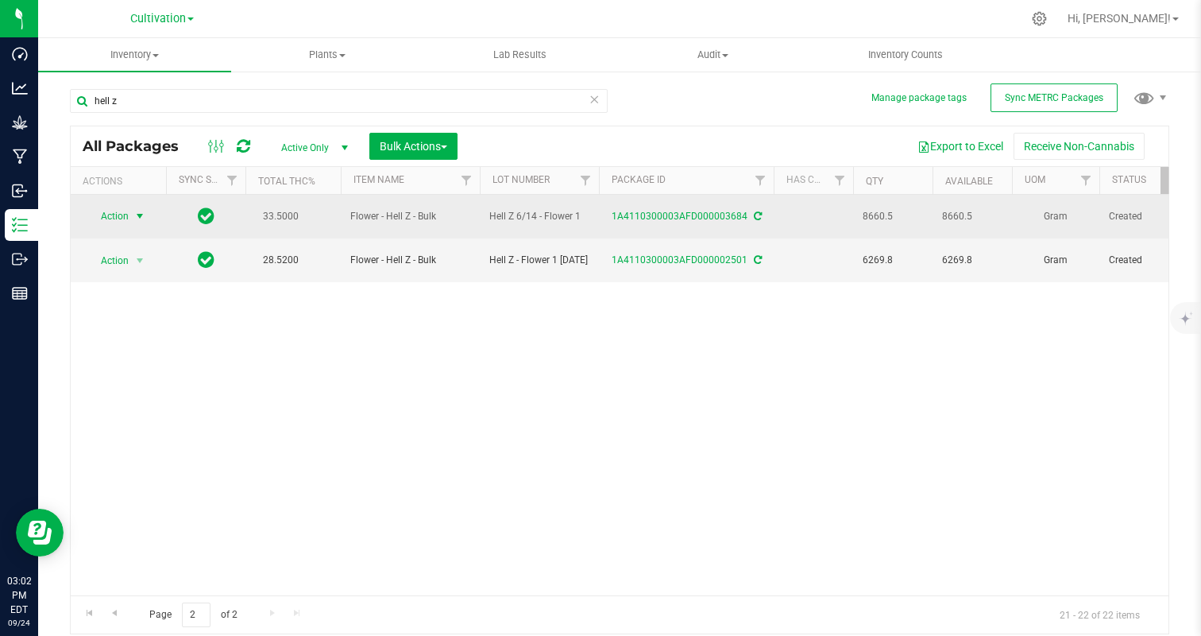
click at [123, 214] on span "Action" at bounding box center [108, 216] width 43 height 22
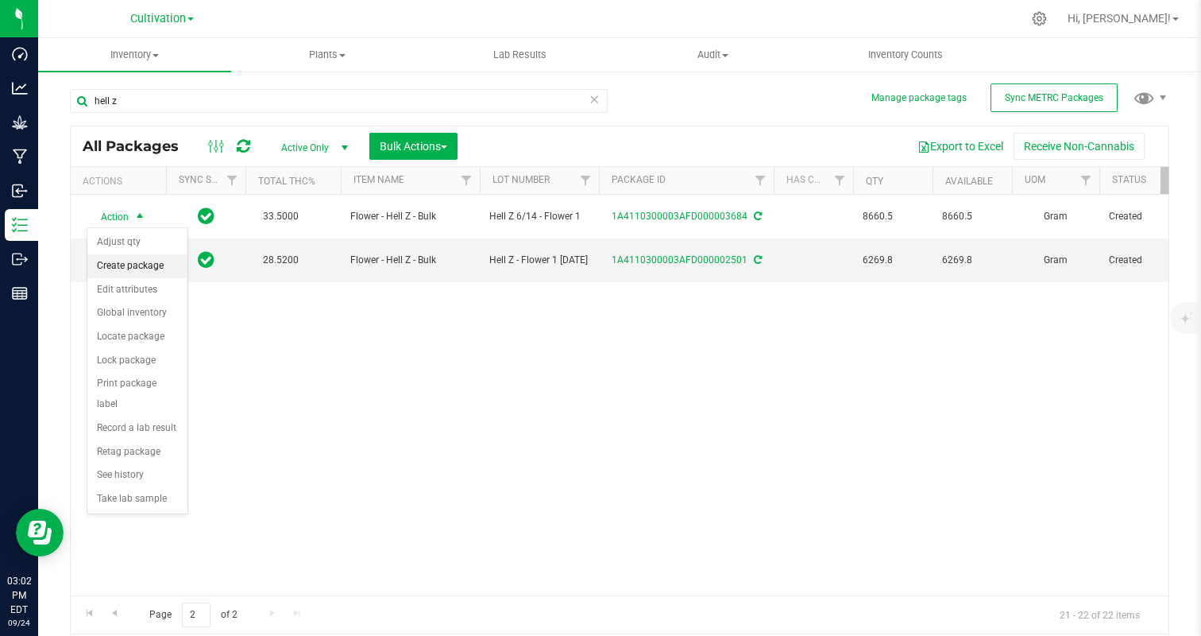
click at [153, 272] on li "Create package" at bounding box center [137, 266] width 100 height 24
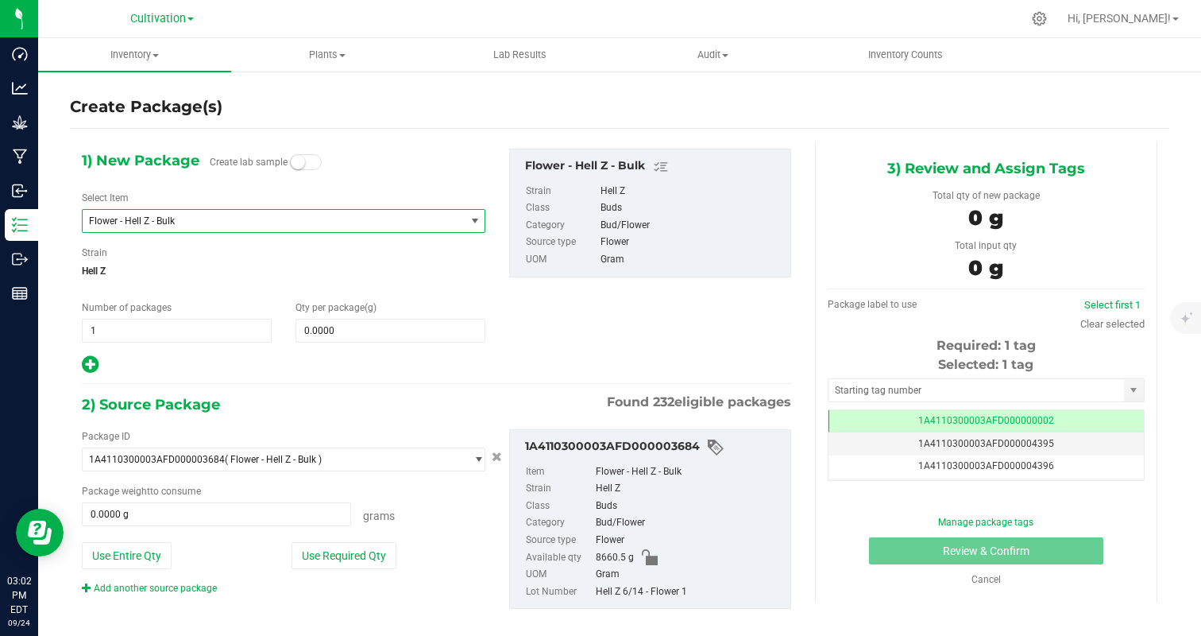
click at [141, 225] on span "Flower - Hell Z - Bulk" at bounding box center [266, 220] width 355 height 11
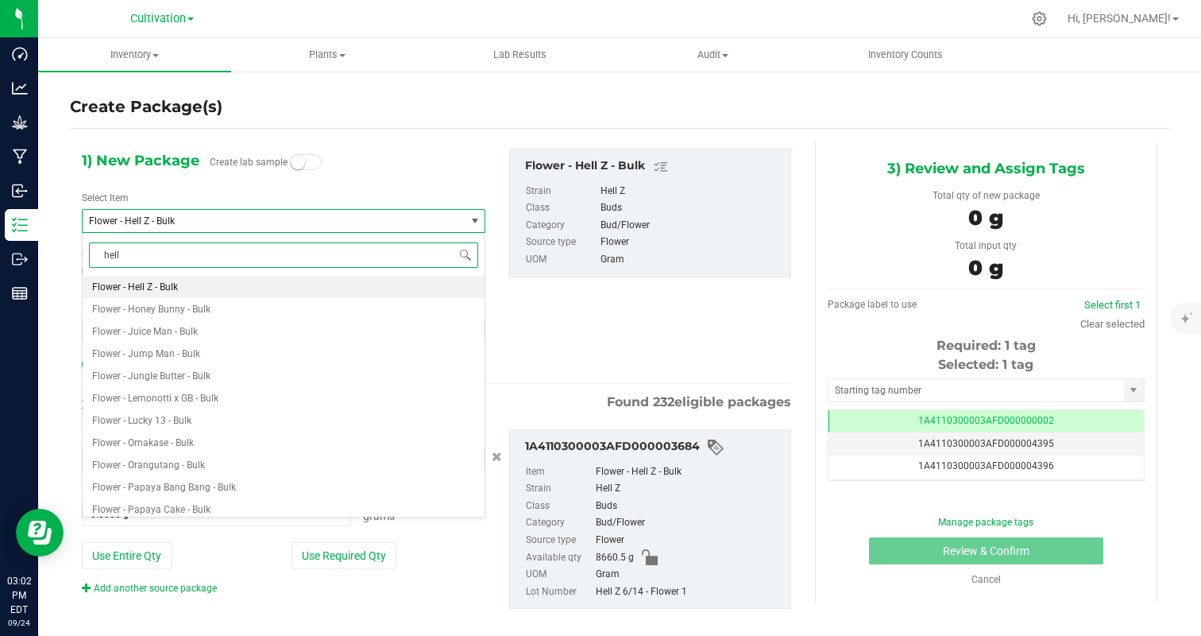
type input "hell z"
click at [174, 281] on span "2 Pack Pre Roll - Hell Z - .5g x2" at bounding box center [156, 286] width 129 height 11
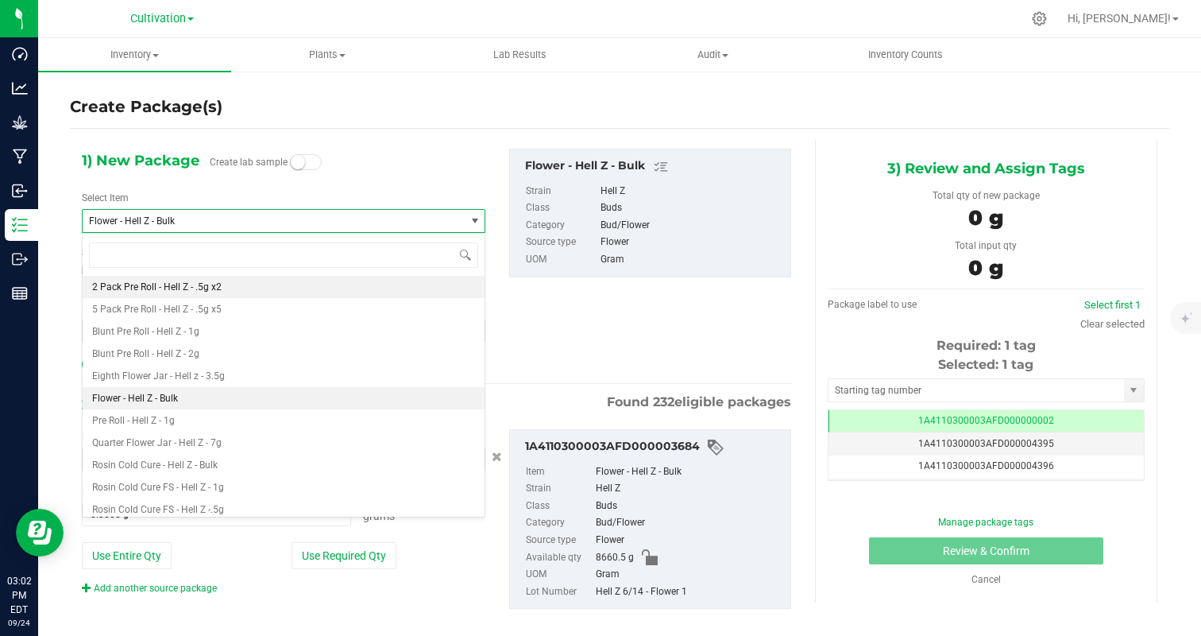
type input "0"
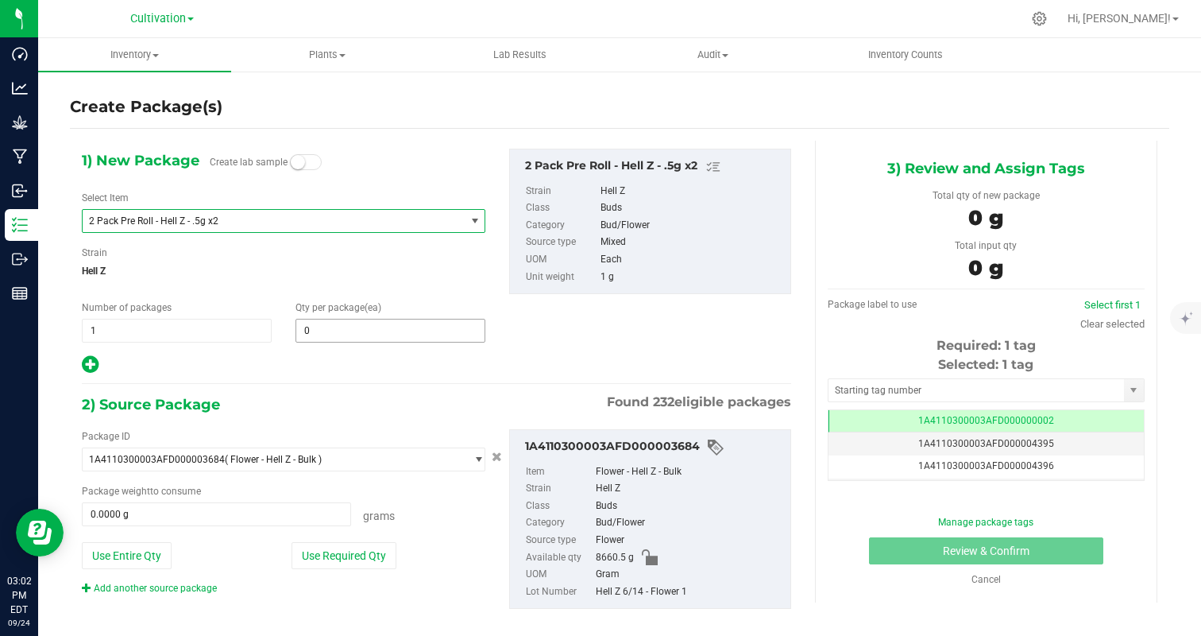
click at [312, 325] on input "0" at bounding box center [390, 330] width 188 height 22
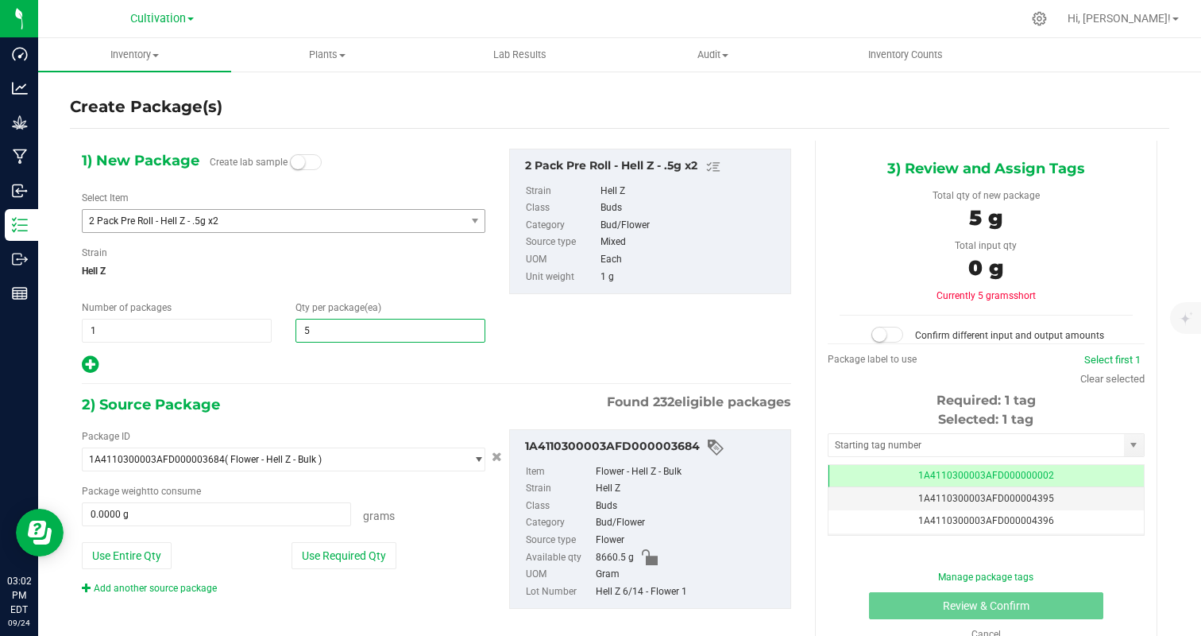
type input "50"
click at [257, 385] on div "1) New Package Create lab sample Select Item 2 Pack Pre Roll - Hell Z - .5g x2 …" at bounding box center [436, 392] width 733 height 502
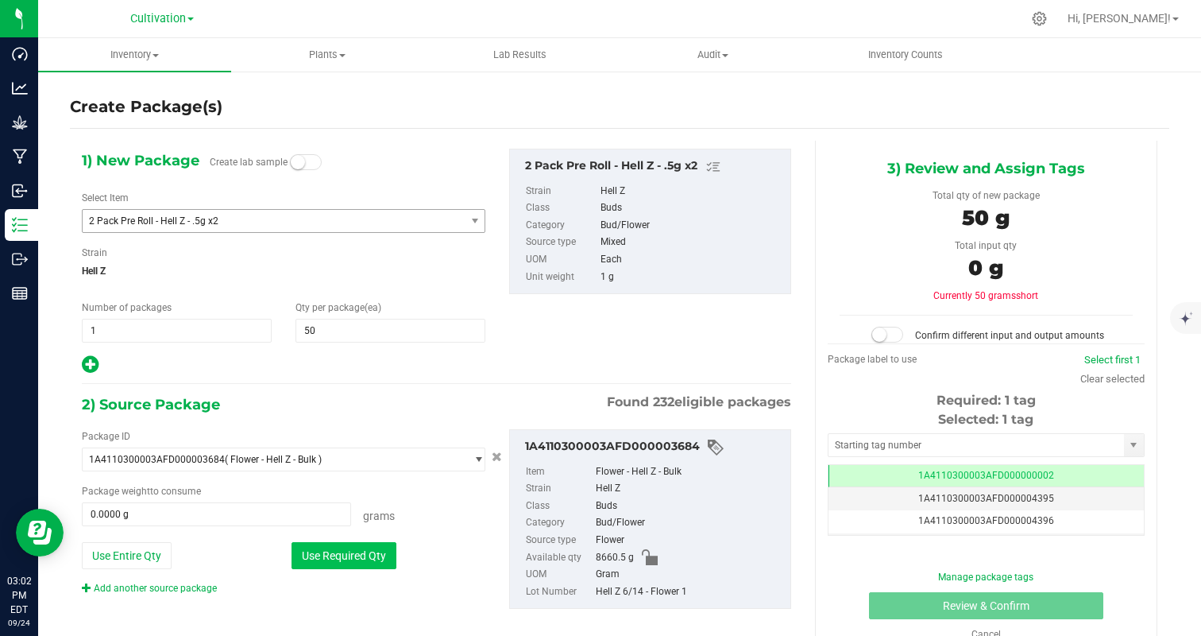
click at [333, 552] on button "Use Required Qty" at bounding box center [344, 555] width 105 height 27
type input "50.0000 g"
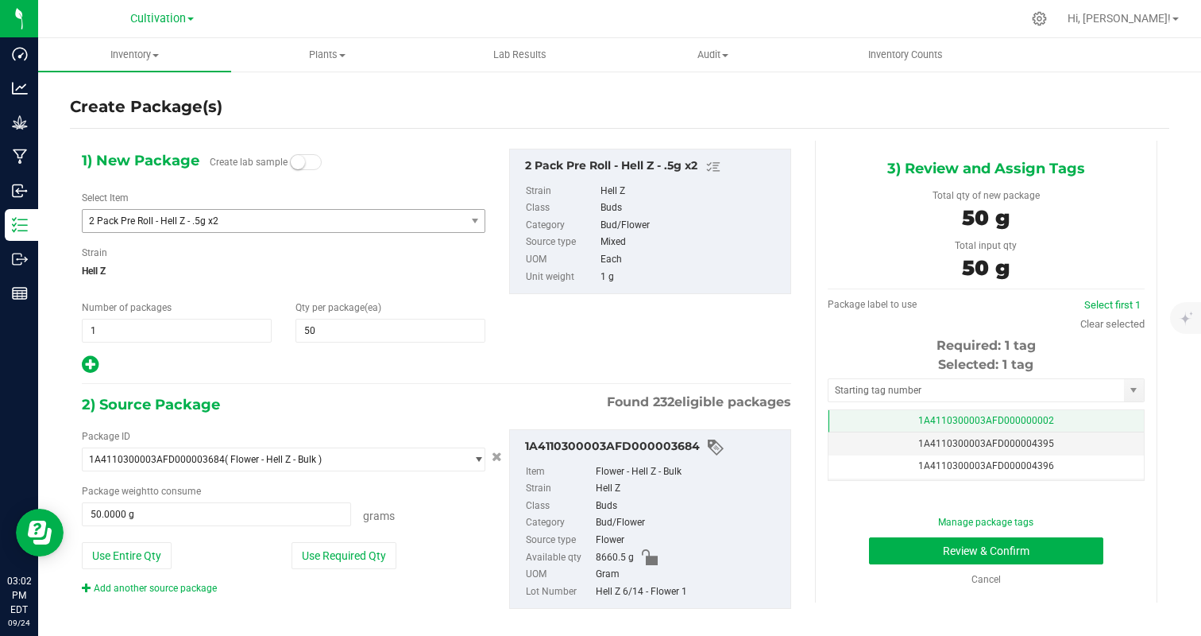
click at [995, 421] on span "1A4110300003AFD000000002" at bounding box center [986, 420] width 136 height 11
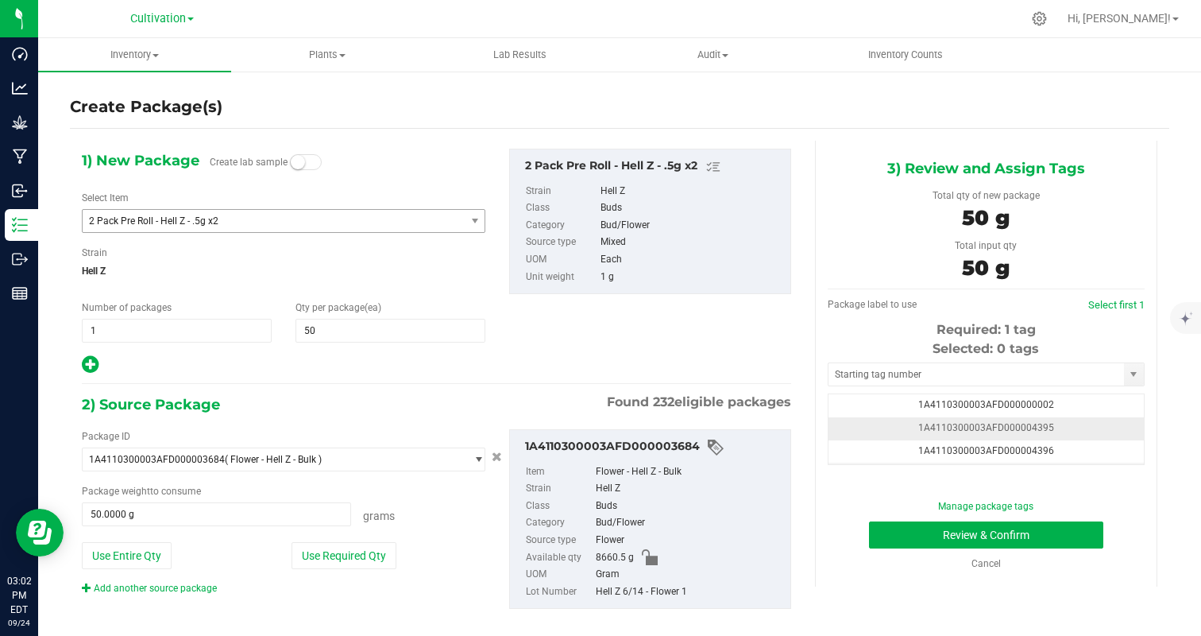
click at [1086, 435] on td "1A4110300003AFD000004395" at bounding box center [986, 428] width 315 height 23
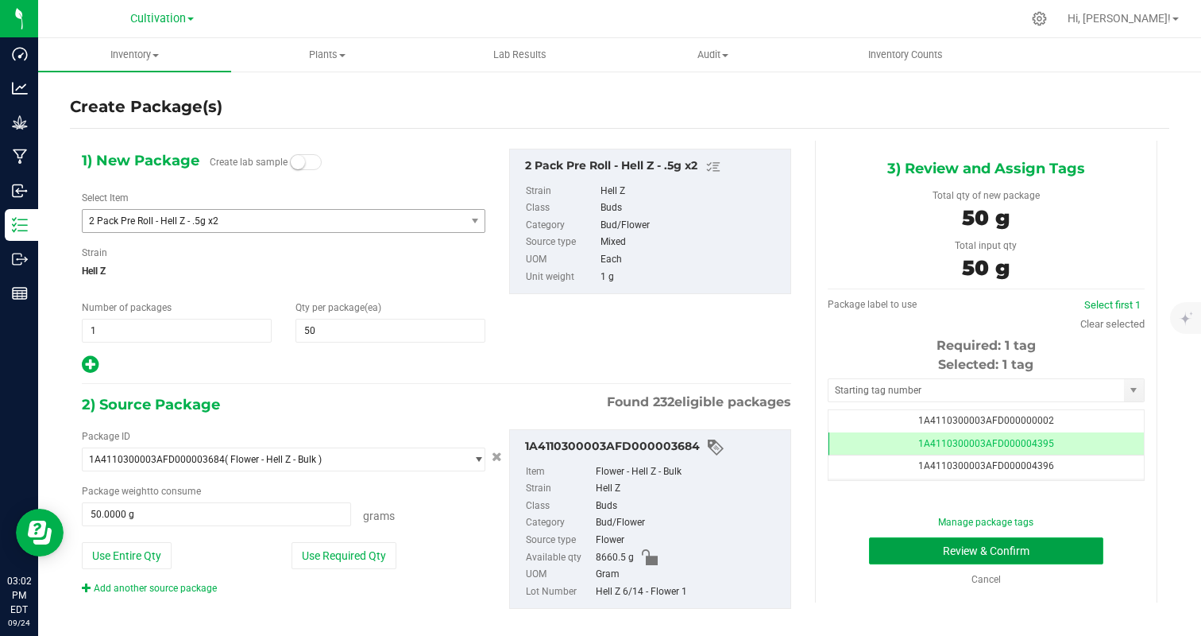
click at [1062, 548] on button "Review & Confirm" at bounding box center [986, 550] width 234 height 27
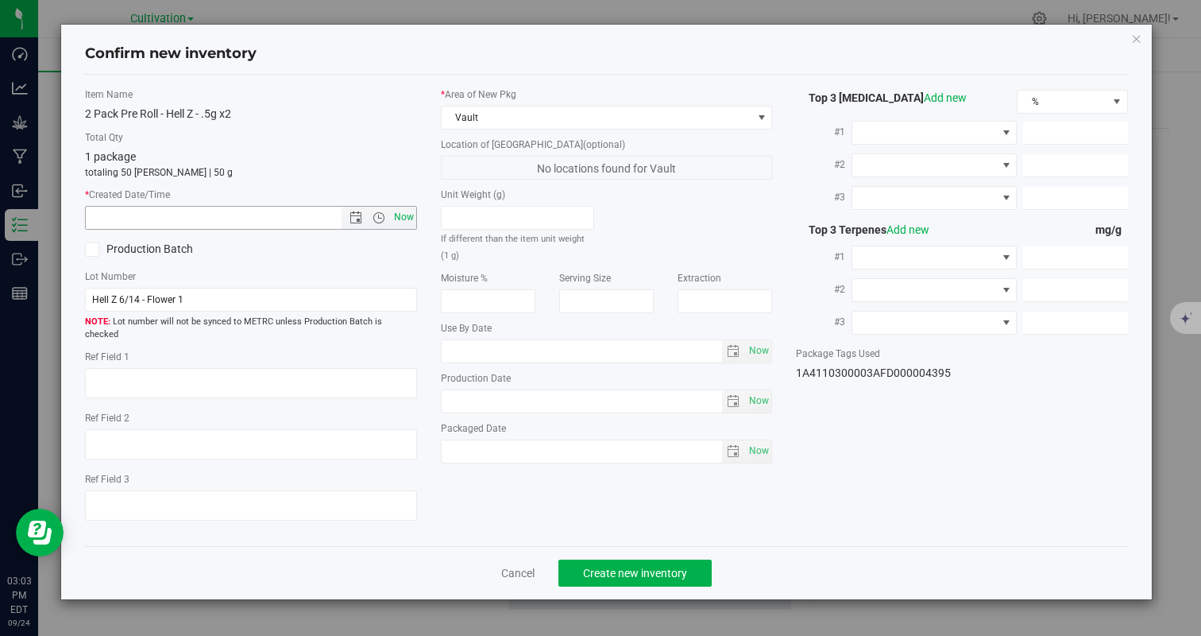
click at [408, 217] on span "Now" at bounding box center [403, 217] width 27 height 23
type input "[DATE] 3:03 PM"
click at [644, 566] on span "Create new inventory" at bounding box center [635, 572] width 104 height 13
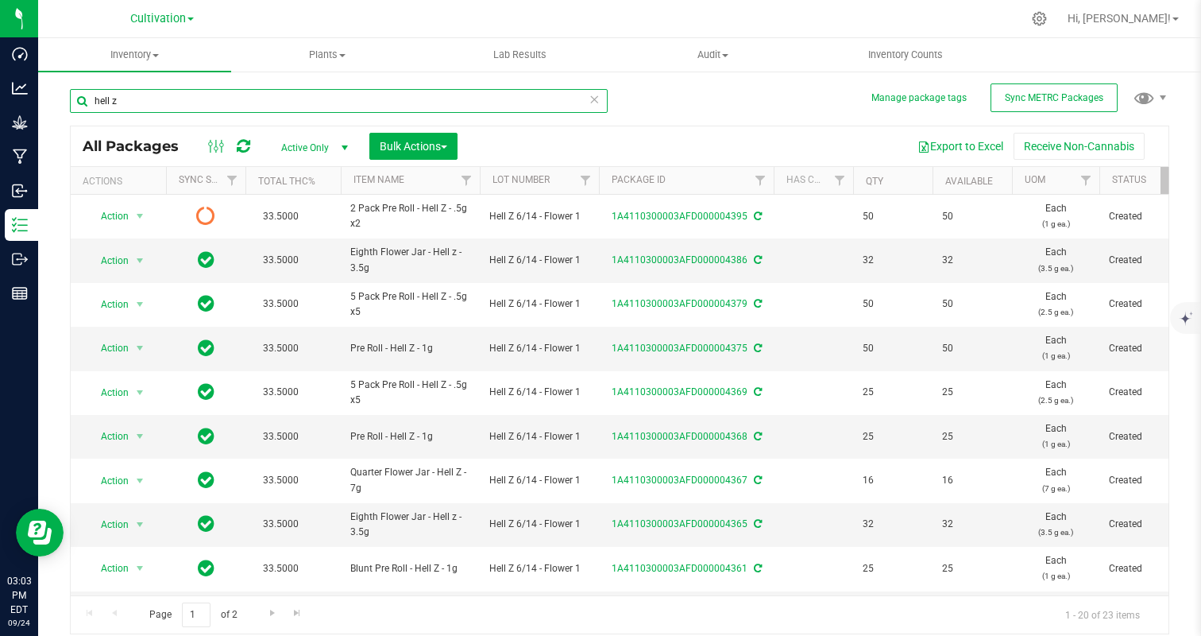
click at [175, 104] on input "hell z" at bounding box center [339, 101] width 538 height 24
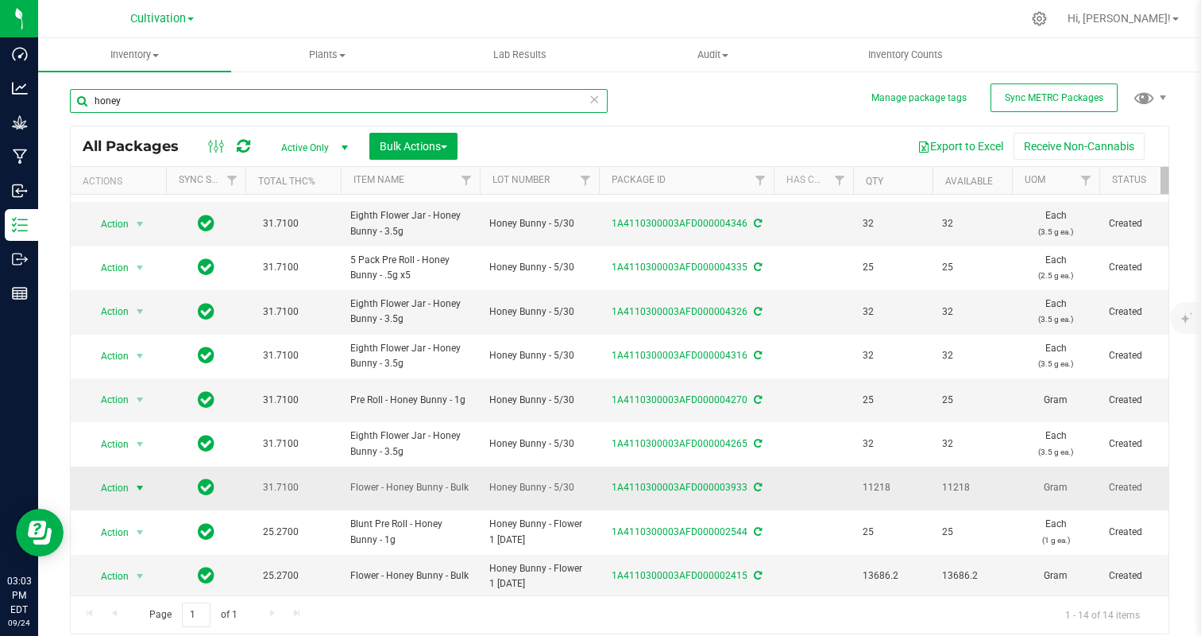
type input "honey"
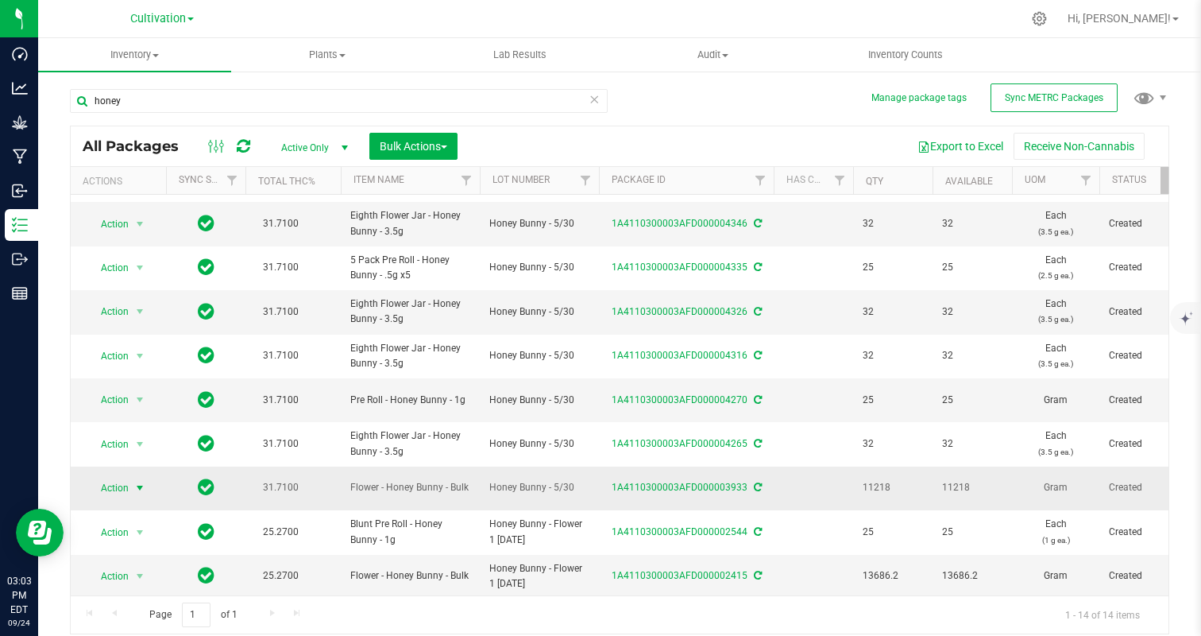
click at [110, 485] on span "Action" at bounding box center [108, 488] width 43 height 22
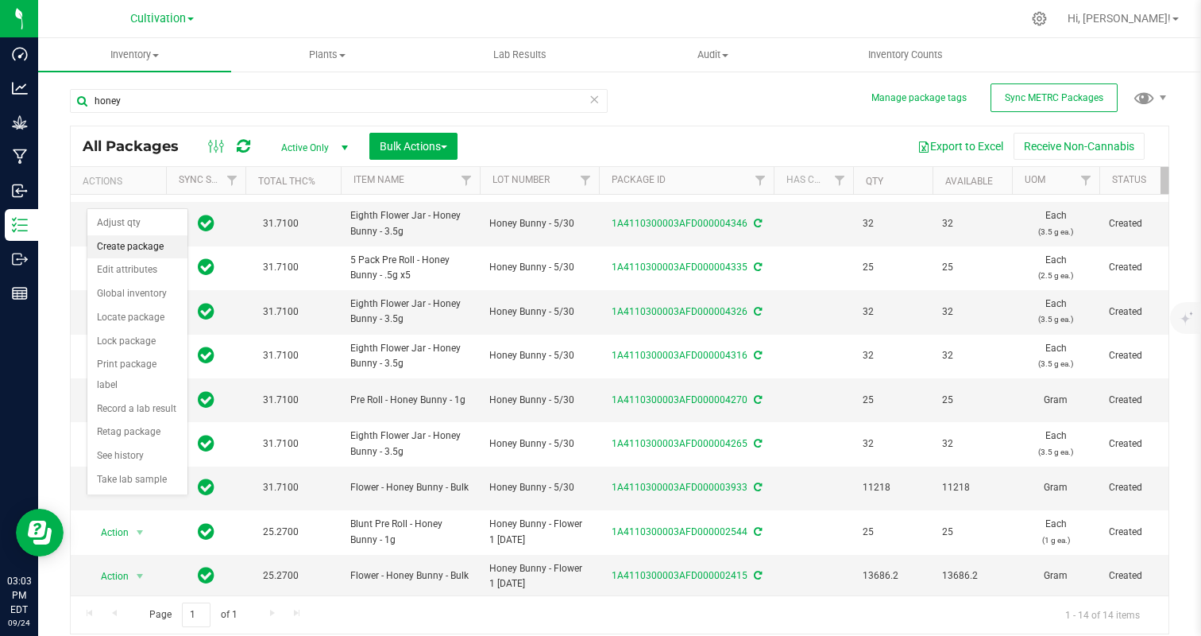
click at [129, 243] on li "Create package" at bounding box center [137, 247] width 100 height 24
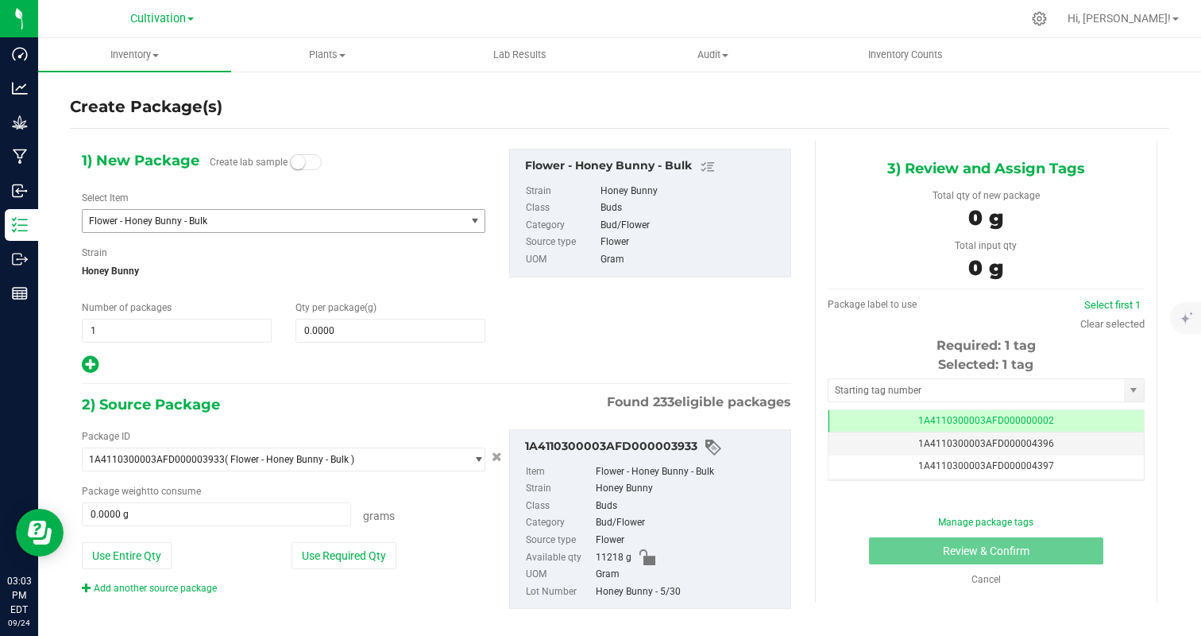
click at [199, 209] on span "Flower - Honey Bunny - Bulk" at bounding box center [284, 221] width 404 height 24
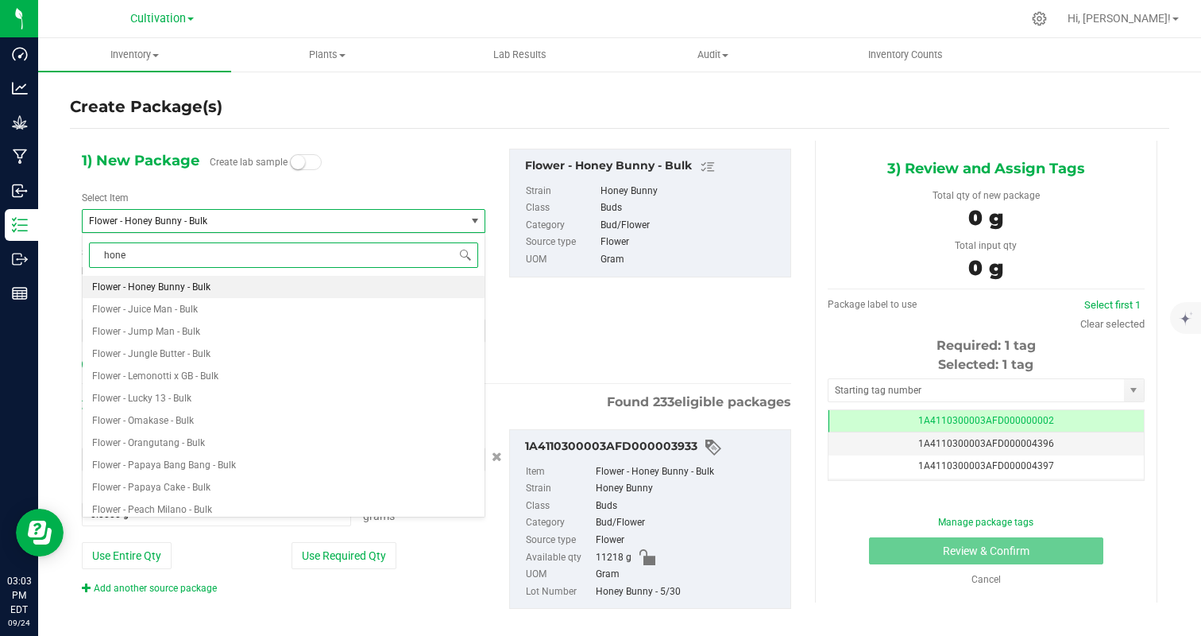
type input "honey"
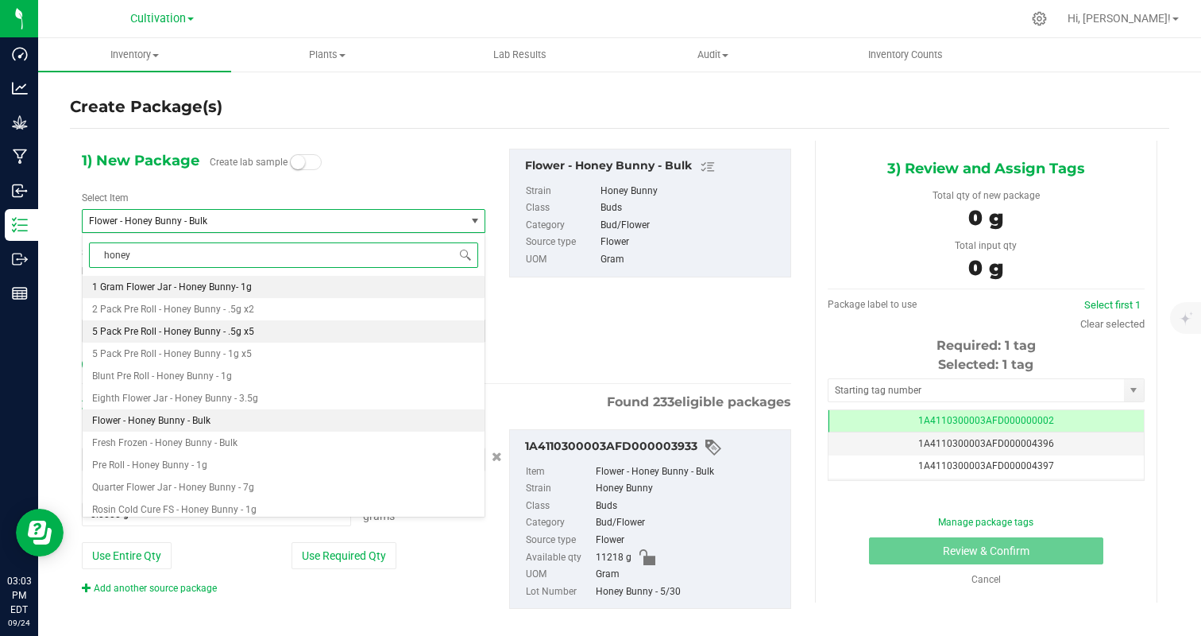
click at [253, 325] on li "5 Pack Pre Roll - Honey Bunny - .5g x5" at bounding box center [284, 331] width 402 height 22
type input "0"
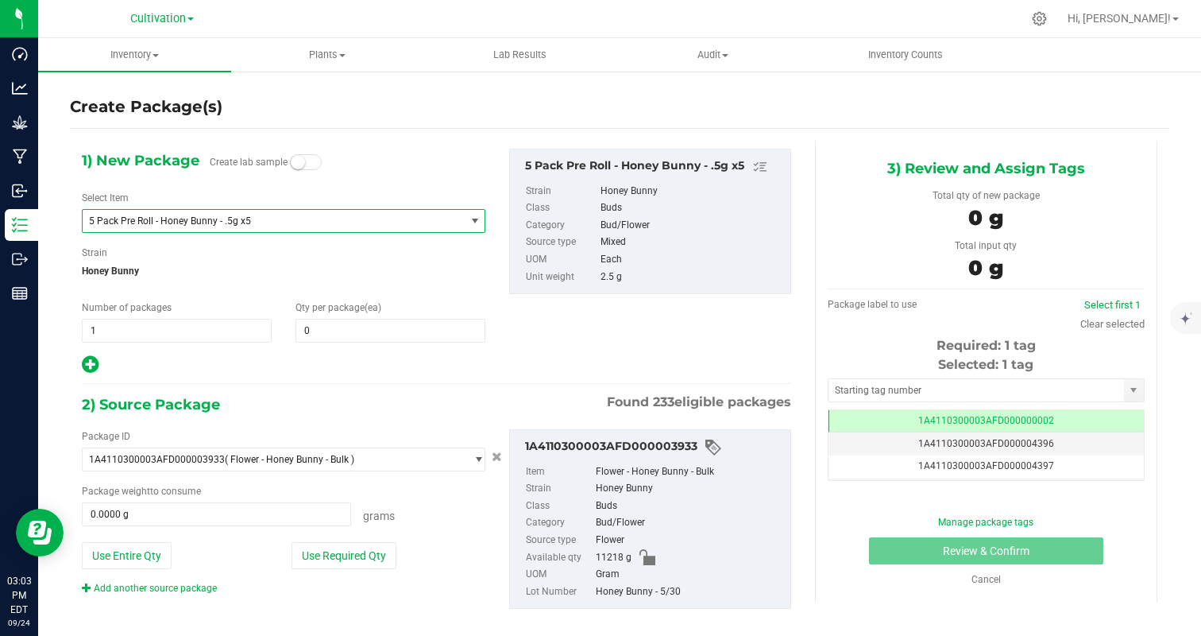
click at [346, 346] on div "1) New Package Create lab sample Select Item 5 Pack Pre Roll - Honey Bunny - .5…" at bounding box center [283, 262] width 427 height 226
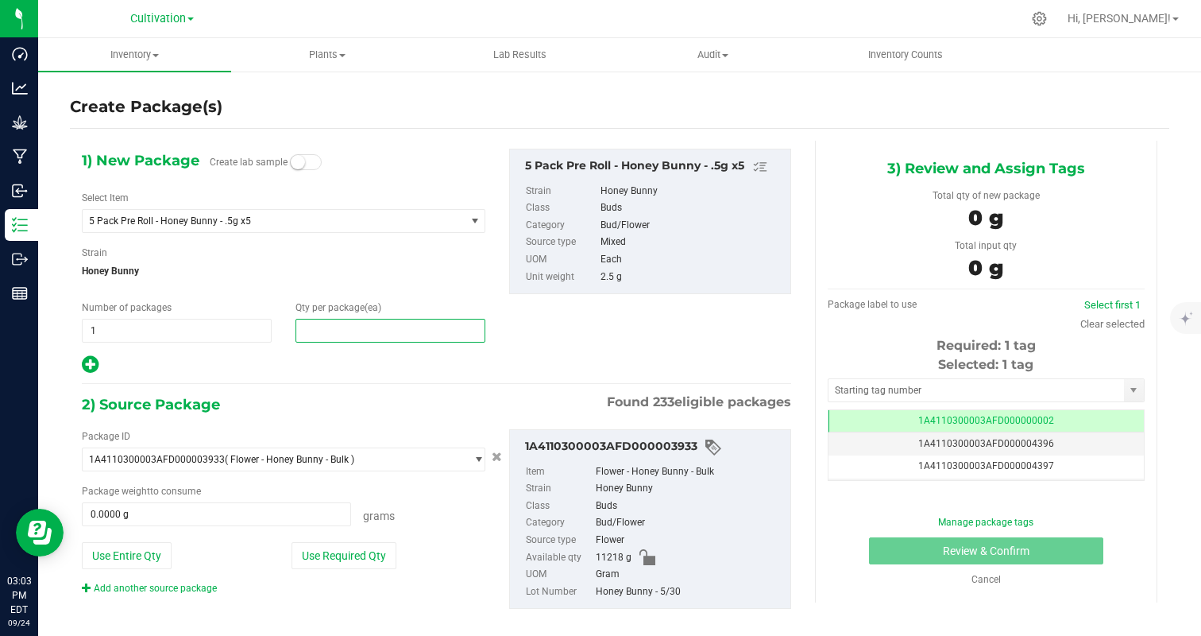
click at [346, 326] on span at bounding box center [391, 331] width 190 height 24
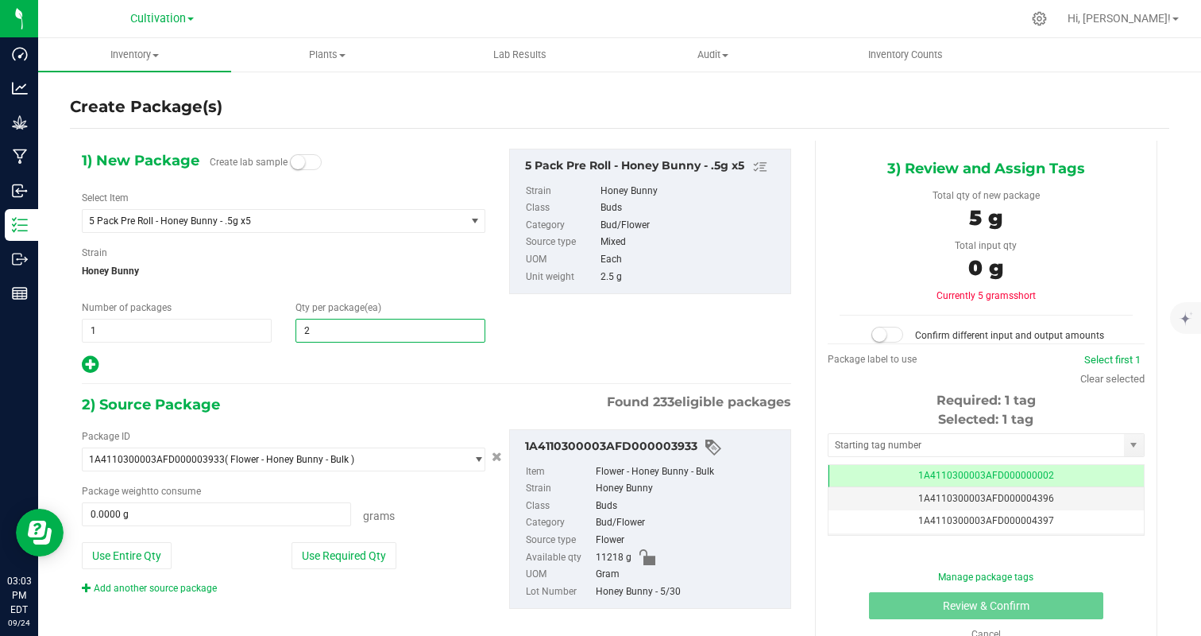
type input "25"
click at [233, 408] on div "2) Source Package Found 233 eligible packages" at bounding box center [436, 404] width 709 height 24
click at [253, 382] on div "1) New Package Create lab sample Select Item 5 Pack Pre Roll - Honey Bunny - .5…" at bounding box center [436, 392] width 733 height 502
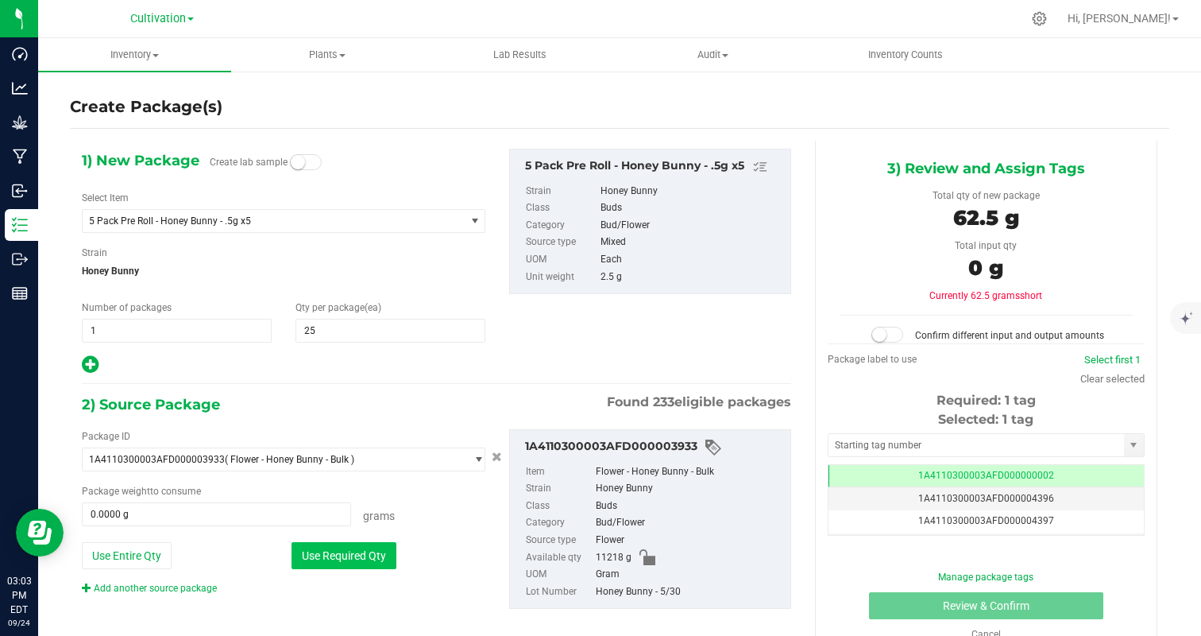
click at [324, 548] on button "Use Required Qty" at bounding box center [344, 555] width 105 height 27
type input "62.5000 g"
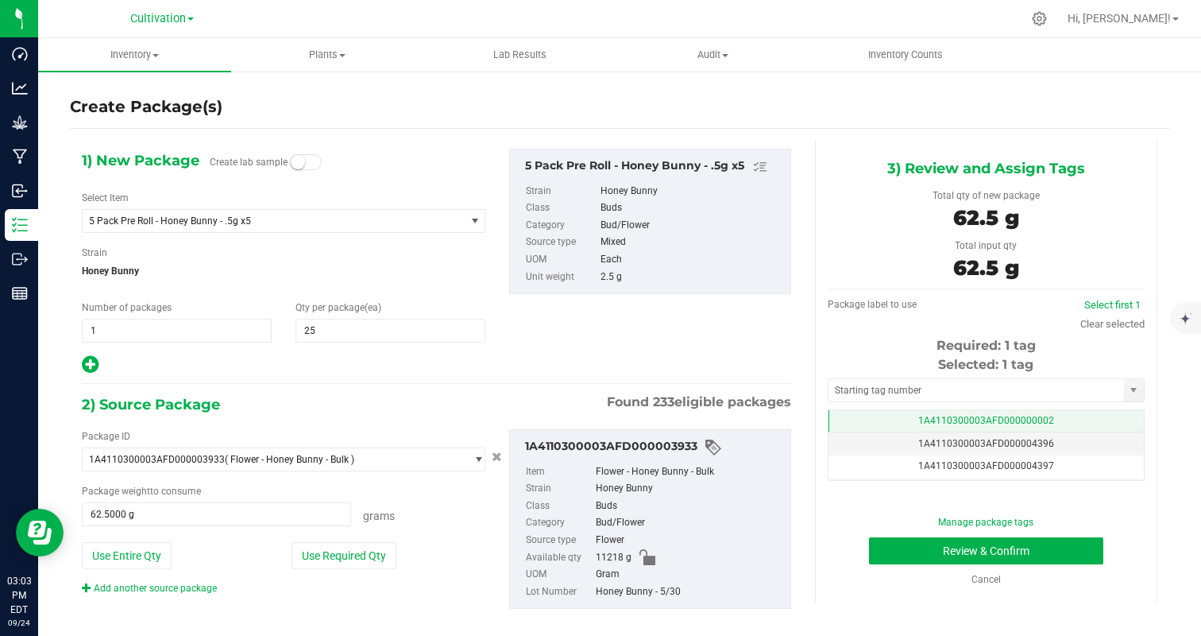
click at [1081, 422] on td "1A4110300003AFD000000002" at bounding box center [986, 421] width 315 height 23
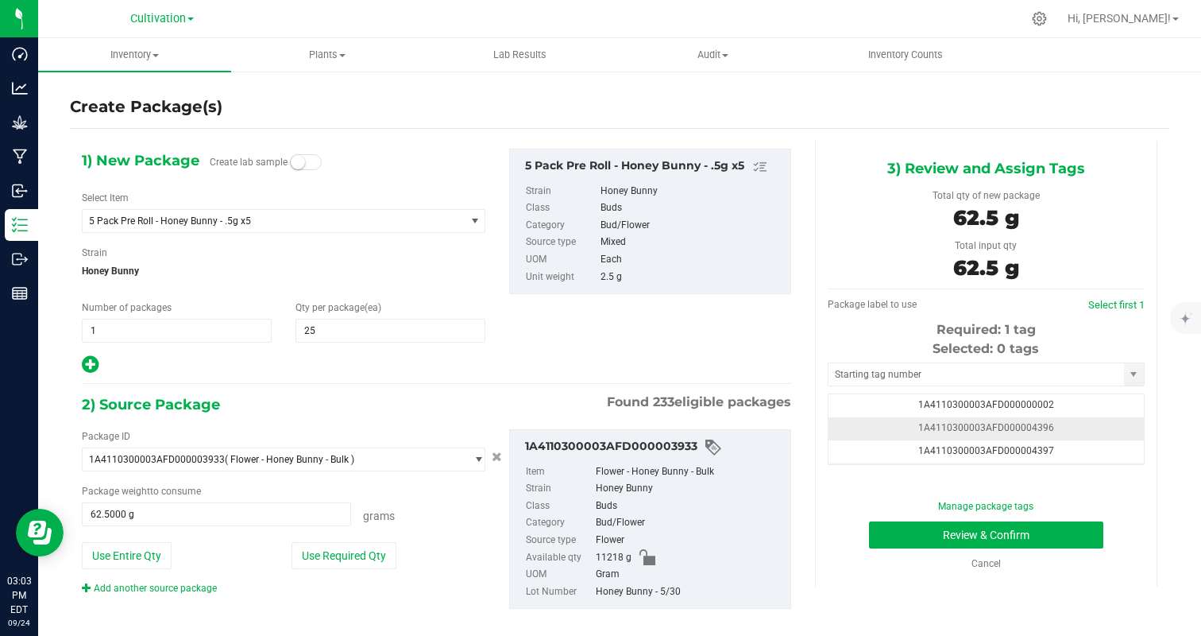
click at [1087, 430] on td "1A4110300003AFD000004396" at bounding box center [986, 428] width 315 height 23
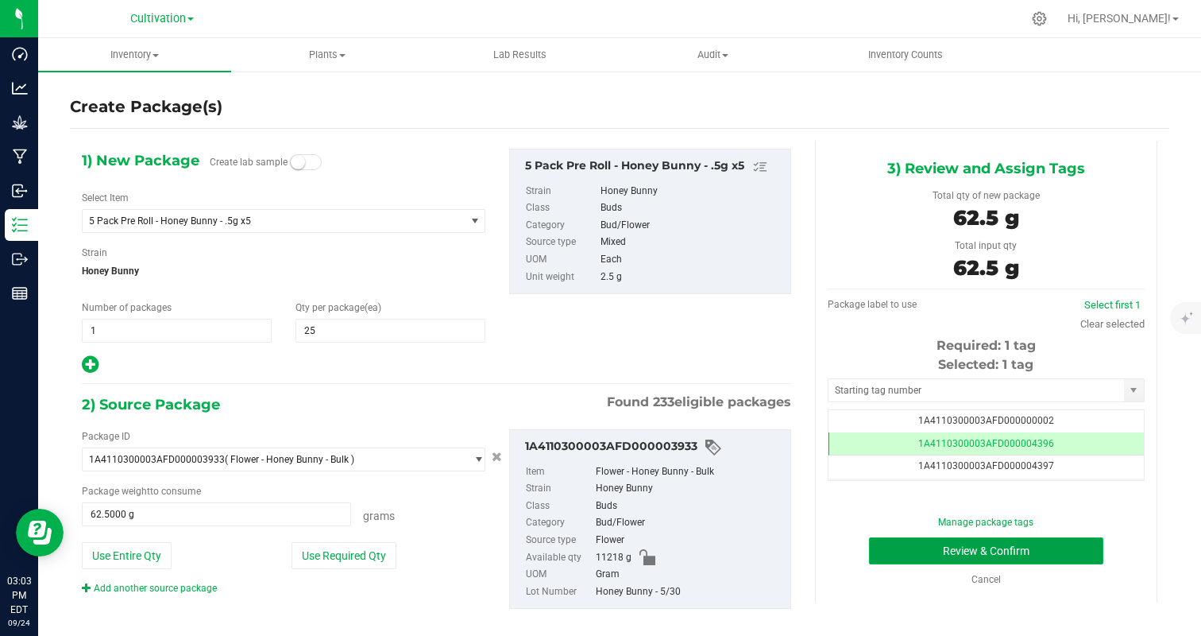
click at [1061, 554] on button "Review & Confirm" at bounding box center [986, 550] width 234 height 27
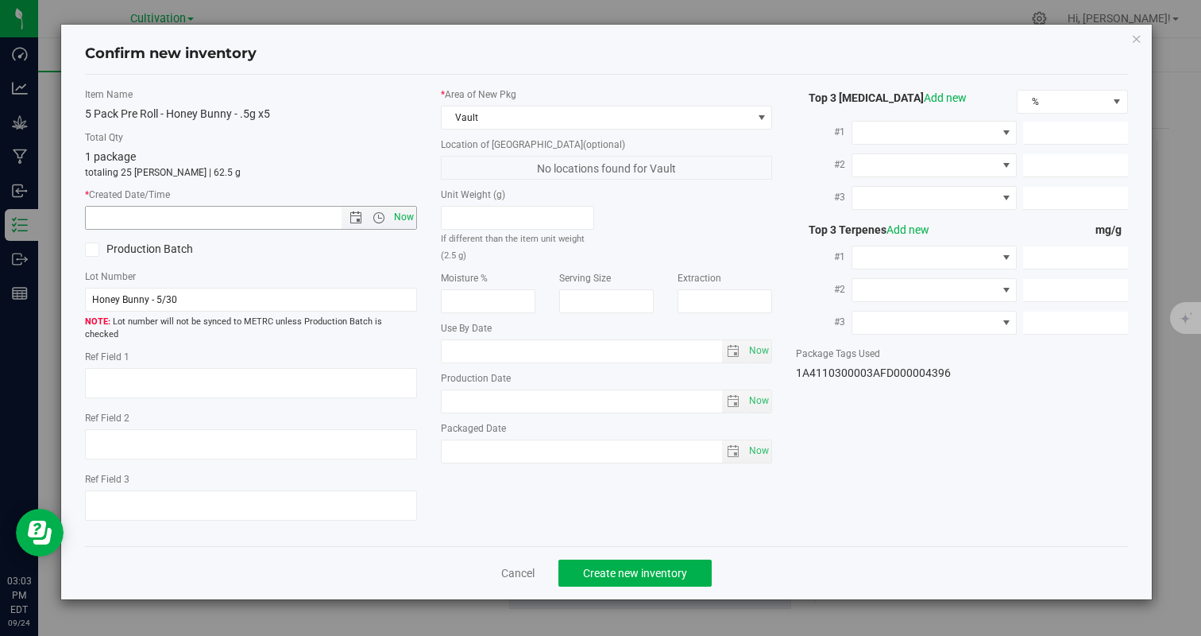
click at [395, 221] on span "Now" at bounding box center [403, 217] width 27 height 23
type input "[DATE] 3:03 PM"
click at [602, 566] on span "Create new inventory" at bounding box center [635, 572] width 104 height 13
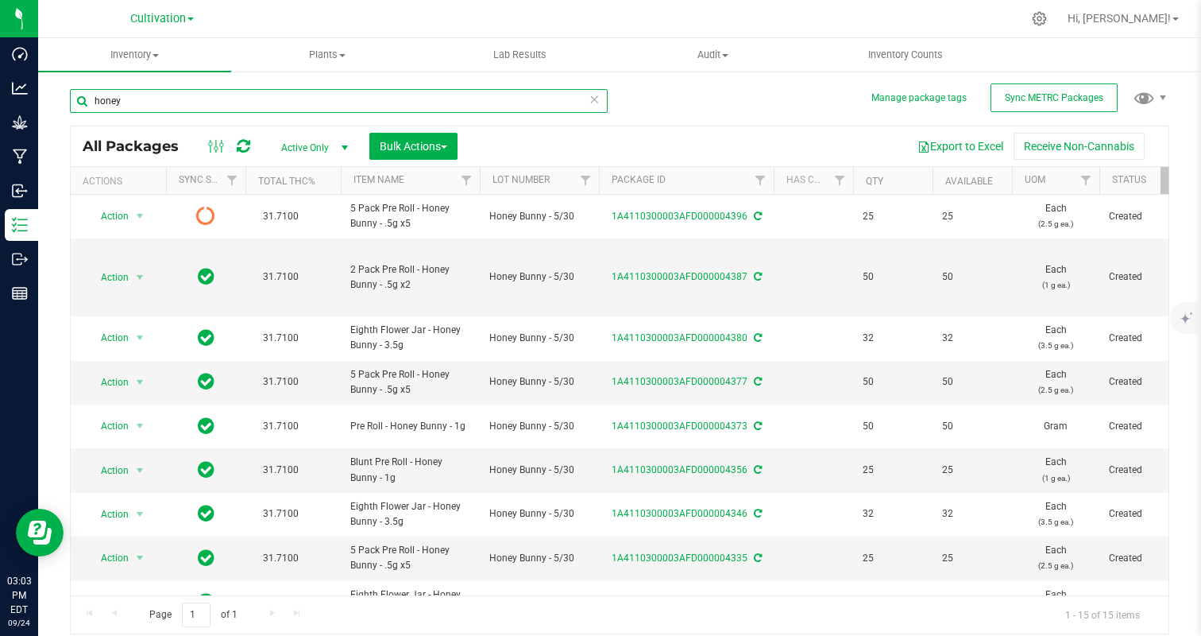
click at [153, 105] on input "honey" at bounding box center [339, 101] width 538 height 24
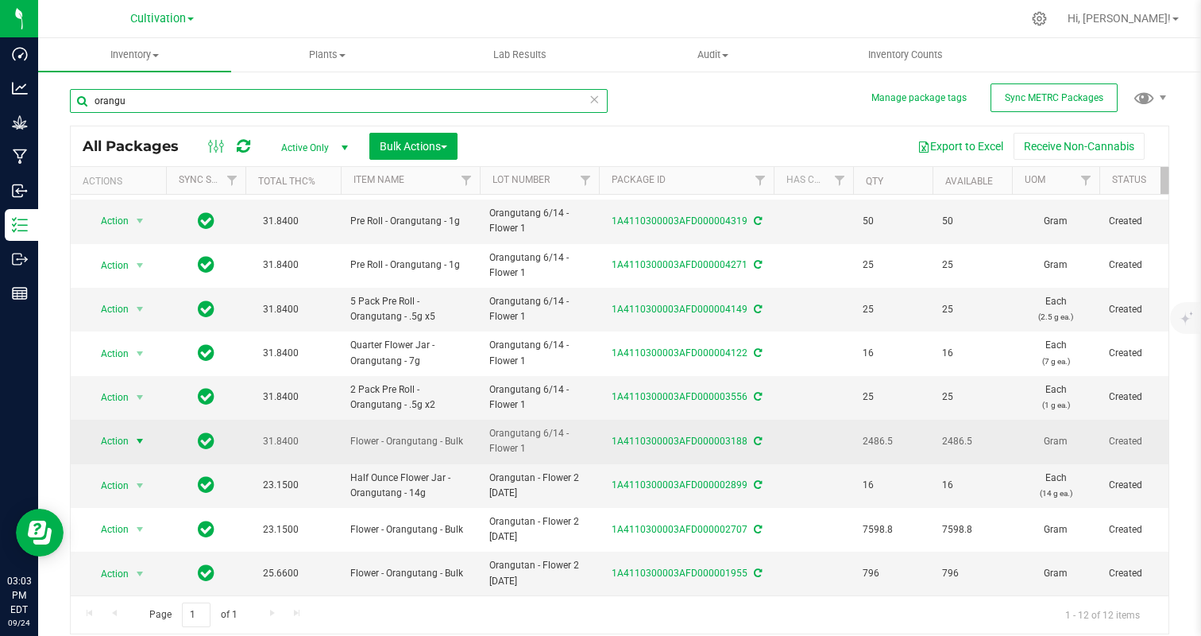
type input "orangu"
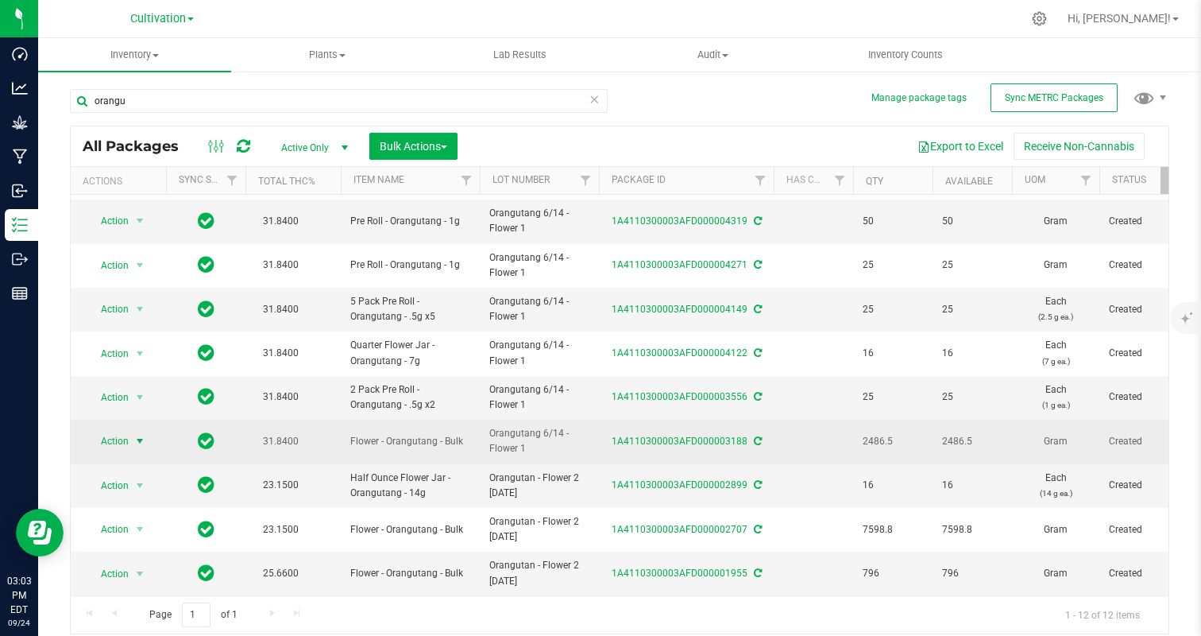
click at [116, 441] on span "Action" at bounding box center [108, 441] width 43 height 22
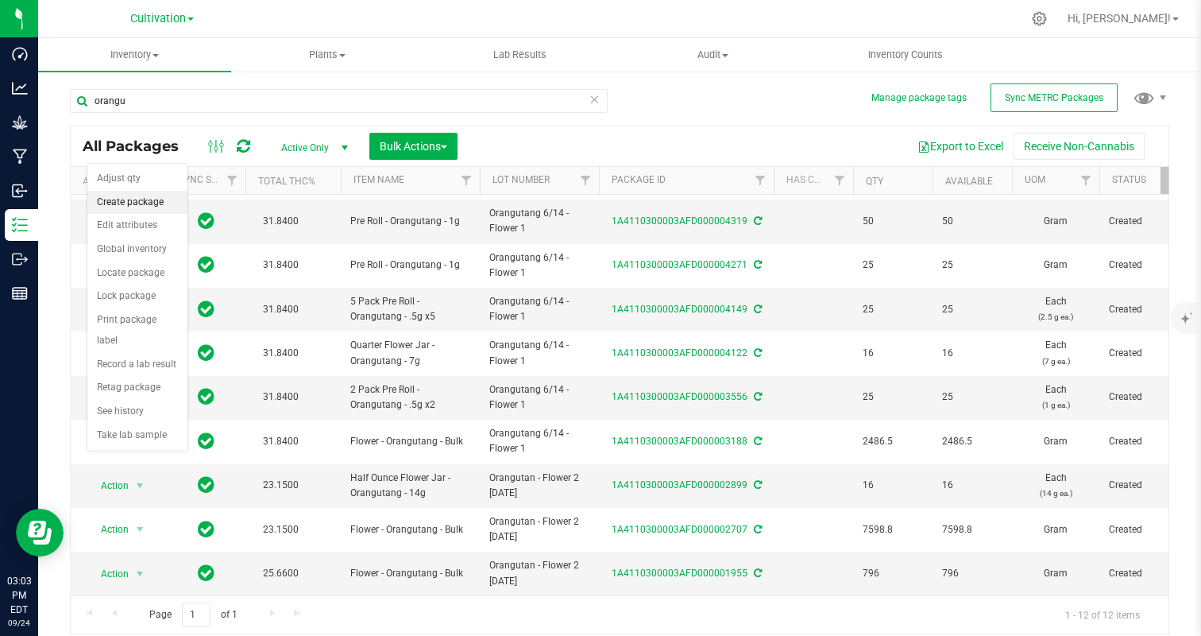
click at [128, 203] on li "Create package" at bounding box center [137, 203] width 100 height 24
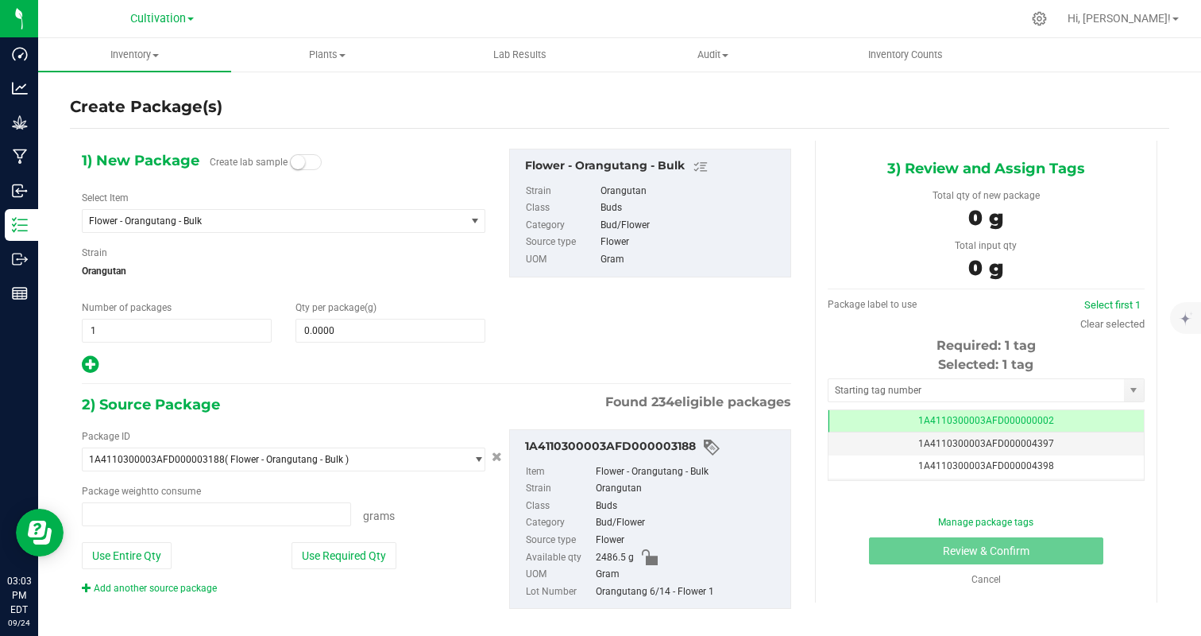
type input "0.0000 g"
click at [190, 223] on span "Flower - Orangutang - Bulk" at bounding box center [266, 220] width 355 height 11
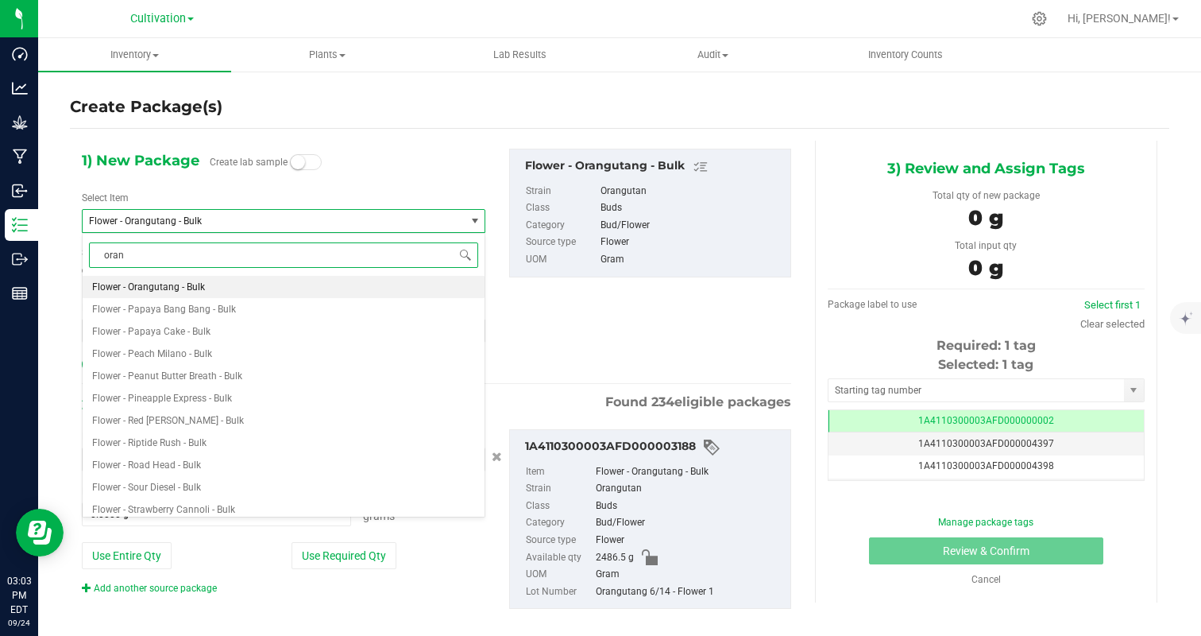
type input "orang"
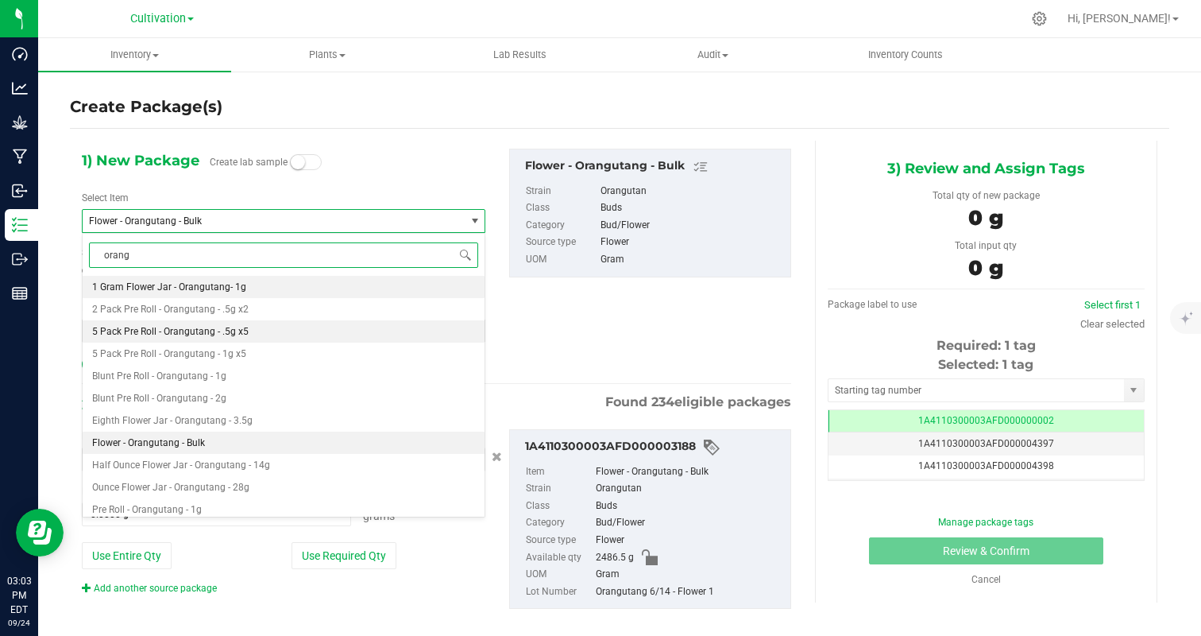
click at [217, 322] on li "5 Pack Pre Roll - Orangutang - .5g x5" at bounding box center [284, 331] width 402 height 22
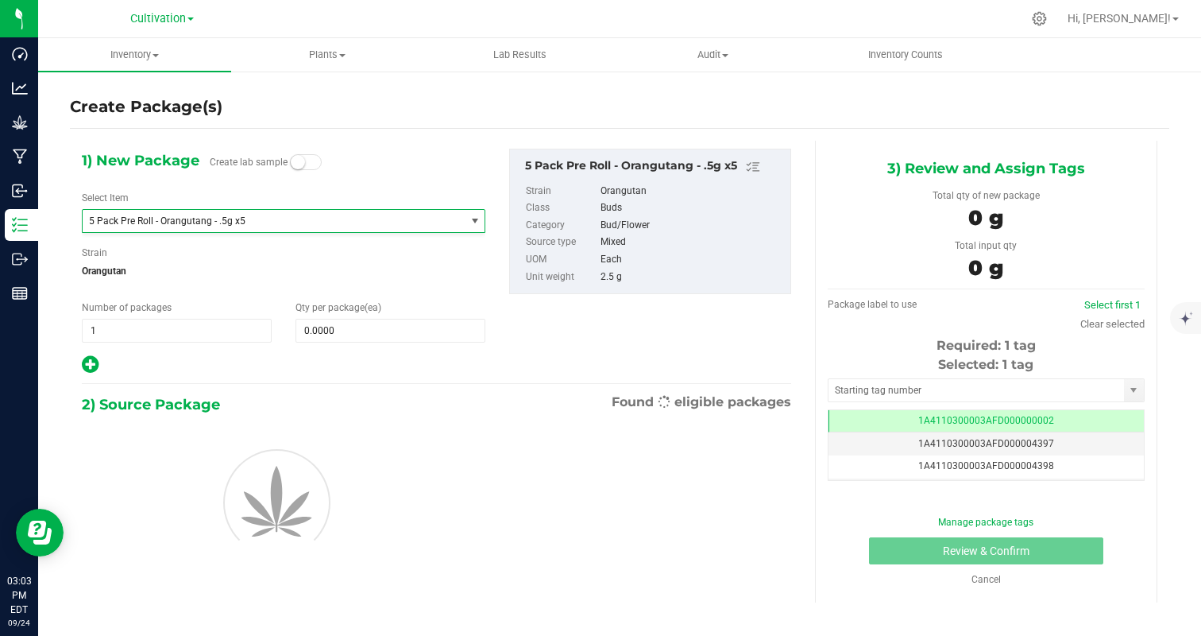
type input "0"
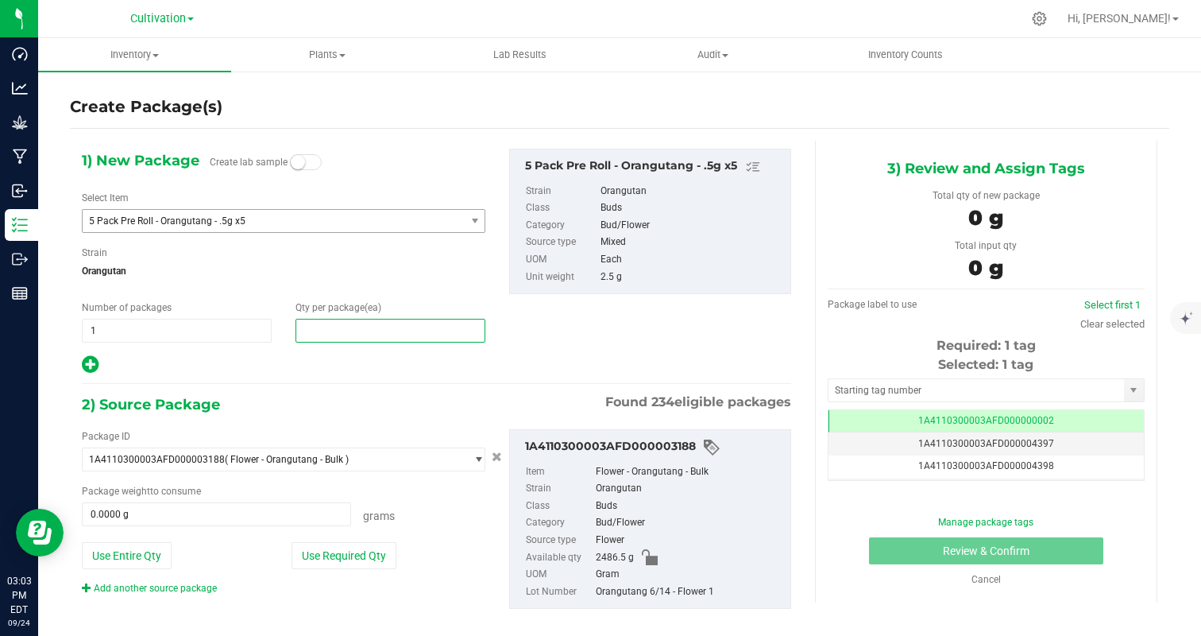
click at [336, 326] on span at bounding box center [391, 331] width 190 height 24
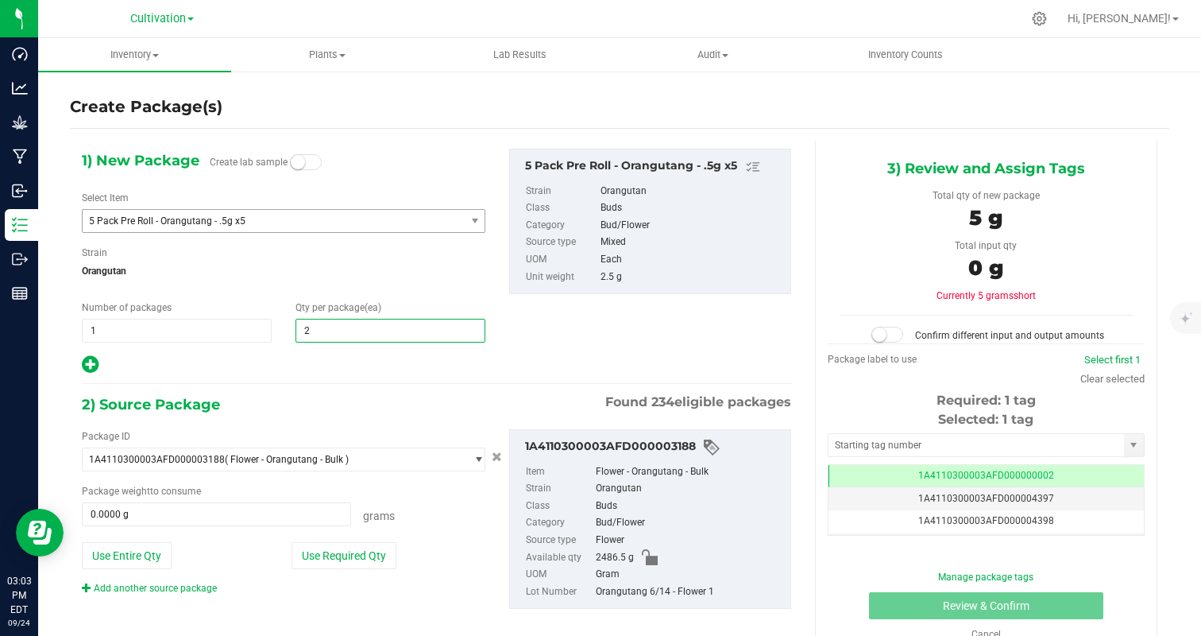
type input "25"
click at [279, 354] on div at bounding box center [284, 364] width 404 height 21
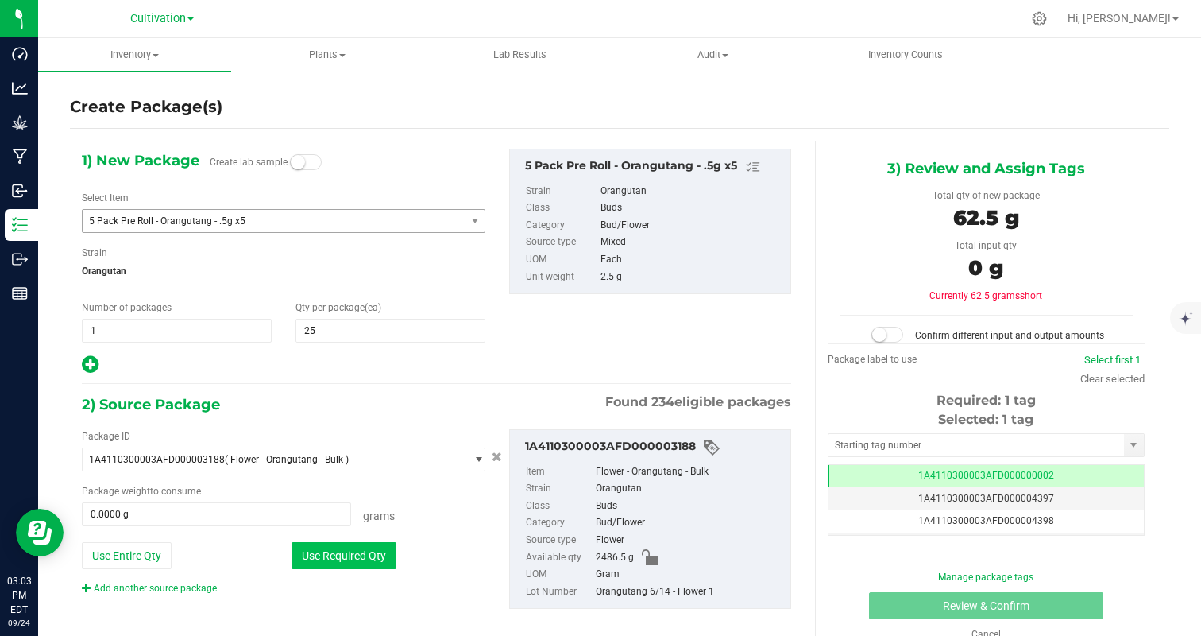
click at [350, 547] on button "Use Required Qty" at bounding box center [344, 555] width 105 height 27
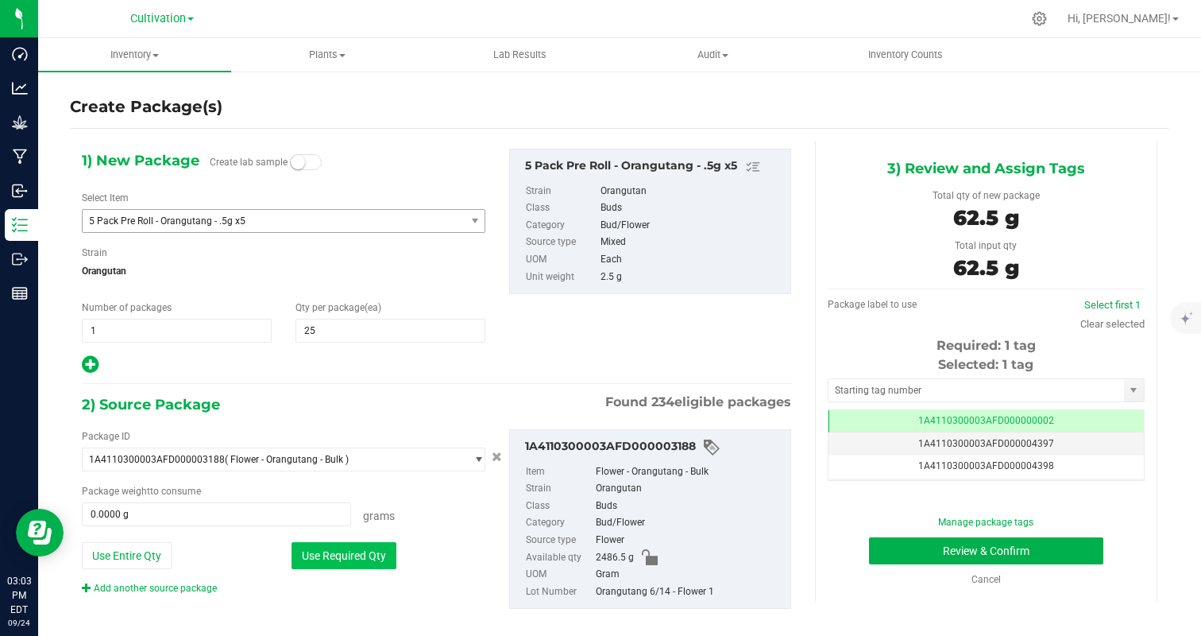
type input "62.5000 g"
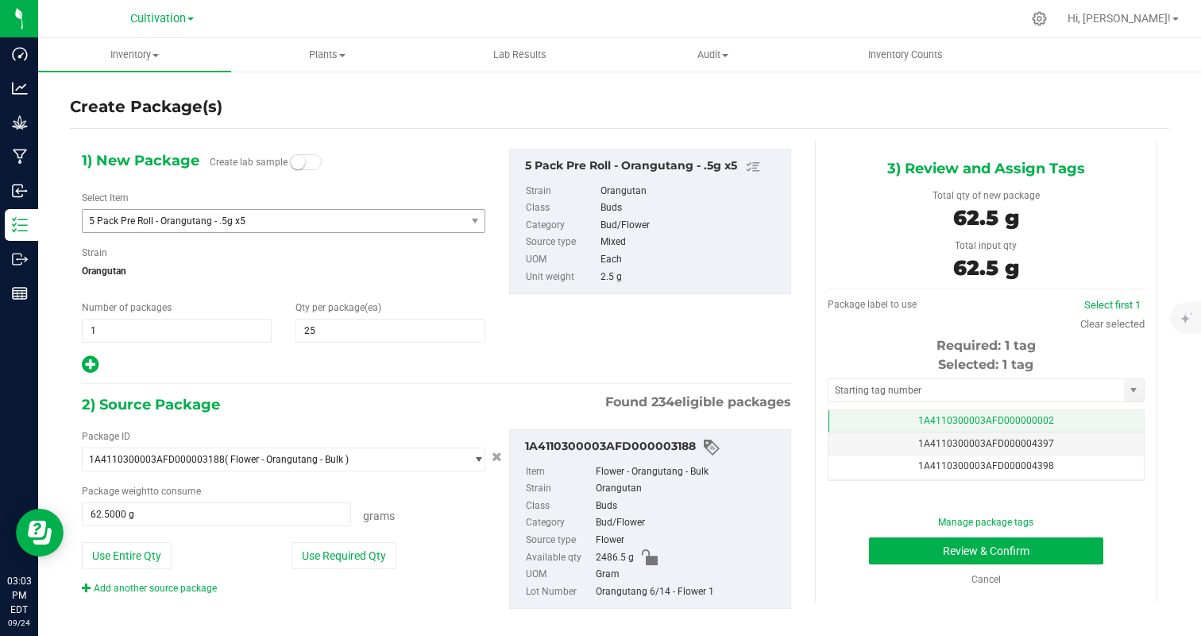
click at [1030, 417] on span "1A4110300003AFD000000002" at bounding box center [986, 420] width 136 height 11
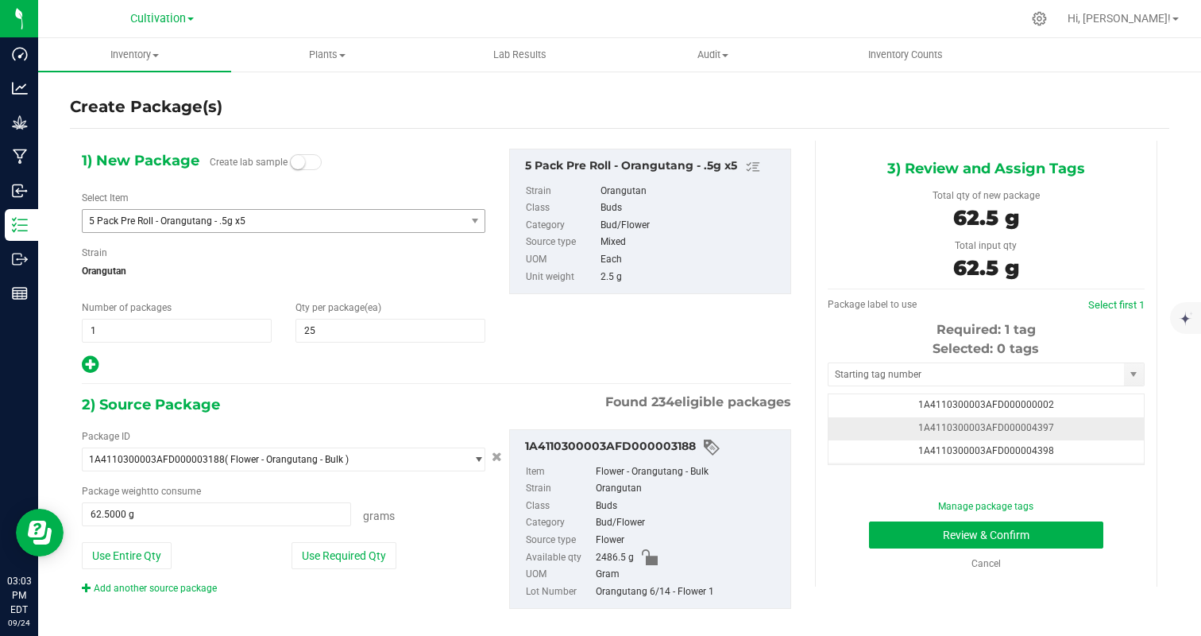
click at [1082, 430] on td "1A4110300003AFD000004397" at bounding box center [986, 428] width 315 height 23
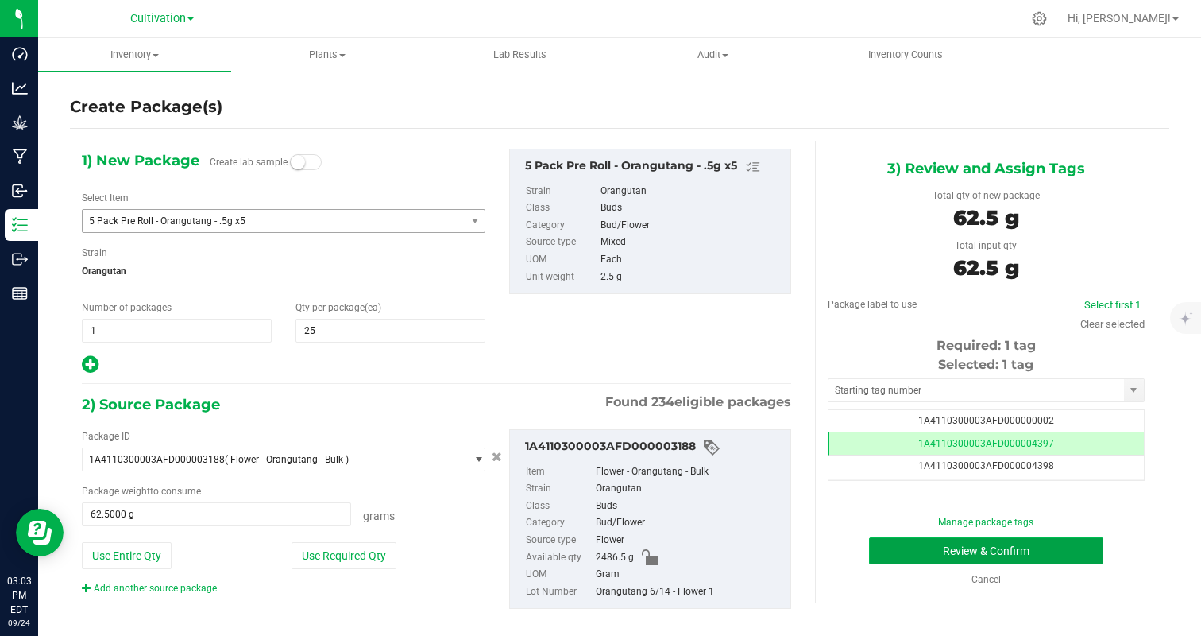
click at [1064, 546] on button "Review & Confirm" at bounding box center [986, 550] width 234 height 27
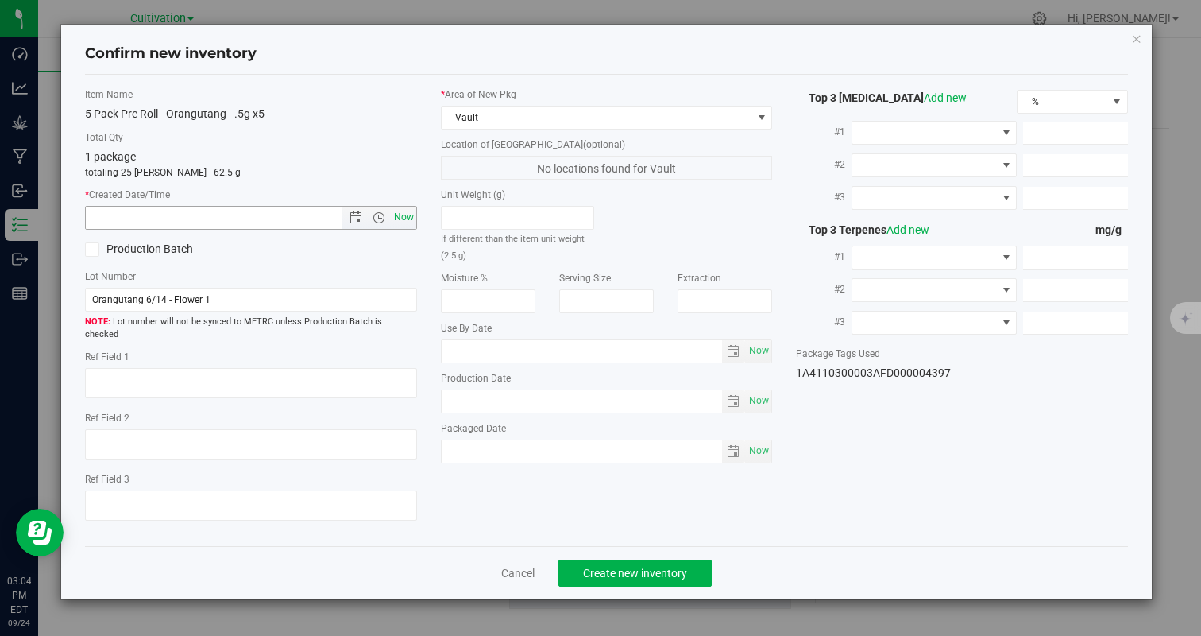
click at [408, 225] on span "Now" at bounding box center [403, 217] width 27 height 23
type input "[DATE] 3:04 PM"
click at [609, 568] on button "Create new inventory" at bounding box center [634, 572] width 153 height 27
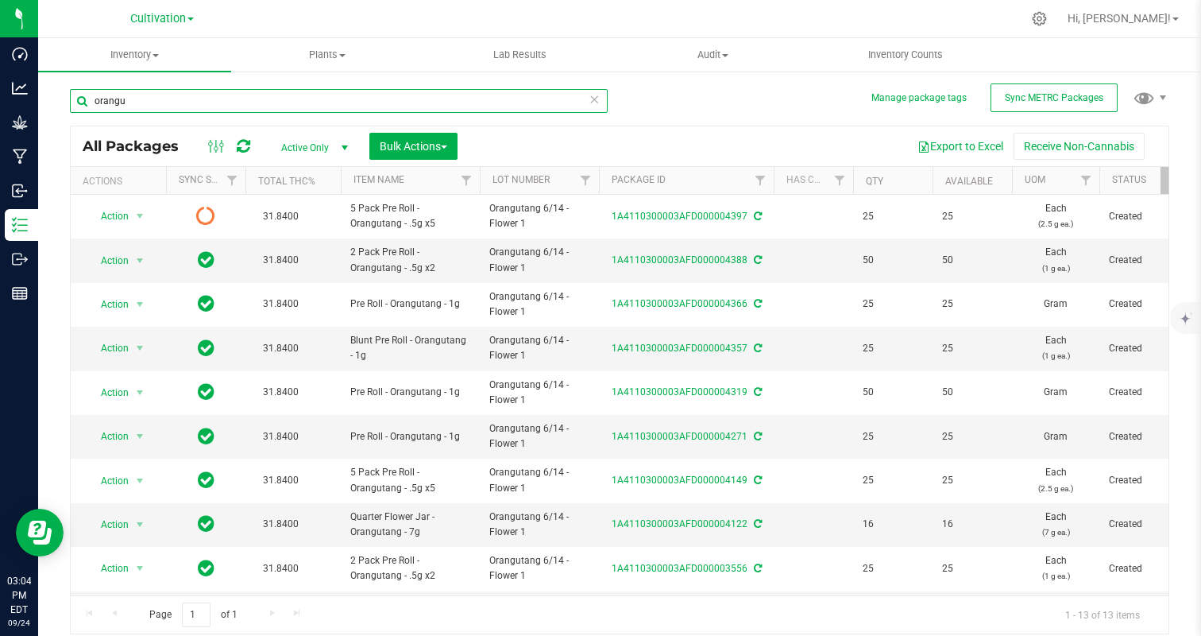
click at [199, 106] on input "orangu" at bounding box center [339, 101] width 538 height 24
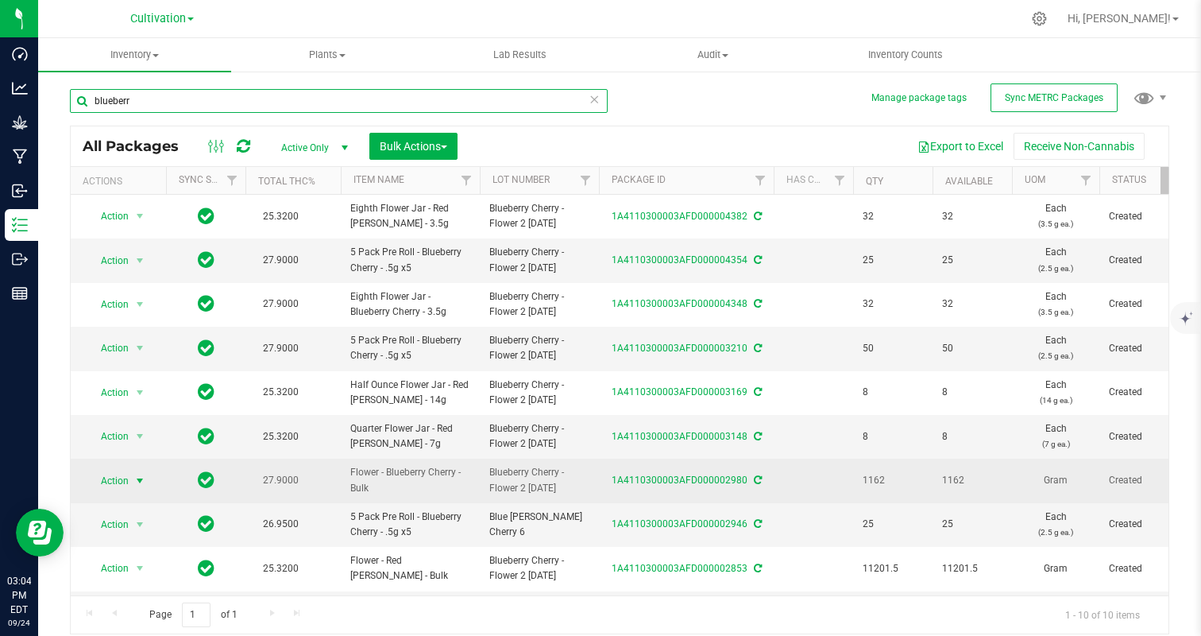
type input "blueberr"
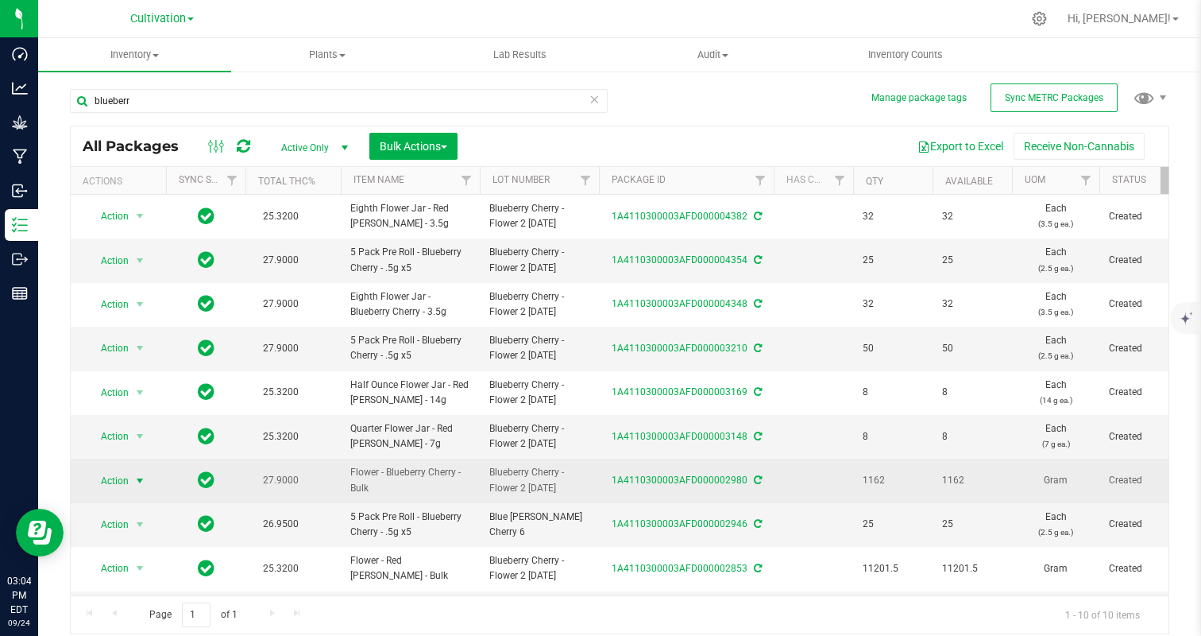
click at [123, 483] on span "Action" at bounding box center [108, 480] width 43 height 22
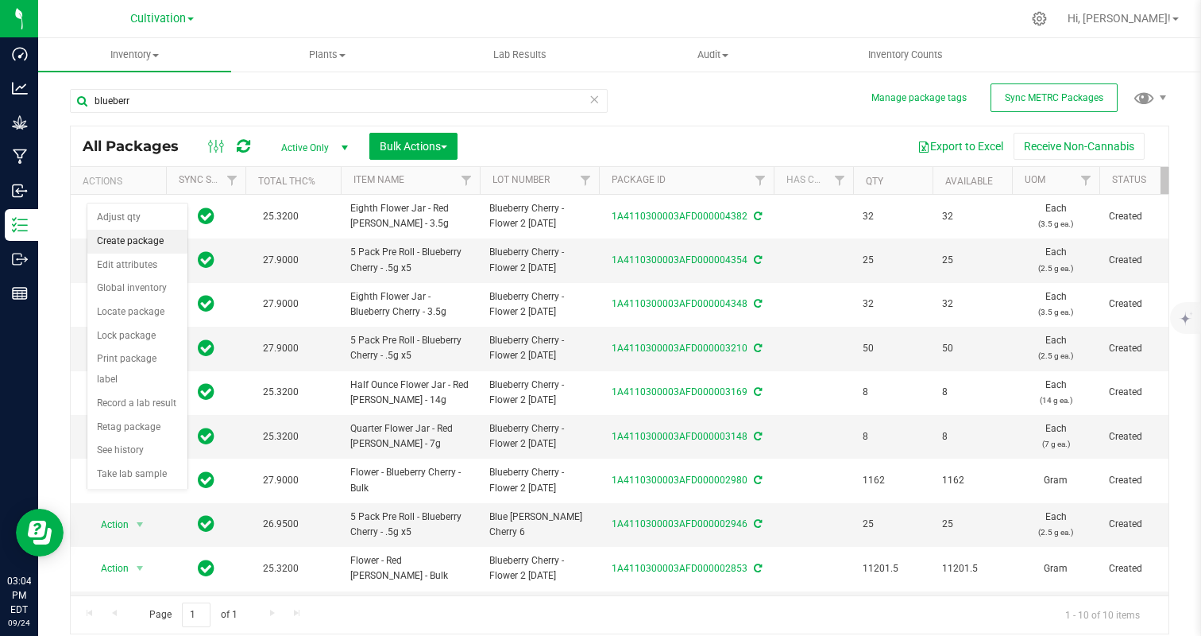
click at [148, 239] on li "Create package" at bounding box center [137, 242] width 100 height 24
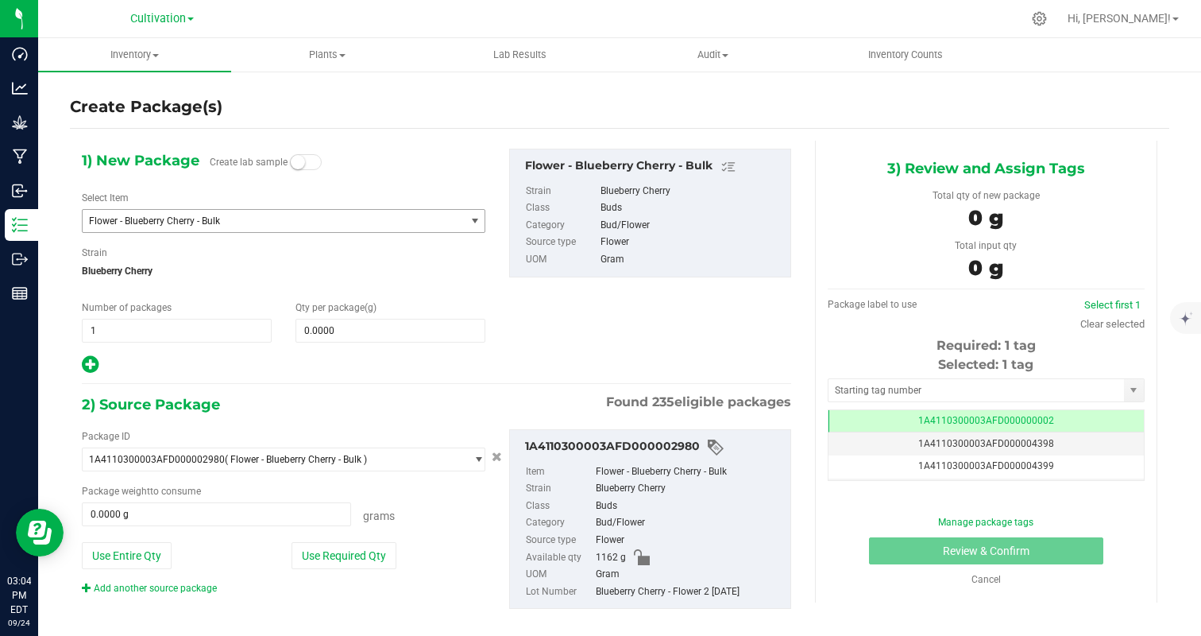
click at [186, 220] on span "Flower - Blueberry Cherry - Bulk" at bounding box center [266, 220] width 355 height 11
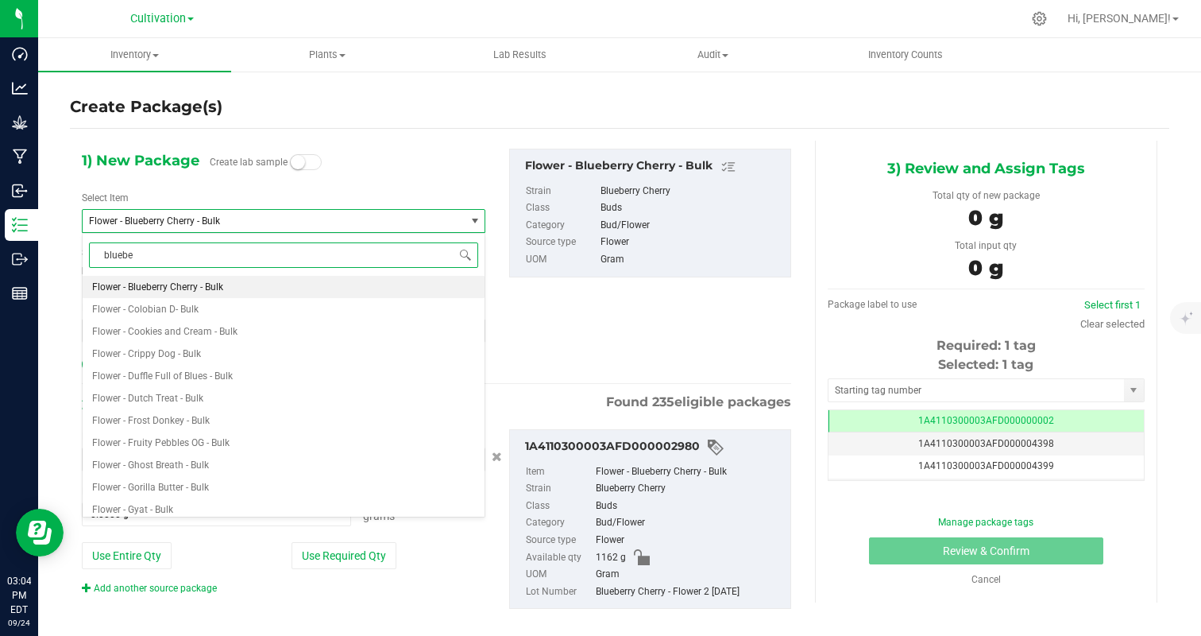
type input "blueber"
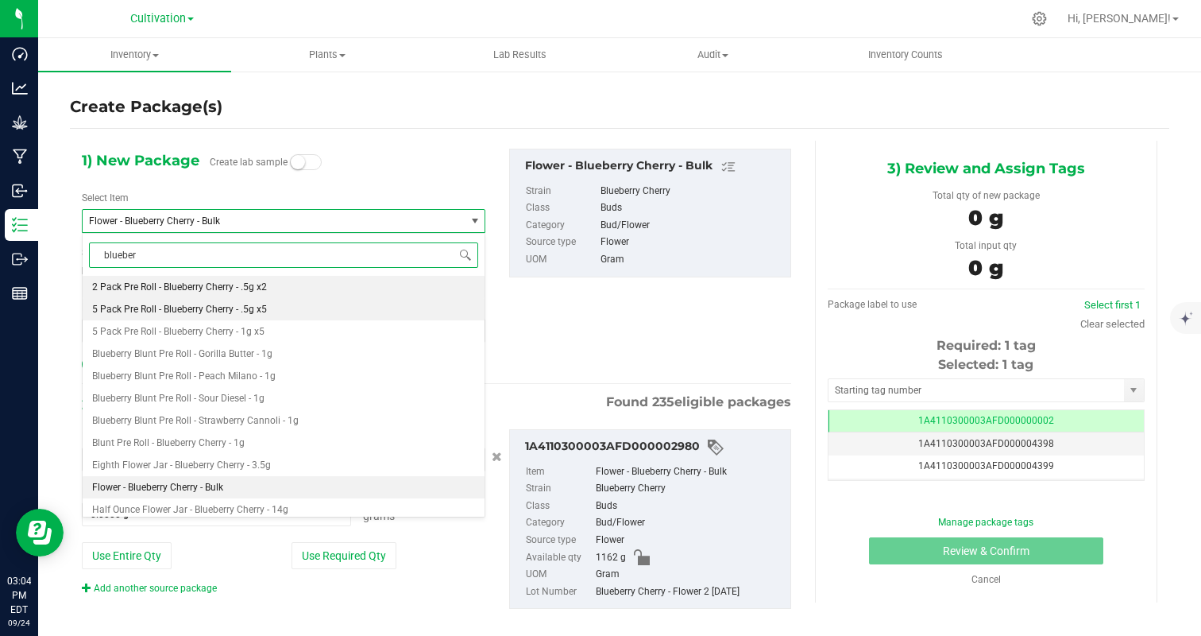
click at [255, 312] on span "5 Pack Pre Roll - Blueberry Cherry - .5g x5" at bounding box center [179, 308] width 175 height 11
type input "0"
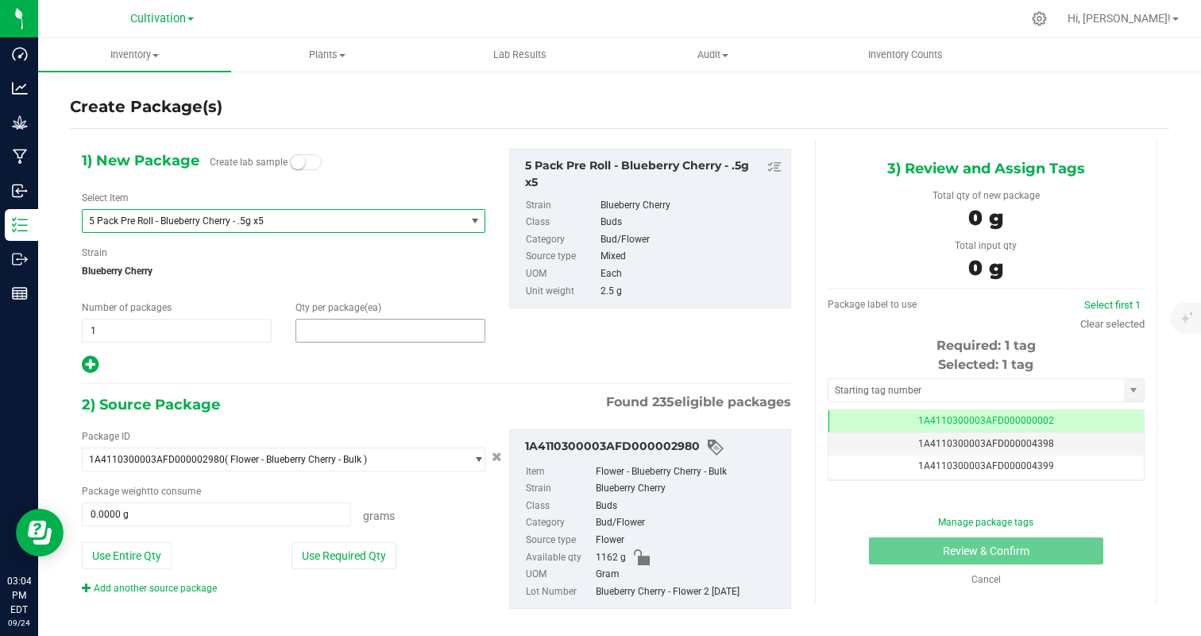
click at [337, 337] on span at bounding box center [391, 331] width 190 height 24
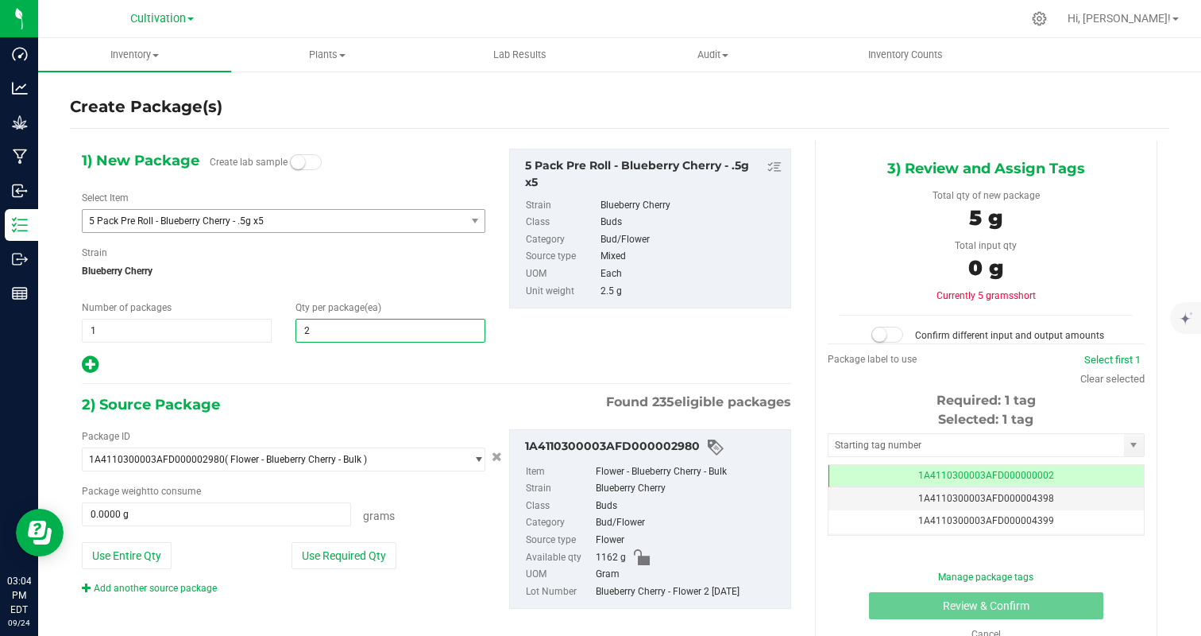
type input "25"
click at [319, 362] on div at bounding box center [284, 364] width 404 height 21
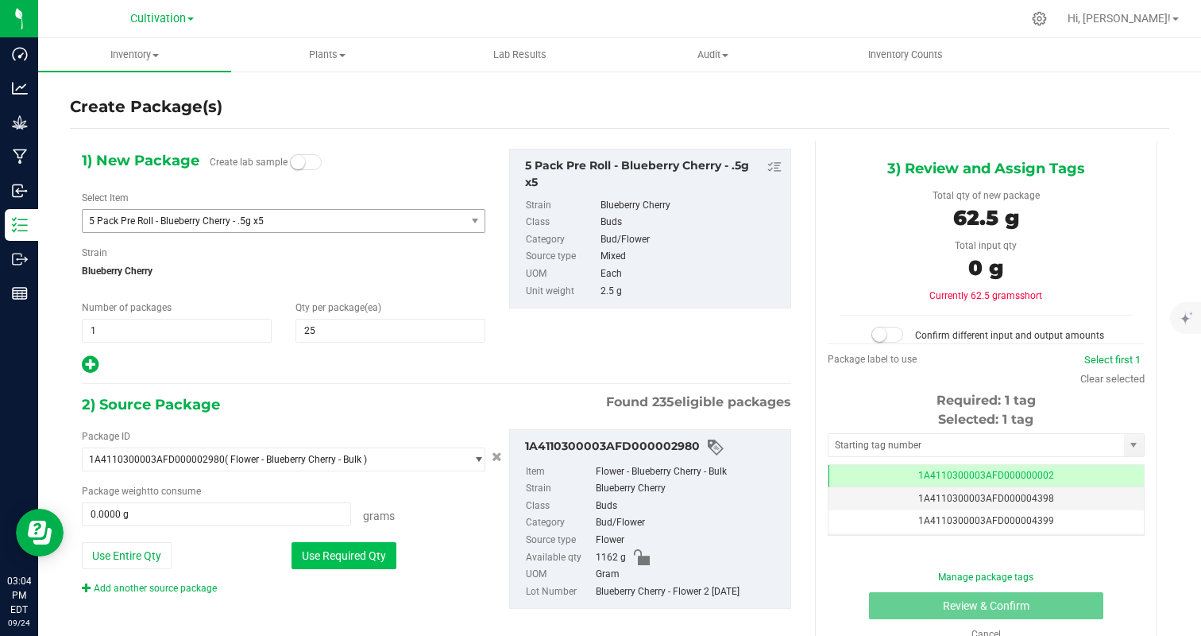
click at [352, 551] on button "Use Required Qty" at bounding box center [344, 555] width 105 height 27
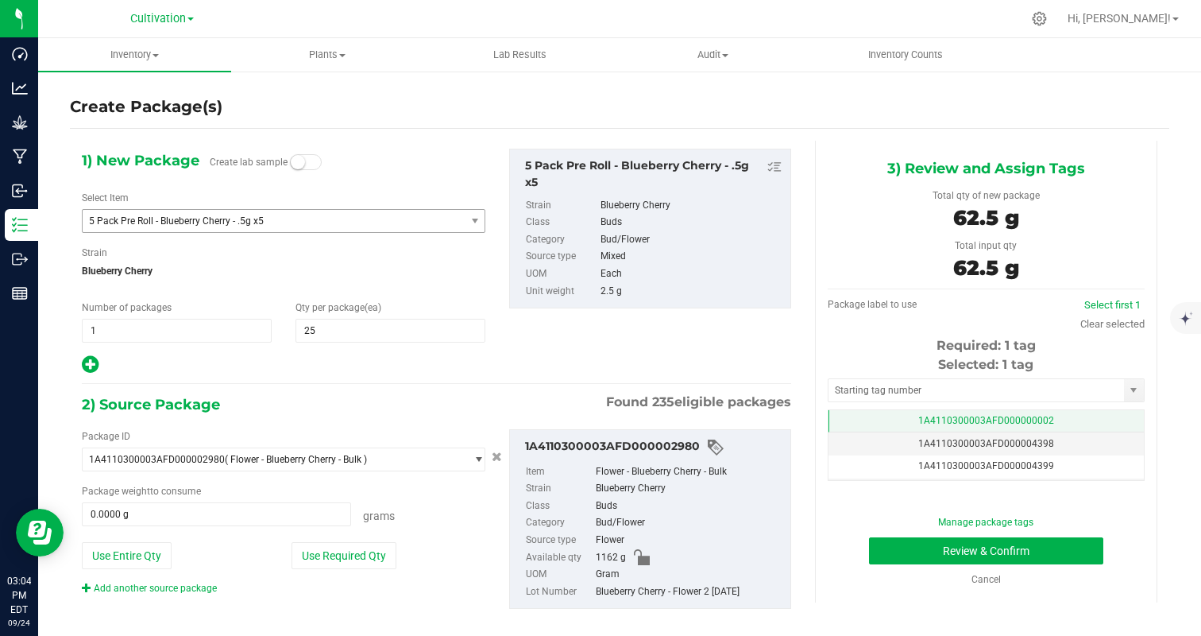
type input "62.5000 g"
click at [1072, 419] on td "1A4110300003AFD000000002" at bounding box center [986, 421] width 315 height 23
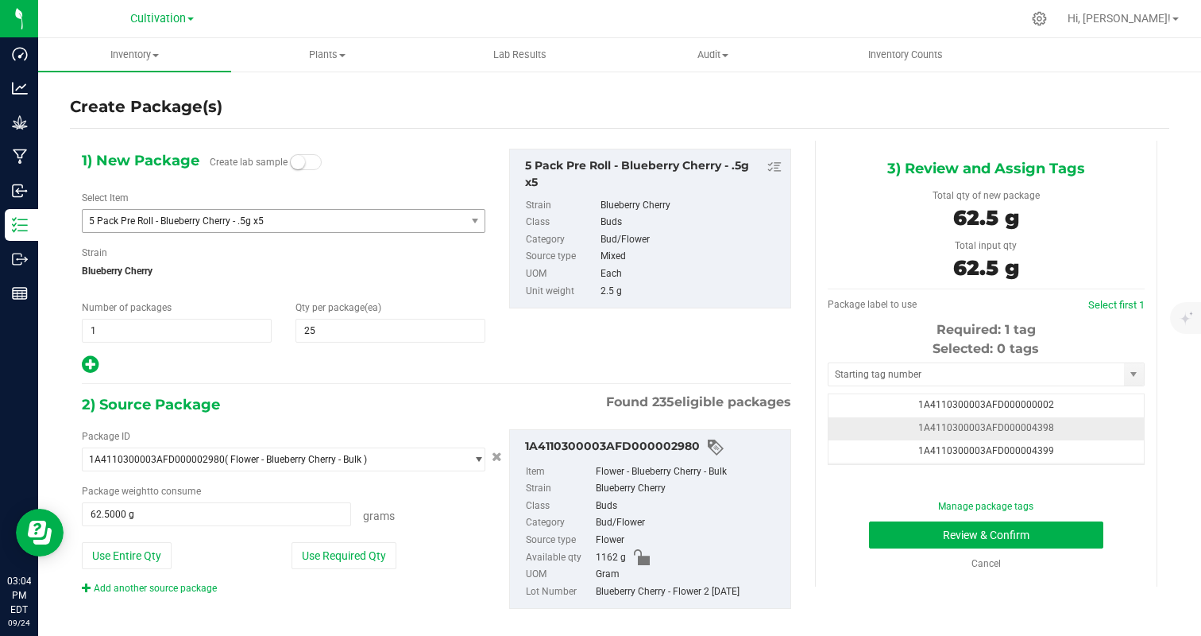
click at [1072, 423] on td "1A4110300003AFD000004398" at bounding box center [986, 428] width 315 height 23
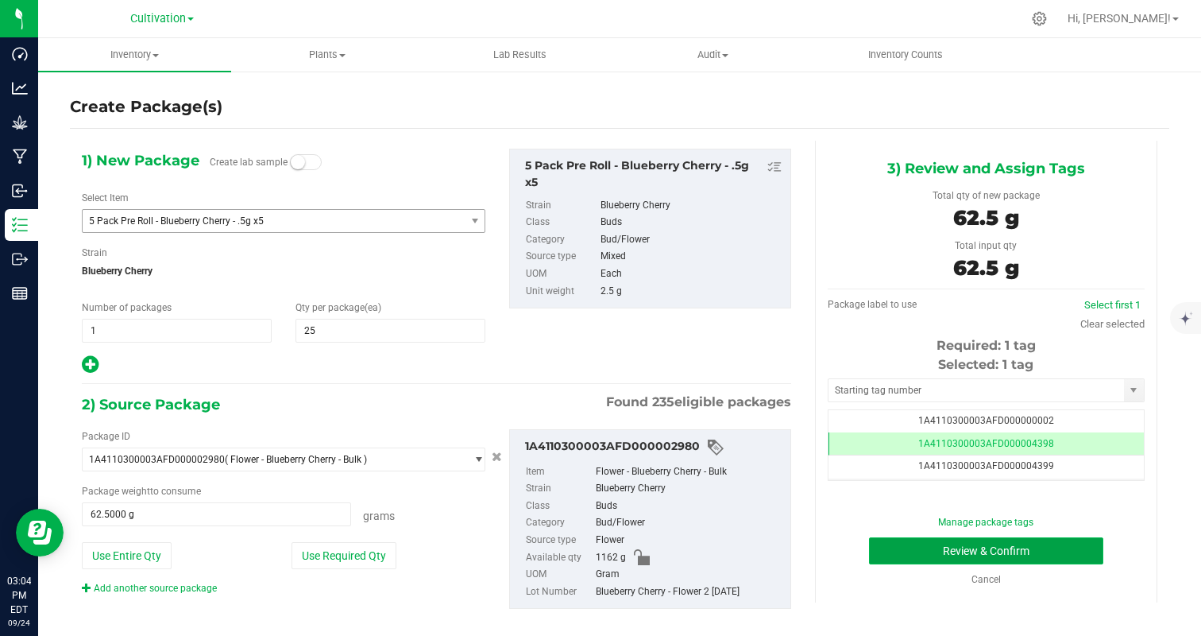
click at [1059, 545] on button "Review & Confirm" at bounding box center [986, 550] width 234 height 27
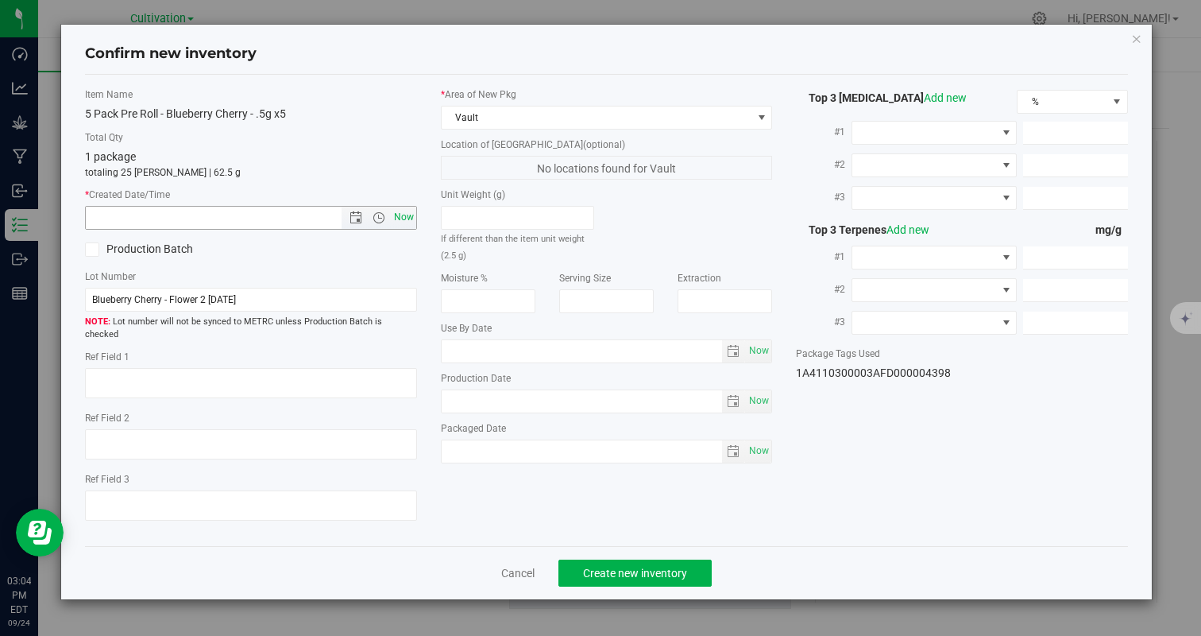
click at [401, 227] on span "Now" at bounding box center [403, 217] width 27 height 23
type input "[DATE] 3:04 PM"
click at [616, 559] on button "Create new inventory" at bounding box center [634, 572] width 153 height 27
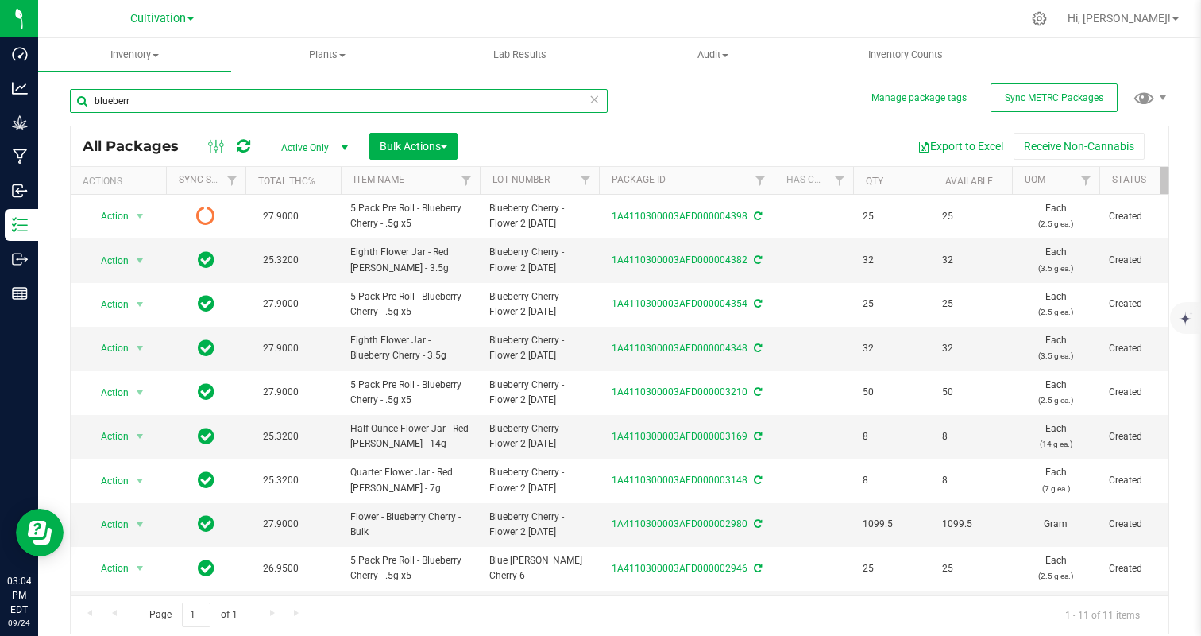
click at [211, 107] on input "blueberr" at bounding box center [339, 101] width 538 height 24
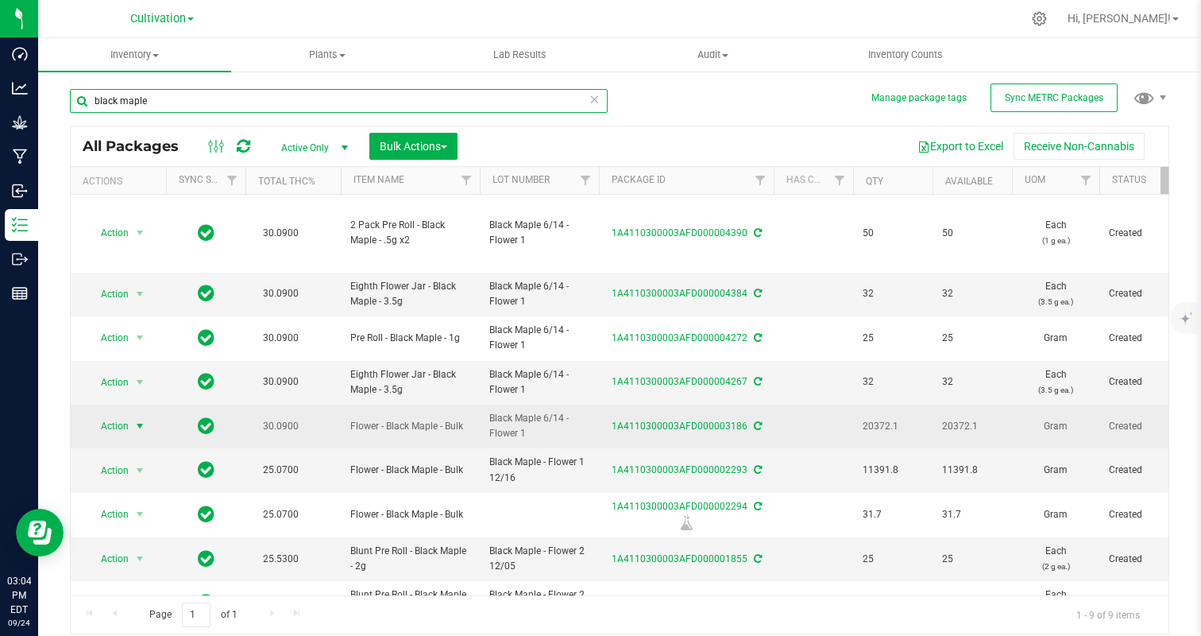
type input "black maple"
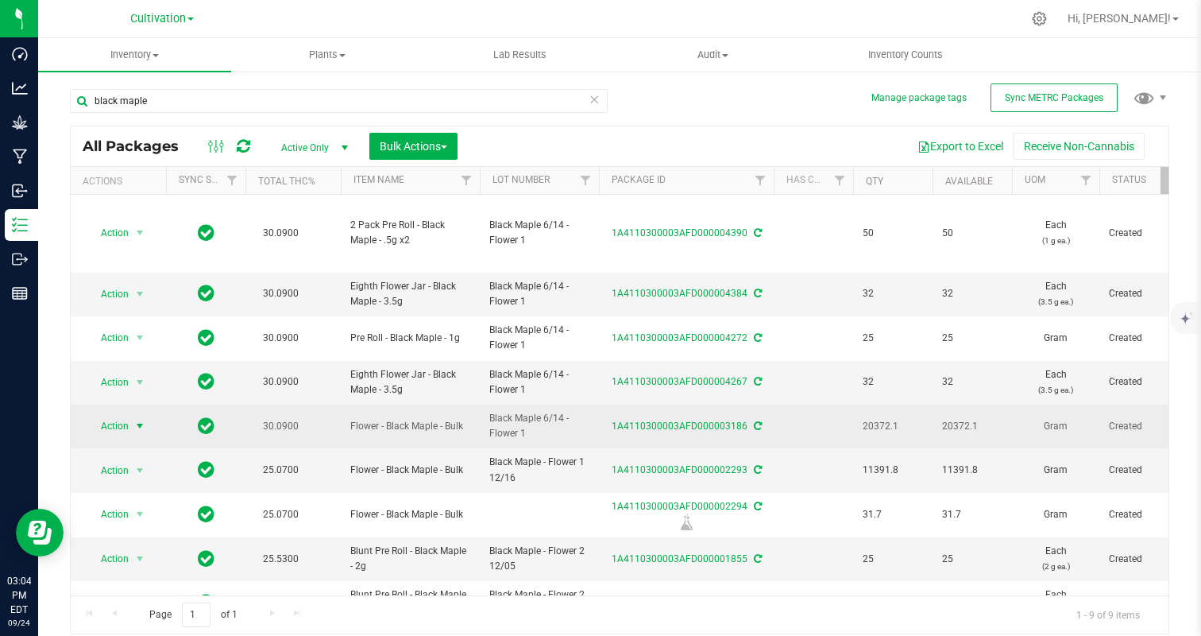
click at [125, 424] on span "Action" at bounding box center [108, 426] width 43 height 22
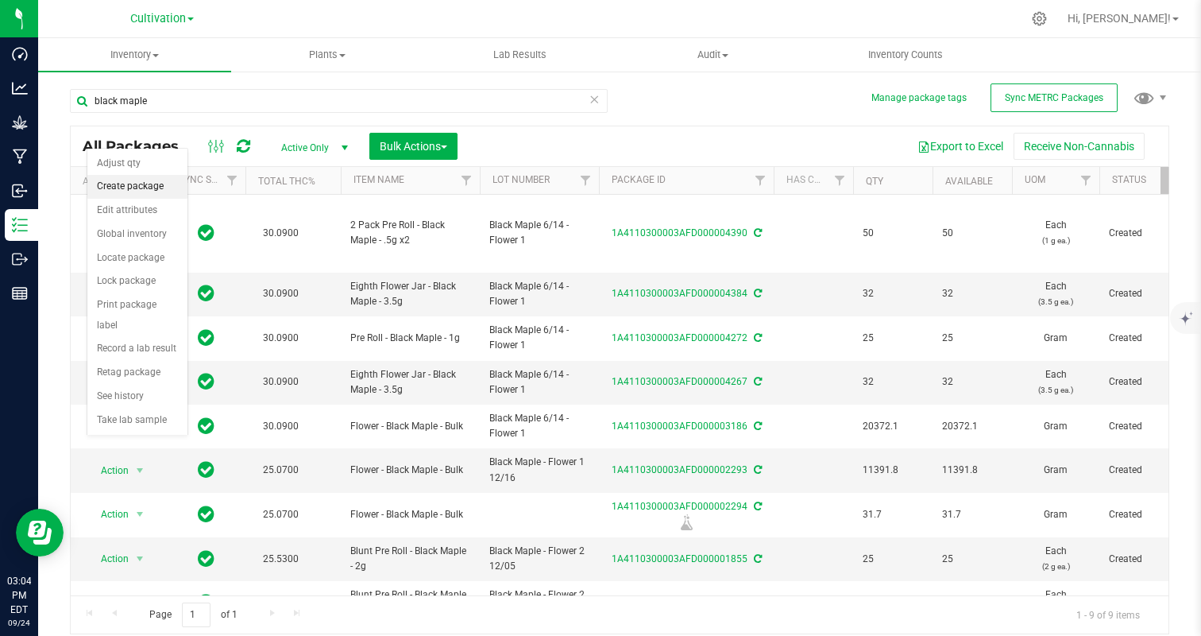
click at [122, 182] on li "Create package" at bounding box center [137, 187] width 100 height 24
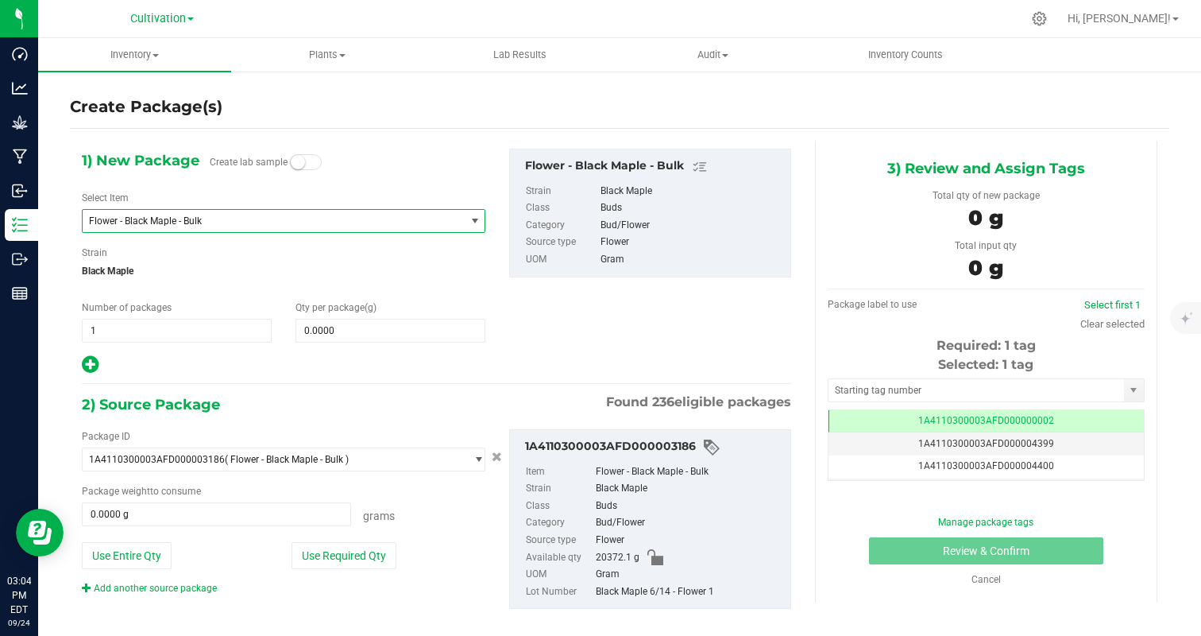
click at [165, 215] on span "Flower - Black Maple - Bulk" at bounding box center [266, 220] width 355 height 11
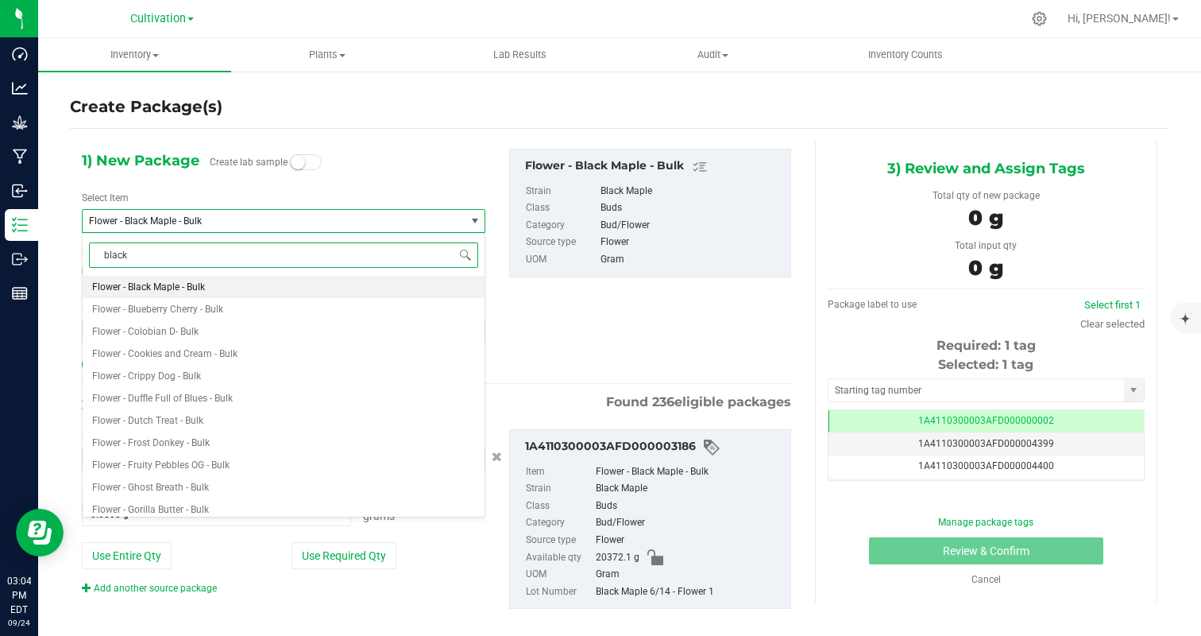
type input "black m"
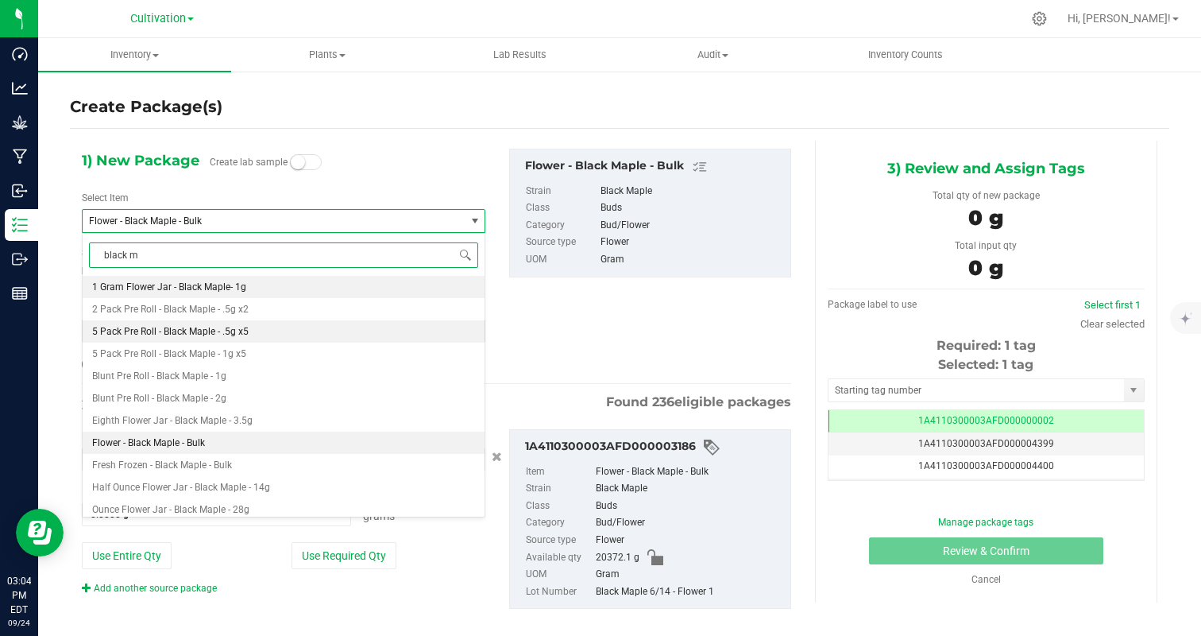
click at [187, 329] on span "5 Pack Pre Roll - Black Maple - .5g x5" at bounding box center [170, 331] width 156 height 11
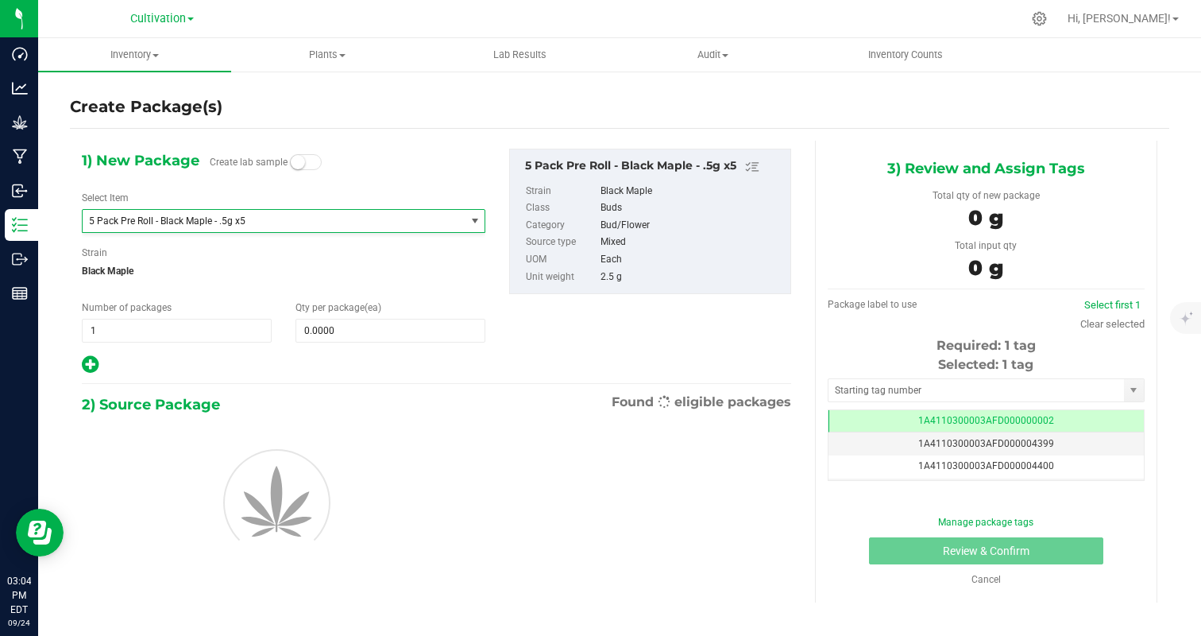
type input "0"
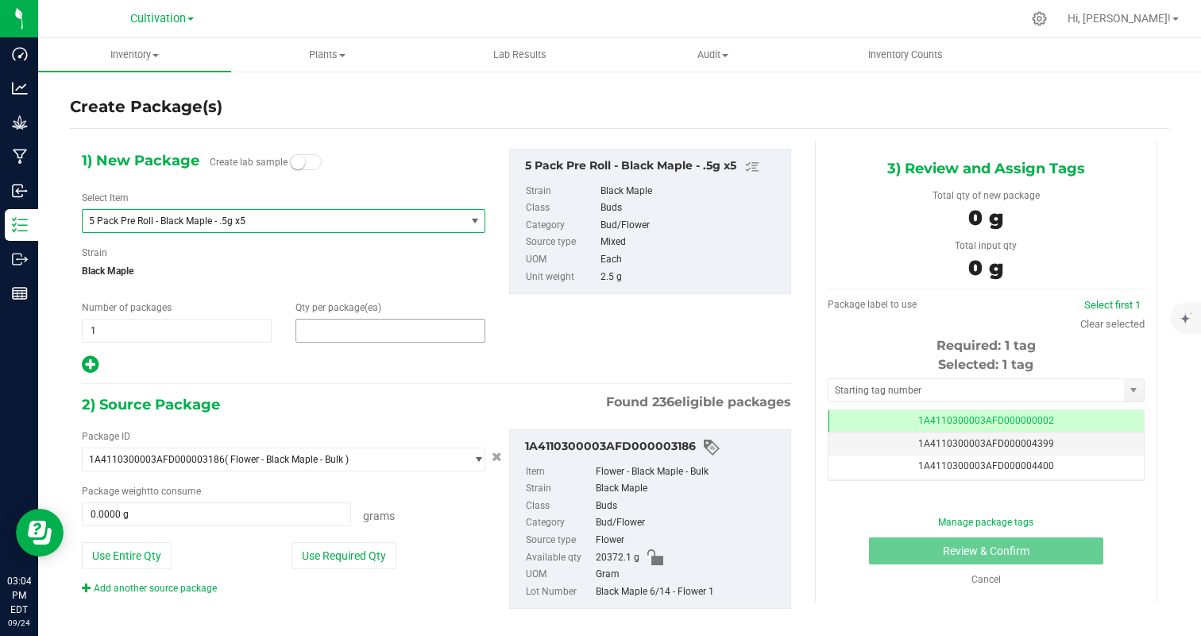
click at [332, 330] on span at bounding box center [391, 331] width 190 height 24
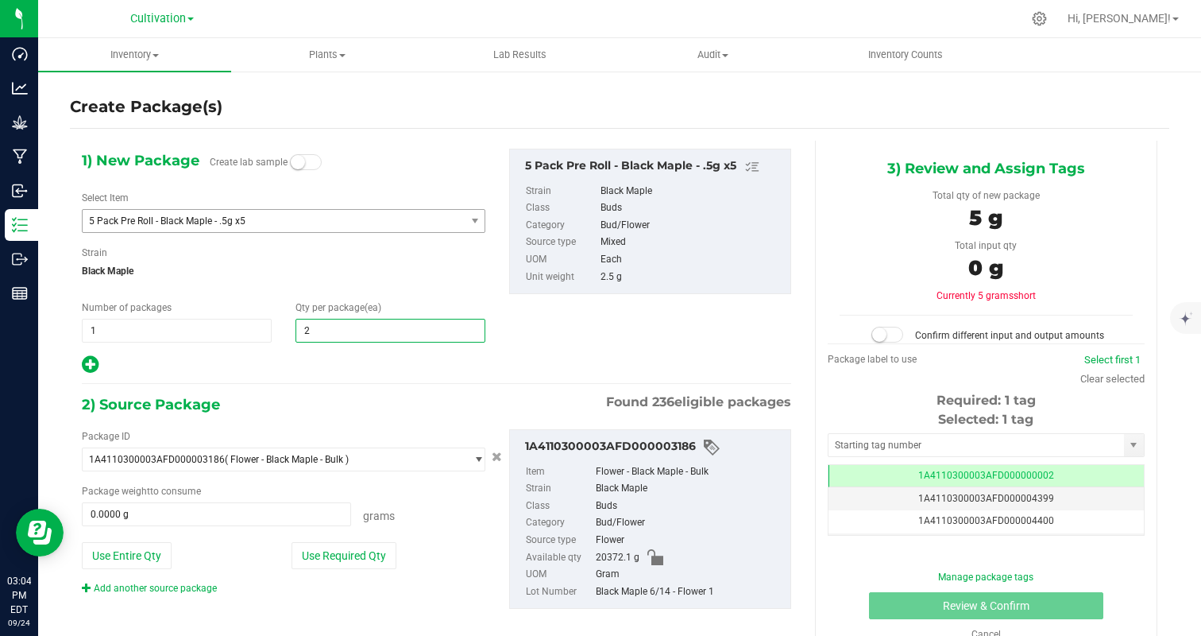
type input "25"
click at [272, 366] on div at bounding box center [284, 364] width 404 height 21
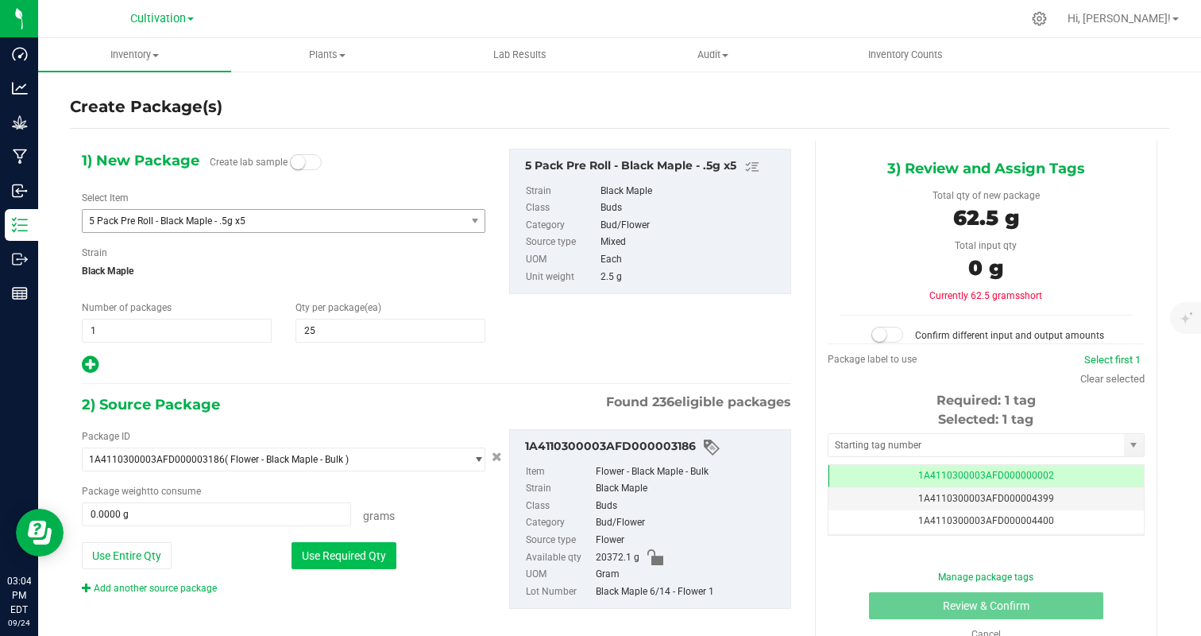
click at [368, 558] on button "Use Required Qty" at bounding box center [344, 555] width 105 height 27
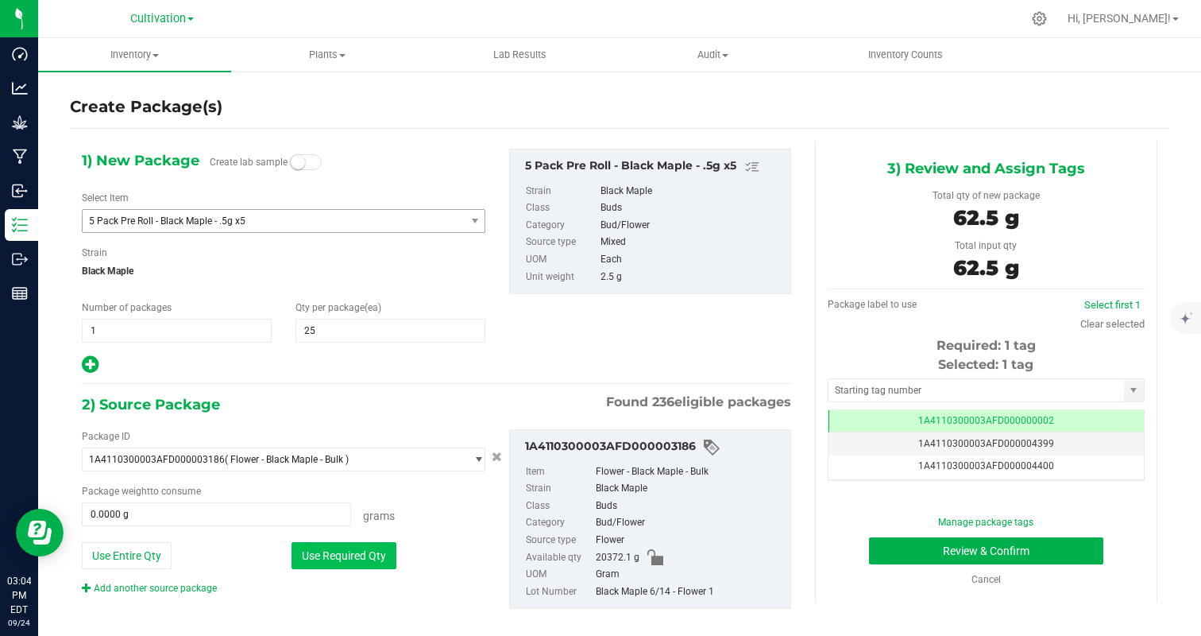
type input "62.5000 g"
click at [968, 406] on div "Selected: 1 tag Tag 1A4110300003AFD000000002 1A4110300003AFD000004399 1A4110300…" at bounding box center [986, 418] width 317 height 126
click at [1066, 407] on div "Selected: 1 tag Tag 1A4110300003AFD000000002 1A4110300003AFD000004399 1A4110300…" at bounding box center [986, 418] width 317 height 126
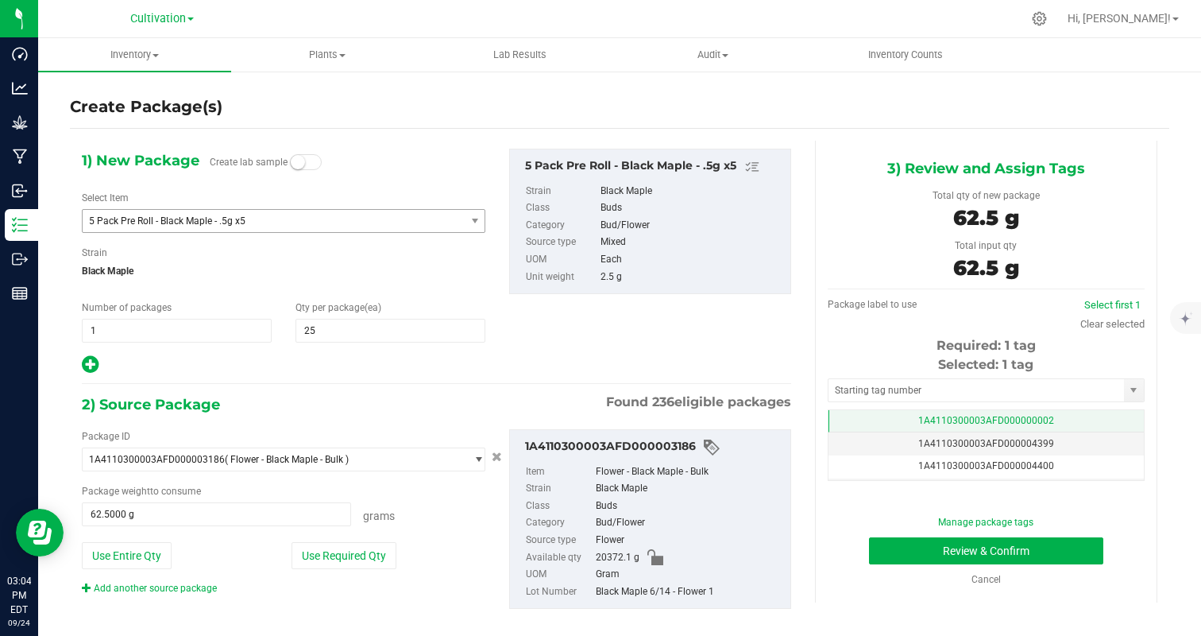
click at [1075, 425] on td "1A4110300003AFD000000002" at bounding box center [986, 421] width 315 height 23
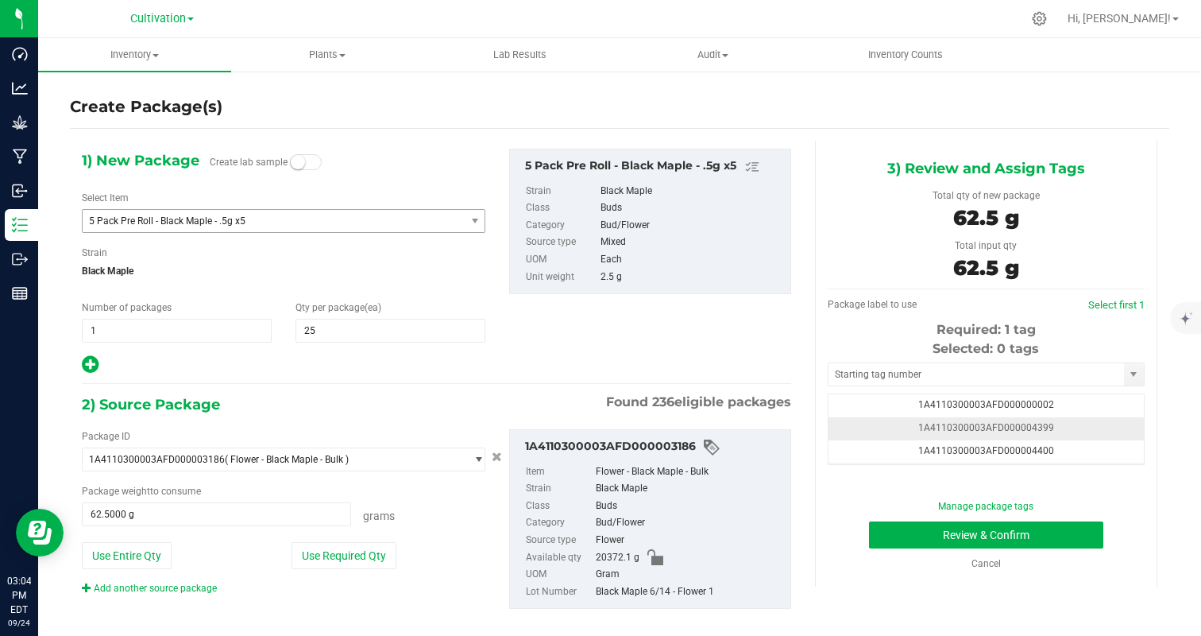
click at [1076, 428] on td "1A4110300003AFD000004399" at bounding box center [986, 428] width 315 height 23
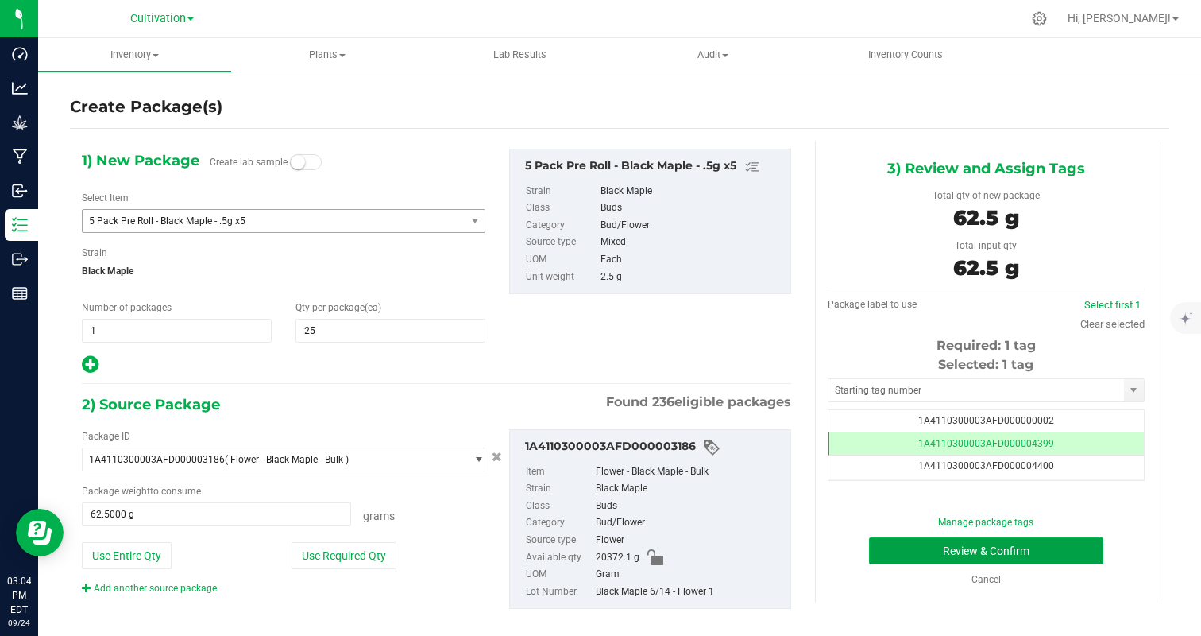
click at [1056, 542] on button "Review & Confirm" at bounding box center [986, 550] width 234 height 27
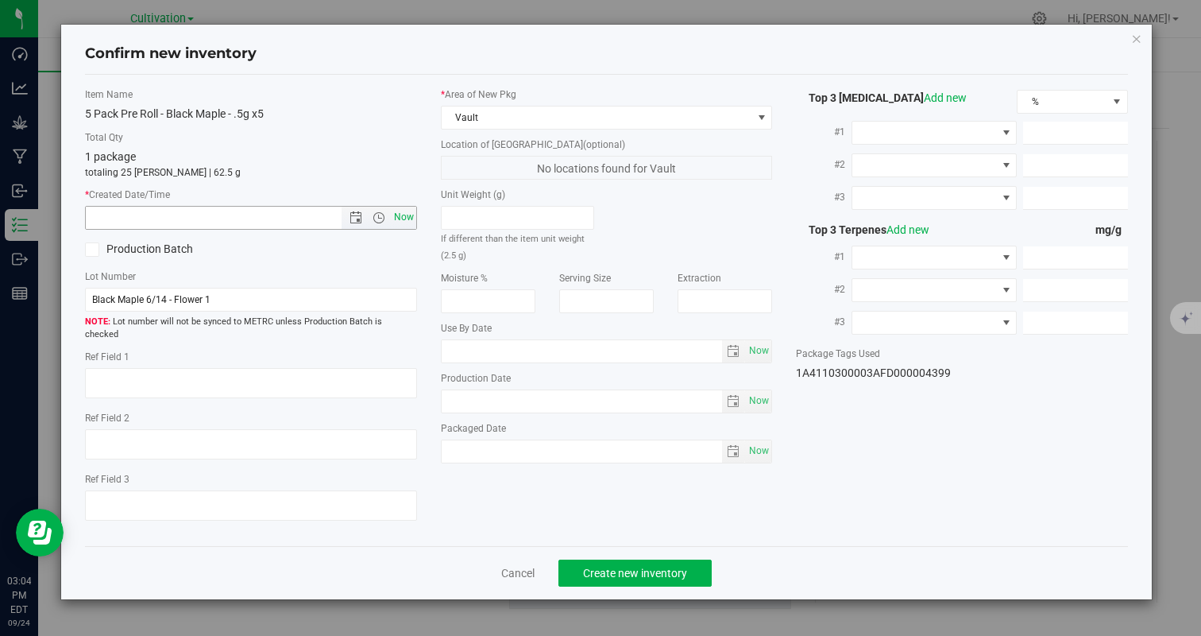
click at [409, 217] on span "Now" at bounding box center [403, 217] width 27 height 23
type input "[DATE] 3:04 PM"
click at [648, 566] on span "Create new inventory" at bounding box center [635, 572] width 104 height 13
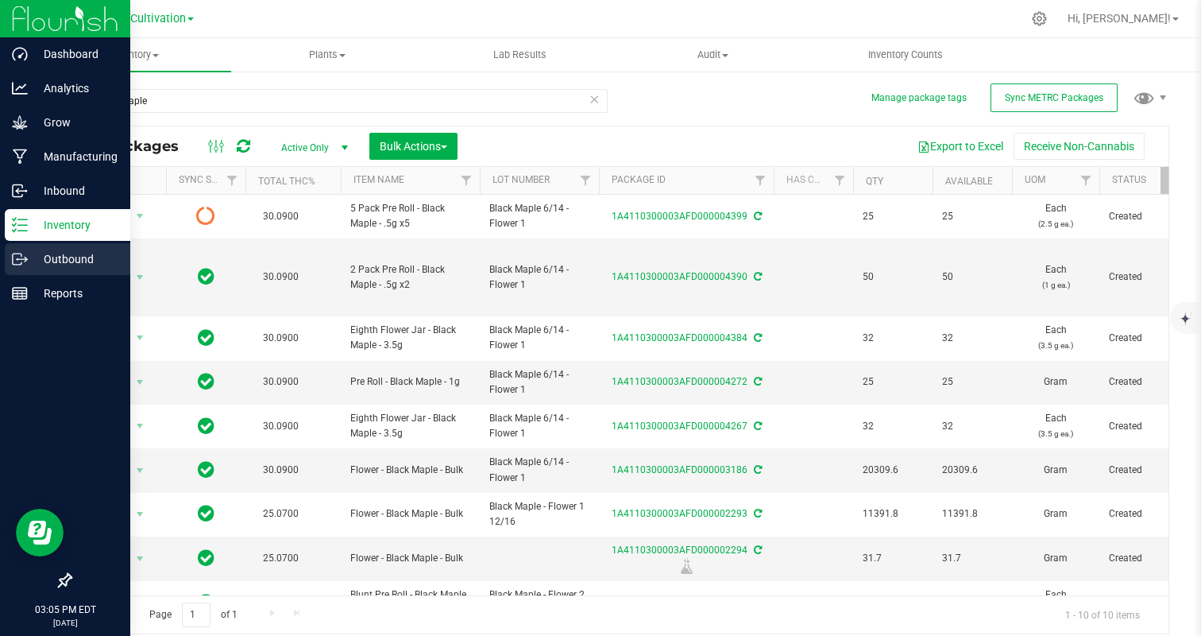
click at [34, 253] on p "Outbound" at bounding box center [75, 258] width 95 height 19
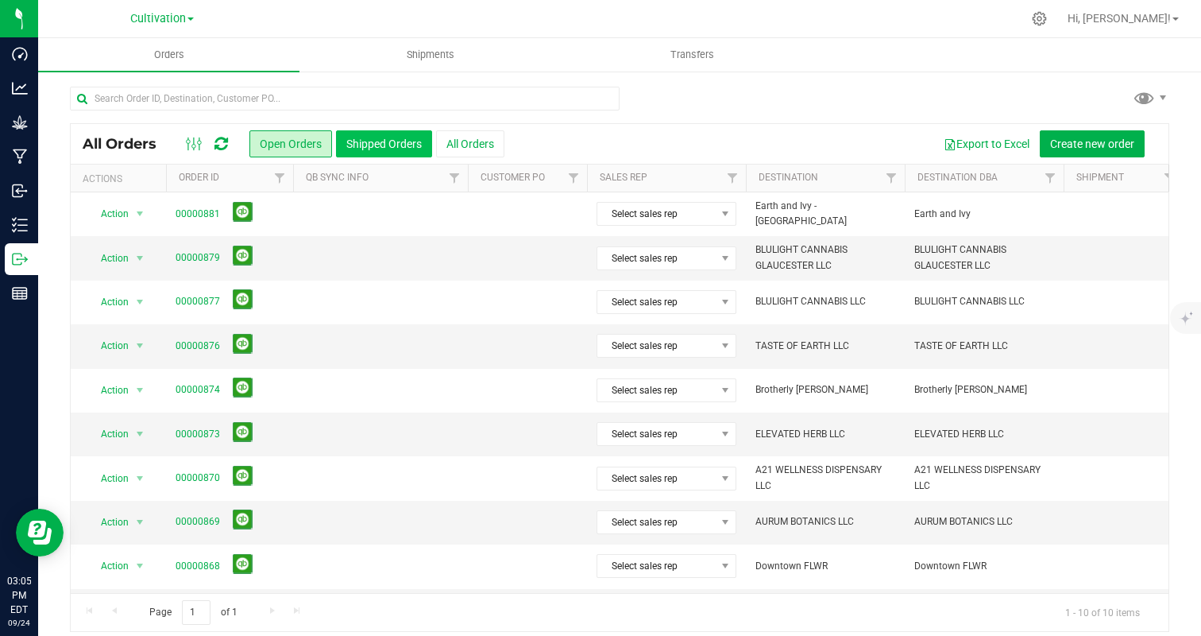
click at [365, 141] on button "Shipped Orders" at bounding box center [384, 143] width 96 height 27
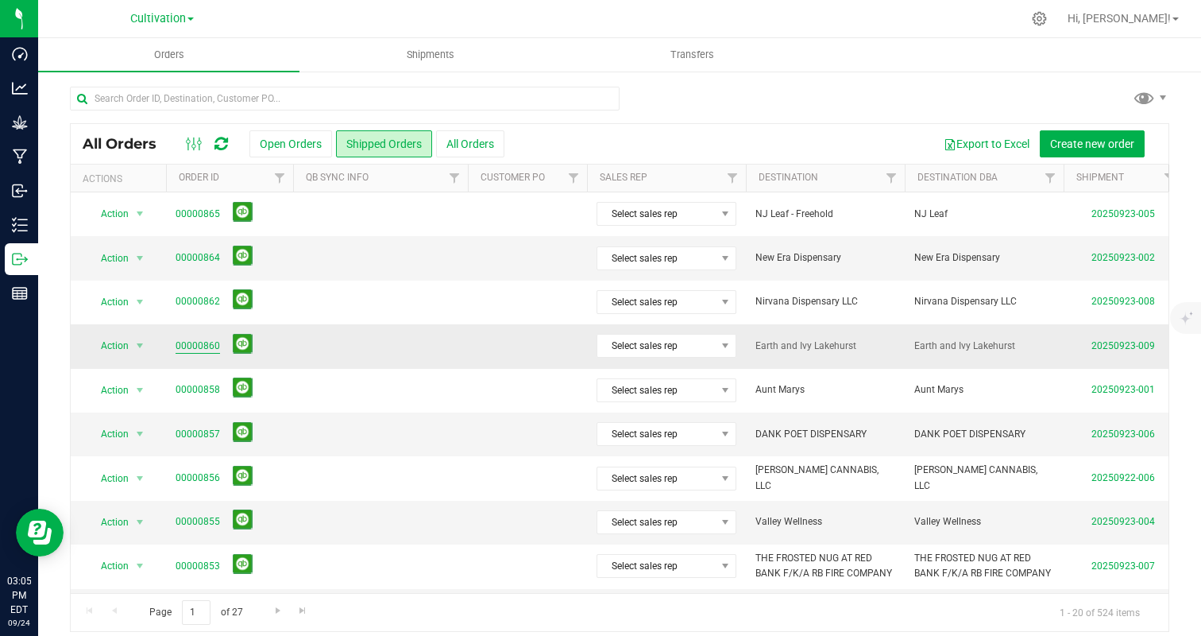
click at [207, 351] on link "00000860" at bounding box center [198, 345] width 44 height 15
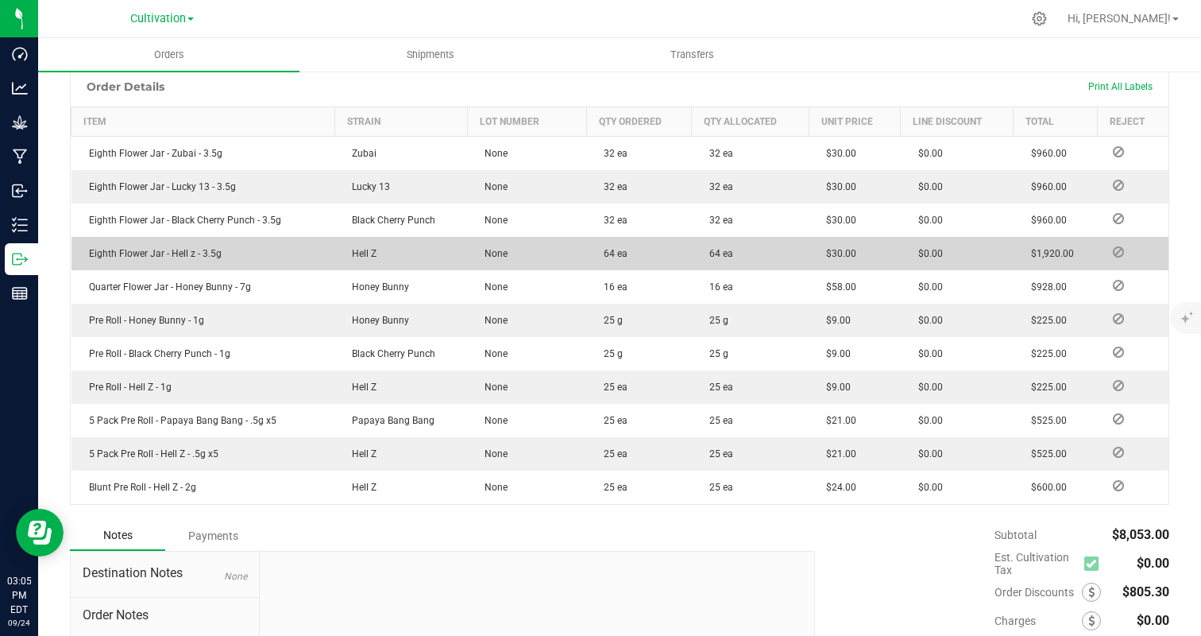
click at [1120, 253] on icon at bounding box center [1118, 252] width 11 height 10
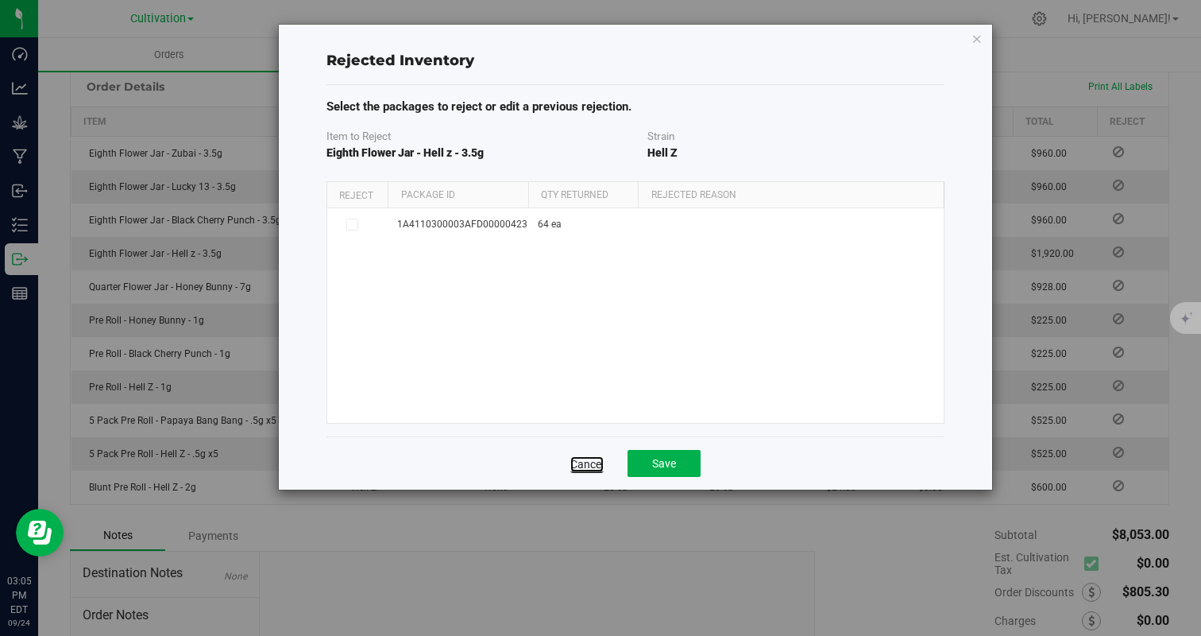
click at [597, 462] on link "Cancel" at bounding box center [586, 464] width 33 height 16
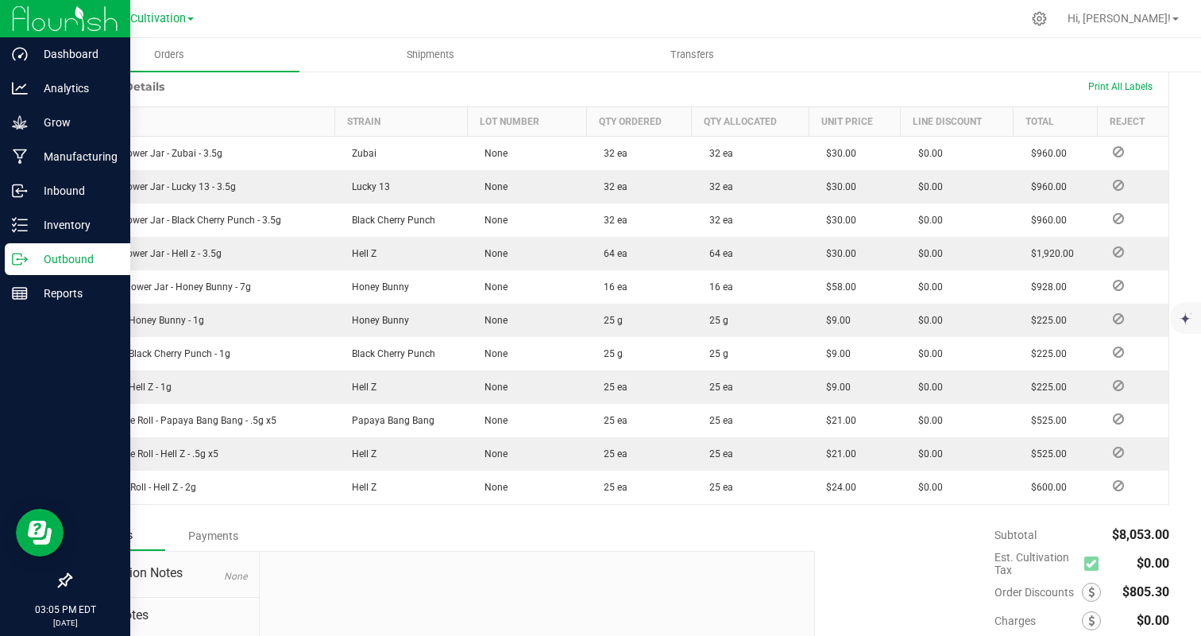
click at [56, 246] on div "Outbound" at bounding box center [68, 259] width 126 height 32
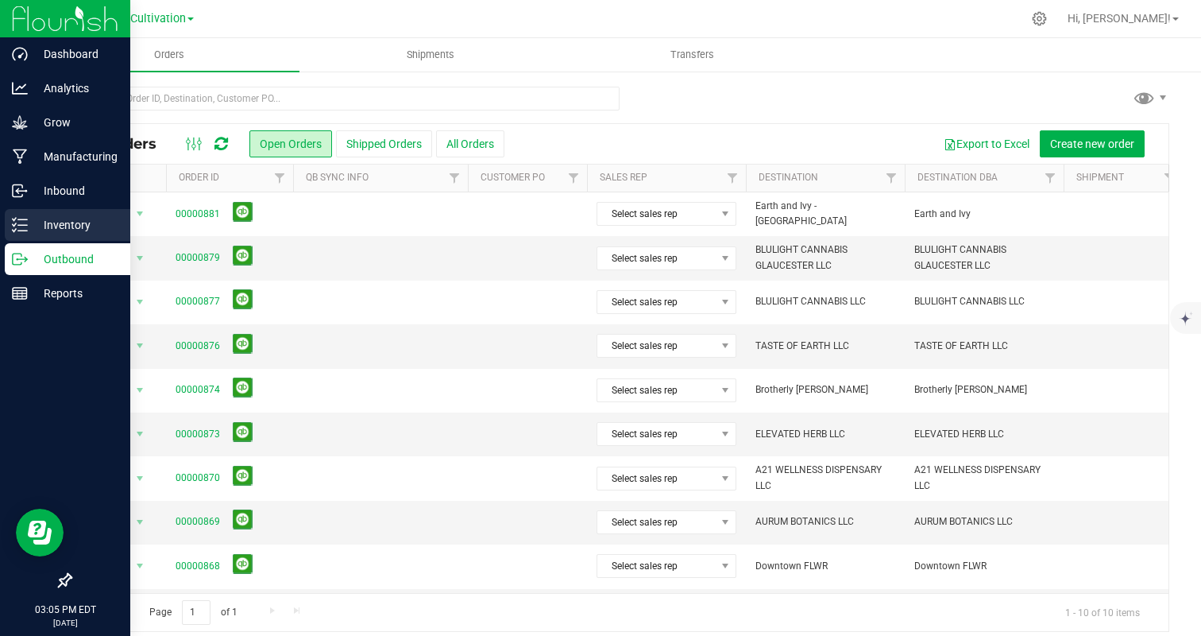
click at [59, 225] on p "Inventory" at bounding box center [75, 224] width 95 height 19
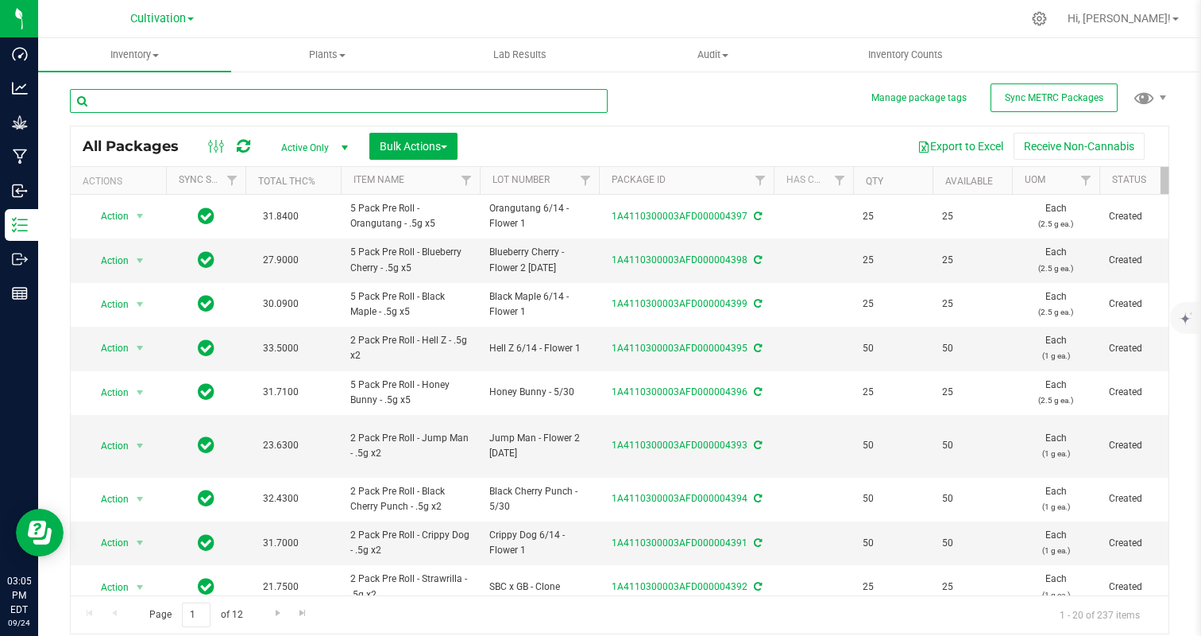
click at [347, 98] on input "text" at bounding box center [339, 101] width 538 height 24
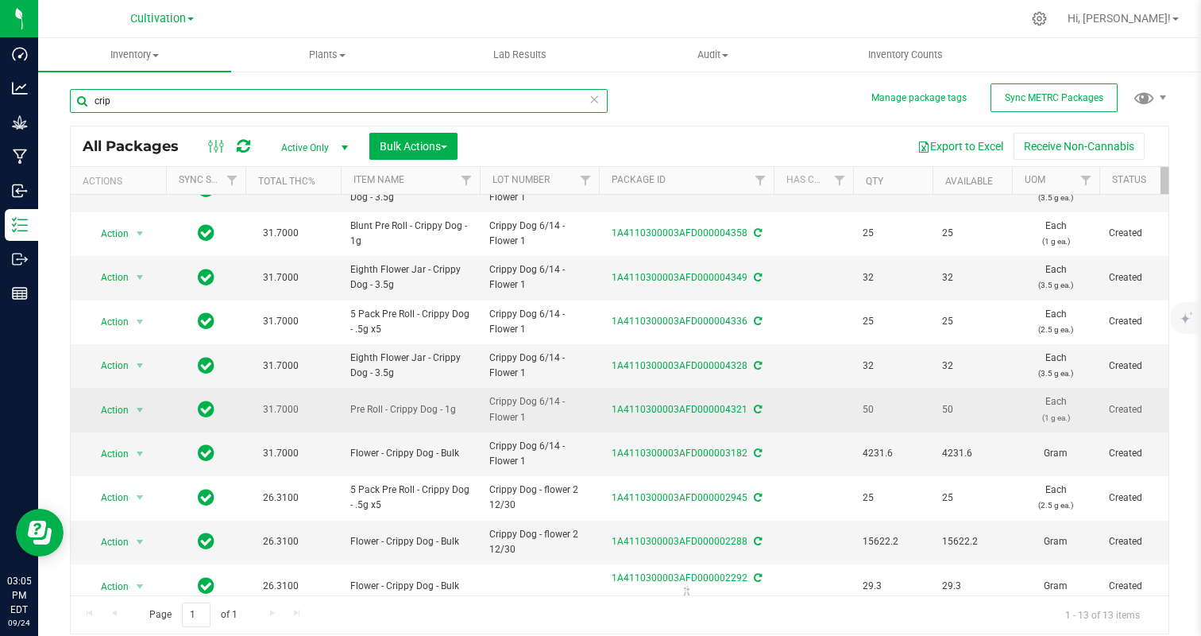
scroll to position [72, 0]
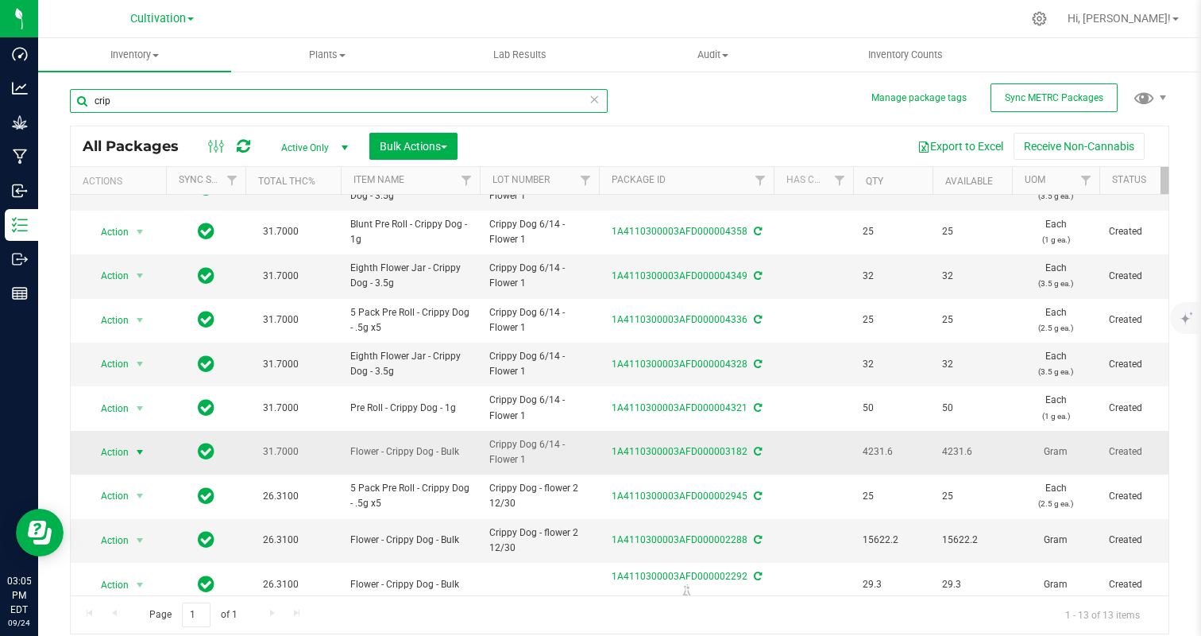
type input "crip"
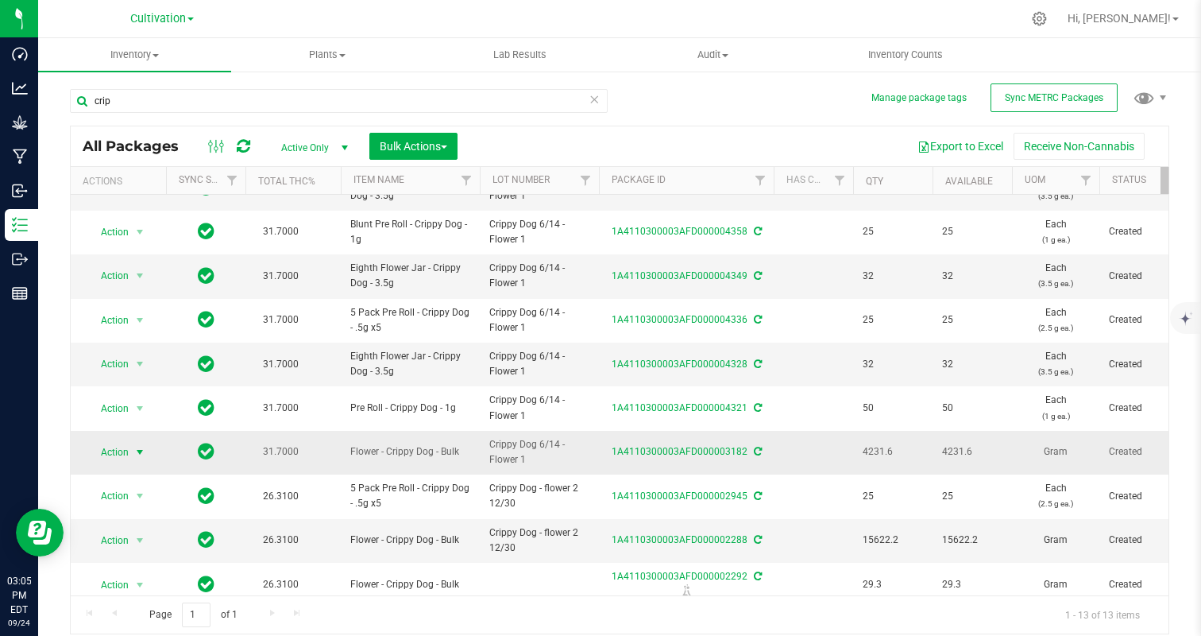
click at [111, 457] on span "Action" at bounding box center [108, 452] width 43 height 22
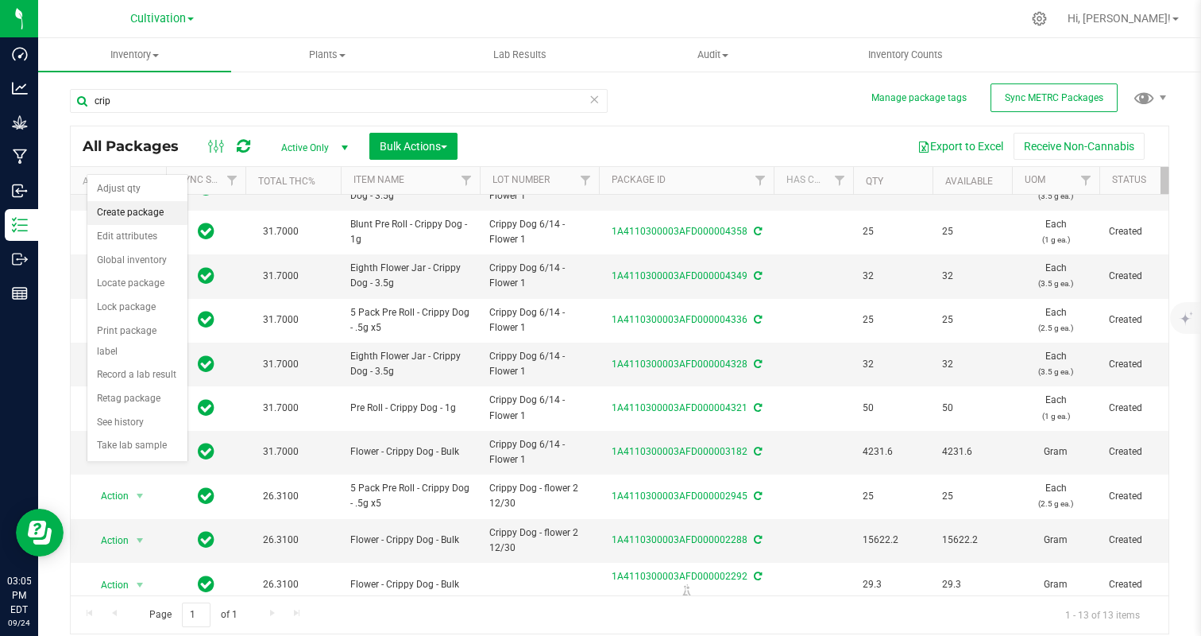
click at [127, 214] on li "Create package" at bounding box center [137, 213] width 100 height 24
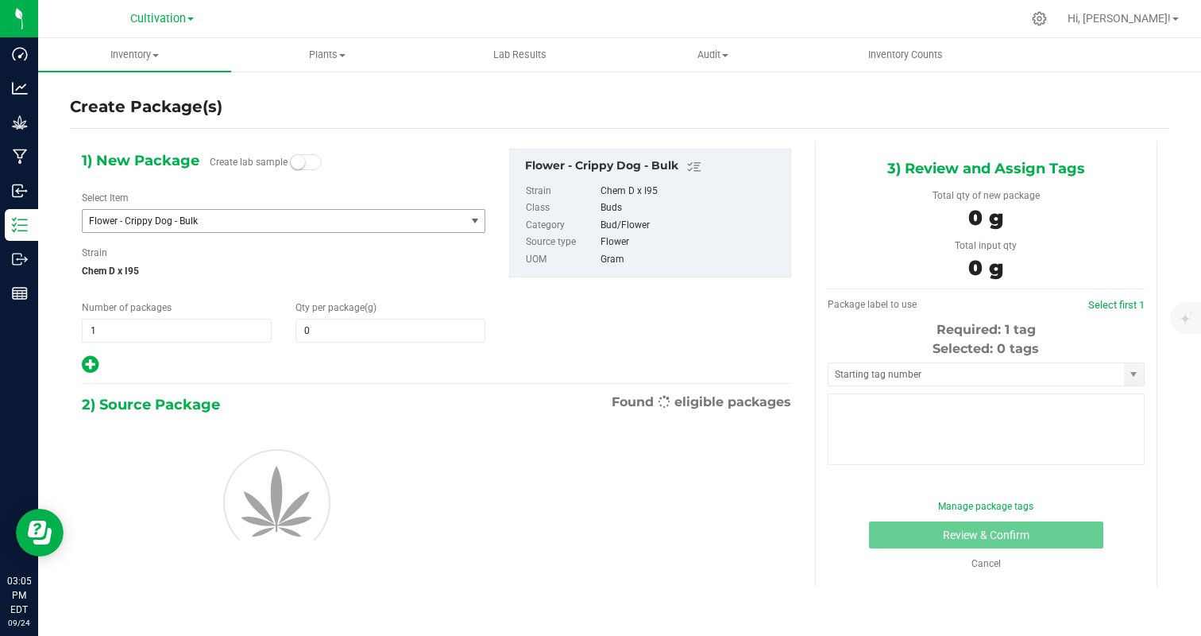
type input "0.0000"
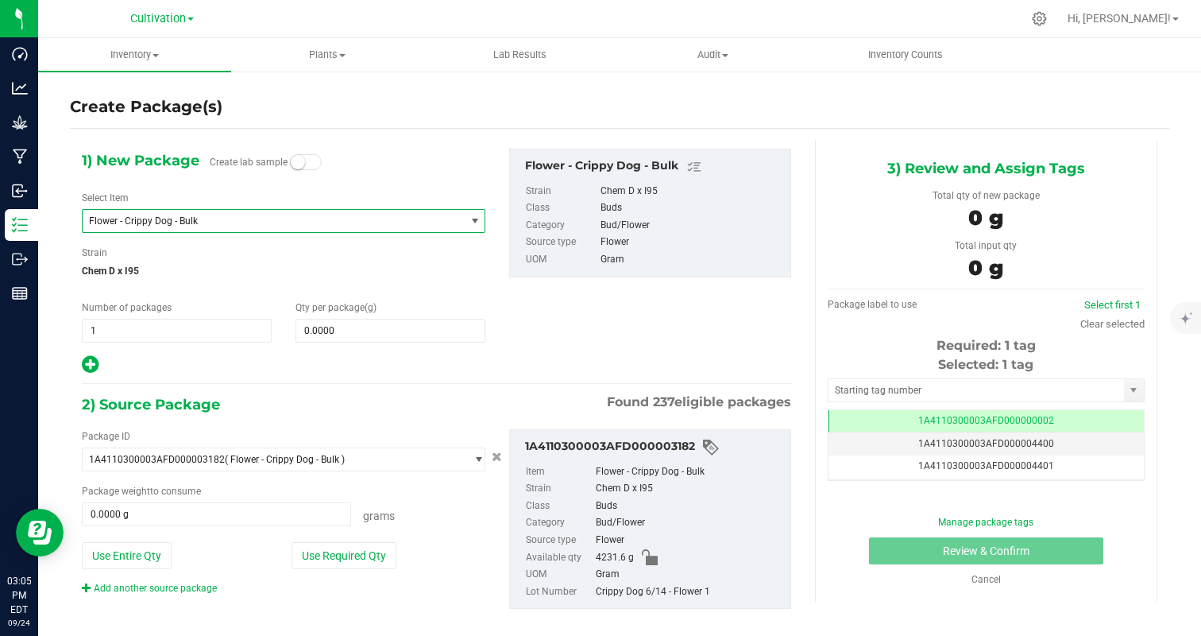
click at [203, 224] on span "Flower - Crippy Dog - Bulk" at bounding box center [266, 220] width 355 height 11
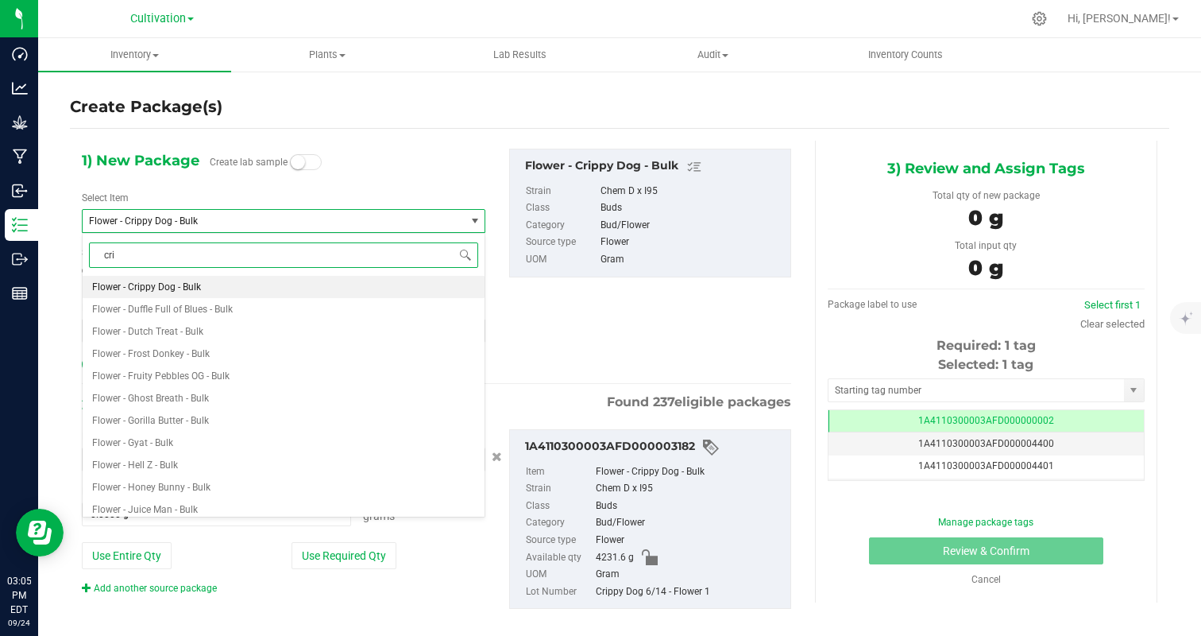
type input "crip"
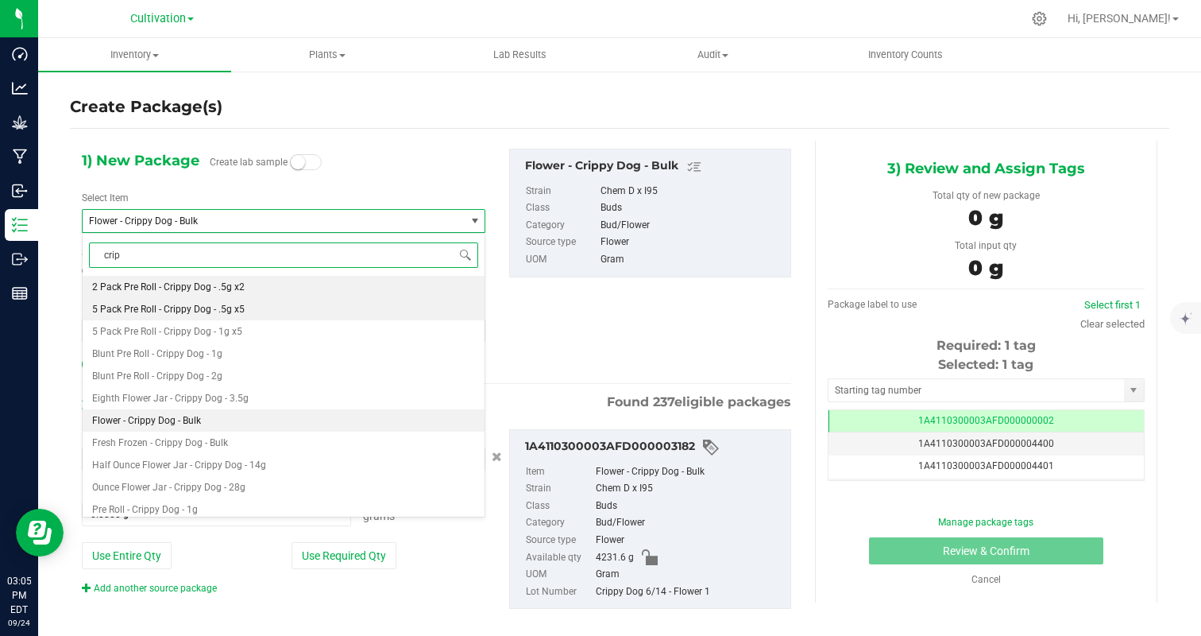
click at [223, 311] on span "5 Pack Pre Roll - Crippy Dog - .5g x5" at bounding box center [168, 308] width 153 height 11
type input "0"
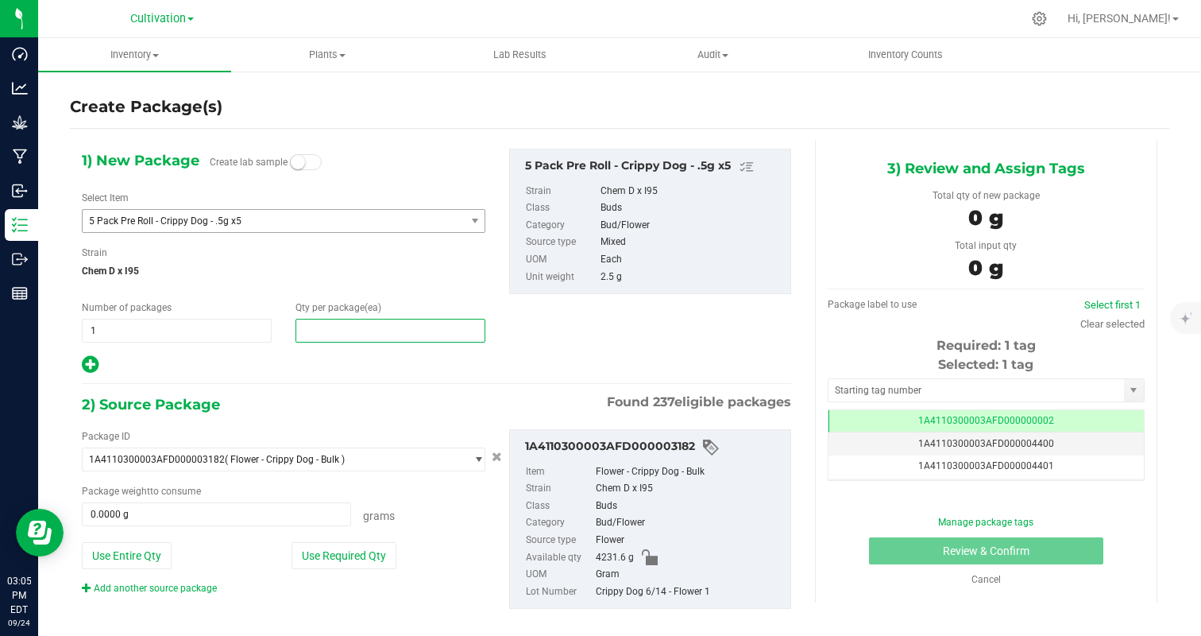
click at [306, 336] on span at bounding box center [391, 331] width 190 height 24
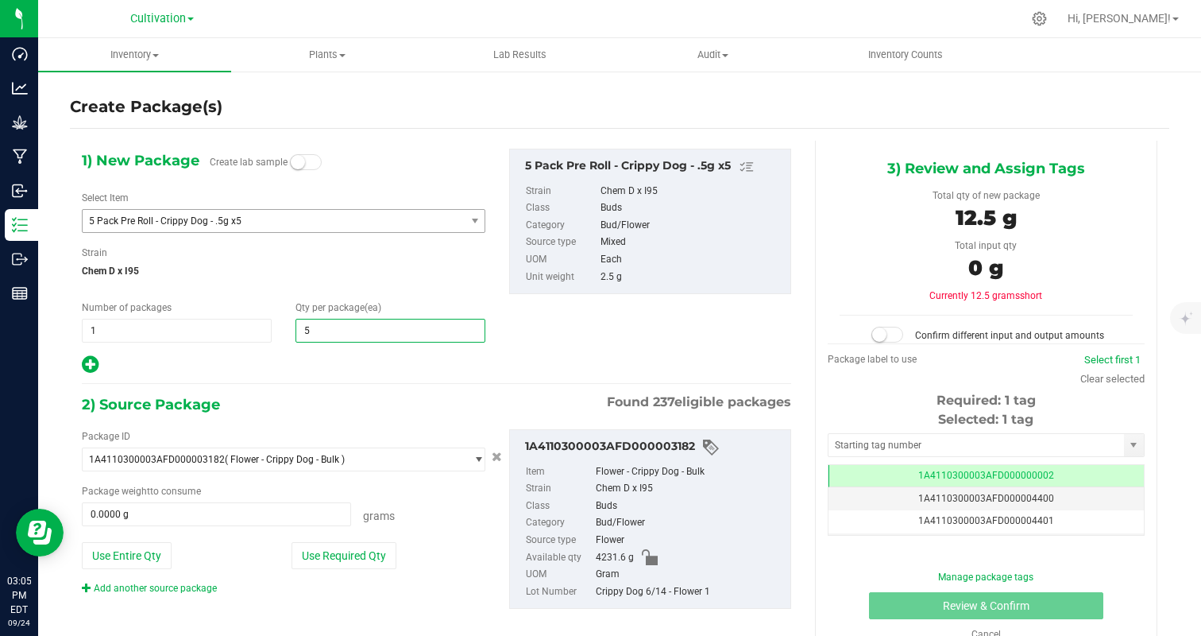
type input "50"
click at [282, 354] on div "1) New Package Create lab sample Select Item 5 Pack Pre Roll - Crippy Dog - .5g…" at bounding box center [283, 262] width 427 height 226
click at [353, 563] on button "Use Required Qty" at bounding box center [344, 555] width 105 height 27
type input "125.0000 g"
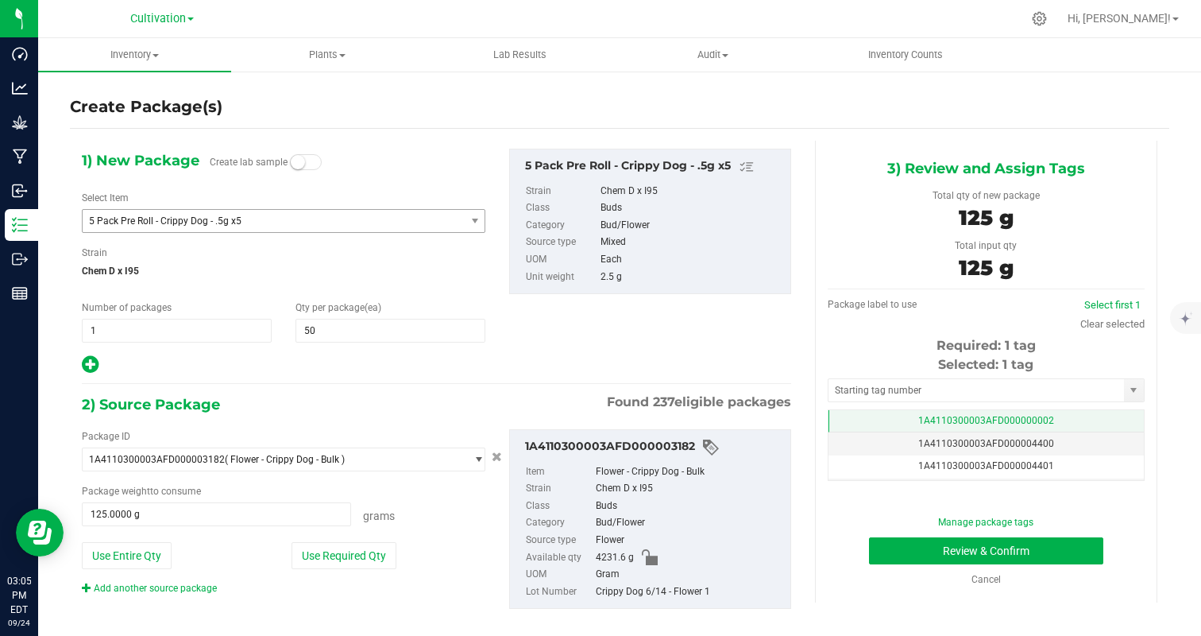
click at [1023, 424] on span "1A4110300003AFD000000002" at bounding box center [986, 420] width 136 height 11
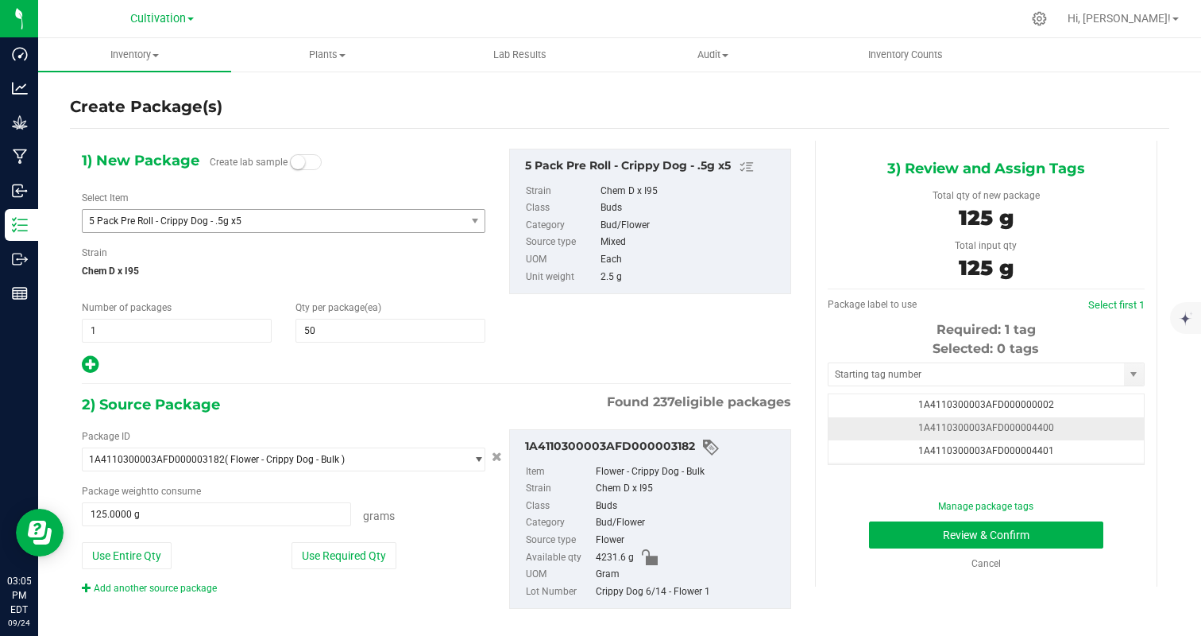
click at [1069, 431] on td "1A4110300003AFD000004400" at bounding box center [986, 428] width 315 height 23
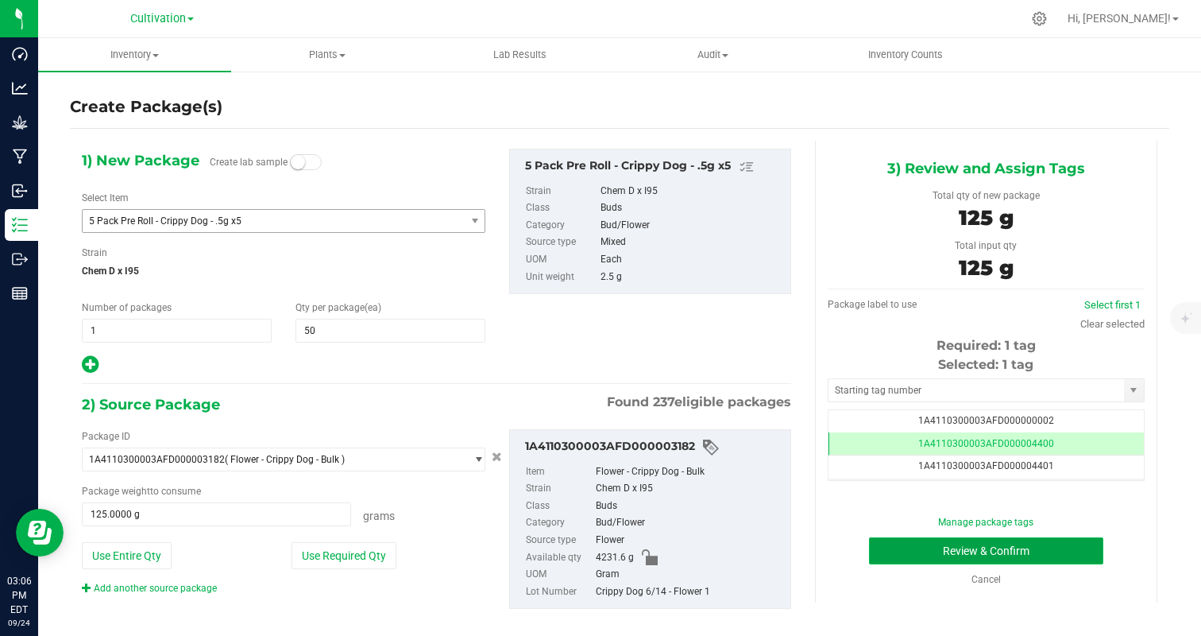
click at [1056, 559] on button "Review & Confirm" at bounding box center [986, 550] width 234 height 27
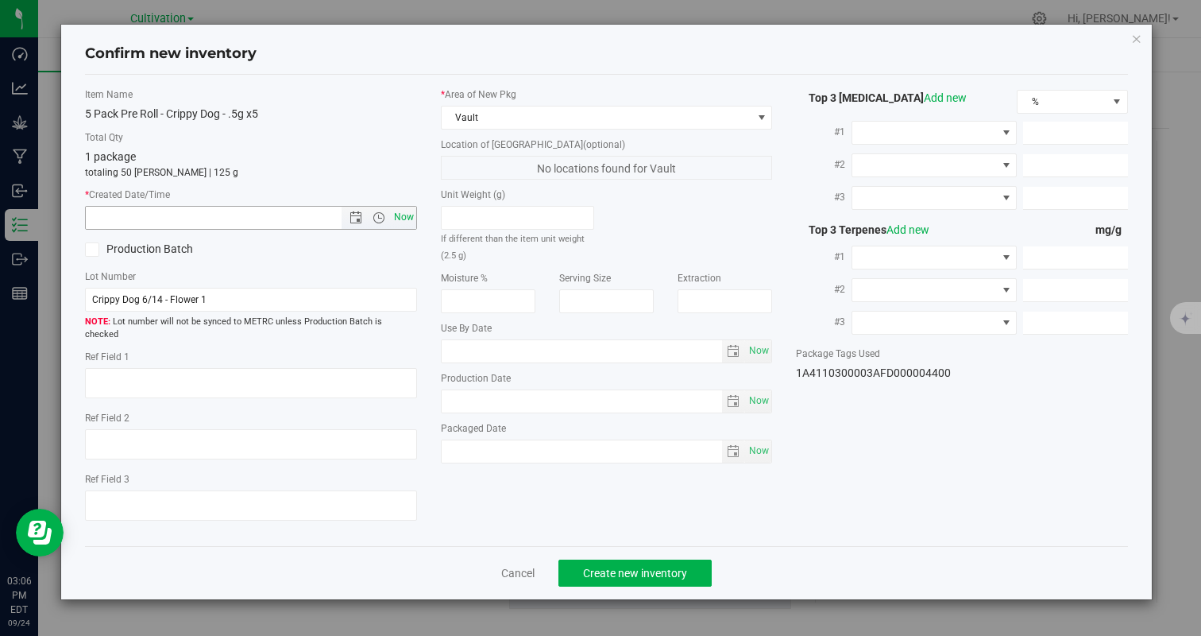
click at [401, 214] on span "Now" at bounding box center [403, 217] width 27 height 23
type input "[DATE] 3:06 PM"
click at [584, 566] on span "Create new inventory" at bounding box center [635, 572] width 104 height 13
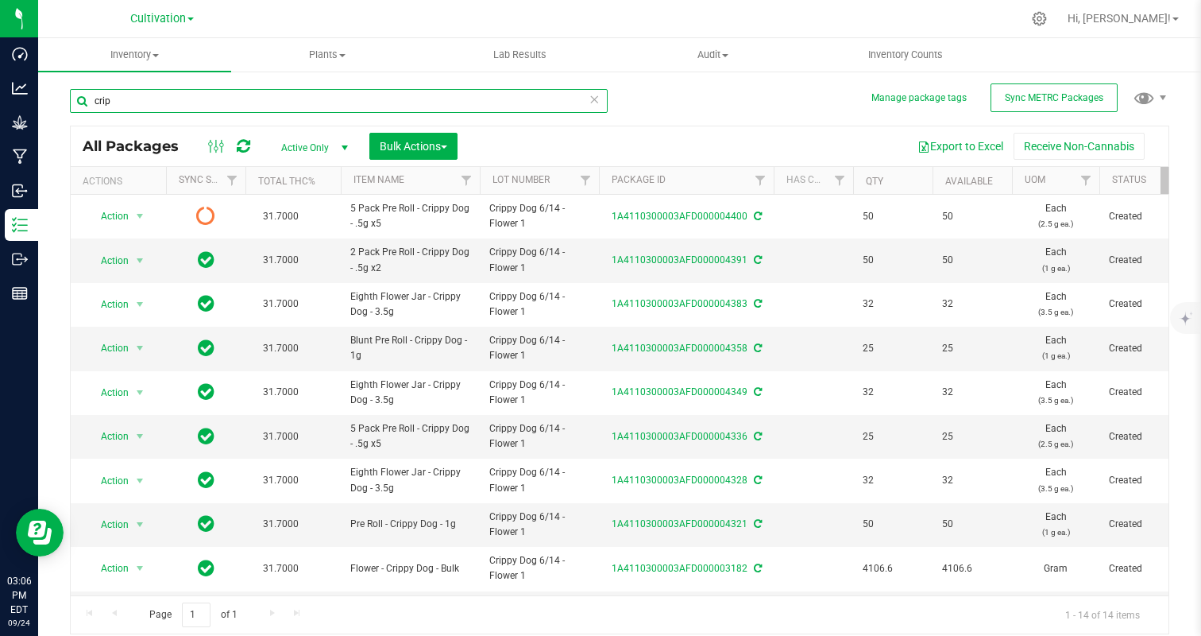
click at [164, 98] on input "crip" at bounding box center [339, 101] width 538 height 24
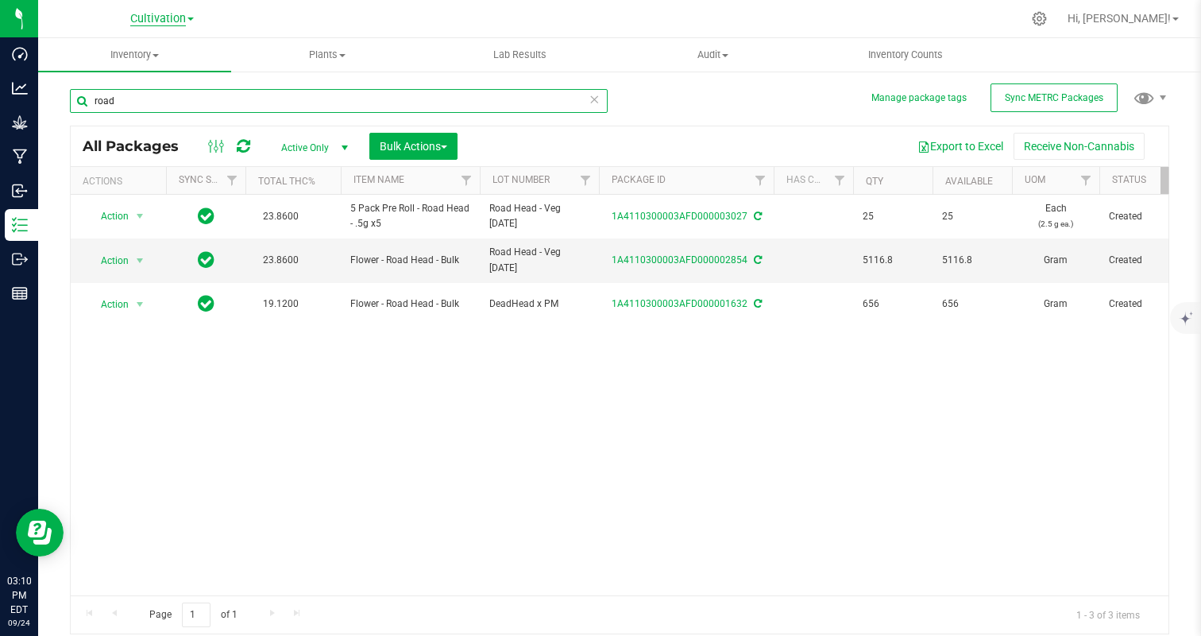
type input "road"
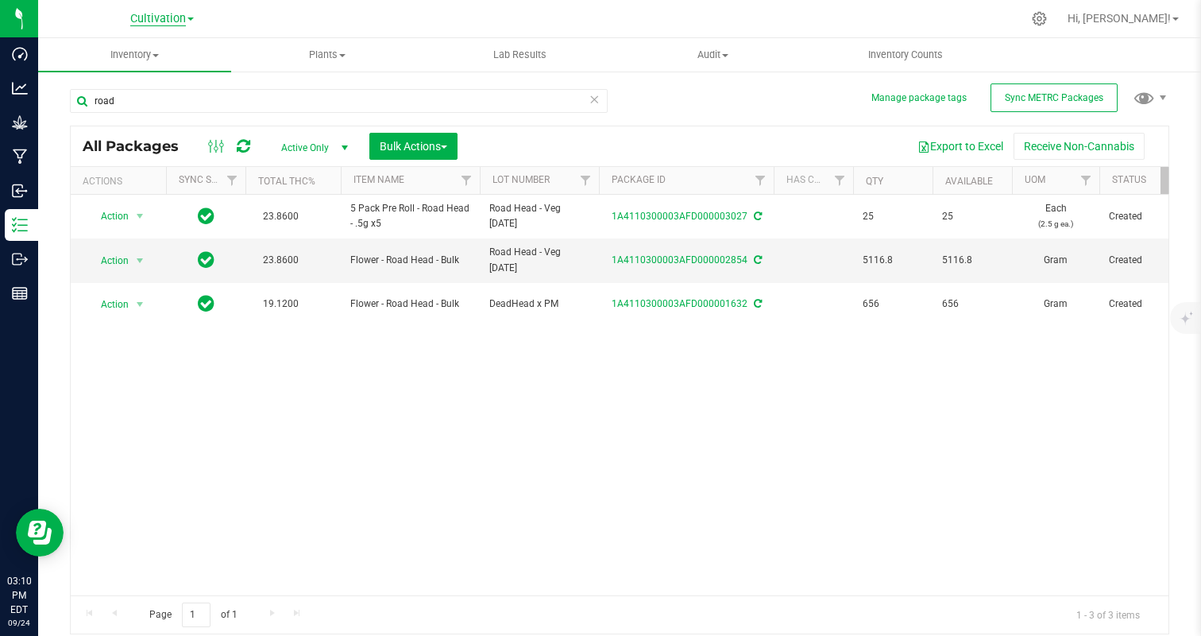
click at [164, 18] on span "Cultivation" at bounding box center [158, 19] width 56 height 14
click at [139, 75] on link "Manufacturing" at bounding box center [162, 77] width 232 height 21
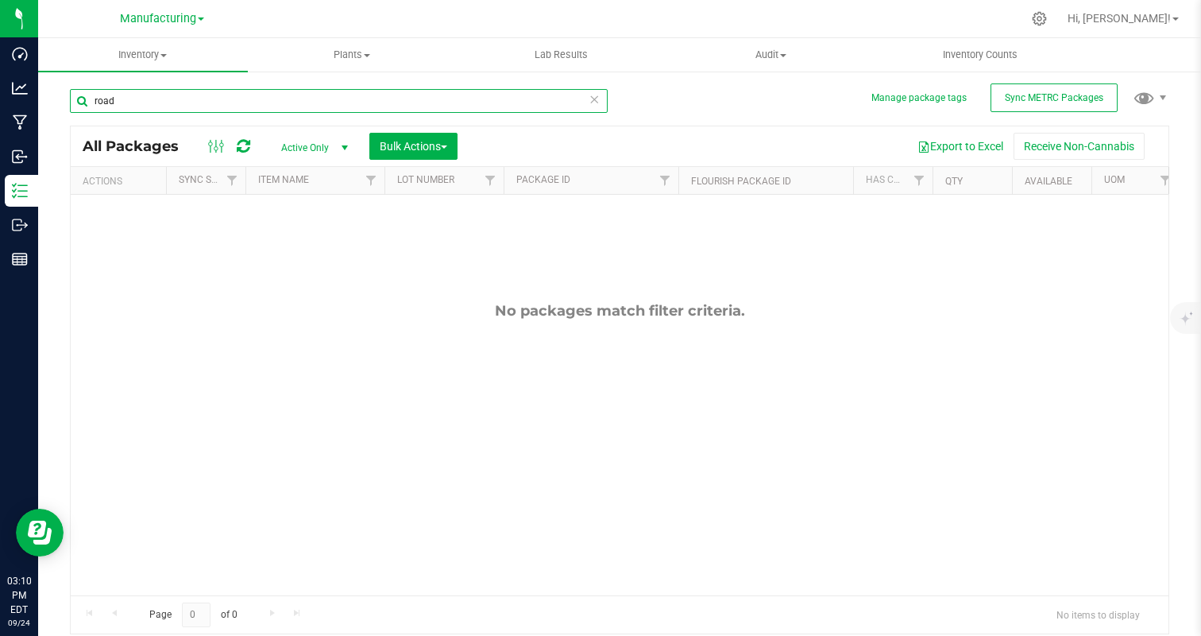
click at [180, 106] on input "road" at bounding box center [339, 101] width 538 height 24
type input "black cherry"
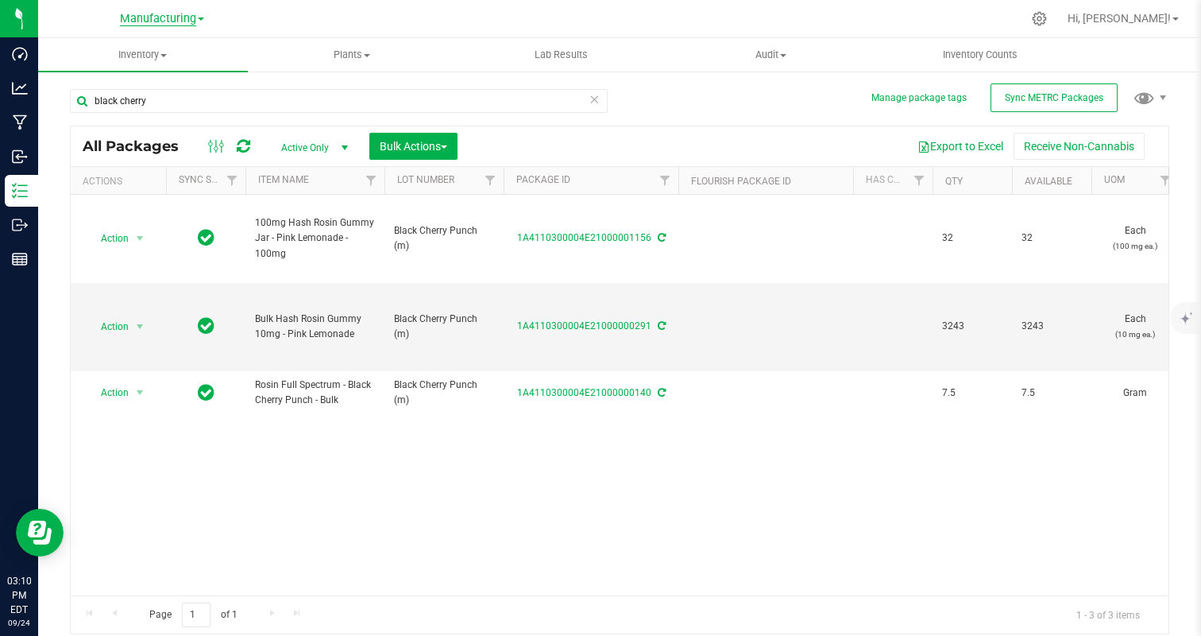
click at [175, 17] on span "Manufacturing" at bounding box center [158, 19] width 76 height 14
click at [135, 48] on link "Cultivation" at bounding box center [162, 55] width 232 height 21
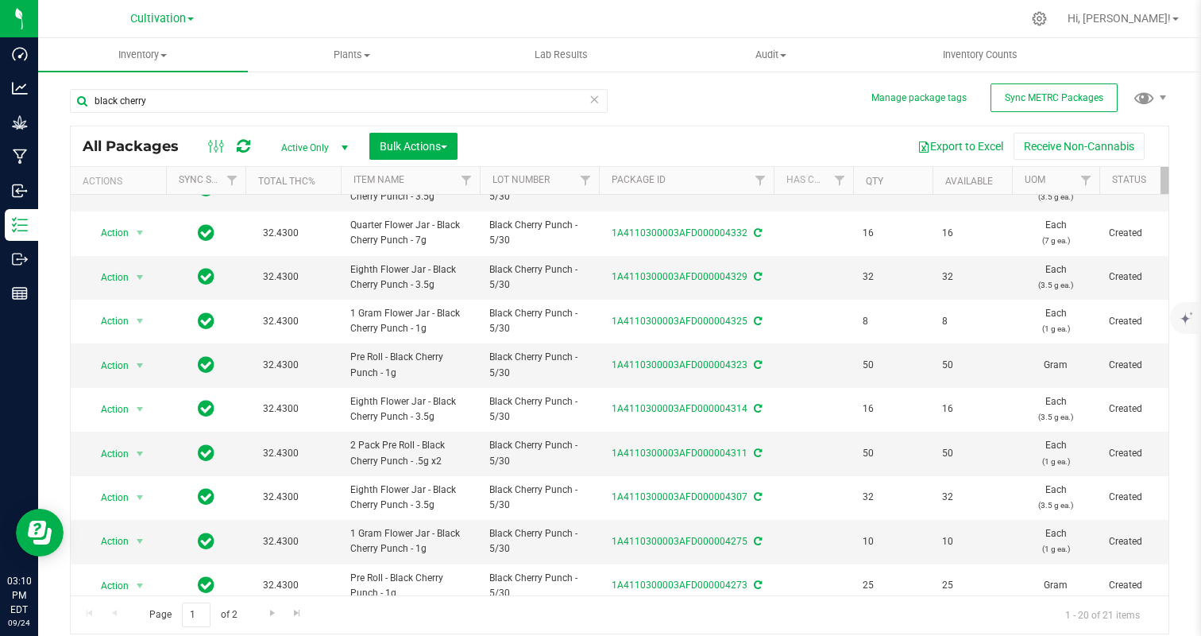
scroll to position [512, 0]
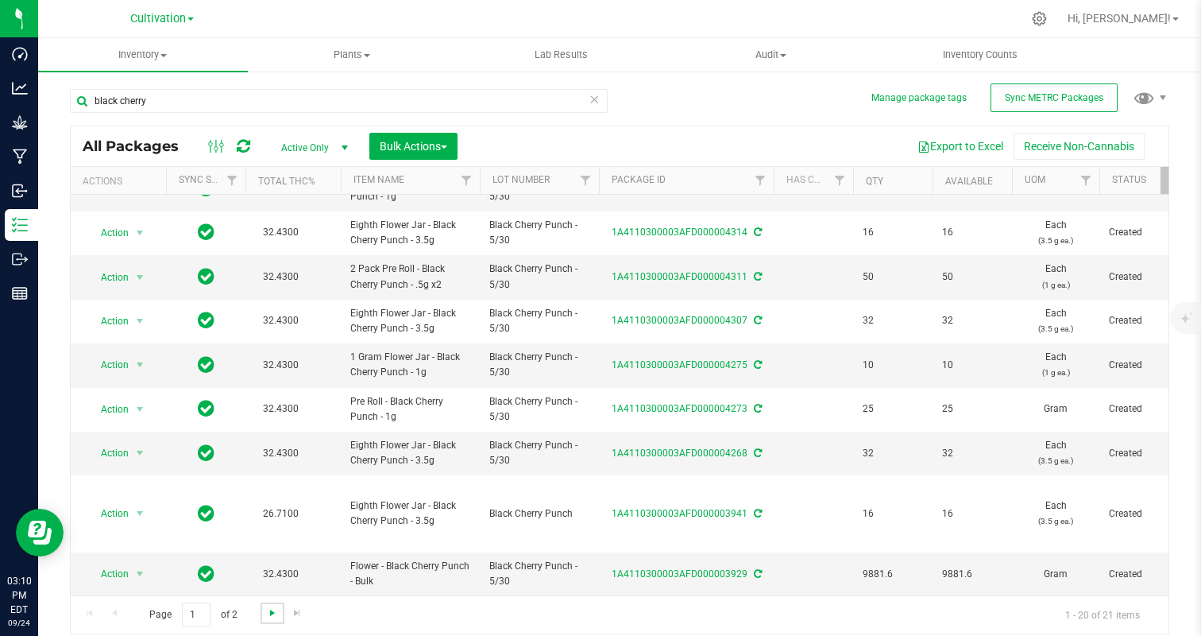
click at [272, 614] on span "Go to the next page" at bounding box center [272, 612] width 13 height 13
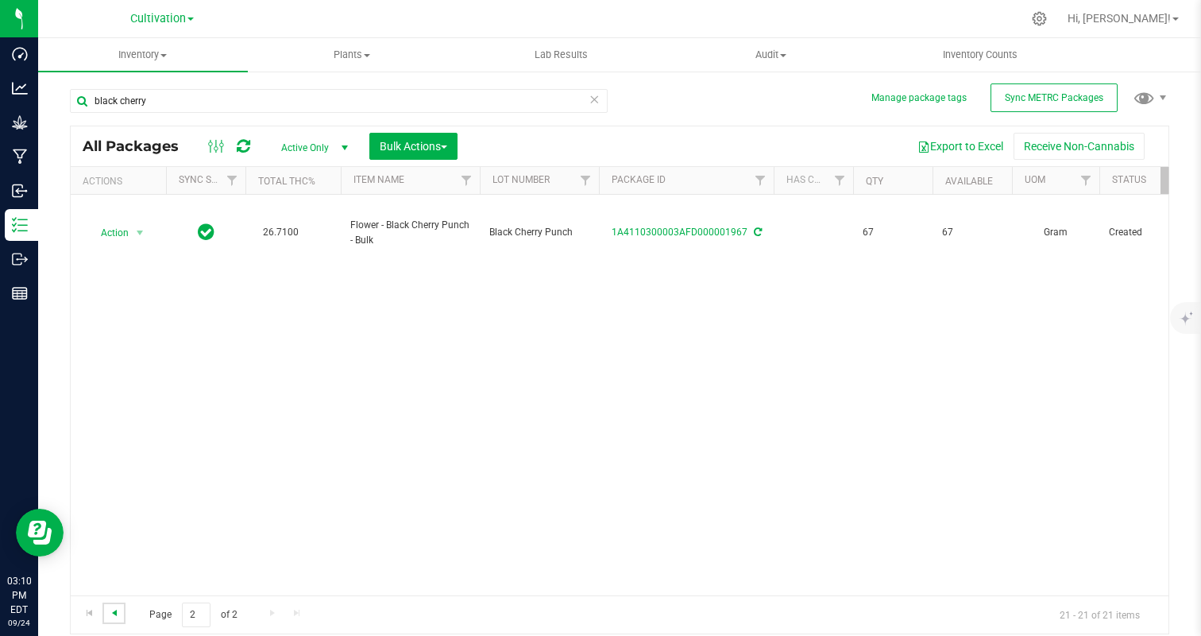
click at [112, 609] on span "Go to the previous page" at bounding box center [114, 612] width 13 height 13
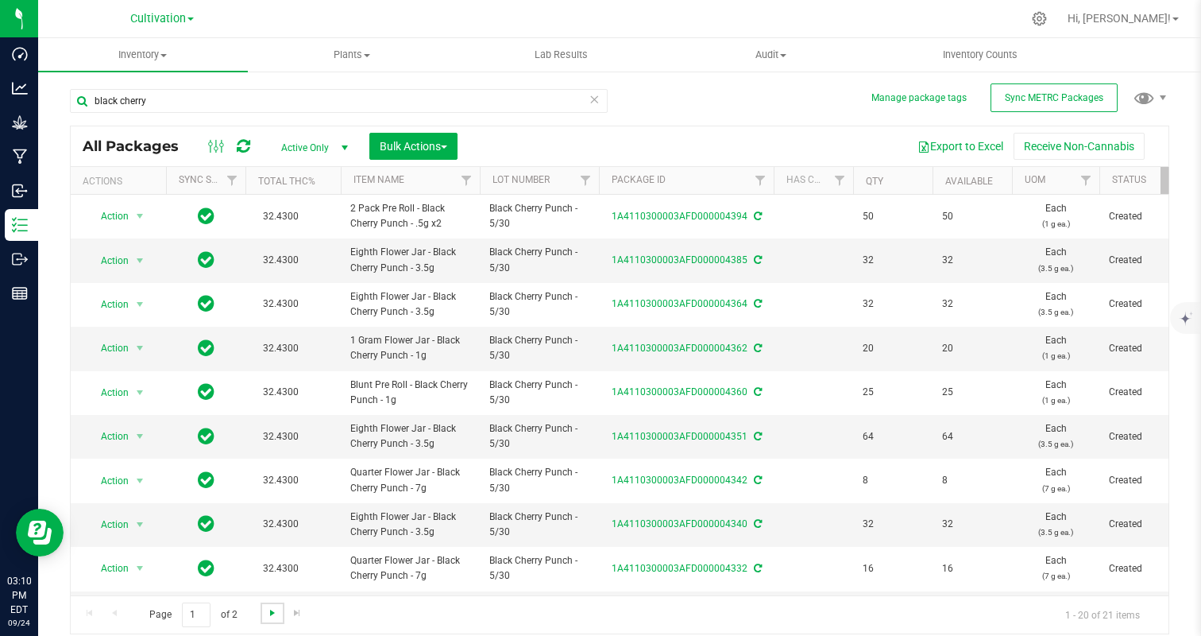
click at [275, 609] on span "Go to the next page" at bounding box center [272, 612] width 13 height 13
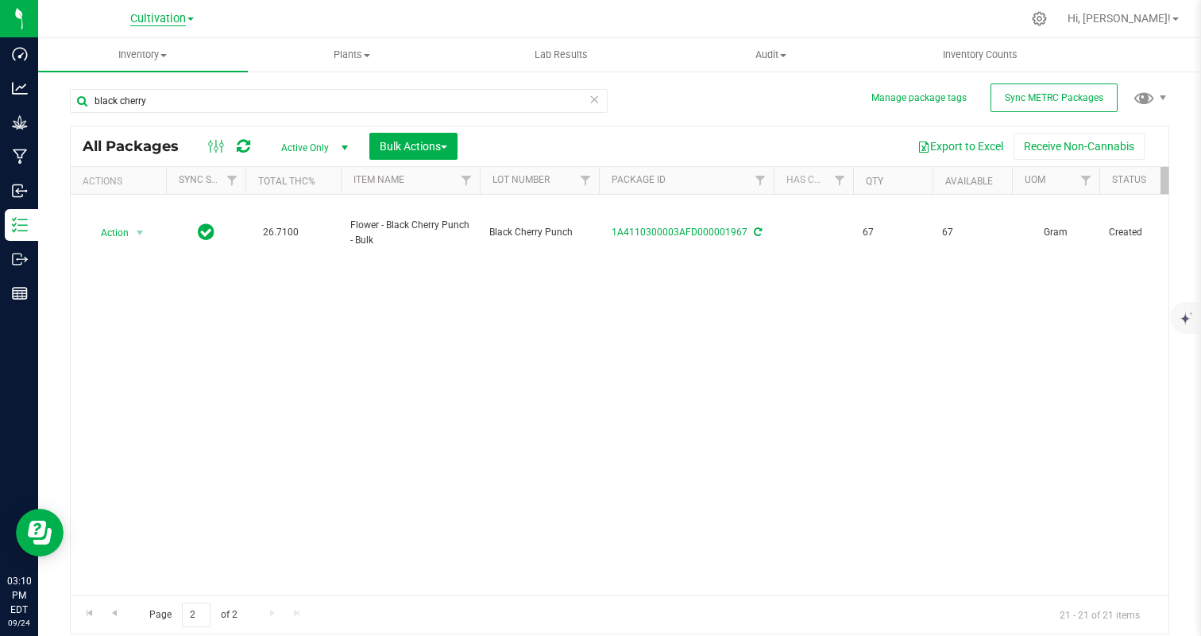
click at [150, 15] on span "Cultivation" at bounding box center [158, 19] width 56 height 14
click at [147, 77] on link "Manufacturing" at bounding box center [162, 77] width 232 height 21
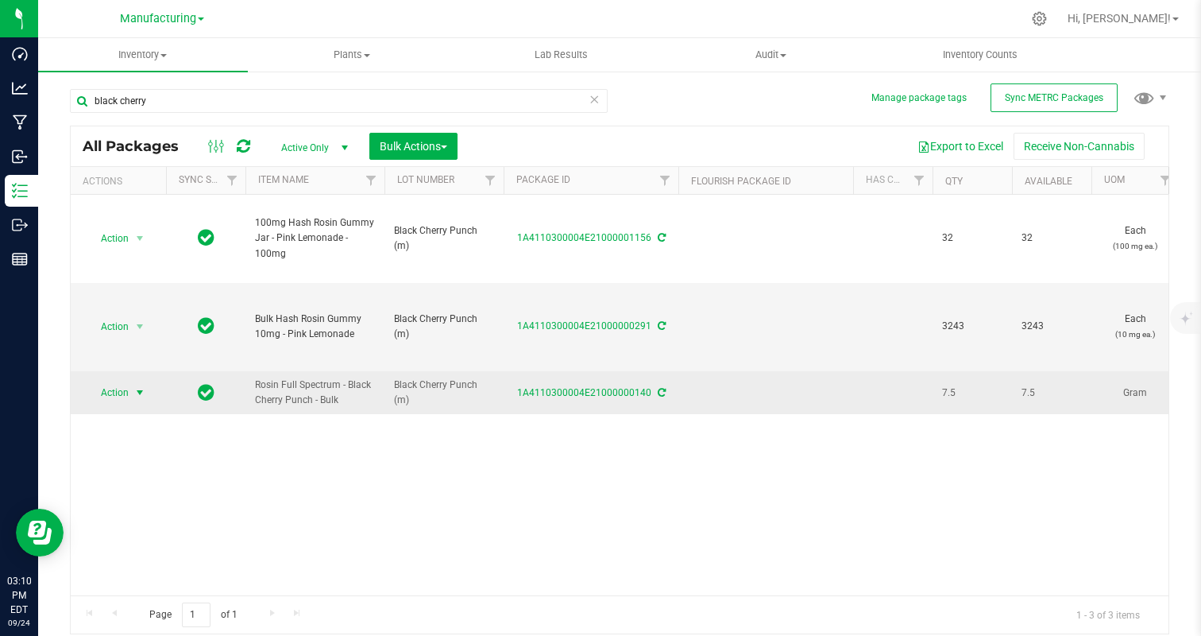
click at [116, 386] on span "Action" at bounding box center [108, 392] width 43 height 22
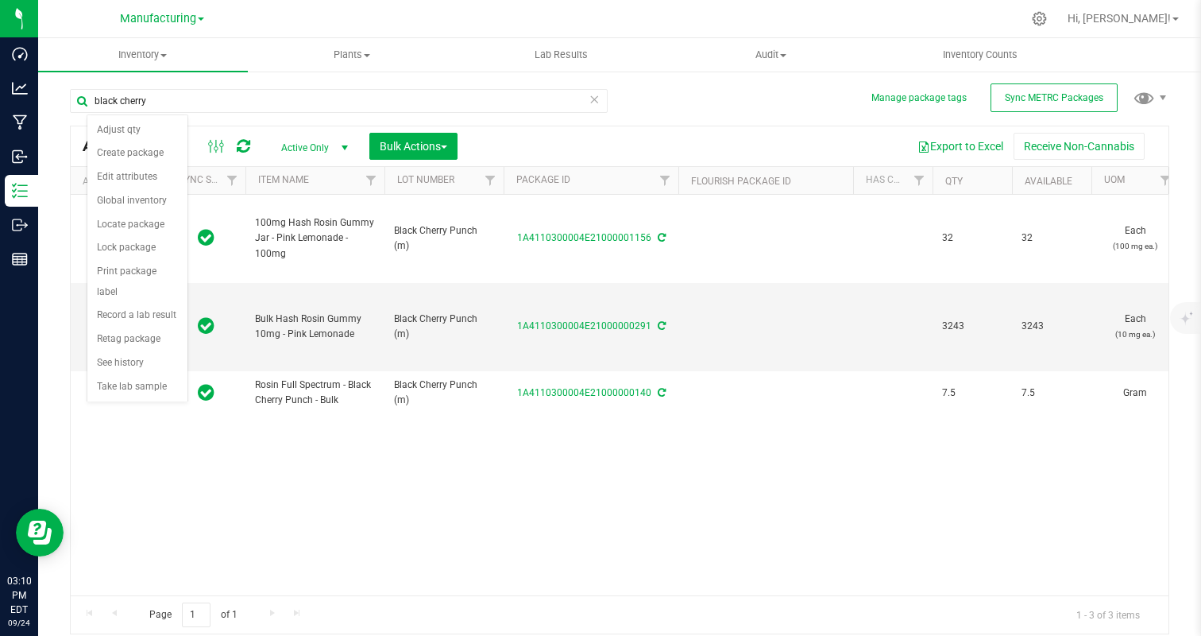
click at [336, 139] on span "select" at bounding box center [344, 148] width 20 height 22
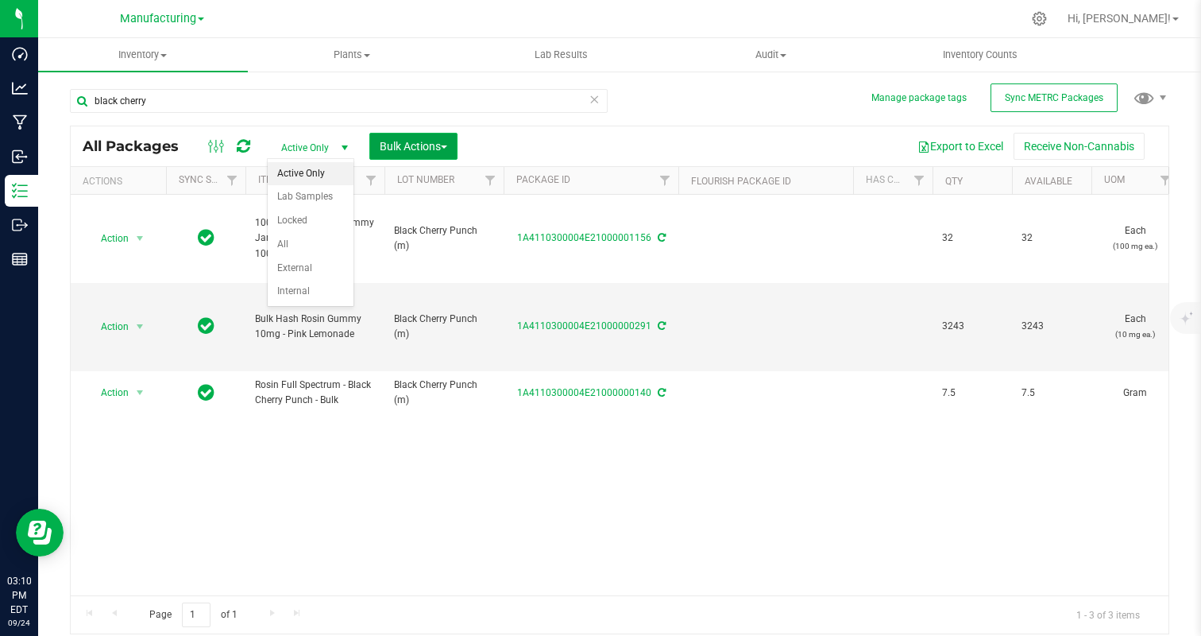
click at [399, 141] on span "Bulk Actions" at bounding box center [414, 146] width 68 height 13
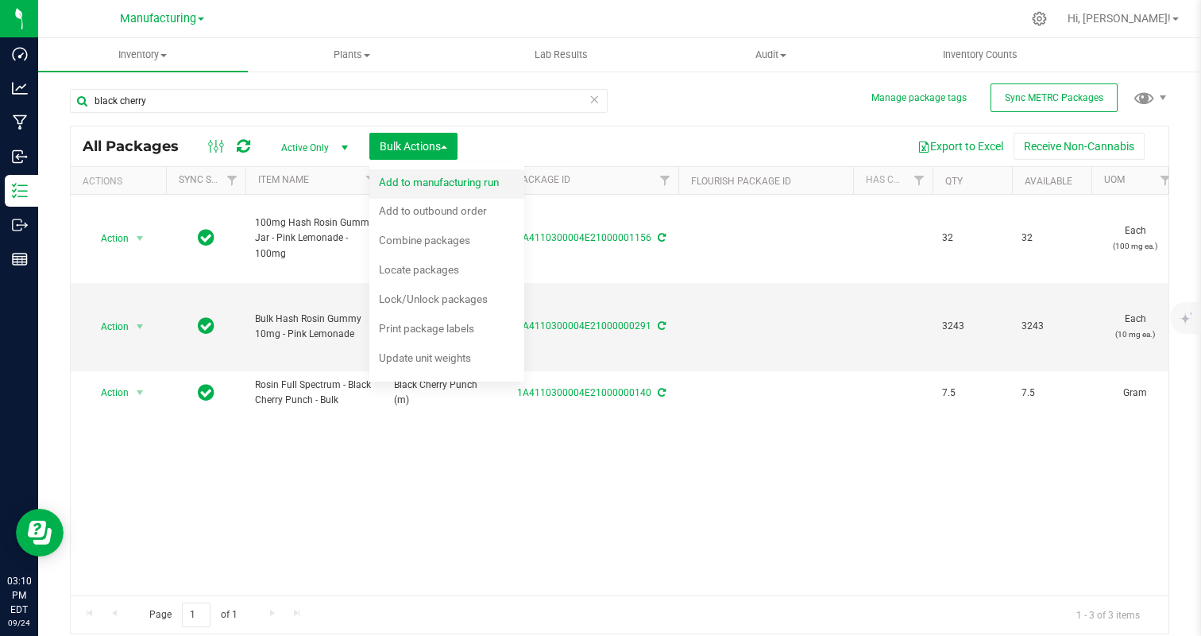
click at [445, 177] on span "Add to manufacturing run" at bounding box center [439, 182] width 120 height 13
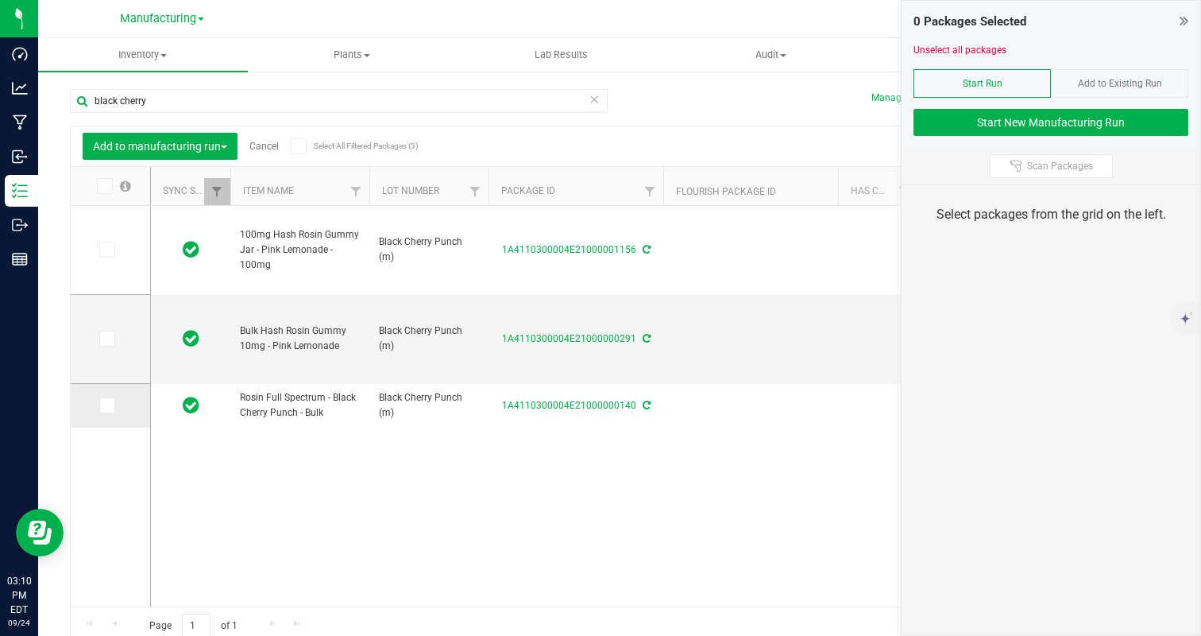
click at [102, 405] on icon at bounding box center [106, 405] width 10 height 0
click at [0, 0] on input "checkbox" at bounding box center [0, 0] width 0 height 0
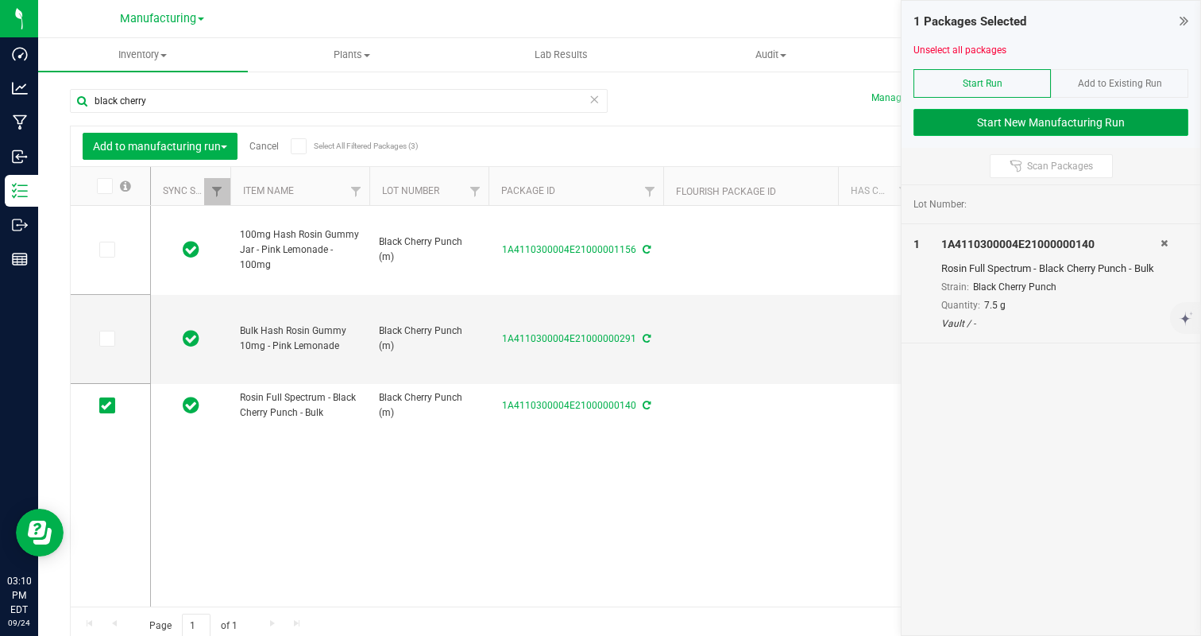
click at [1037, 121] on button "Start New Manufacturing Run" at bounding box center [1051, 122] width 275 height 27
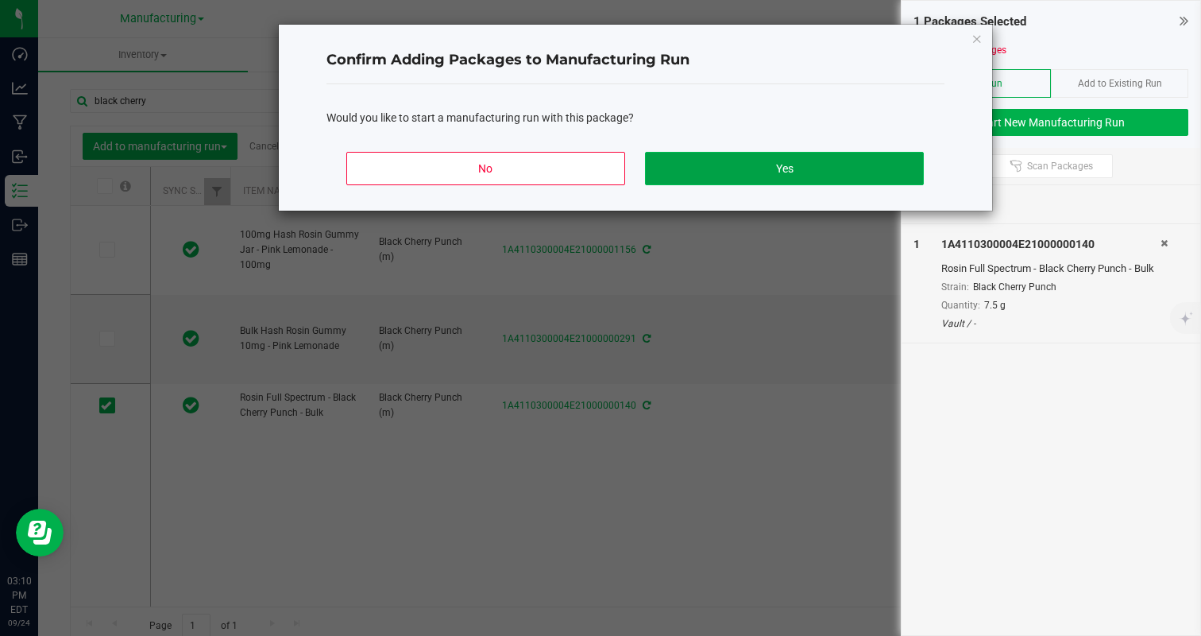
click at [800, 170] on button "Yes" at bounding box center [784, 168] width 278 height 33
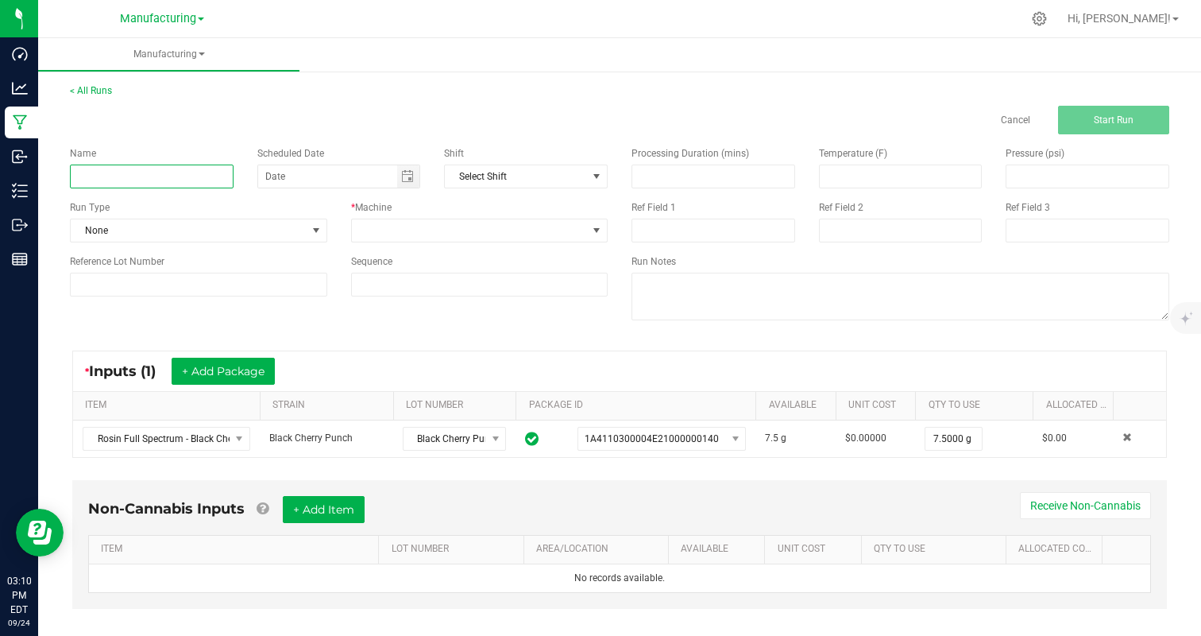
click at [153, 177] on input at bounding box center [152, 176] width 164 height 24
type input "B"
type input "Black Cherry Punch Rosin"
click at [368, 224] on span at bounding box center [470, 230] width 236 height 22
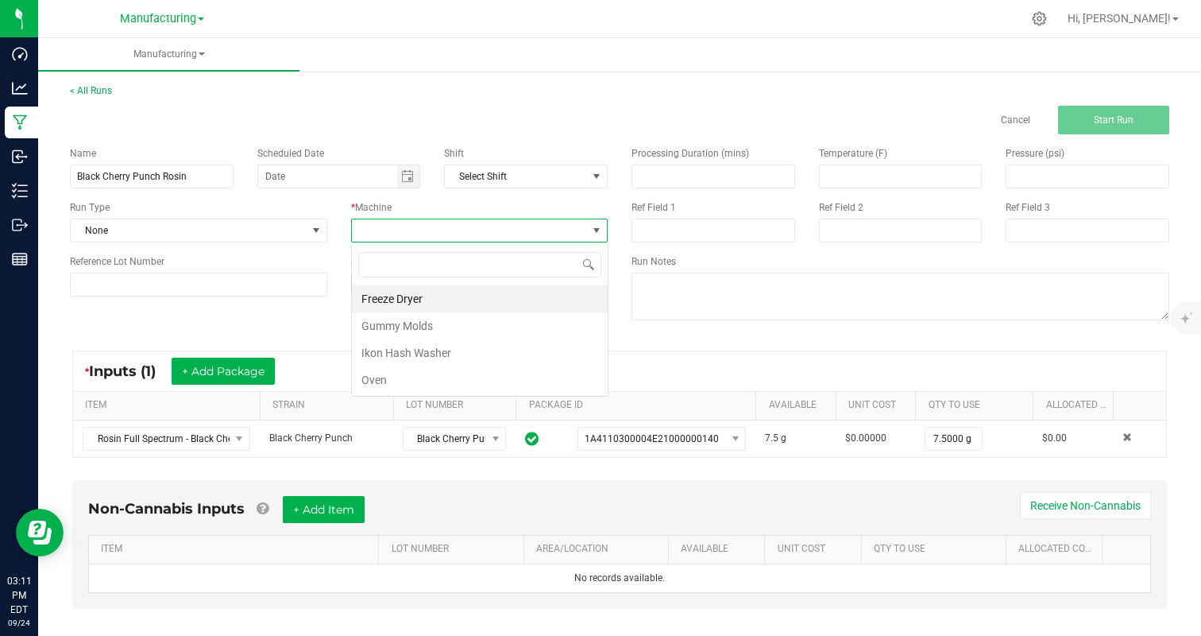
scroll to position [24, 257]
click at [419, 342] on li "Ikon Hash Washer" at bounding box center [480, 352] width 256 height 27
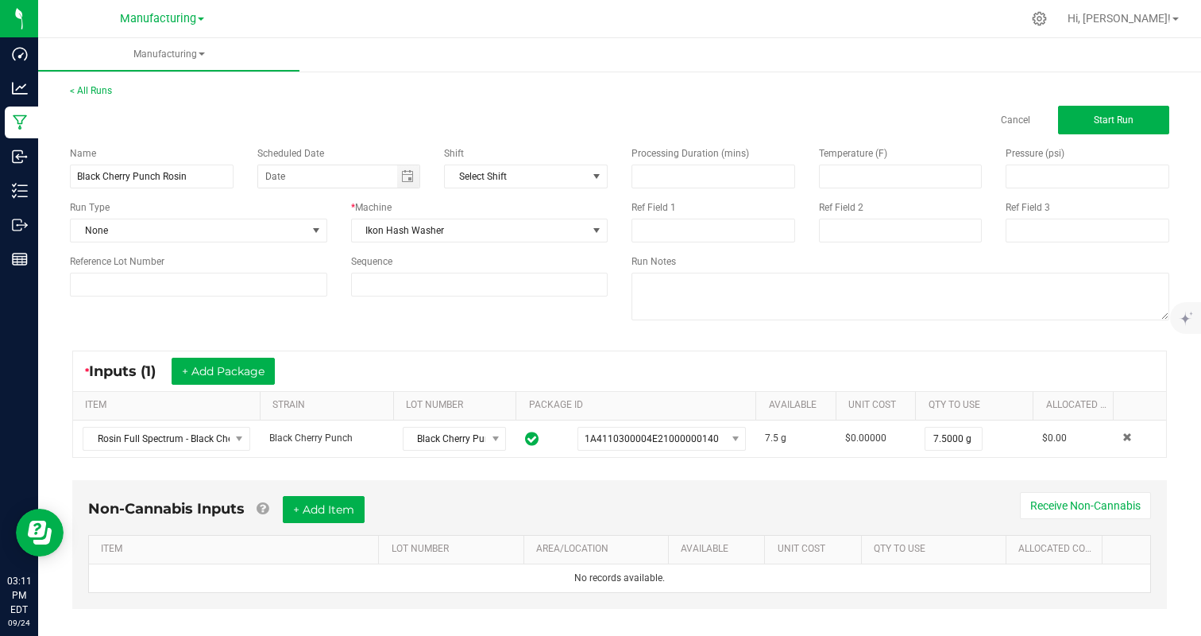
click at [473, 318] on div "Name Black Cherry Punch Rosin Scheduled Date Shift Select Shift Run Type None *…" at bounding box center [619, 235] width 1123 height 202
click at [1099, 125] on span "Start Run" at bounding box center [1114, 119] width 40 height 11
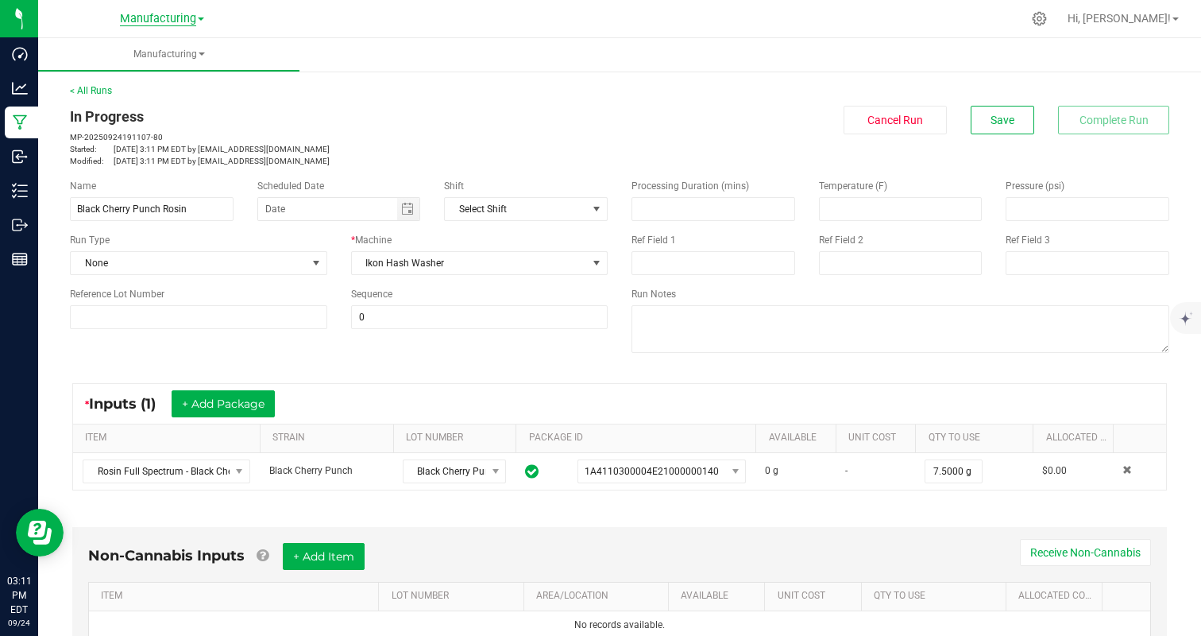
click at [166, 17] on span "Manufacturing" at bounding box center [158, 19] width 76 height 14
click at [120, 61] on link "Cultivation" at bounding box center [162, 55] width 232 height 21
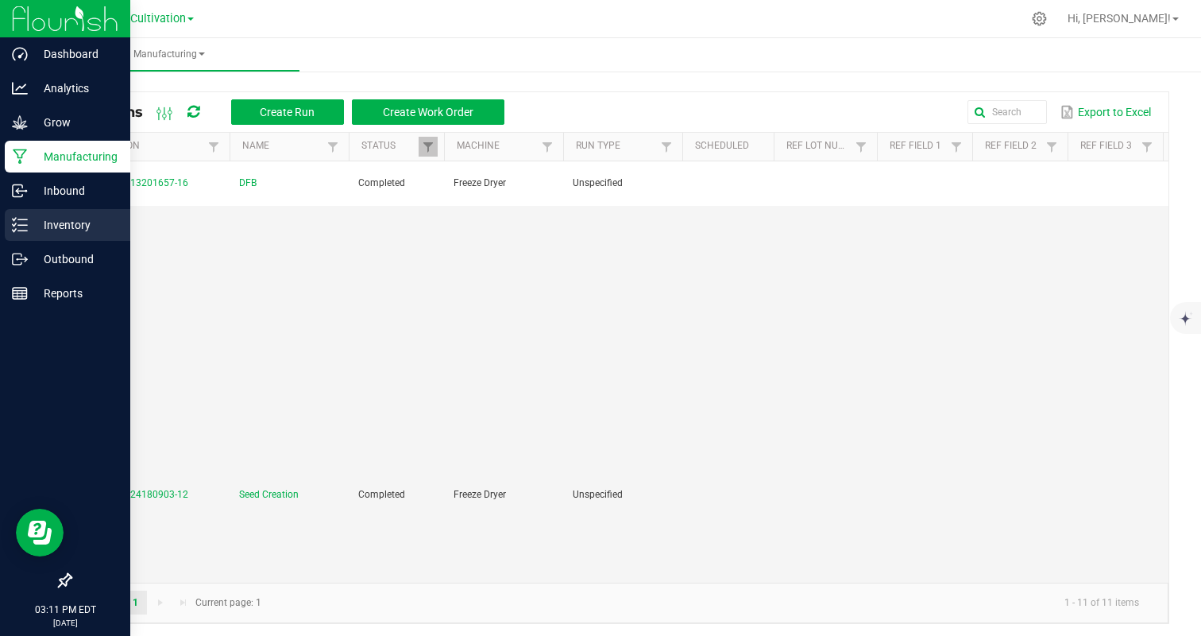
click at [66, 224] on p "Inventory" at bounding box center [75, 224] width 95 height 19
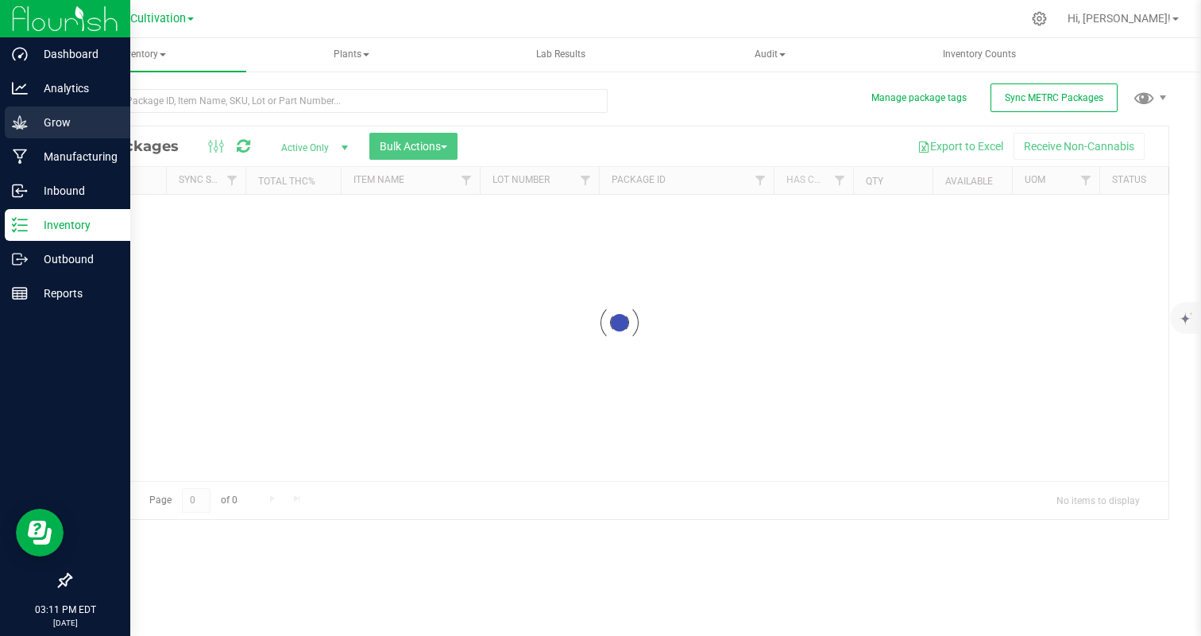
click at [24, 125] on icon at bounding box center [20, 122] width 16 height 16
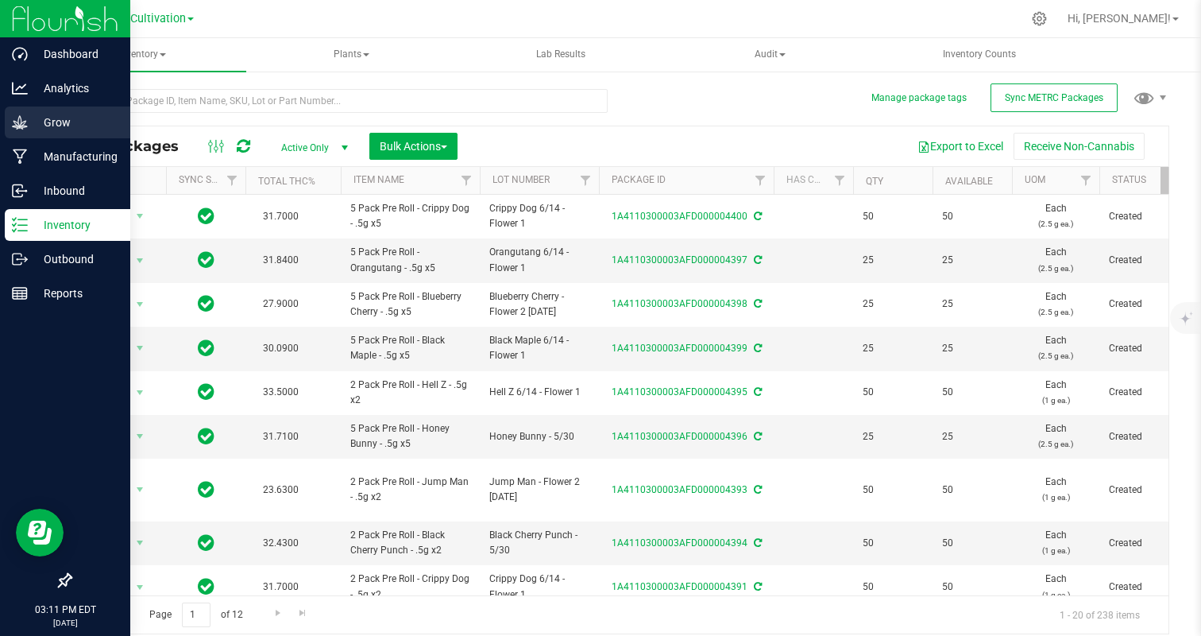
click at [24, 125] on icon at bounding box center [20, 122] width 16 height 16
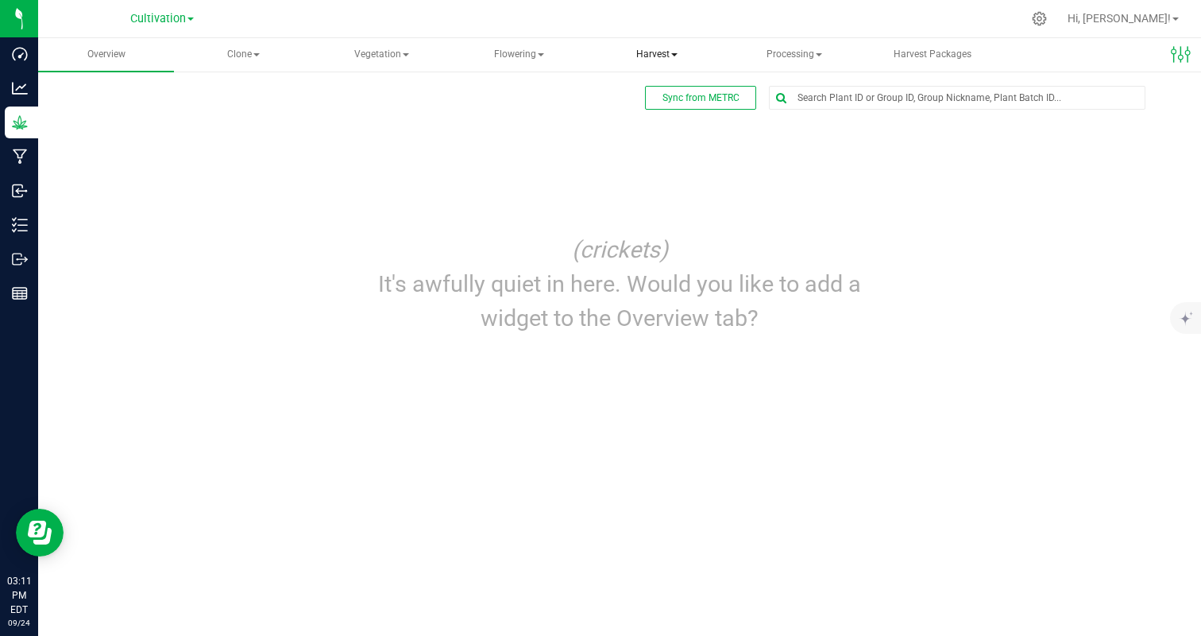
click at [637, 53] on span "Harvest" at bounding box center [656, 55] width 134 height 32
click at [812, 55] on span "Processing" at bounding box center [795, 55] width 134 height 32
click at [802, 118] on span "Processing harvests" at bounding box center [821, 114] width 147 height 14
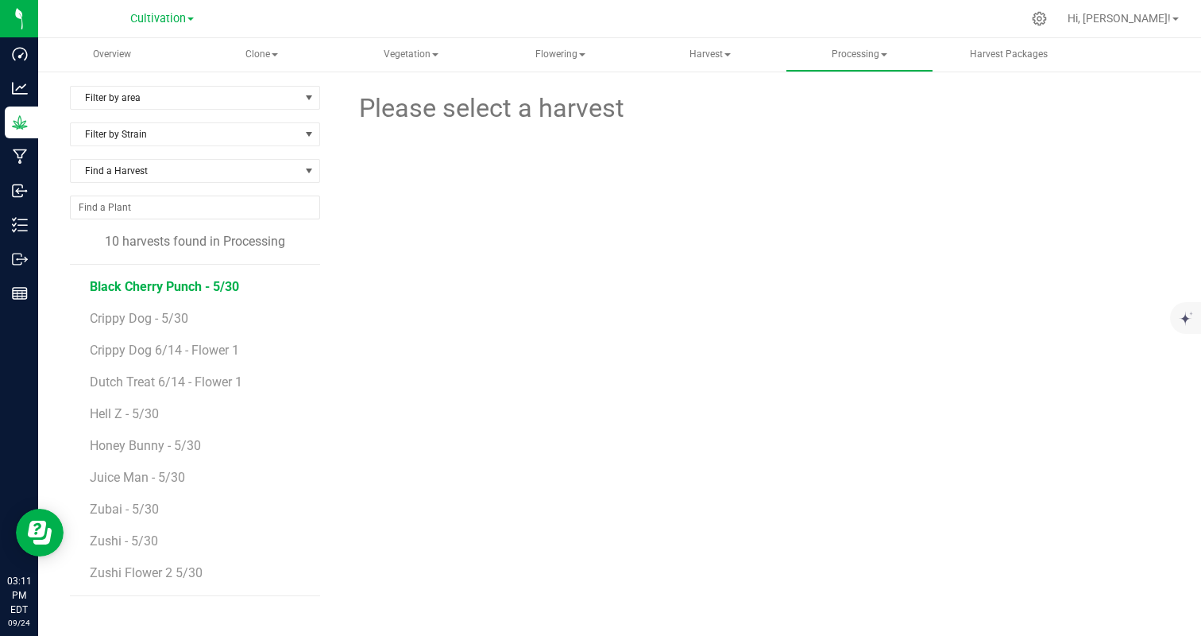
click at [181, 285] on span "Black Cherry Punch - 5/30" at bounding box center [164, 286] width 149 height 15
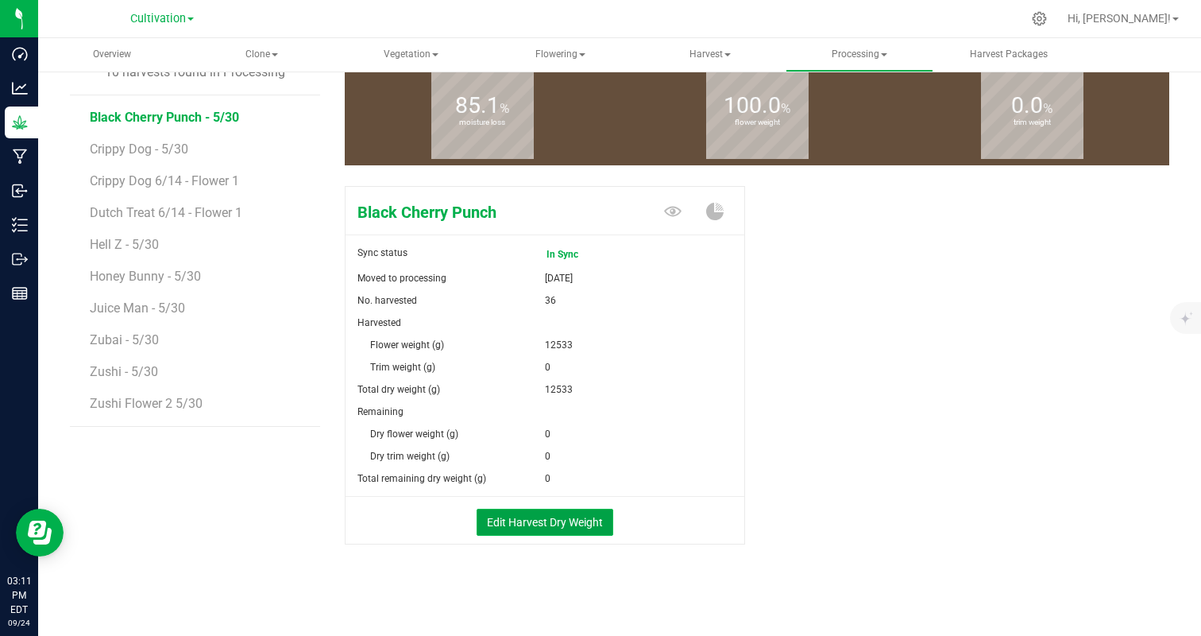
click at [502, 534] on button "Edit Harvest Dry Weight" at bounding box center [545, 521] width 137 height 27
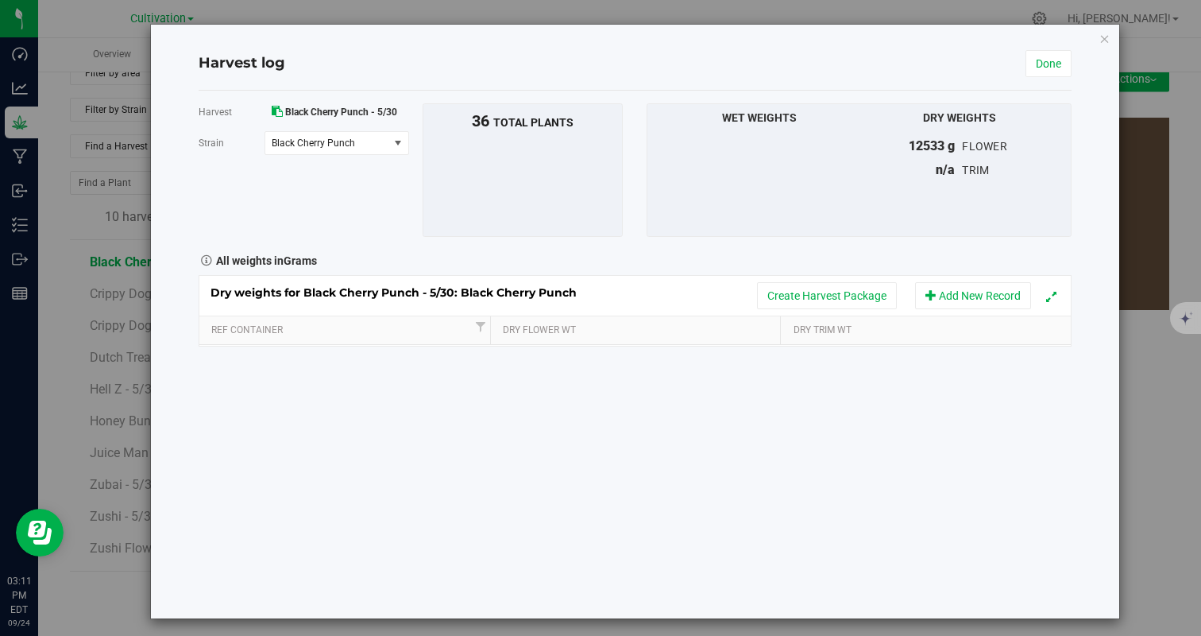
scroll to position [169, 0]
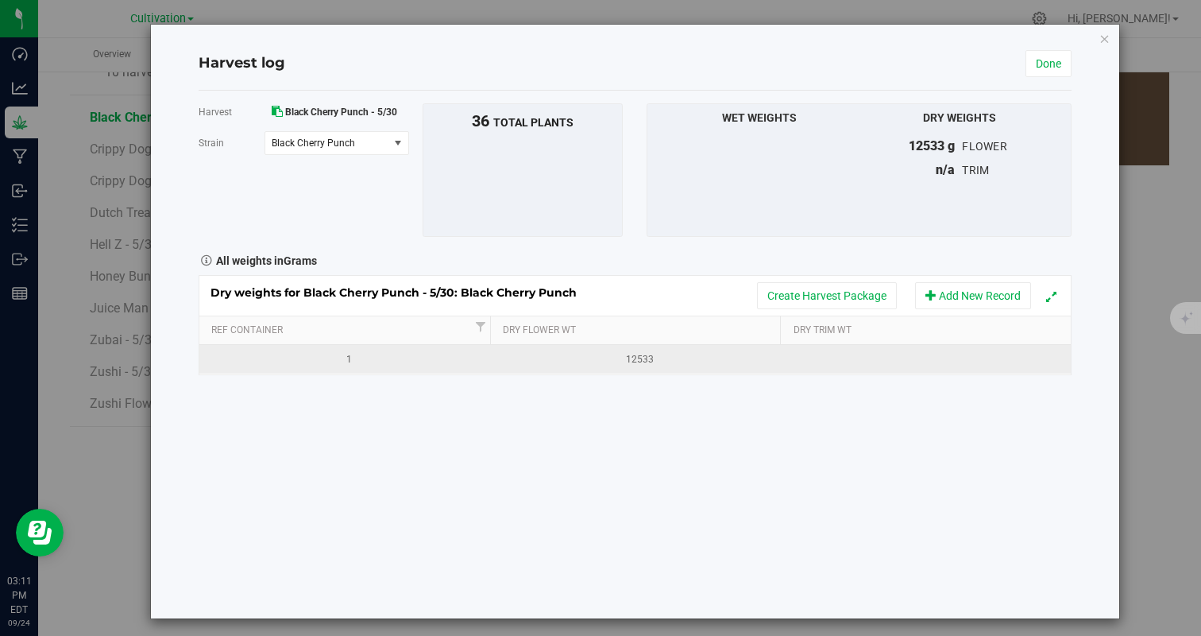
click at [844, 360] on td at bounding box center [925, 359] width 291 height 29
type input "8792"
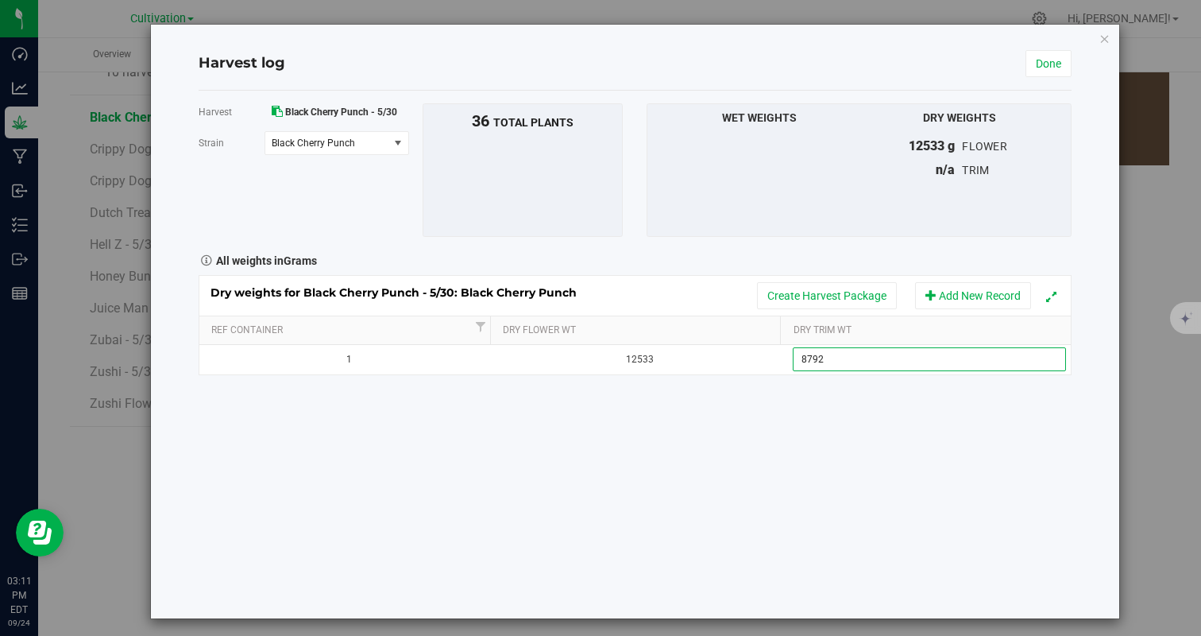
click at [856, 500] on div "Harvest Black Cherry Punch - 5/30 Strain Black Cherry Punch Select strain Black…" at bounding box center [636, 354] width 874 height 527
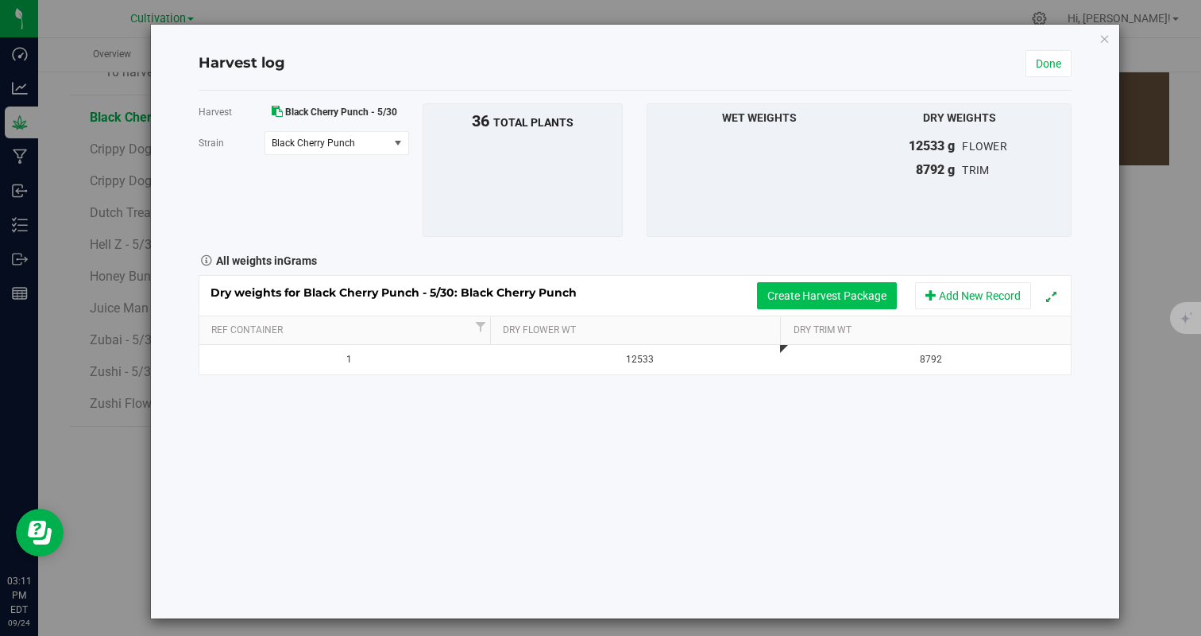
click at [856, 288] on button "Create Harvest Package" at bounding box center [827, 295] width 140 height 27
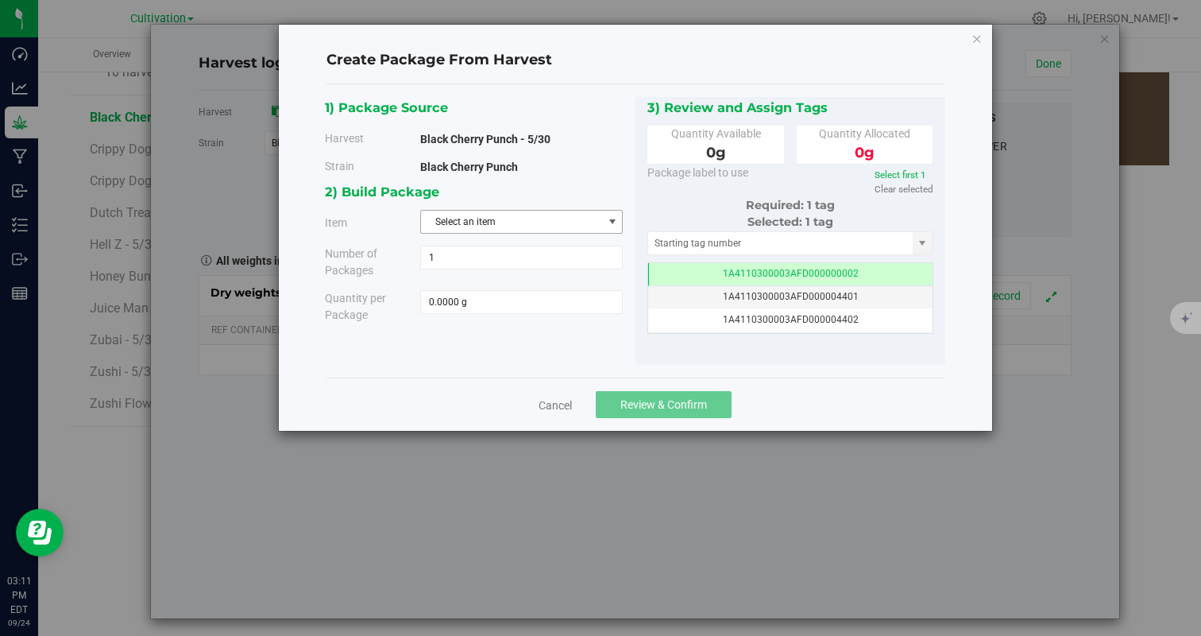
click at [477, 226] on span "Select an item" at bounding box center [511, 222] width 181 height 22
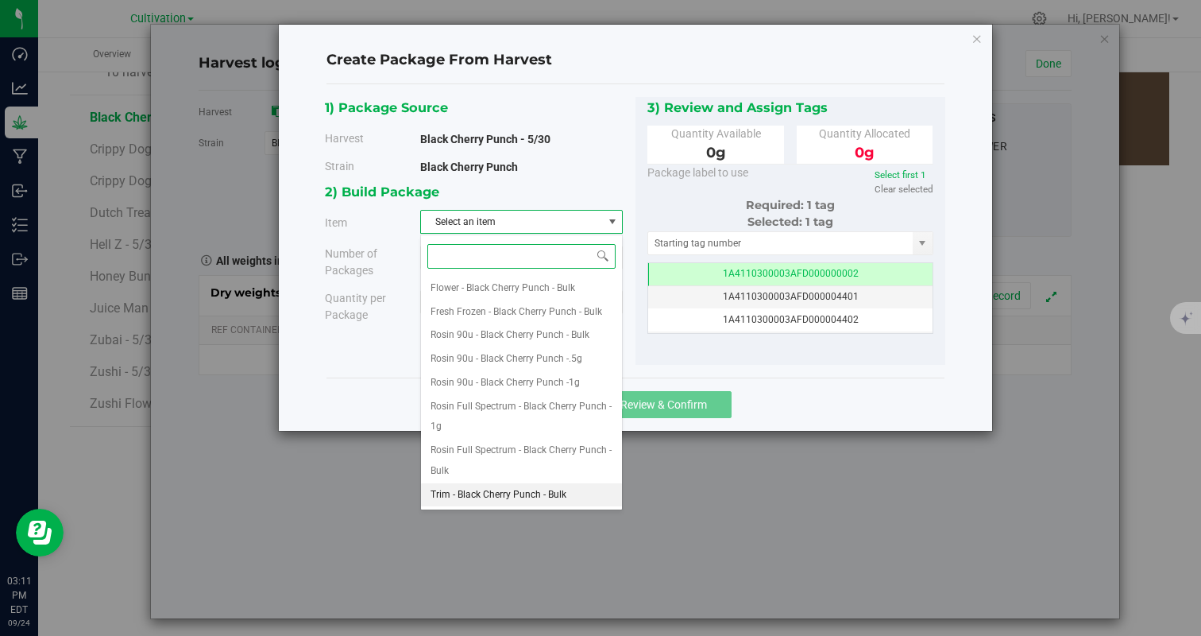
click at [481, 499] on span "Trim - Black Cherry Punch - Bulk" at bounding box center [499, 495] width 136 height 21
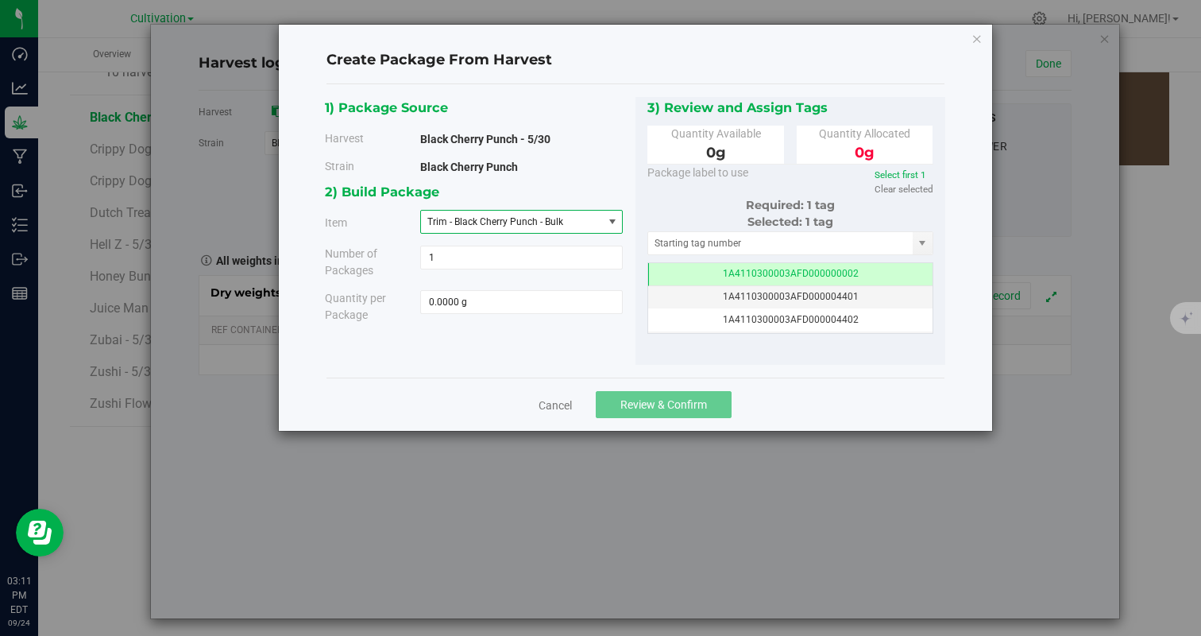
click at [518, 368] on div "1) Package Source Harvest Black Cherry Punch - 5/30 Strain Black Cherry Punch 1…" at bounding box center [635, 231] width 618 height 294
click at [531, 302] on span at bounding box center [521, 302] width 203 height 24
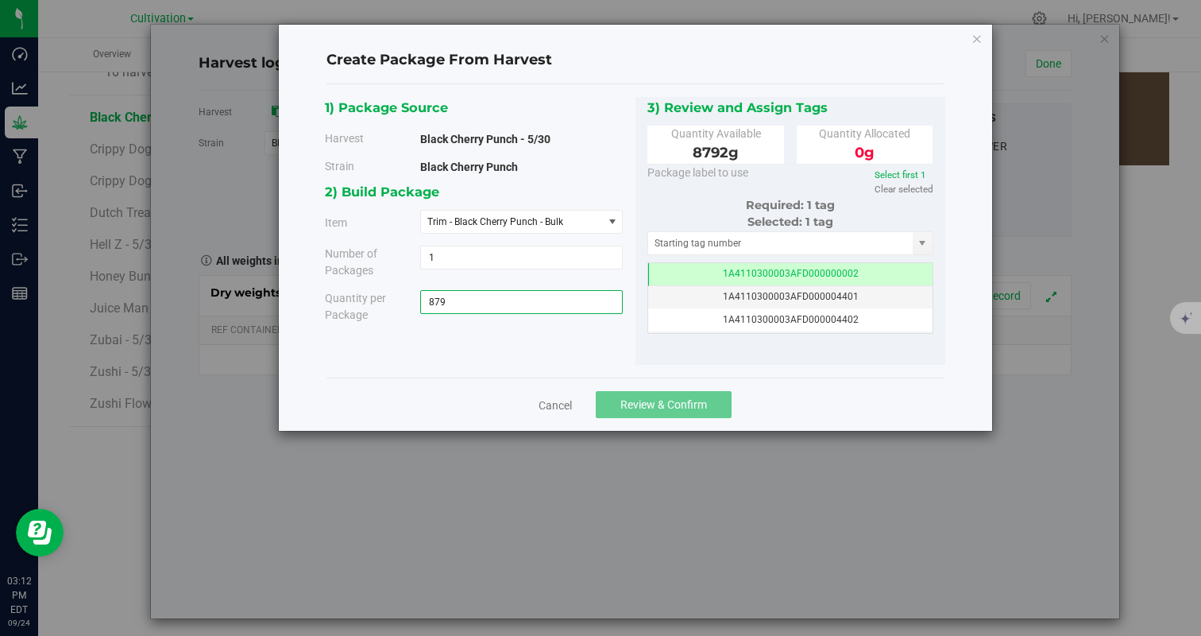
type input "8792"
type input "8792.0000 g"
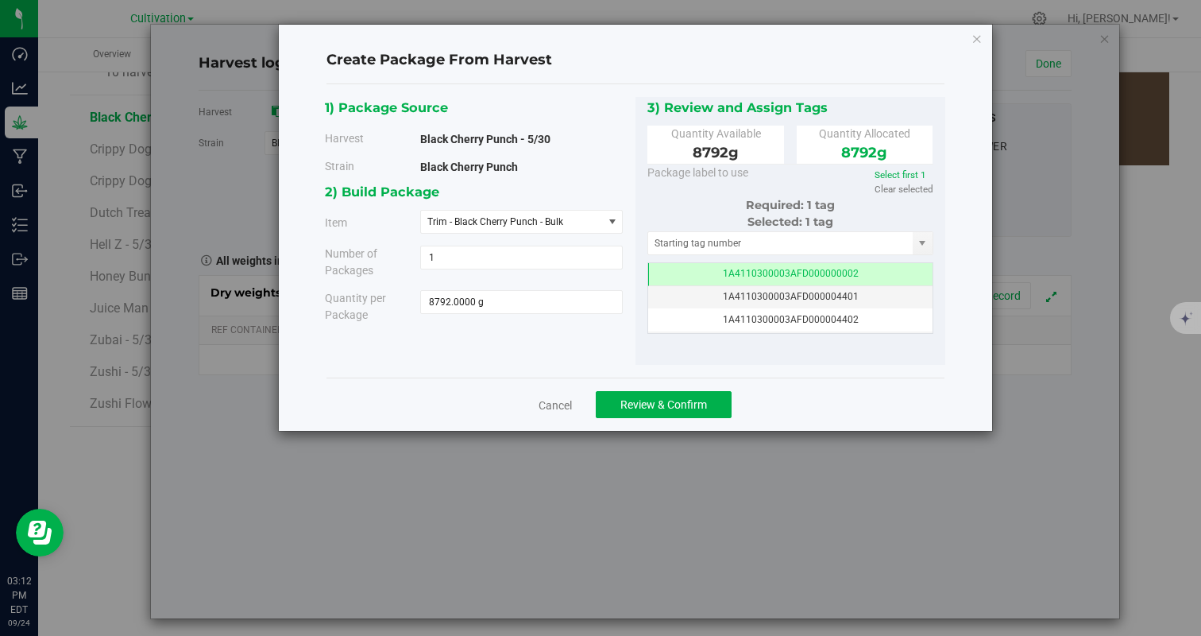
click at [518, 373] on div "1) Package Source Harvest Black Cherry Punch - 5/30 Strain Black Cherry Punch 1…" at bounding box center [635, 231] width 618 height 294
click at [868, 276] on td "1A4110300003AFD000000002" at bounding box center [790, 274] width 285 height 23
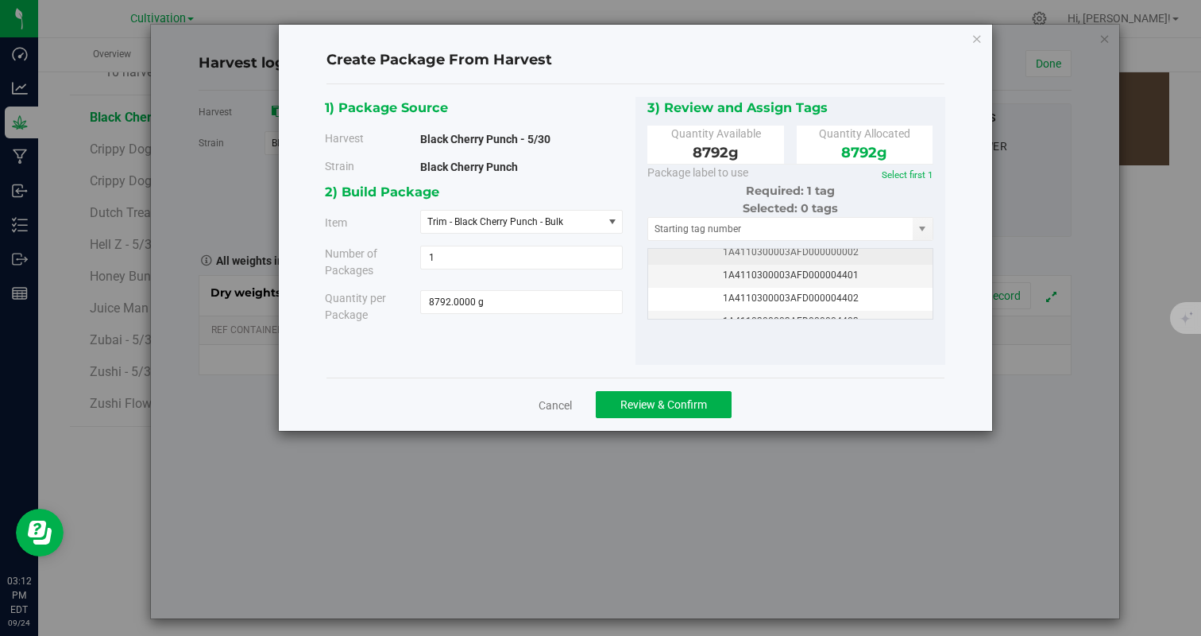
scroll to position [0, 0]
click at [878, 281] on td "1A4110300003AFD000004401" at bounding box center [790, 283] width 285 height 23
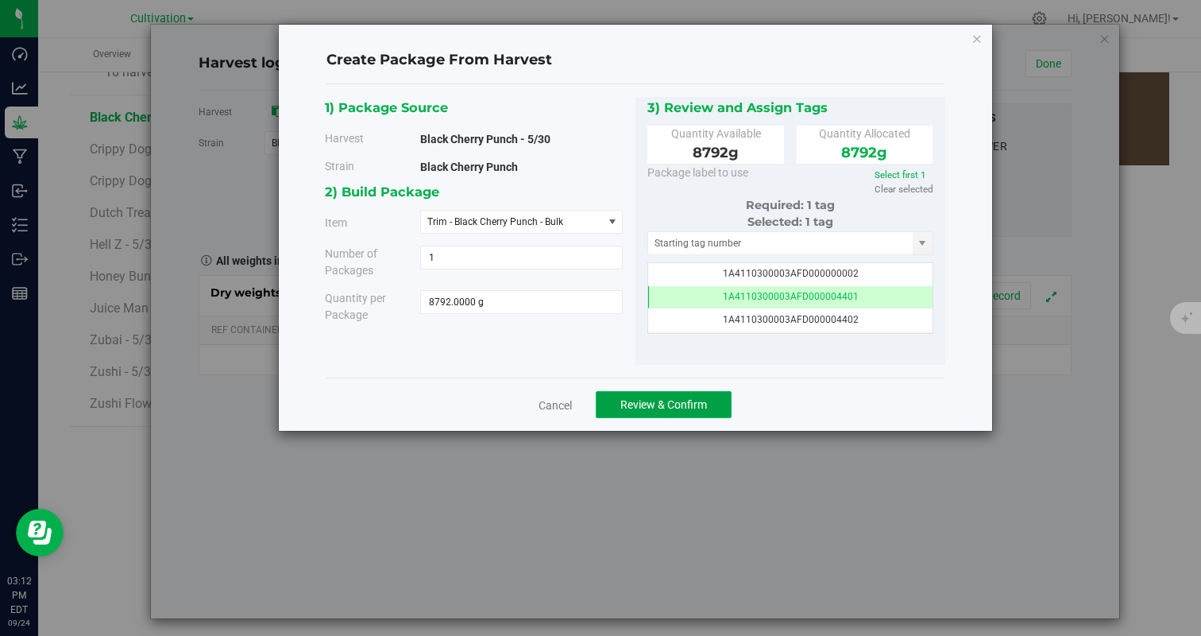
click at [681, 394] on button "Review & Confirm" at bounding box center [664, 404] width 136 height 27
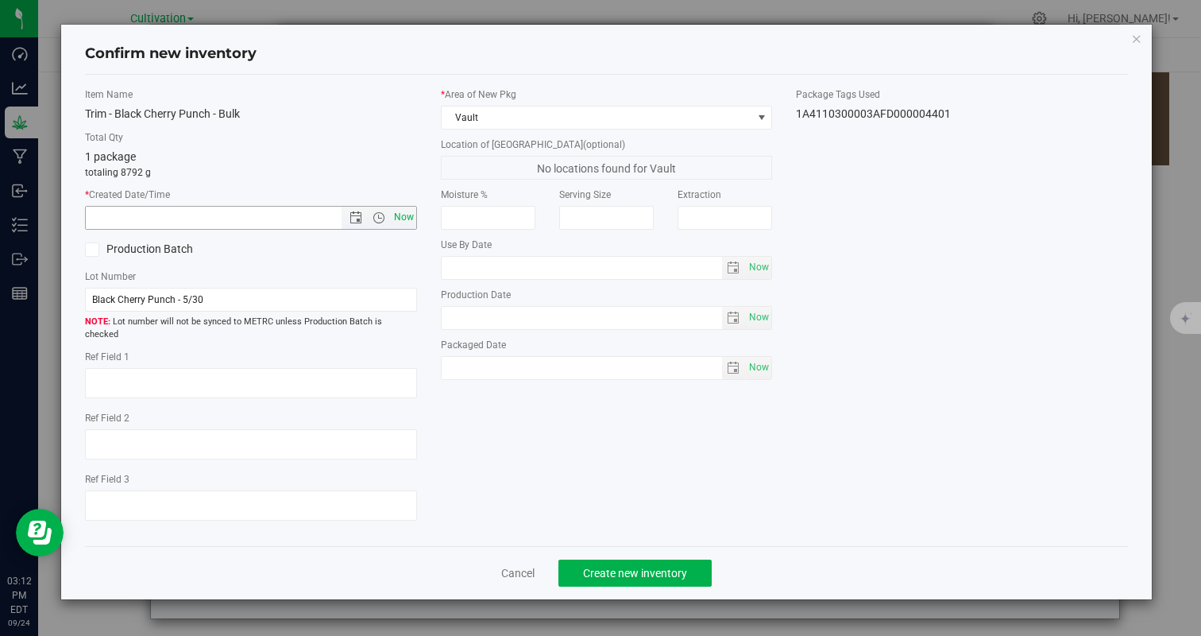
click at [412, 213] on span "Now" at bounding box center [403, 217] width 27 height 23
type input "9/24/2025 3:12 PM"
click at [653, 566] on span "Create new inventory" at bounding box center [635, 572] width 104 height 13
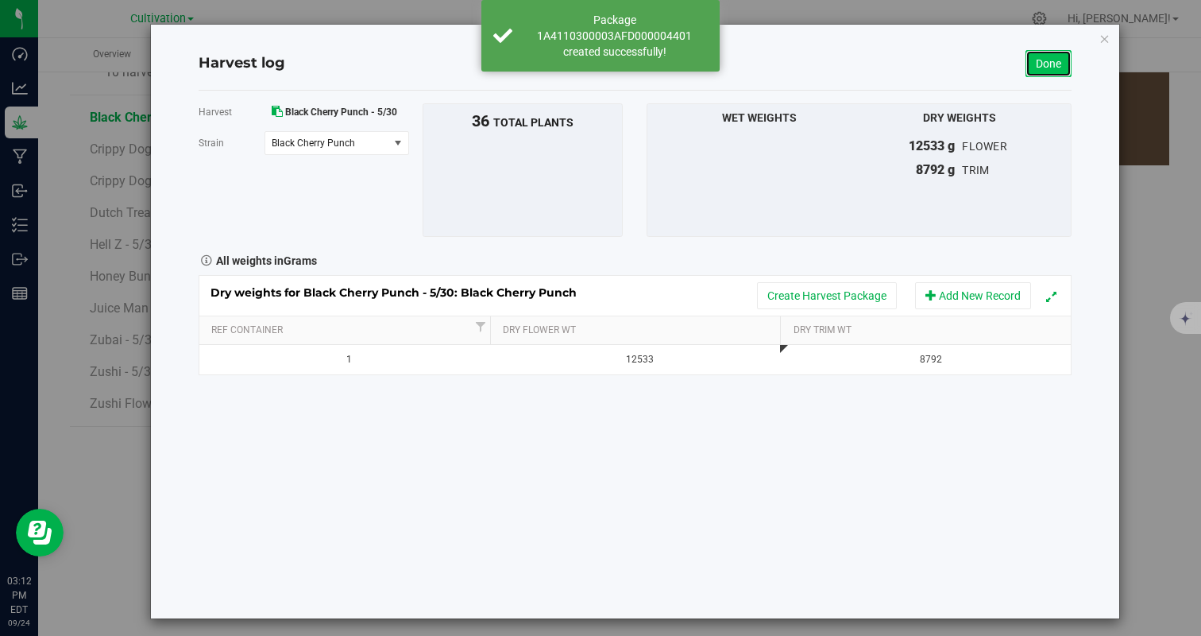
click at [1039, 59] on link "Done" at bounding box center [1049, 63] width 46 height 27
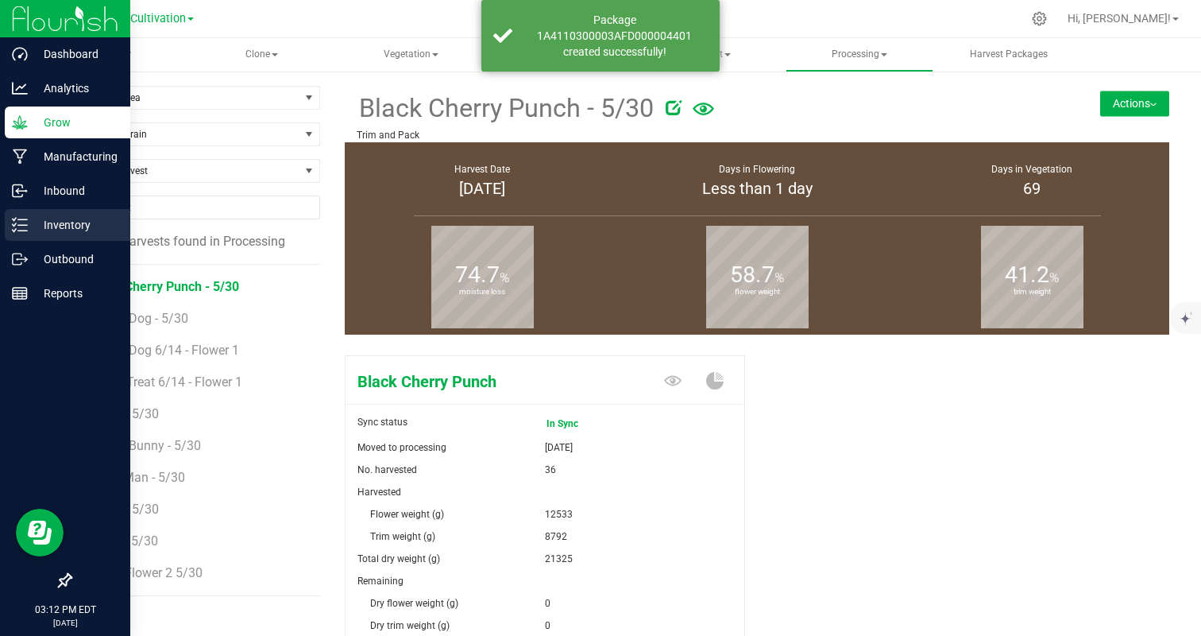
click at [20, 230] on line at bounding box center [22, 230] width 9 height 0
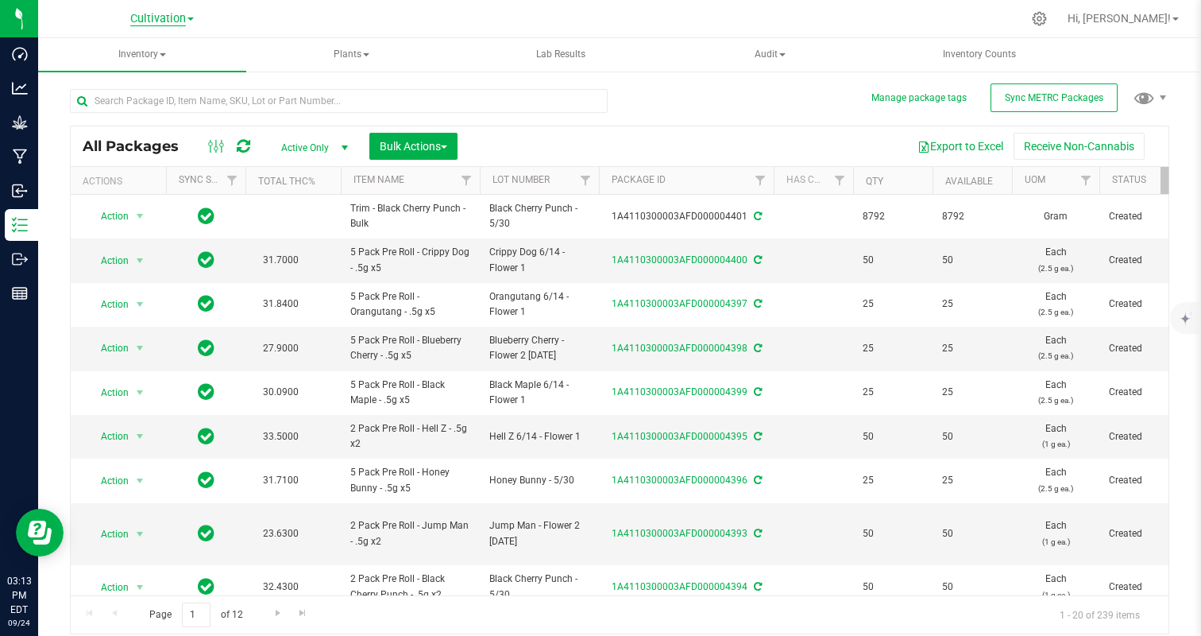
click at [149, 21] on span "Cultivation" at bounding box center [158, 19] width 56 height 14
click at [129, 75] on link "Manufacturing" at bounding box center [162, 77] width 232 height 21
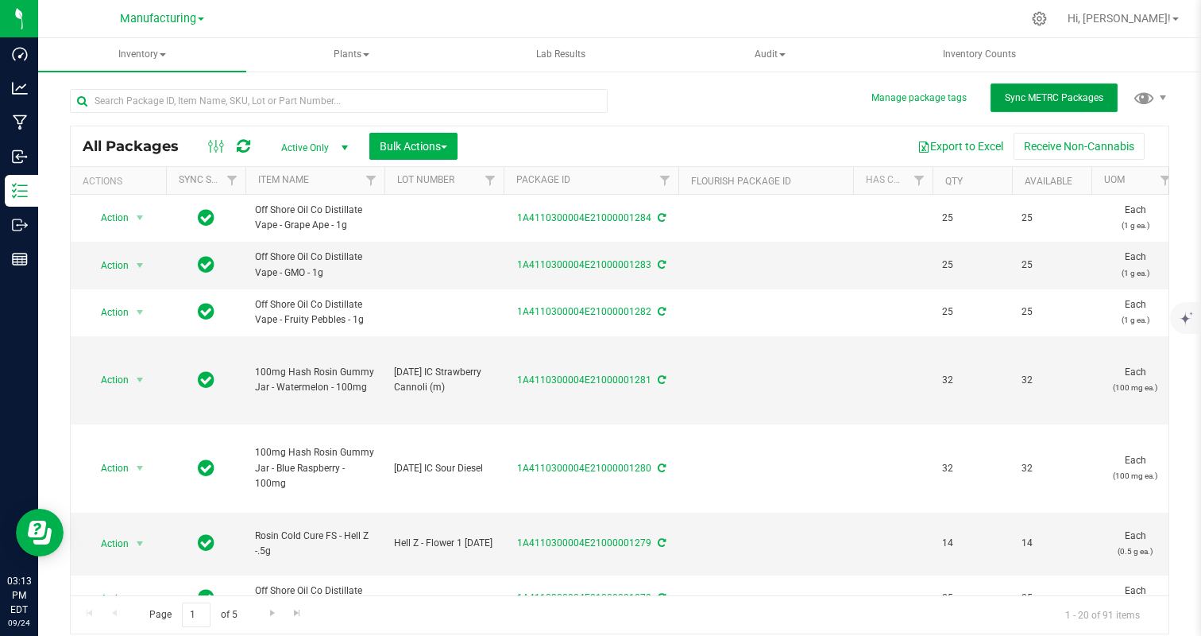
click at [1041, 103] on button "Sync METRC Packages" at bounding box center [1054, 97] width 127 height 29
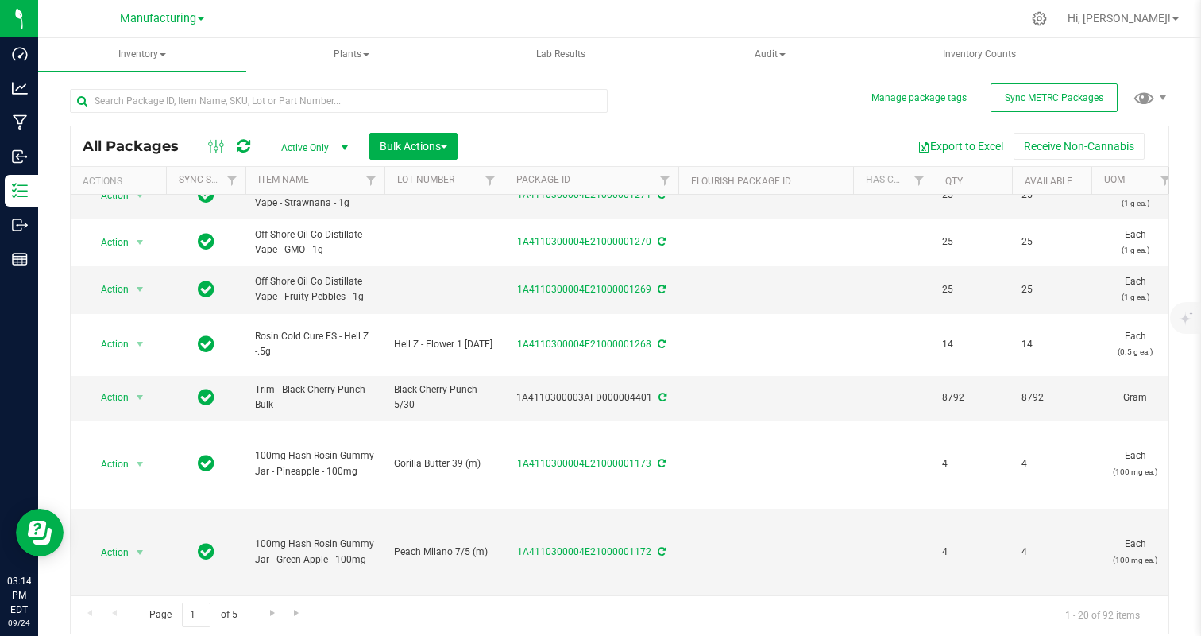
scroll to position [767, 0]
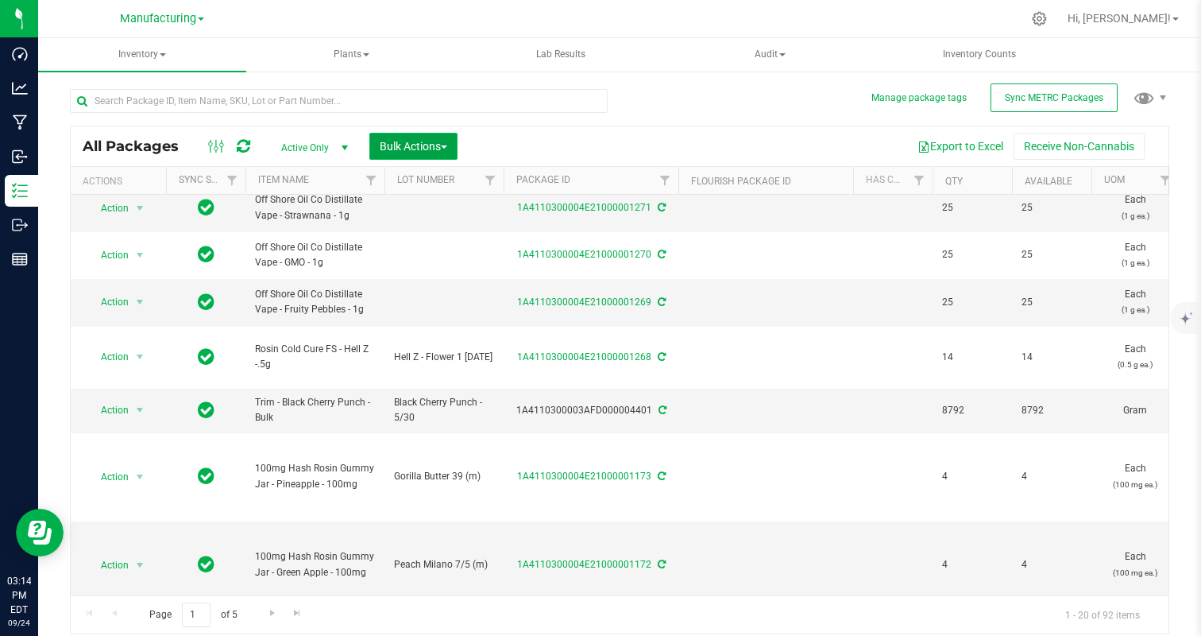
click at [447, 151] on span "Bulk Actions" at bounding box center [414, 146] width 68 height 13
click at [466, 189] on div "Add to manufacturing run" at bounding box center [449, 184] width 141 height 25
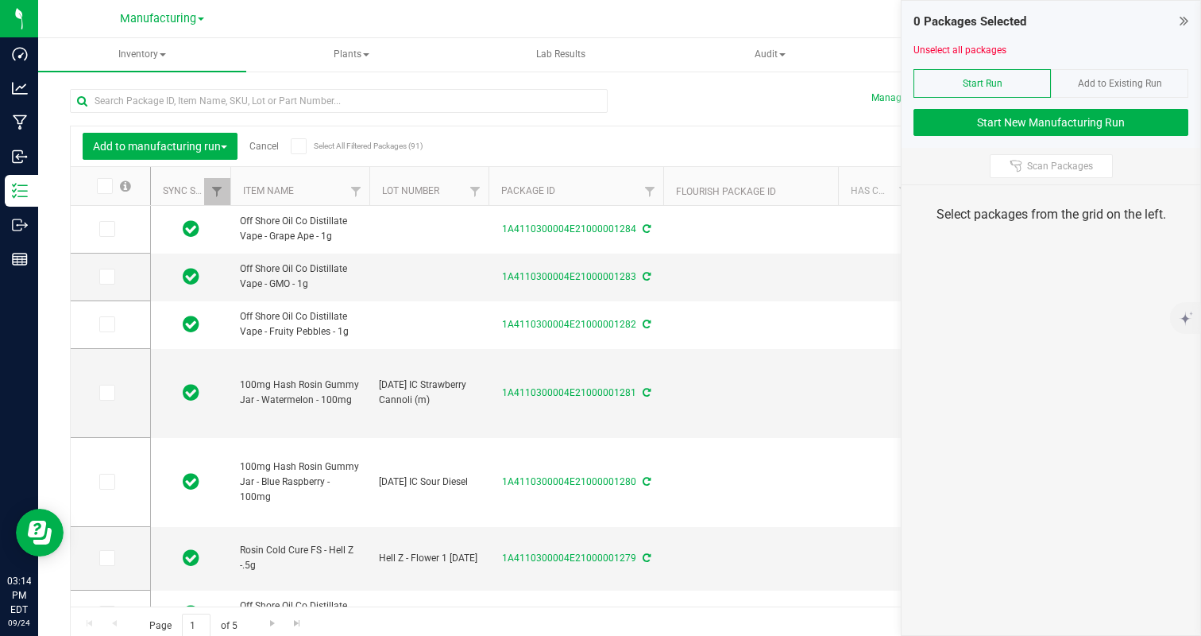
scroll to position [793, 0]
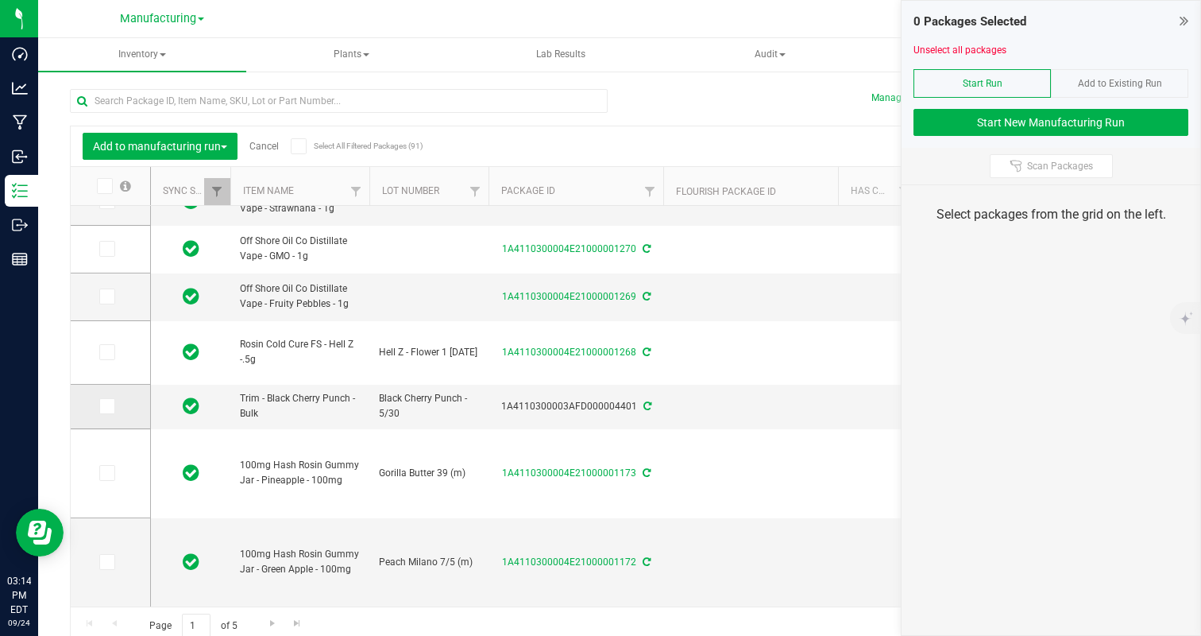
click at [104, 414] on td at bounding box center [110, 406] width 79 height 44
click at [110, 406] on icon at bounding box center [106, 406] width 10 height 0
click at [0, 0] on input "checkbox" at bounding box center [0, 0] width 0 height 0
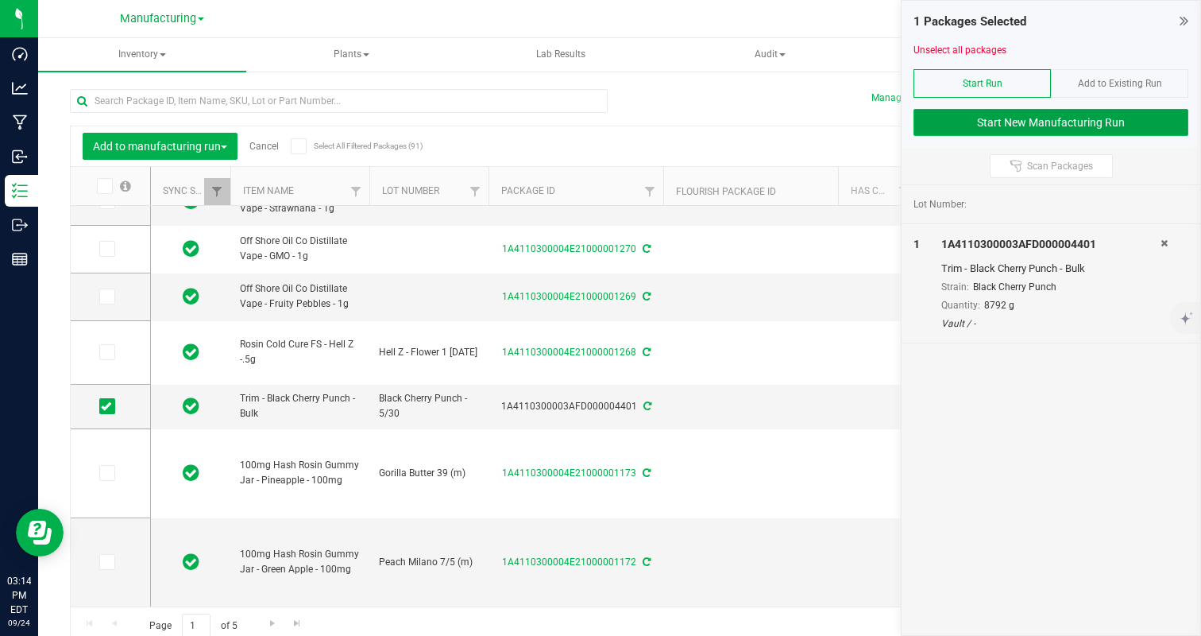
click at [991, 120] on button "Start New Manufacturing Run" at bounding box center [1051, 122] width 275 height 27
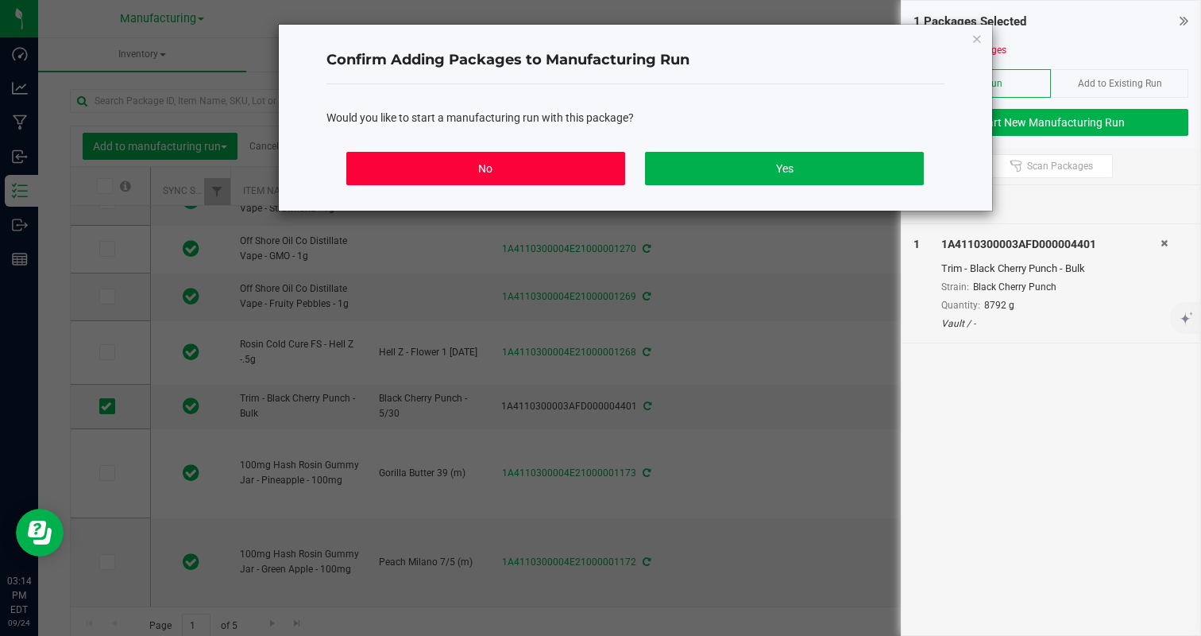
click at [477, 159] on button "No" at bounding box center [485, 168] width 278 height 33
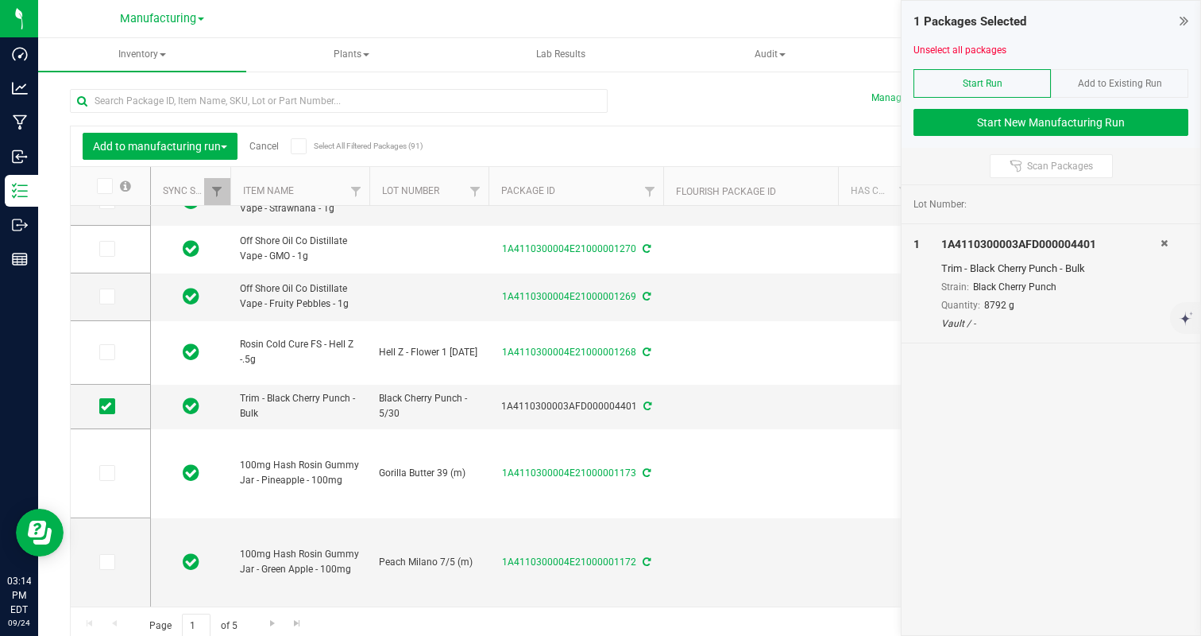
click at [1088, 87] on span "Add to Existing Run" at bounding box center [1120, 83] width 84 height 11
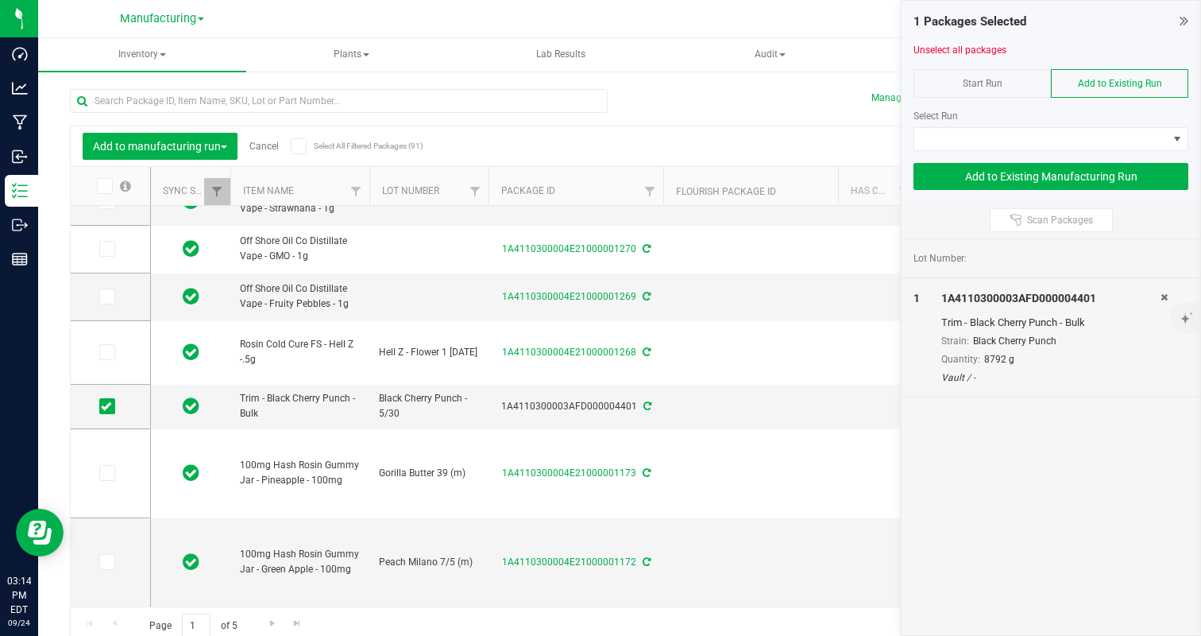
click at [1025, 122] on div "Select Run" at bounding box center [1051, 116] width 275 height 14
click at [1019, 132] on span at bounding box center [1040, 139] width 253 height 22
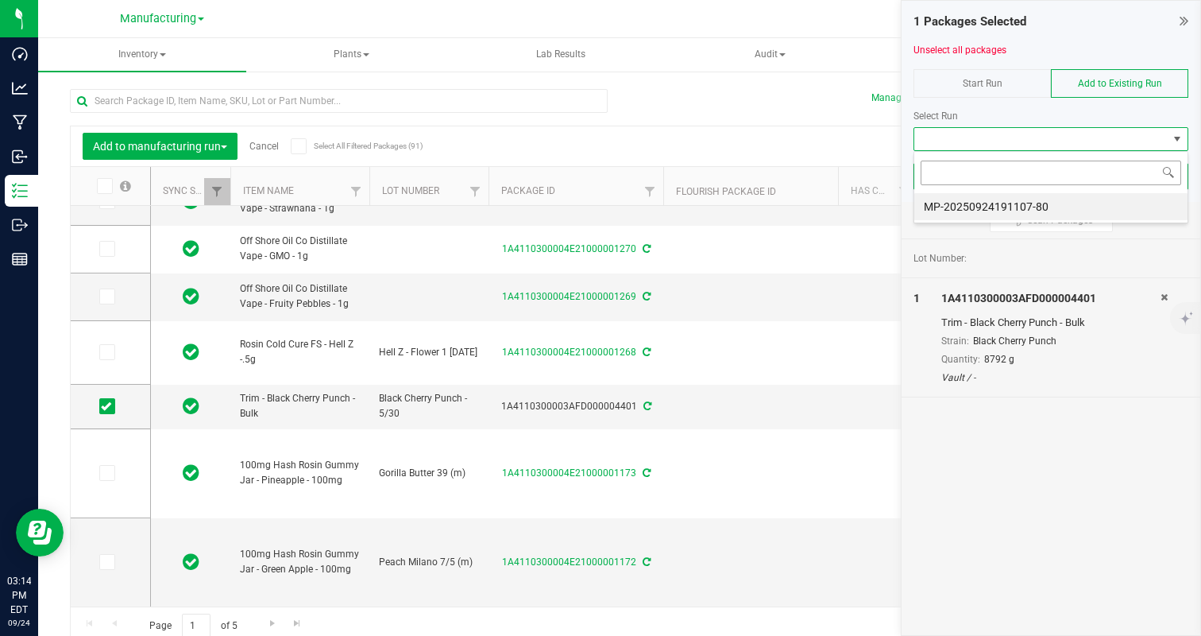
scroll to position [24, 275]
click at [981, 202] on li "MP-20250924191107-80" at bounding box center [1050, 206] width 273 height 27
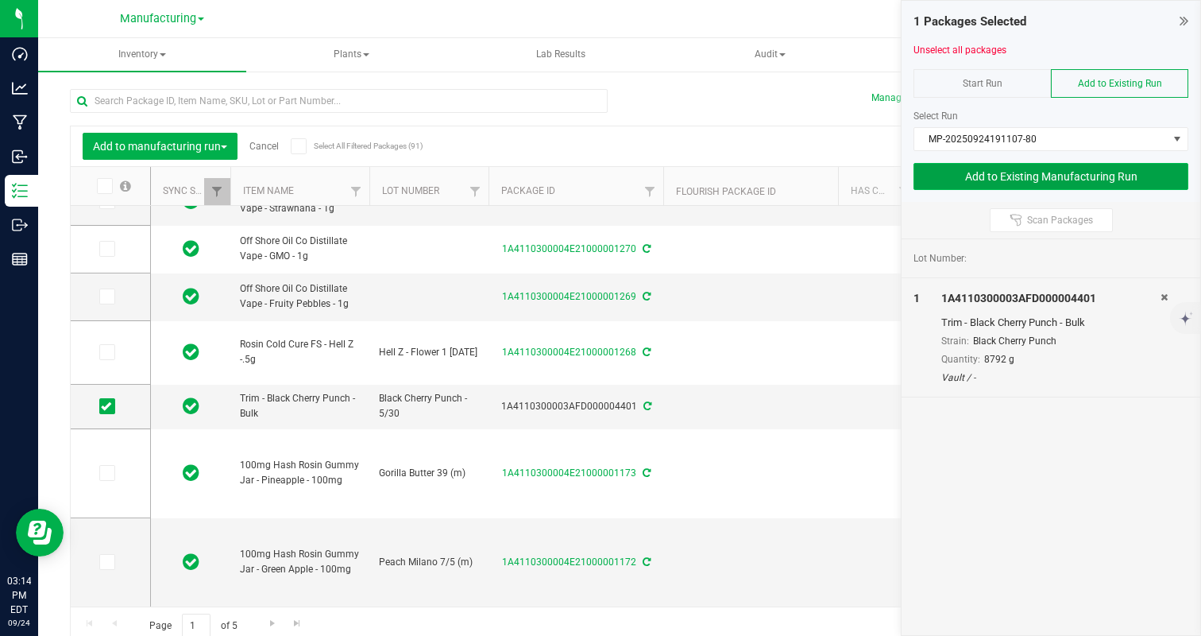
click at [1001, 179] on button "Add to Existing Manufacturing Run" at bounding box center [1051, 176] width 275 height 27
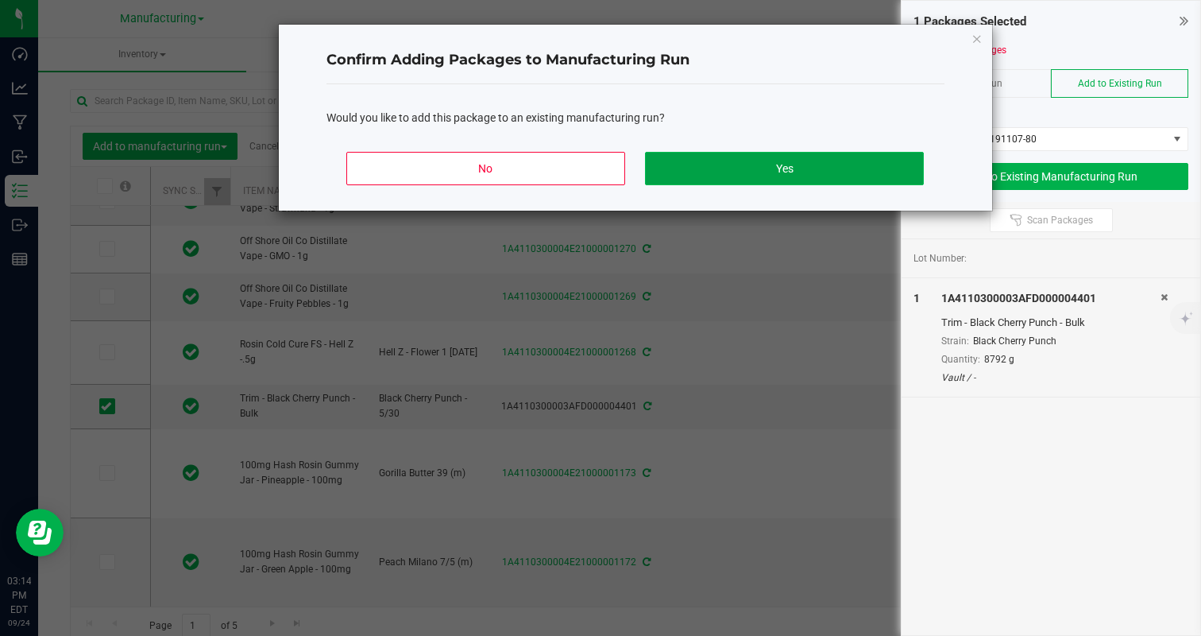
click at [728, 176] on button "Yes" at bounding box center [784, 168] width 278 height 33
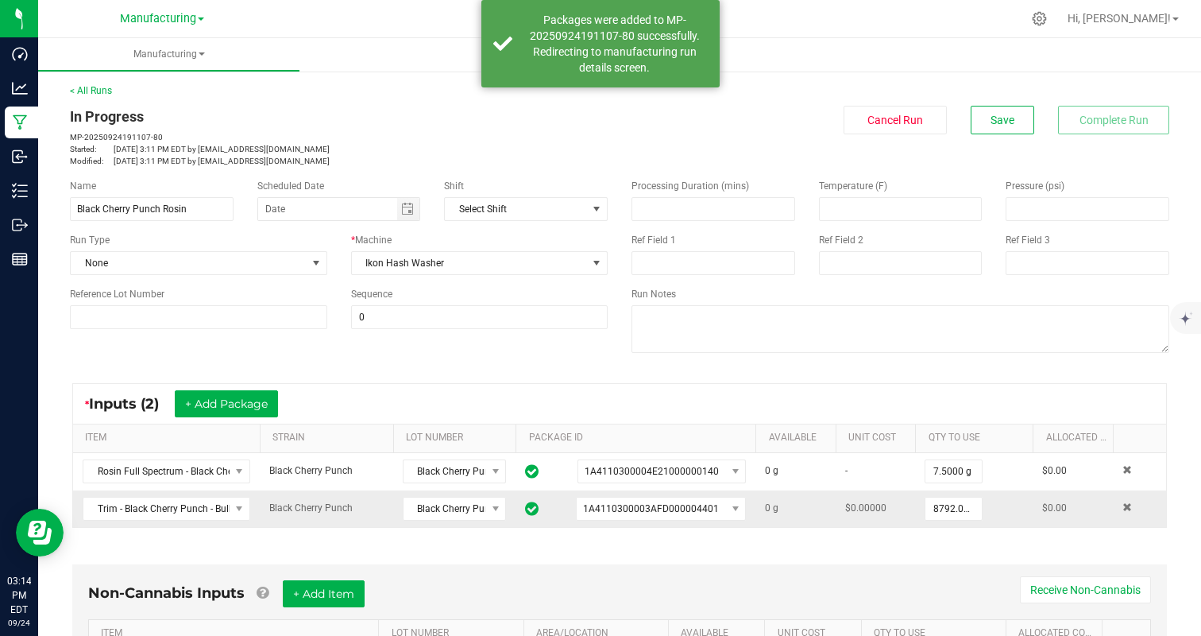
scroll to position [381, 0]
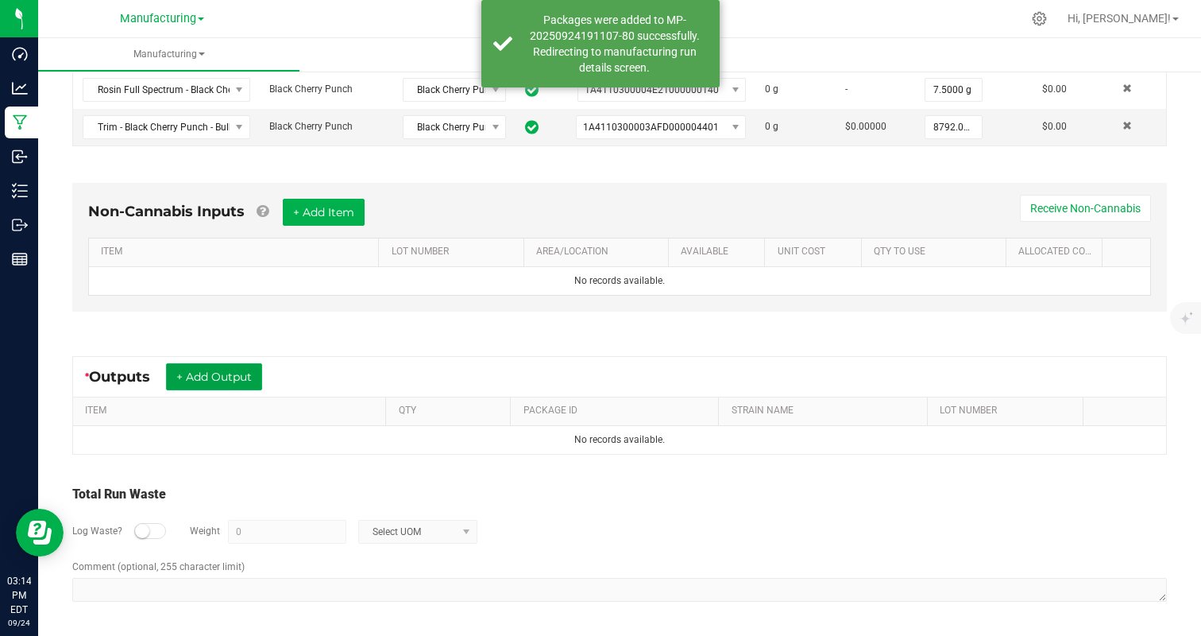
click at [241, 364] on button "+ Add Output" at bounding box center [214, 376] width 96 height 27
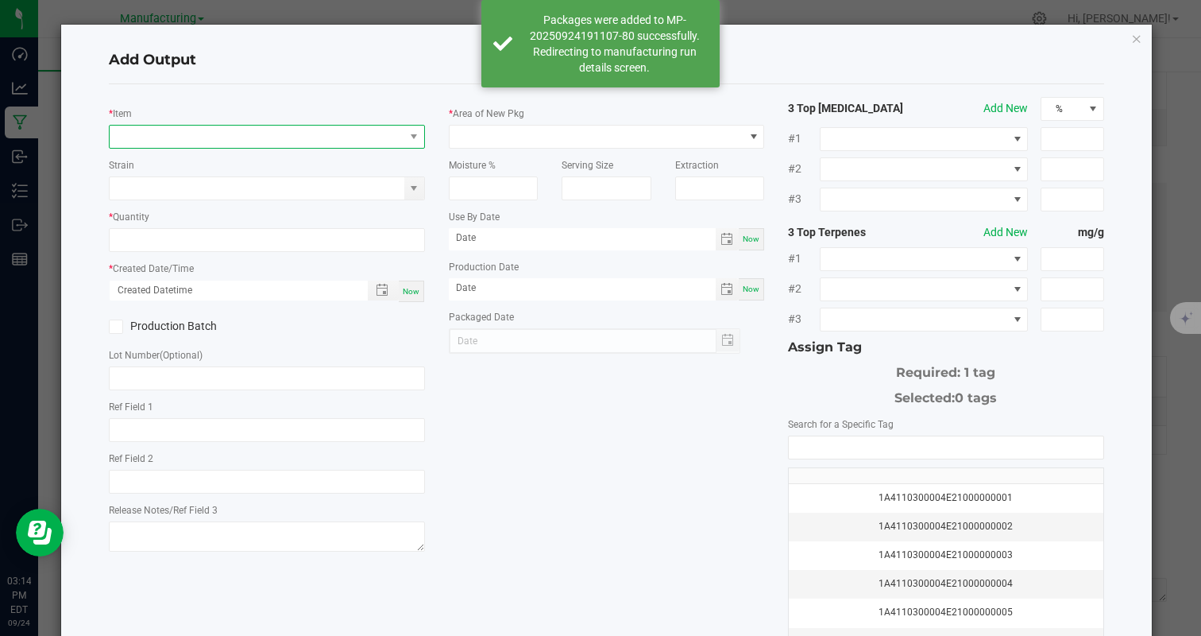
click at [299, 143] on span "NO DATA FOUND" at bounding box center [257, 137] width 294 height 22
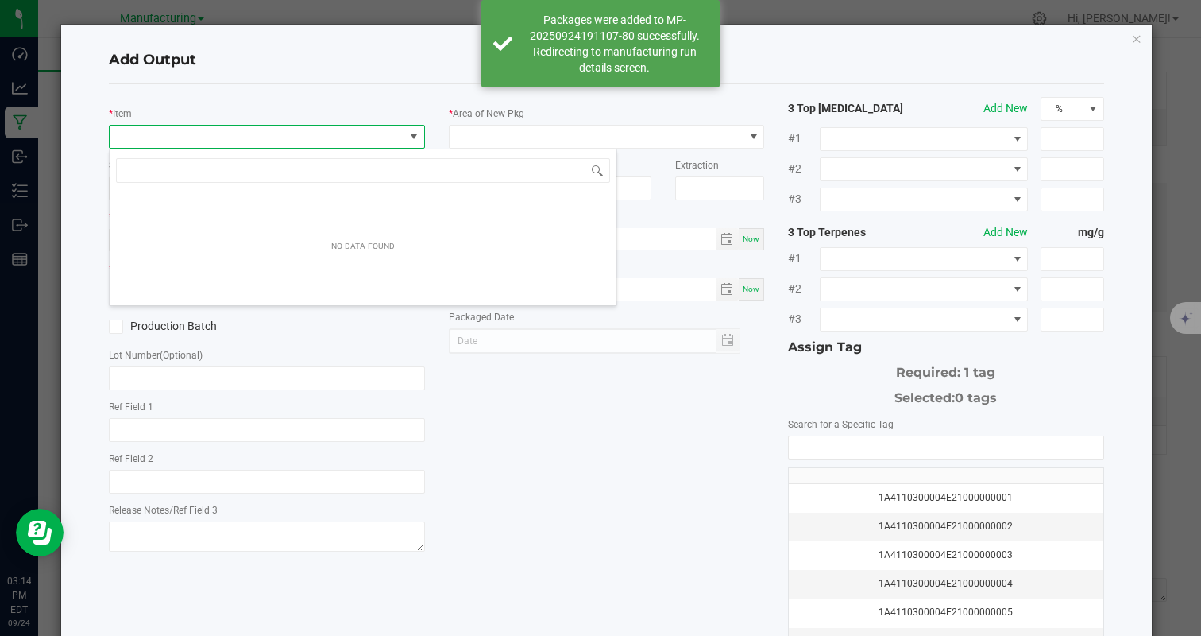
scroll to position [24, 315]
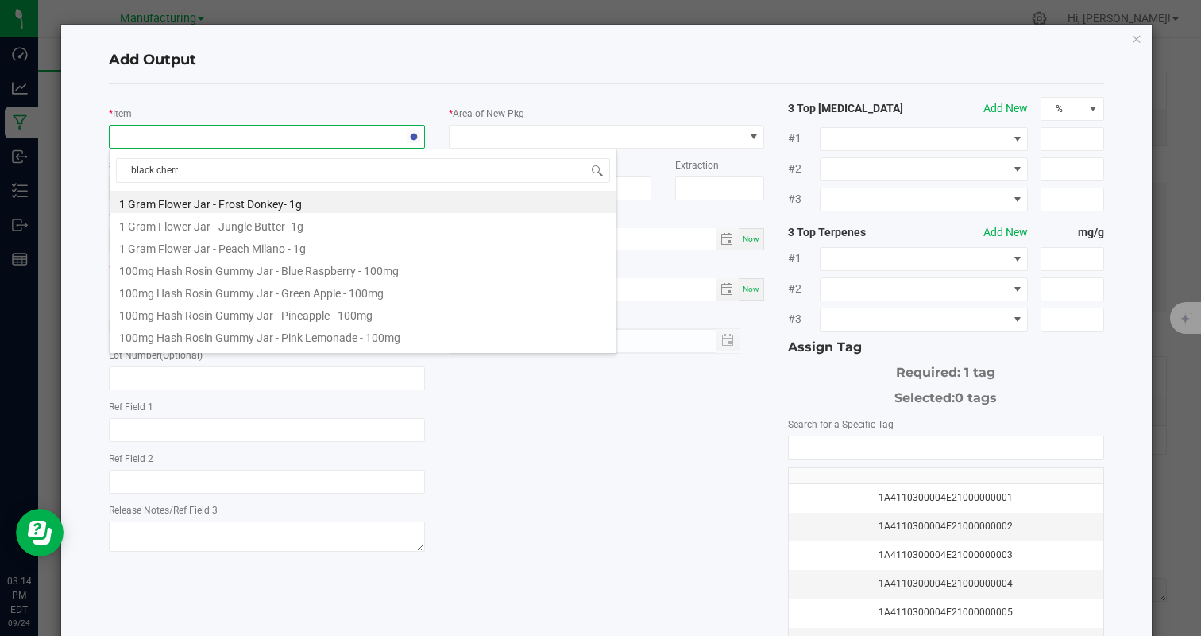
type input "black cherry"
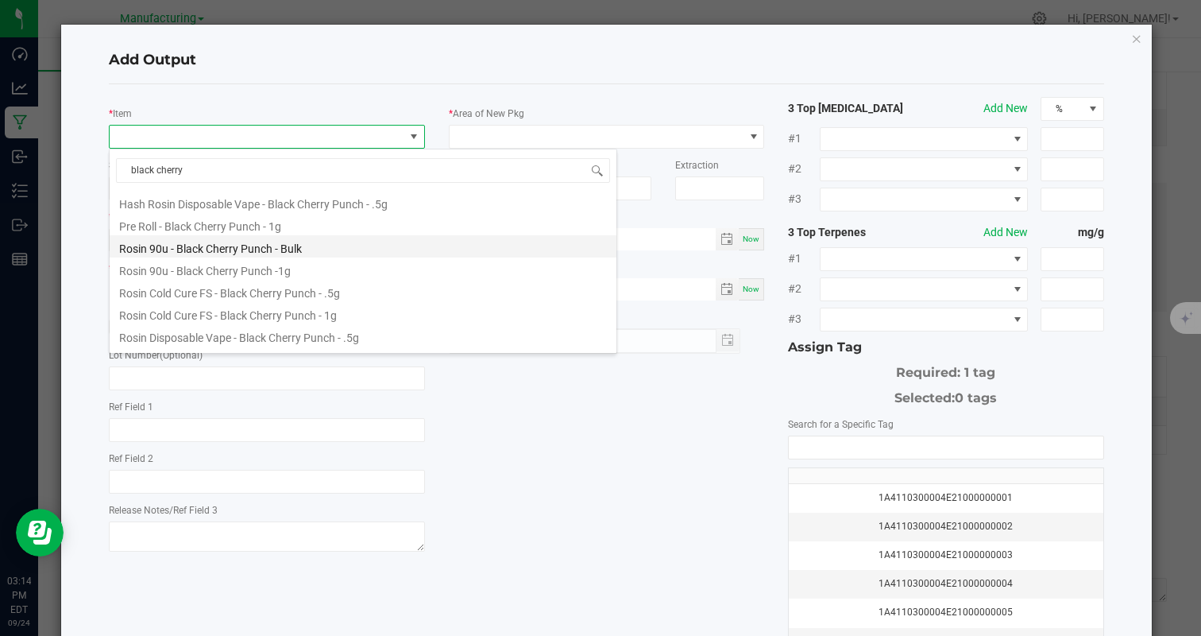
scroll to position [86, 0]
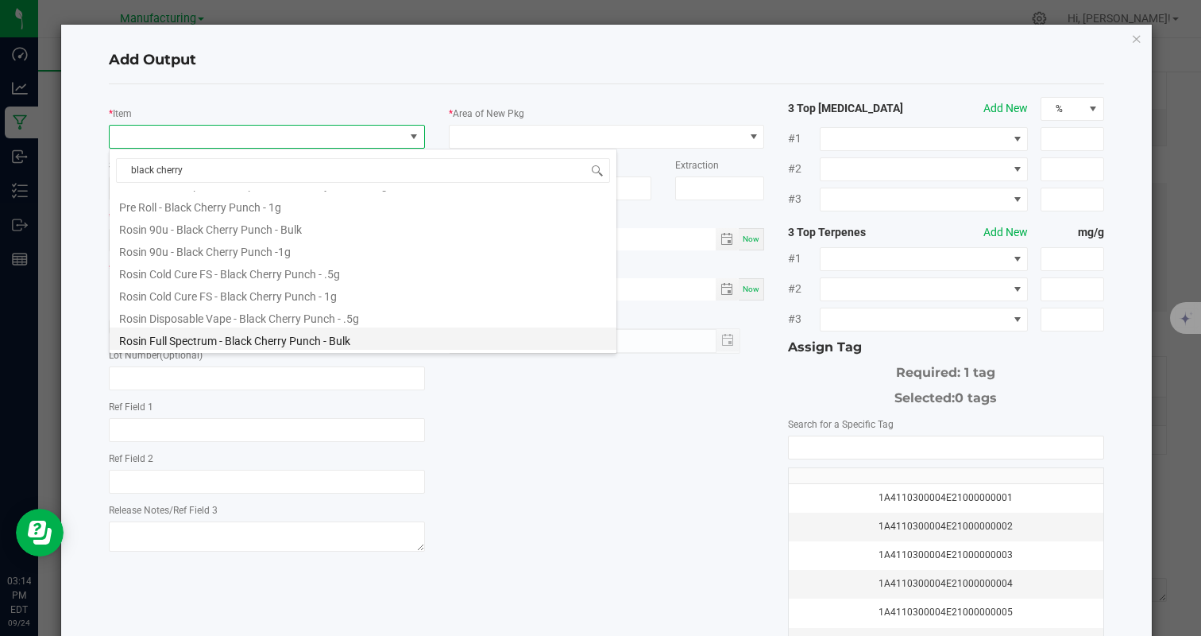
click at [315, 338] on li "Rosin Full Spectrum - Black Cherry Punch - Bulk" at bounding box center [363, 338] width 507 height 22
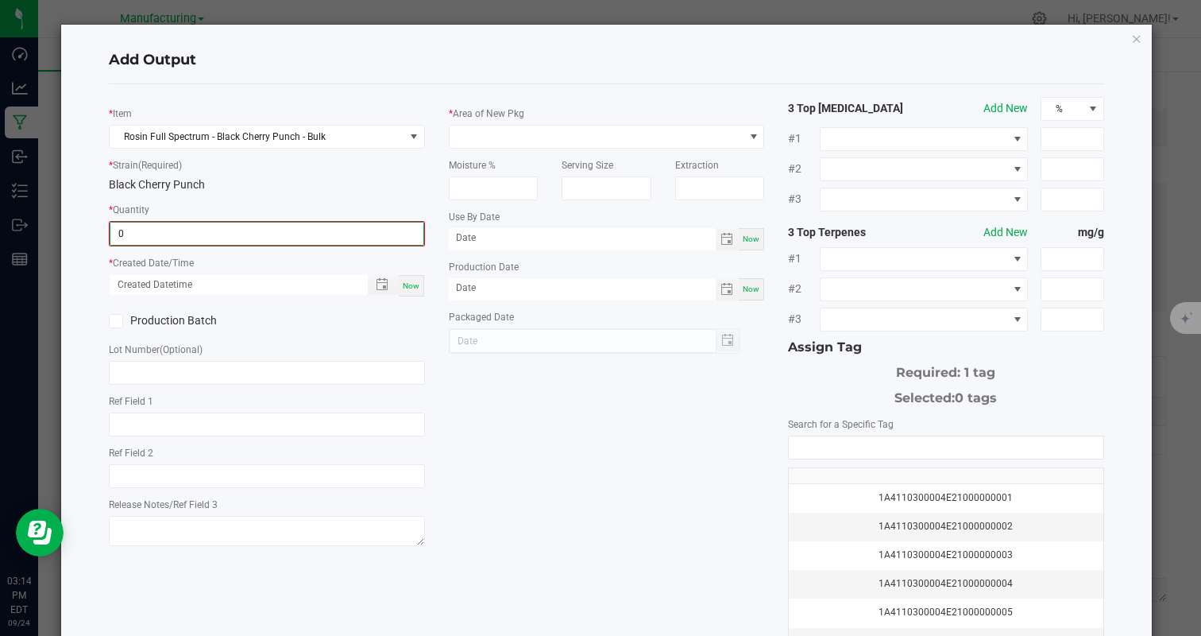
click at [239, 222] on input "0" at bounding box center [266, 233] width 312 height 22
click at [416, 284] on span "Now" at bounding box center [411, 284] width 17 height 9
type input "196.0000 g"
type input "09/24/2025 3:14 PM"
type input "[DATE]"
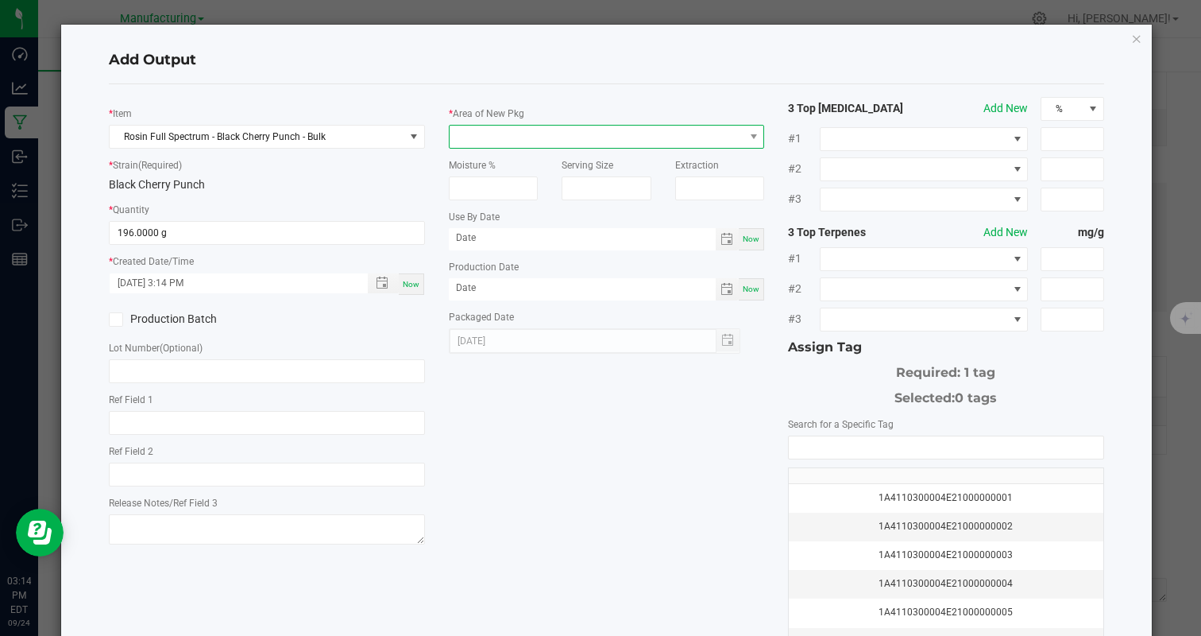
click at [555, 134] on span at bounding box center [597, 137] width 294 height 22
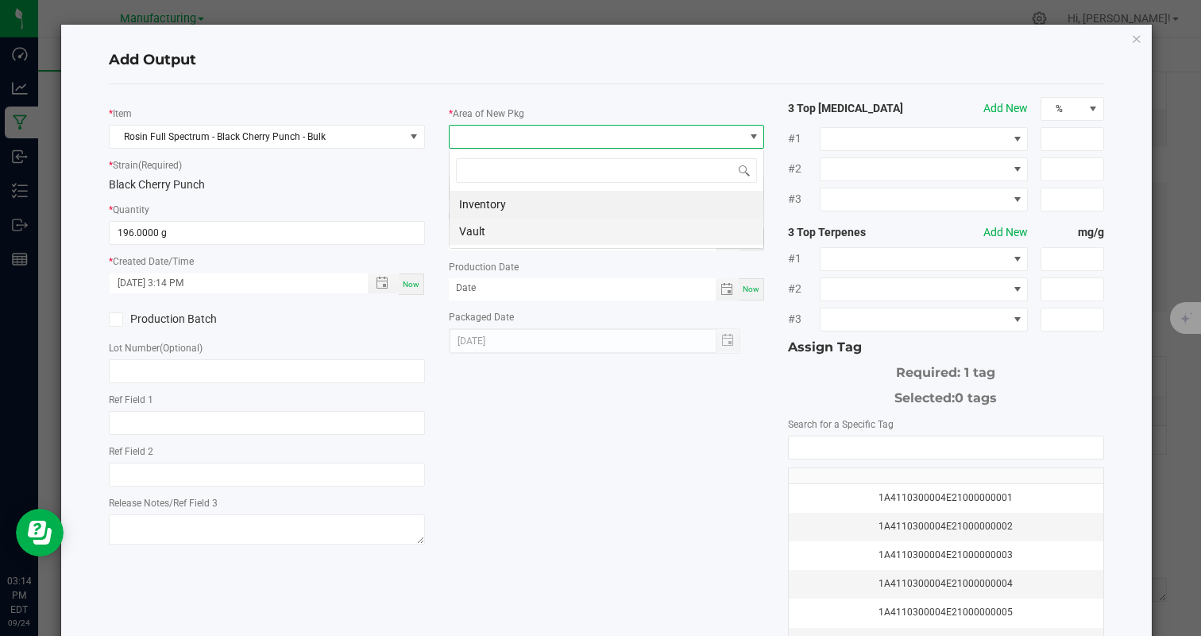
scroll to position [24, 315]
click at [495, 233] on li "Vault" at bounding box center [607, 231] width 314 height 27
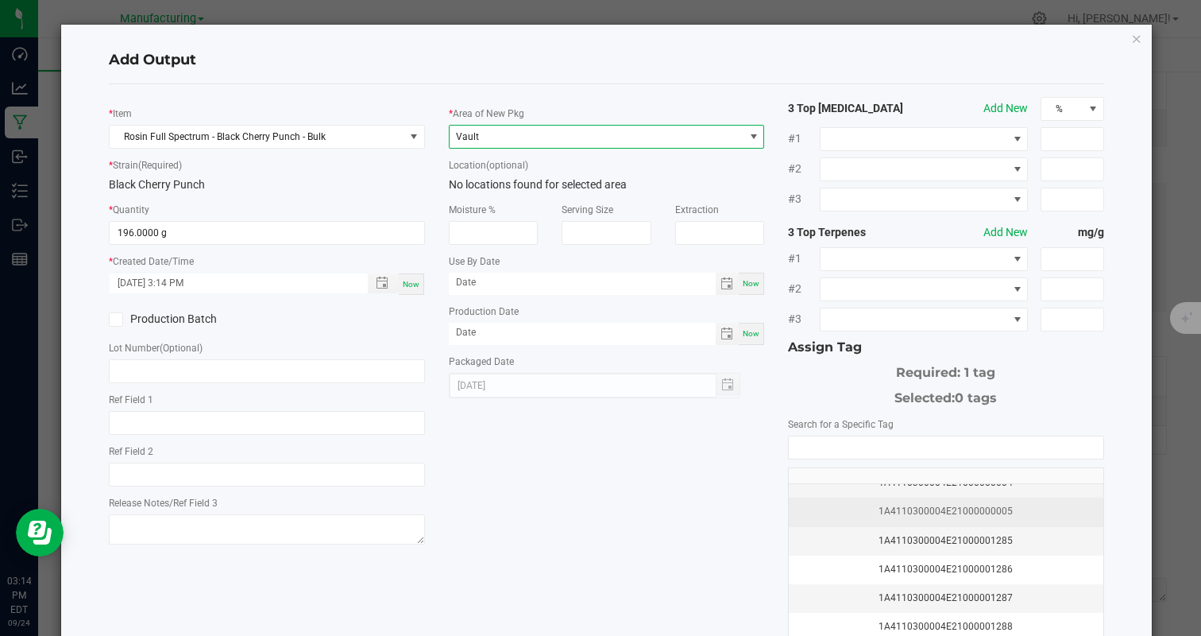
scroll to position [102, 0]
click at [929, 535] on div "1A4110300004E21000001285" at bounding box center [945, 539] width 295 height 15
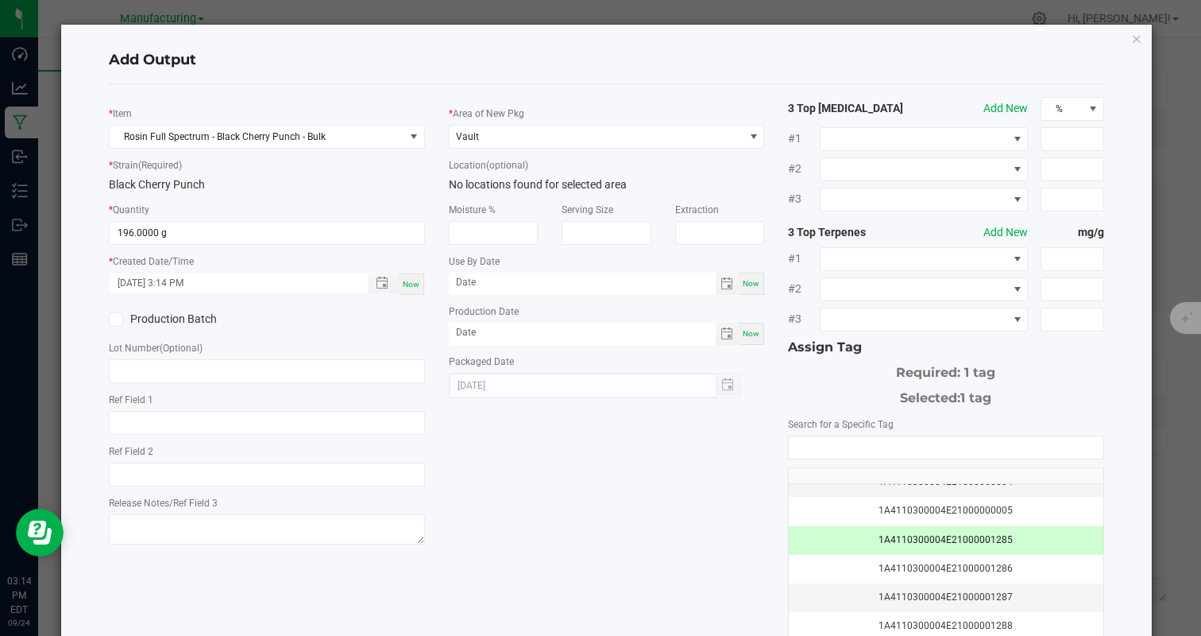
scroll to position [122, 0]
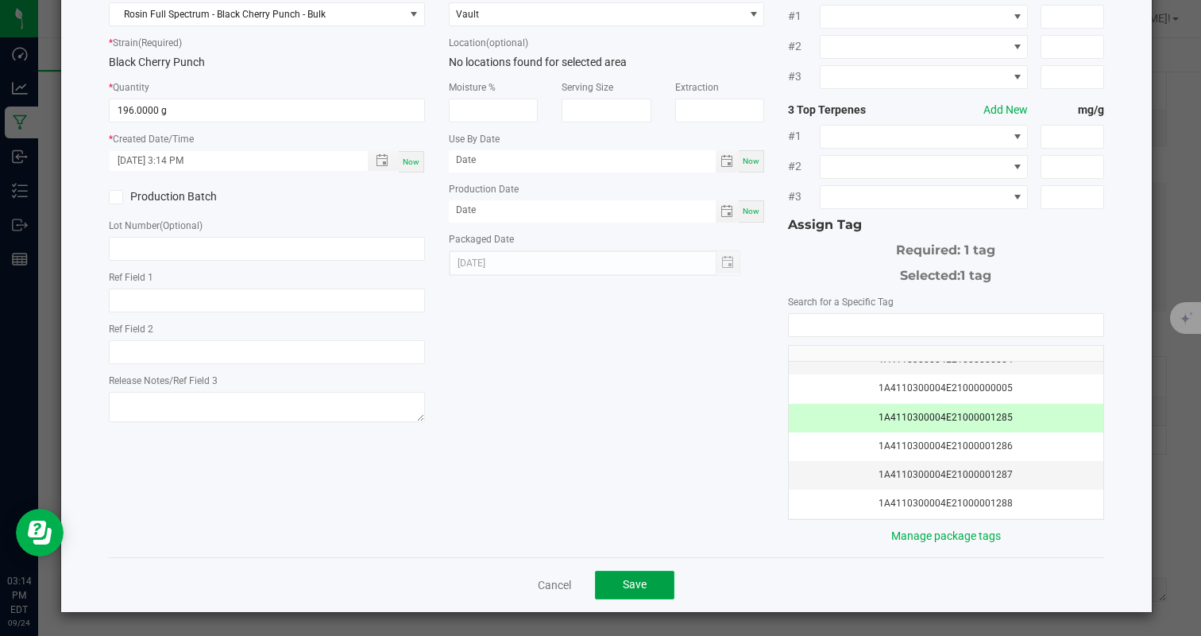
click at [628, 579] on span "Save" at bounding box center [635, 584] width 24 height 13
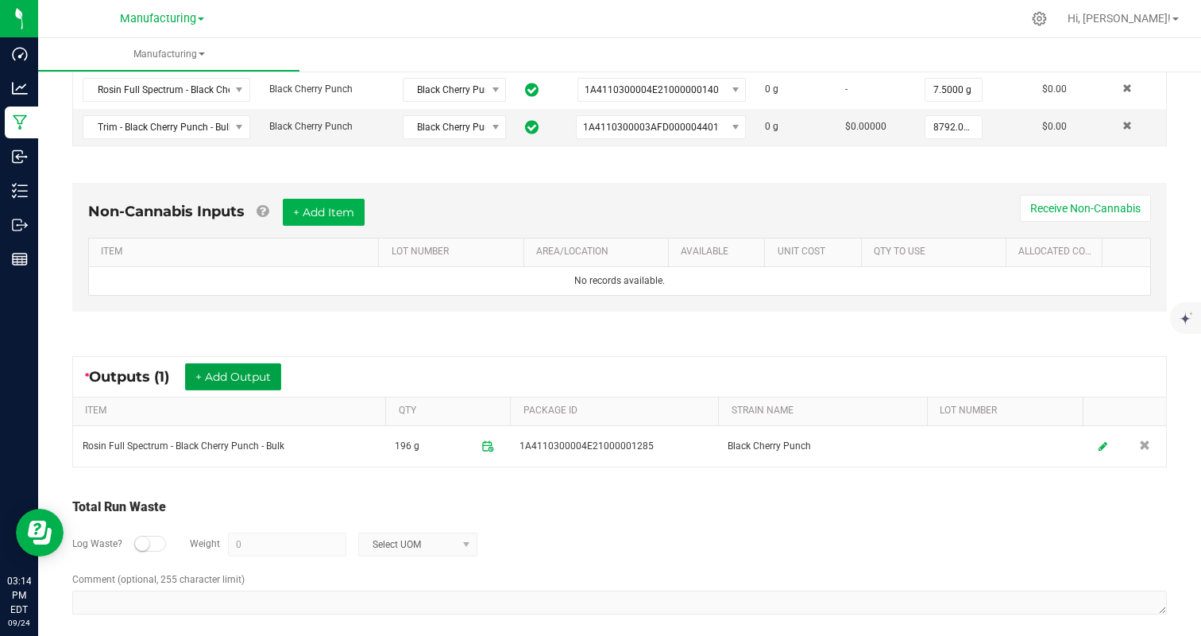
scroll to position [0, 0]
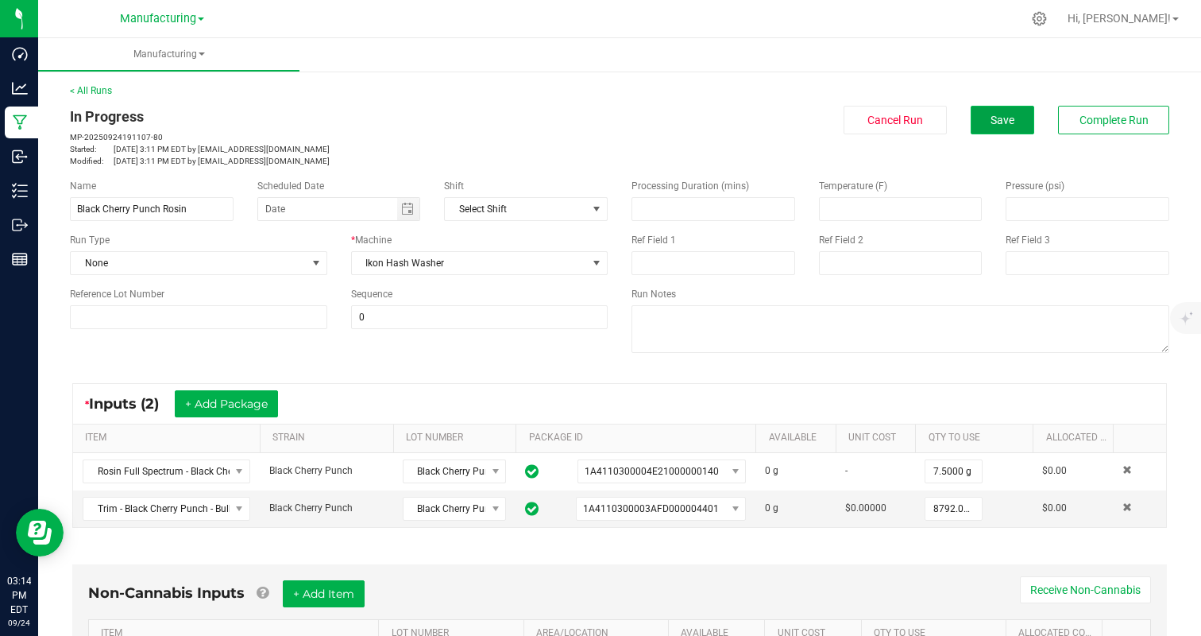
click at [997, 118] on span "Save" at bounding box center [1003, 120] width 24 height 13
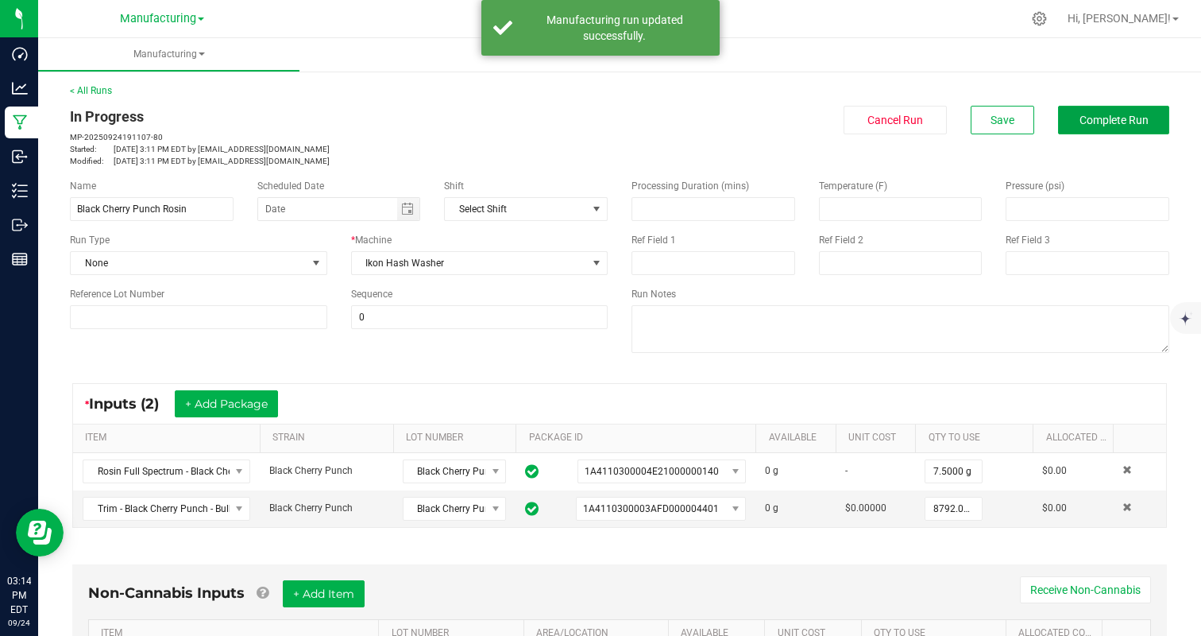
click at [1099, 126] on span "Complete Run" at bounding box center [1114, 120] width 69 height 13
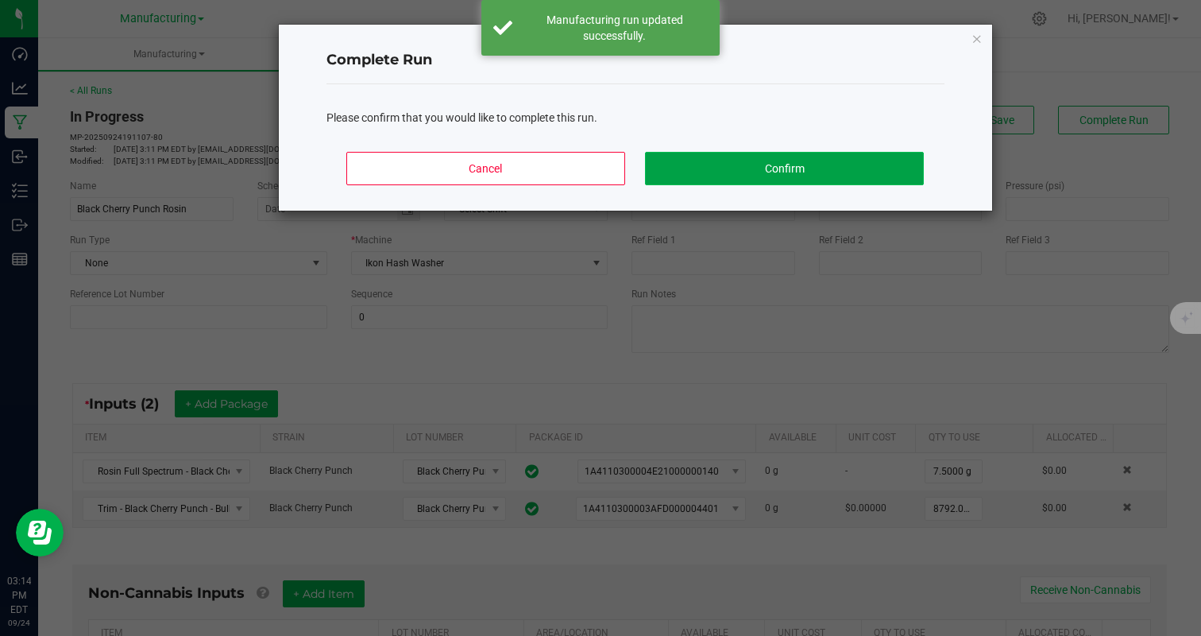
click at [818, 168] on button "Confirm" at bounding box center [784, 168] width 278 height 33
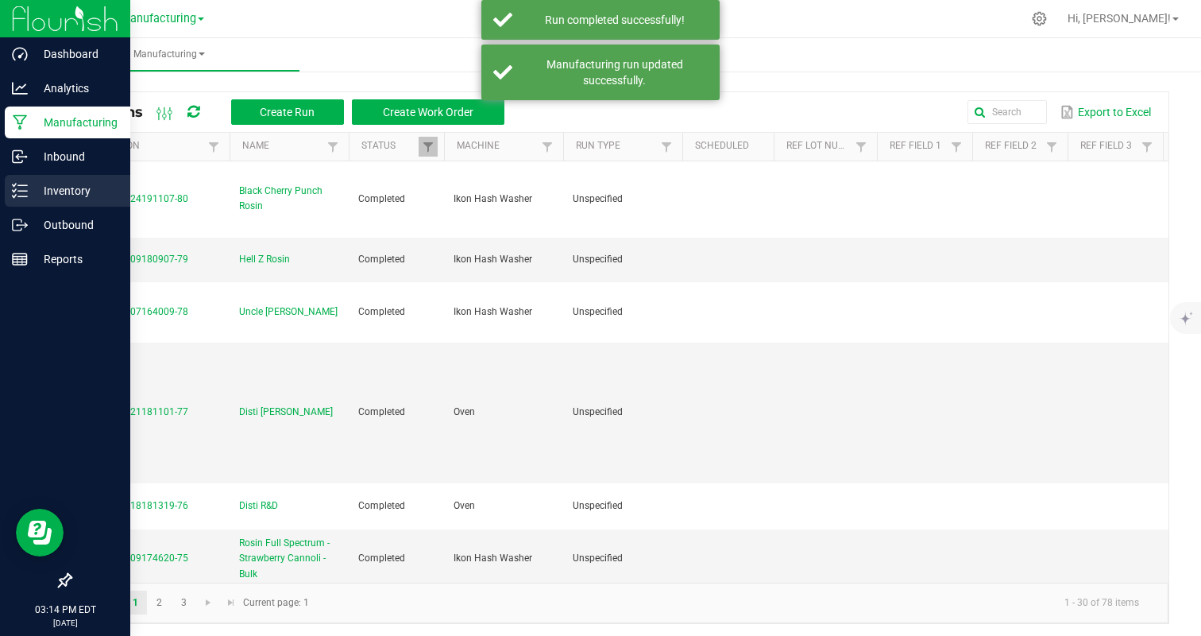
click at [29, 199] on p "Inventory" at bounding box center [75, 190] width 95 height 19
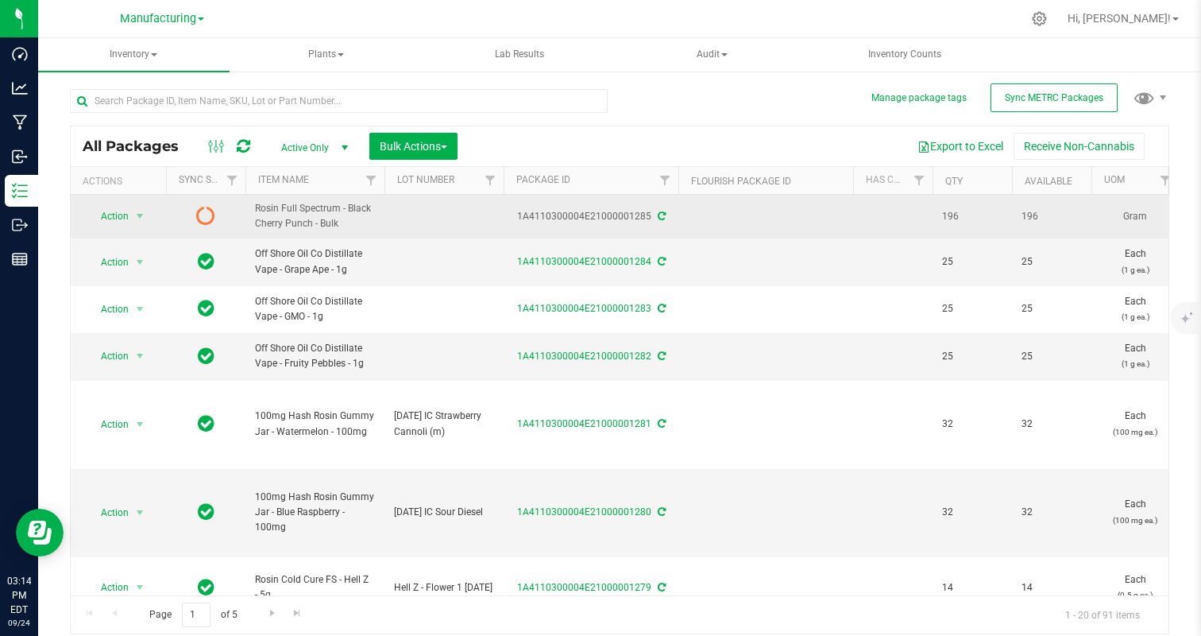
click at [662, 214] on icon at bounding box center [662, 216] width 8 height 10
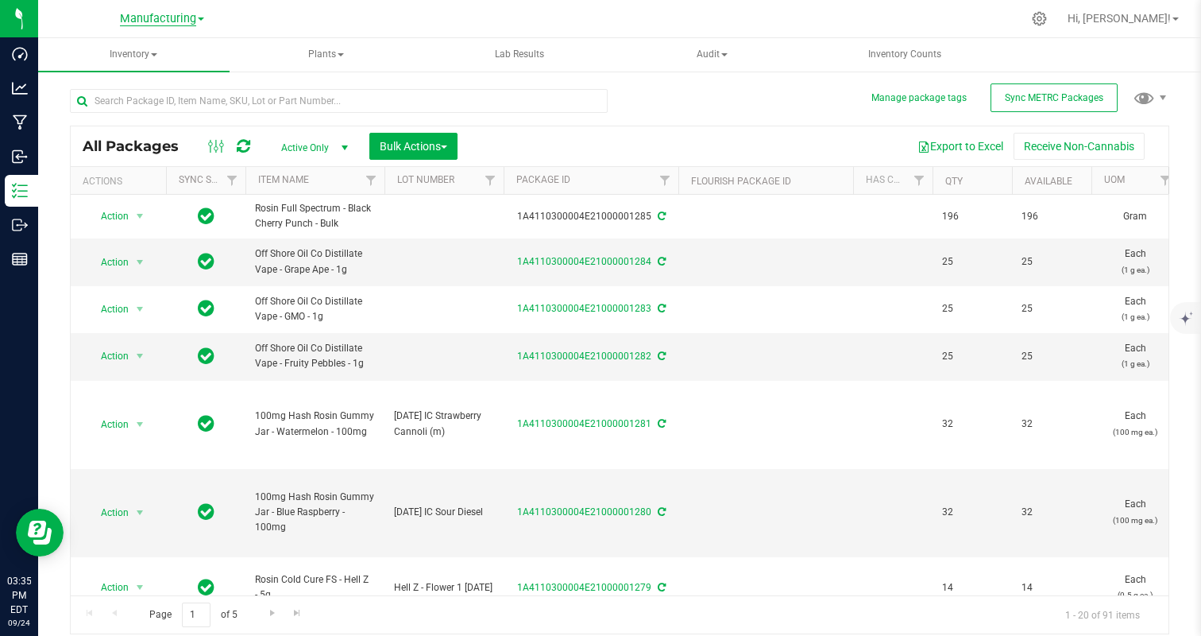
click at [145, 22] on span "Manufacturing" at bounding box center [158, 19] width 76 height 14
click at [134, 42] on ul "Cultivation Manufacturing" at bounding box center [162, 66] width 232 height 71
click at [133, 46] on span "Inventory" at bounding box center [133, 54] width 191 height 33
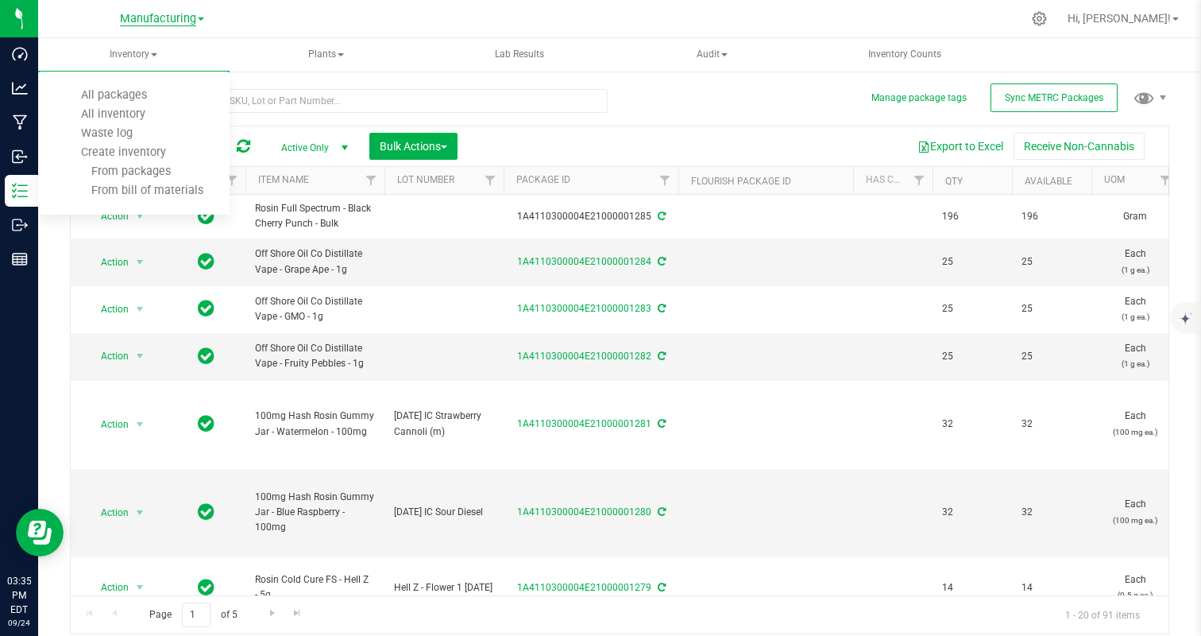
click at [159, 21] on span "Manufacturing" at bounding box center [158, 19] width 76 height 14
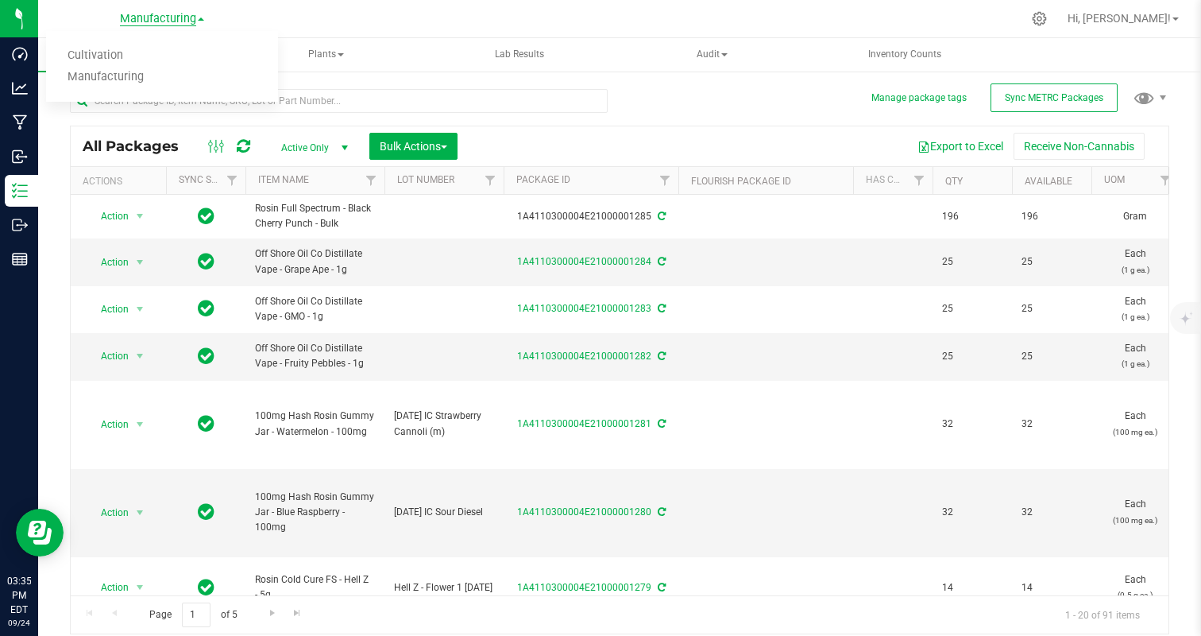
click at [159, 21] on span "Manufacturing" at bounding box center [158, 19] width 76 height 14
click at [122, 50] on link "Cultivation" at bounding box center [162, 55] width 232 height 21
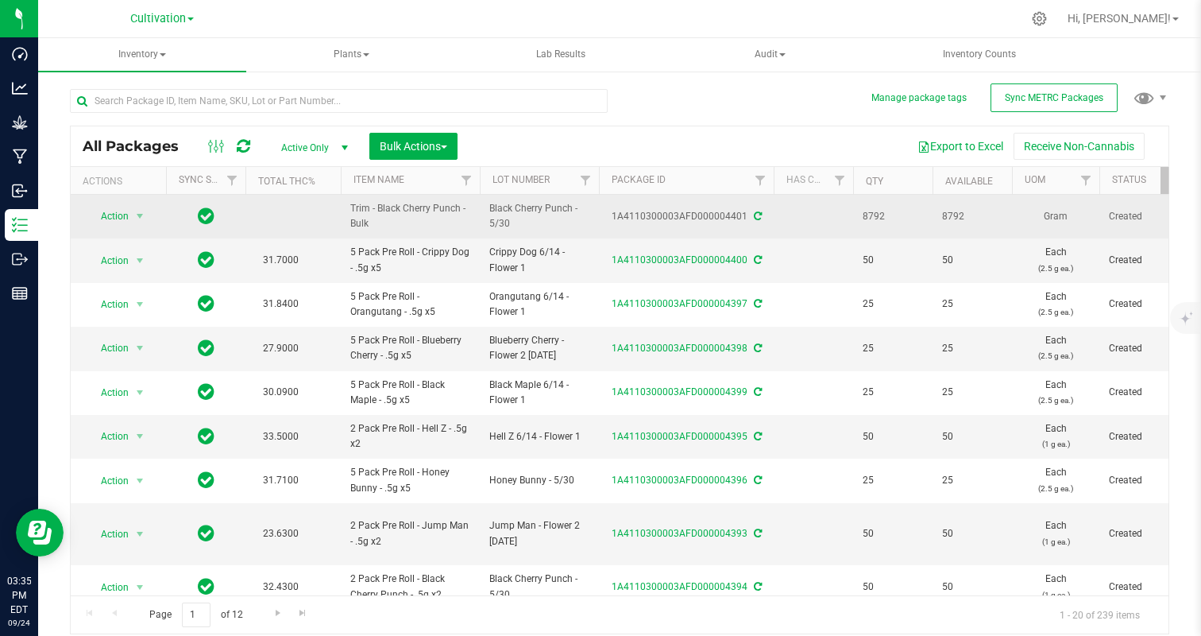
click at [752, 221] on span at bounding box center [757, 216] width 10 height 11
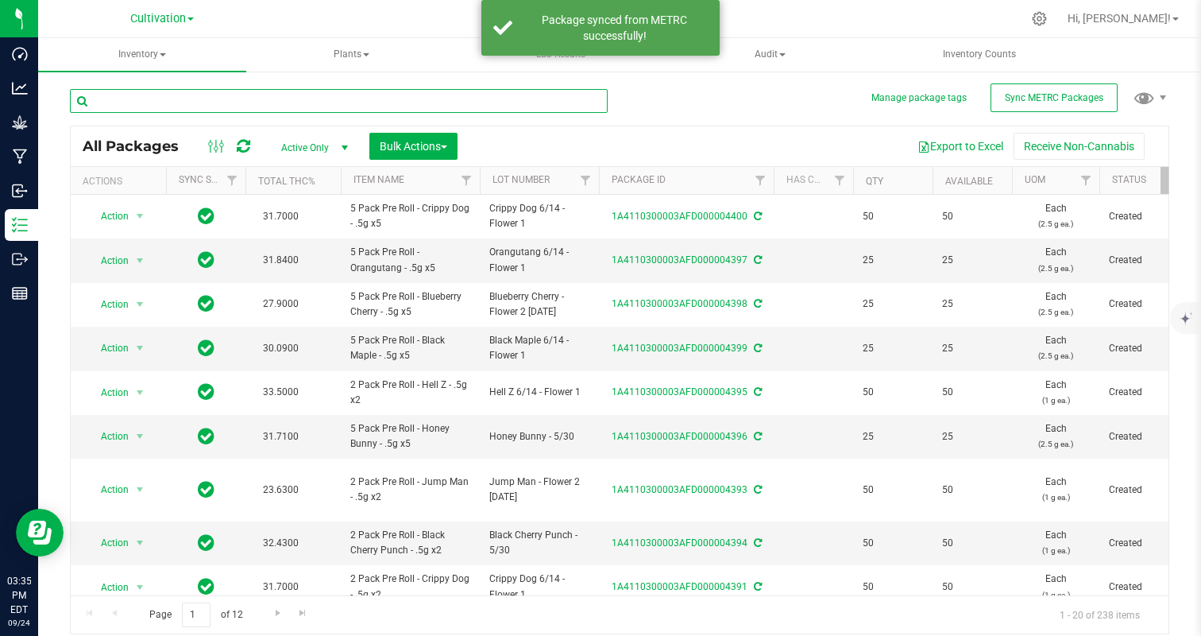
click at [218, 102] on input "text" at bounding box center [339, 101] width 538 height 24
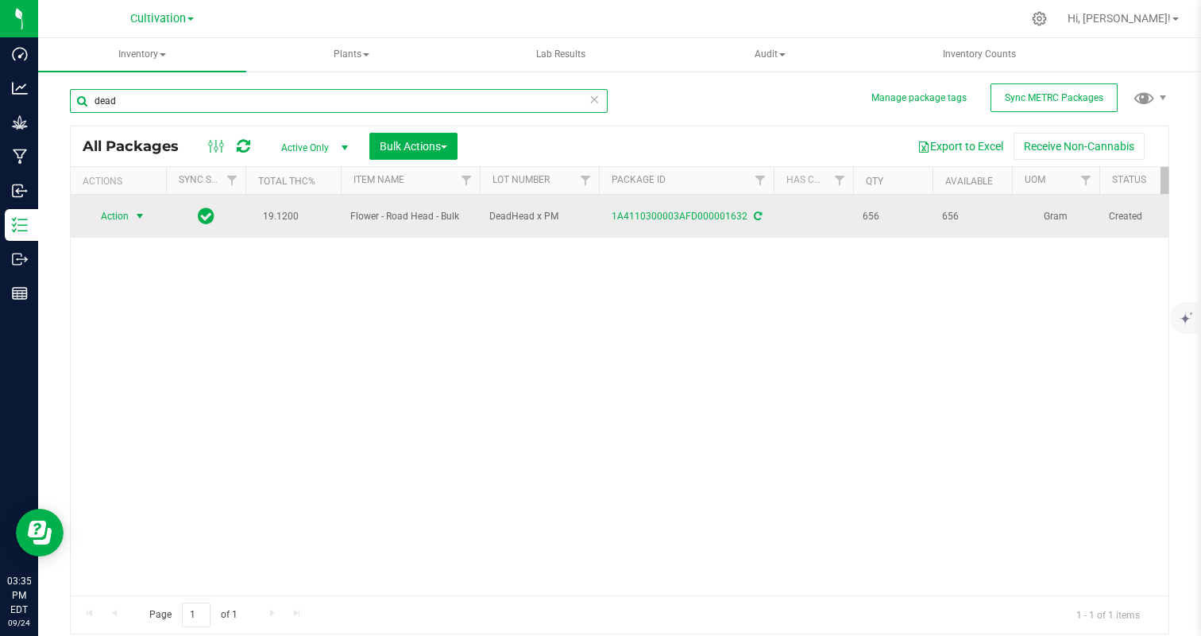
type input "dead"
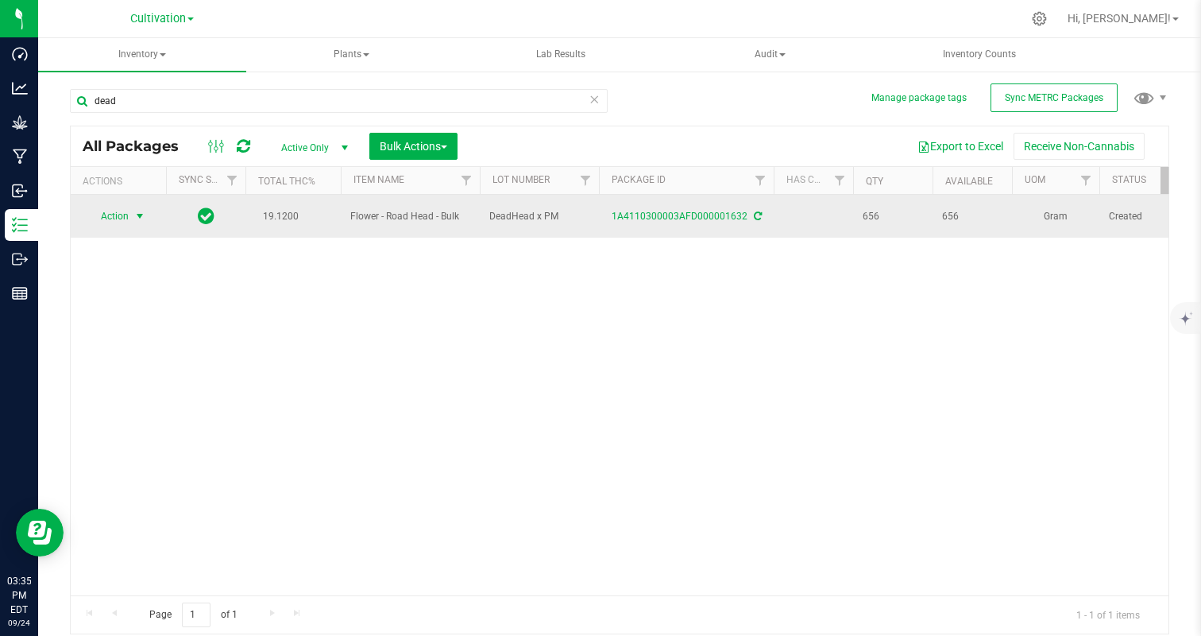
click at [92, 211] on span "Action" at bounding box center [108, 216] width 43 height 22
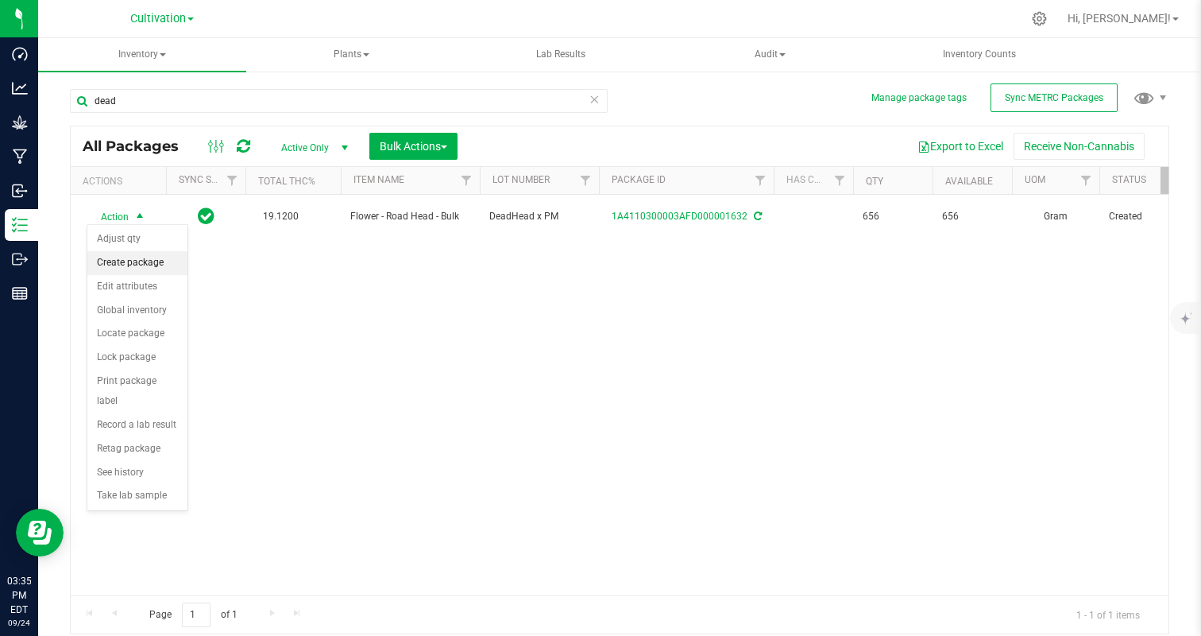
click at [148, 267] on li "Create package" at bounding box center [137, 263] width 100 height 24
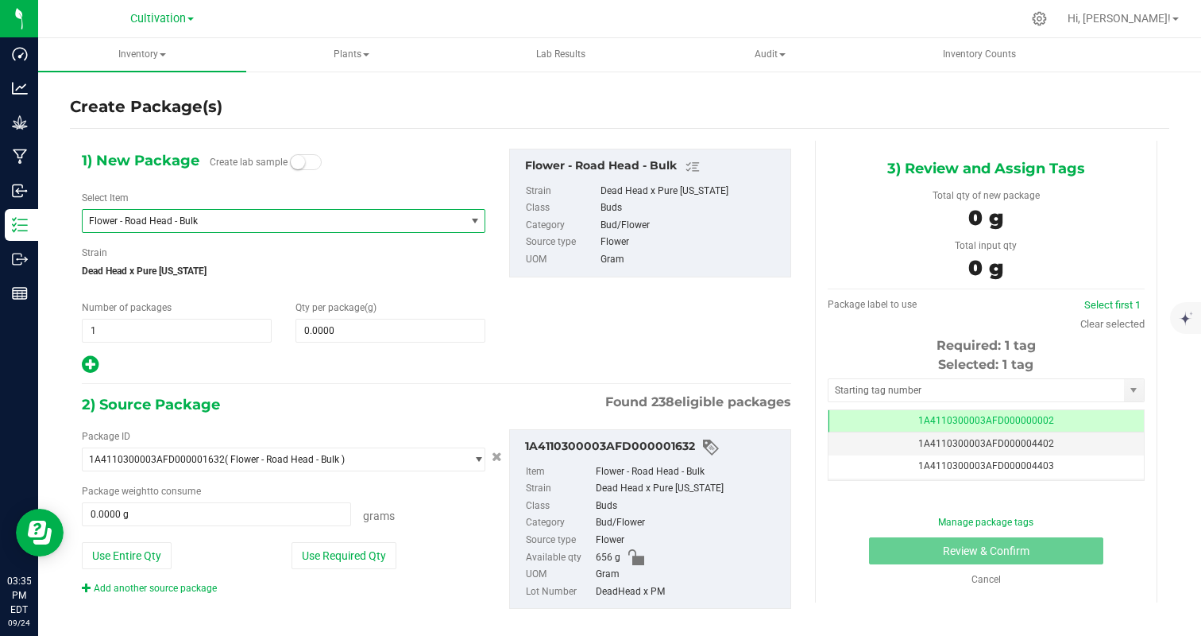
click at [198, 220] on span "Flower - Road Head - Bulk" at bounding box center [266, 220] width 355 height 11
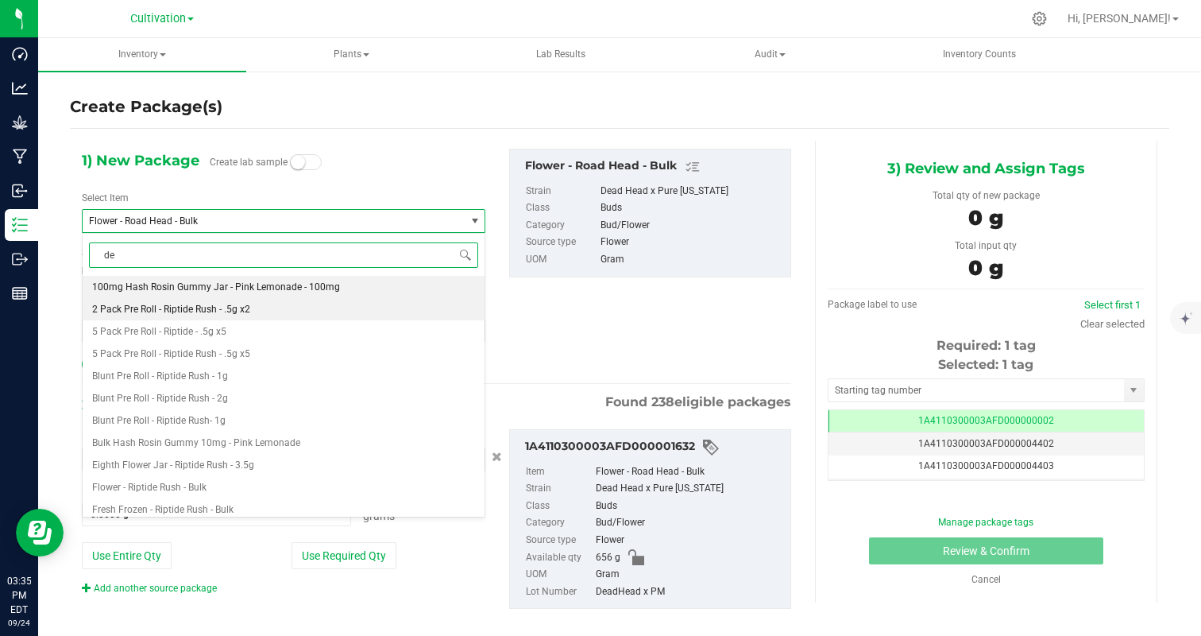
type input "d"
type input "road"
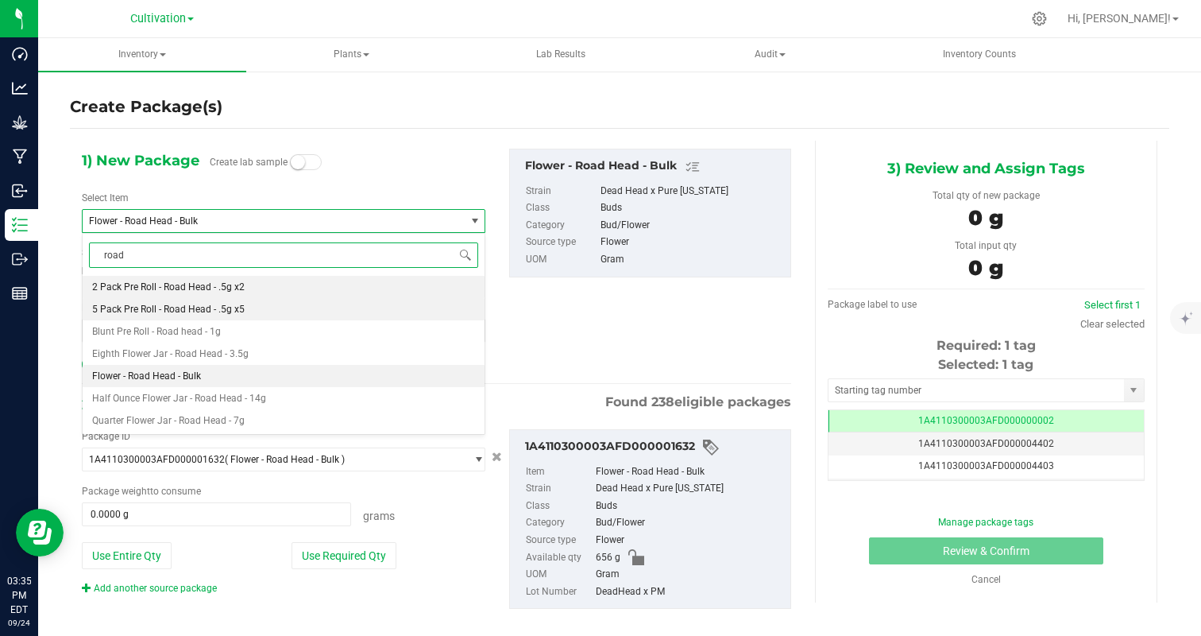
click at [269, 307] on li "5 Pack Pre Roll - Road Head - .5g x5" at bounding box center [284, 309] width 402 height 22
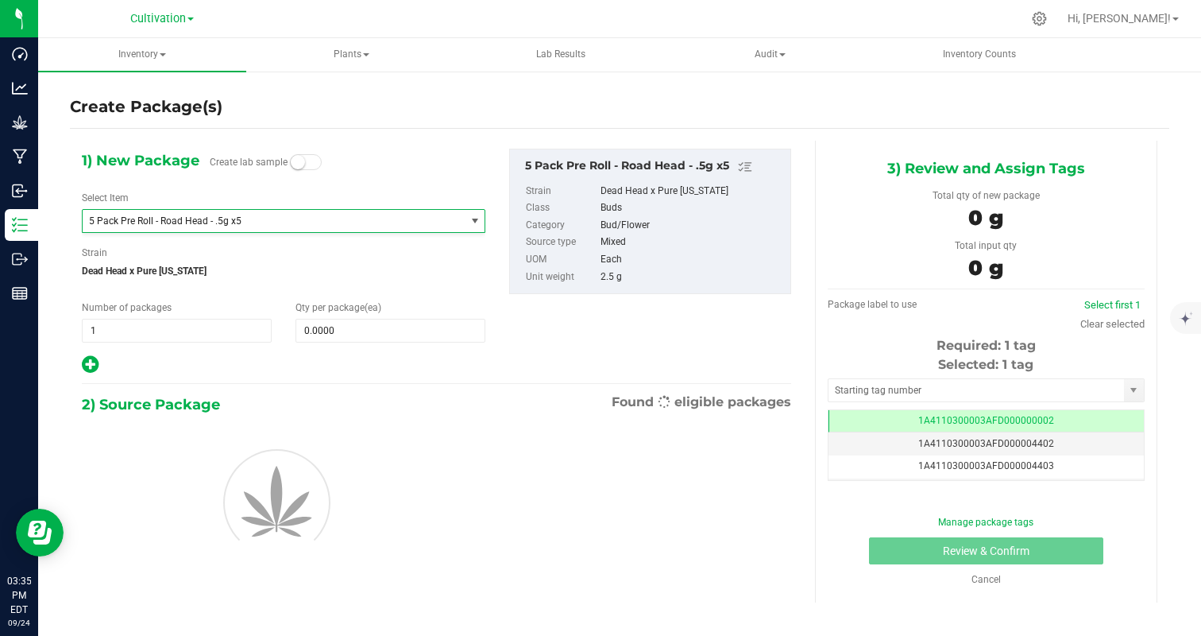
type input "0"
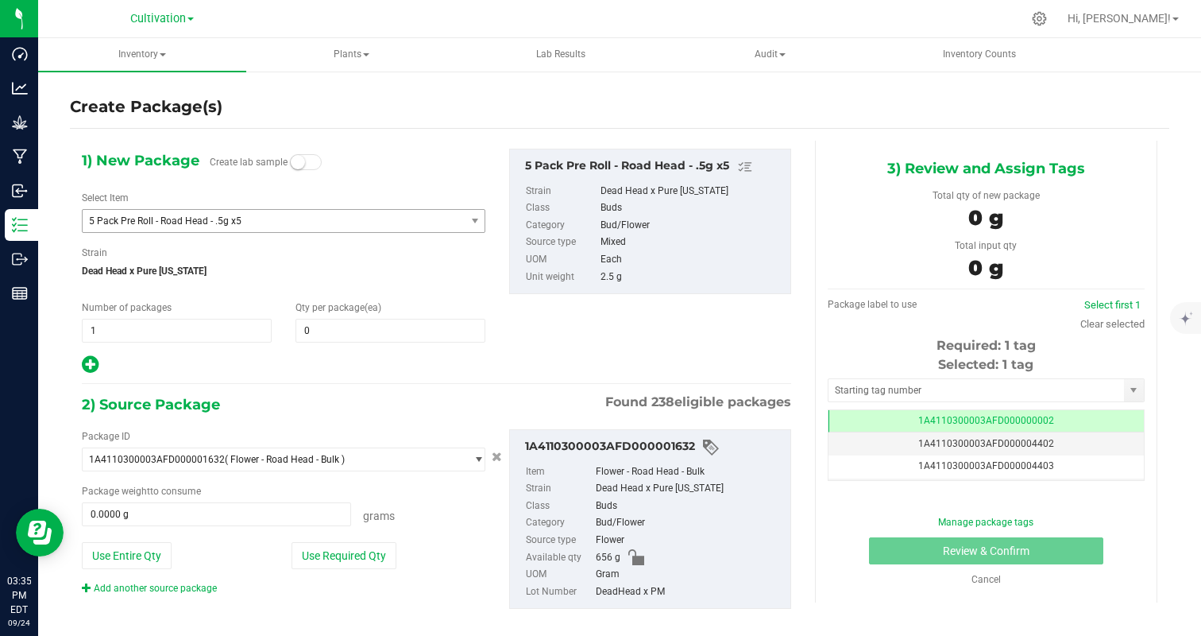
click at [355, 346] on div "1) New Package Create lab sample Select Item 5 Pack Pre Roll - Road Head - .5g …" at bounding box center [283, 262] width 427 height 226
click at [350, 323] on span at bounding box center [391, 331] width 190 height 24
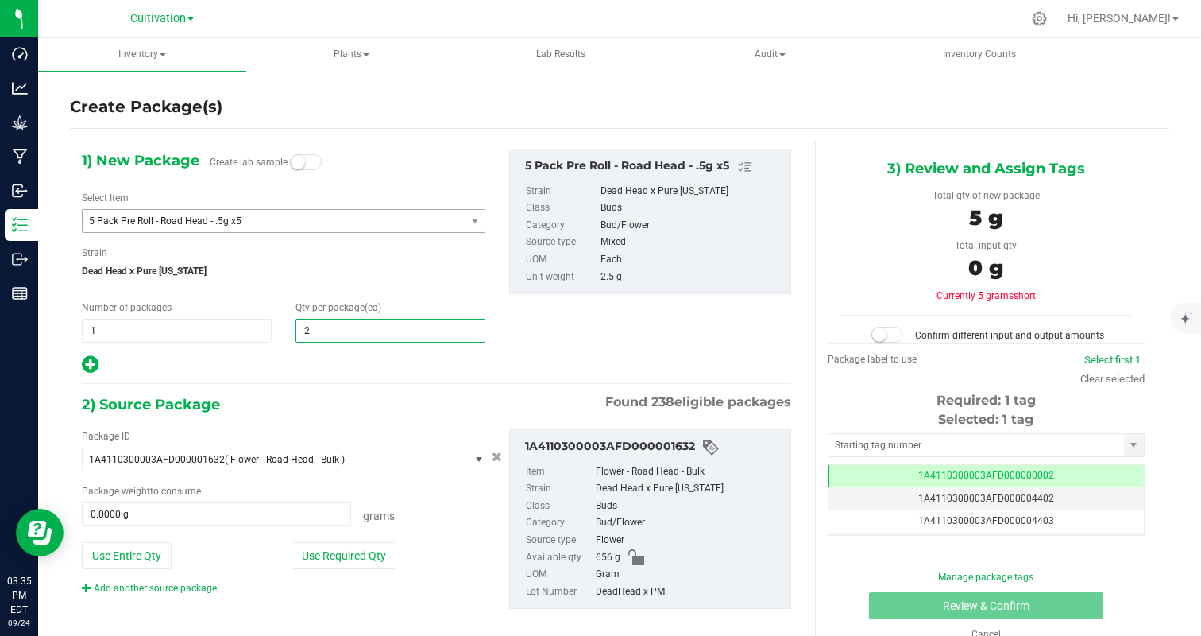
type input "25"
click at [250, 362] on div at bounding box center [284, 364] width 404 height 21
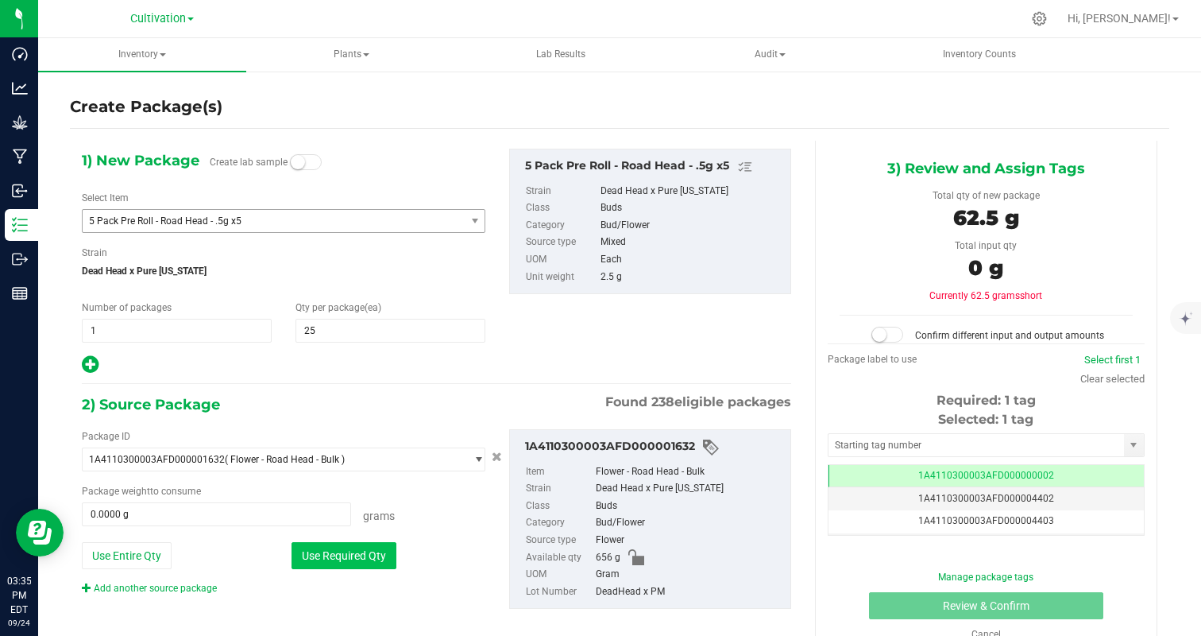
click at [360, 564] on button "Use Required Qty" at bounding box center [344, 555] width 105 height 27
type input "62.5000 g"
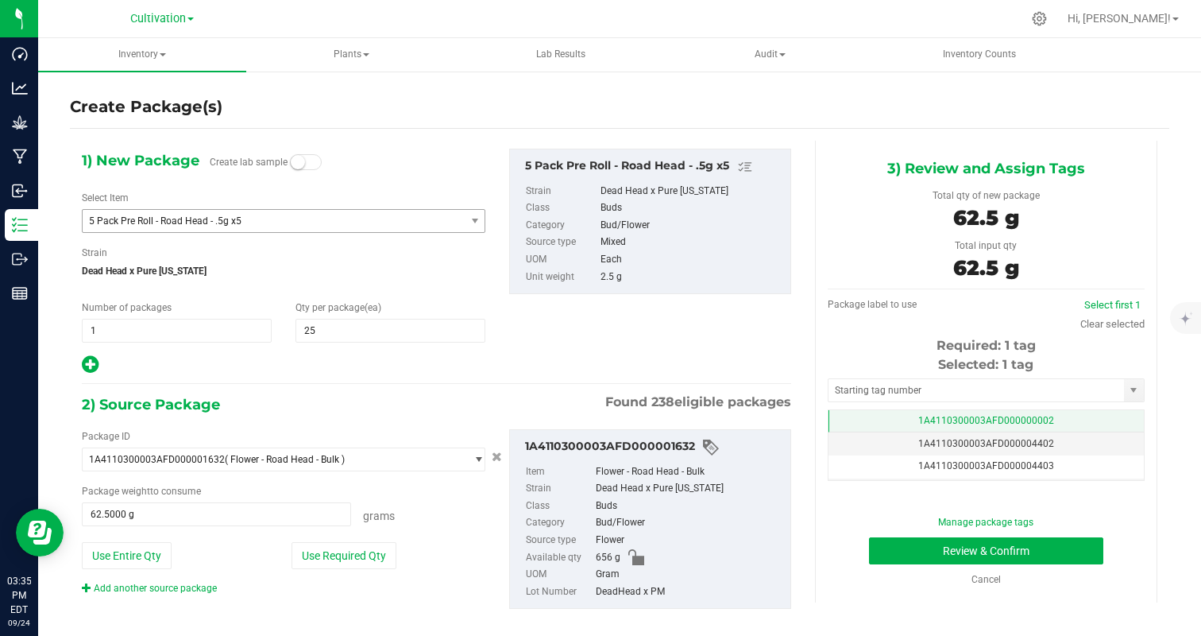
click at [1097, 413] on td "1A4110300003AFD000000002" at bounding box center [986, 421] width 315 height 23
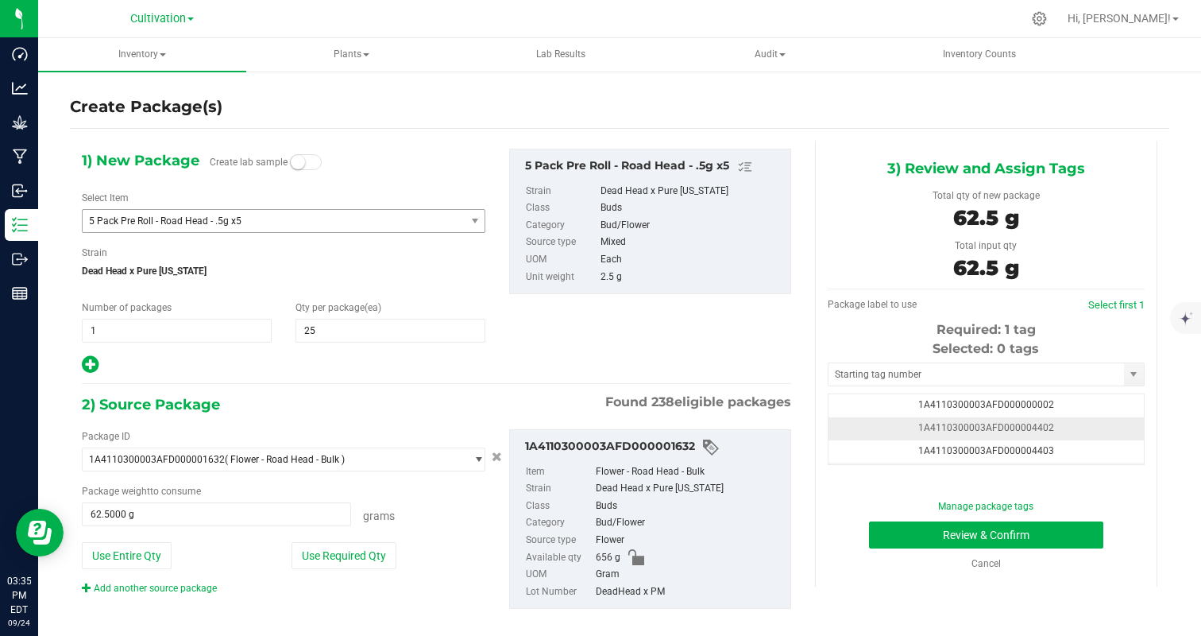
click at [1103, 431] on td "1A4110300003AFD000004402" at bounding box center [986, 428] width 315 height 23
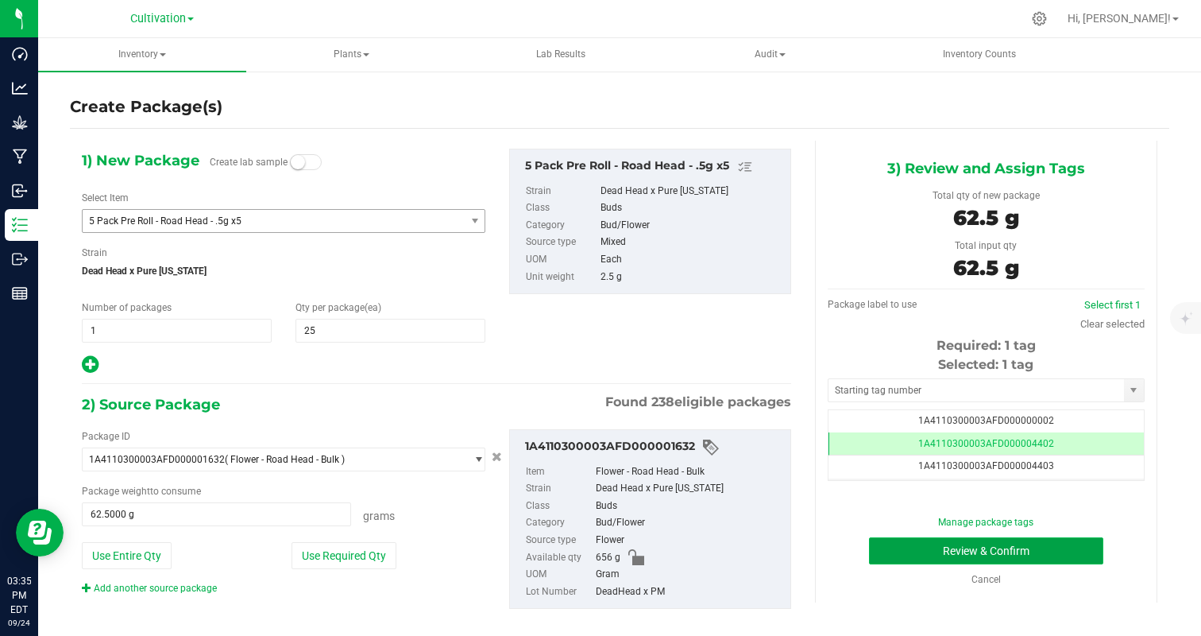
click at [998, 556] on button "Review & Confirm" at bounding box center [986, 550] width 234 height 27
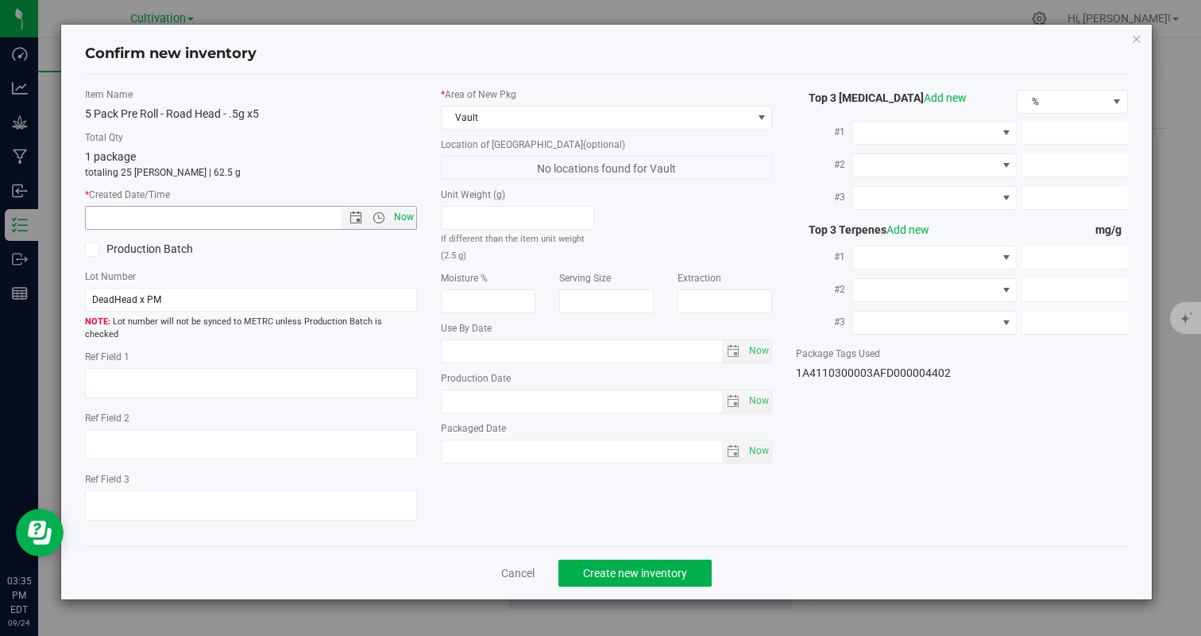
click at [410, 214] on span "Now" at bounding box center [403, 217] width 27 height 23
type input "9/24/2025 3:35 PM"
click at [616, 566] on span "Create new inventory" at bounding box center [635, 572] width 104 height 13
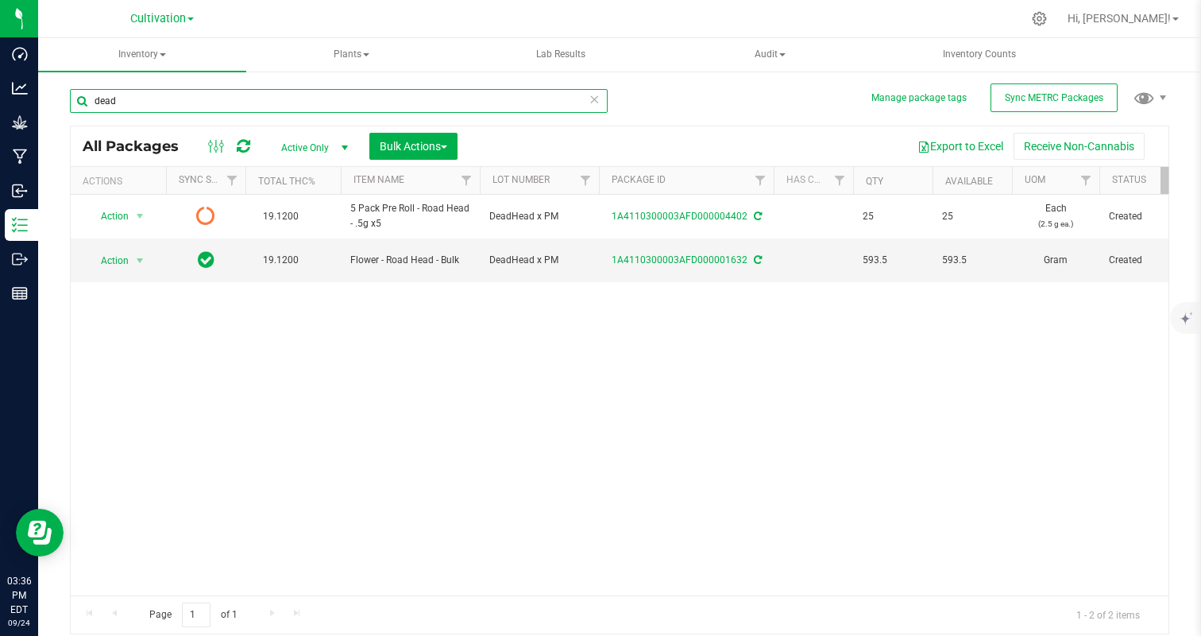
click at [138, 95] on input "dead" at bounding box center [339, 101] width 538 height 24
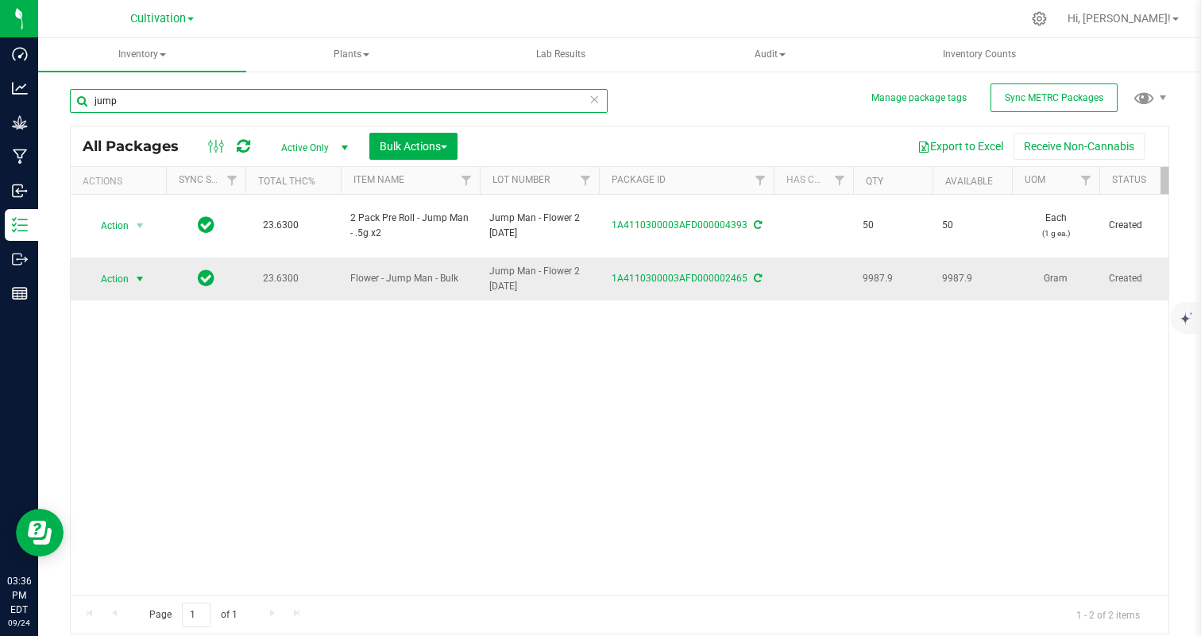
type input "jump"
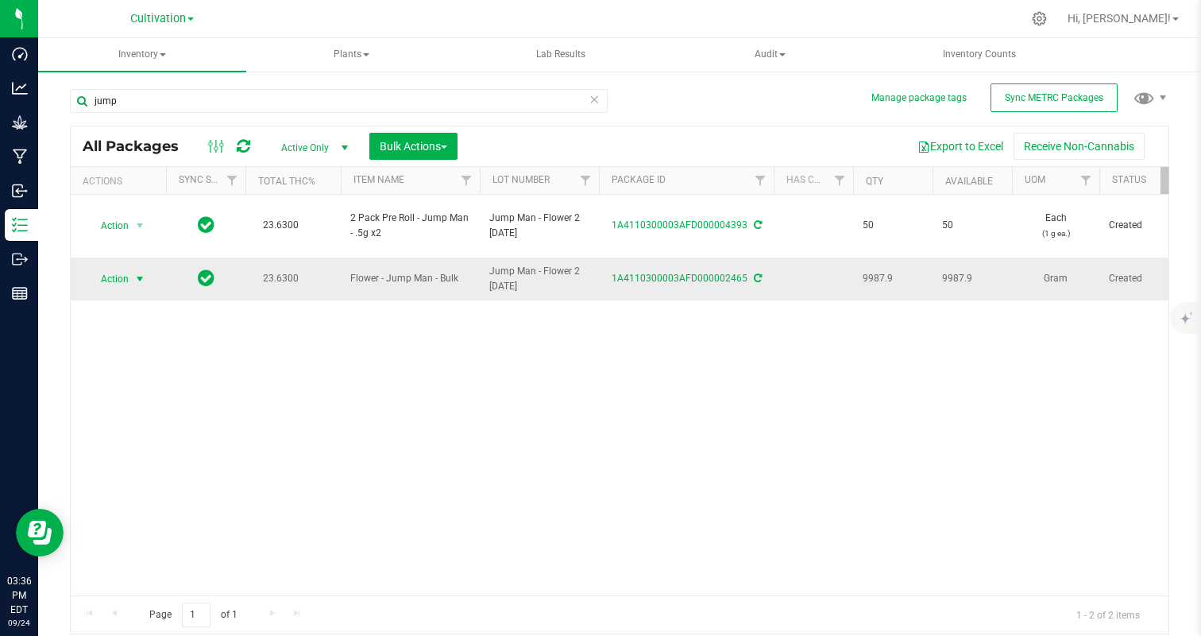
click at [118, 274] on span "Action" at bounding box center [108, 279] width 43 height 22
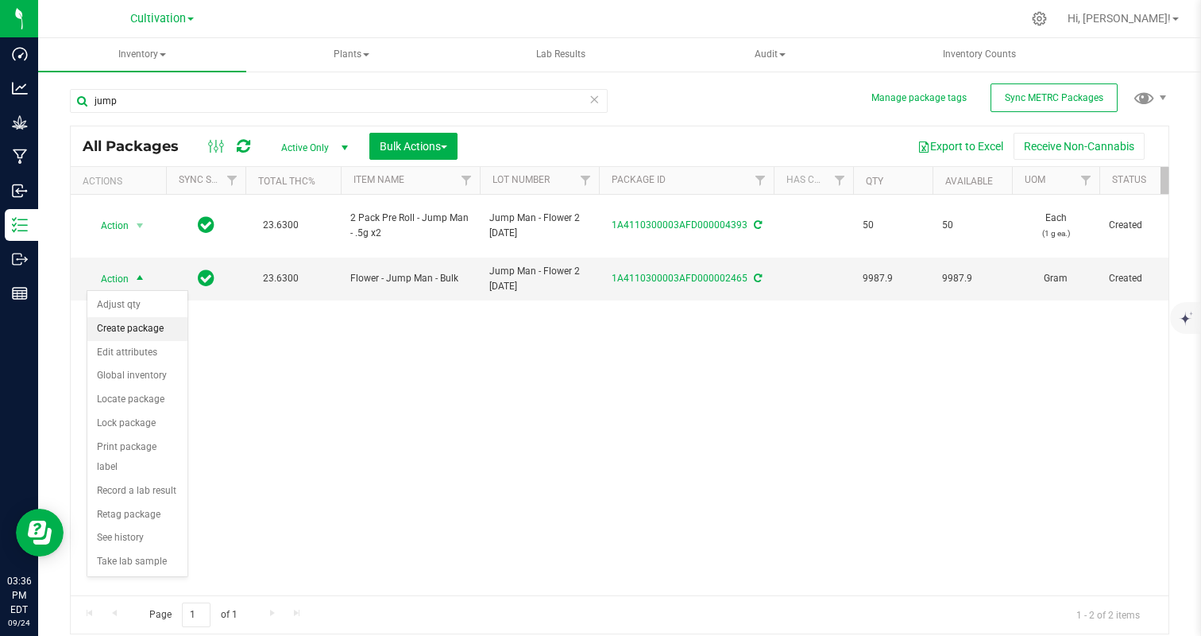
click at [134, 334] on li "Create package" at bounding box center [137, 329] width 100 height 24
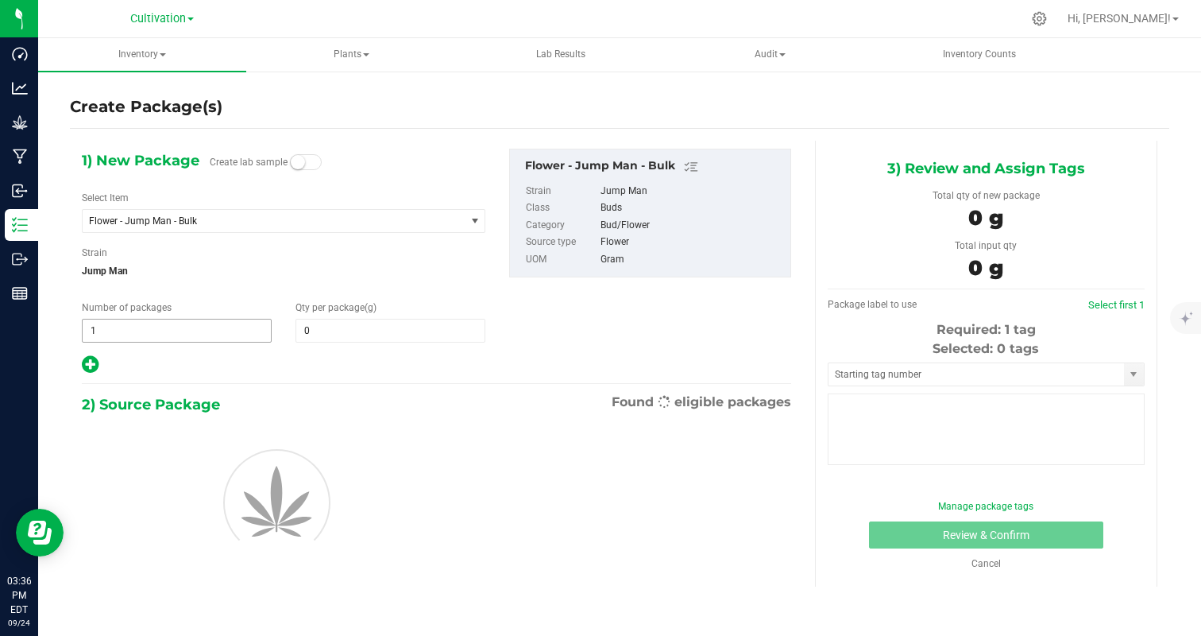
type input "0.0000"
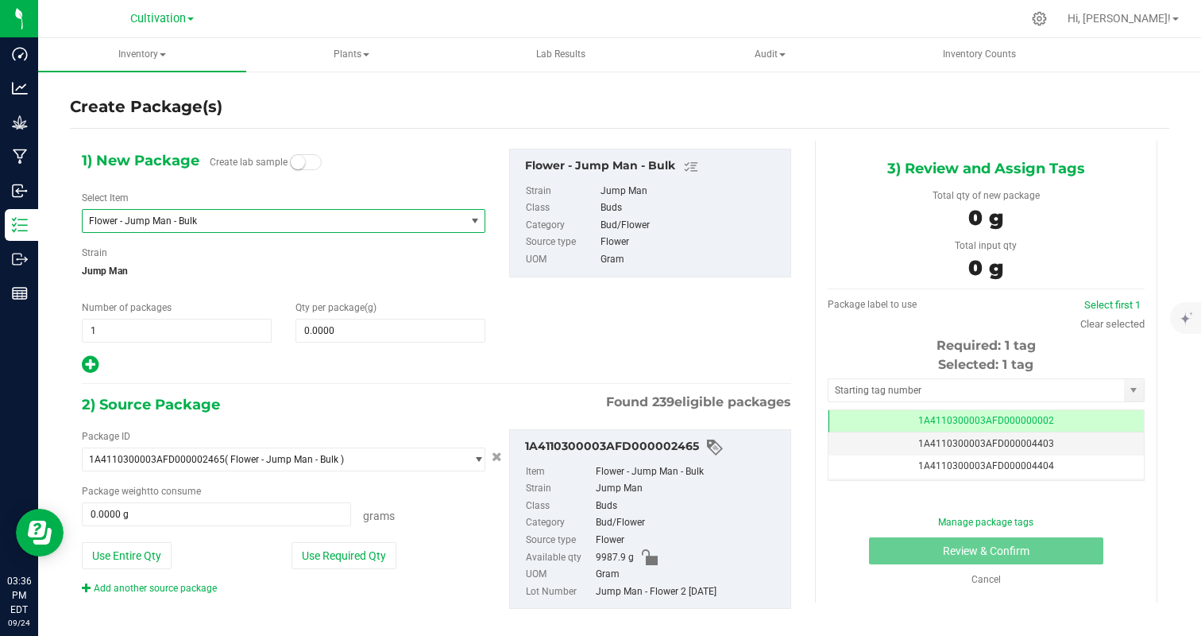
click at [204, 226] on span "Flower - Jump Man - Bulk" at bounding box center [266, 220] width 355 height 11
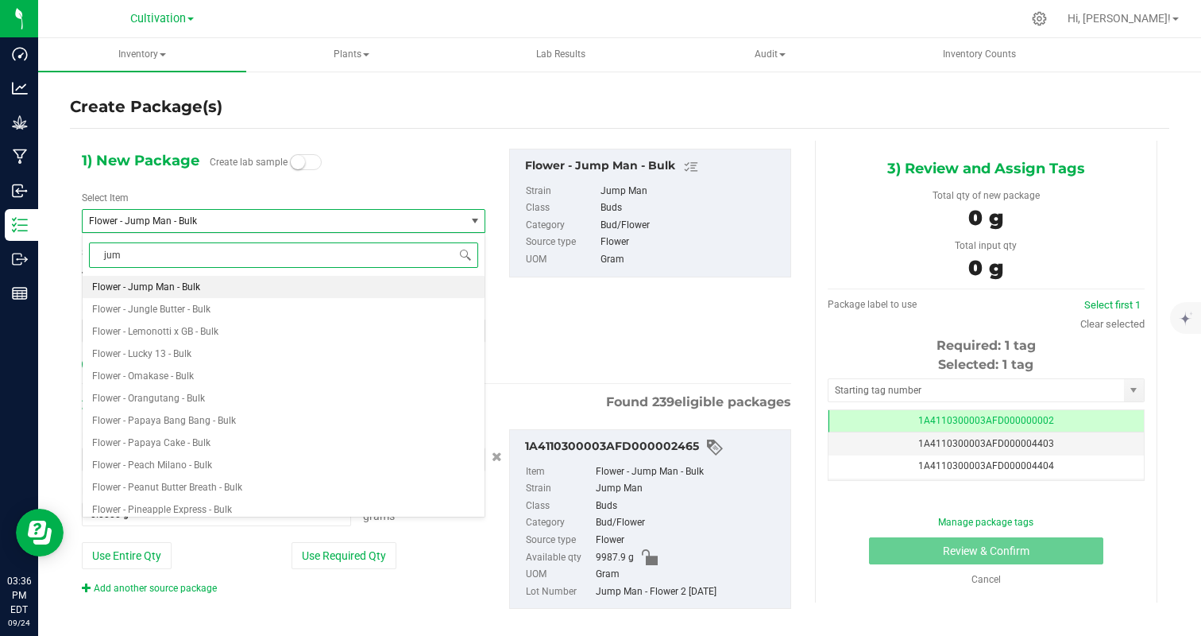
type input "jump"
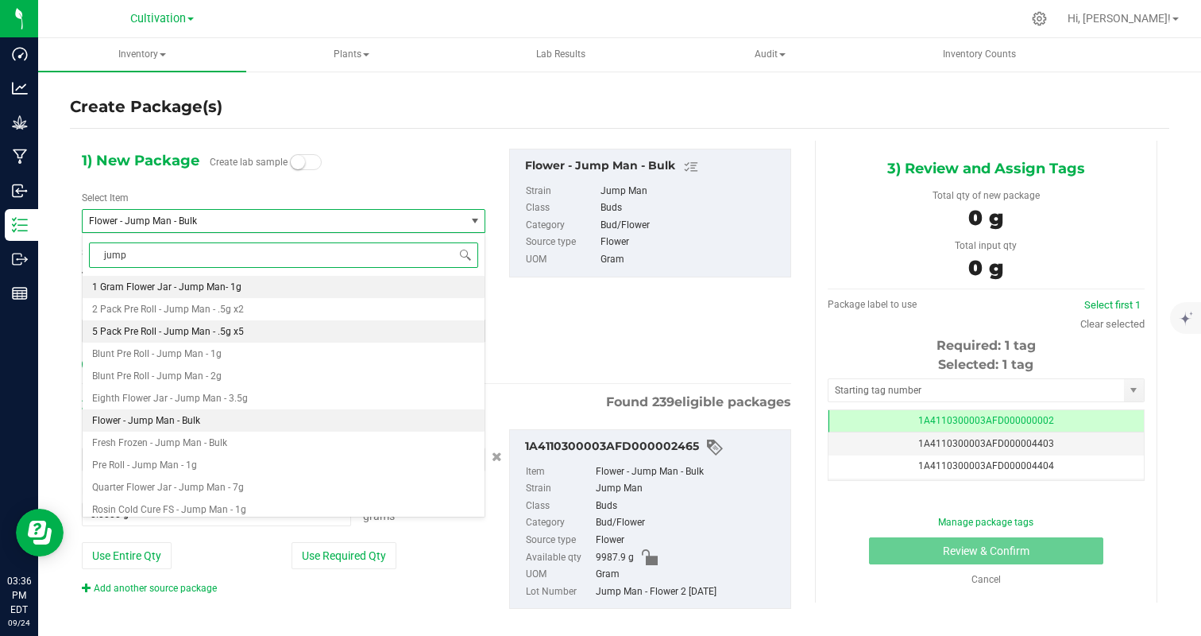
click at [200, 334] on span "5 Pack Pre Roll - Jump Man - .5g x5" at bounding box center [168, 331] width 152 height 11
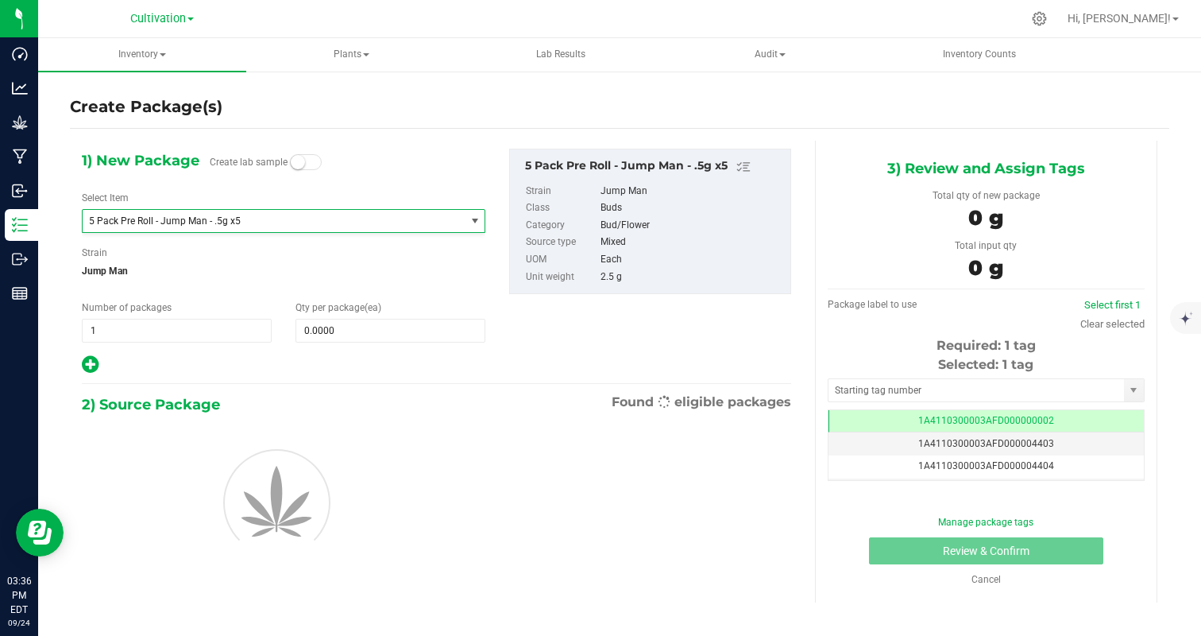
type input "0"
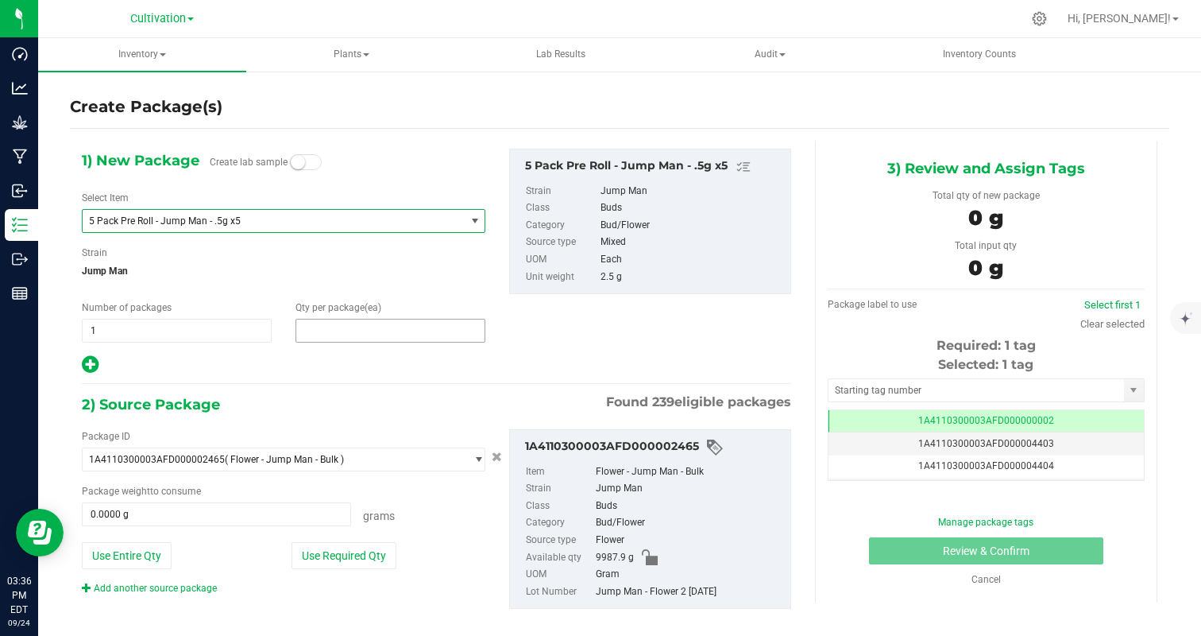
click at [330, 337] on span at bounding box center [391, 331] width 190 height 24
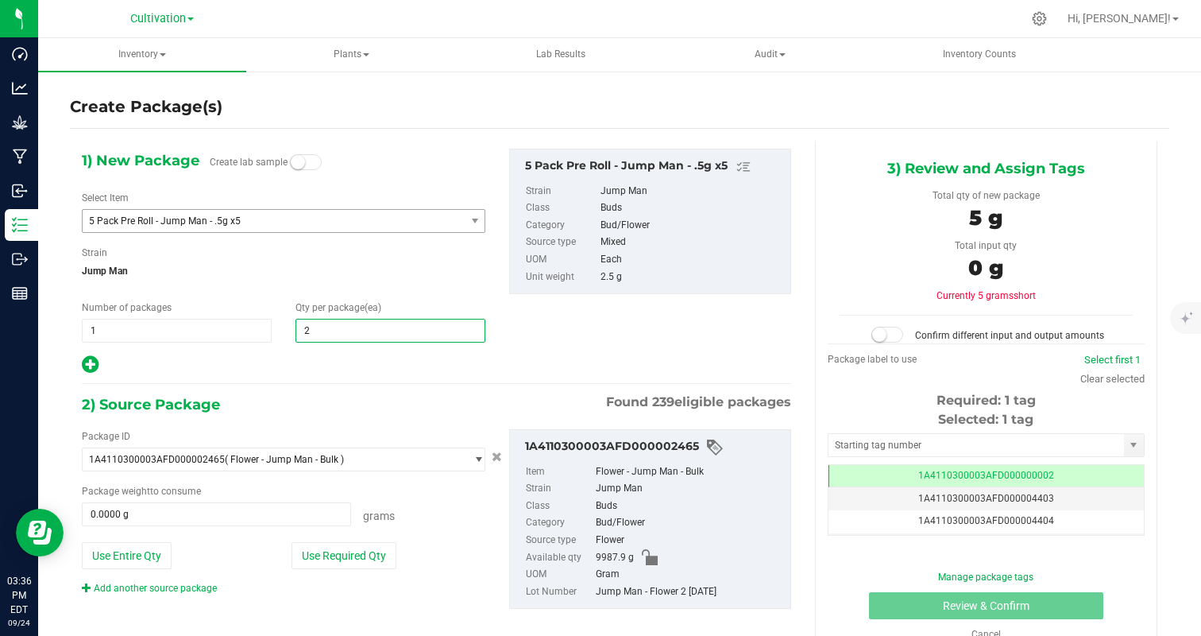
type input "25"
click at [299, 362] on div at bounding box center [284, 364] width 404 height 21
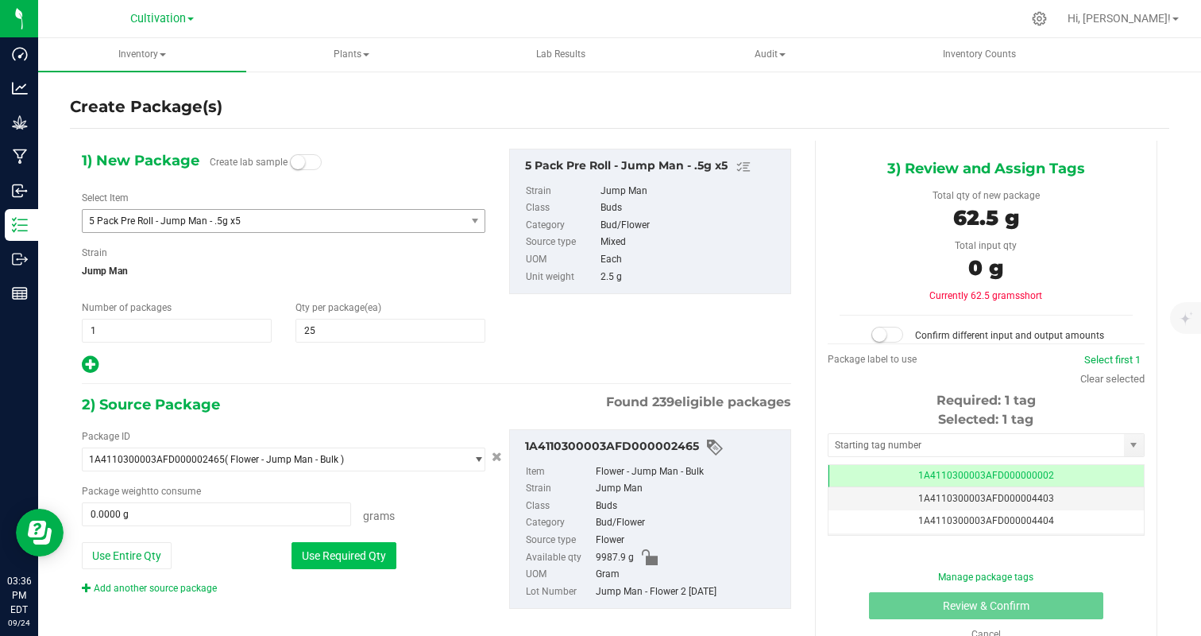
click at [335, 561] on button "Use Required Qty" at bounding box center [344, 555] width 105 height 27
type input "62.5000 g"
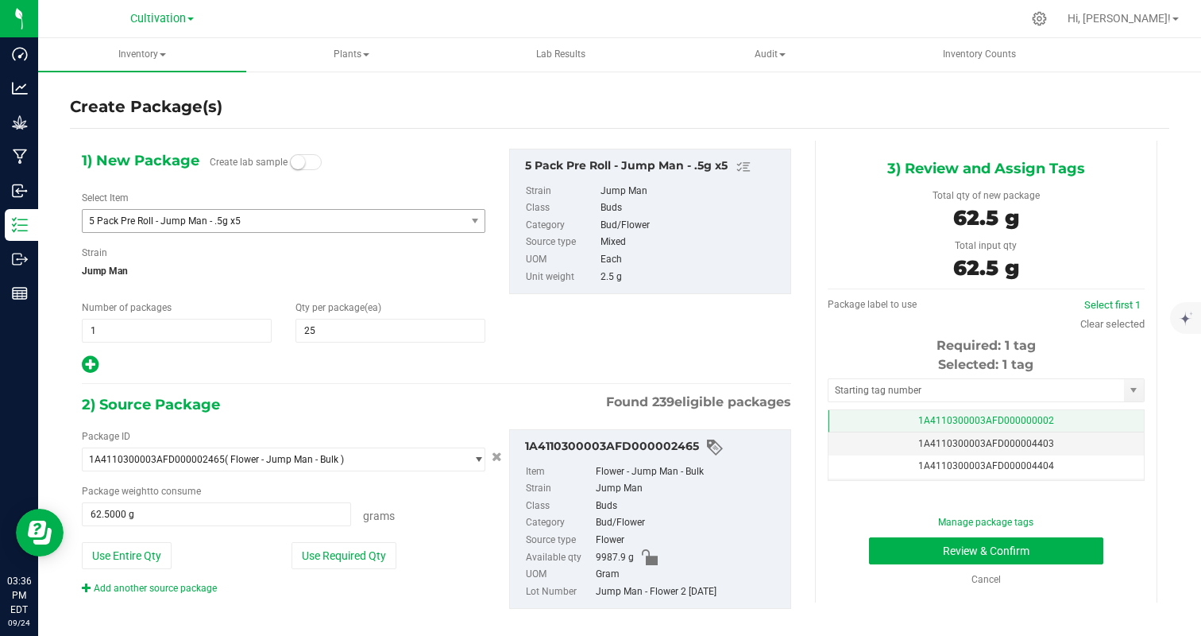
click at [1054, 422] on td "1A4110300003AFD000000002" at bounding box center [986, 421] width 315 height 23
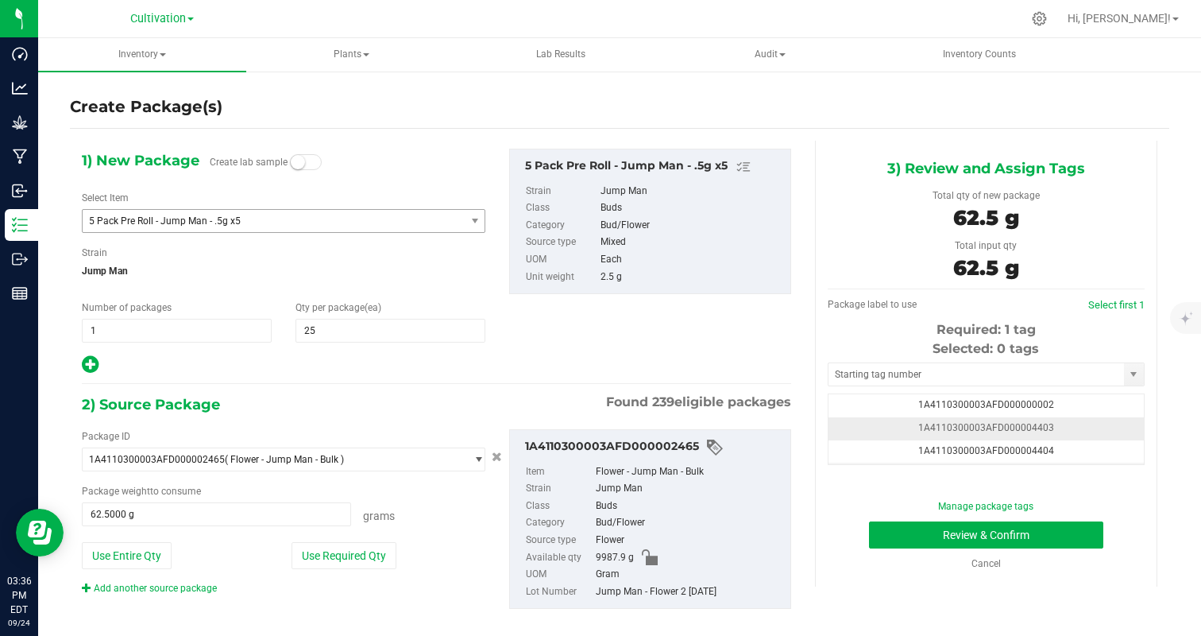
click at [1072, 430] on td "1A4110300003AFD000004403" at bounding box center [986, 428] width 315 height 23
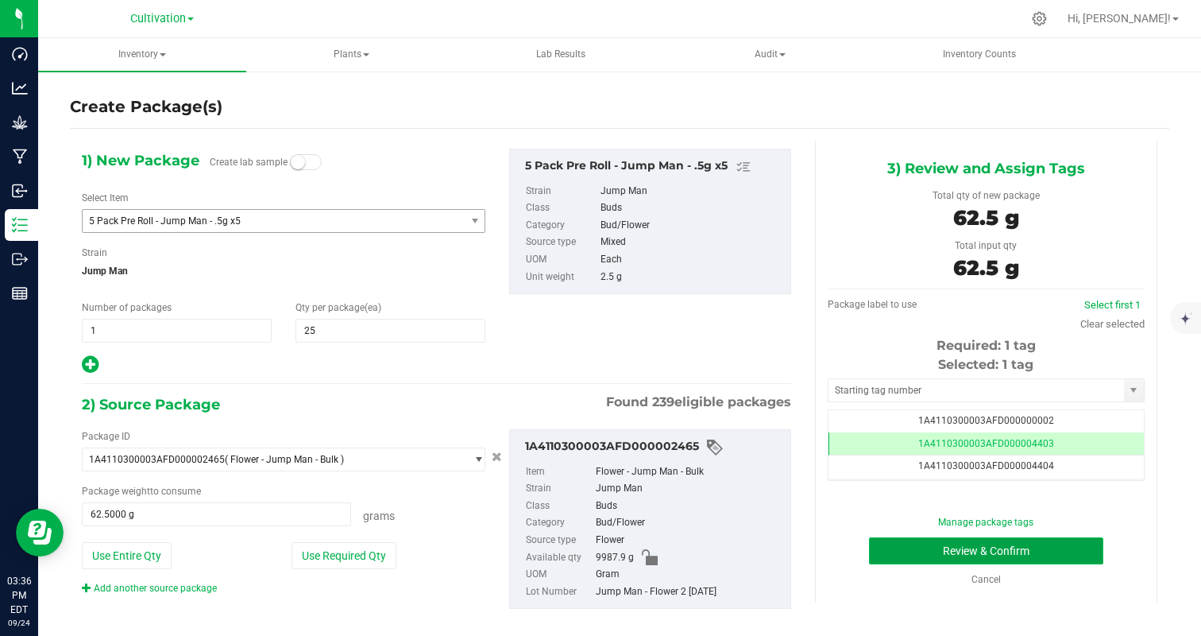
click at [1041, 545] on button "Review & Confirm" at bounding box center [986, 550] width 234 height 27
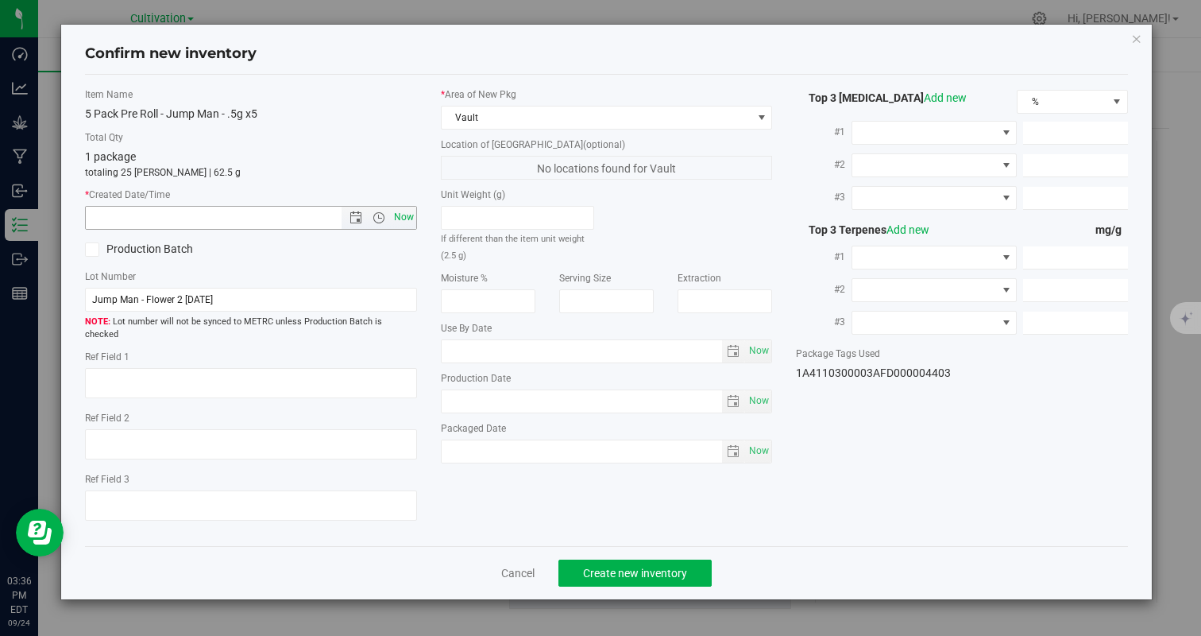
click at [408, 215] on span "Now" at bounding box center [403, 217] width 27 height 23
type input "9/24/2025 3:36 PM"
click at [628, 559] on button "Create new inventory" at bounding box center [634, 572] width 153 height 27
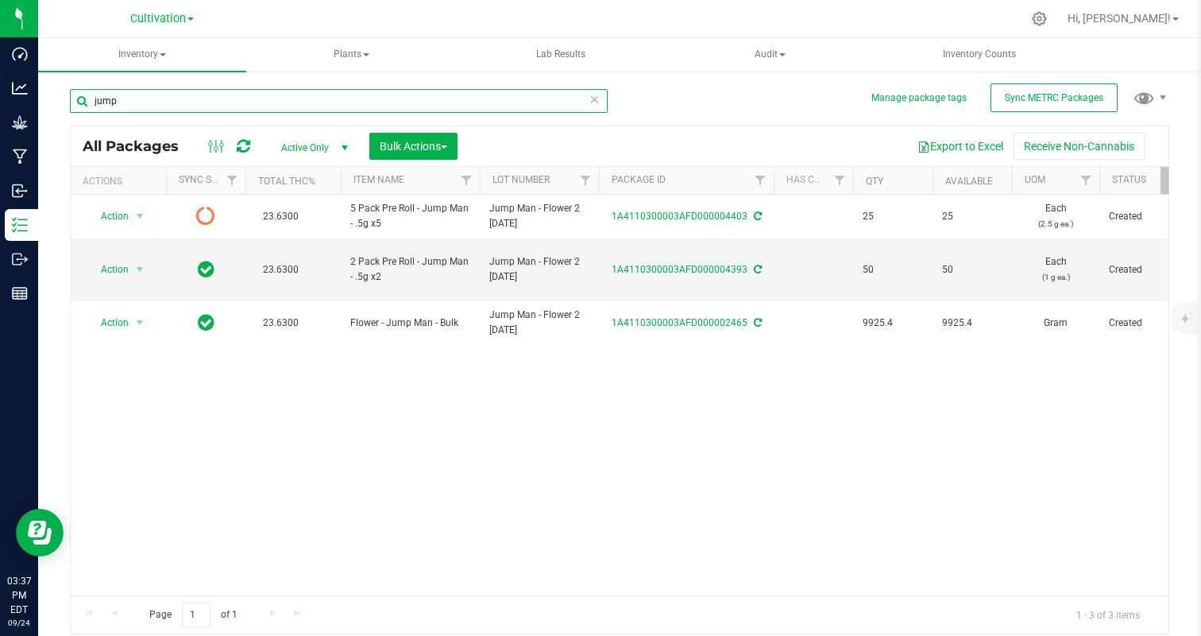
click at [159, 100] on input "jump" at bounding box center [339, 101] width 538 height 24
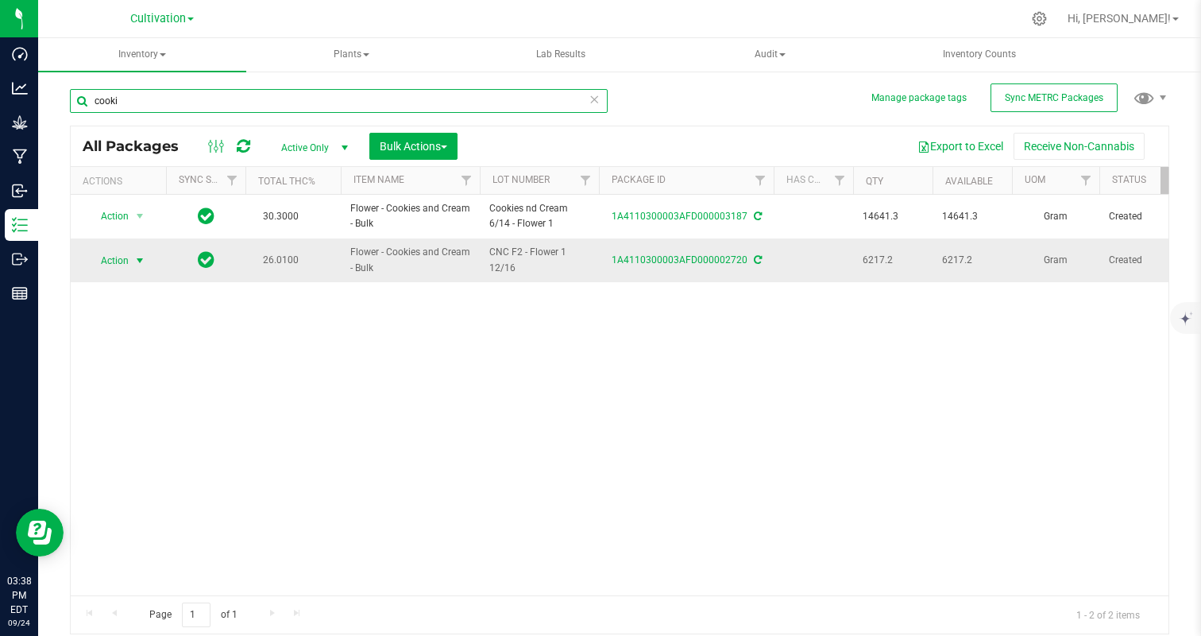
type input "cooki"
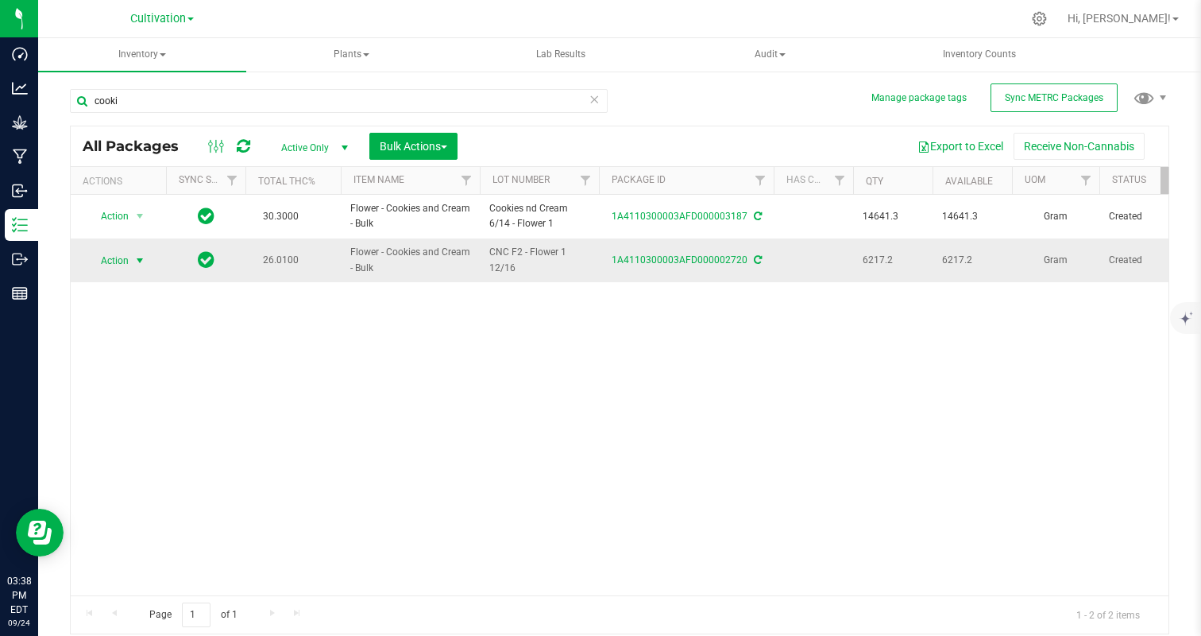
click at [133, 249] on span "select" at bounding box center [140, 260] width 20 height 22
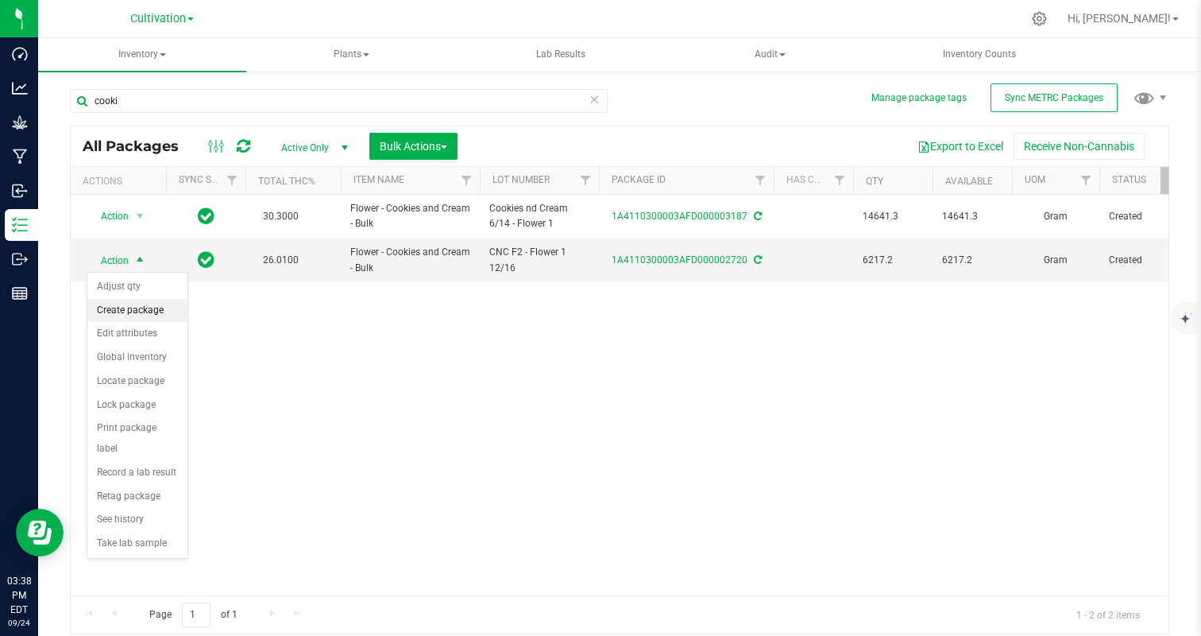
click at [127, 305] on li "Create package" at bounding box center [137, 311] width 100 height 24
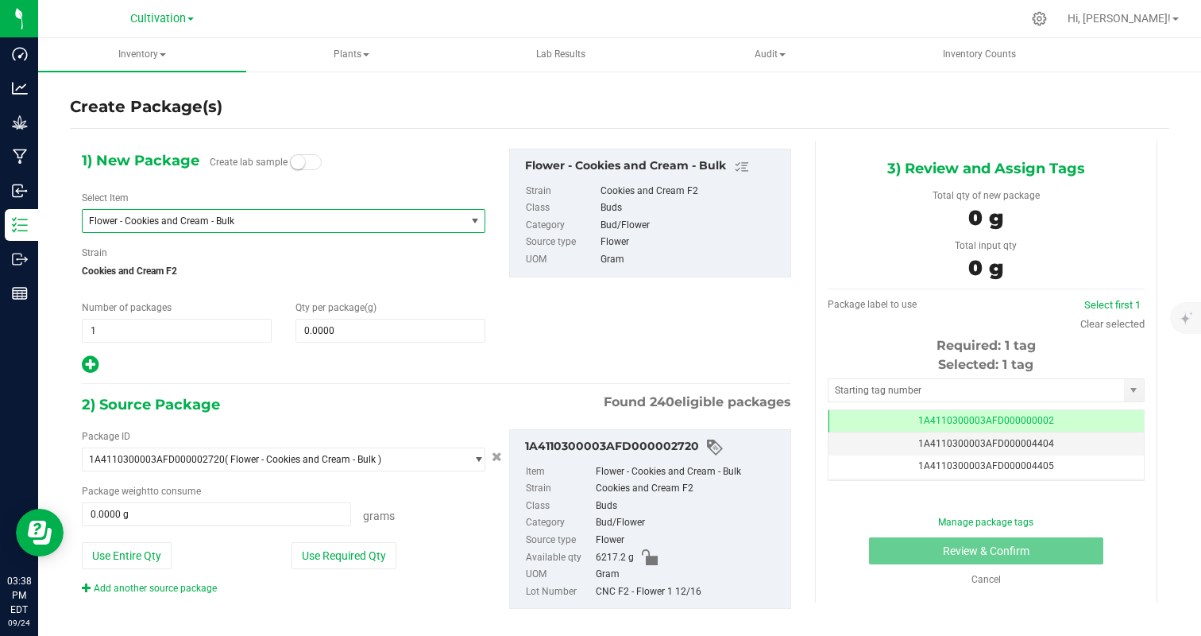
click at [181, 224] on span "Flower - Cookies and Cream - Bulk" at bounding box center [266, 220] width 355 height 11
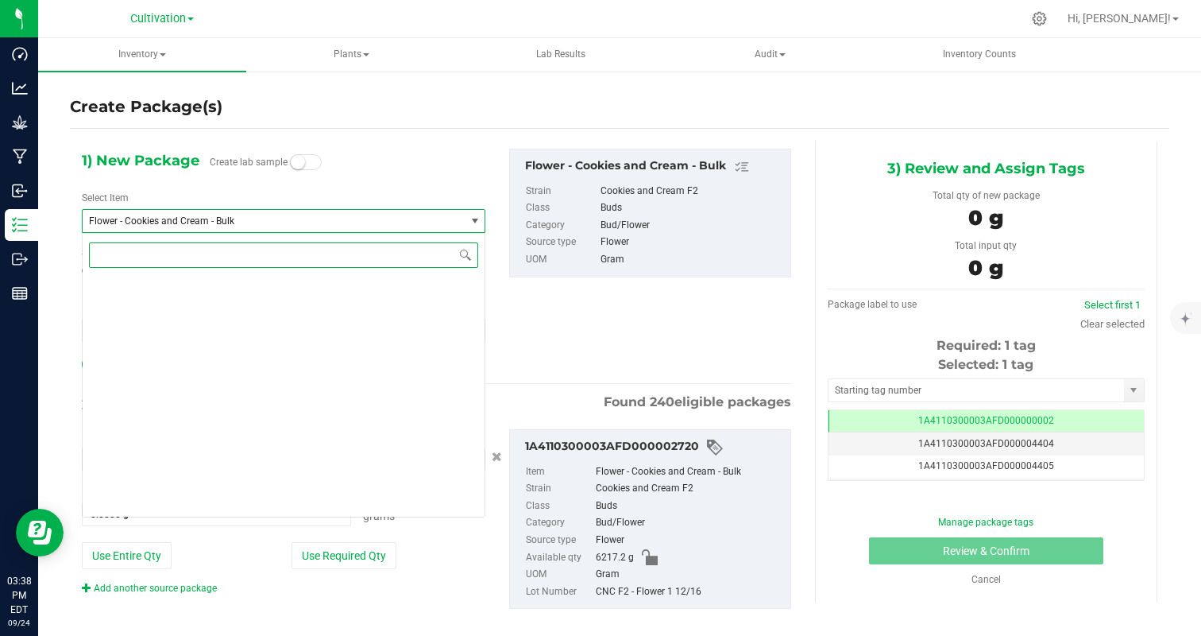
scroll to position [5138, 0]
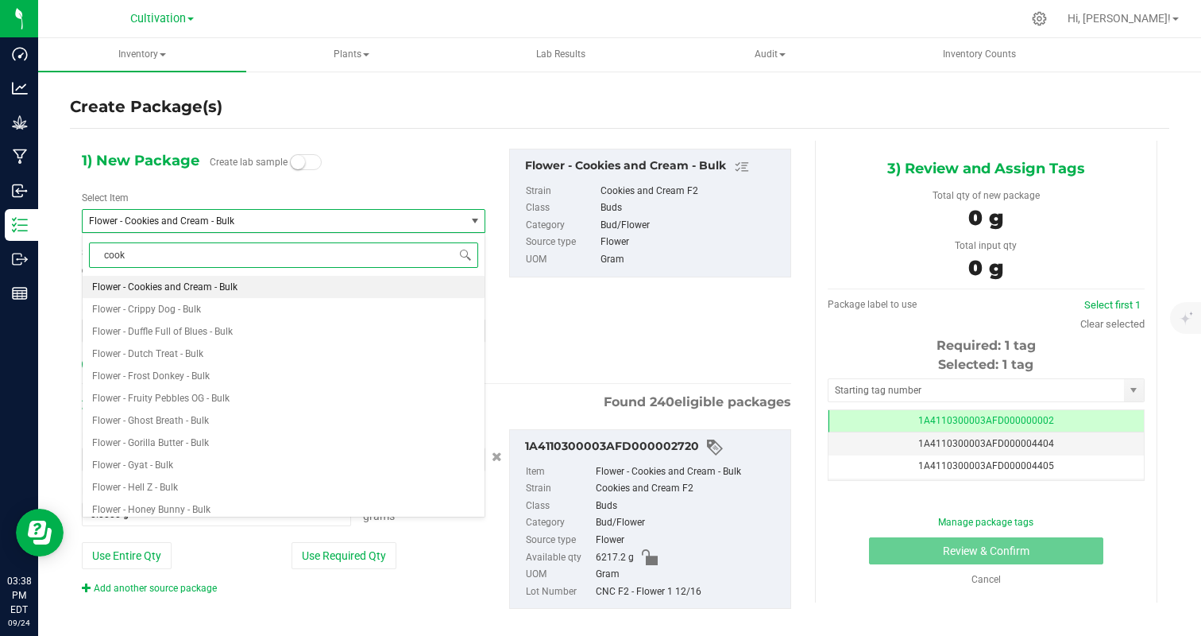
type input "cooki"
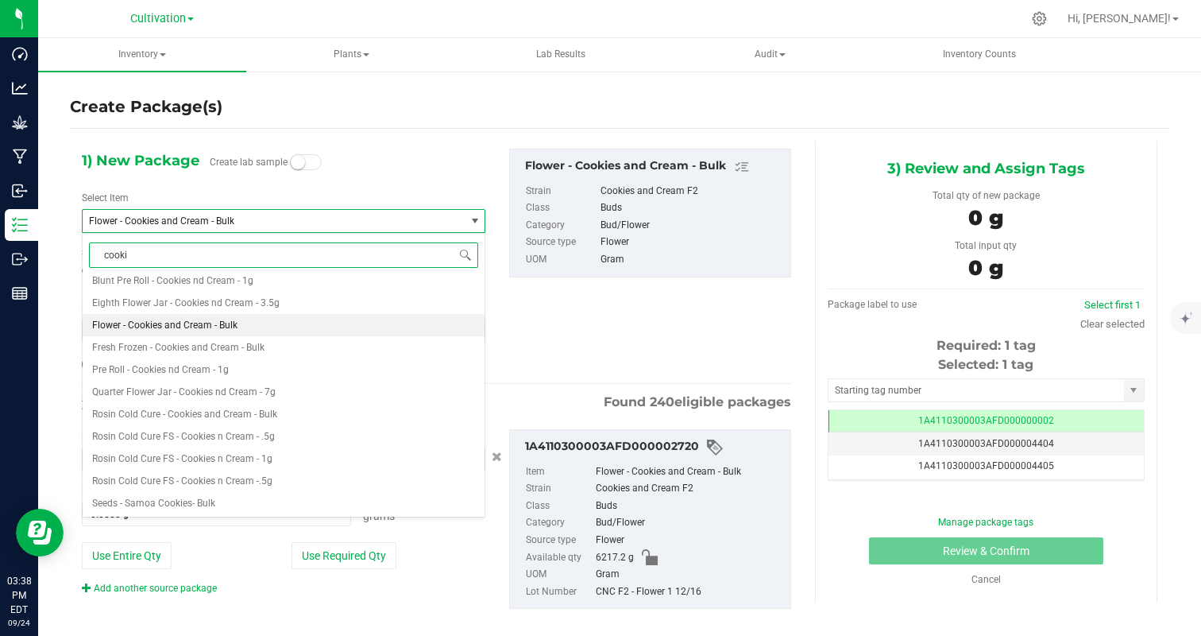
scroll to position [0, 0]
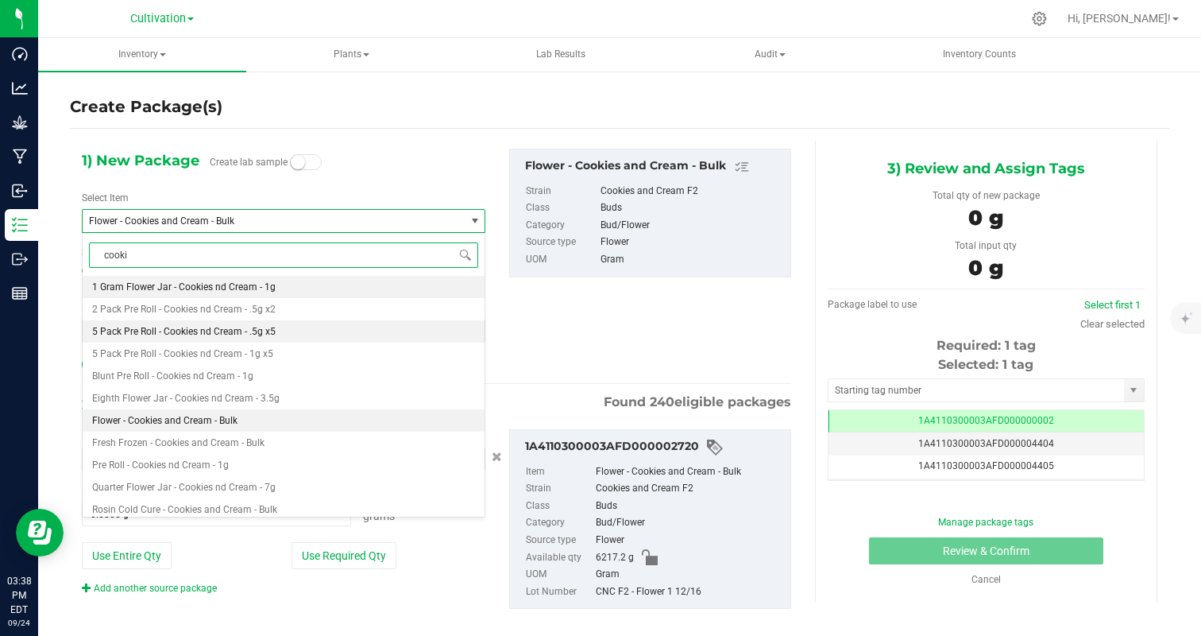
click at [222, 332] on span "5 Pack Pre Roll - Cookies nd Cream - .5g x5" at bounding box center [184, 331] width 184 height 11
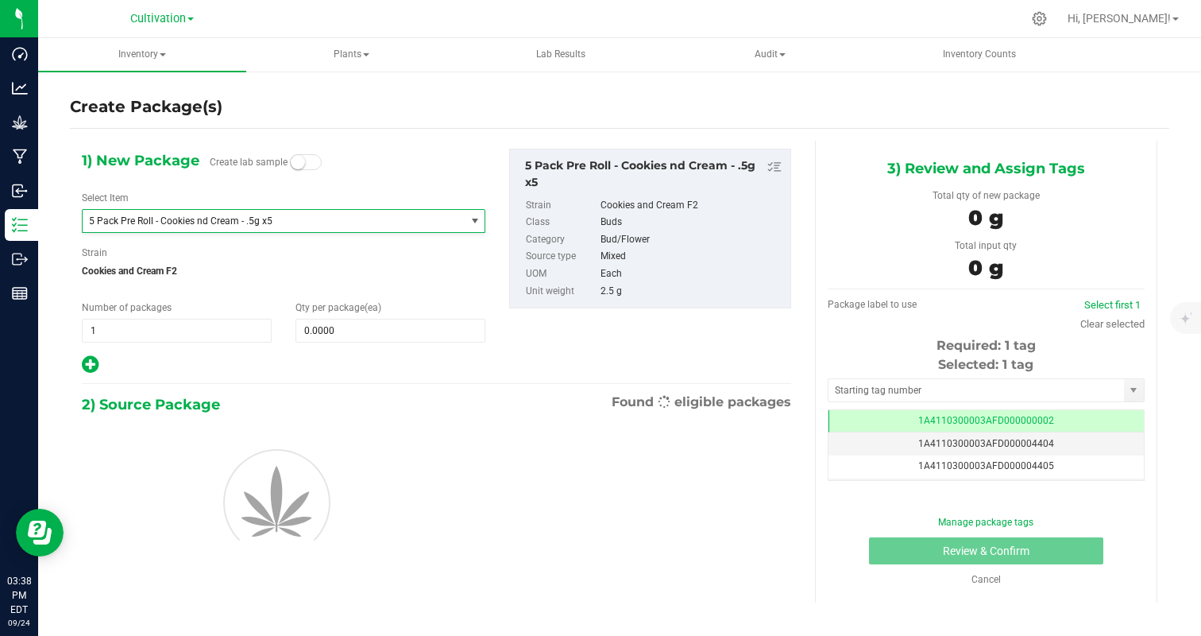
type input "0"
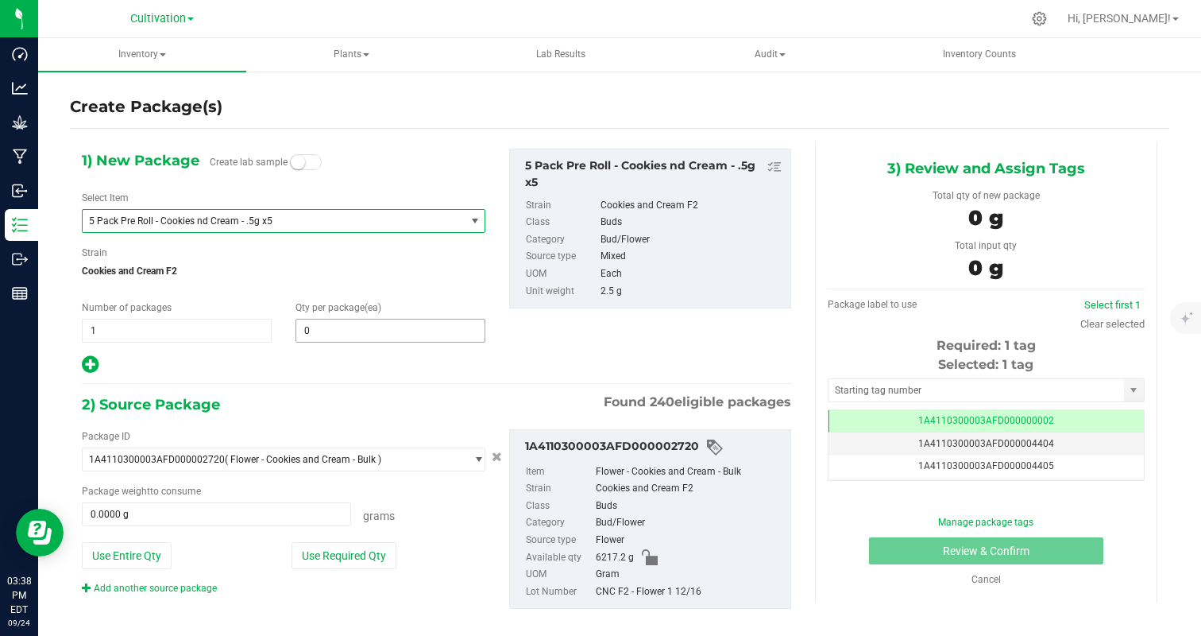
click at [383, 345] on div "1) New Package Create lab sample Select Item 5 Pack Pre Roll - Cookies nd Cream…" at bounding box center [283, 262] width 427 height 226
click at [383, 341] on span at bounding box center [391, 331] width 190 height 24
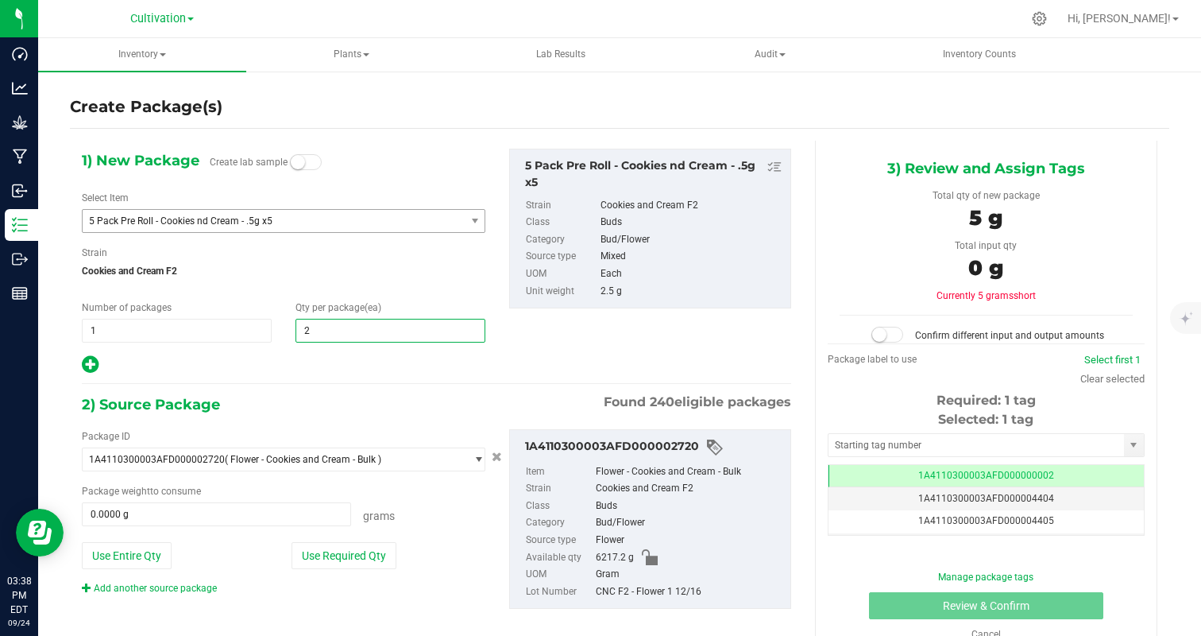
type input "25"
click at [330, 373] on div at bounding box center [284, 364] width 404 height 21
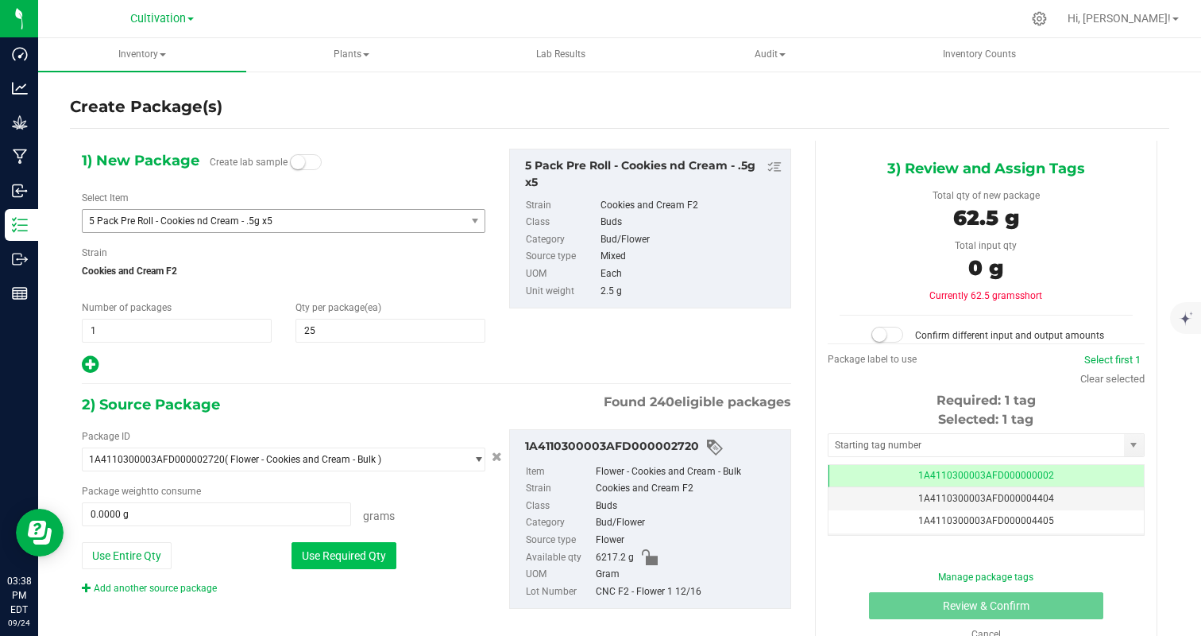
click at [346, 554] on button "Use Required Qty" at bounding box center [344, 555] width 105 height 27
type input "62.5000 g"
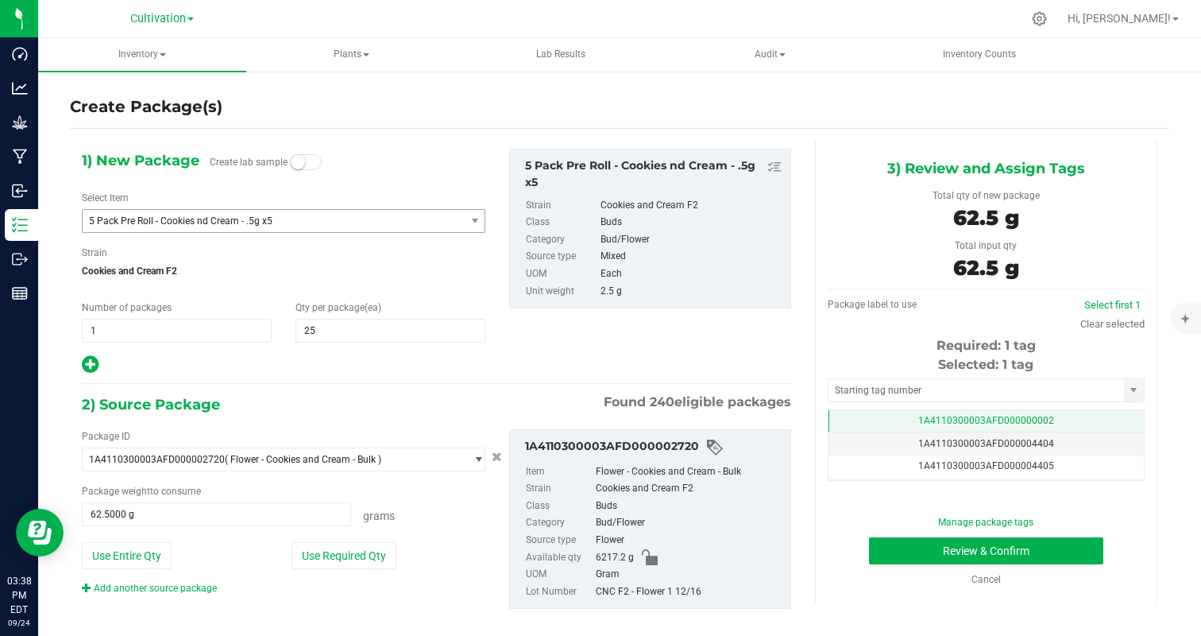
click at [1022, 415] on span "1A4110300003AFD000000002" at bounding box center [986, 420] width 136 height 11
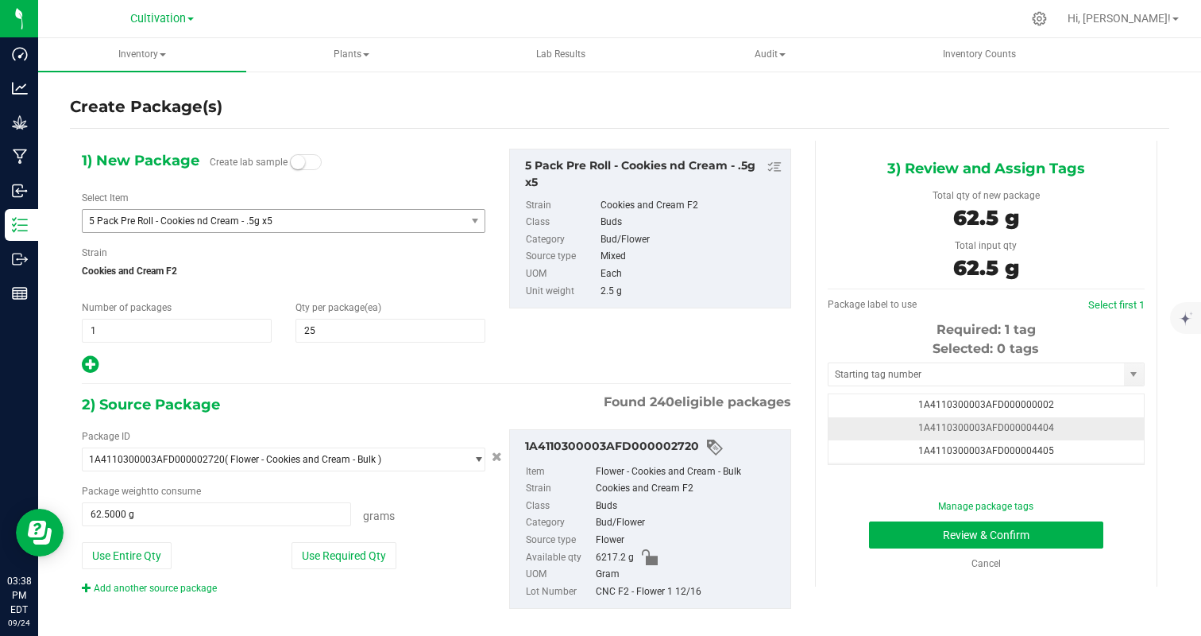
click at [1075, 434] on td "1A4110300003AFD000004404" at bounding box center [986, 428] width 315 height 23
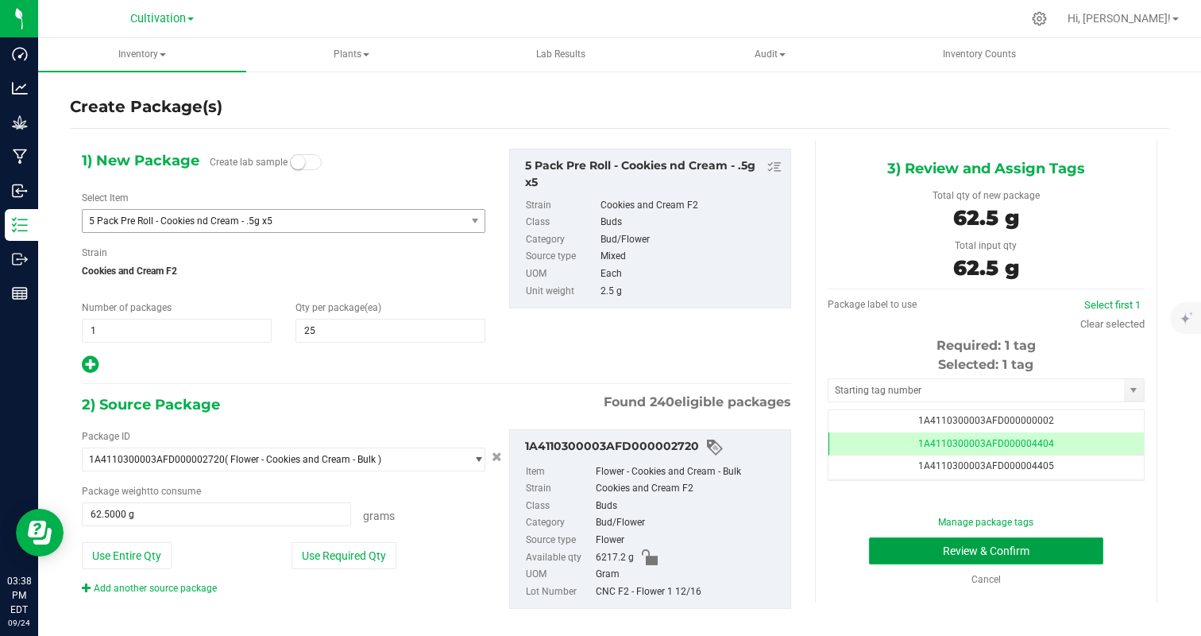
click at [1045, 548] on button "Review & Confirm" at bounding box center [986, 550] width 234 height 27
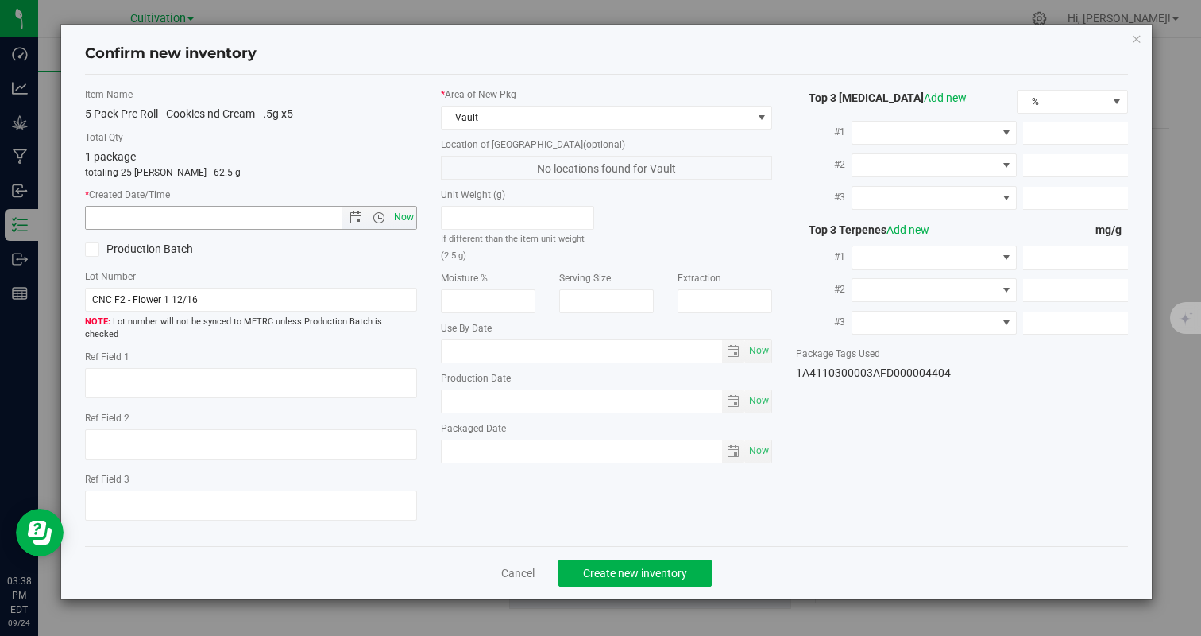
click at [406, 215] on span "Now" at bounding box center [403, 217] width 27 height 23
type input "9/24/2025 3:38 PM"
click at [666, 566] on span "Create new inventory" at bounding box center [635, 572] width 104 height 13
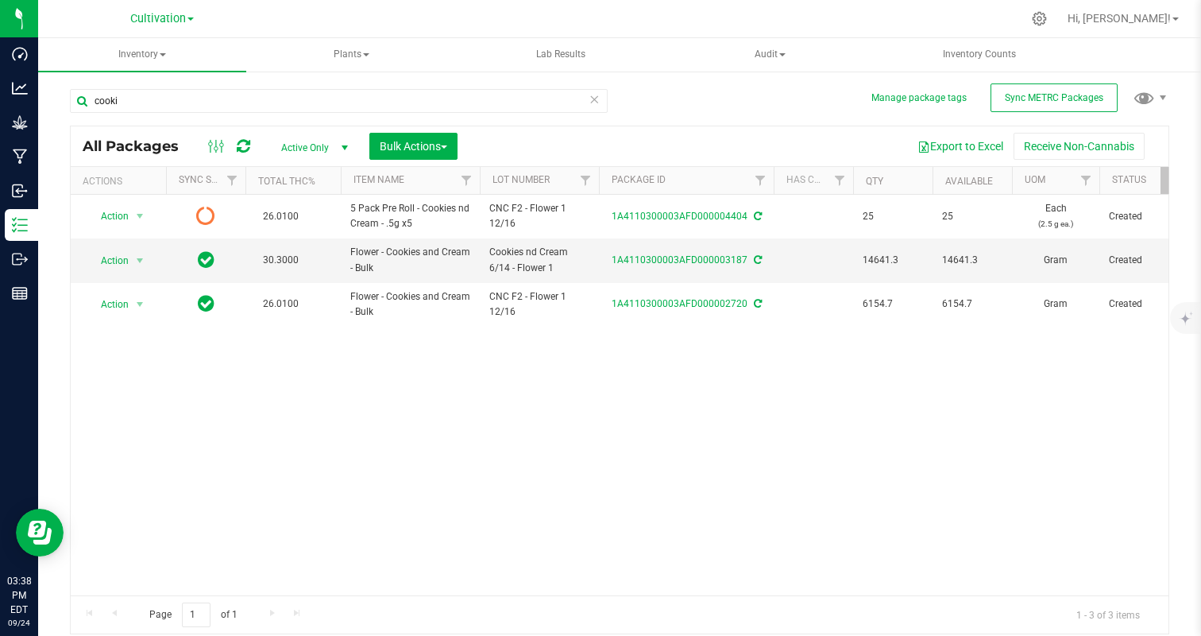
click at [593, 103] on icon at bounding box center [594, 98] width 11 height 19
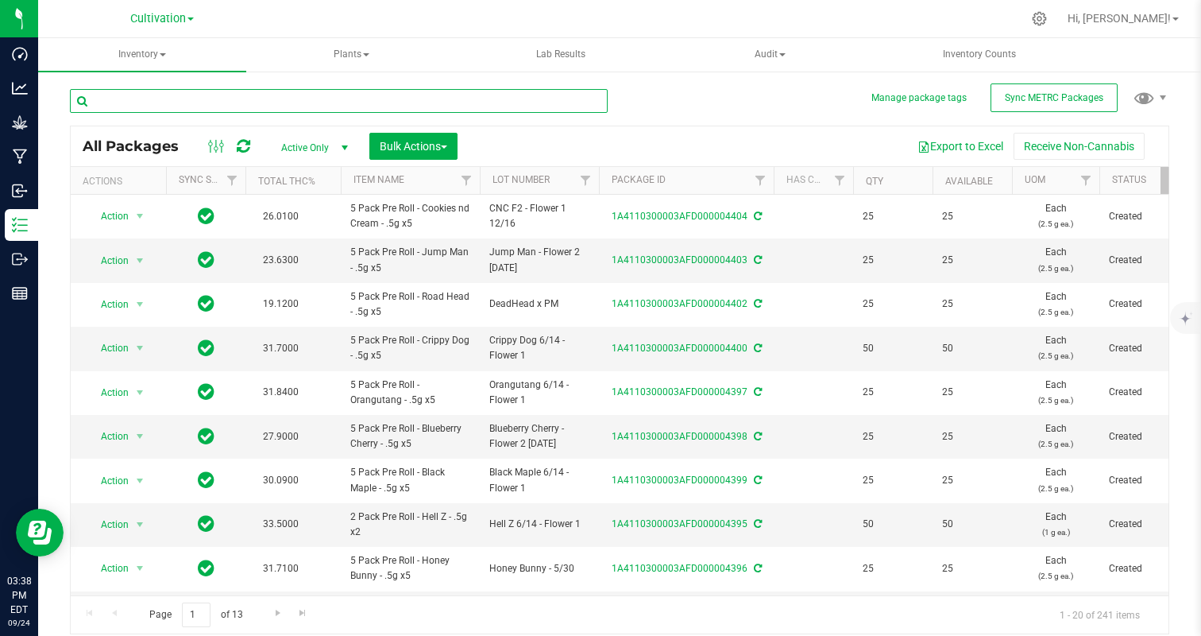
click at [558, 100] on input "text" at bounding box center [339, 101] width 538 height 24
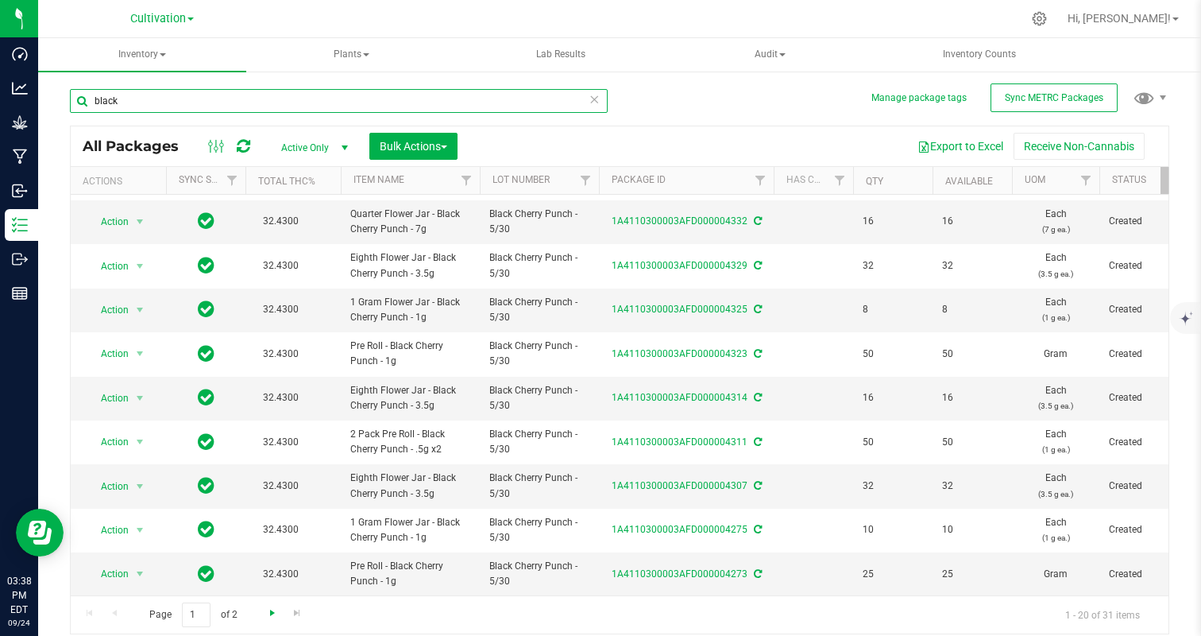
type input "black"
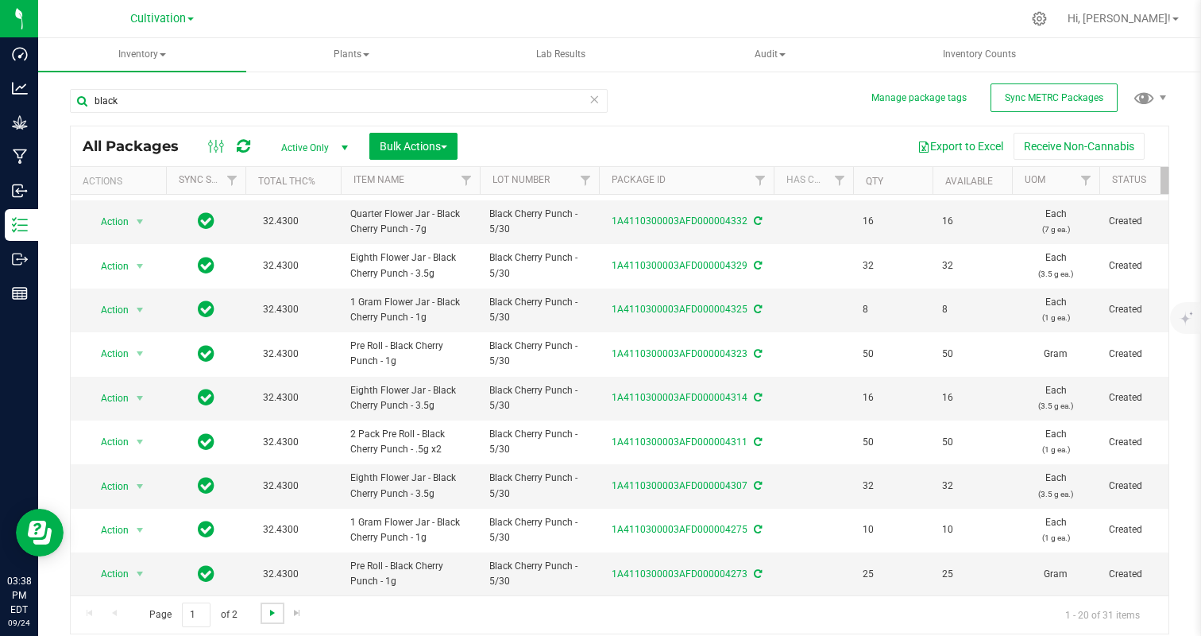
click at [274, 616] on span "Go to the next page" at bounding box center [272, 612] width 13 height 13
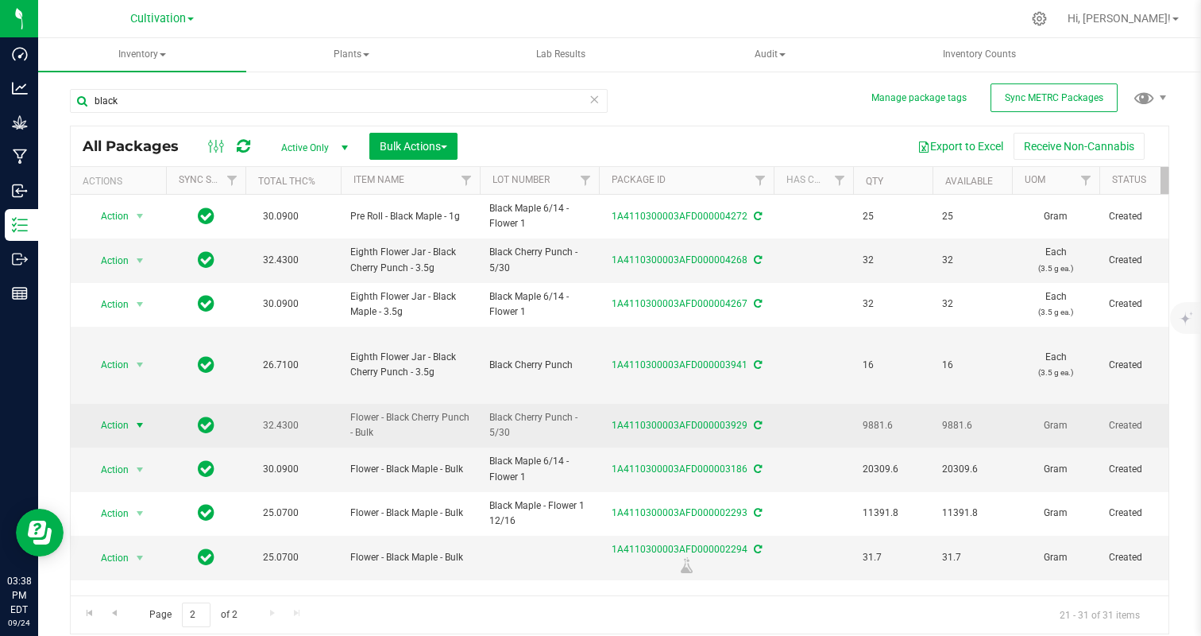
click at [108, 423] on span "Action" at bounding box center [108, 425] width 43 height 22
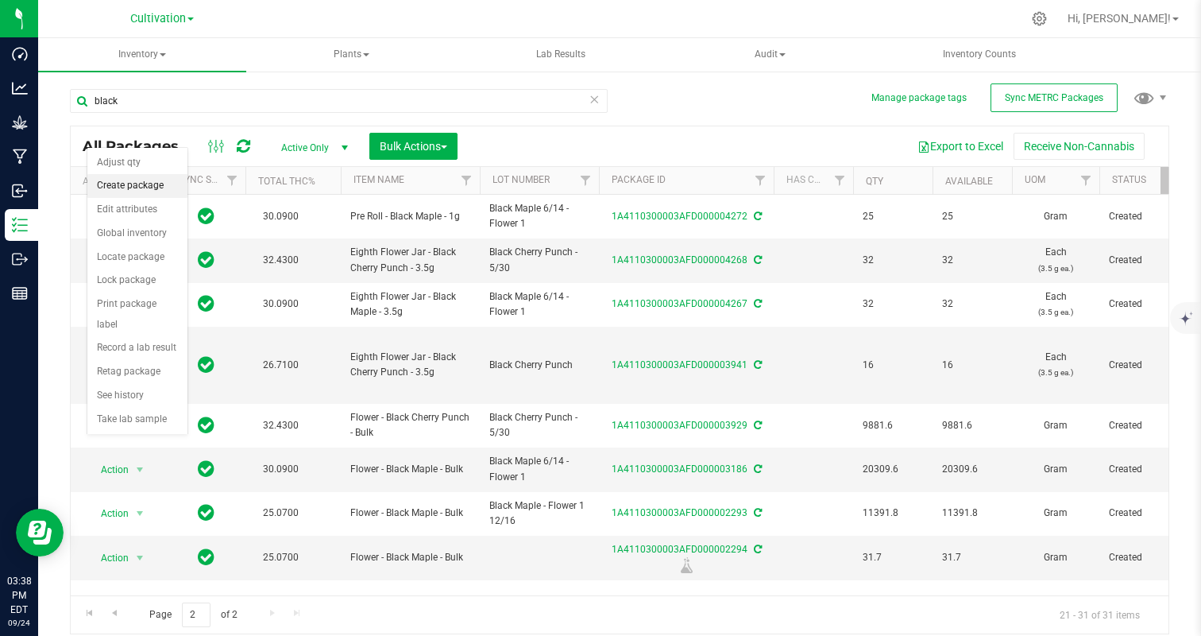
click at [137, 184] on li "Create package" at bounding box center [137, 186] width 100 height 24
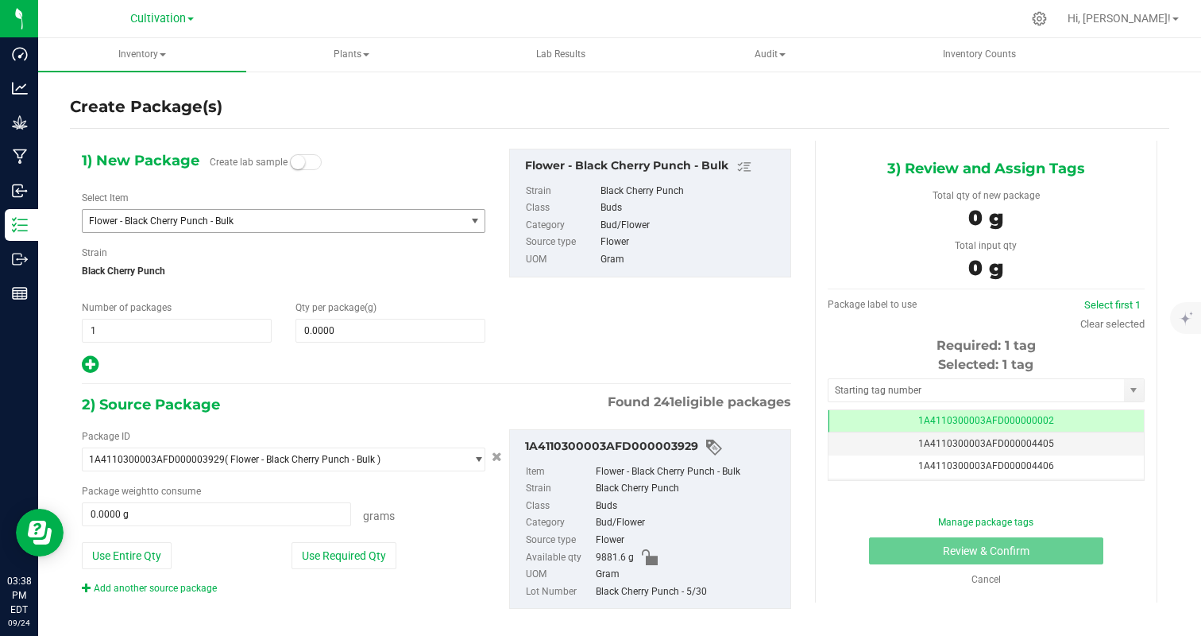
click at [168, 215] on span "Flower - Black Cherry Punch - Bulk" at bounding box center [266, 220] width 355 height 11
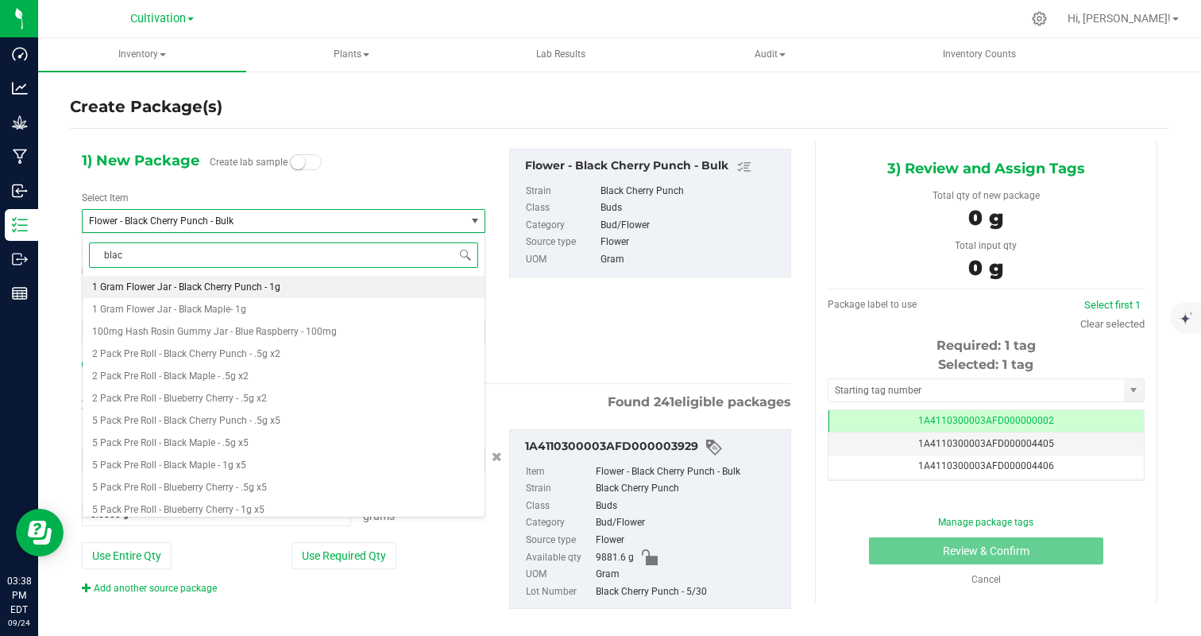
type input "black"
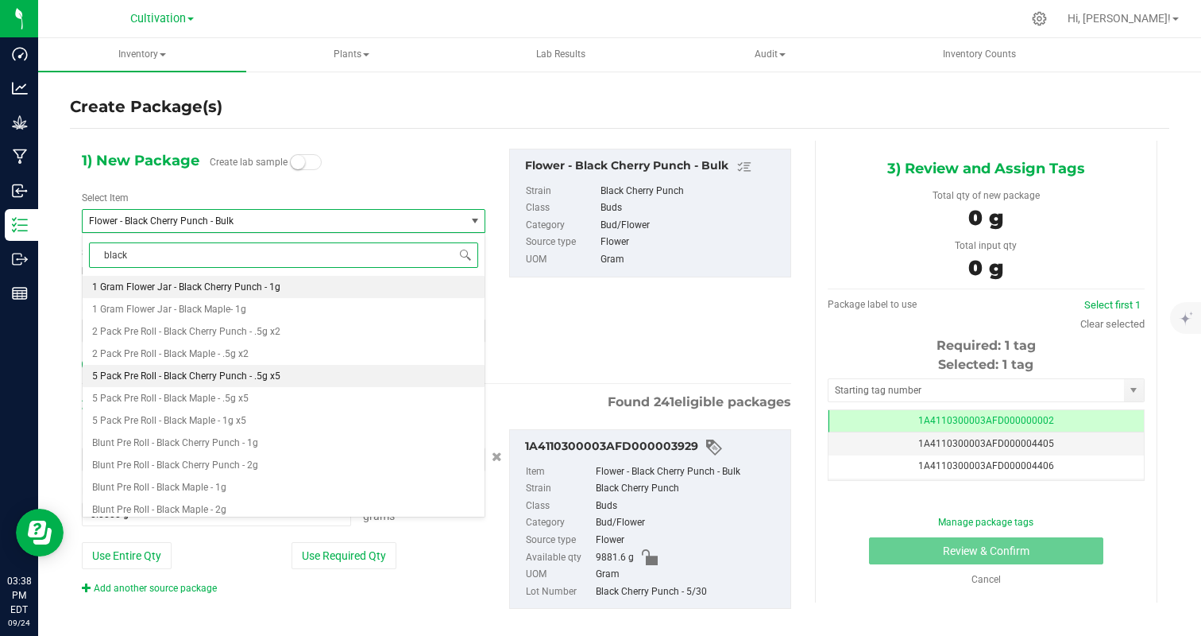
click at [270, 378] on span "5 Pack Pre Roll - Black Cherry Punch - .5g x5" at bounding box center [186, 375] width 188 height 11
type input "0"
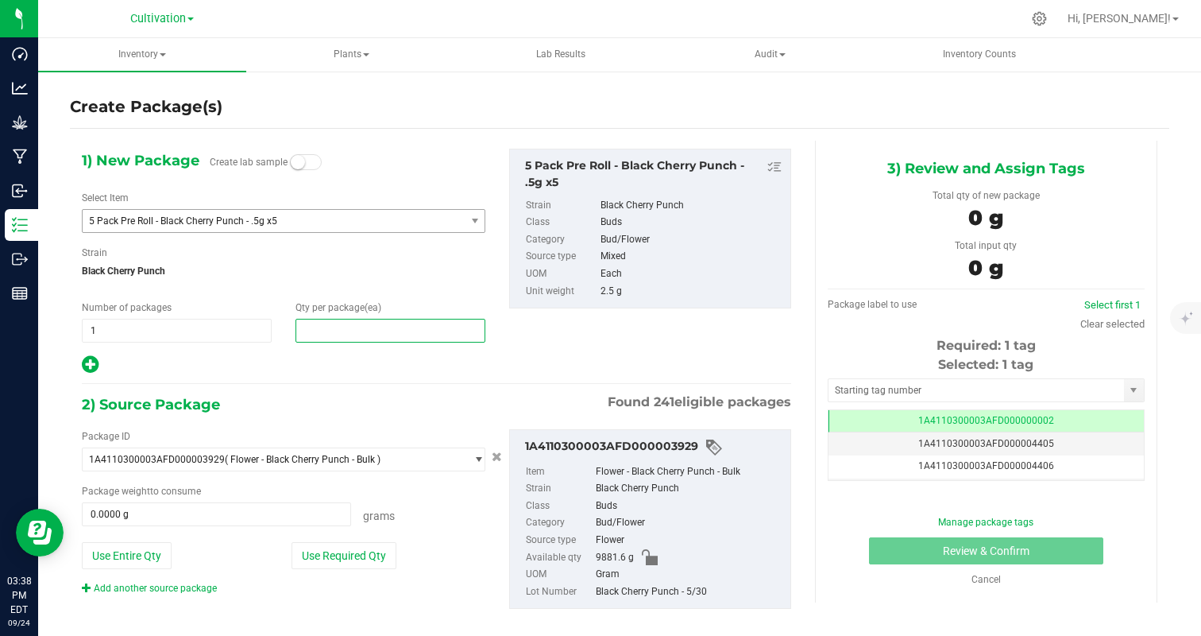
click at [352, 331] on span at bounding box center [391, 331] width 190 height 24
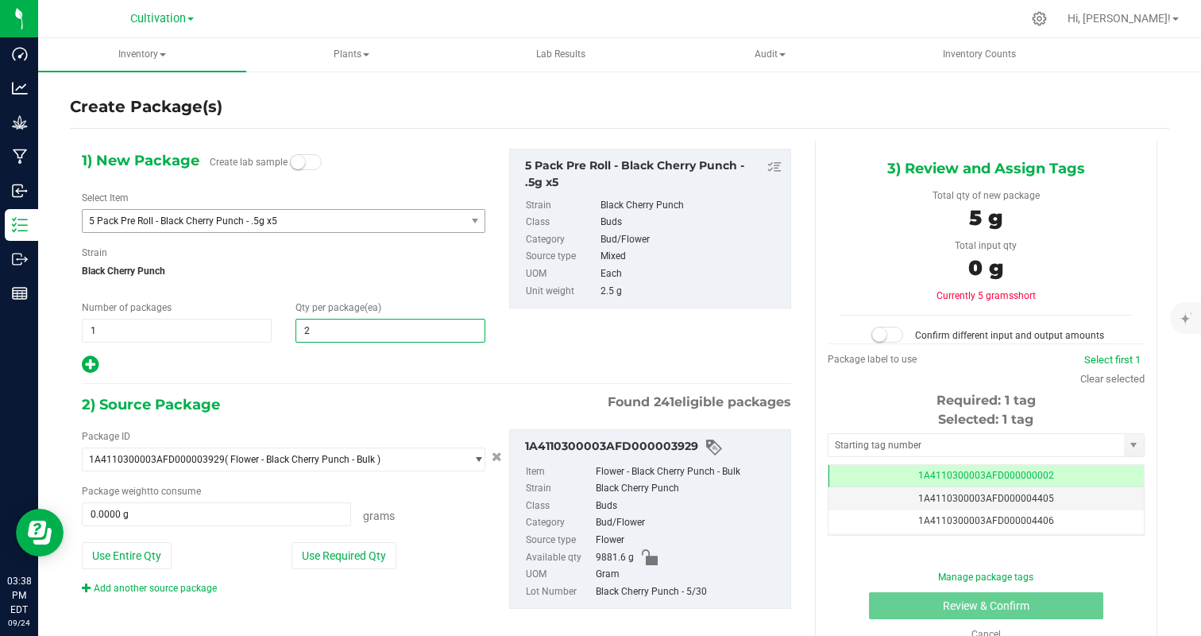
type input "25"
click at [236, 369] on div at bounding box center [284, 364] width 404 height 21
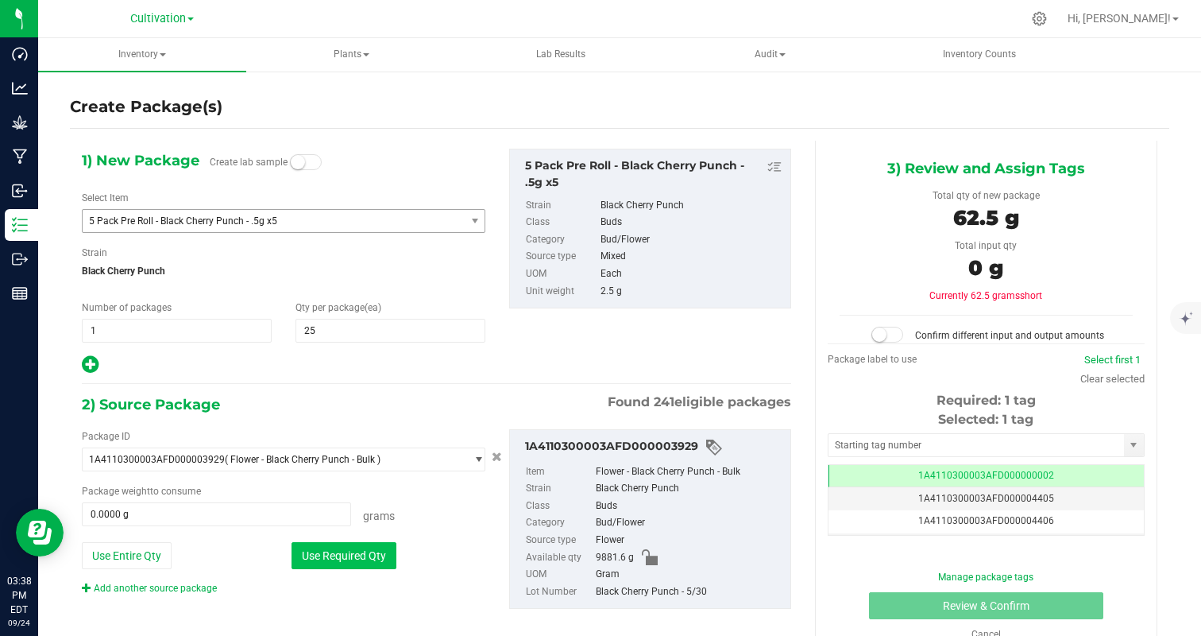
click at [354, 558] on button "Use Required Qty" at bounding box center [344, 555] width 105 height 27
type input "62.5000 g"
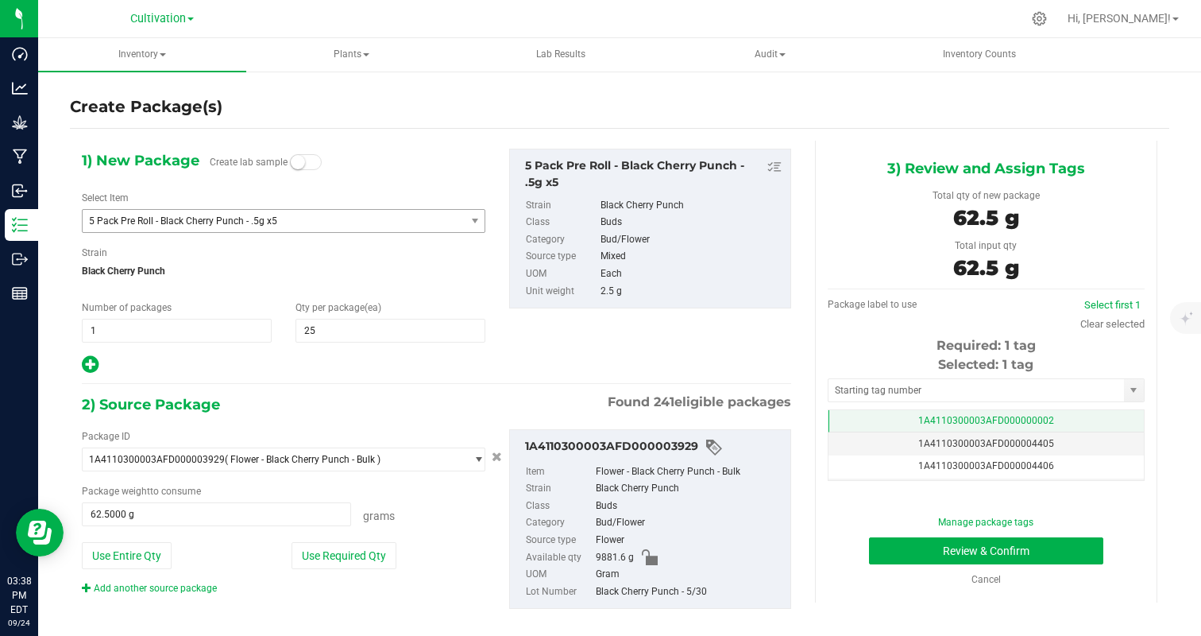
click at [1067, 424] on td "1A4110300003AFD000000002" at bounding box center [986, 421] width 315 height 23
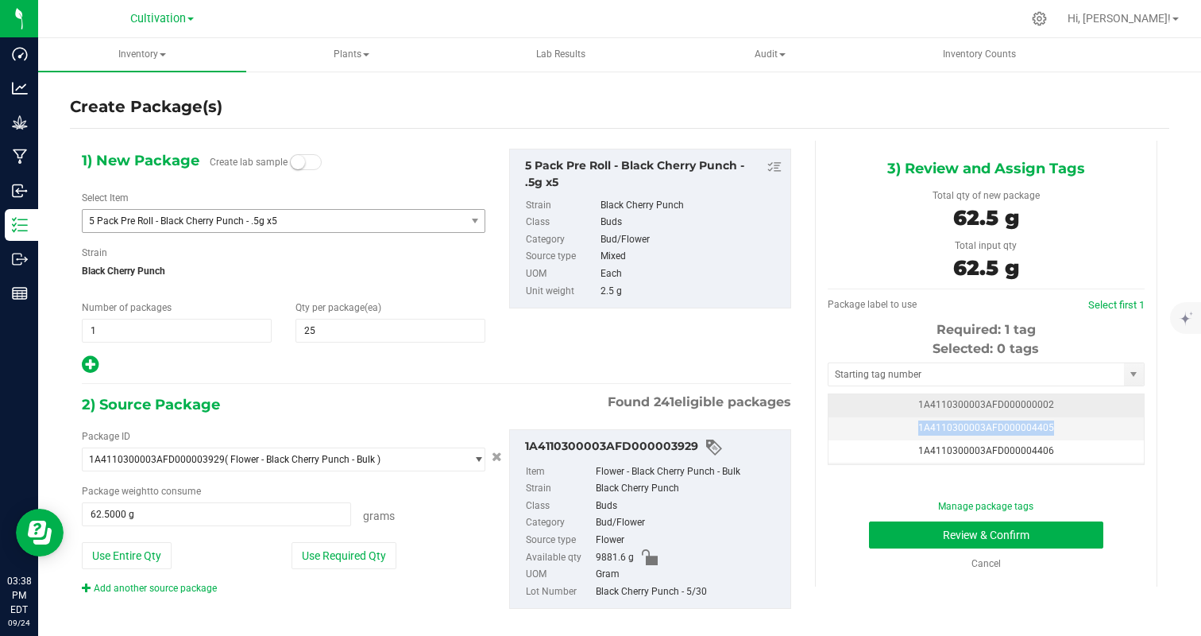
click at [1067, 424] on td "1A4110300003AFD000004405" at bounding box center [986, 428] width 315 height 23
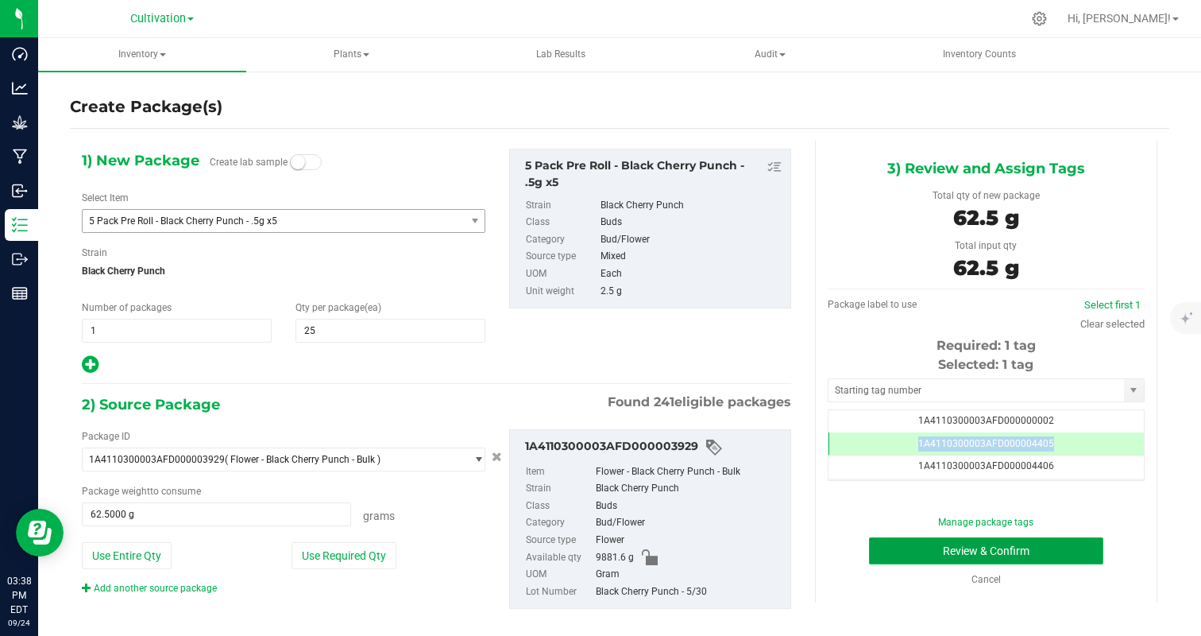
click at [1057, 548] on button "Review & Confirm" at bounding box center [986, 550] width 234 height 27
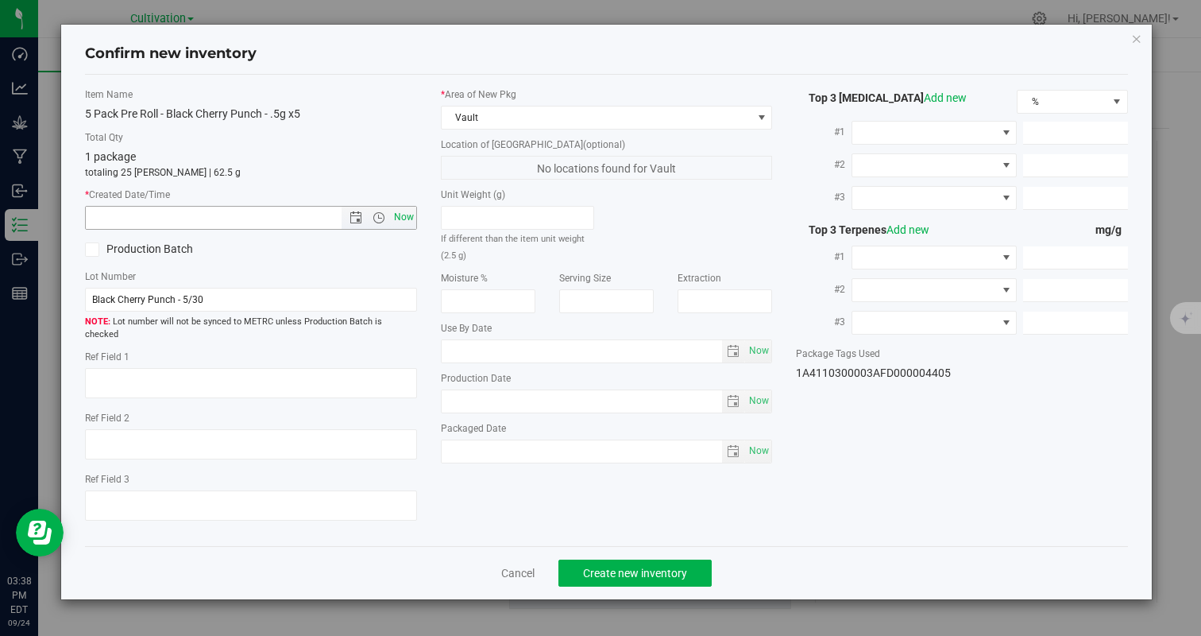
click at [408, 211] on span "Now" at bounding box center [403, 217] width 27 height 23
type input "9/24/2025 3:38 PM"
click at [648, 559] on button "Create new inventory" at bounding box center [634, 572] width 153 height 27
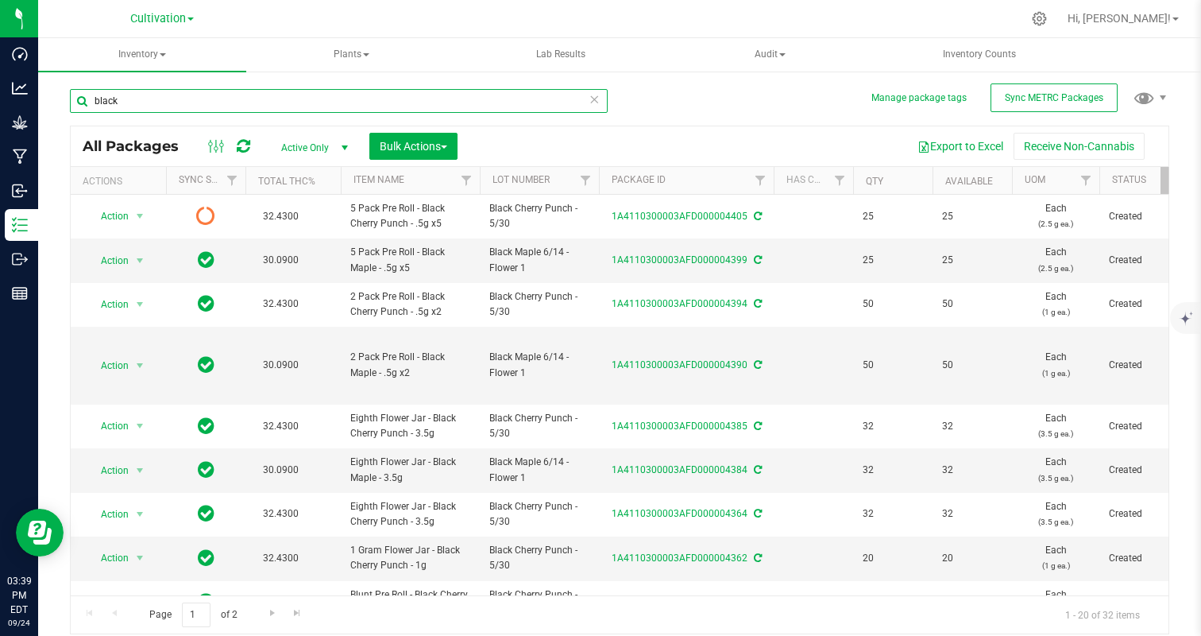
click at [150, 103] on input "black" at bounding box center [339, 101] width 538 height 24
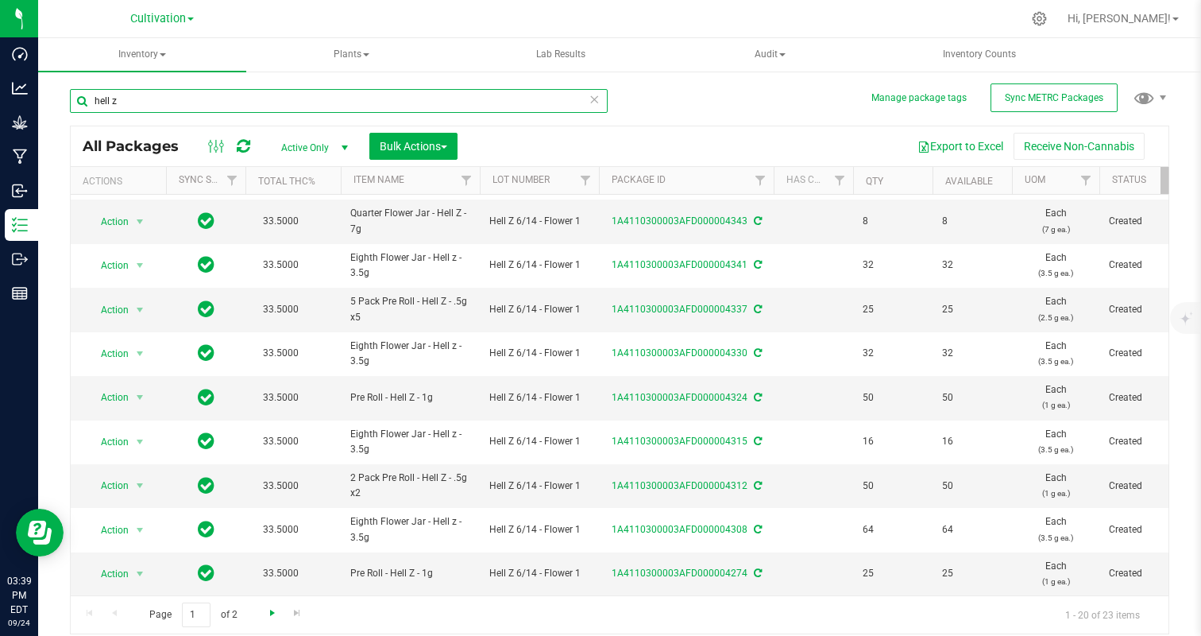
type input "hell z"
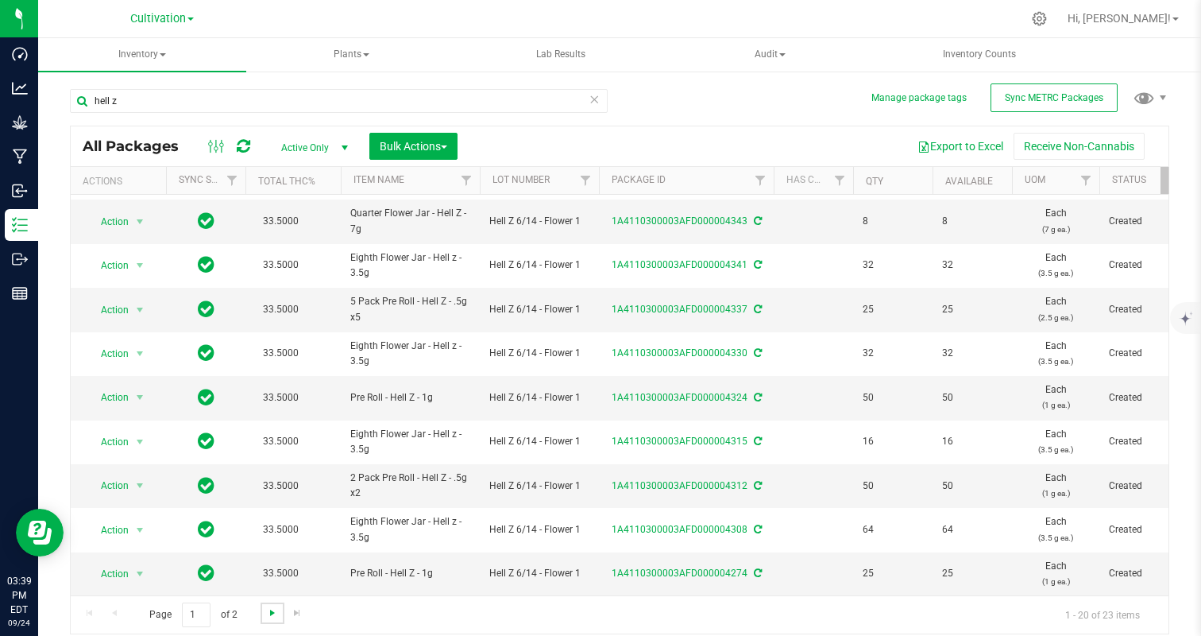
click at [268, 609] on span "Go to the next page" at bounding box center [272, 612] width 13 height 13
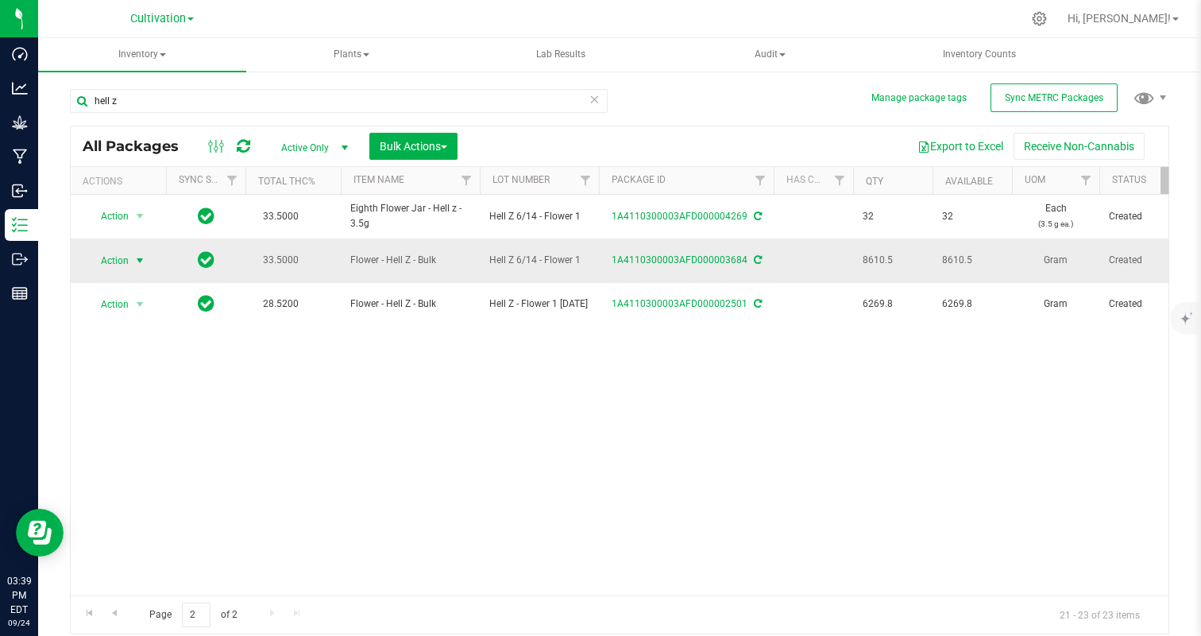
click at [122, 259] on span "Action" at bounding box center [108, 260] width 43 height 22
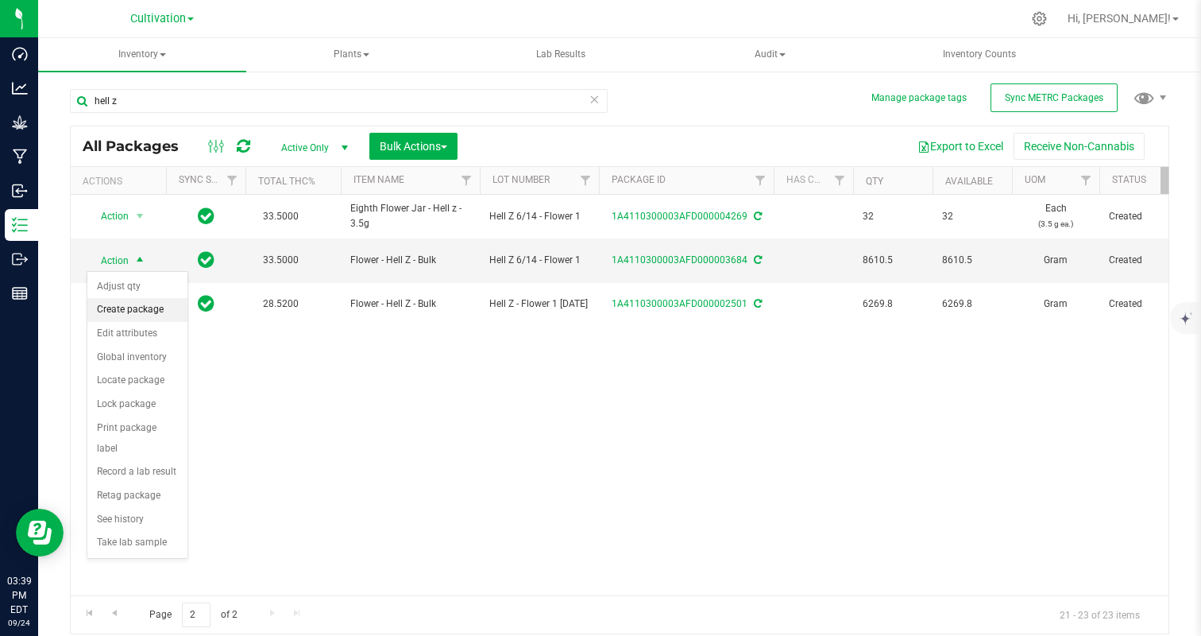
click at [129, 303] on li "Create package" at bounding box center [137, 310] width 100 height 24
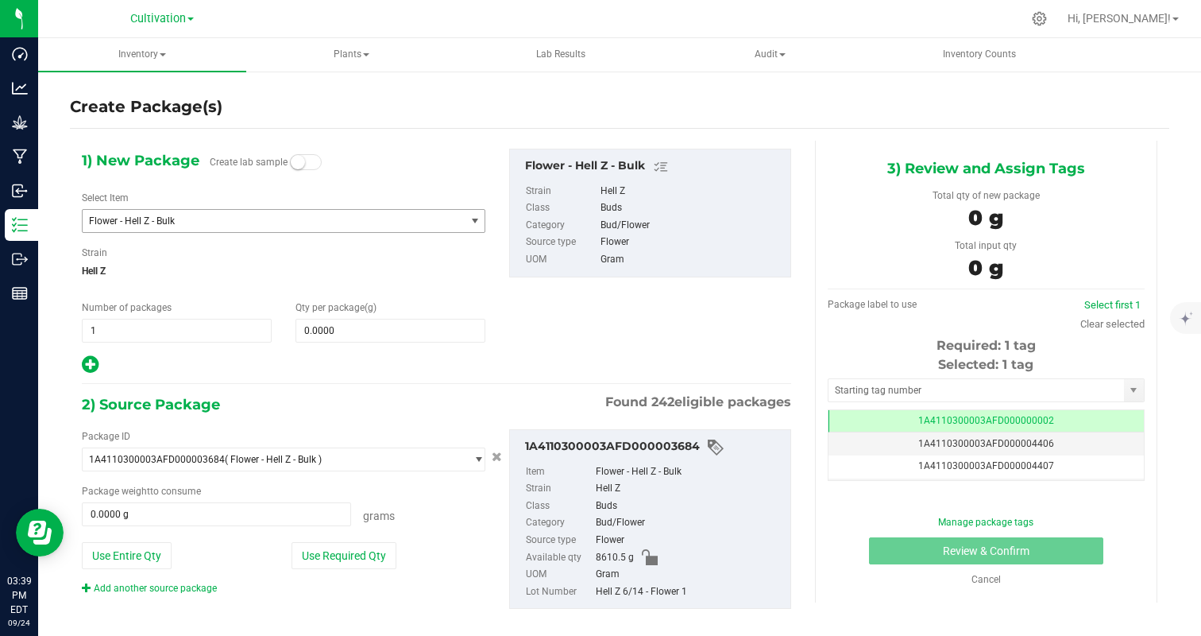
click at [149, 230] on span "Flower - Hell Z - Bulk" at bounding box center [274, 221] width 382 height 22
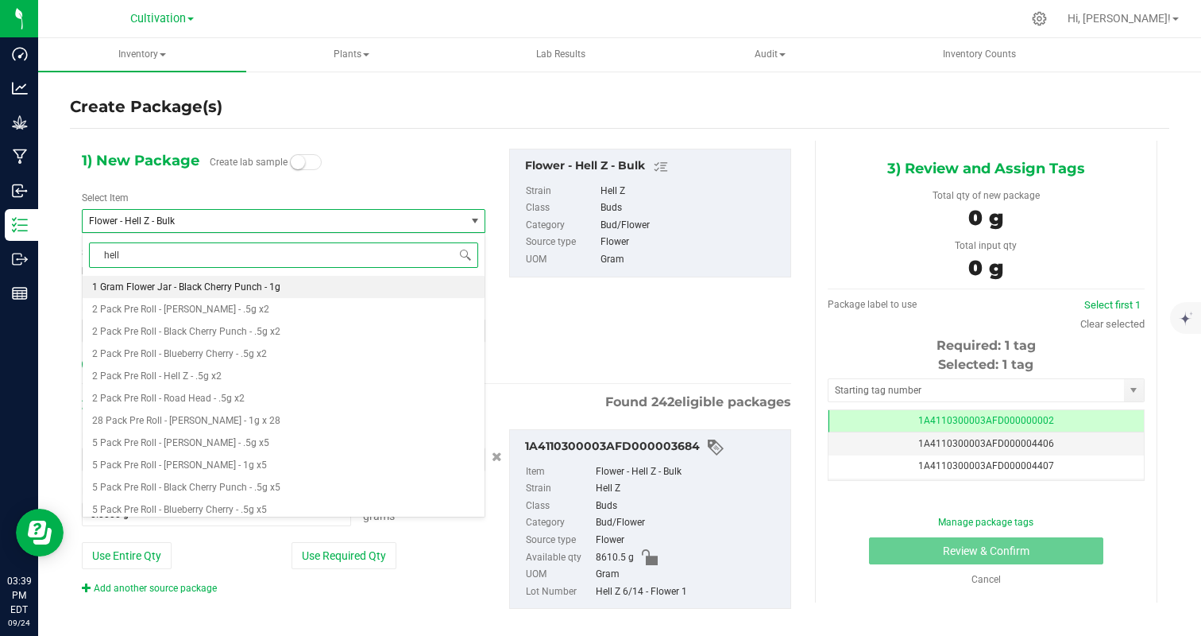
type input "hell z"
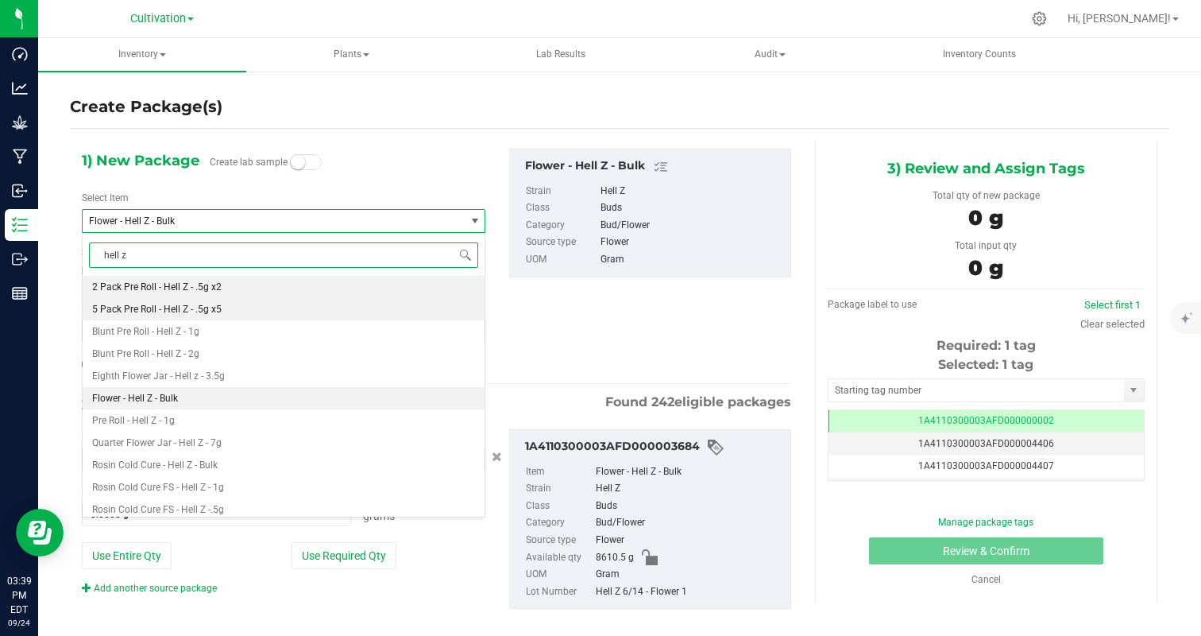
click at [214, 309] on span "5 Pack Pre Roll - Hell Z - .5g x5" at bounding box center [156, 308] width 129 height 11
type input "0"
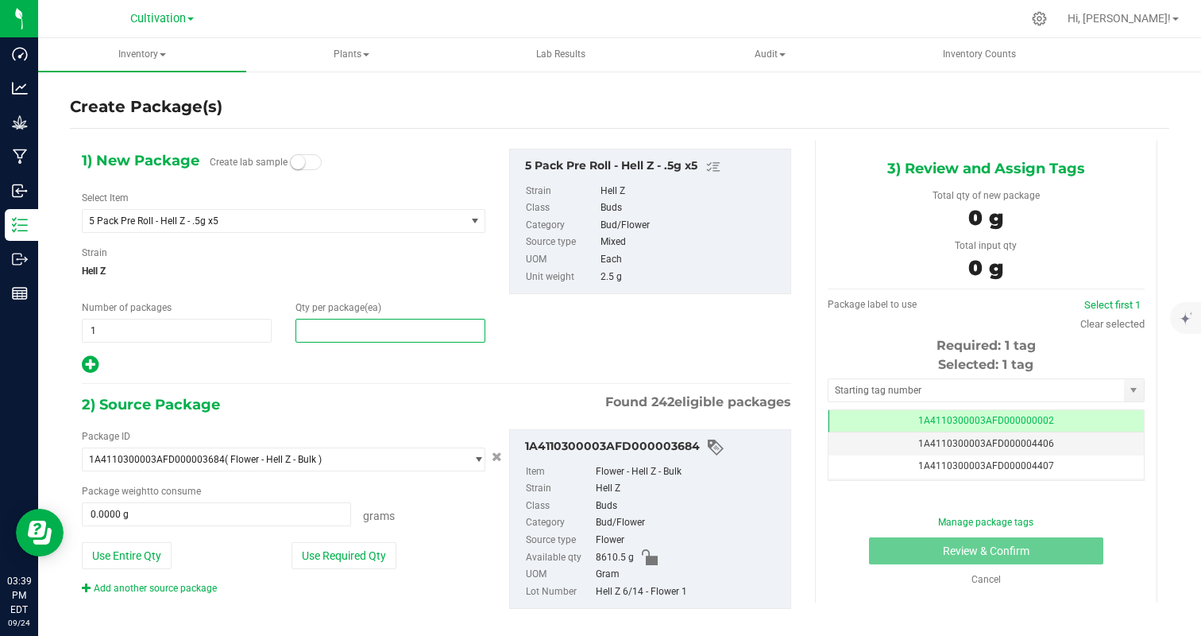
click at [322, 326] on span at bounding box center [391, 331] width 190 height 24
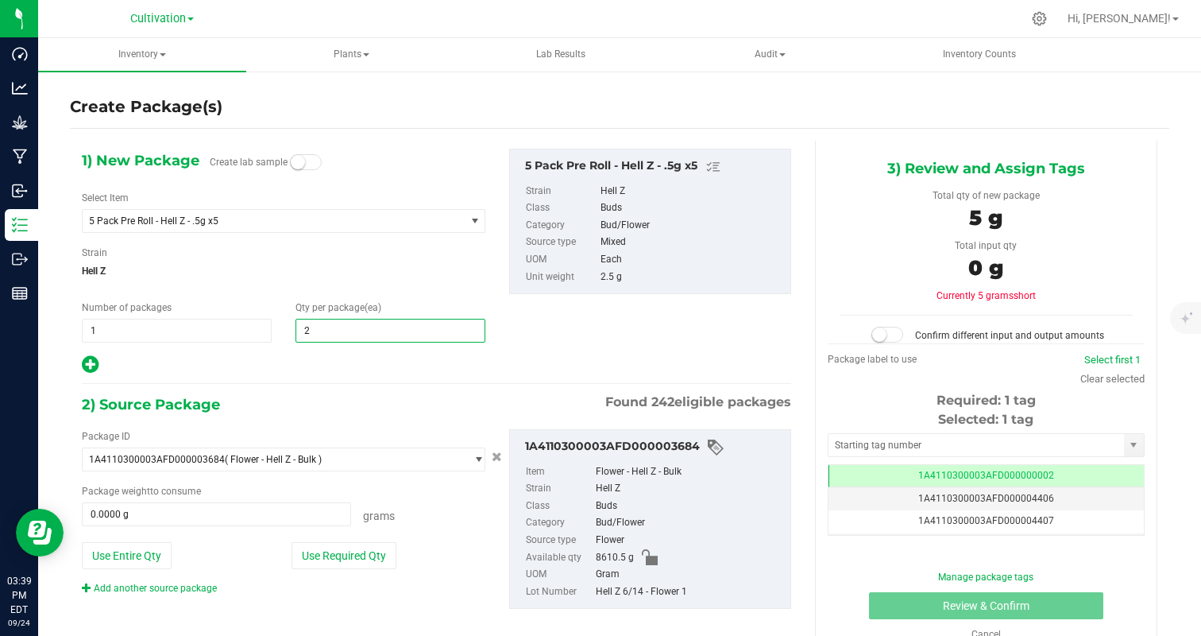
type input "25"
click at [299, 368] on div at bounding box center [284, 364] width 404 height 21
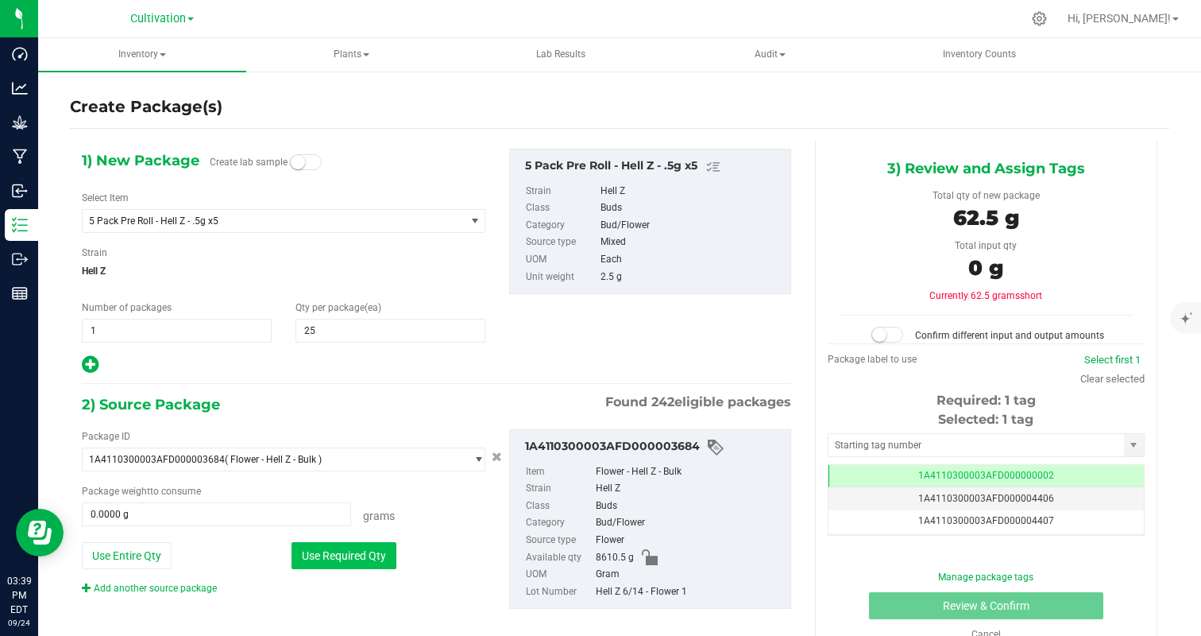
click at [352, 554] on button "Use Required Qty" at bounding box center [344, 555] width 105 height 27
type input "62.5000 g"
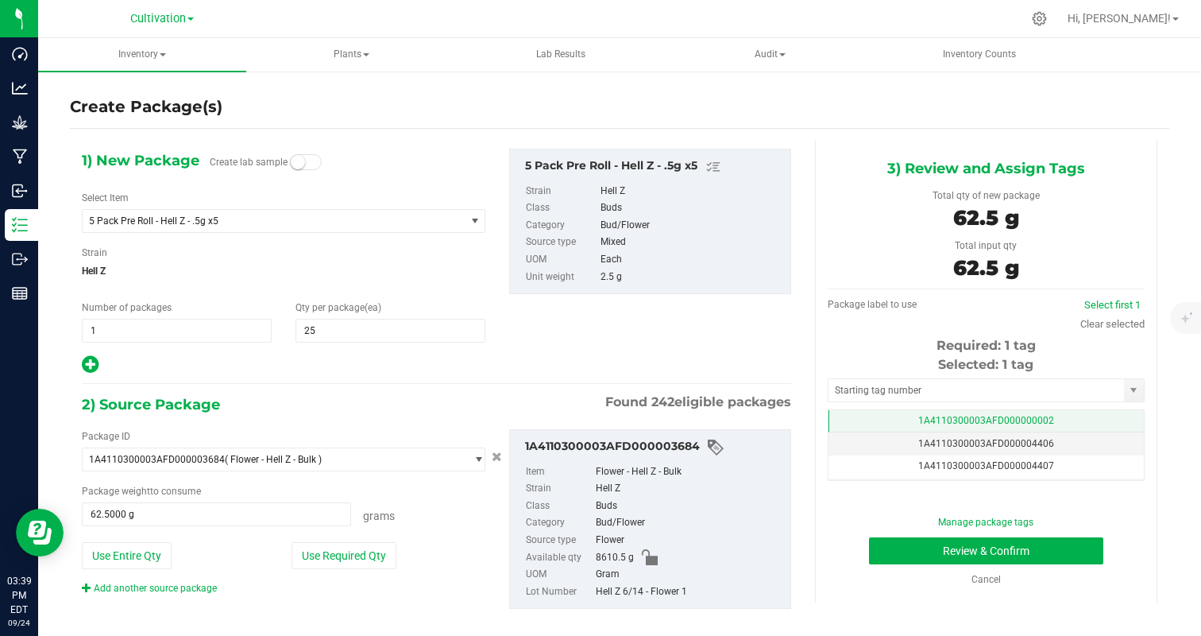
click at [1064, 418] on td "1A4110300003AFD000000002" at bounding box center [986, 421] width 315 height 23
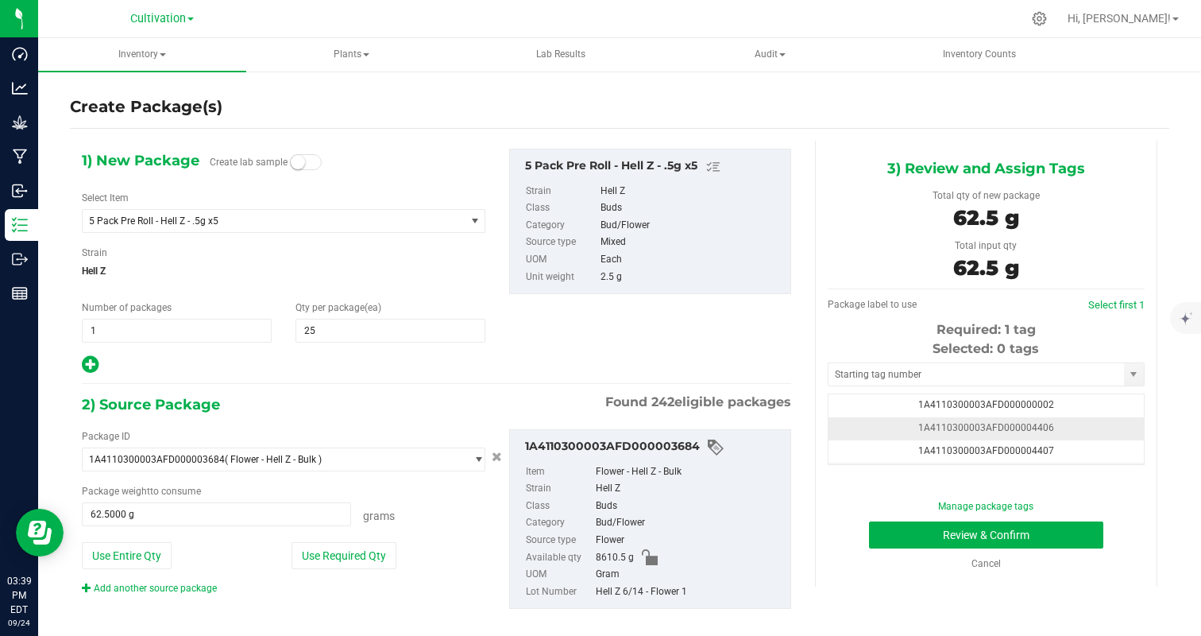
click at [1069, 433] on td "1A4110300003AFD000004406" at bounding box center [986, 428] width 315 height 23
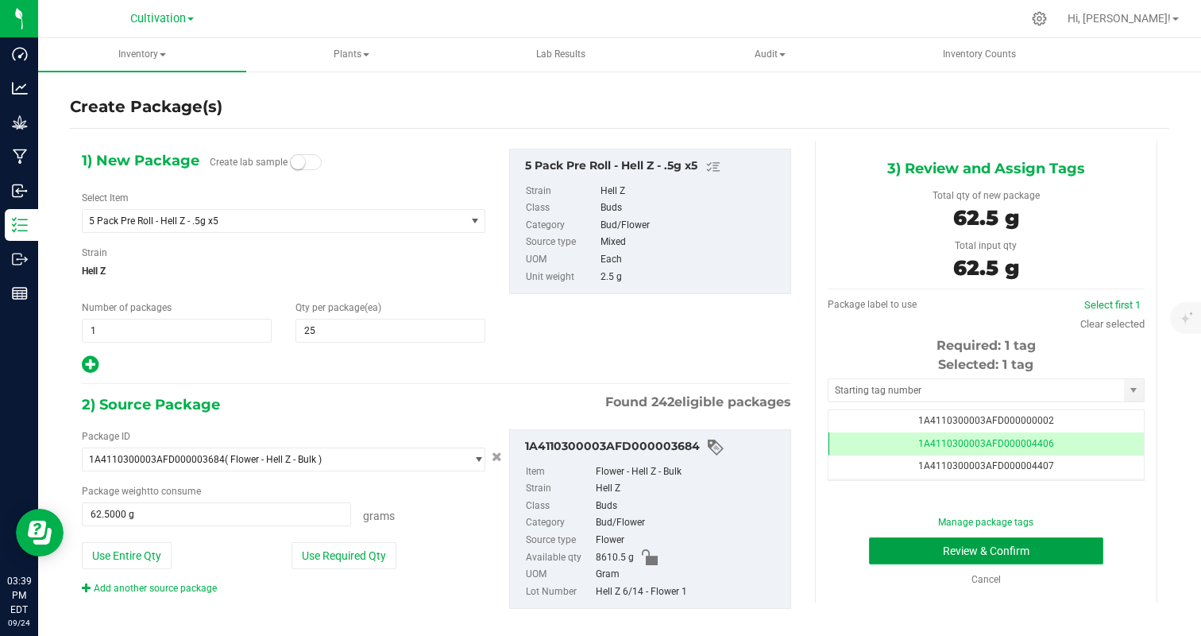
click at [1057, 553] on button "Review & Confirm" at bounding box center [986, 550] width 234 height 27
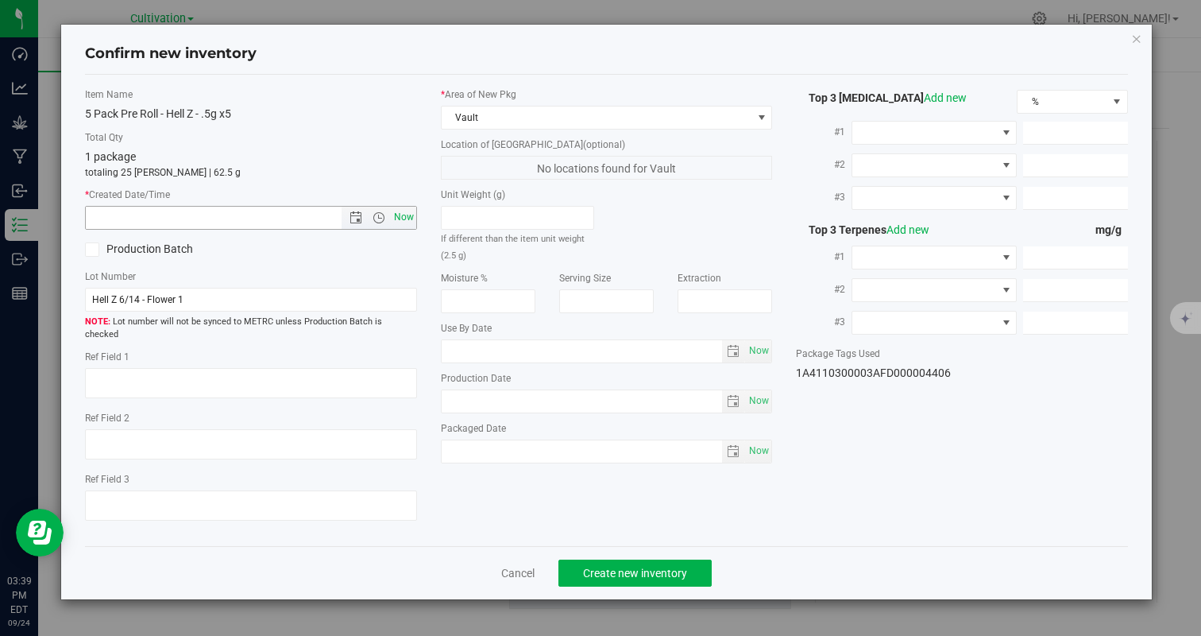
click at [404, 219] on span "Now" at bounding box center [403, 217] width 27 height 23
type input "9/24/2025 3:39 PM"
click at [644, 566] on span "Create new inventory" at bounding box center [635, 572] width 104 height 13
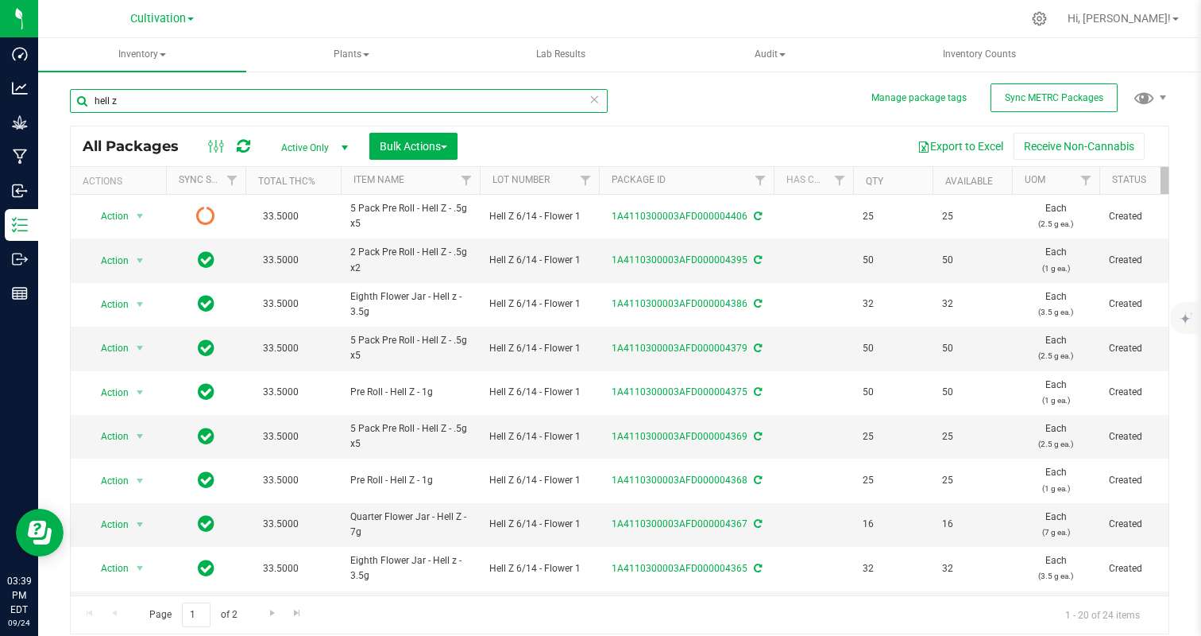
click at [167, 98] on input "hell z" at bounding box center [339, 101] width 538 height 24
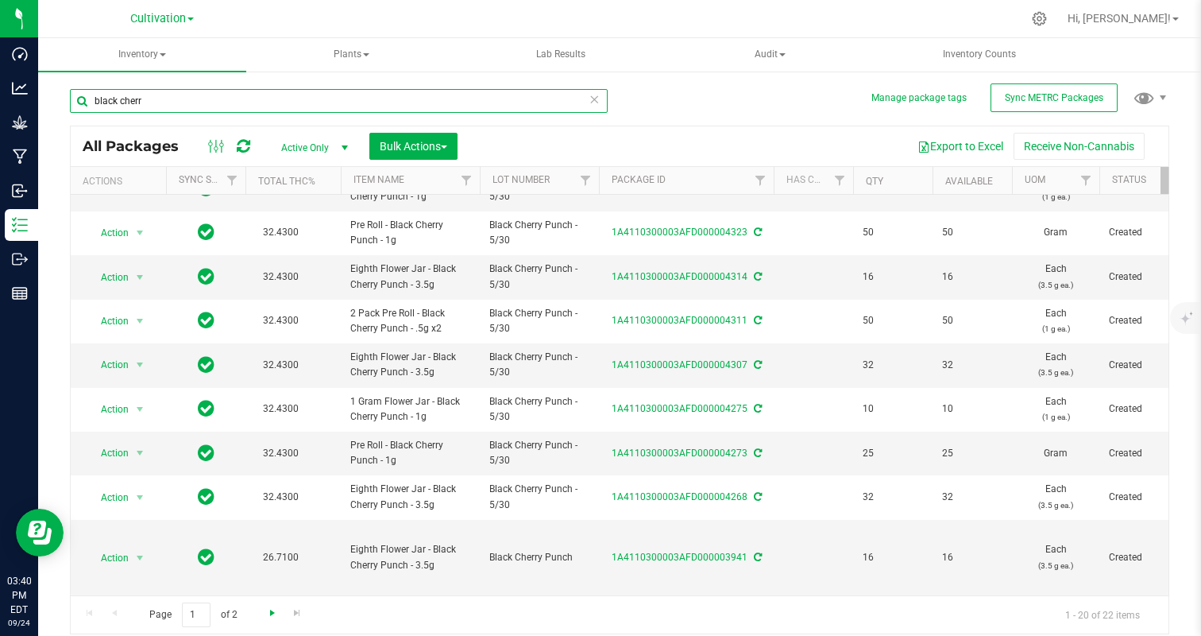
type input "black cherr"
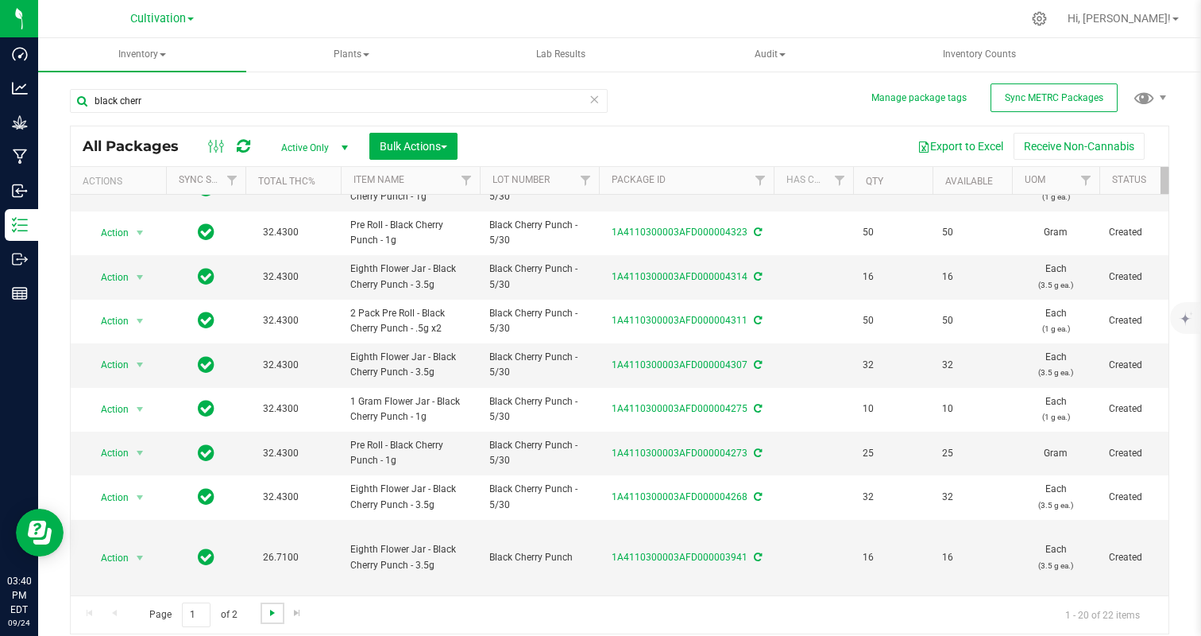
click at [266, 615] on span "Go to the next page" at bounding box center [272, 612] width 13 height 13
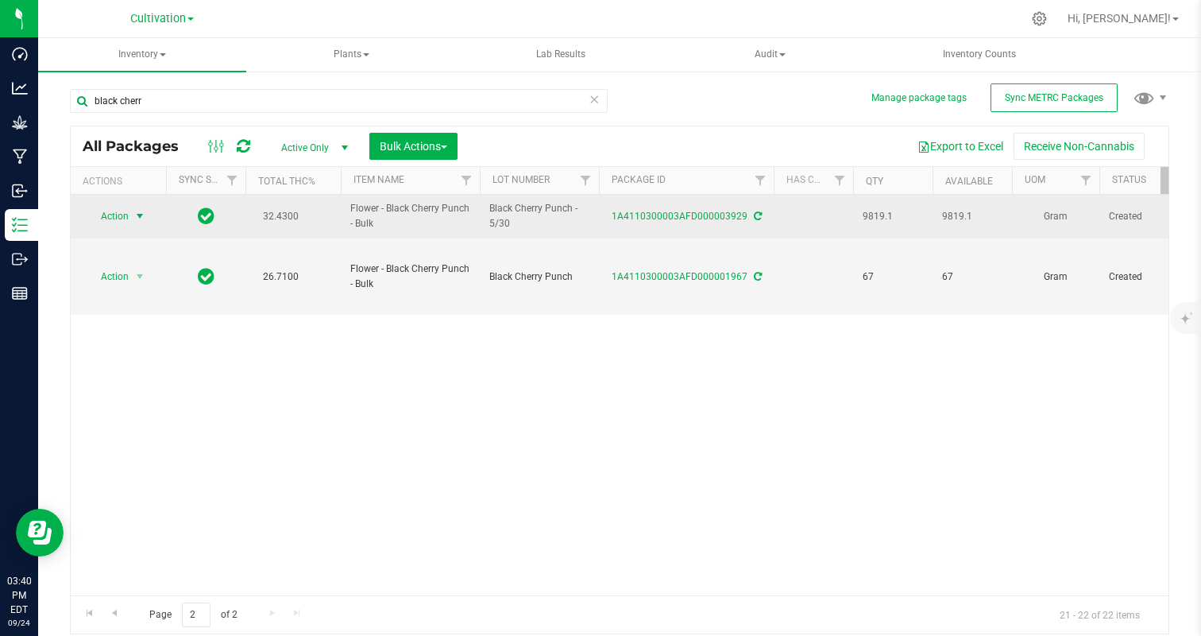
click at [122, 210] on span "Action" at bounding box center [108, 216] width 43 height 22
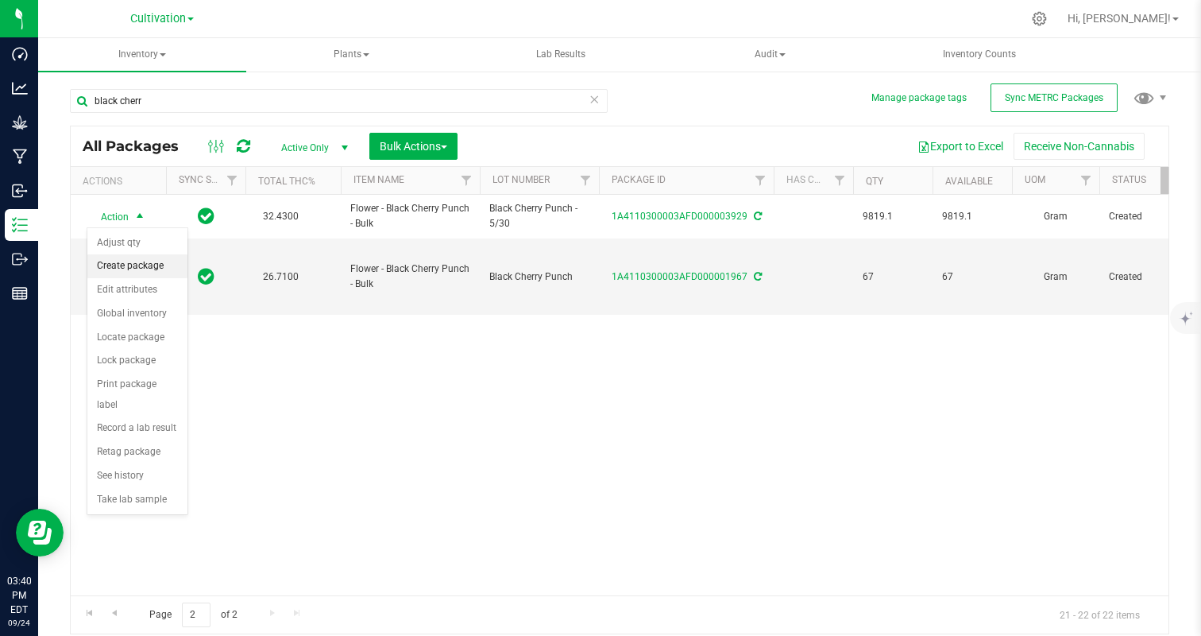
click at [135, 272] on li "Create package" at bounding box center [137, 266] width 100 height 24
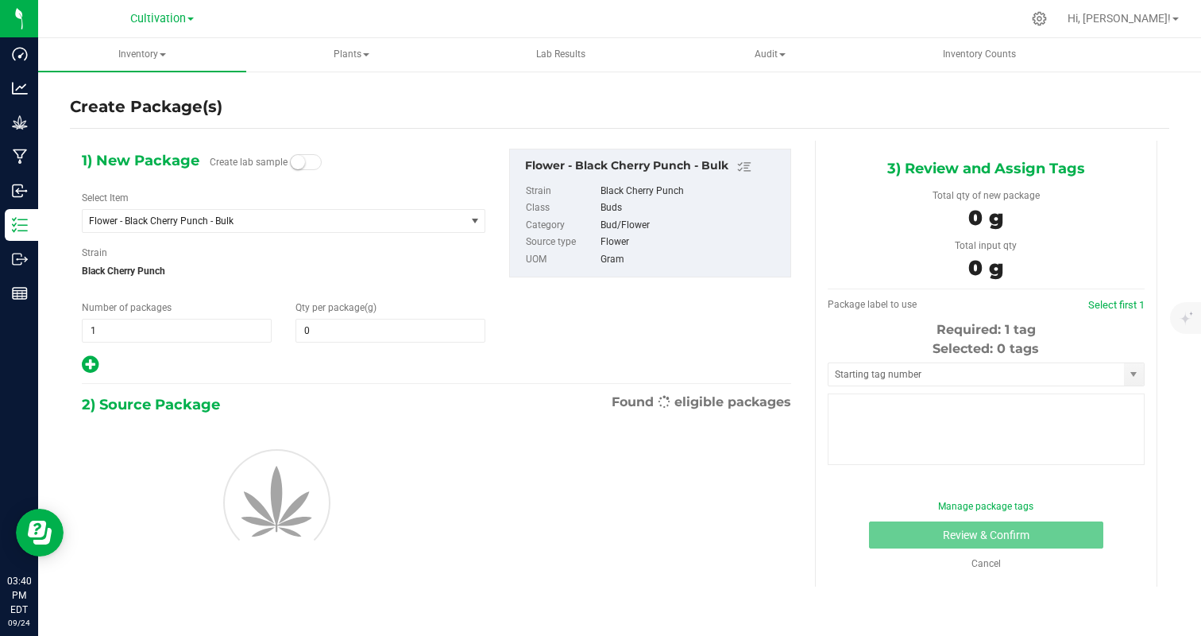
type input "0.0000"
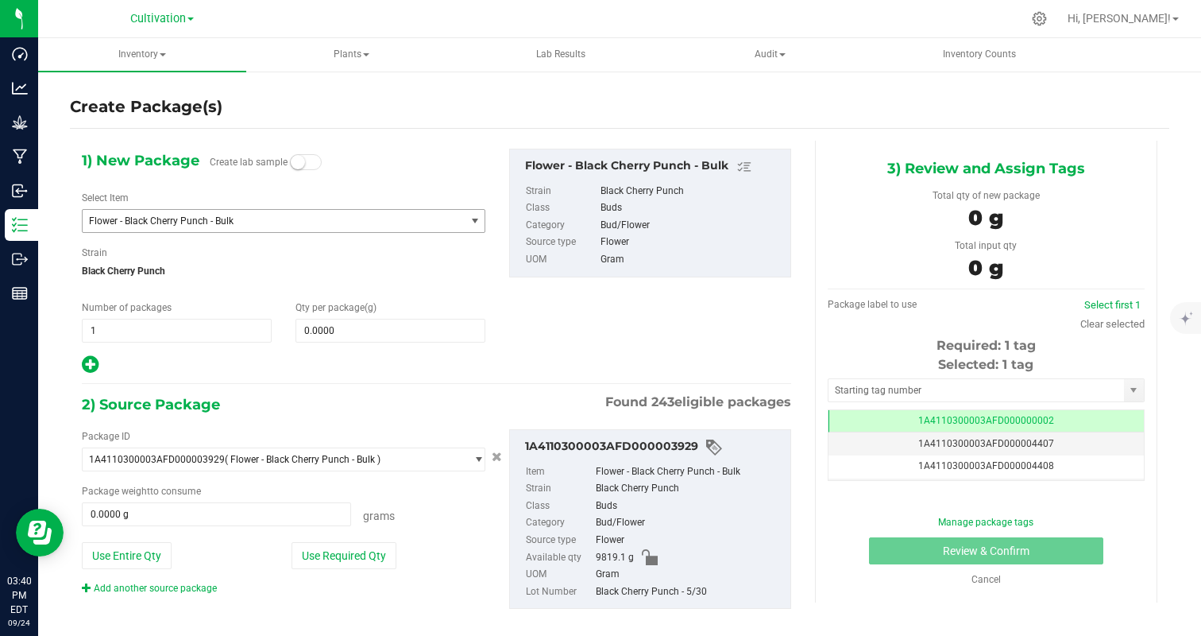
click at [191, 229] on span "Flower - Black Cherry Punch - Bulk" at bounding box center [274, 221] width 382 height 22
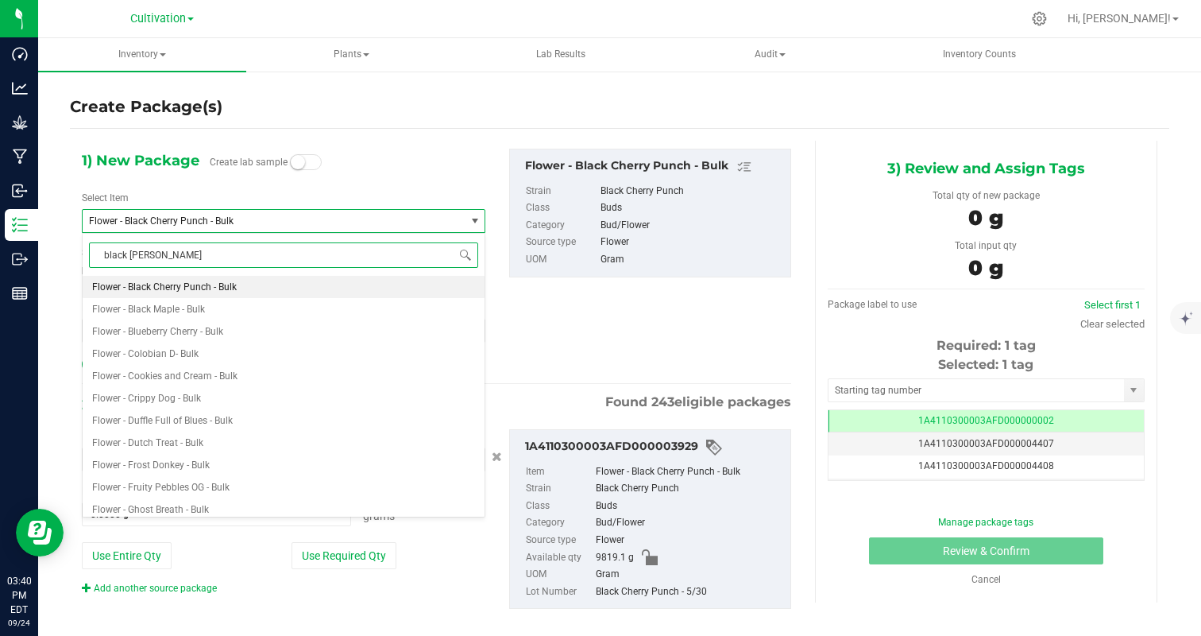
type input "black cherr"
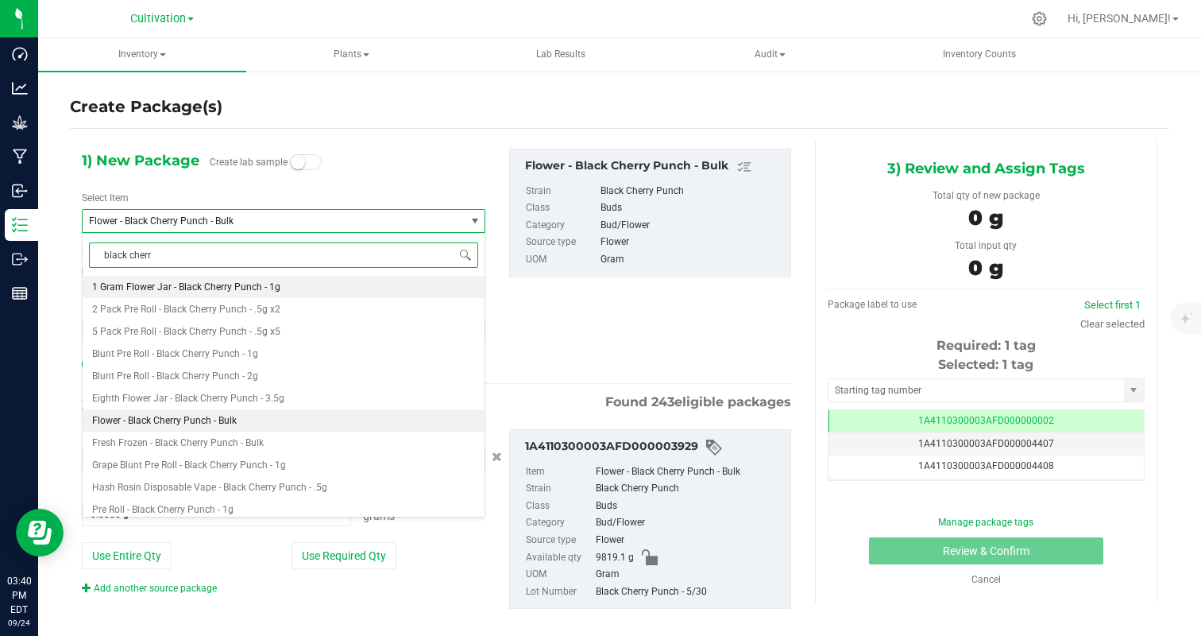
click at [199, 285] on span "1 Gram Flower Jar - Black Cherry Punch - 1g" at bounding box center [186, 286] width 188 height 11
type input "0"
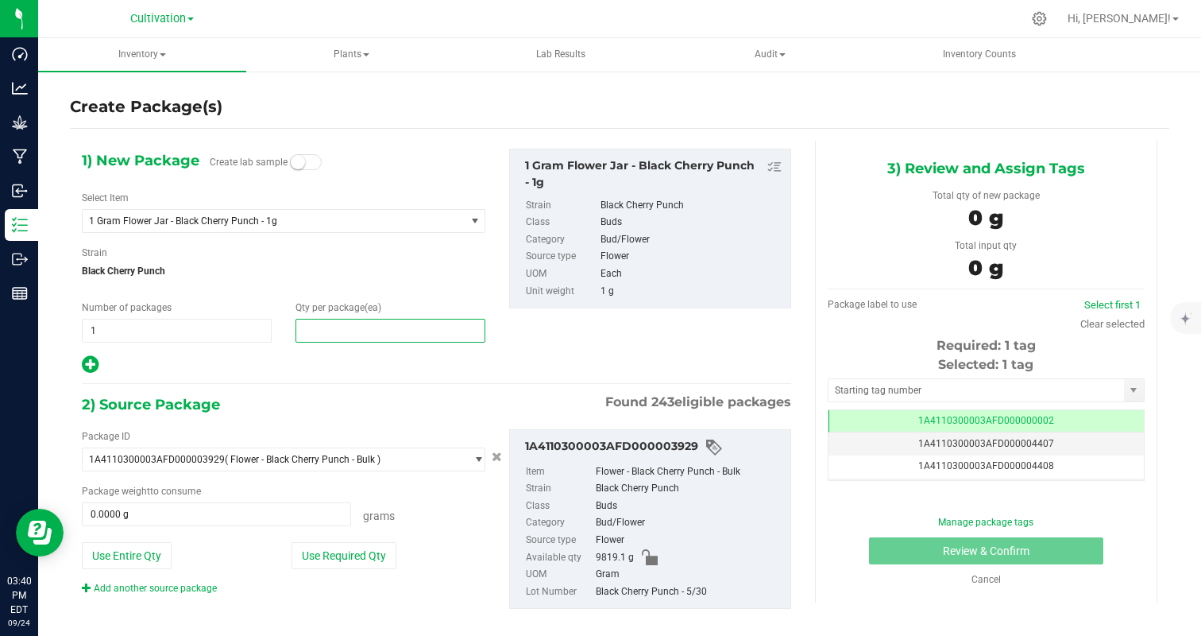
click at [323, 328] on span at bounding box center [391, 331] width 190 height 24
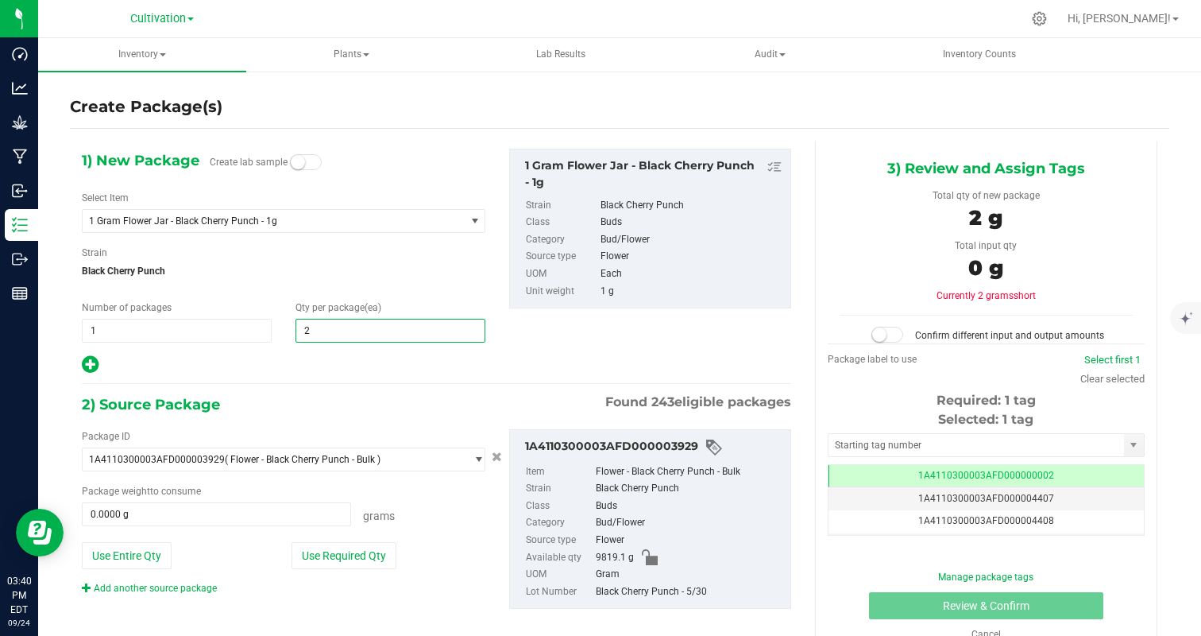
type input "20"
click at [270, 372] on div at bounding box center [284, 364] width 404 height 21
click at [350, 558] on button "Use Required Qty" at bounding box center [344, 555] width 105 height 27
type input "20.0000 g"
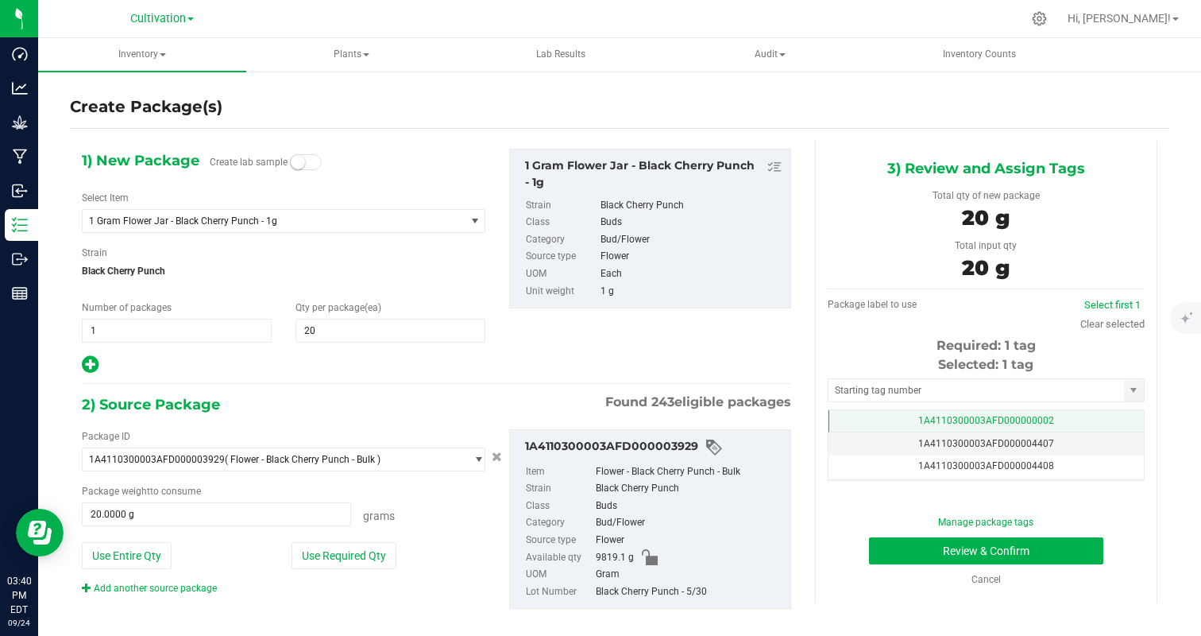
click at [960, 414] on td "1A4110300003AFD000000002" at bounding box center [986, 421] width 315 height 23
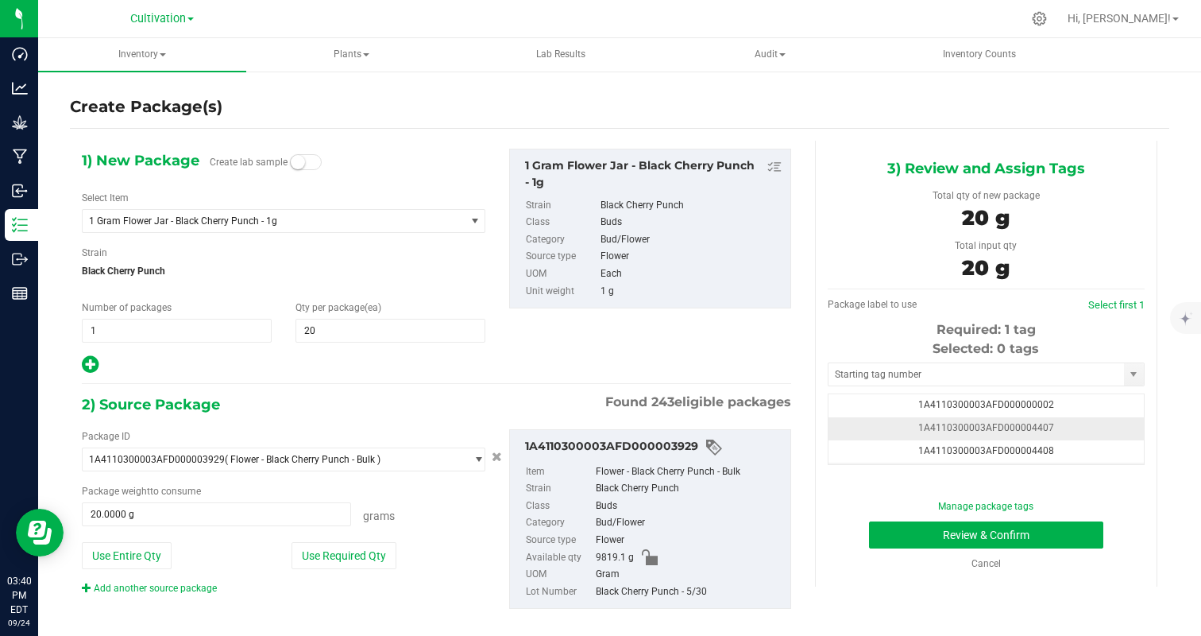
click at [1096, 430] on td "1A4110300003AFD000004407" at bounding box center [986, 428] width 315 height 23
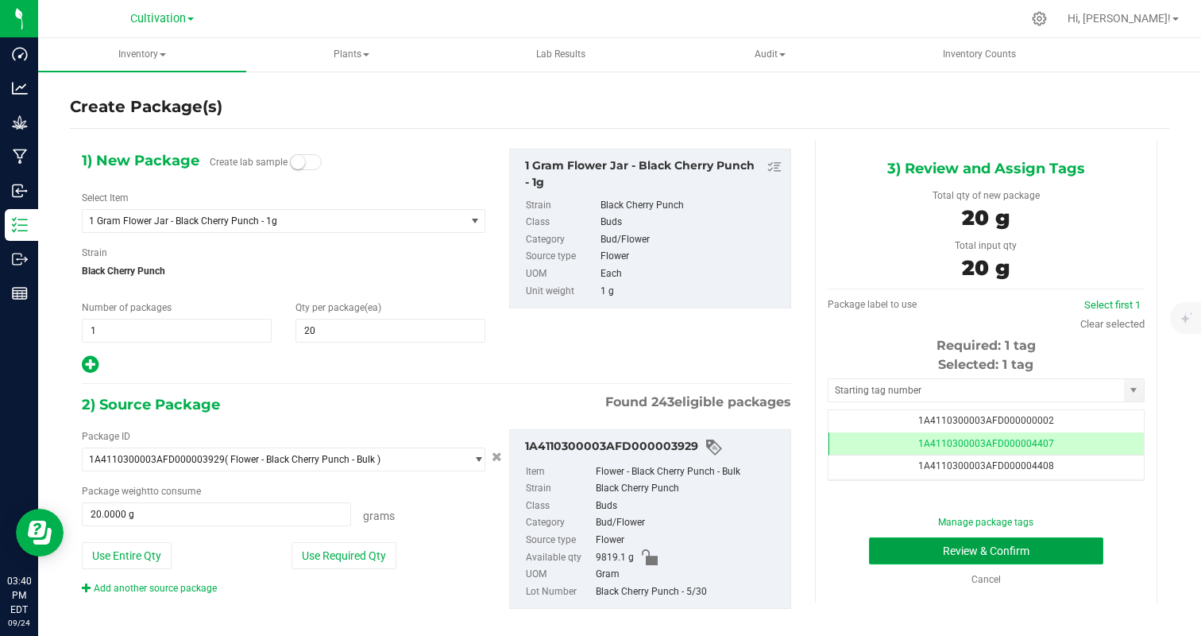
click at [1030, 548] on button "Review & Confirm" at bounding box center [986, 550] width 234 height 27
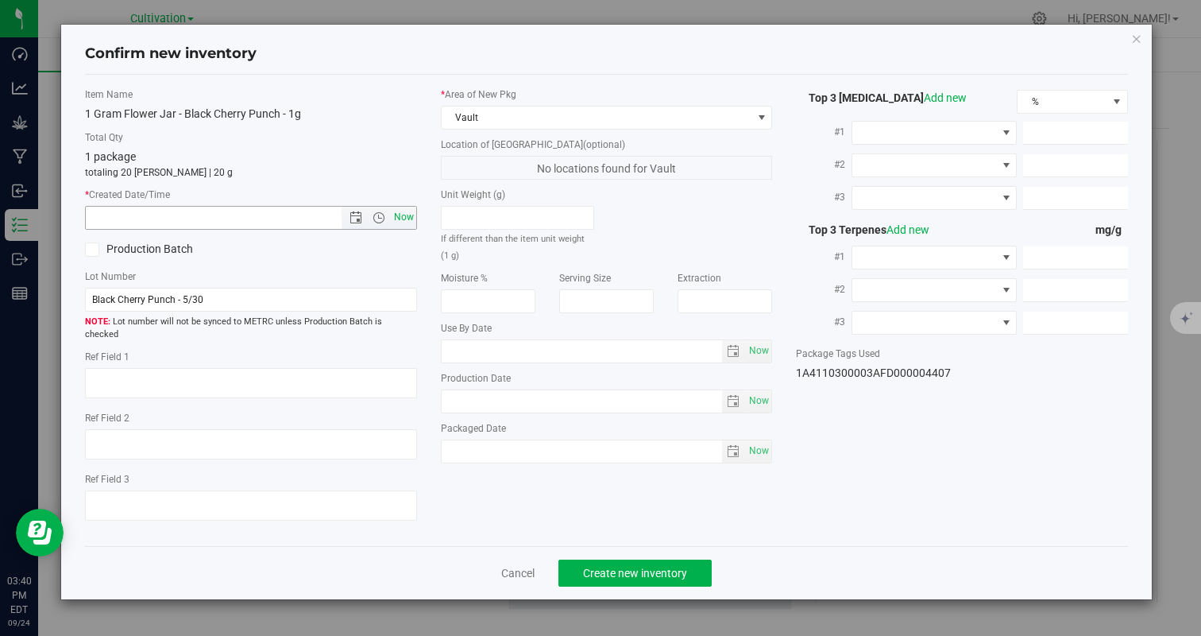
click at [399, 215] on span "Now" at bounding box center [403, 217] width 27 height 23
type input "9/24/2025 3:40 PM"
click at [625, 566] on span "Create new inventory" at bounding box center [635, 572] width 104 height 13
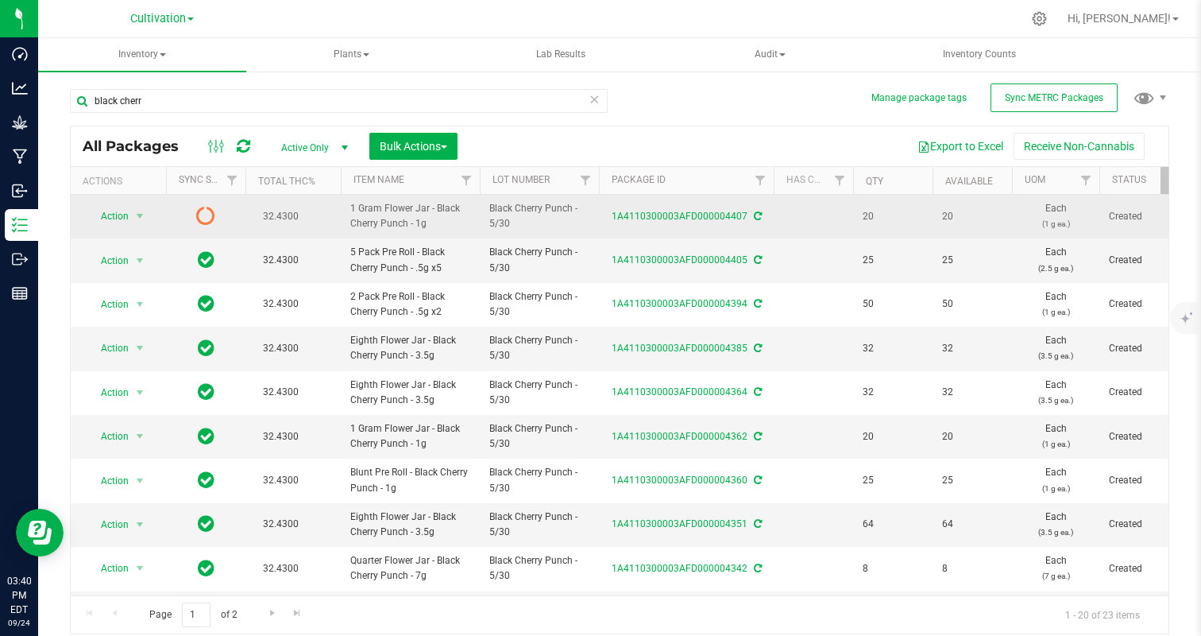
click at [118, 211] on span "Action" at bounding box center [108, 216] width 43 height 22
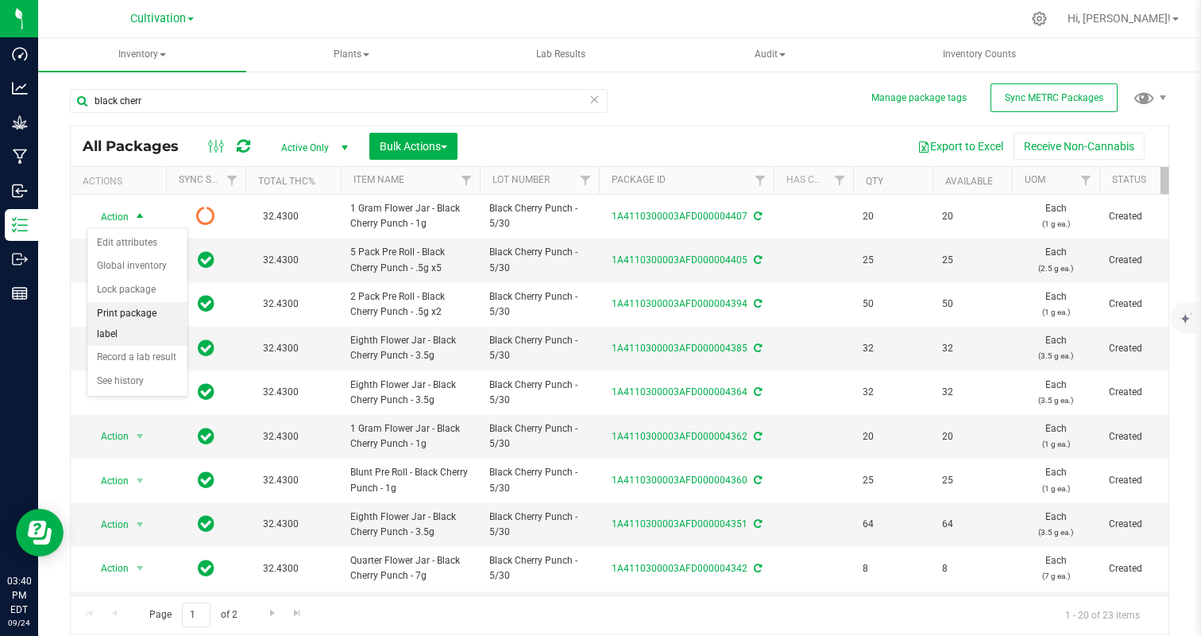
click at [140, 312] on li "Print package label" at bounding box center [137, 324] width 100 height 44
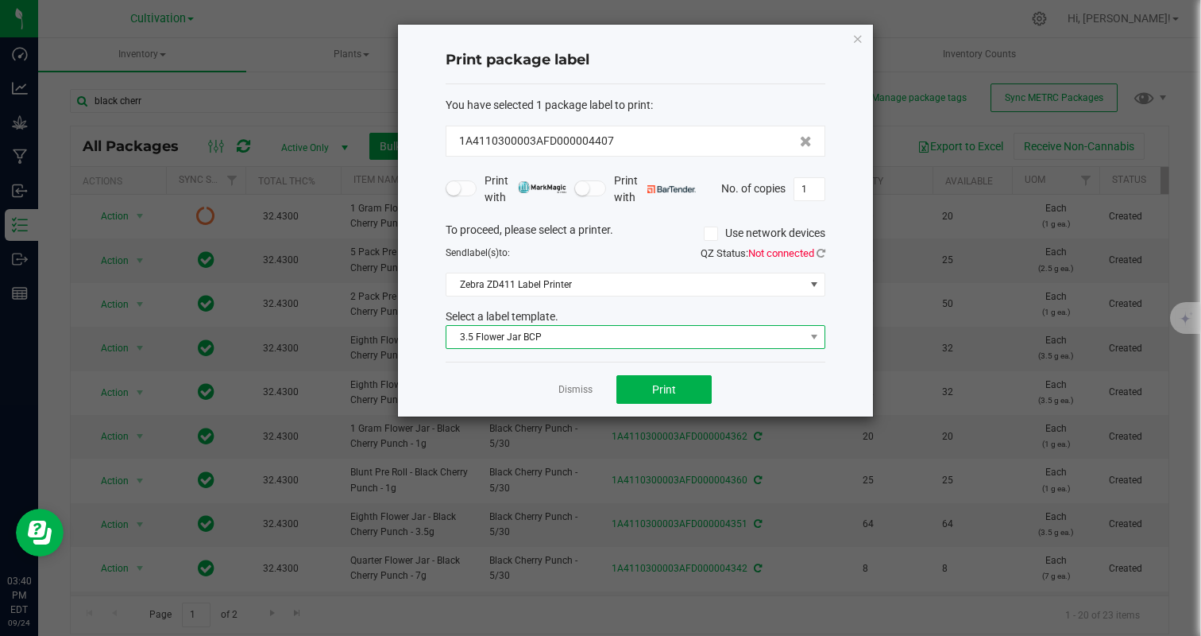
click at [565, 338] on span "3.5 Flower Jar BCP" at bounding box center [625, 337] width 358 height 22
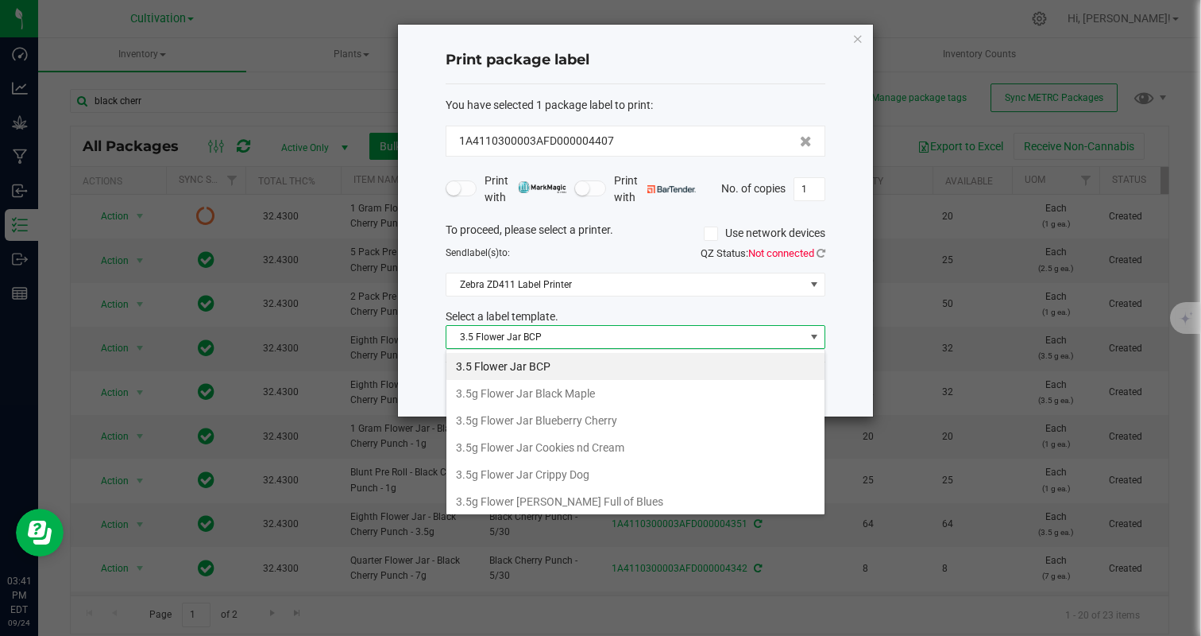
click at [565, 338] on span "3.5 Flower Jar BCP" at bounding box center [625, 337] width 358 height 22
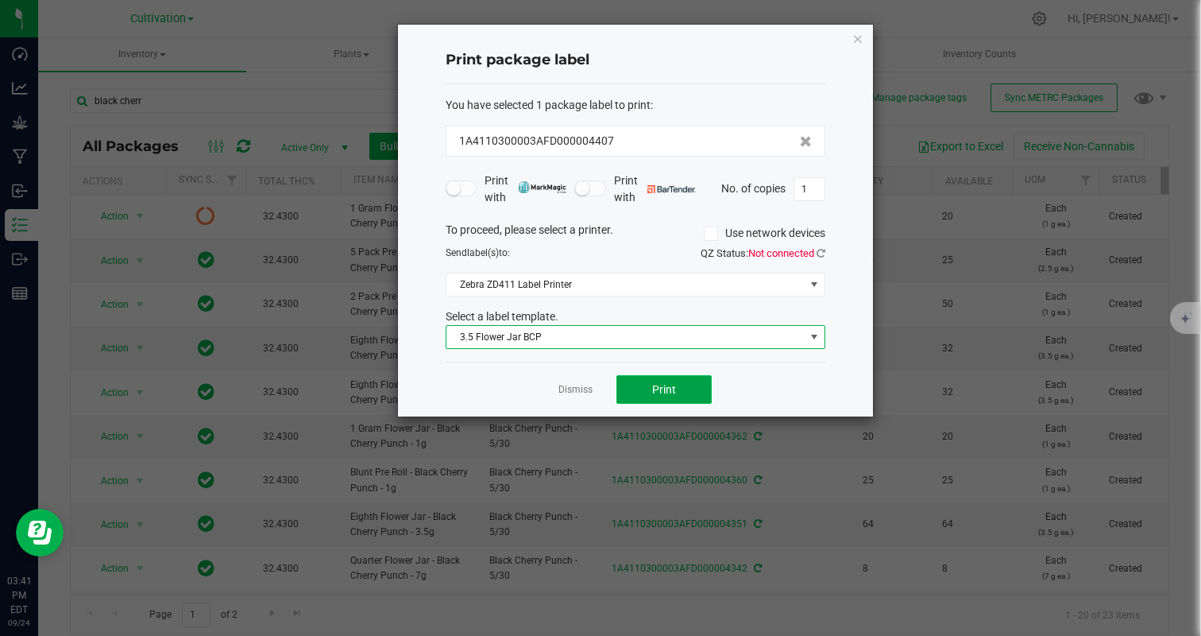
click at [659, 388] on span "Print" at bounding box center [664, 389] width 24 height 13
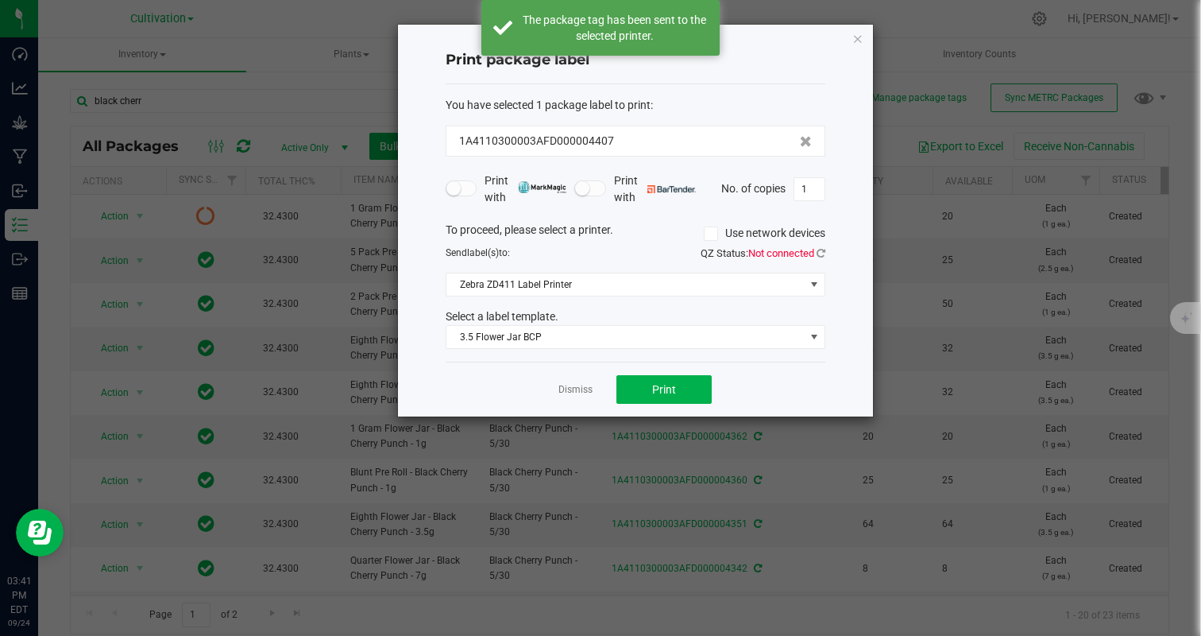
click at [802, 194] on input "1" at bounding box center [809, 189] width 30 height 22
type input "20"
click at [718, 414] on div "Dismiss Print" at bounding box center [636, 388] width 380 height 55
click at [661, 393] on span "Print" at bounding box center [664, 389] width 24 height 13
